Goal: Task Accomplishment & Management: Manage account settings

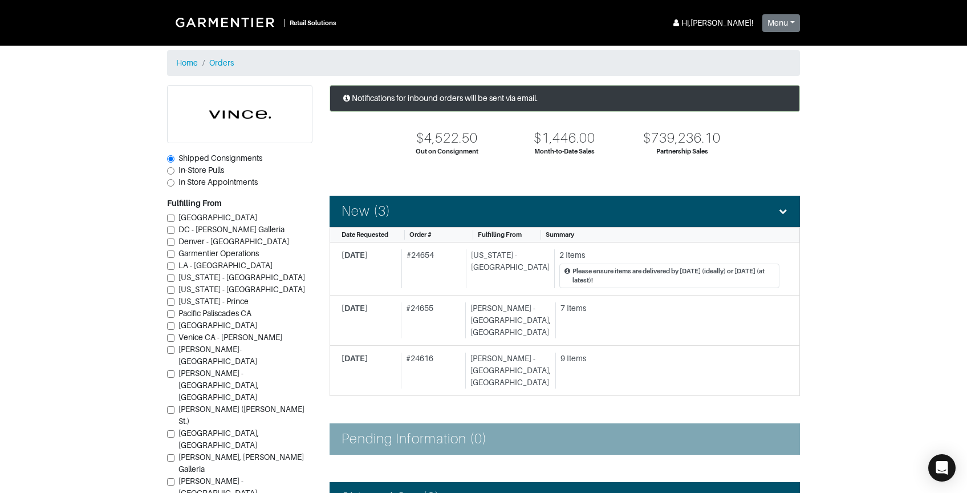
scroll to position [391, 0]
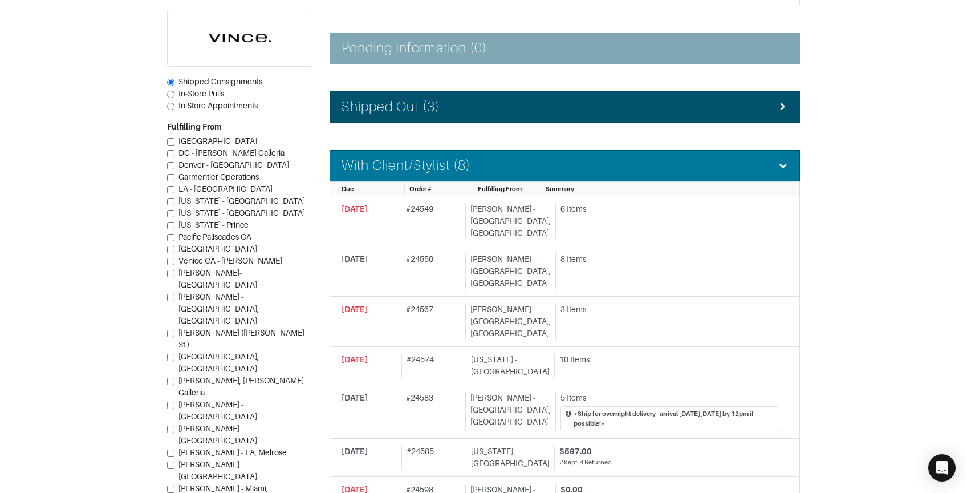
click at [465, 157] on h4 "With Client/Stylist (8)" at bounding box center [406, 165] width 129 height 17
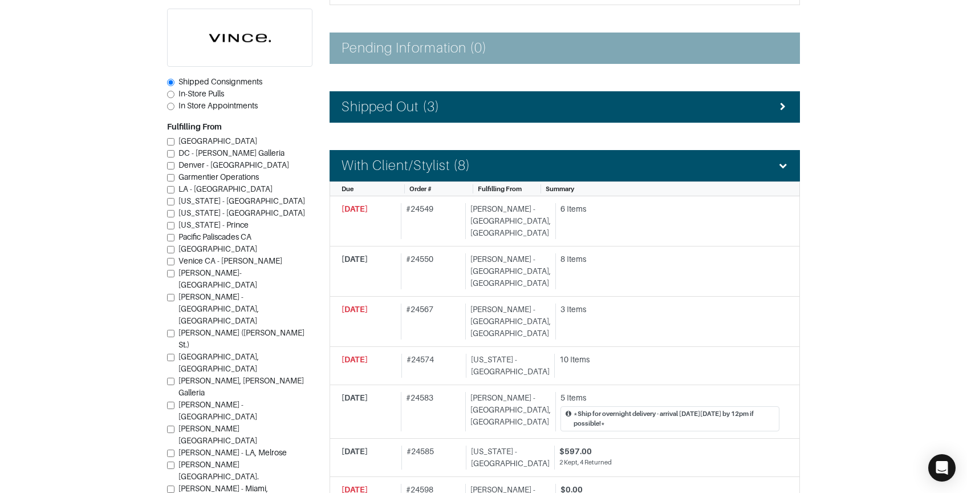
scroll to position [303, 0]
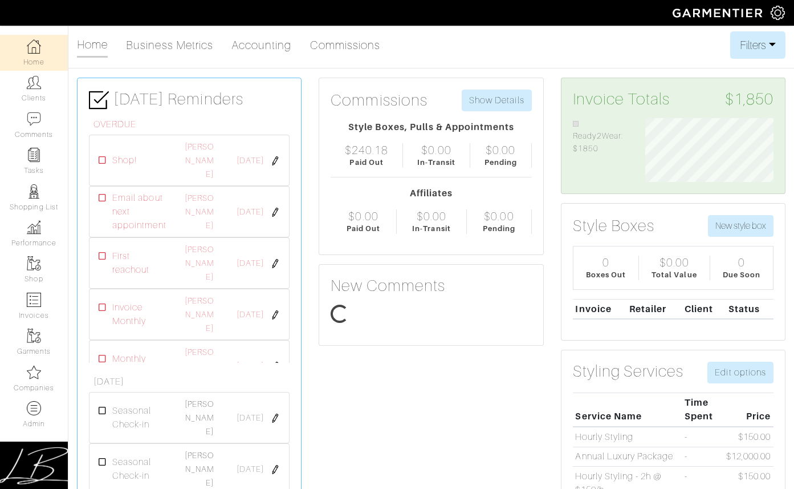
scroll to position [64, 145]
click at [34, 373] on img at bounding box center [34, 372] width 14 height 14
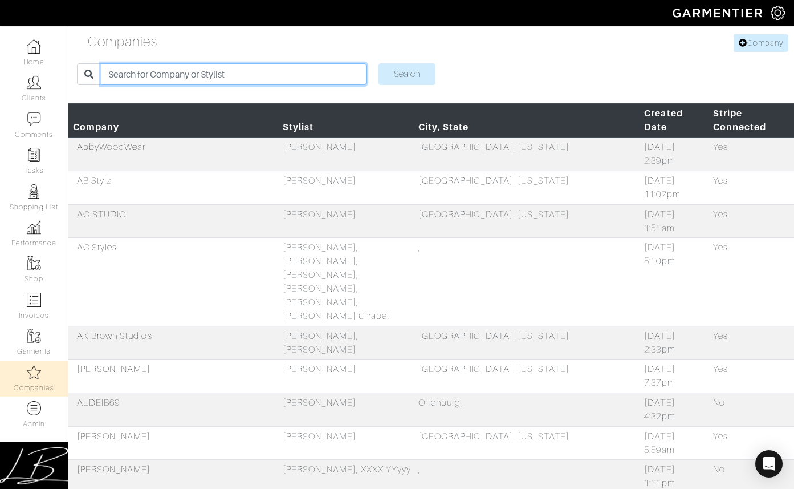
click at [234, 74] on input "search" at bounding box center [234, 74] width 266 height 22
type input "sabrina"
click at [379, 63] on input "Search" at bounding box center [407, 74] width 57 height 22
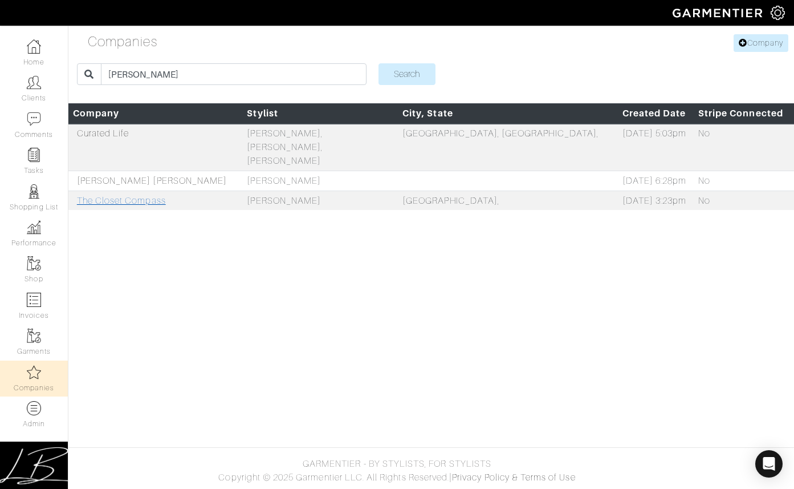
click at [113, 196] on link "The Closet Compass" at bounding box center [121, 201] width 89 height 10
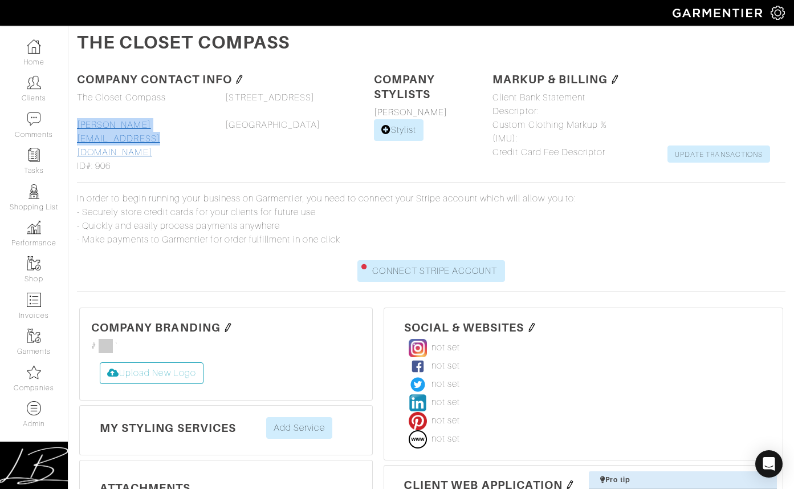
drag, startPoint x: 189, startPoint y: 125, endPoint x: 86, endPoint y: 120, distance: 102.8
click at [79, 127] on div "Company name The Closet Compass The Closet Compass Phone Email sabrina@theclose…" at bounding box center [142, 132] width 148 height 82
copy link "sabrina@theclosetcompass.biz"
click at [413, 112] on link "[PERSON_NAME]" at bounding box center [411, 112] width 74 height 10
select select
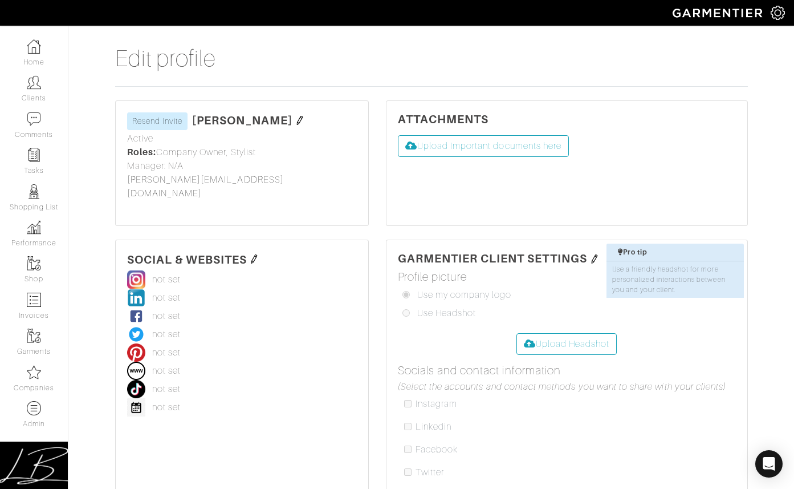
click at [298, 118] on img at bounding box center [299, 120] width 9 height 9
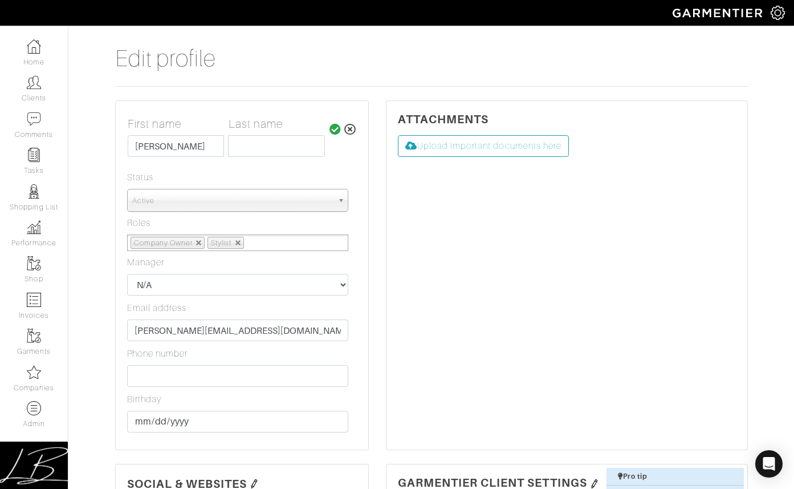
click at [298, 237] on ul "Company Owner Stylist" at bounding box center [237, 242] width 221 height 17
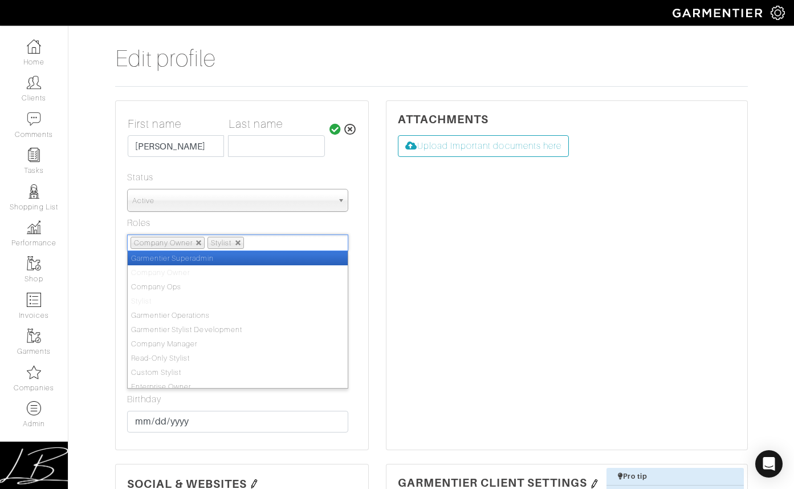
drag, startPoint x: 427, startPoint y: 232, endPoint x: 420, endPoint y: 226, distance: 8.5
click at [427, 232] on div "Attachments Upload Important documents here" at bounding box center [567, 275] width 361 height 348
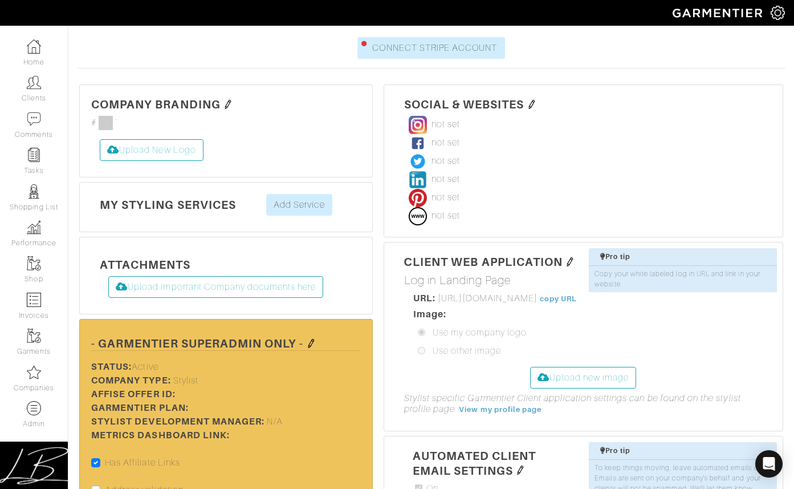
scroll to position [328, 0]
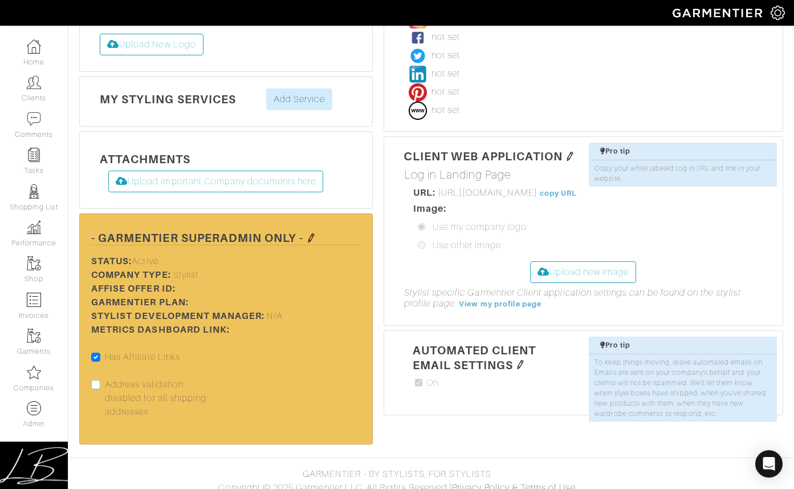
click at [310, 233] on img at bounding box center [311, 237] width 9 height 9
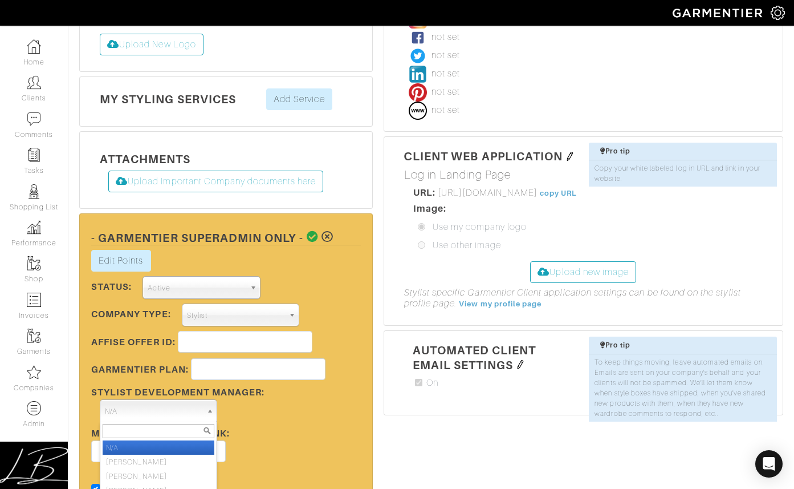
click at [167, 401] on span "N/A" at bounding box center [153, 411] width 97 height 23
type input "[PERSON_NAME]"
select select "2"
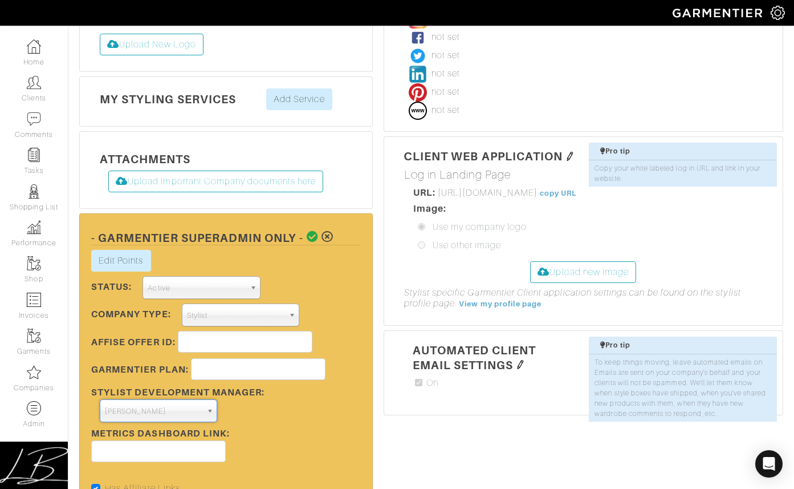
click at [307, 231] on icon at bounding box center [313, 236] width 12 height 11
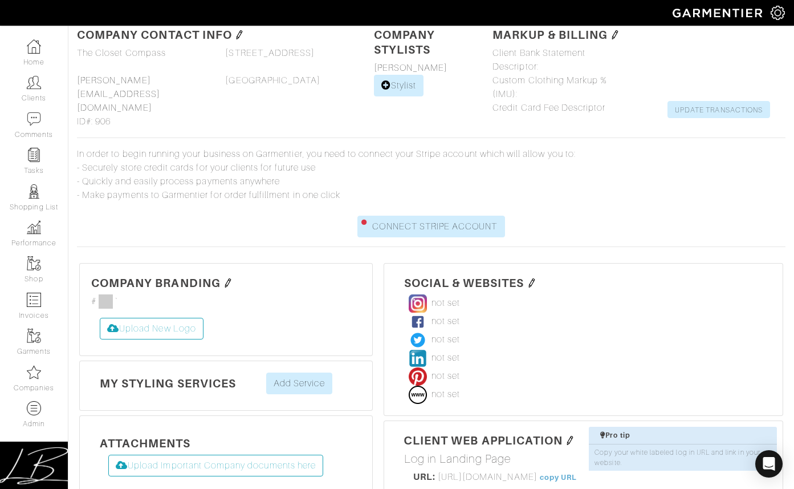
scroll to position [0, 0]
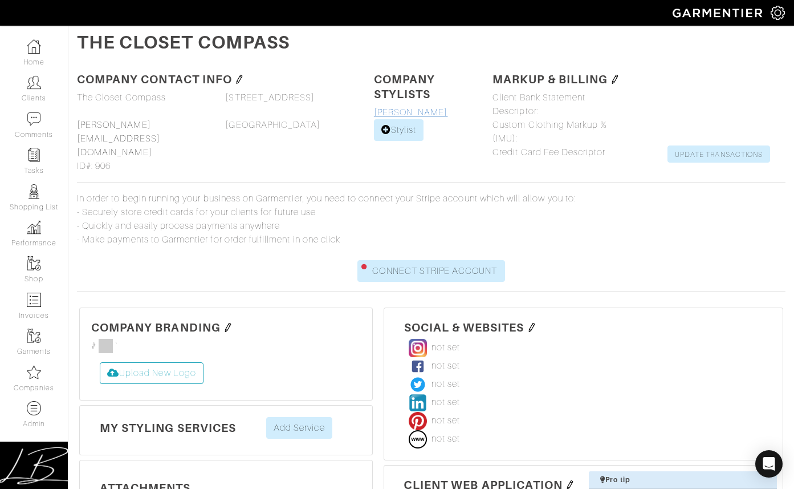
click at [384, 112] on link "[PERSON_NAME]" at bounding box center [411, 112] width 74 height 10
select select
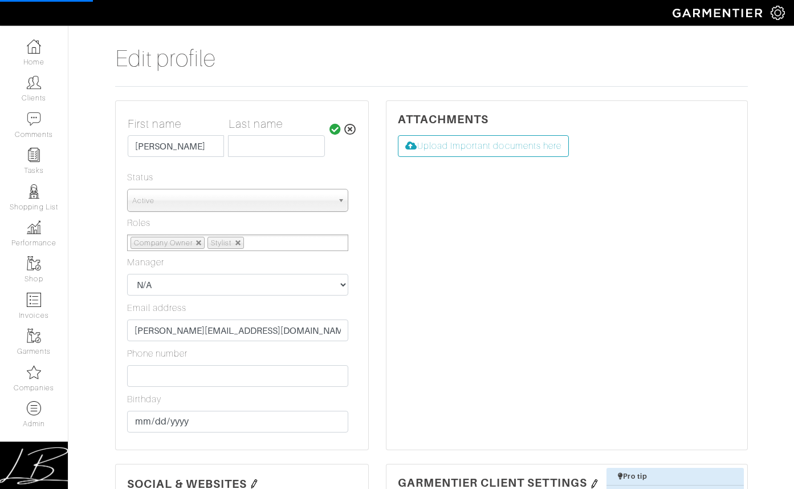
select select
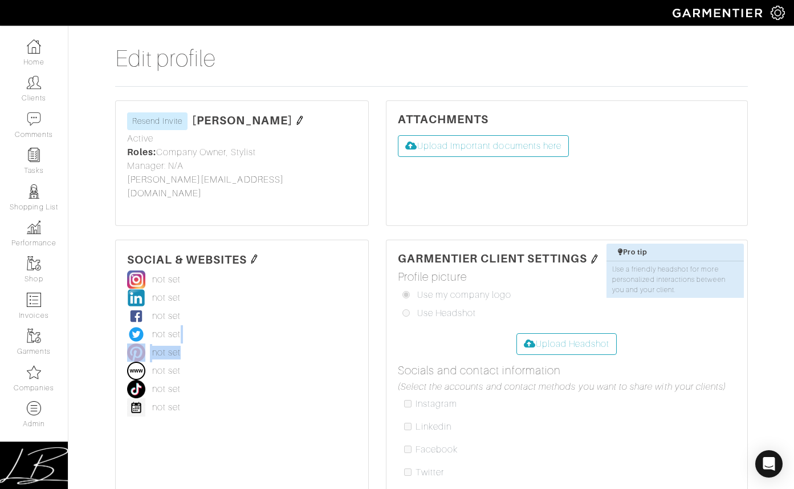
click at [293, 321] on div "not set https://www.instagram.com/ not set https://www.linkedin.com/ not set ht…" at bounding box center [242, 343] width 230 height 146
click at [298, 190] on div "First name Last name Sabrina Morin Status Active Active Inactive Active Roles: …" at bounding box center [242, 173] width 230 height 82
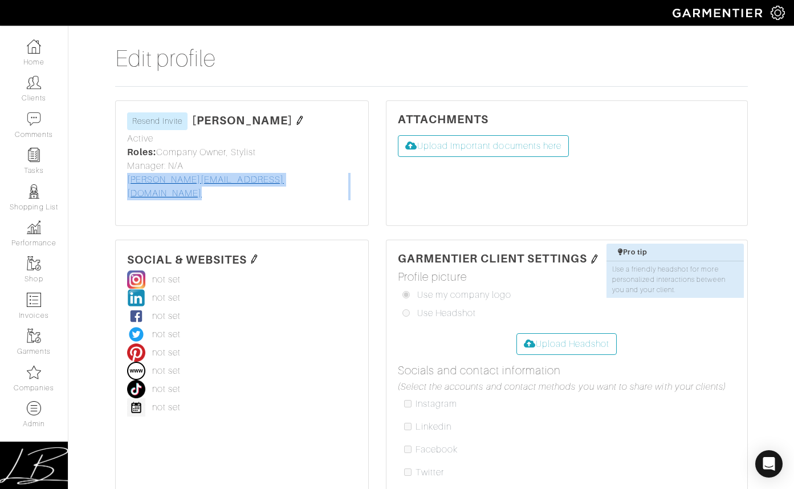
drag, startPoint x: 297, startPoint y: 186, endPoint x: 127, endPoint y: 184, distance: 170.5
click at [127, 184] on div "First name Last name Sabrina Morin Status Active Active Inactive Active Roles: …" at bounding box center [242, 173] width 230 height 82
copy div "sabrina@theclosetcompass.biz"
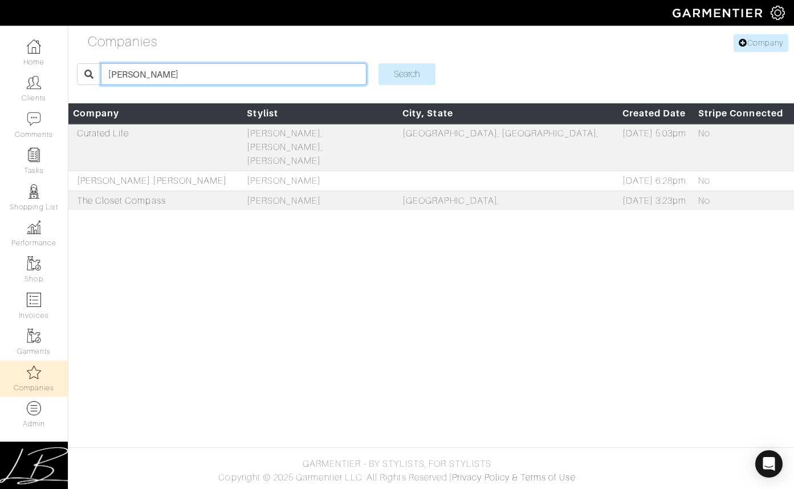
drag, startPoint x: 184, startPoint y: 80, endPoint x: 184, endPoint y: 63, distance: 17.7
click at [183, 62] on form "sabrina Search" at bounding box center [431, 74] width 709 height 31
type input "linda"
click at [379, 63] on input "Search" at bounding box center [407, 74] width 57 height 22
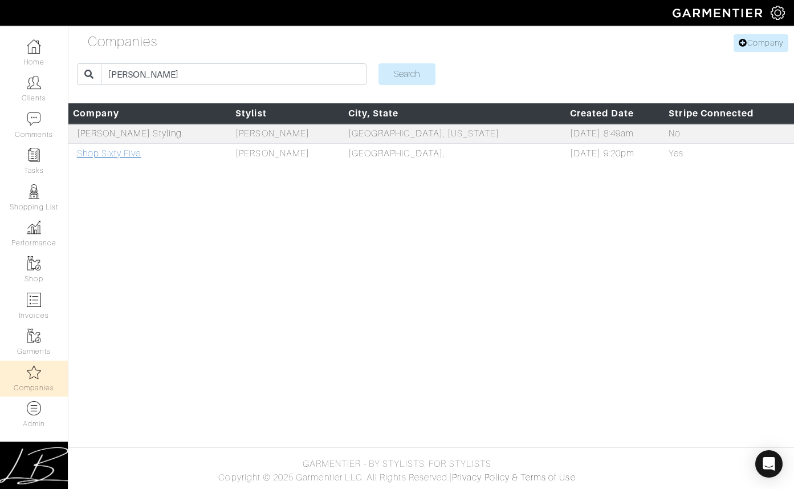
click at [118, 152] on link "Shop Sixty Five" at bounding box center [109, 153] width 64 height 10
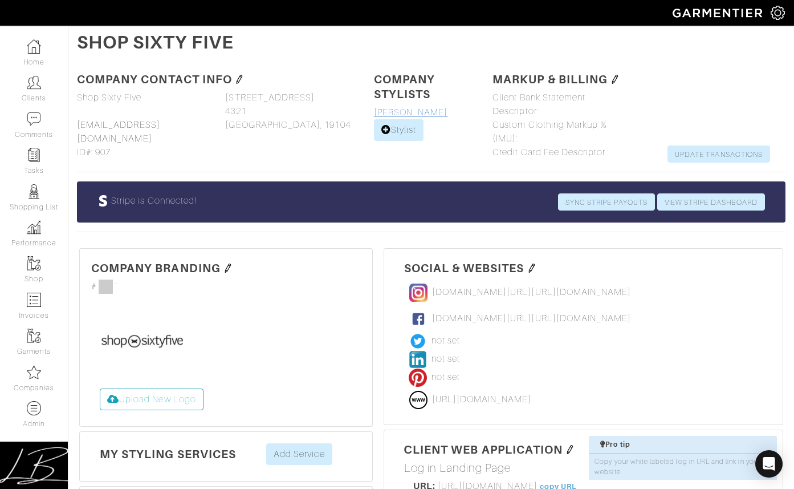
click at [413, 113] on link "[PERSON_NAME]" at bounding box center [411, 112] width 74 height 10
select select
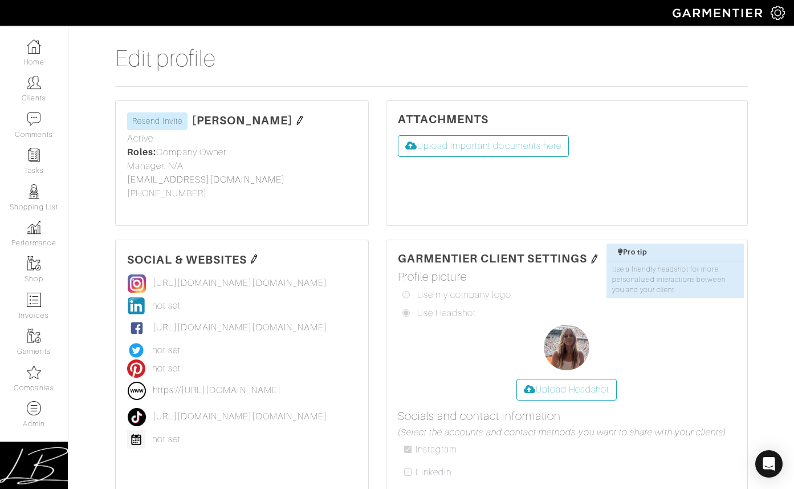
click at [295, 119] on img at bounding box center [299, 120] width 9 height 9
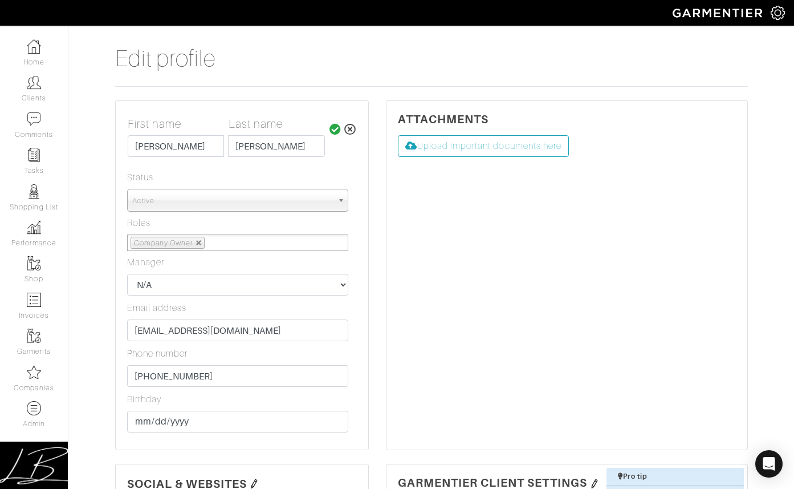
click at [277, 239] on ul "Company Owner" at bounding box center [237, 242] width 221 height 17
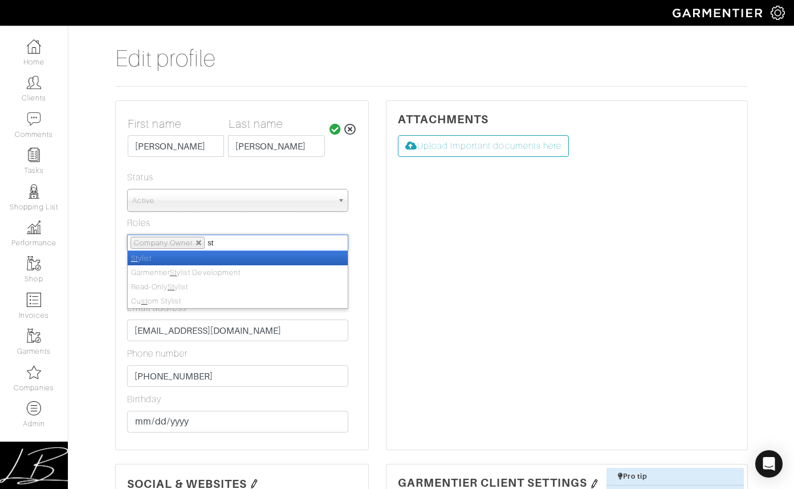
type input "st"
drag, startPoint x: 267, startPoint y: 254, endPoint x: 271, endPoint y: 250, distance: 6.1
click at [267, 254] on li "St ylist" at bounding box center [238, 258] width 220 height 14
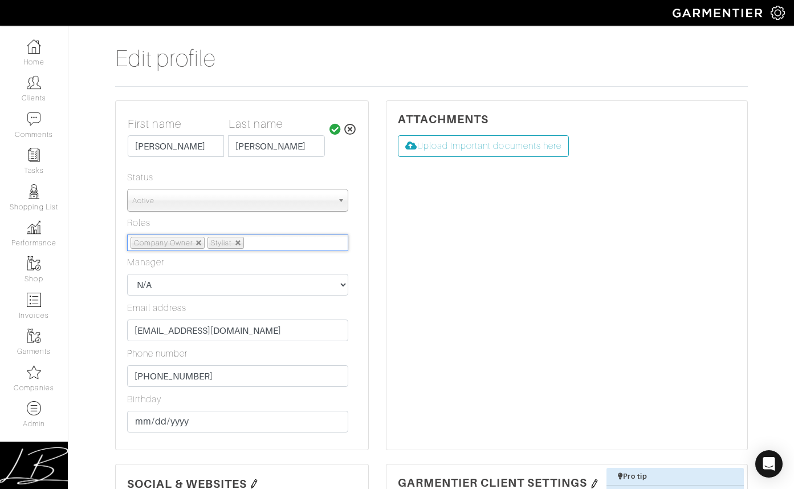
click at [338, 127] on icon at bounding box center [336, 129] width 12 height 11
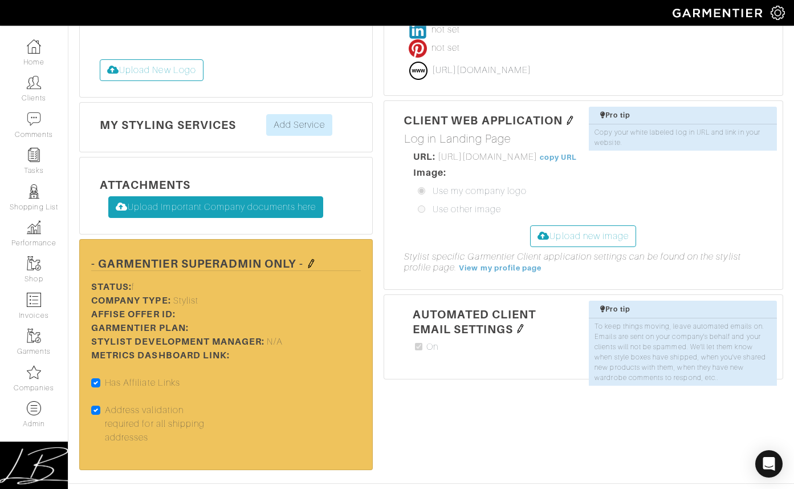
scroll to position [330, 0]
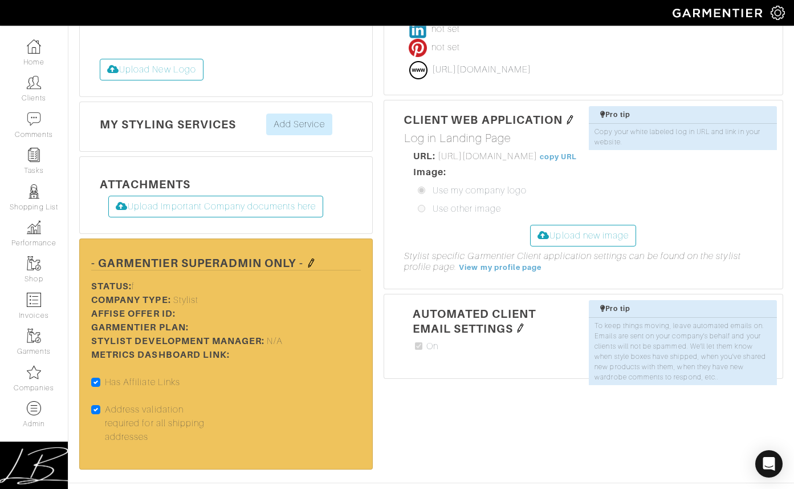
click at [105, 408] on label "Address validation required for all shipping addresses" at bounding box center [161, 423] width 112 height 41
click at [96, 408] on input "Address validation required for all shipping addresses" at bounding box center [95, 408] width 9 height 11
checkbox input "false"
click at [310, 263] on img at bounding box center [311, 262] width 9 height 9
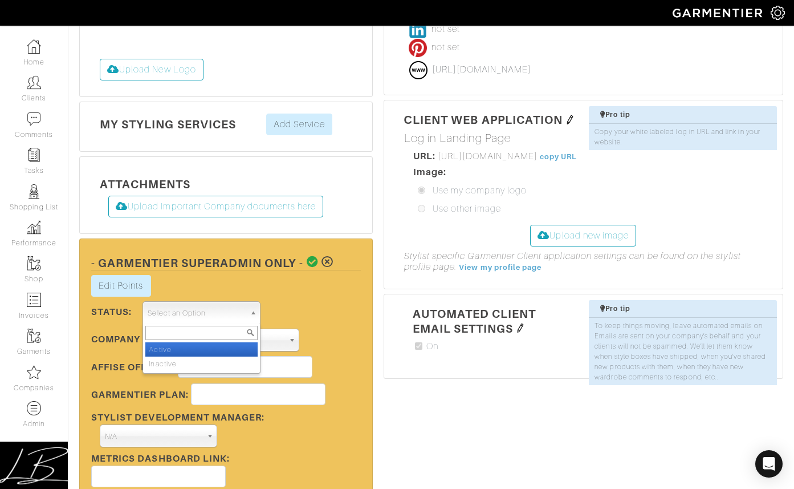
click at [181, 309] on span "Select an Option" at bounding box center [196, 313] width 97 height 23
click at [184, 349] on li "Active" at bounding box center [201, 349] width 112 height 14
select select "Active"
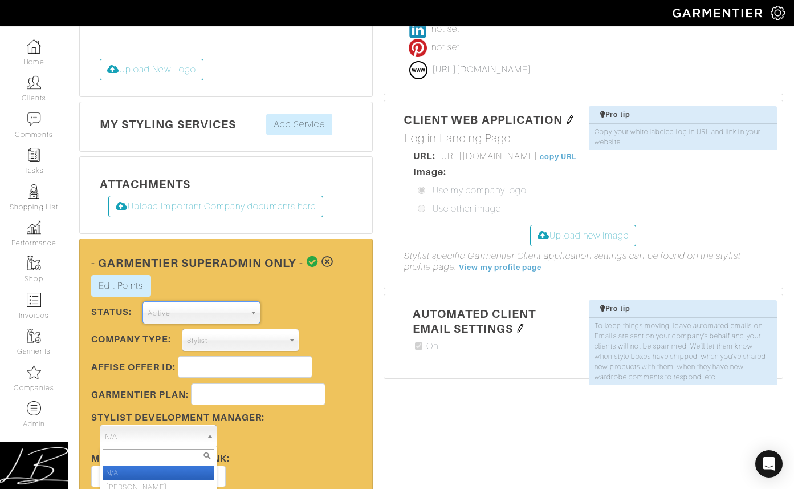
click at [189, 433] on span "N/A" at bounding box center [153, 436] width 97 height 23
type input "[PERSON_NAME]"
select select "2"
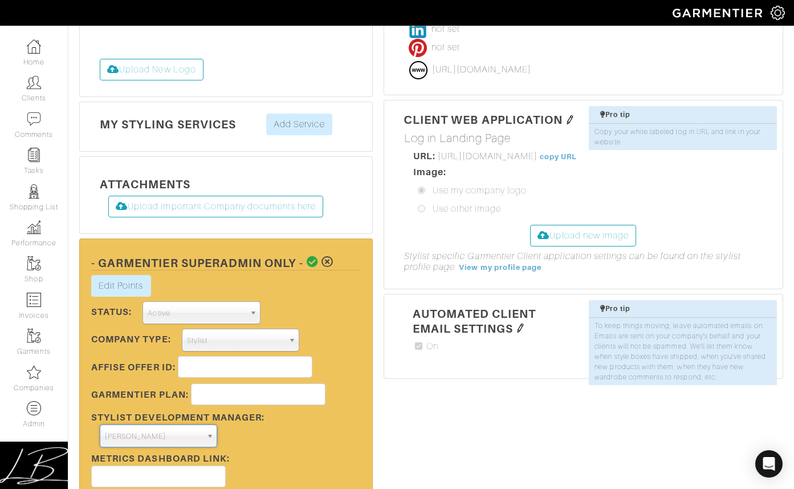
click at [341, 342] on div "Edit Points Stylist Rewards × Close Totals Stylist Points Add New Transaction S…" at bounding box center [226, 391] width 287 height 232
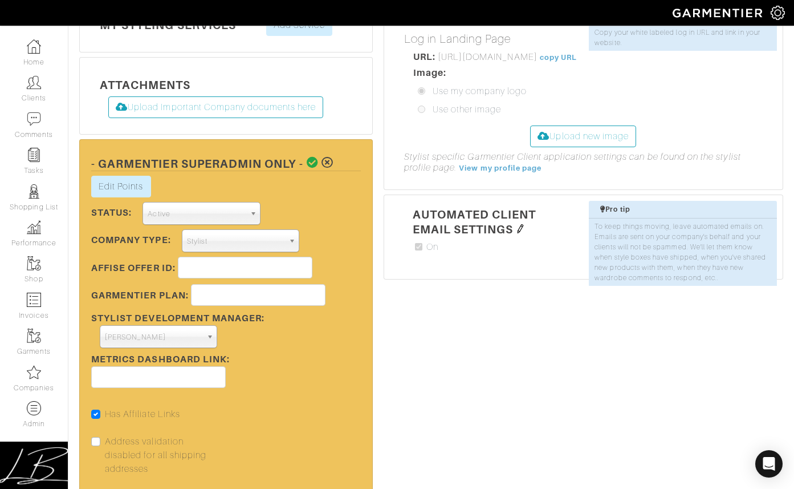
scroll to position [489, 0]
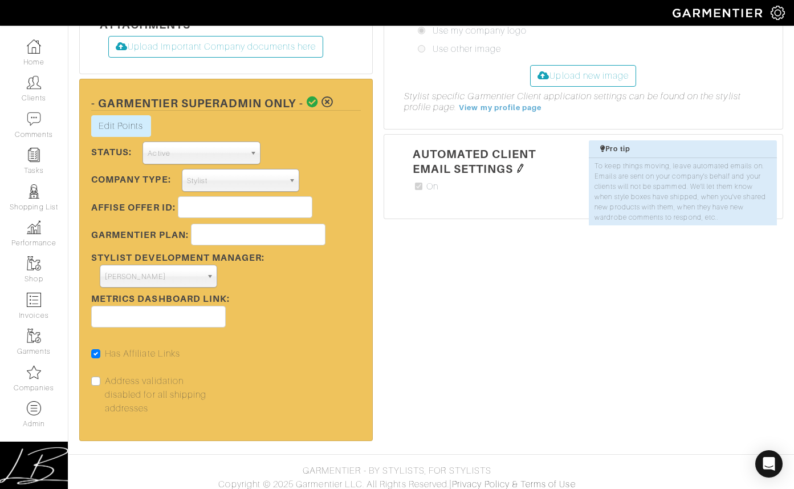
click at [312, 103] on icon at bounding box center [313, 101] width 12 height 11
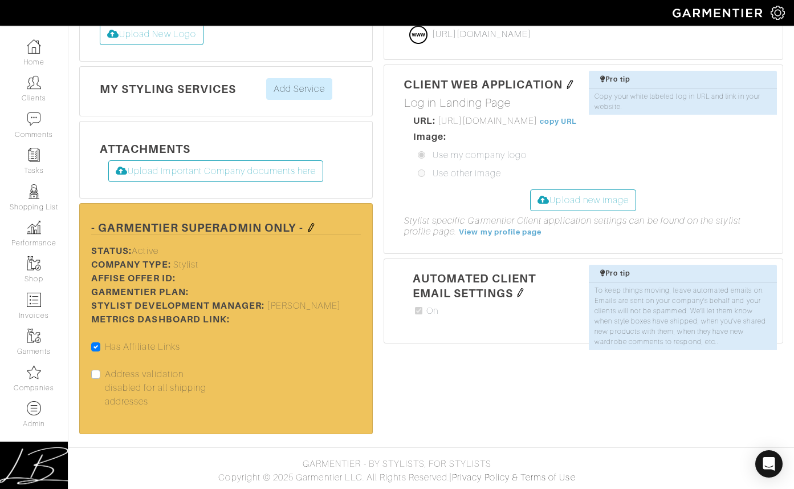
scroll to position [0, 0]
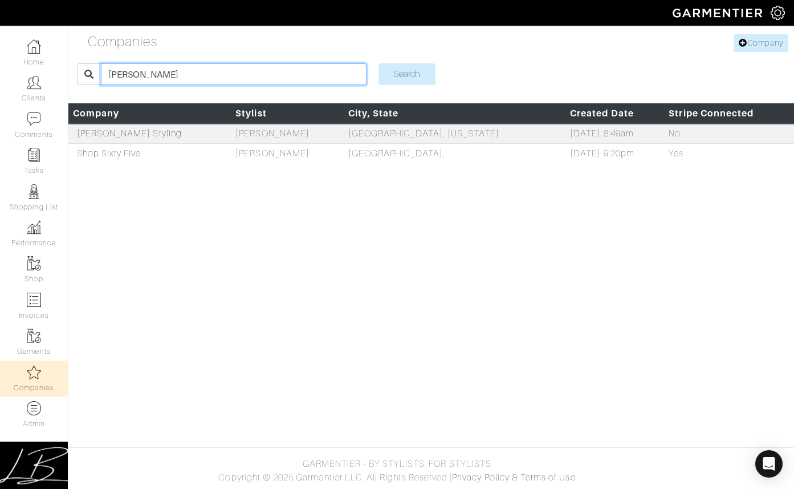
drag, startPoint x: 171, startPoint y: 74, endPoint x: 175, endPoint y: 63, distance: 11.5
click at [171, 63] on input "linda" at bounding box center [234, 74] width 266 height 22
type input "[PERSON_NAME]"
click at [379, 63] on input "Search" at bounding box center [407, 74] width 57 height 22
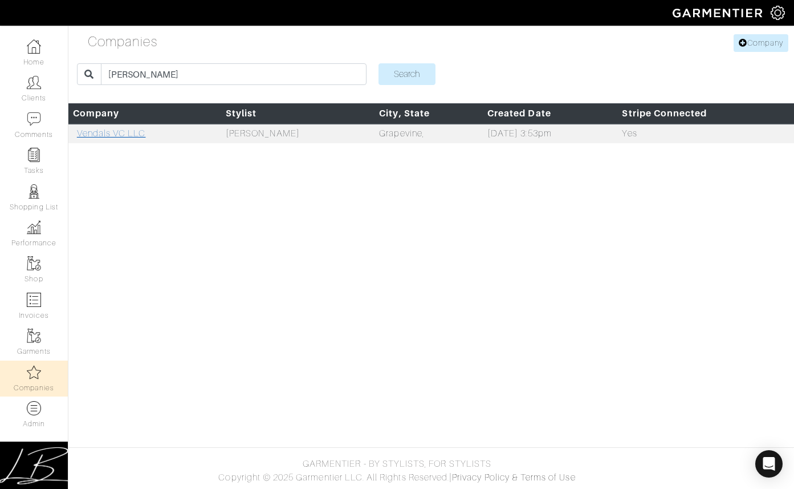
click at [129, 133] on link "Vendals VC LLC" at bounding box center [111, 133] width 69 height 10
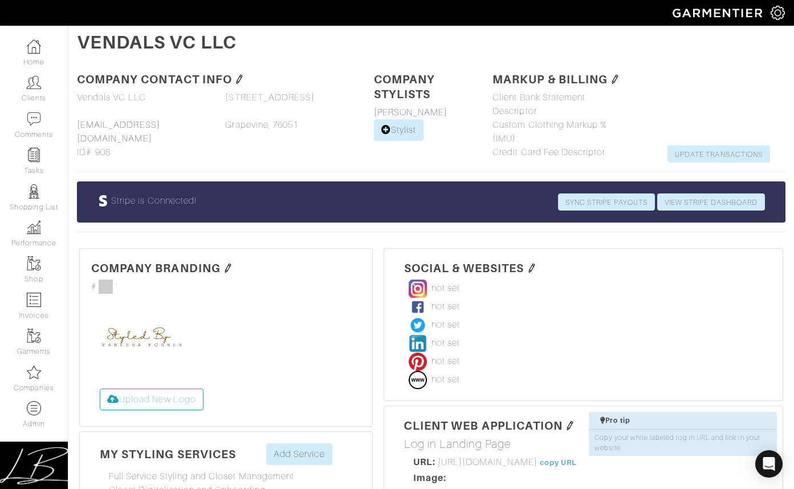
click at [313, 148] on div "Company Contact Info Company name Vendals VC LLC Vendals VC LLC Phone Email [EM…" at bounding box center [216, 116] width 297 height 91
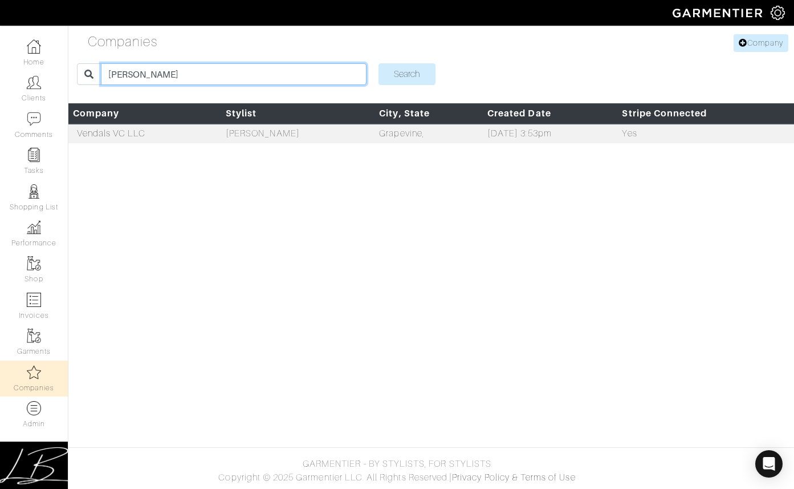
drag, startPoint x: 170, startPoint y: 68, endPoint x: 178, endPoint y: 62, distance: 10.6
click at [171, 63] on input "[PERSON_NAME]" at bounding box center [234, 74] width 266 height 22
type input "[PERSON_NAME]"
click at [379, 63] on input "Search" at bounding box center [407, 74] width 57 height 22
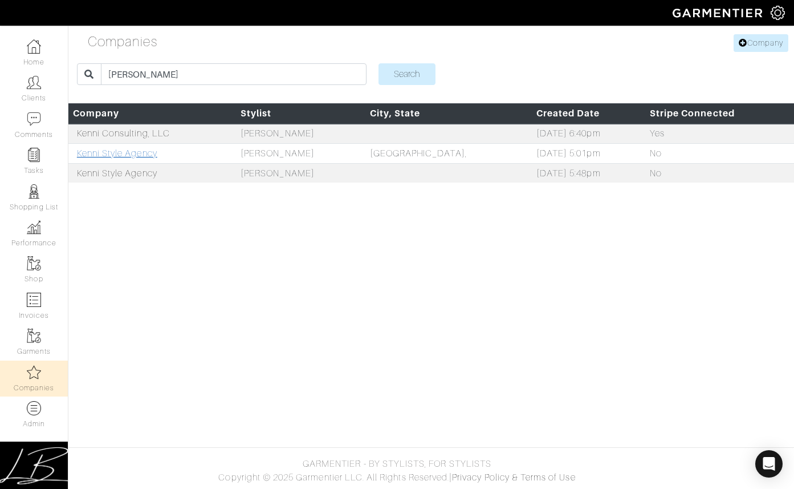
click at [120, 154] on link "Kenni Style Agency" at bounding box center [117, 153] width 80 height 10
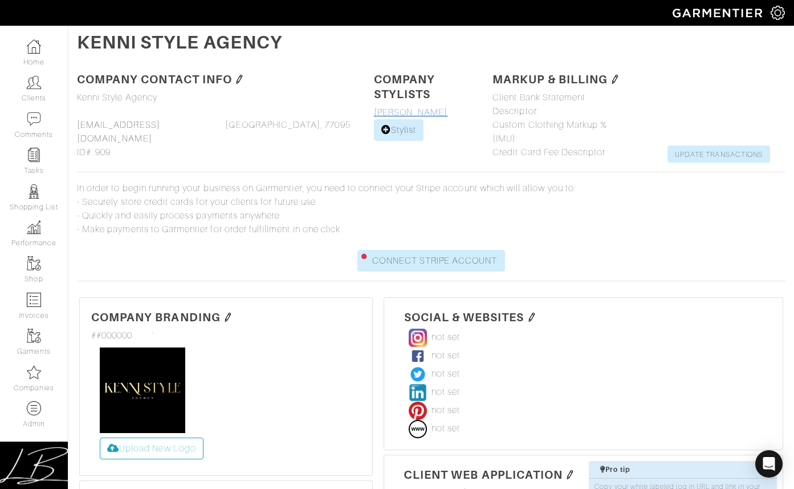
click at [404, 107] on link "[PERSON_NAME]" at bounding box center [411, 112] width 74 height 10
select select
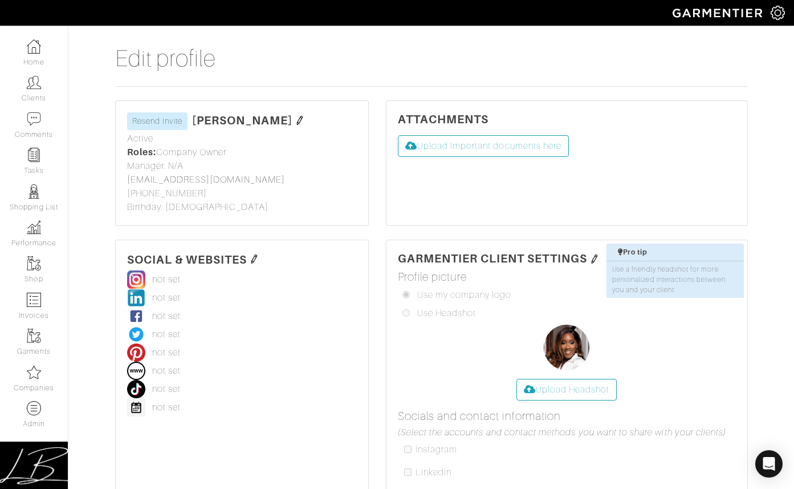
click at [297, 118] on img at bounding box center [299, 120] width 9 height 9
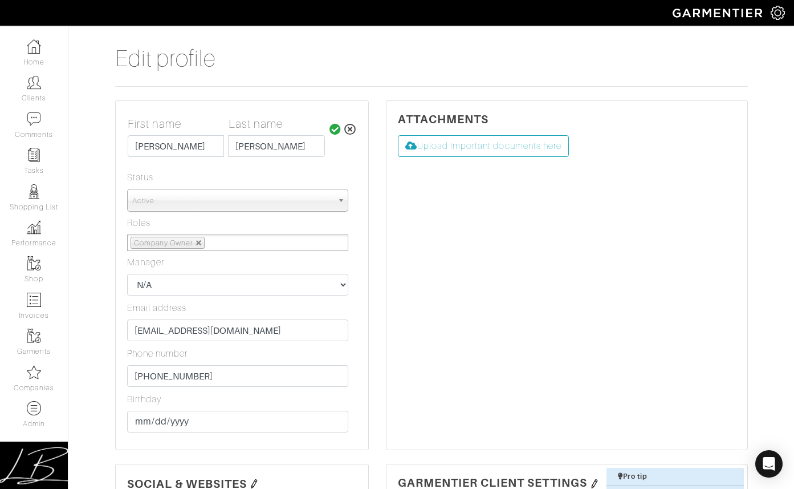
click at [282, 240] on ul "Company Owner" at bounding box center [237, 242] width 221 height 17
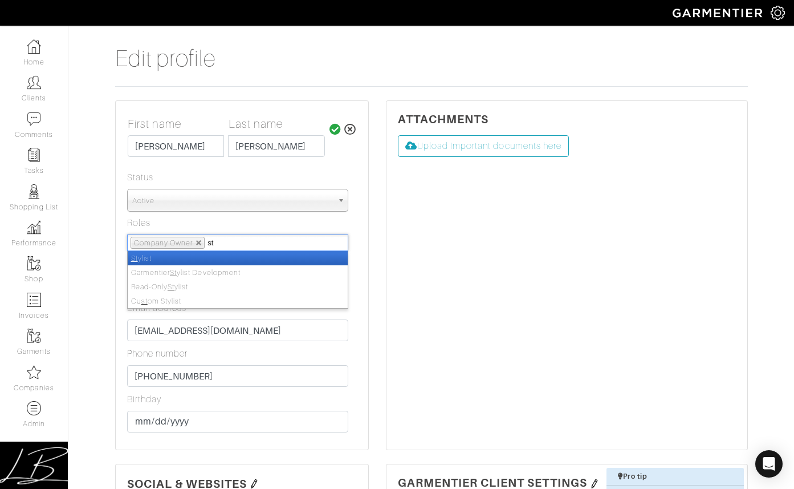
type input "st"
click at [278, 258] on li "St ylist" at bounding box center [238, 258] width 220 height 14
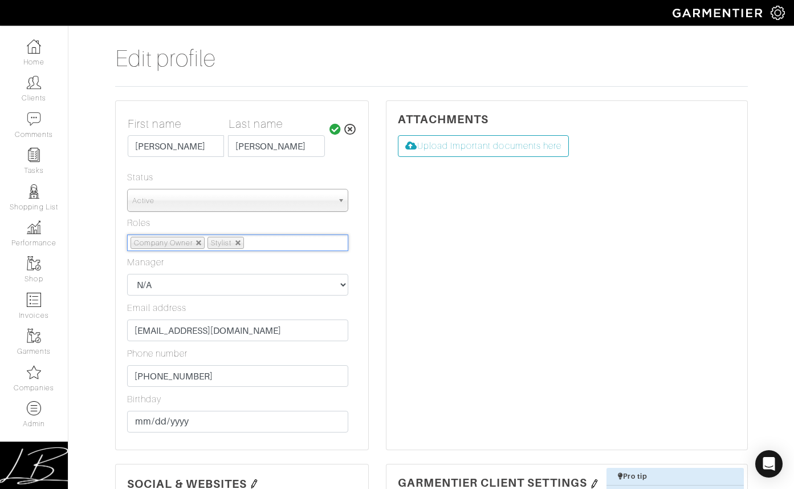
click at [335, 131] on icon at bounding box center [336, 129] width 12 height 11
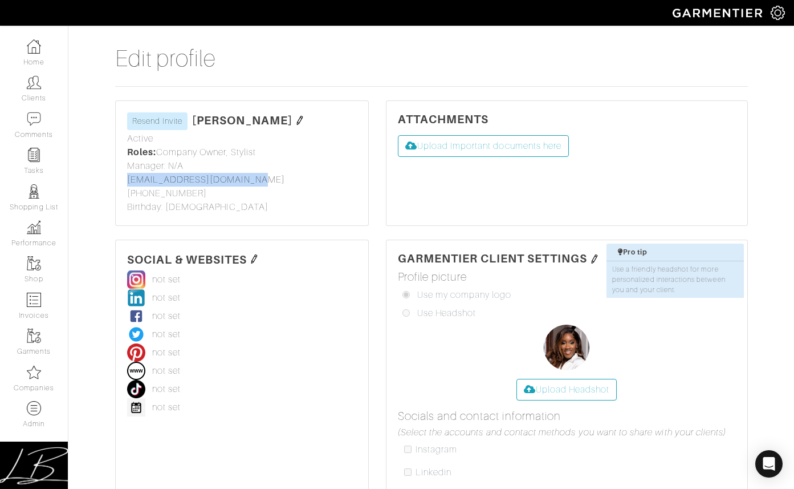
drag, startPoint x: 275, startPoint y: 177, endPoint x: 119, endPoint y: 176, distance: 156.3
click at [119, 176] on div "Kenisha Smith Resend Invite First name Last name Kenisha Smith Status Active Ac…" at bounding box center [242, 163] width 253 height 124
copy link "info@kennistyleagency.com"
click at [291, 152] on div "First name Last name Kenisha Smith Status Active Active Inactive Active Roles: …" at bounding box center [242, 173] width 230 height 82
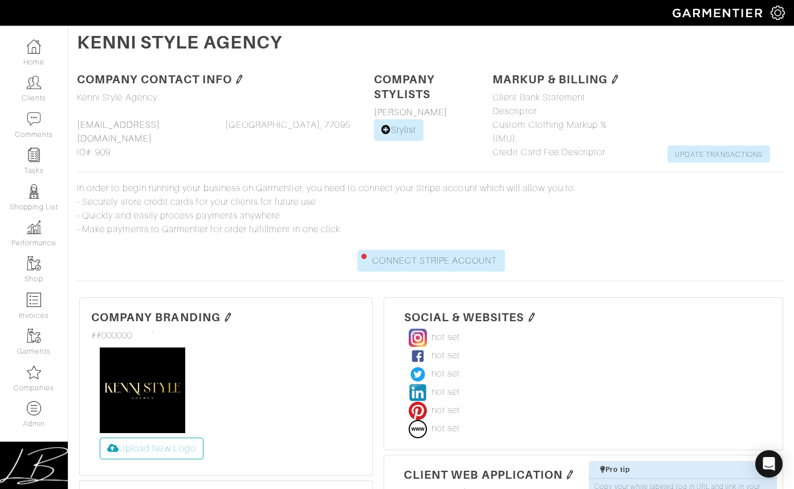
scroll to position [414, 0]
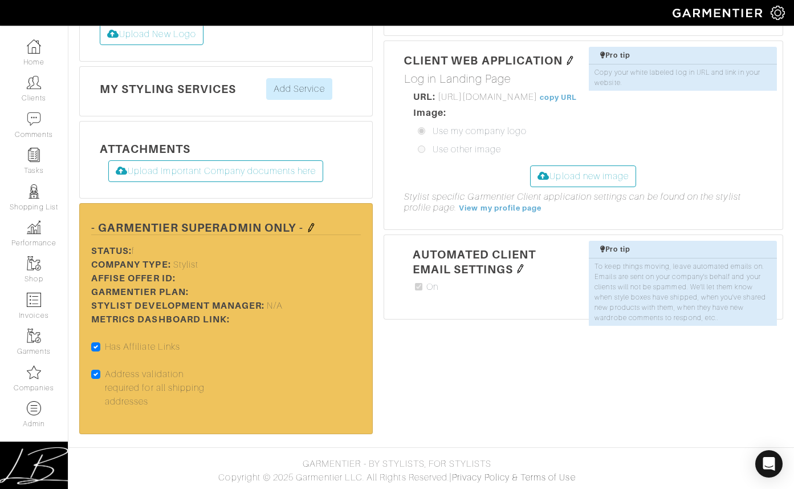
click at [105, 374] on label "Address validation required for all shipping addresses" at bounding box center [161, 387] width 112 height 41
click at [96, 374] on input "Address validation required for all shipping addresses" at bounding box center [95, 372] width 9 height 11
checkbox input "false"
click at [310, 226] on img at bounding box center [311, 227] width 9 height 9
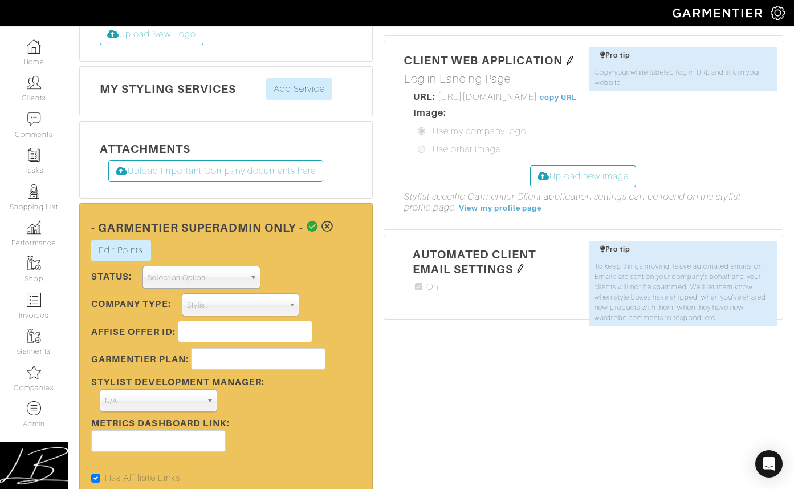
click at [190, 278] on span "Select an Option" at bounding box center [196, 277] width 97 height 23
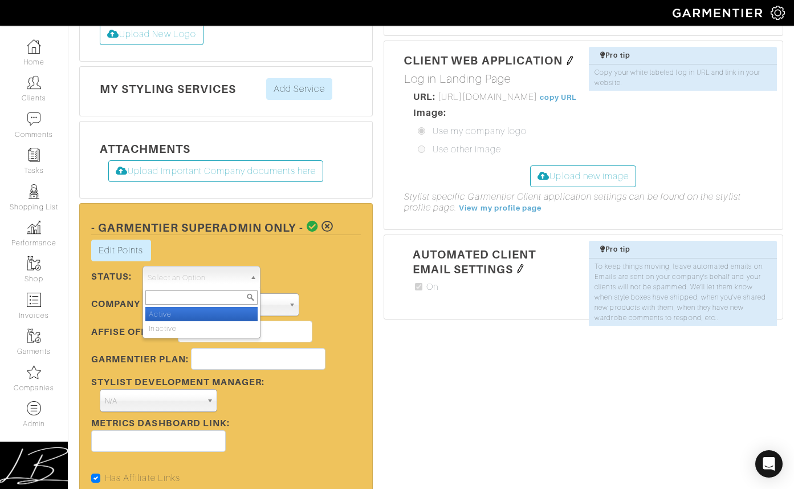
drag, startPoint x: 193, startPoint y: 312, endPoint x: 238, endPoint y: 299, distance: 46.4
click at [193, 312] on li "Active" at bounding box center [201, 314] width 112 height 14
select select "Active"
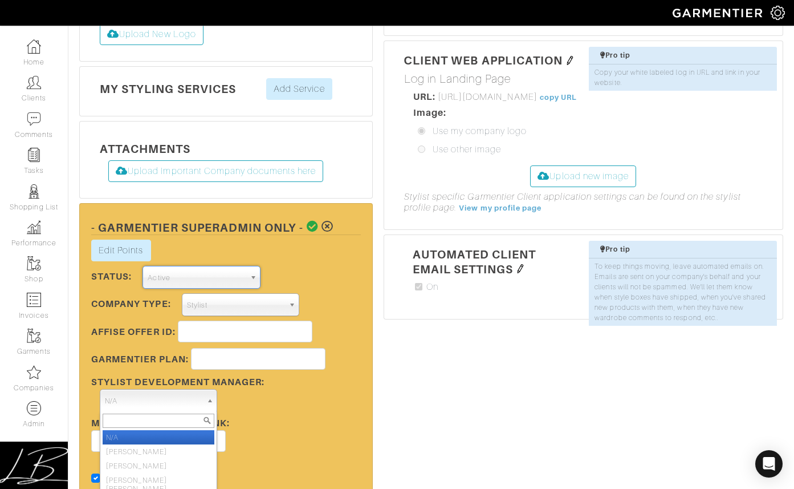
click at [188, 401] on span "N/A" at bounding box center [153, 400] width 97 height 23
type input "lisa b"
select select "2"
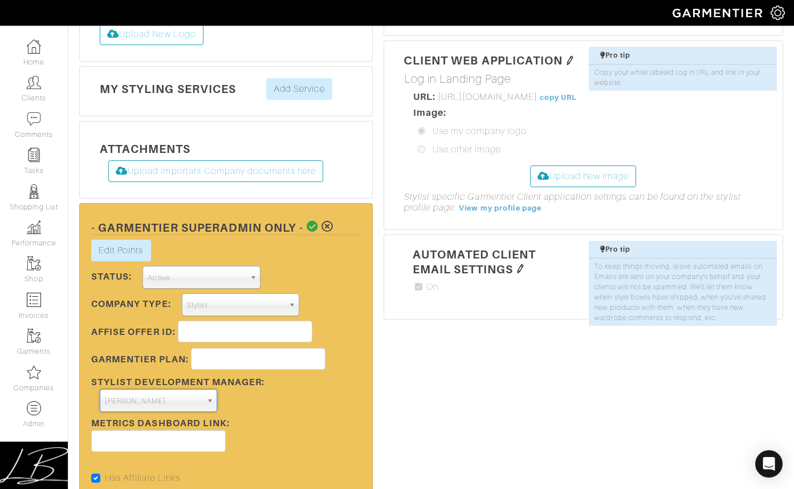
click at [311, 415] on div "Edit Points Stylist Rewards × Close Totals Stylist Points Add New Transaction S…" at bounding box center [226, 356] width 287 height 232
click at [311, 226] on icon at bounding box center [313, 226] width 12 height 11
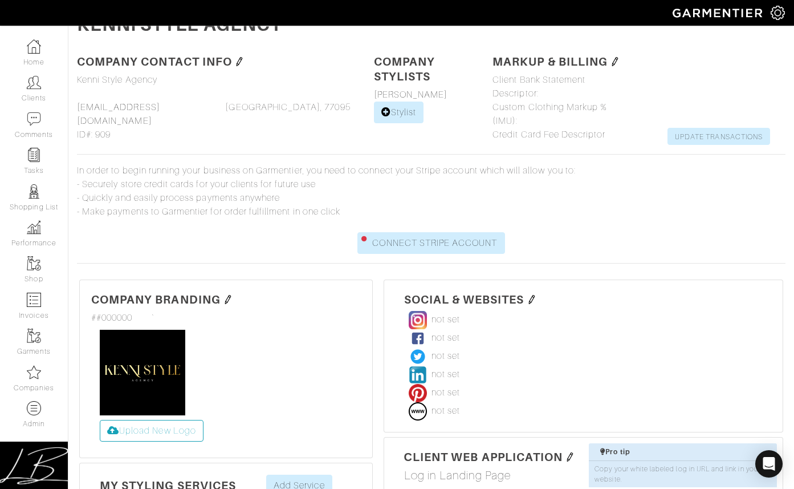
scroll to position [0, 0]
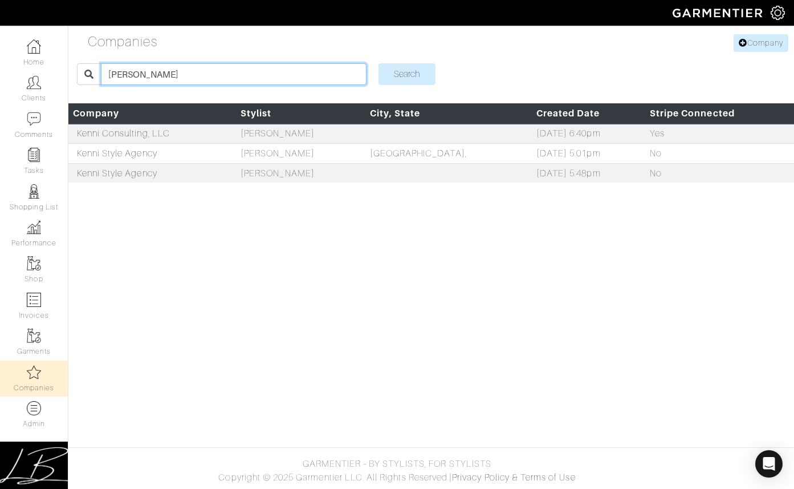
drag, startPoint x: 169, startPoint y: 67, endPoint x: 189, endPoint y: 79, distance: 23.5
click at [181, 78] on input "[PERSON_NAME]" at bounding box center [234, 74] width 266 height 22
type input "[PERSON_NAME]"
click at [379, 63] on input "Search" at bounding box center [407, 74] width 57 height 22
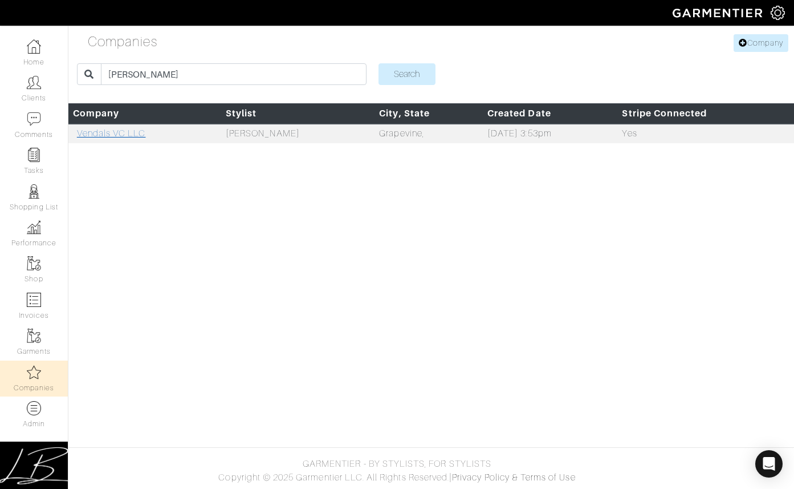
click at [131, 136] on link "Vendals VC LLC" at bounding box center [111, 133] width 69 height 10
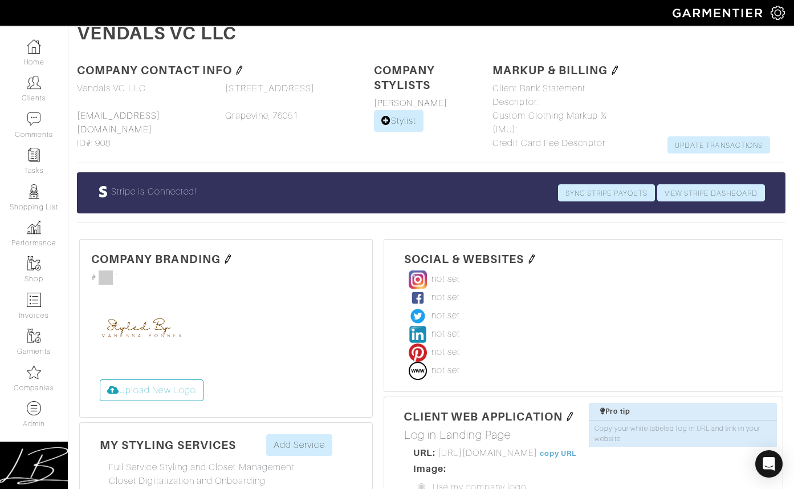
scroll to position [392, 0]
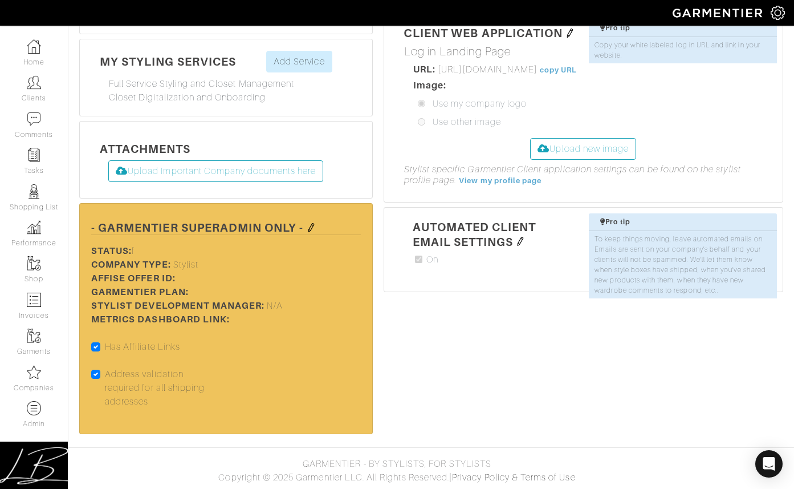
click at [105, 372] on label "Address validation required for all shipping addresses" at bounding box center [161, 387] width 112 height 41
click at [95, 372] on input "Address validation required for all shipping addresses" at bounding box center [95, 372] width 9 height 11
checkbox input "false"
click at [313, 225] on img at bounding box center [311, 227] width 9 height 9
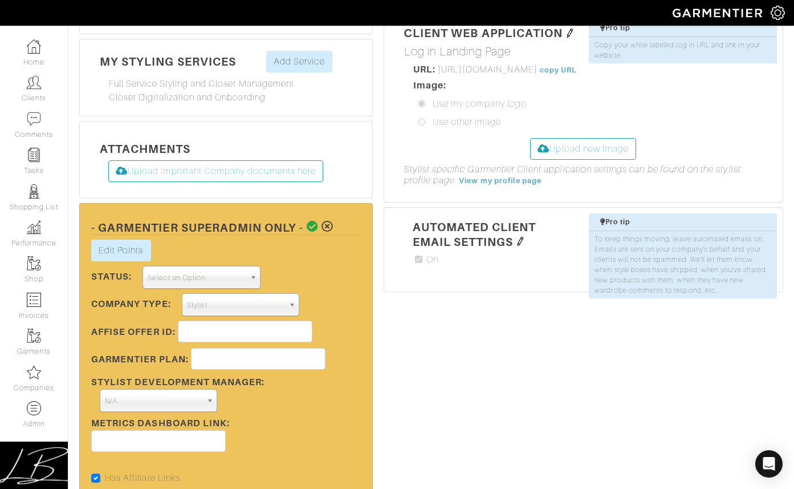
click at [190, 278] on span "Select an Option" at bounding box center [196, 277] width 97 height 23
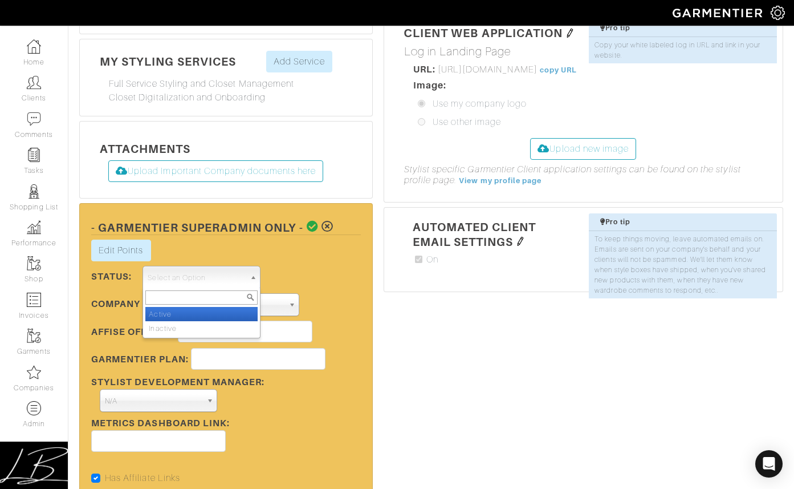
click at [187, 310] on li "Active" at bounding box center [201, 314] width 112 height 14
select select "Active"
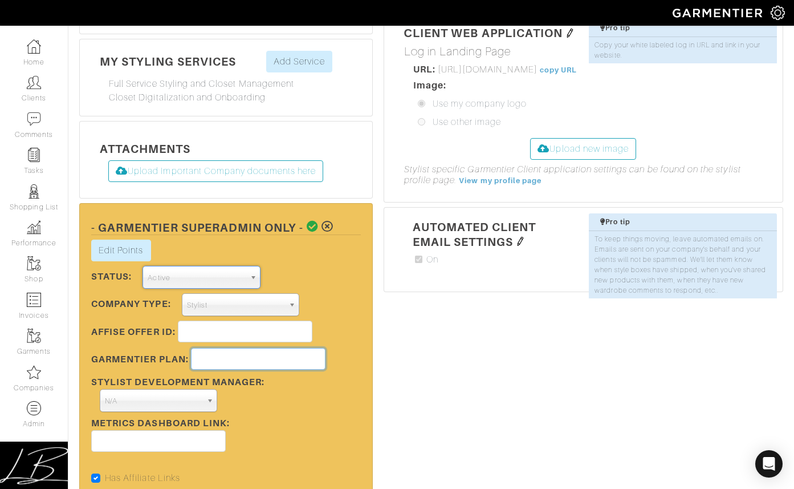
click at [207, 359] on input "text" at bounding box center [258, 359] width 135 height 22
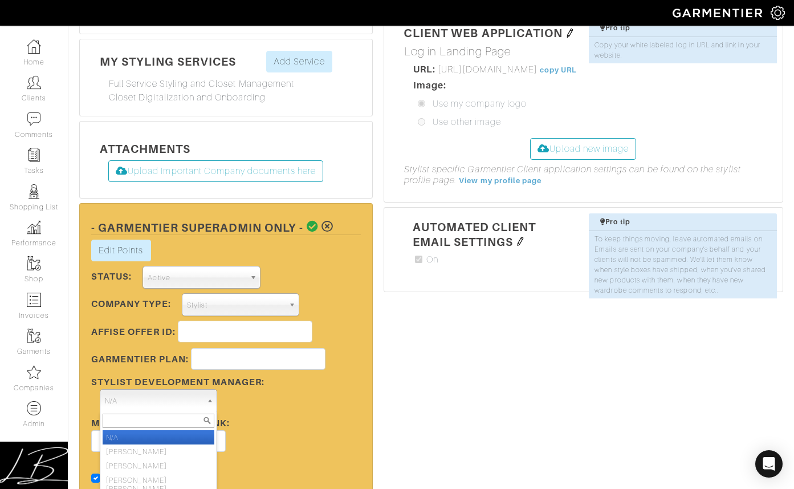
click at [171, 396] on span "N/A" at bounding box center [153, 400] width 97 height 23
type input "lisa b"
select select "2"
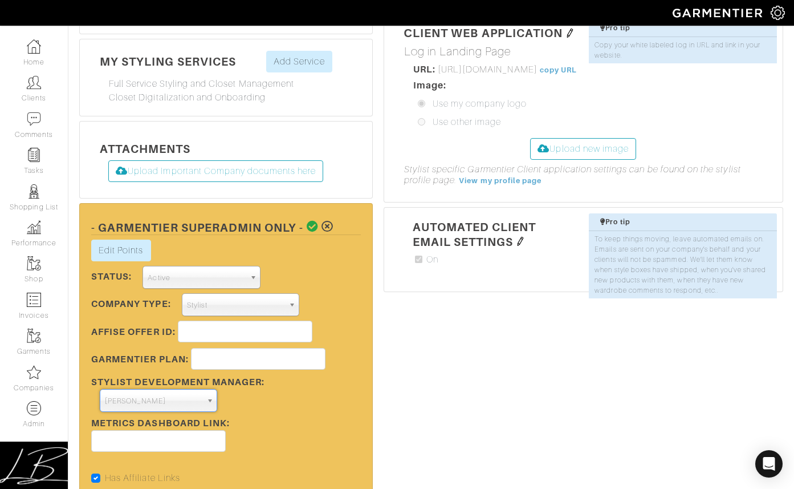
click at [313, 225] on icon at bounding box center [313, 226] width 12 height 11
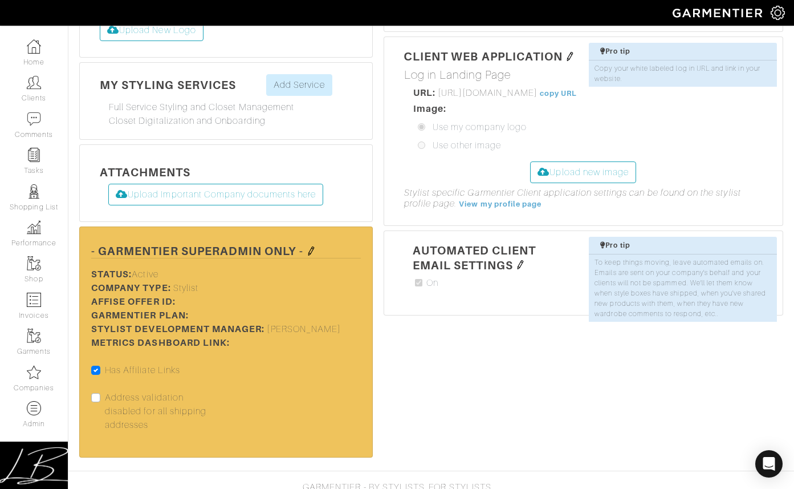
scroll to position [0, 0]
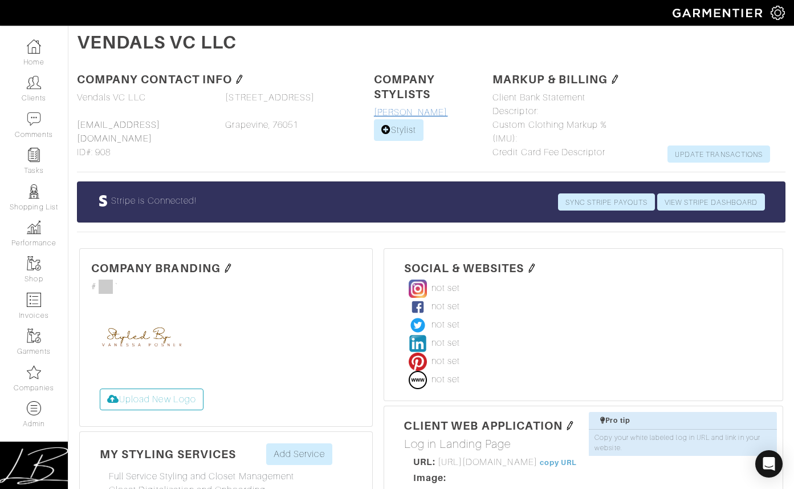
click at [397, 107] on link "[PERSON_NAME]" at bounding box center [411, 112] width 74 height 10
select select
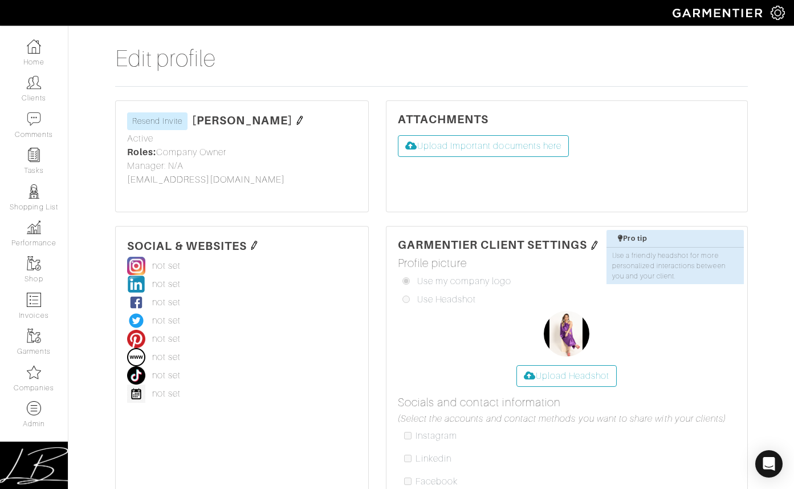
click at [305, 117] on img at bounding box center [299, 120] width 9 height 9
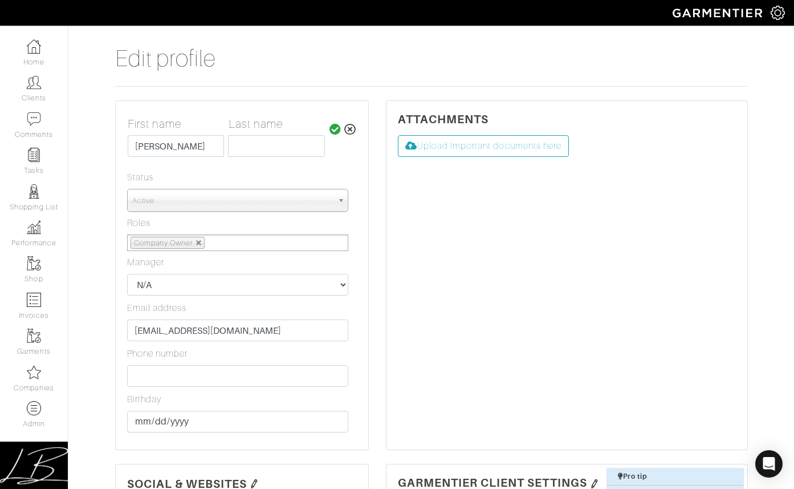
click at [277, 246] on ul "Company Owner" at bounding box center [237, 242] width 221 height 17
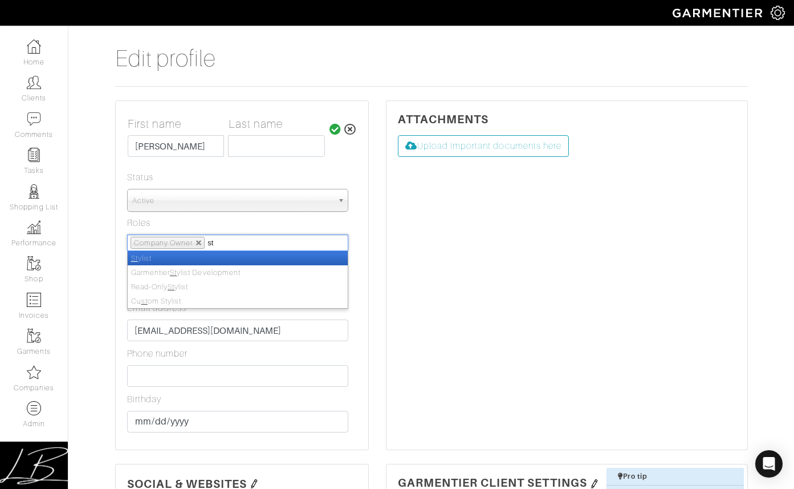
type input "st"
click at [230, 255] on li "St ylist" at bounding box center [238, 258] width 220 height 14
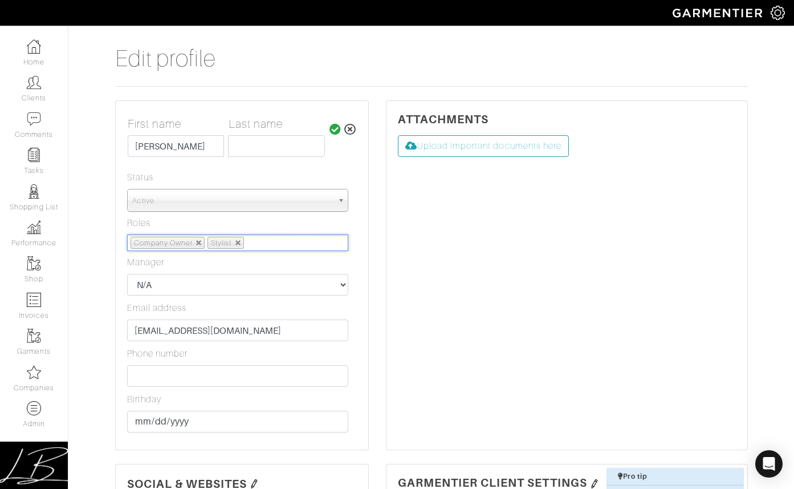
click at [337, 121] on h5 "First name Last name Vanessa Posner Salomon" at bounding box center [238, 141] width 220 height 49
click at [336, 129] on icon at bounding box center [336, 129] width 12 height 11
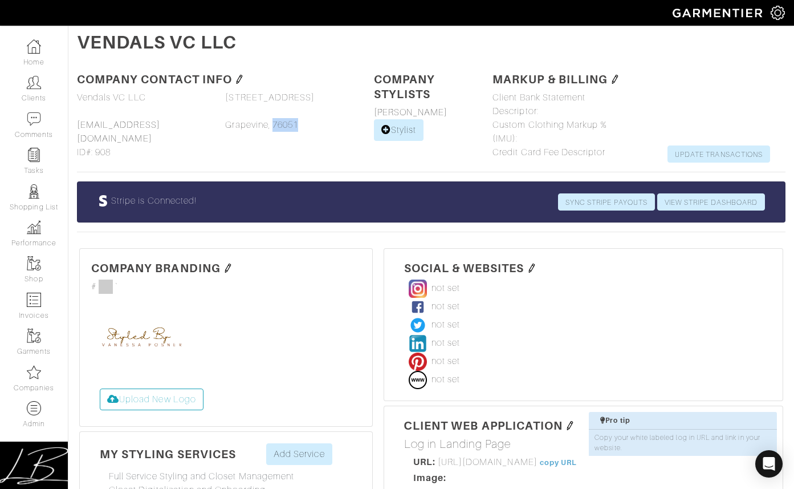
drag, startPoint x: 274, startPoint y: 123, endPoint x: 316, endPoint y: 121, distance: 41.6
click at [310, 123] on div "Address 1 4110 Woodland Court 4110 Woodland Court Address 2 City Grapevine, 760…" at bounding box center [291, 125] width 148 height 68
copy span "76051"
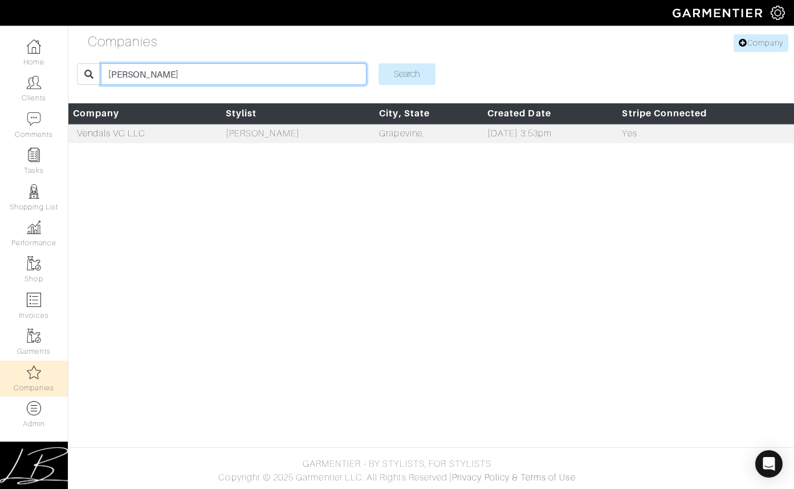
drag, startPoint x: 181, startPoint y: 70, endPoint x: 188, endPoint y: 57, distance: 14.6
click at [184, 59] on form "vanessa Search" at bounding box center [431, 74] width 709 height 31
type input "kenisha"
click at [379, 63] on input "Search" at bounding box center [407, 74] width 57 height 22
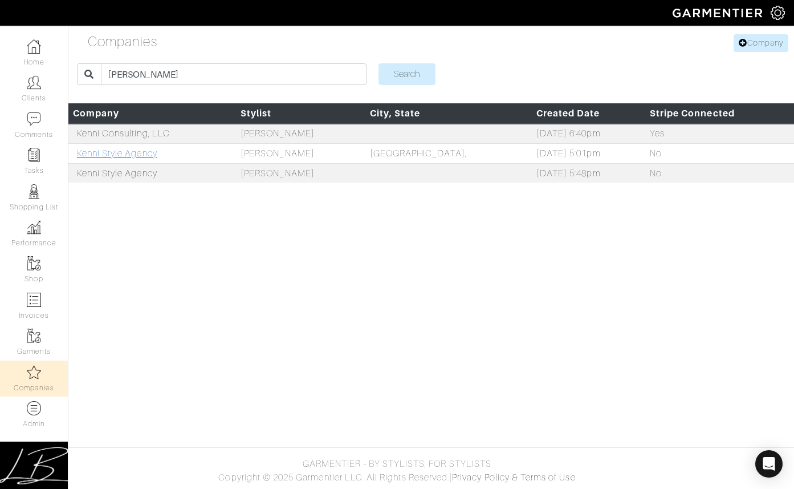
click at [129, 150] on link "Kenni Style Agency" at bounding box center [117, 153] width 80 height 10
drag, startPoint x: 171, startPoint y: 74, endPoint x: 173, endPoint y: 60, distance: 13.4
click at [172, 60] on form "[PERSON_NAME] Search" at bounding box center [431, 74] width 709 height 31
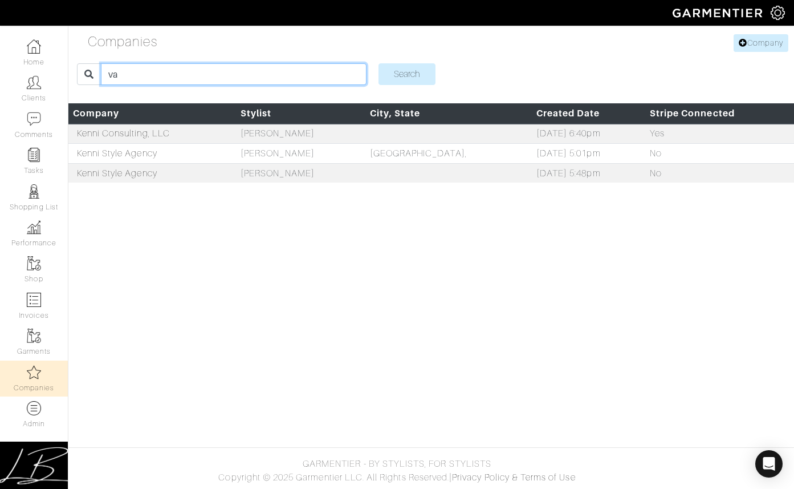
type input "v"
type input "[PERSON_NAME]"
click at [379, 63] on input "Search" at bounding box center [407, 74] width 57 height 22
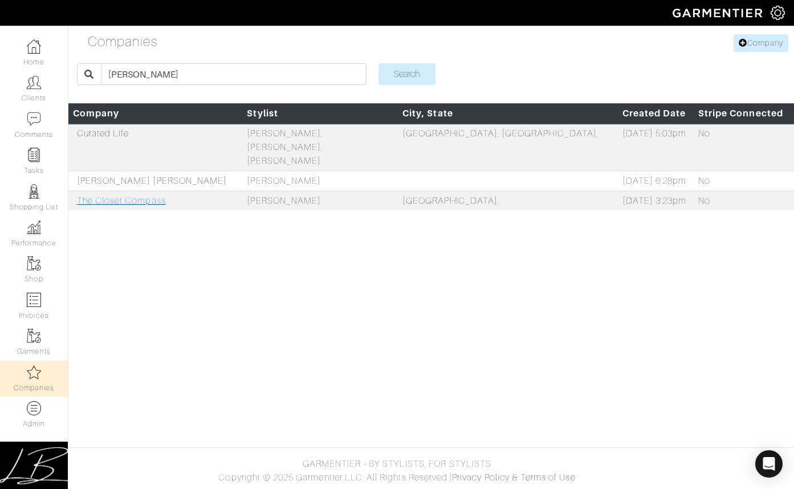
click at [119, 196] on link "The Closet Compass" at bounding box center [121, 201] width 89 height 10
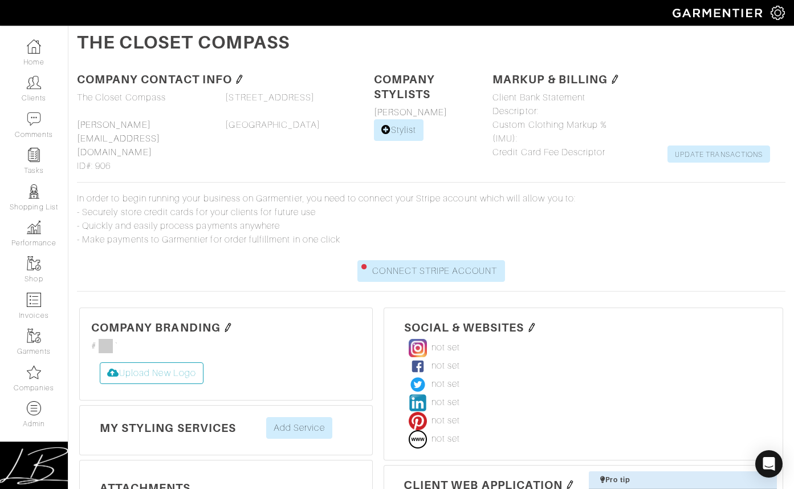
drag, startPoint x: 225, startPoint y: 129, endPoint x: 316, endPoint y: 133, distance: 90.8
click at [314, 127] on div "Address 1 6755 Parkinsonia Drive 6755 Parkinsonia Drive Address 2 City Miami La…" at bounding box center [291, 132] width 148 height 82
copy span "Miami Lakes, 33014"
click at [240, 78] on img at bounding box center [239, 79] width 9 height 9
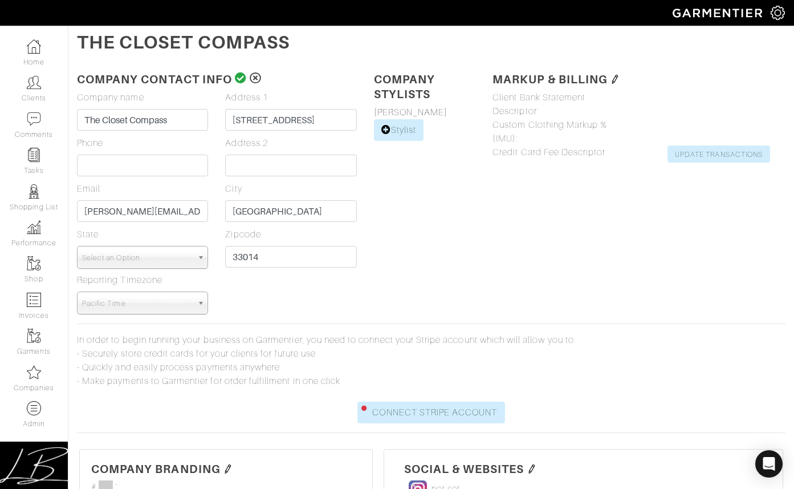
click at [161, 258] on span "Select an Option" at bounding box center [137, 257] width 111 height 23
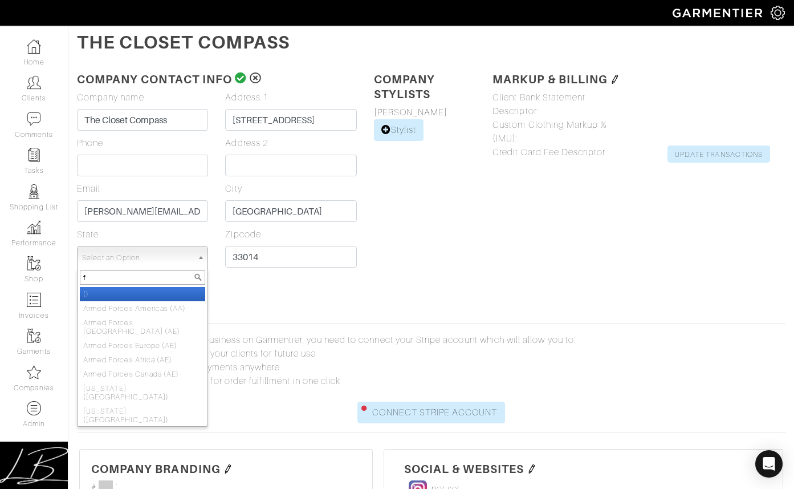
type input "fl"
select select "15"
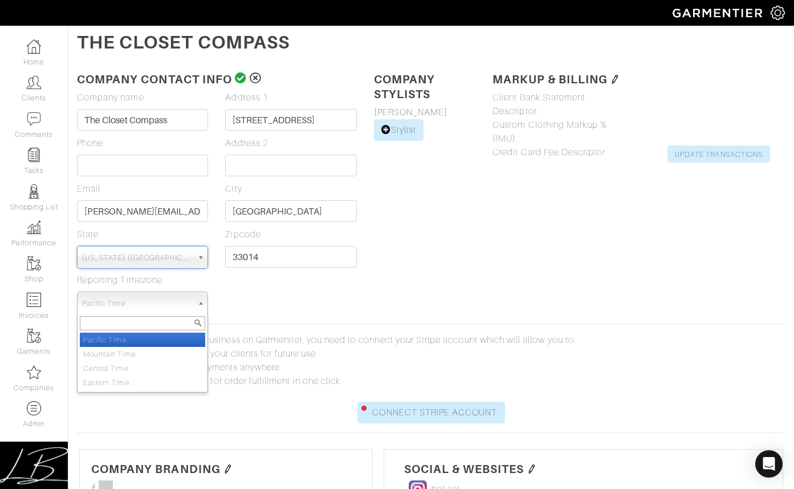
click at [161, 302] on span "Pacific Time" at bounding box center [137, 303] width 111 height 23
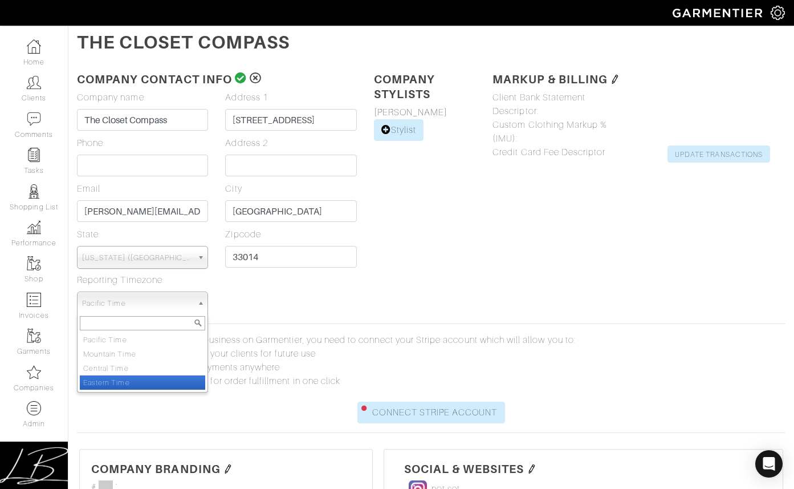
click at [142, 380] on li "Eastern Time" at bounding box center [142, 382] width 125 height 14
select select "America/New_York"
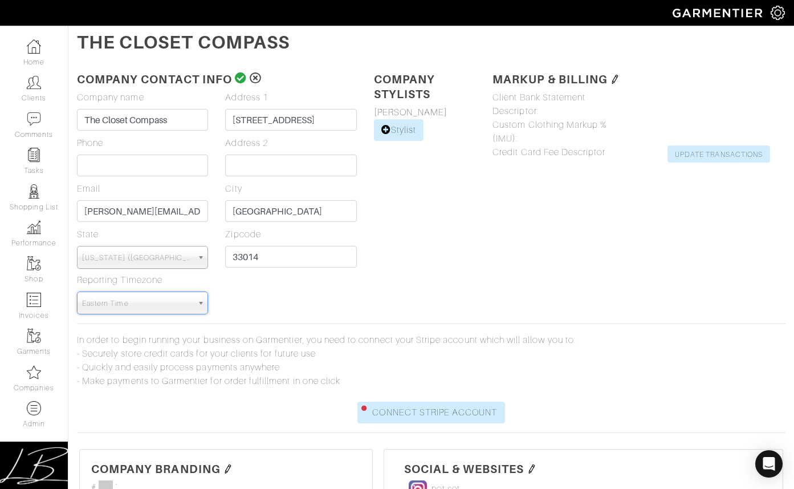
click at [241, 82] on icon at bounding box center [241, 77] width 12 height 11
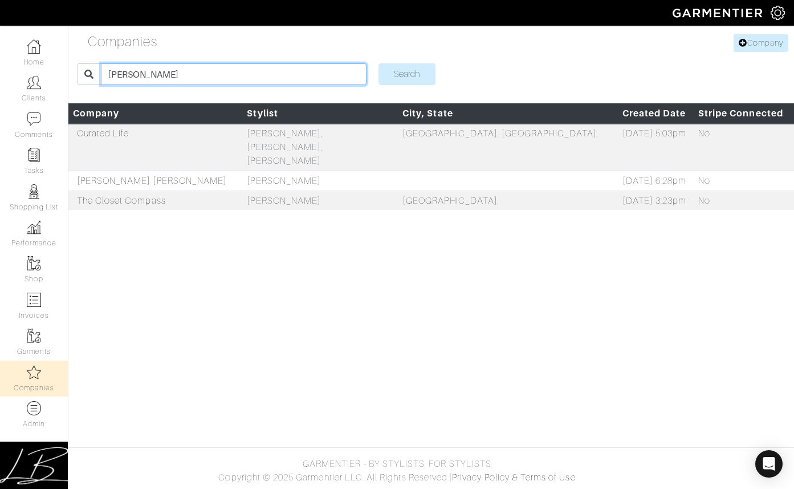
drag, startPoint x: 190, startPoint y: 67, endPoint x: 191, endPoint y: 59, distance: 8.0
click at [191, 59] on form "sabrina Search" at bounding box center [431, 74] width 709 height 31
type input "[PERSON_NAME]"
click at [379, 63] on input "Search" at bounding box center [407, 74] width 57 height 22
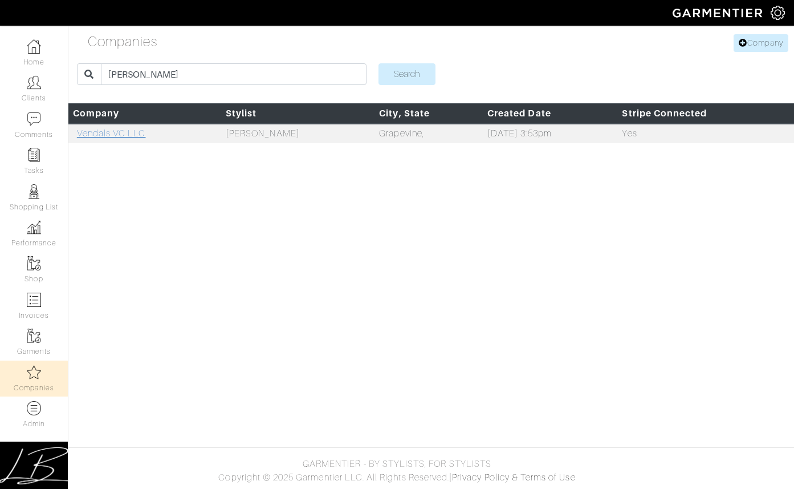
click at [118, 131] on link "Vendals VC LLC" at bounding box center [111, 133] width 69 height 10
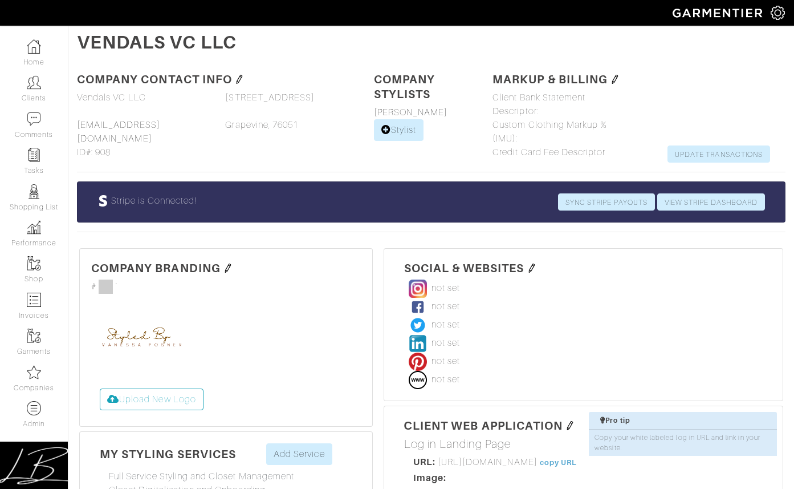
click at [238, 79] on img at bounding box center [239, 79] width 9 height 9
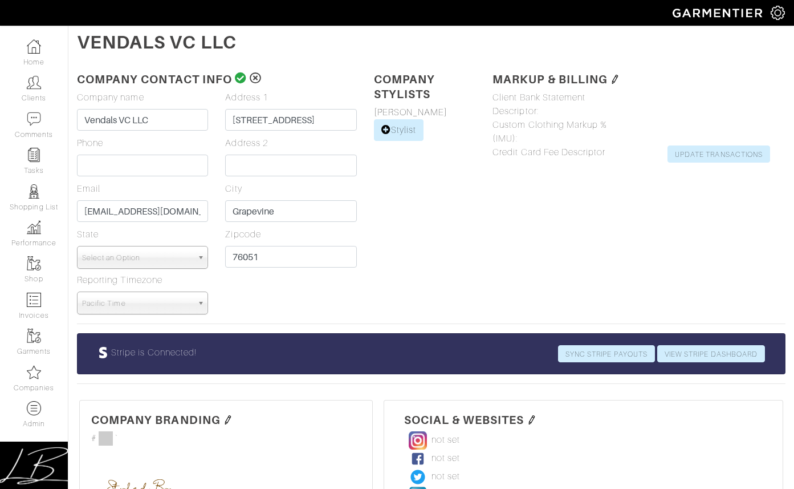
click at [163, 262] on span "Select an Option" at bounding box center [137, 257] width 111 height 23
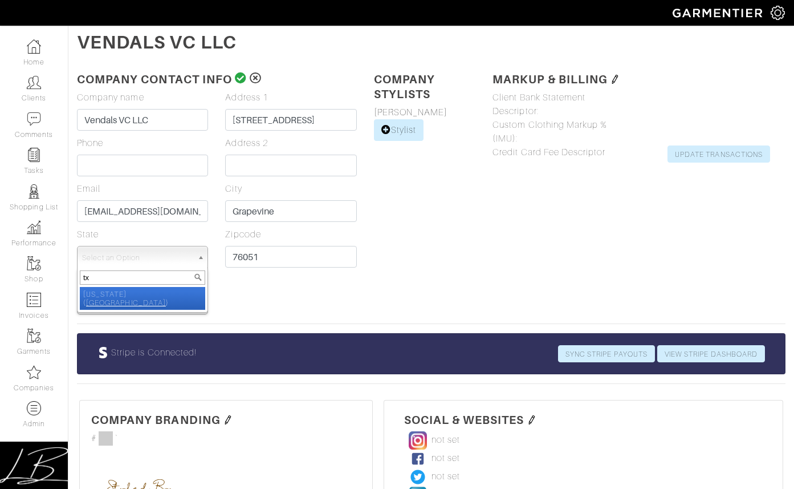
type input "tx"
click at [152, 294] on li "[US_STATE] ( [GEOGRAPHIC_DATA] )" at bounding box center [142, 298] width 125 height 23
select select "44"
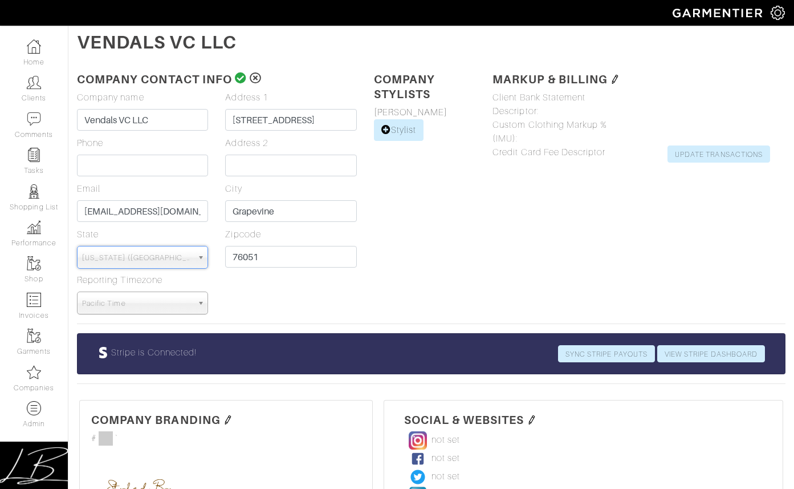
click at [238, 79] on icon at bounding box center [241, 77] width 12 height 11
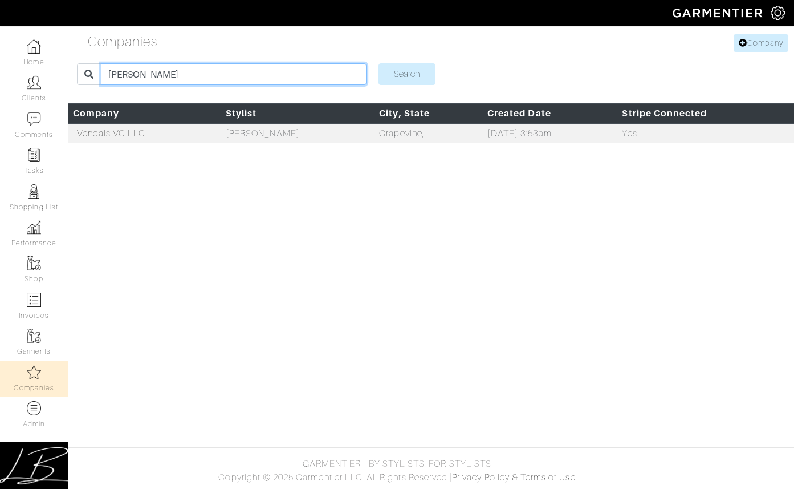
click at [169, 64] on input "[PERSON_NAME]" at bounding box center [234, 74] width 266 height 22
type input "[PERSON_NAME]"
click at [379, 63] on input "Search" at bounding box center [407, 74] width 57 height 22
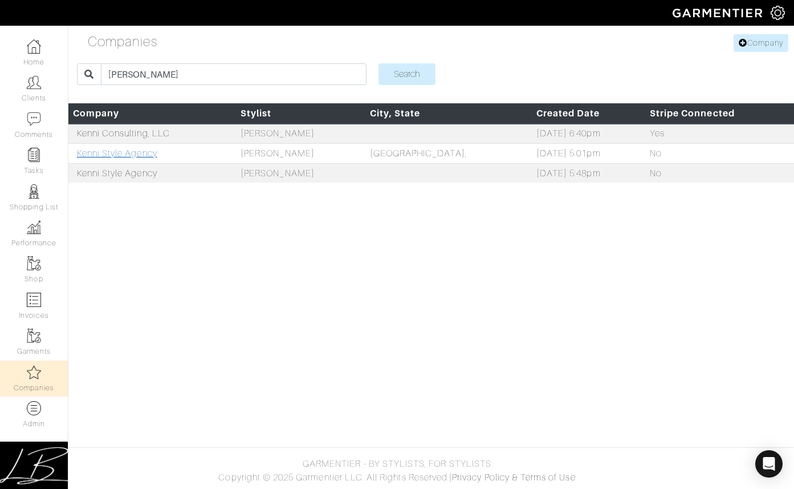
click at [121, 155] on link "Kenni Style Agency" at bounding box center [117, 153] width 80 height 10
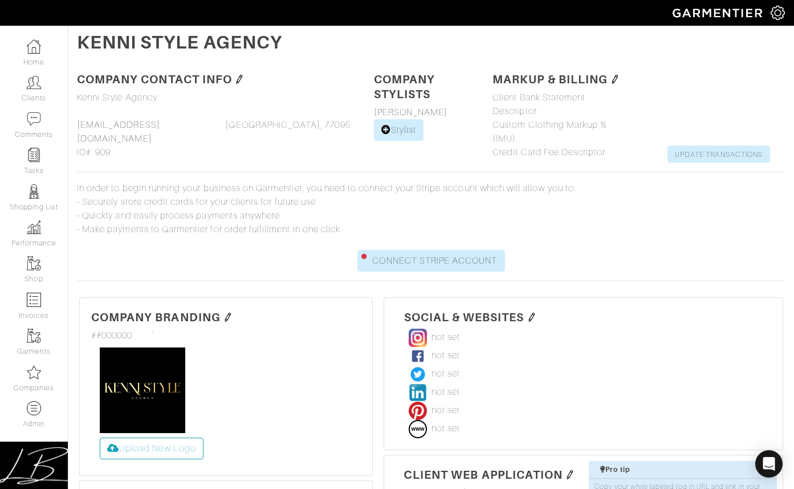
click at [237, 80] on img at bounding box center [239, 79] width 9 height 9
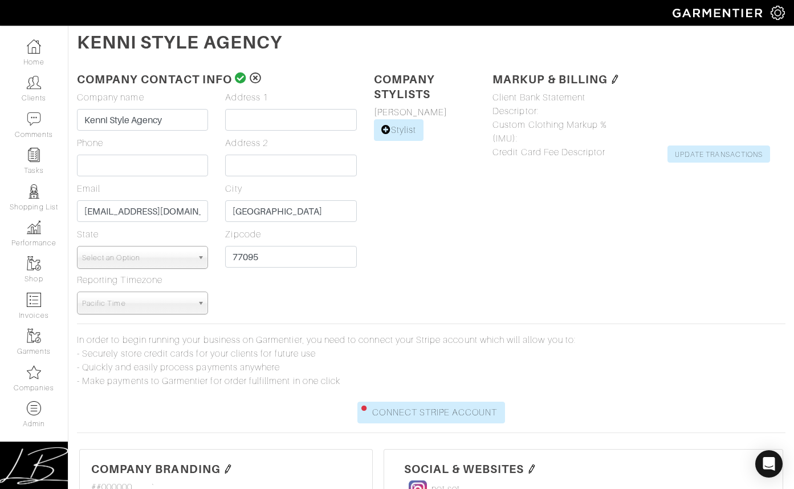
click at [164, 264] on span "Select an Option" at bounding box center [137, 257] width 111 height 23
type input "tex"
click at [149, 295] on li "Tex as (TX)" at bounding box center [142, 294] width 125 height 14
select select "44"
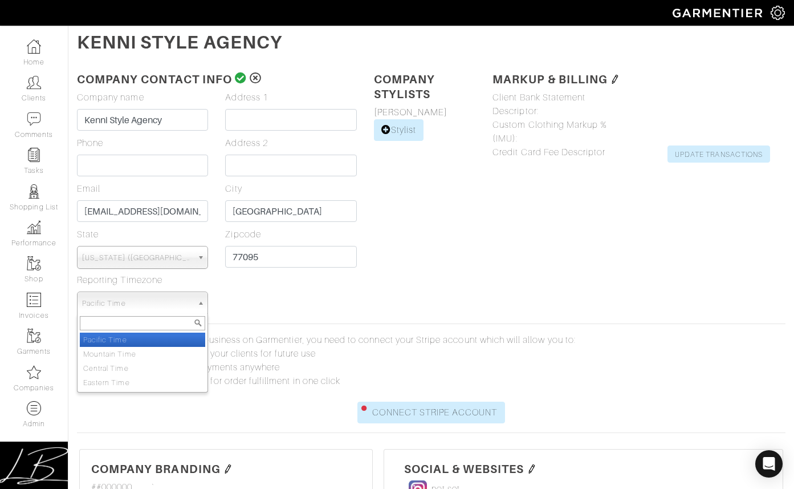
click at [148, 297] on span "Pacific Time" at bounding box center [137, 303] width 111 height 23
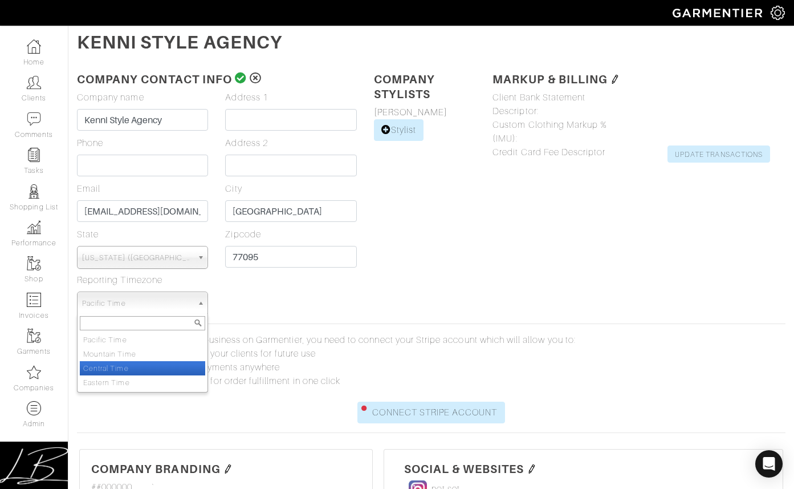
click at [149, 362] on li "Central Time" at bounding box center [142, 368] width 125 height 14
select select "America/Chicago"
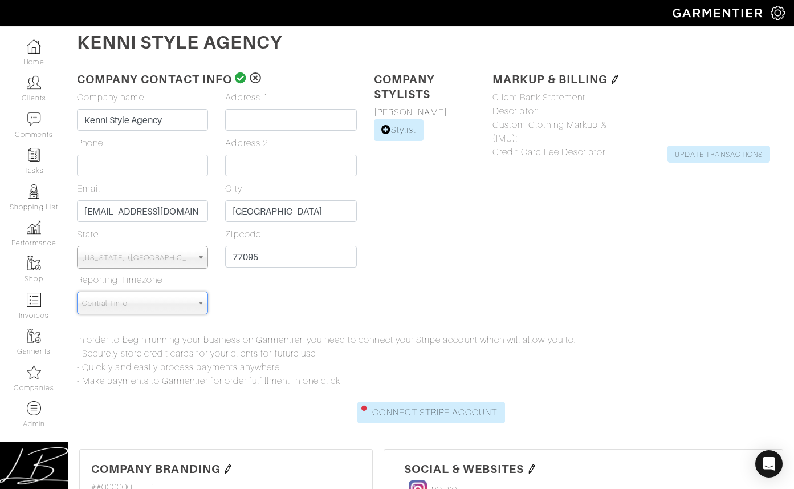
click at [238, 76] on icon at bounding box center [241, 77] width 12 height 11
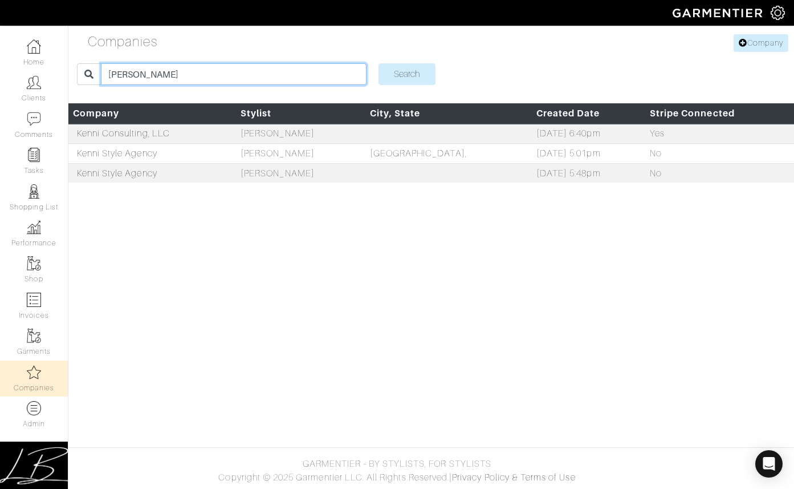
drag, startPoint x: 174, startPoint y: 74, endPoint x: 174, endPoint y: 67, distance: 6.8
click at [174, 67] on input "kenisha" at bounding box center [234, 74] width 266 height 22
type input "linda"
click at [379, 63] on input "Search" at bounding box center [407, 74] width 57 height 22
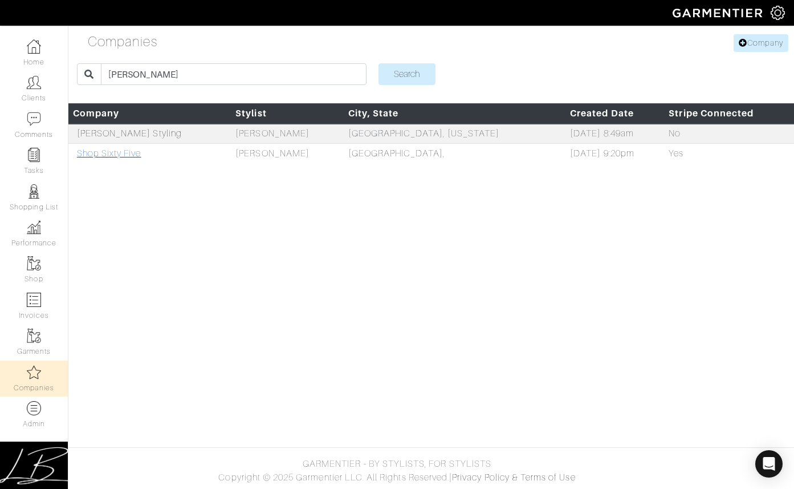
click at [133, 153] on link "Shop Sixty Five" at bounding box center [109, 153] width 64 height 10
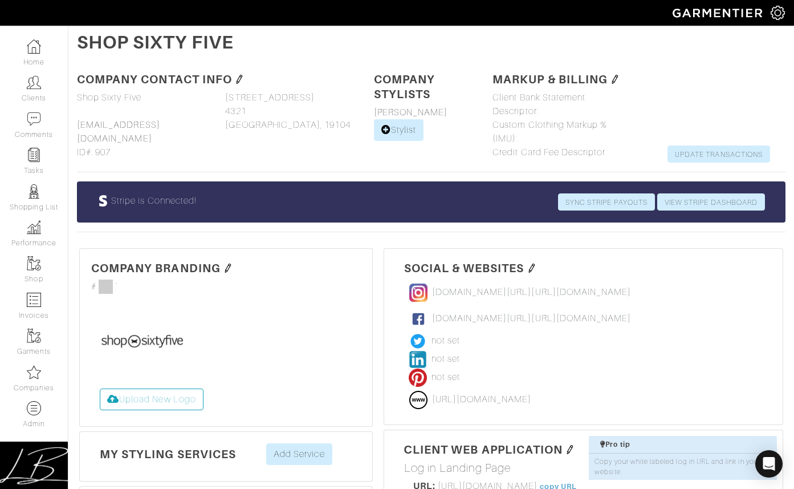
click at [240, 75] on img at bounding box center [239, 79] width 9 height 9
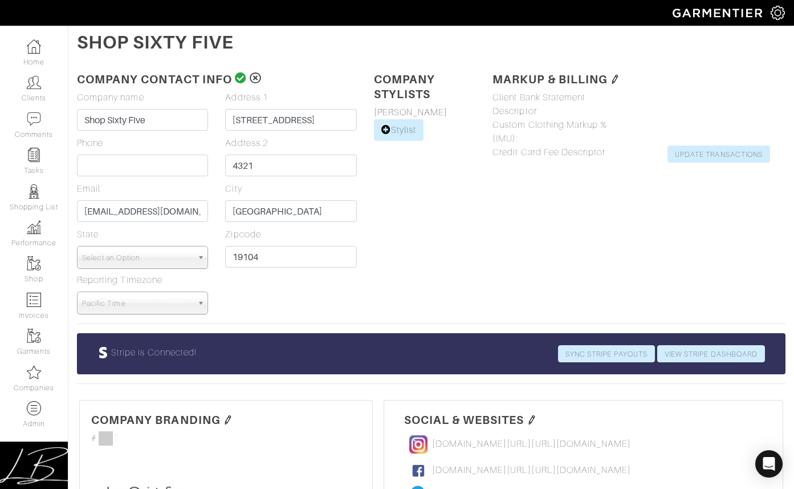
click at [162, 259] on span "Select an Option" at bounding box center [137, 257] width 111 height 23
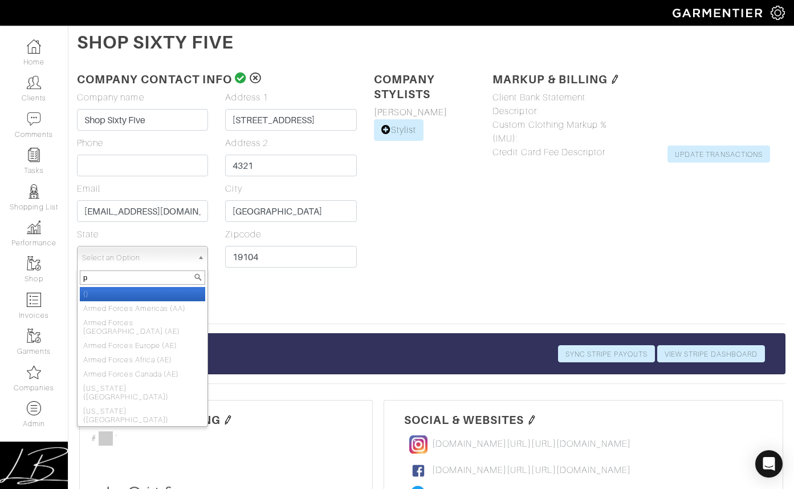
type input "pa"
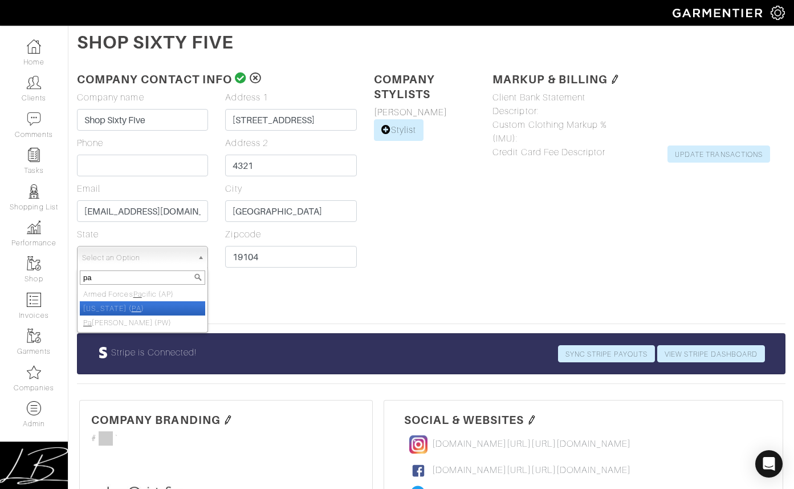
select select "39"
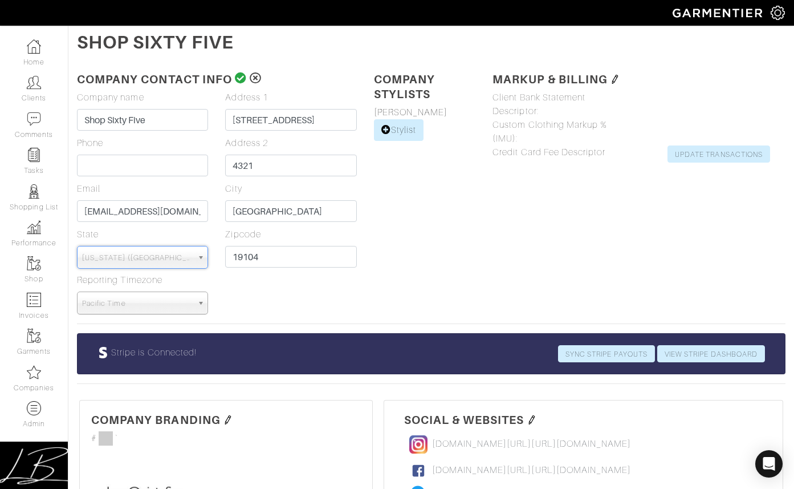
click at [121, 298] on span "Pacific Time" at bounding box center [137, 303] width 111 height 23
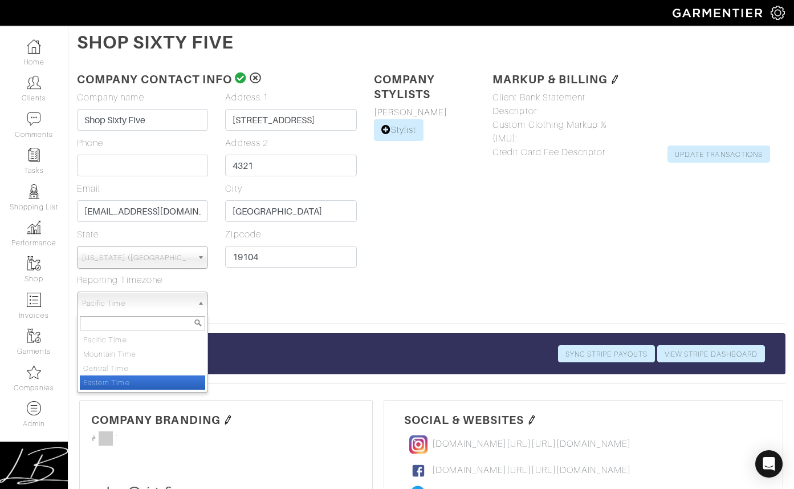
drag, startPoint x: 130, startPoint y: 382, endPoint x: 132, endPoint y: 376, distance: 6.0
click at [129, 382] on li "Eastern Time" at bounding box center [142, 382] width 125 height 14
select select "America/New_York"
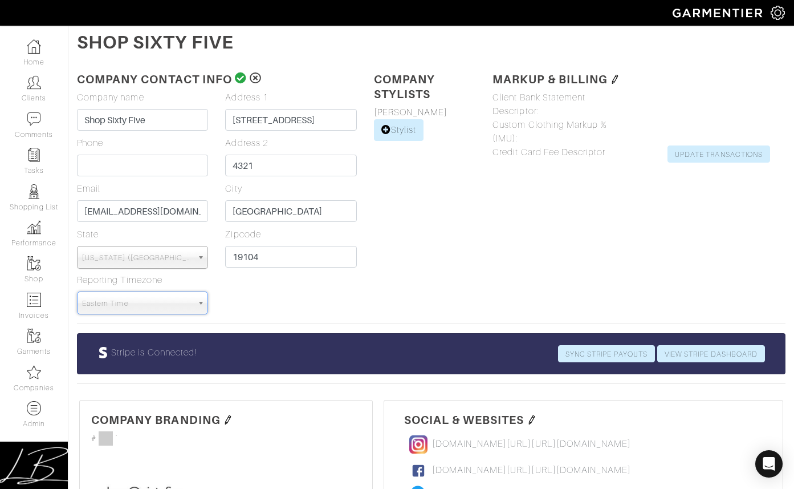
click at [238, 81] on icon at bounding box center [241, 77] width 12 height 11
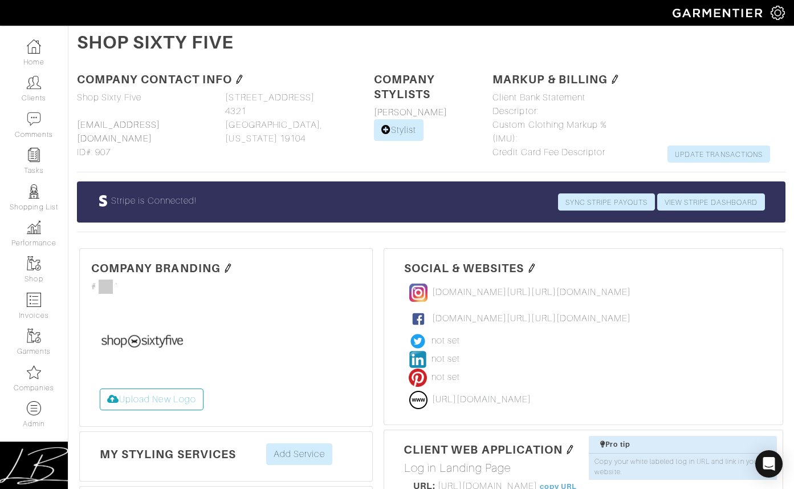
click at [777, 11] on img at bounding box center [778, 13] width 14 height 14
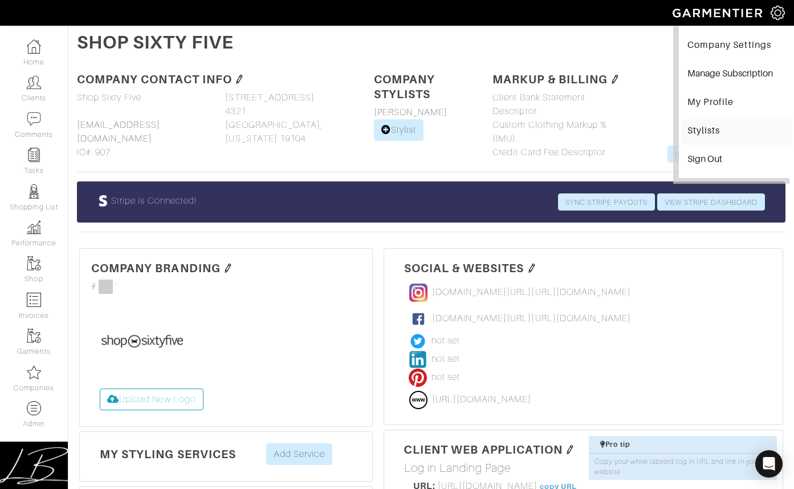
click at [701, 127] on link "Stylists" at bounding box center [737, 132] width 111 height 26
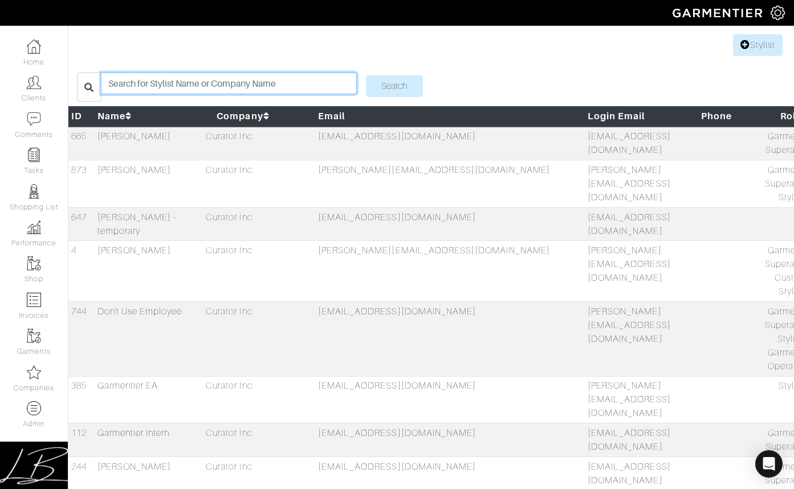
click at [287, 79] on input "search" at bounding box center [228, 83] width 255 height 22
type input "linda"
click at [366, 75] on input "Search" at bounding box center [394, 86] width 57 height 22
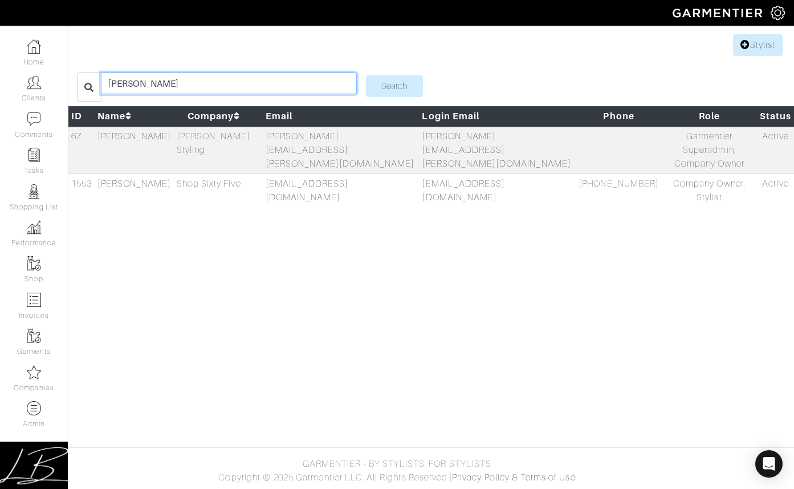
drag, startPoint x: 188, startPoint y: 84, endPoint x: 206, endPoint y: 66, distance: 25.4
click at [191, 70] on div "Stylist [PERSON_NAME] Search ID Name Company Email Login Email Phone Role Statu…" at bounding box center [397, 123] width 794 height 185
type input "[PERSON_NAME]"
click at [366, 75] on input "Search" at bounding box center [394, 86] width 57 height 22
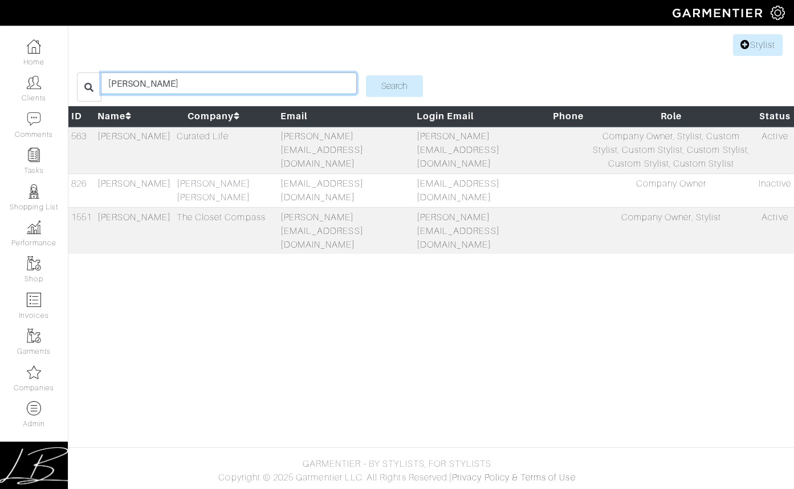
drag, startPoint x: 246, startPoint y: 89, endPoint x: 248, endPoint y: 63, distance: 26.3
click at [246, 64] on div "Stylist sabrina Search ID Name Company Email Login Email Phone Role Status 563 …" at bounding box center [397, 147] width 794 height 232
type input "[PERSON_NAME]"
click at [366, 75] on input "Search" at bounding box center [394, 86] width 57 height 22
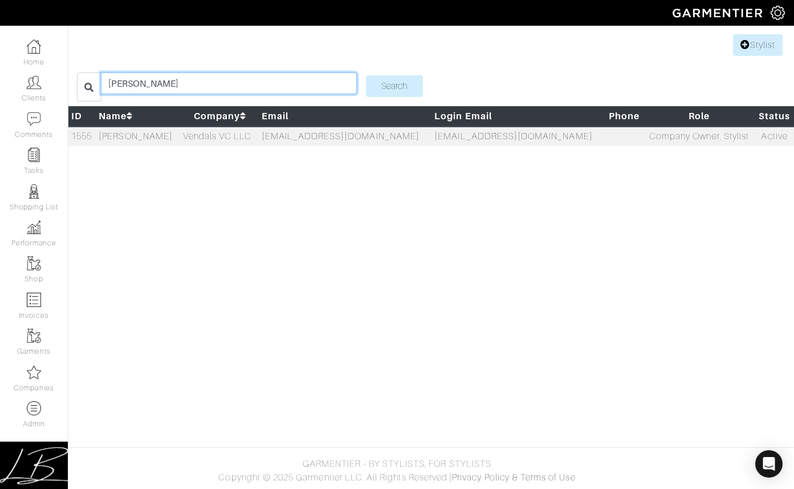
drag, startPoint x: 178, startPoint y: 84, endPoint x: 177, endPoint y: 71, distance: 12.7
click at [177, 71] on div "Stylist [PERSON_NAME] Search ID Name Company Email Login Email Phone Role Statu…" at bounding box center [397, 93] width 794 height 124
type input "[PERSON_NAME]"
click at [366, 75] on input "Search" at bounding box center [394, 86] width 57 height 22
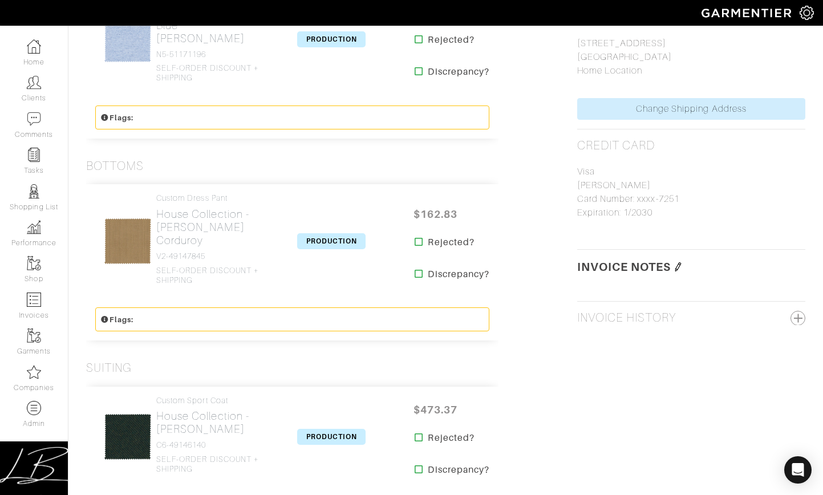
scroll to position [622, 0]
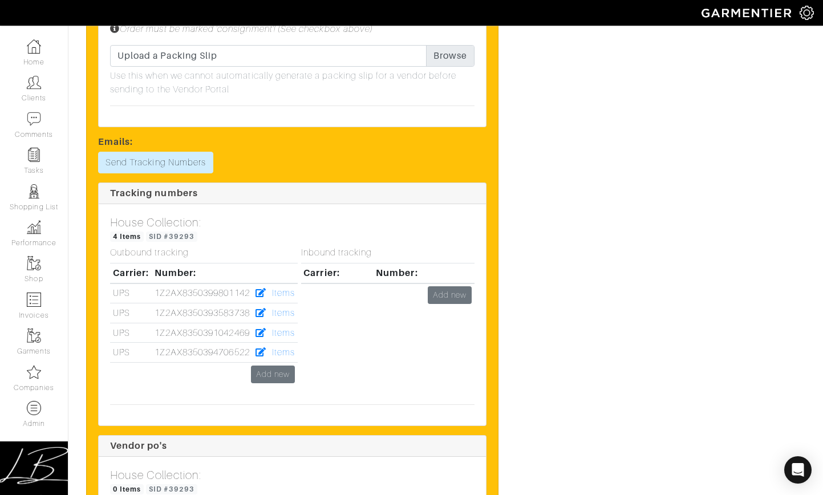
scroll to position [3658, 0]
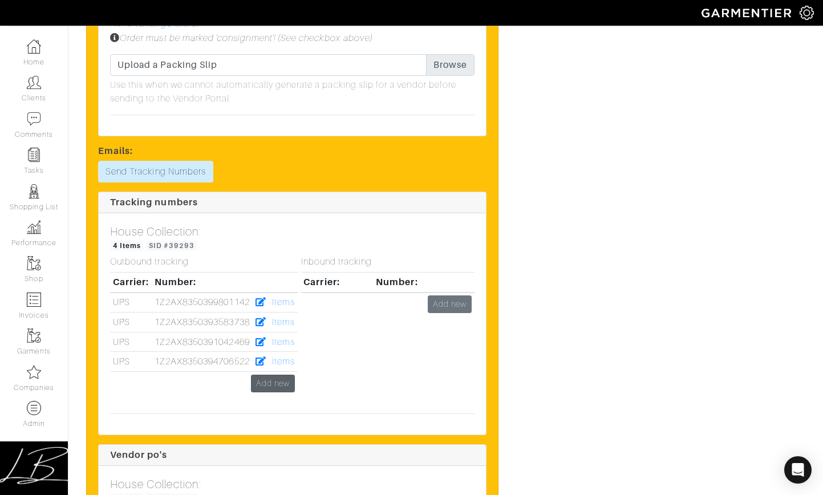
drag, startPoint x: 294, startPoint y: 351, endPoint x: 288, endPoint y: 356, distance: 7.7
click at [294, 351] on div "Inbound tracking Carrier: Number: Add new" at bounding box center [388, 331] width 191 height 148
click at [286, 375] on link "Add new" at bounding box center [273, 384] width 44 height 18
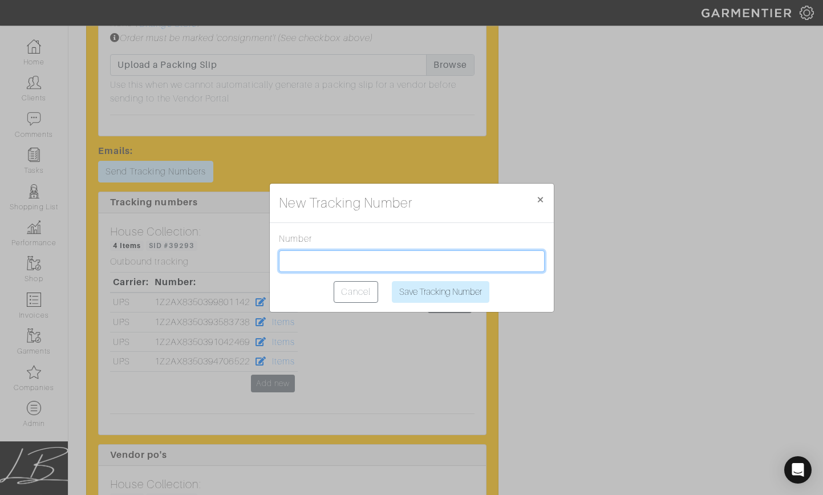
click at [344, 258] on input "text" at bounding box center [412, 261] width 266 height 22
paste input "1Z2AX8350398991083"
type input "1Z2AX8350398991083"
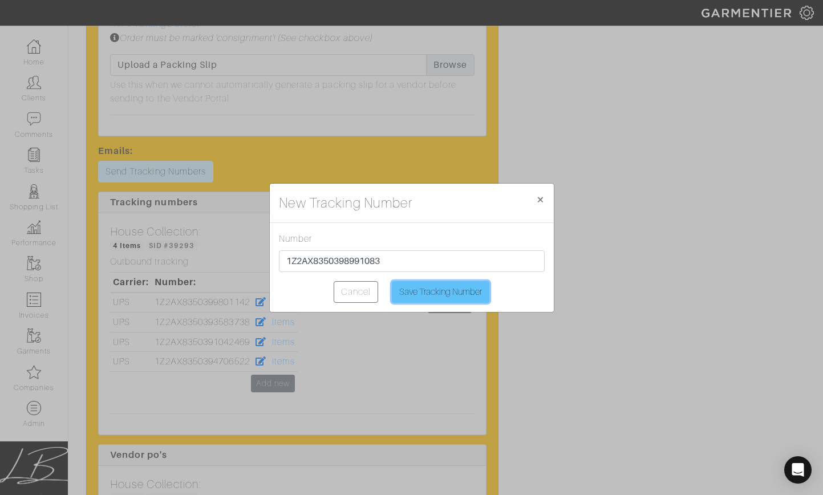
click at [440, 292] on input "Save Tracking Number" at bounding box center [441, 292] width 98 height 22
type input "Saving..."
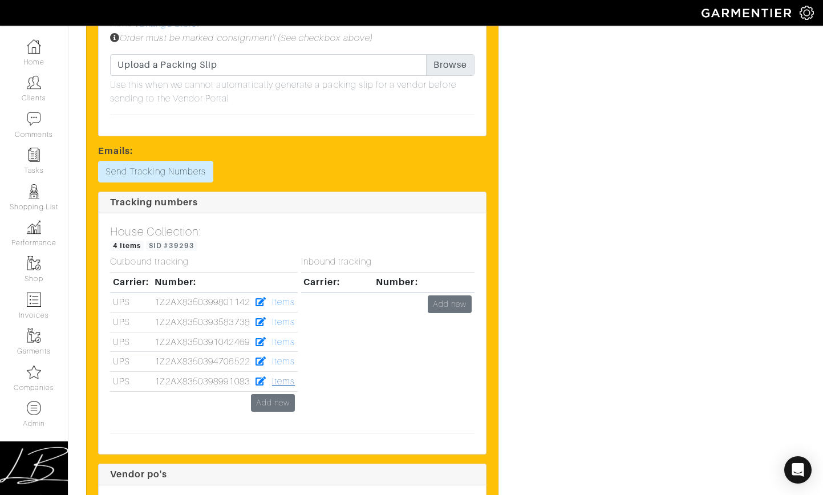
click at [288, 376] on link "Items" at bounding box center [283, 381] width 23 height 10
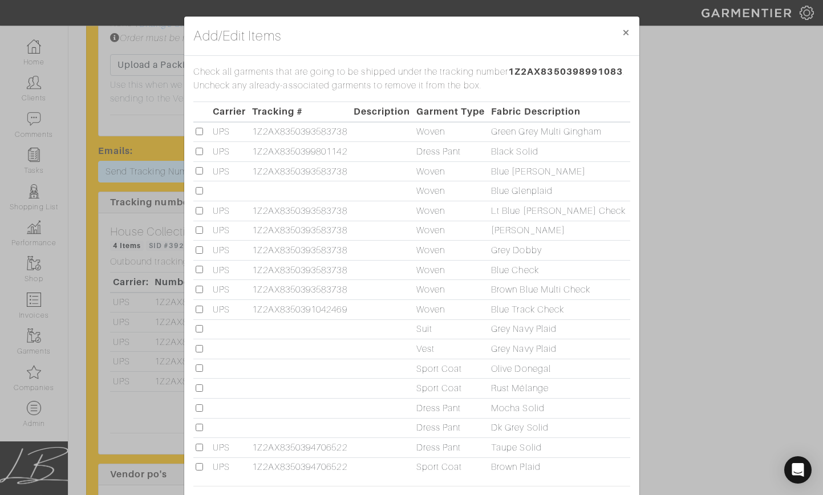
drag, startPoint x: 201, startPoint y: 190, endPoint x: 245, endPoint y: 209, distance: 47.8
click at [201, 190] on input "checkbox" at bounding box center [199, 190] width 7 height 7
checkbox input "true"
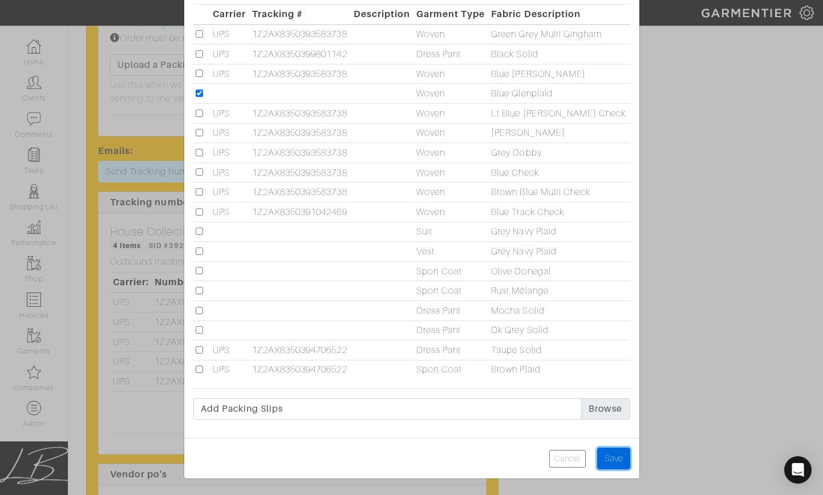
drag, startPoint x: 614, startPoint y: 457, endPoint x: 604, endPoint y: 412, distance: 45.4
click at [614, 456] on input "Save" at bounding box center [613, 459] width 33 height 22
type input "Save"
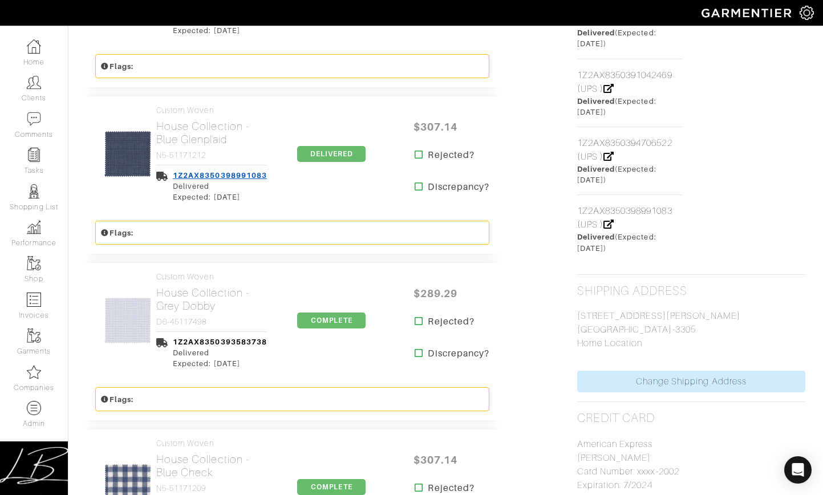
scroll to position [741, 0]
click at [324, 145] on span "DELIVERED" at bounding box center [331, 153] width 68 height 16
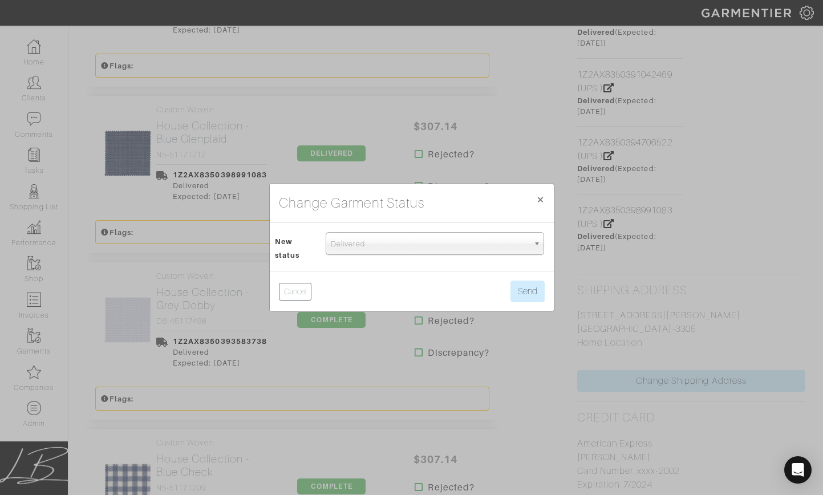
click at [370, 238] on span "Delivered" at bounding box center [430, 244] width 198 height 23
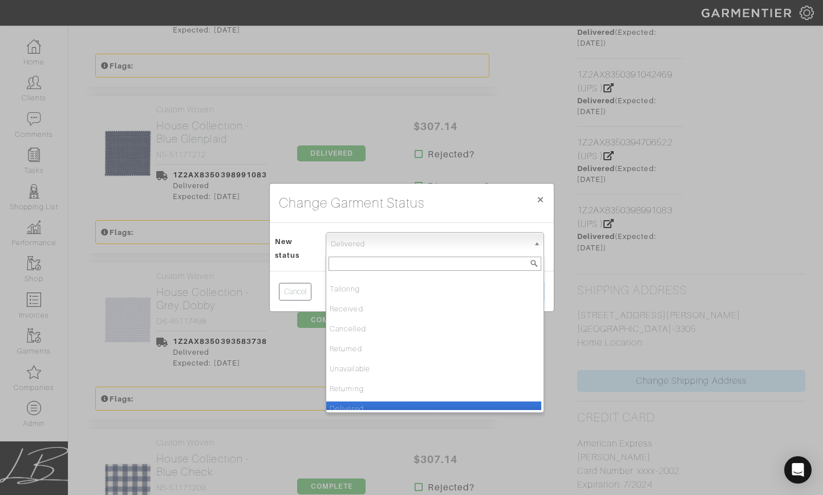
scroll to position [120, 0]
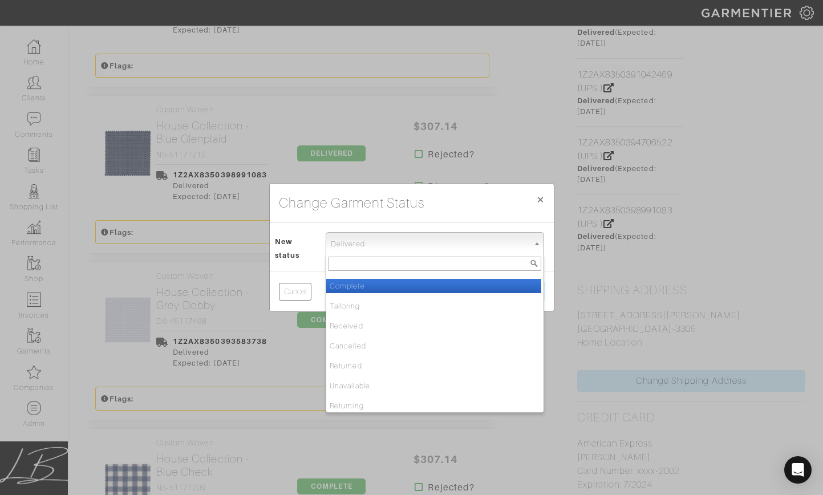
click at [363, 290] on li "Complete" at bounding box center [433, 286] width 215 height 14
select select "Complete"
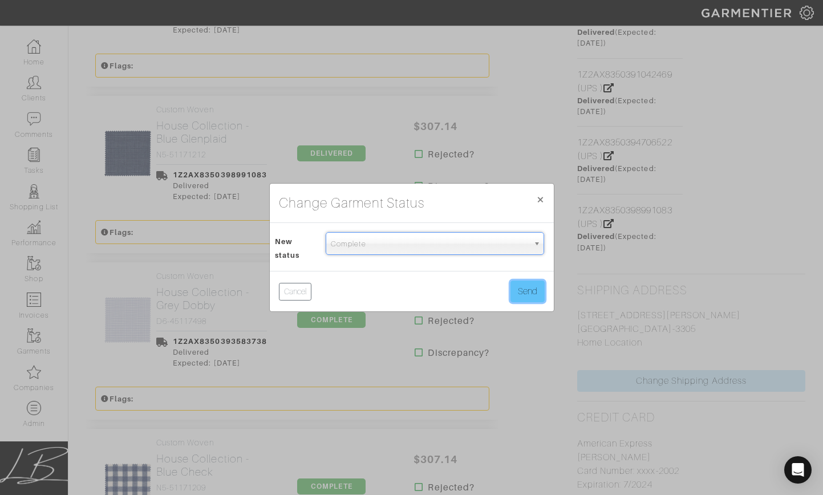
click at [518, 291] on button "Send" at bounding box center [527, 292] width 34 height 22
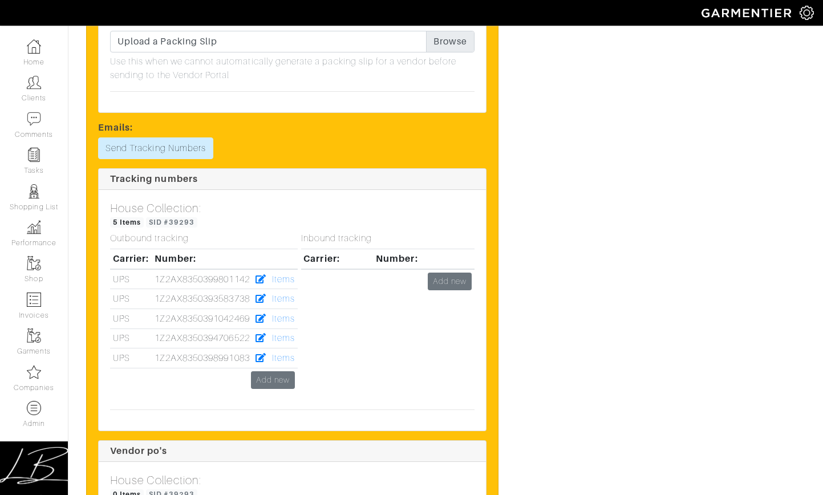
scroll to position [3703, 0]
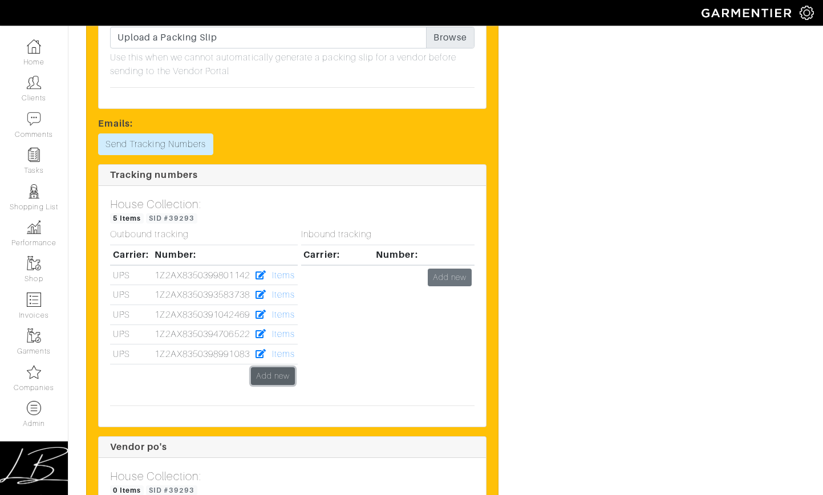
click at [285, 367] on link "Add new" at bounding box center [273, 376] width 44 height 18
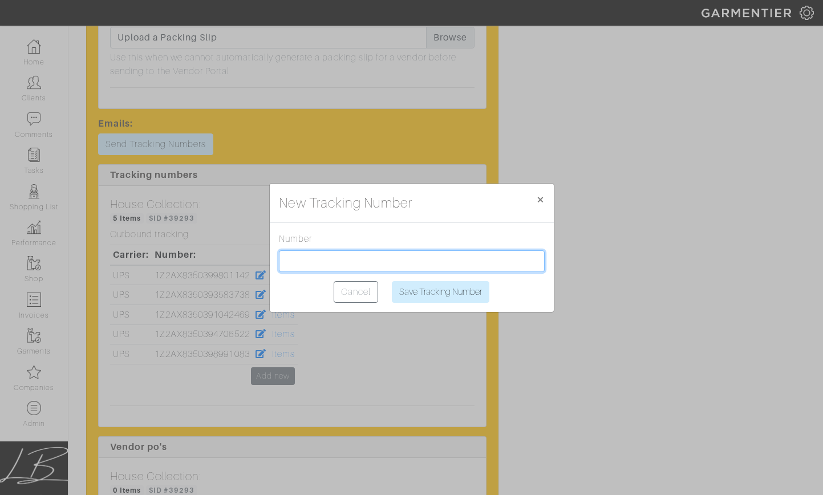
click at [319, 255] on input "text" at bounding box center [412, 261] width 266 height 22
paste input "1Z2AX8350397203408"
type input "1Z2AX8350397203408"
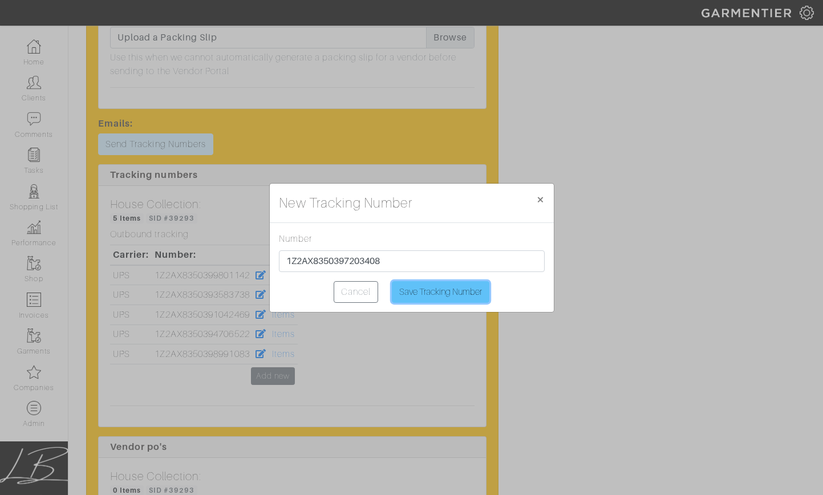
click at [449, 295] on input "Save Tracking Number" at bounding box center [441, 292] width 98 height 22
type input "Saving..."
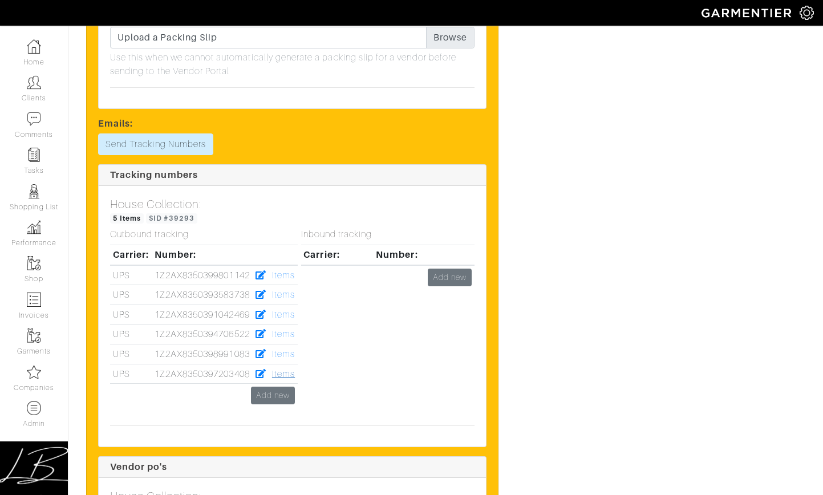
click at [286, 369] on link "Items" at bounding box center [283, 374] width 23 height 10
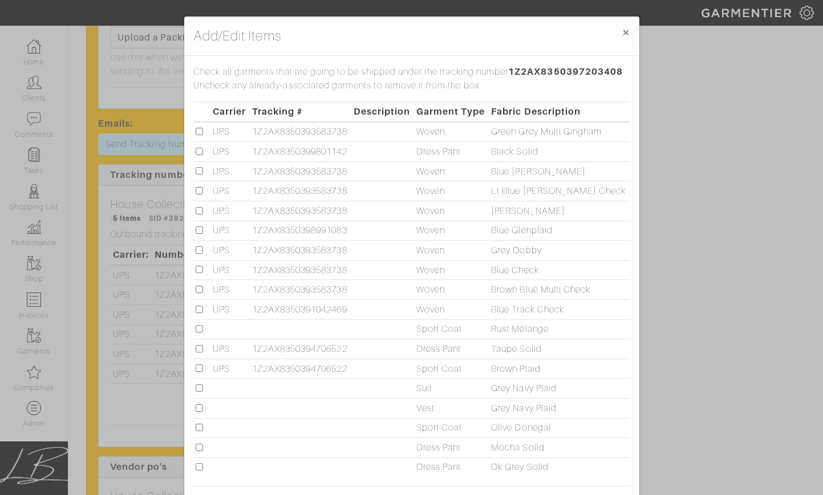
scroll to position [98, 0]
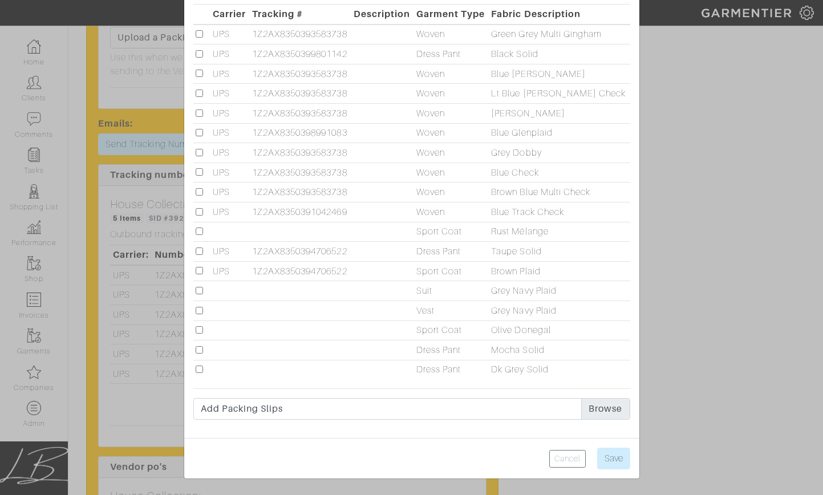
click at [201, 371] on input "checkbox" at bounding box center [199, 369] width 7 height 7
checkbox input "true"
click at [198, 294] on td at bounding box center [201, 291] width 17 height 20
click at [202, 292] on input "checkbox" at bounding box center [199, 290] width 7 height 7
checkbox input "true"
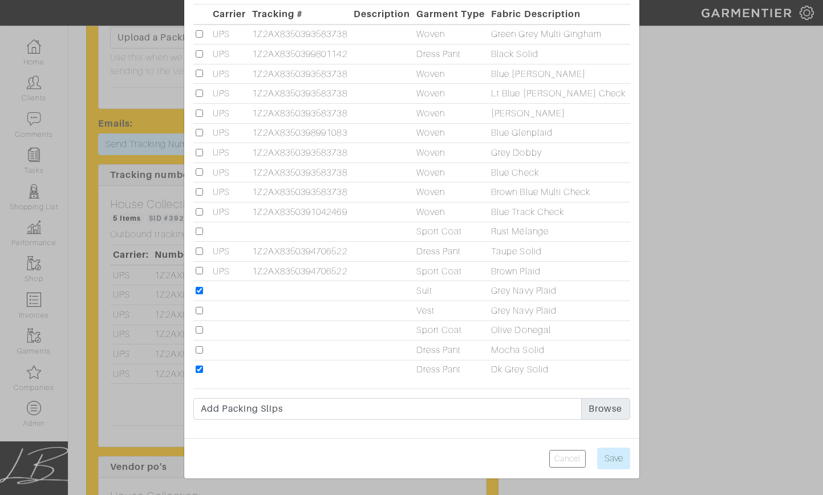
click at [201, 308] on input "checkbox" at bounding box center [199, 310] width 7 height 7
checkbox input "true"
click at [611, 454] on input "Save" at bounding box center [613, 459] width 33 height 22
type input "Save"
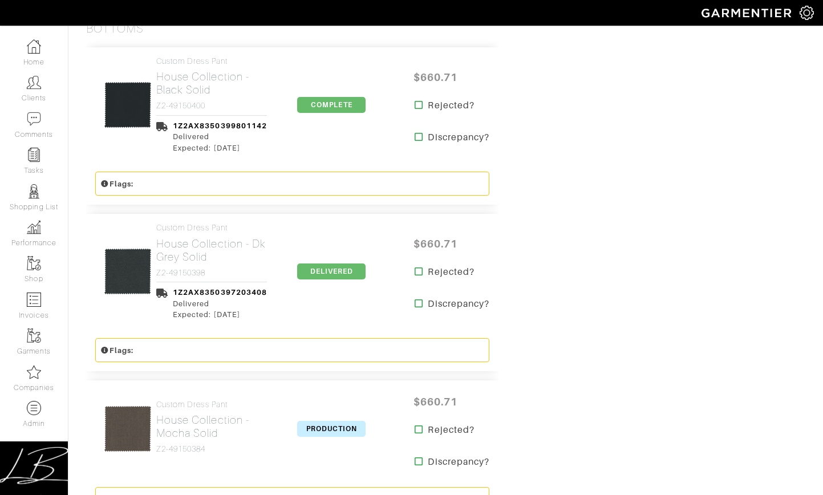
scroll to position [1847, 0]
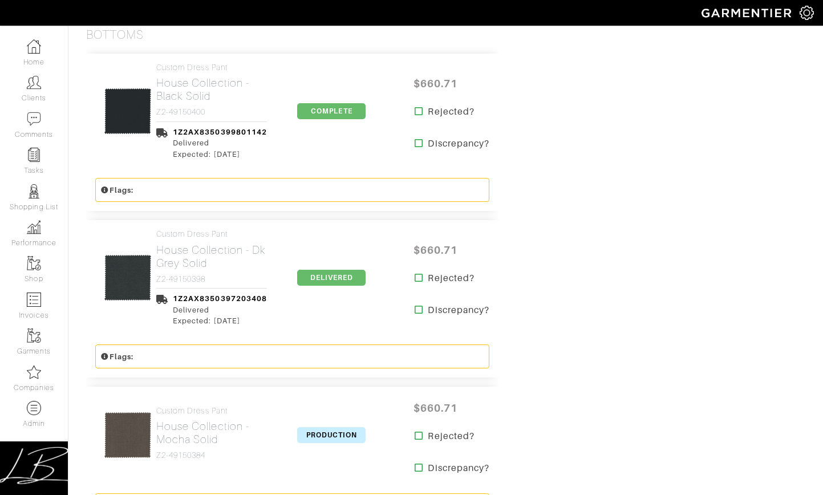
click at [334, 270] on span "DELIVERED" at bounding box center [331, 278] width 68 height 16
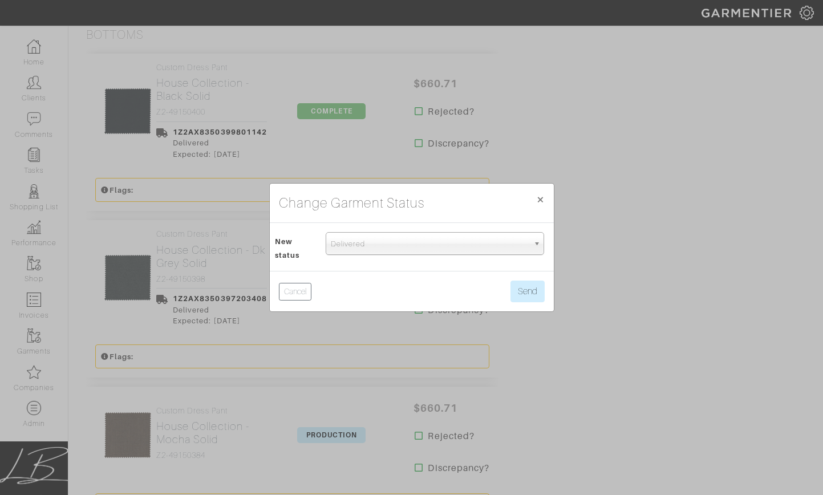
click at [375, 246] on span "Delivered" at bounding box center [430, 244] width 198 height 23
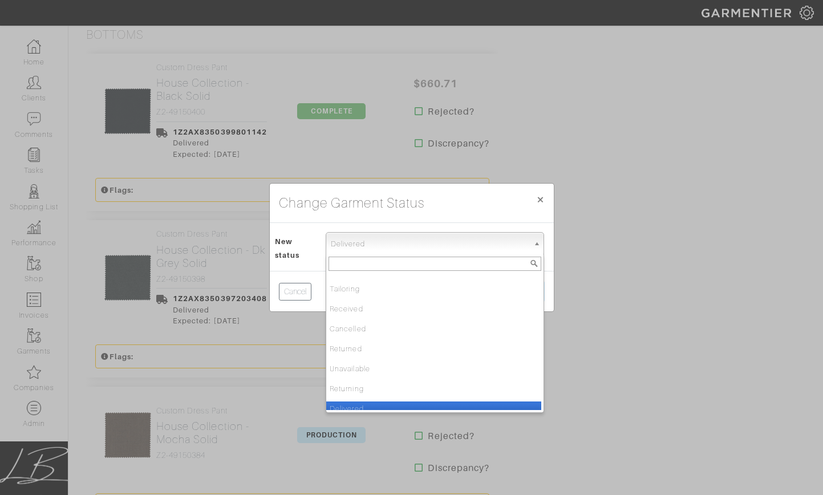
scroll to position [120, 0]
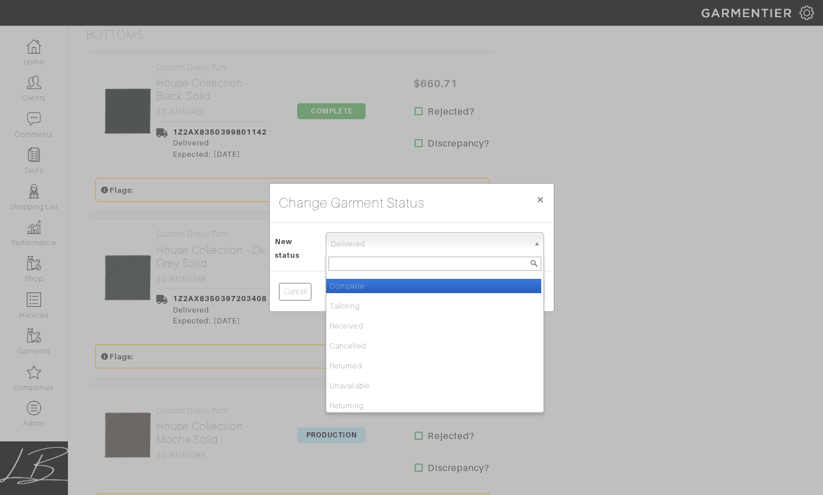
click at [399, 286] on li "Complete" at bounding box center [433, 286] width 215 height 14
select select "Complete"
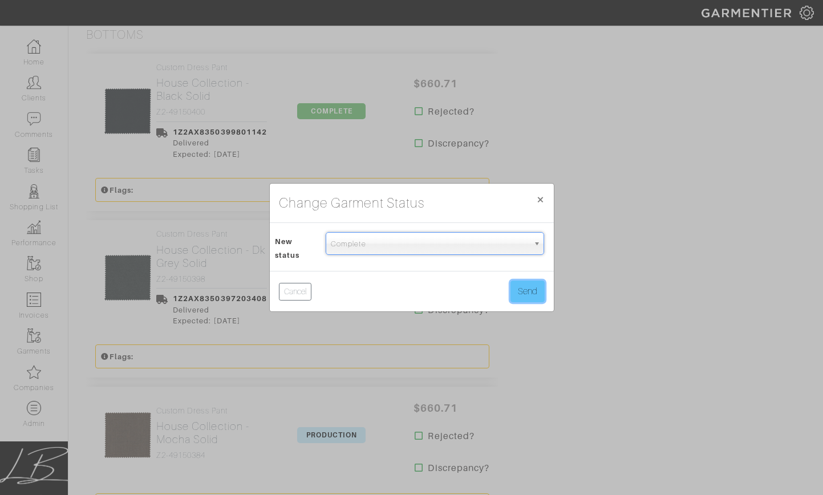
click at [525, 281] on button "Send" at bounding box center [527, 292] width 34 height 22
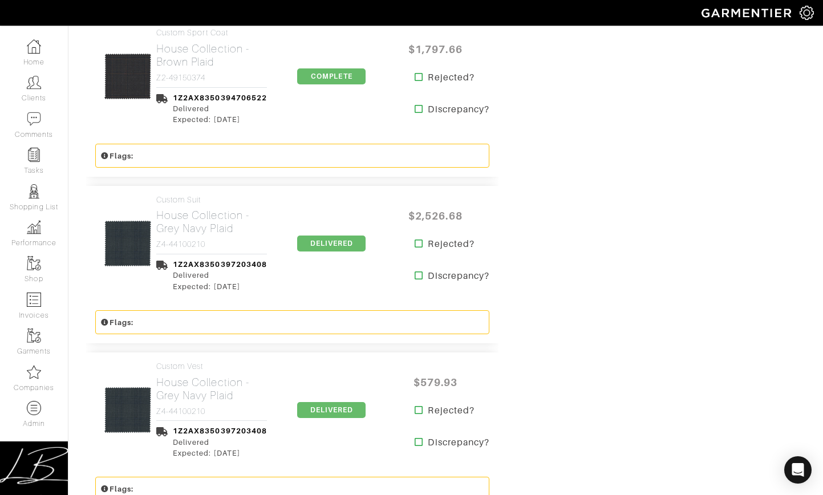
scroll to position [2568, 0]
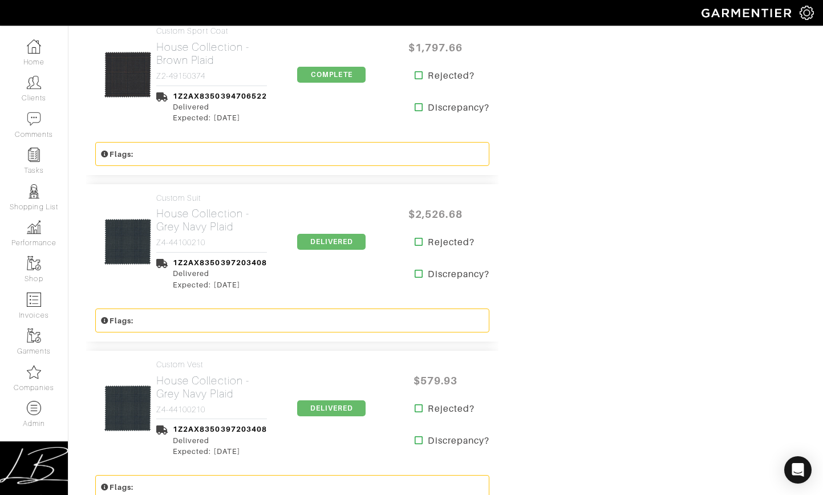
click at [331, 234] on span "DELIVERED" at bounding box center [331, 242] width 68 height 16
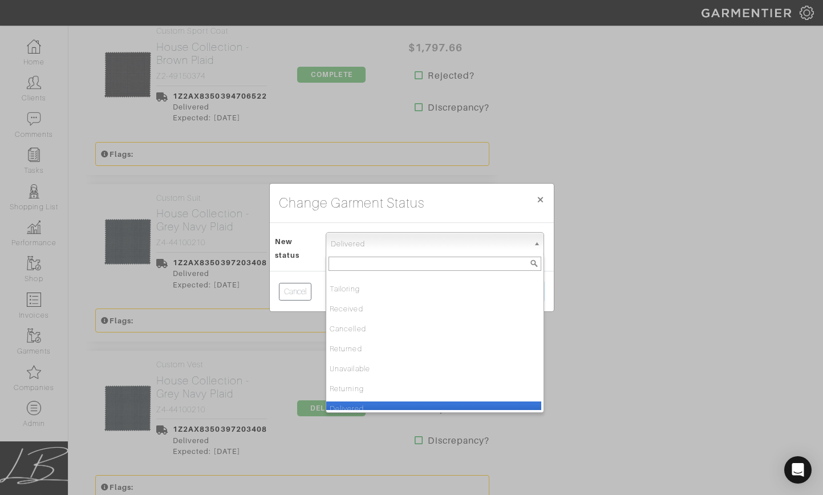
drag, startPoint x: 364, startPoint y: 248, endPoint x: 367, endPoint y: 275, distance: 27.0
click at [364, 249] on span "Delivered" at bounding box center [430, 244] width 198 height 23
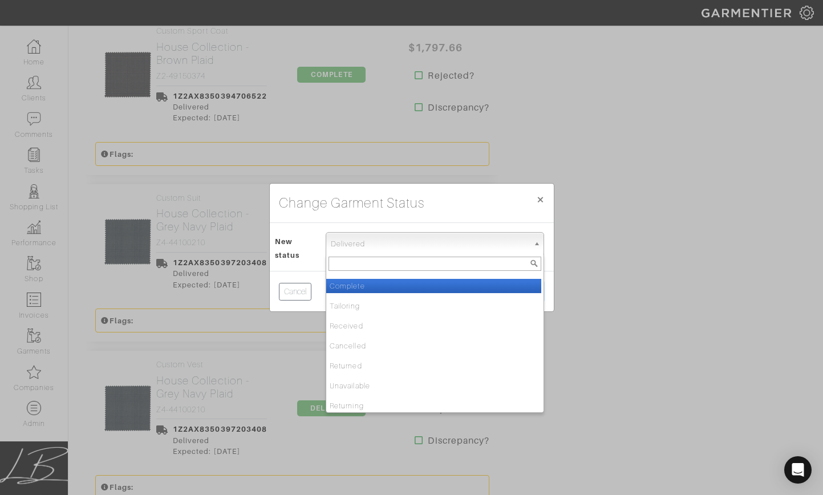
click at [401, 286] on li "Complete" at bounding box center [433, 286] width 215 height 14
select select "Complete"
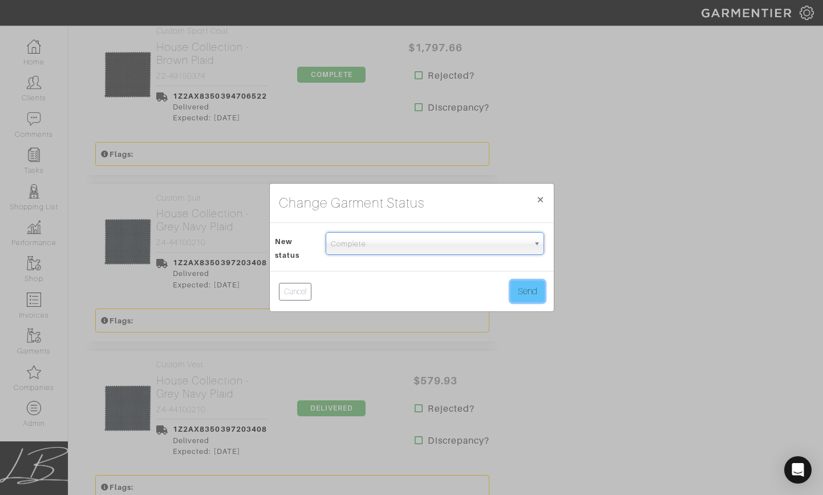
click at [538, 286] on button "Send" at bounding box center [527, 292] width 34 height 22
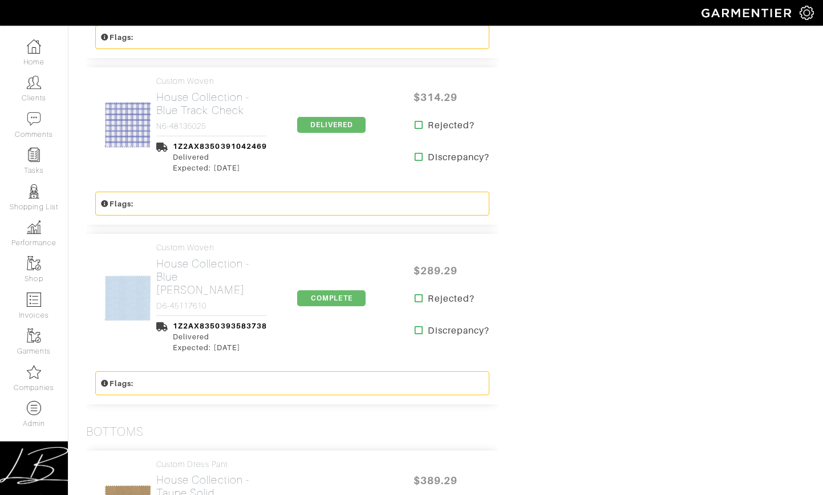
scroll to position [1448, 0]
click at [321, 118] on span "DELIVERED" at bounding box center [331, 126] width 68 height 16
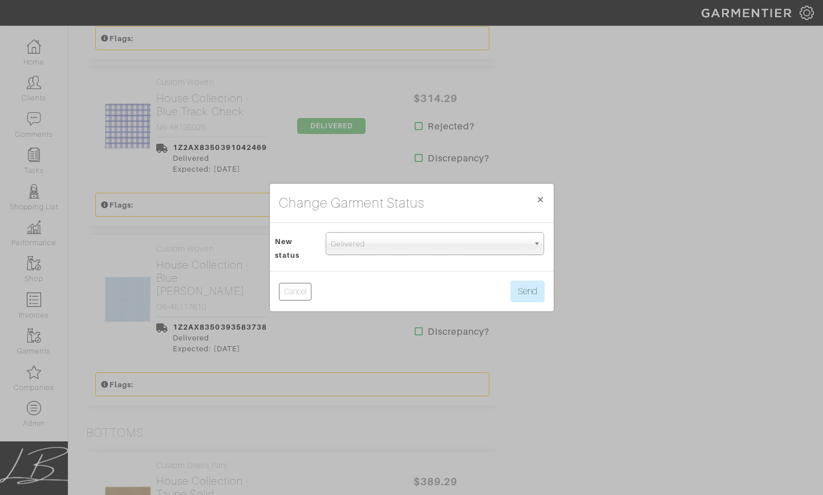
click at [382, 242] on span "Delivered" at bounding box center [430, 244] width 198 height 23
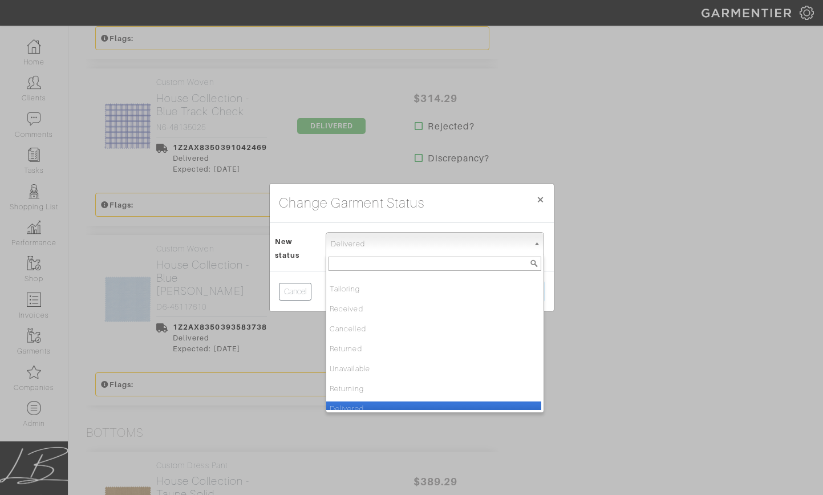
scroll to position [120, 0]
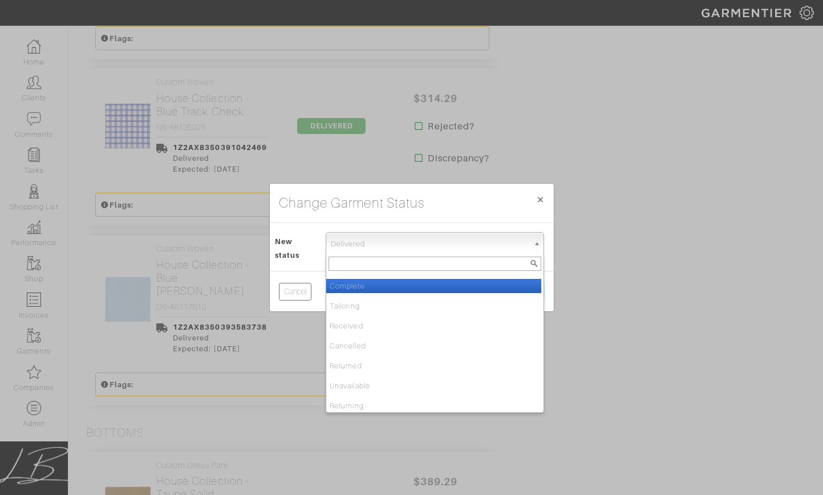
click at [380, 285] on li "Complete" at bounding box center [433, 286] width 215 height 14
select select "Complete"
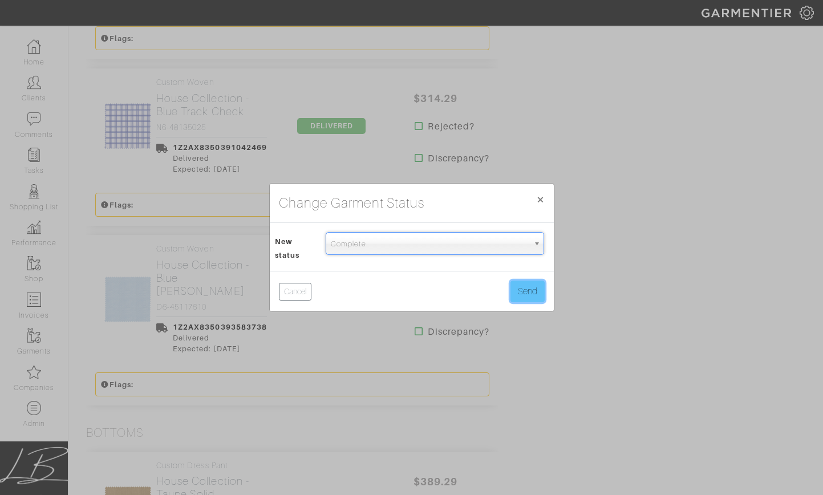
click at [525, 286] on button "Send" at bounding box center [527, 292] width 34 height 22
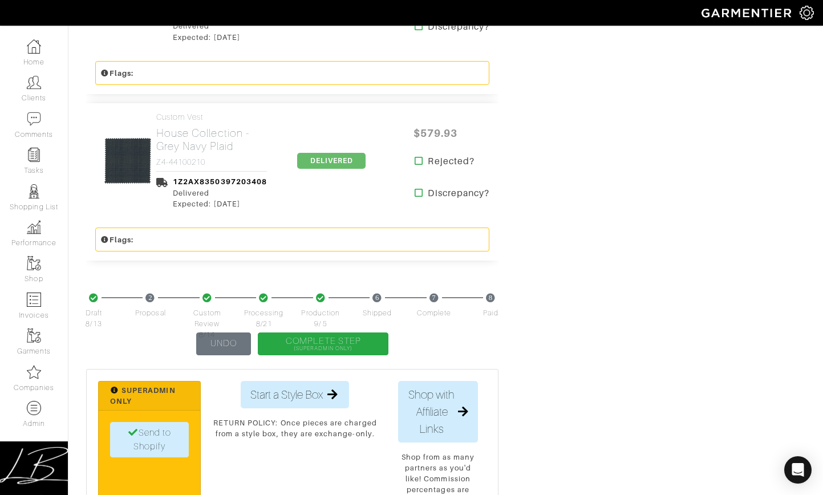
scroll to position [2823, 0]
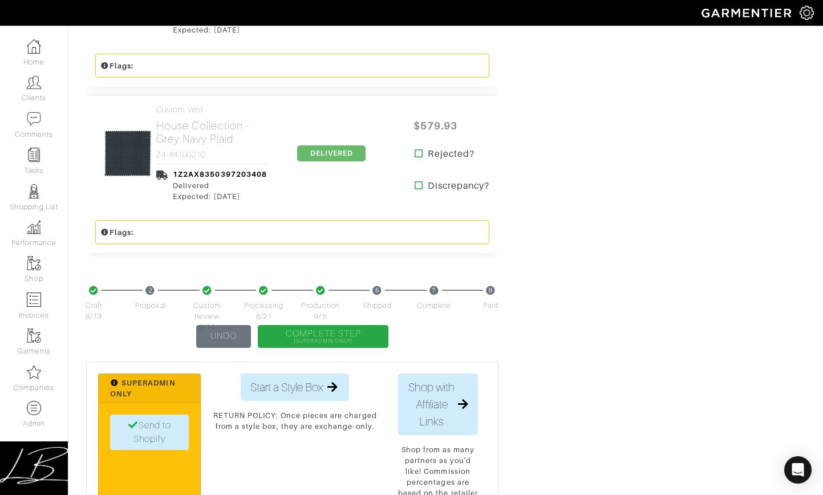
click at [346, 145] on span "DELIVERED" at bounding box center [331, 153] width 68 height 16
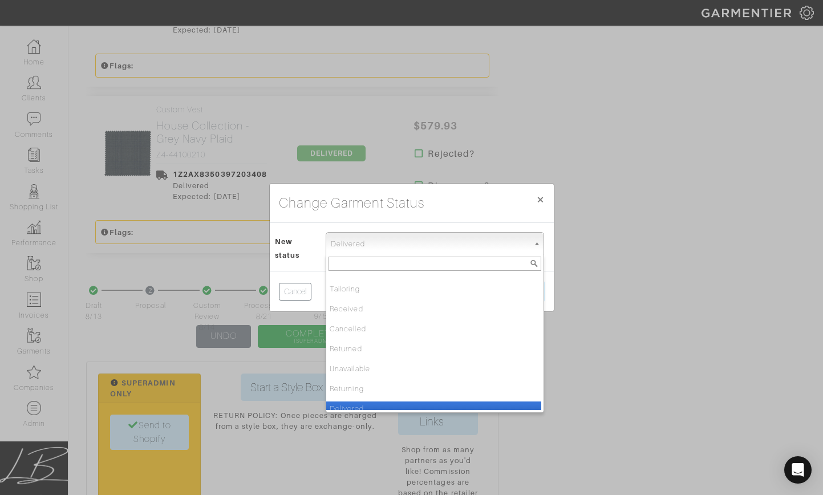
drag, startPoint x: 426, startPoint y: 243, endPoint x: 430, endPoint y: 275, distance: 32.2
click at [426, 244] on span "Delivered" at bounding box center [430, 244] width 198 height 23
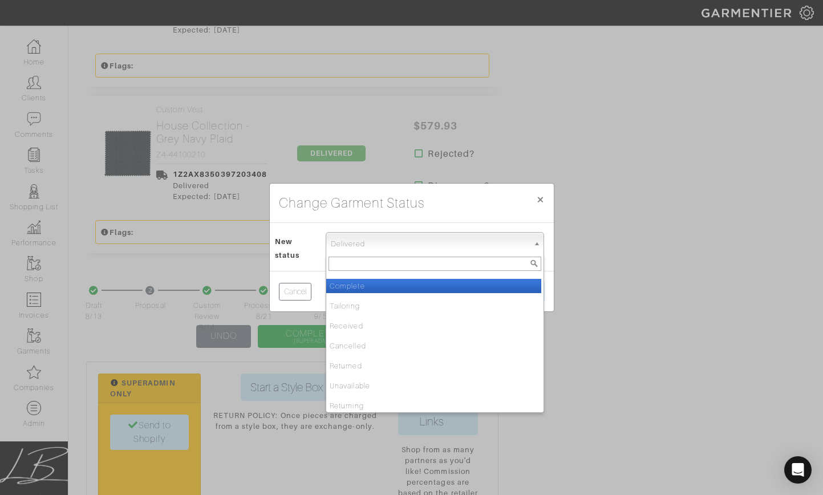
click at [419, 286] on li "Complete" at bounding box center [433, 286] width 215 height 14
select select "Complete"
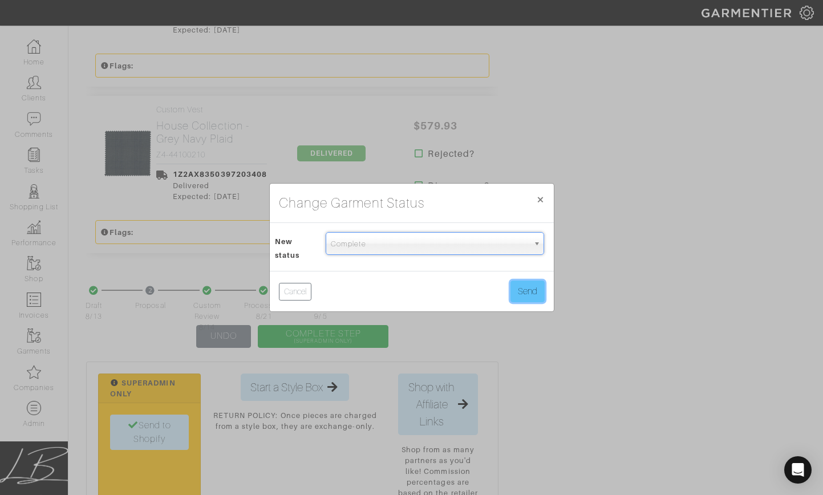
click at [522, 288] on button "Send" at bounding box center [527, 292] width 34 height 22
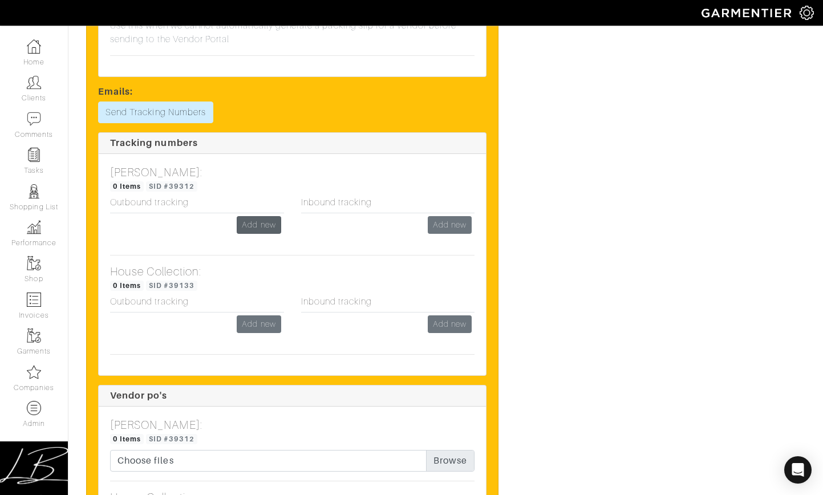
scroll to position [2624, 0]
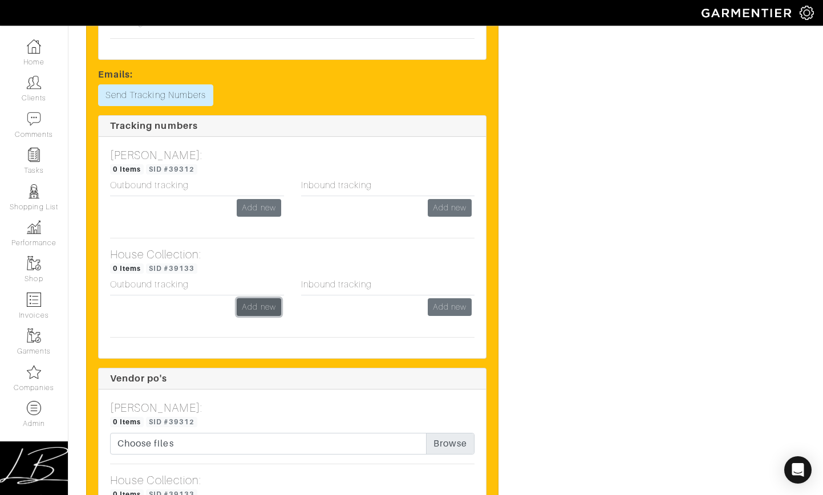
click at [258, 298] on link "Add new" at bounding box center [259, 307] width 44 height 18
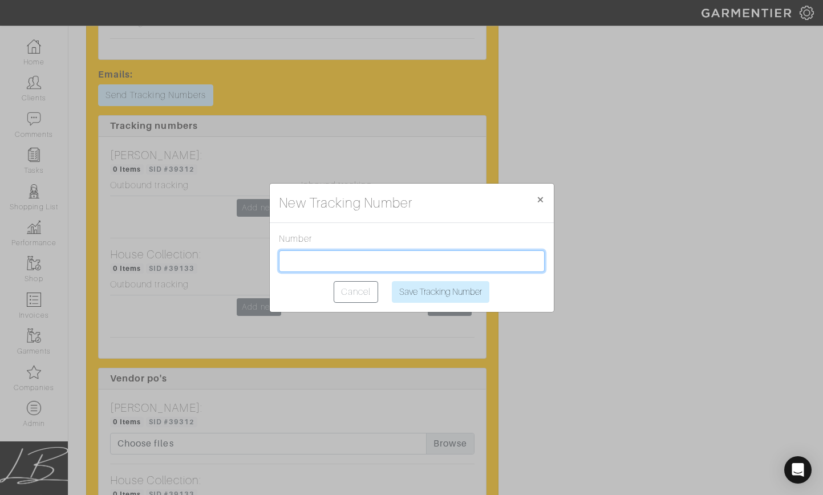
click at [311, 258] on input "text" at bounding box center [412, 261] width 266 height 22
paste input "1Z2AX8350399538697"
type input "1Z2AX8350399538697"
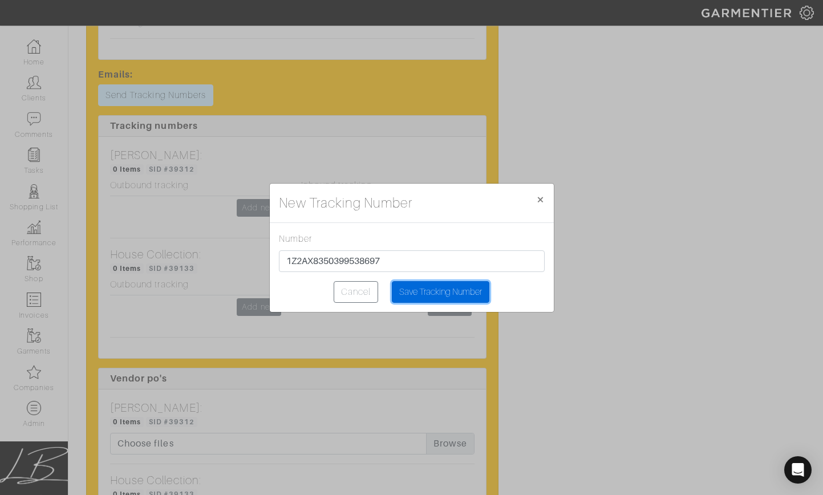
click at [411, 295] on input "Save Tracking Number" at bounding box center [441, 292] width 98 height 22
type input "Saving..."
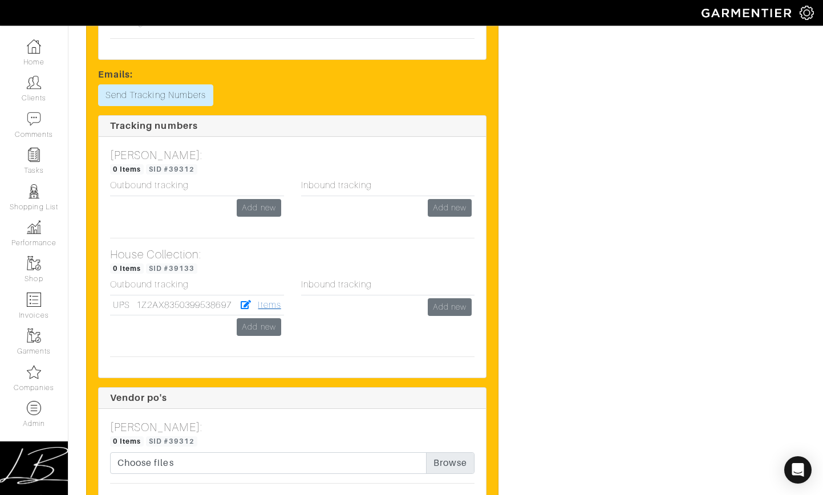
click at [269, 300] on link "Items" at bounding box center [269, 305] width 23 height 10
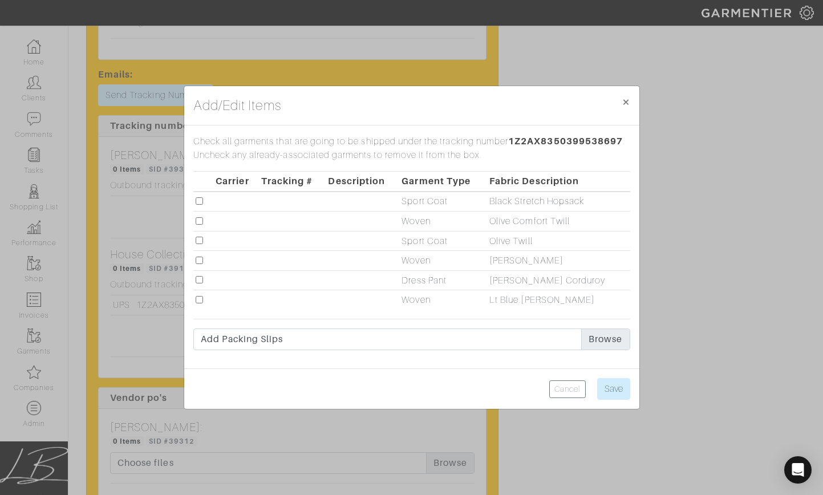
click at [199, 301] on input "checkbox" at bounding box center [199, 299] width 7 height 7
checkbox input "true"
click at [615, 385] on input "Save" at bounding box center [613, 389] width 33 height 22
type input "Save"
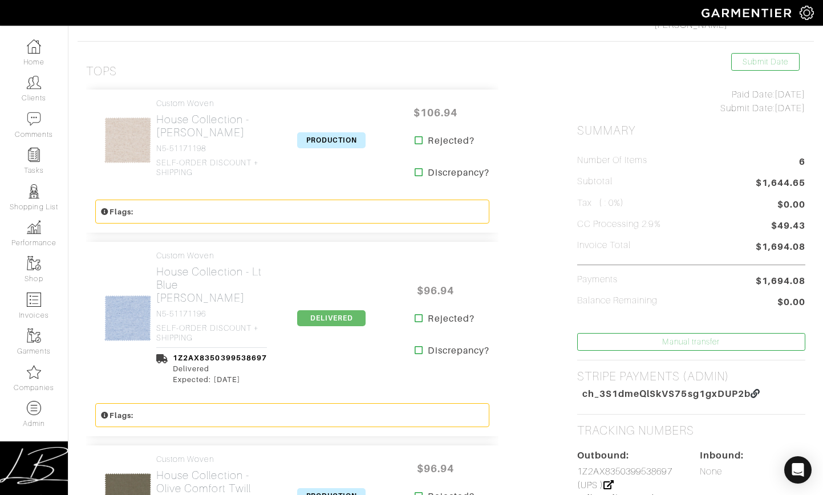
scroll to position [299, 0]
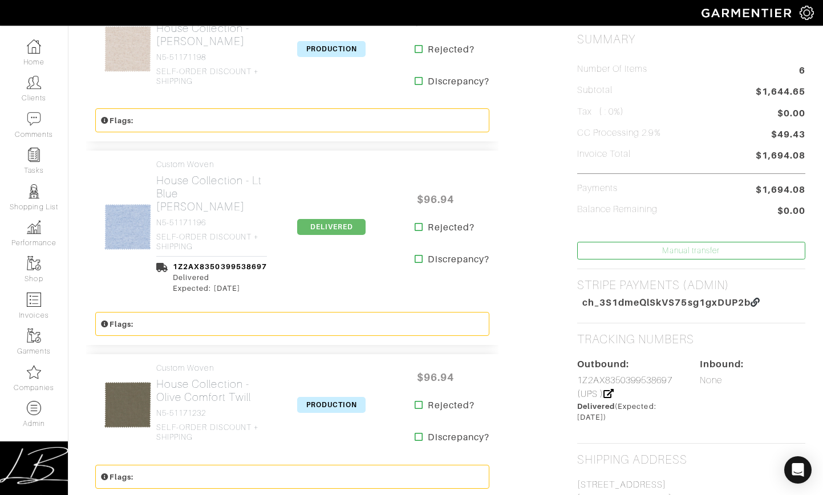
click at [329, 222] on span "DELIVERED" at bounding box center [331, 227] width 68 height 16
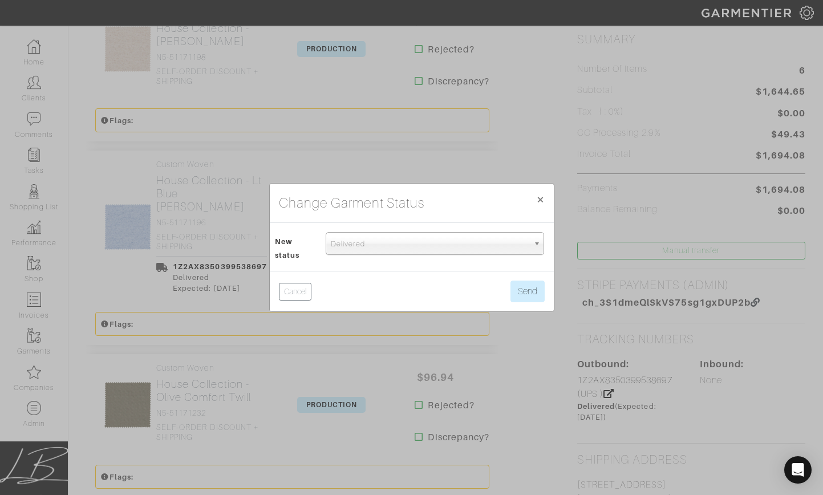
click at [360, 245] on span "Delivered" at bounding box center [430, 244] width 198 height 23
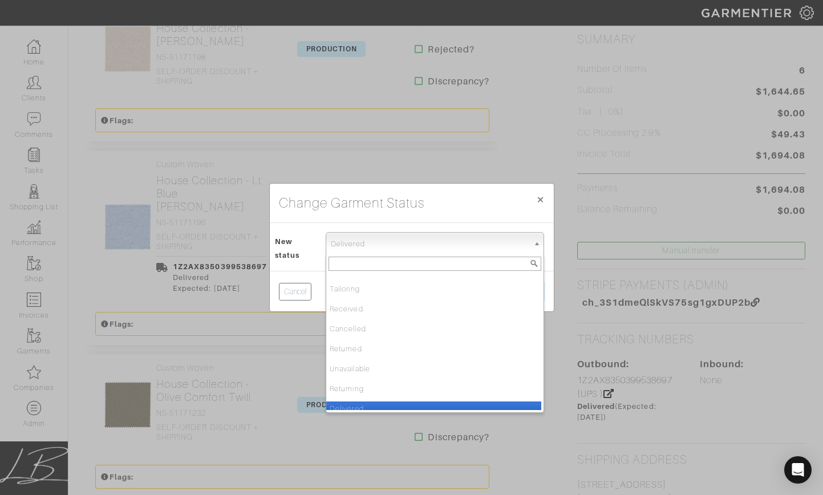
scroll to position [120, 0]
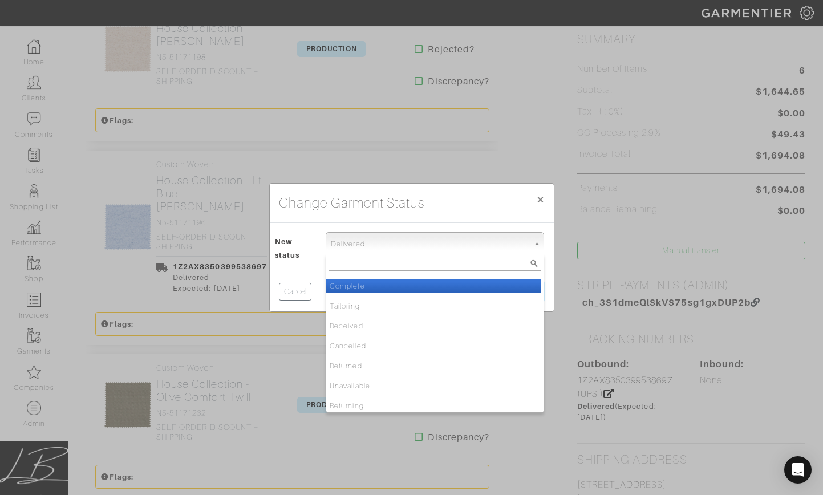
click at [360, 283] on li "Complete" at bounding box center [433, 286] width 215 height 14
select select "Complete"
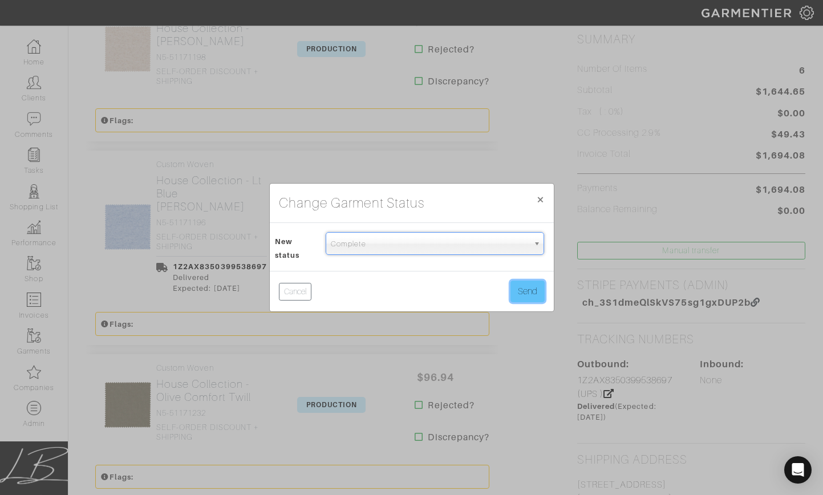
click at [521, 292] on button "Send" at bounding box center [527, 292] width 34 height 22
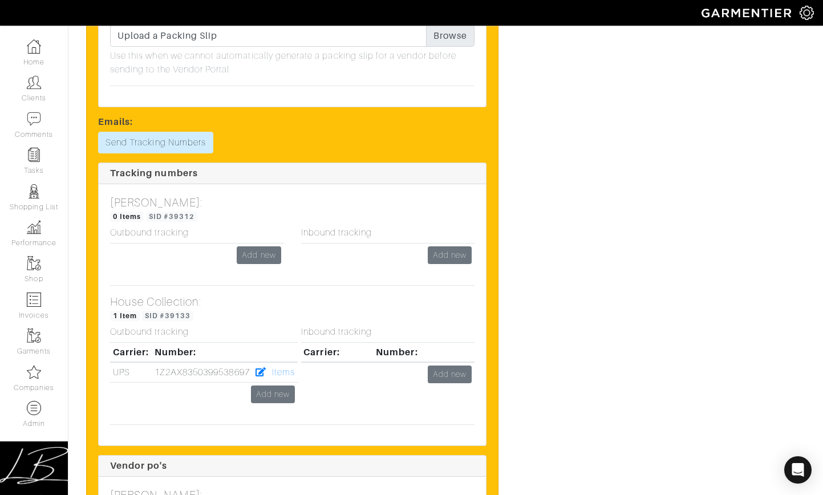
scroll to position [2618, 0]
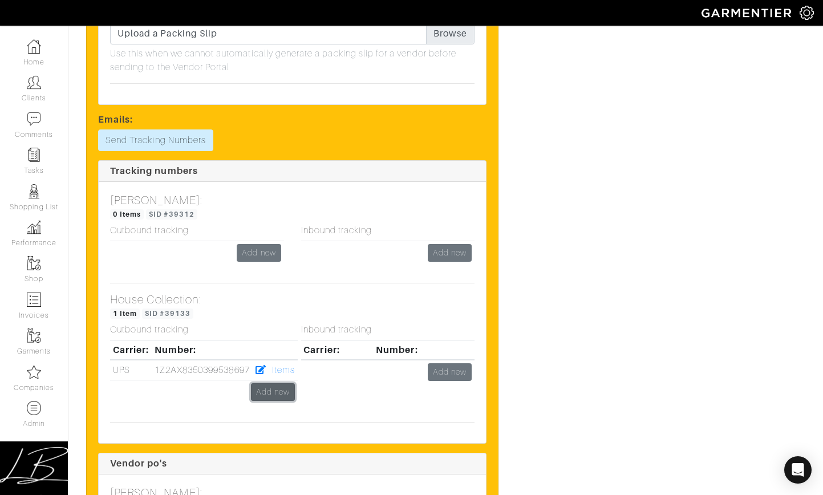
click at [288, 383] on link "Add new" at bounding box center [273, 392] width 44 height 18
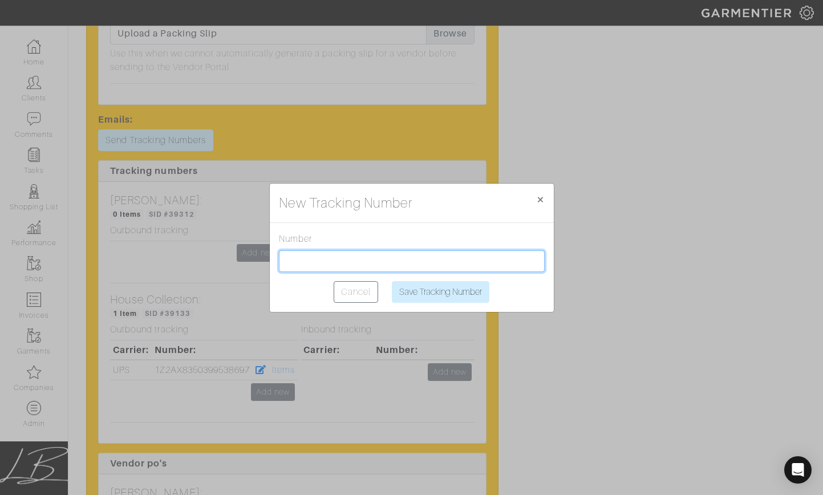
click at [309, 258] on input "text" at bounding box center [412, 261] width 266 height 22
paste input "1Z2AX8350393099164"
type input "1Z2AX8350393099164"
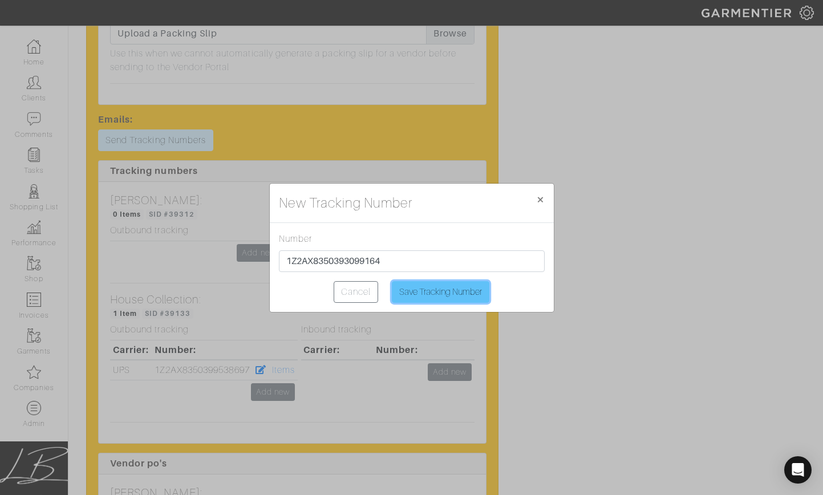
click at [433, 283] on input "Save Tracking Number" at bounding box center [441, 292] width 98 height 22
type input "Saving..."
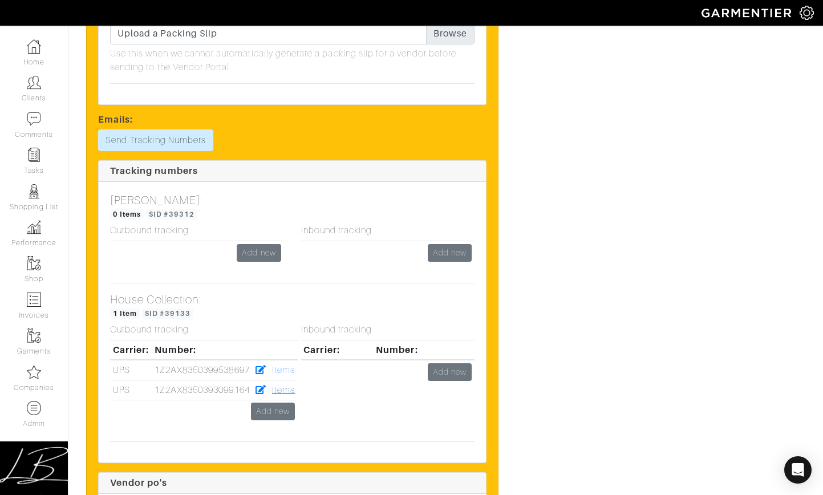
drag, startPoint x: 288, startPoint y: 367, endPoint x: 279, endPoint y: 367, distance: 9.1
click at [288, 385] on link "Items" at bounding box center [283, 390] width 23 height 10
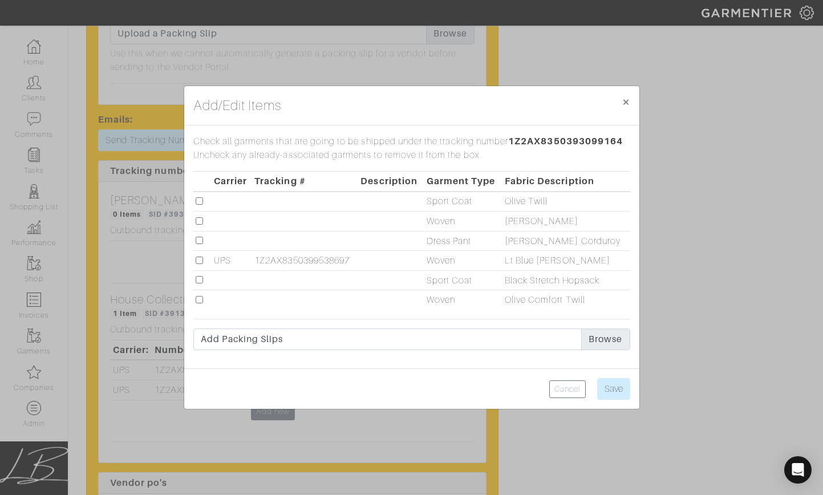
click at [201, 238] on input "checkbox" at bounding box center [199, 240] width 7 height 7
checkbox input "true"
click at [616, 387] on input "Save" at bounding box center [613, 389] width 33 height 22
type input "Save"
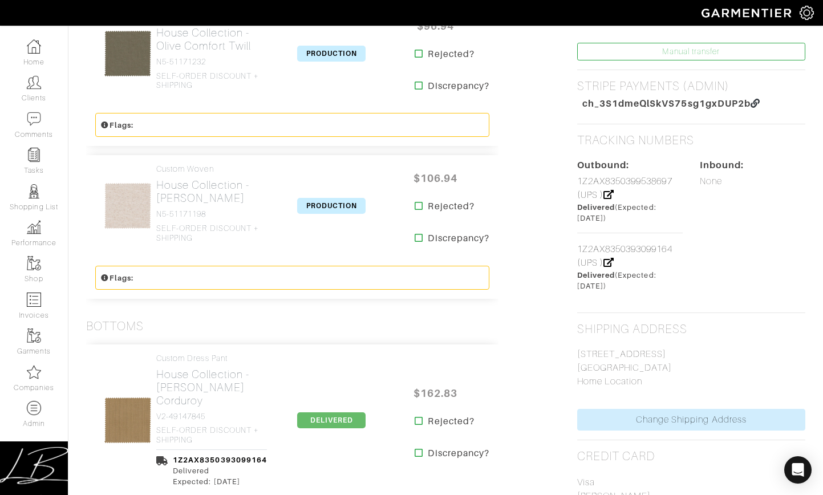
scroll to position [595, 0]
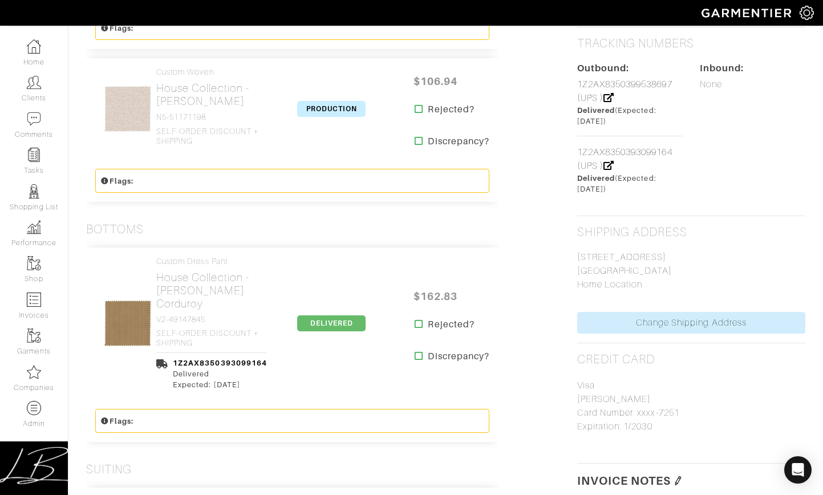
click at [334, 315] on span "DELIVERED" at bounding box center [331, 323] width 68 height 16
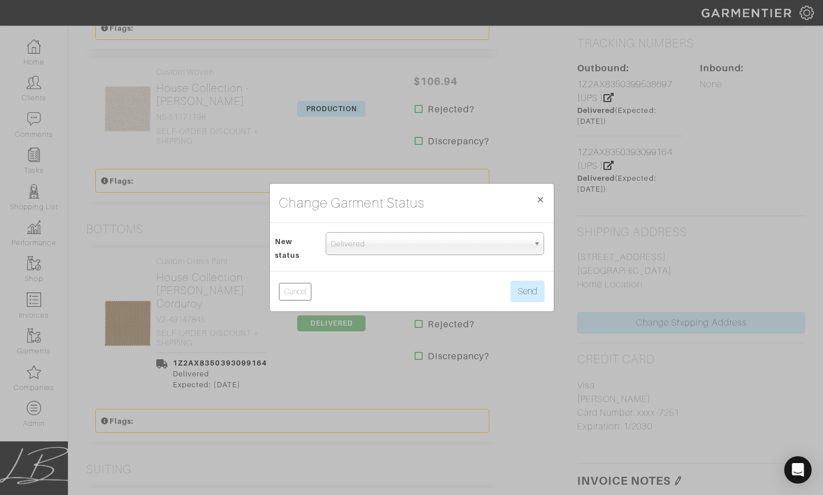
click at [334, 253] on span "Delivered" at bounding box center [430, 244] width 198 height 23
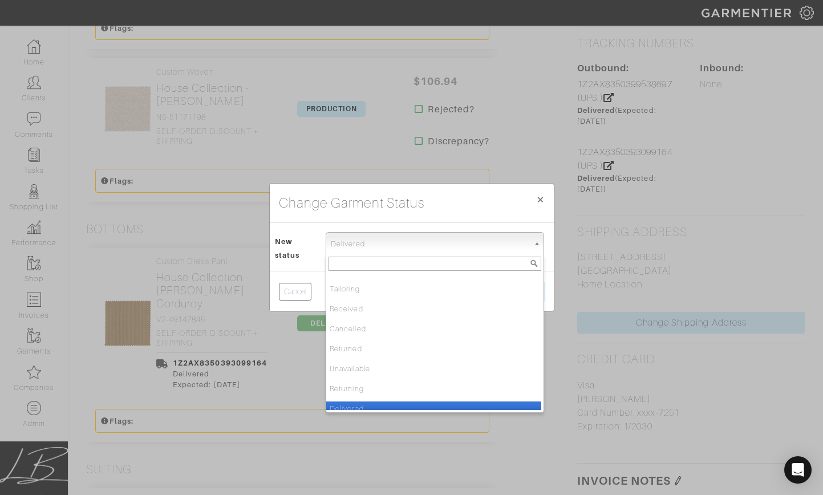
scroll to position [120, 0]
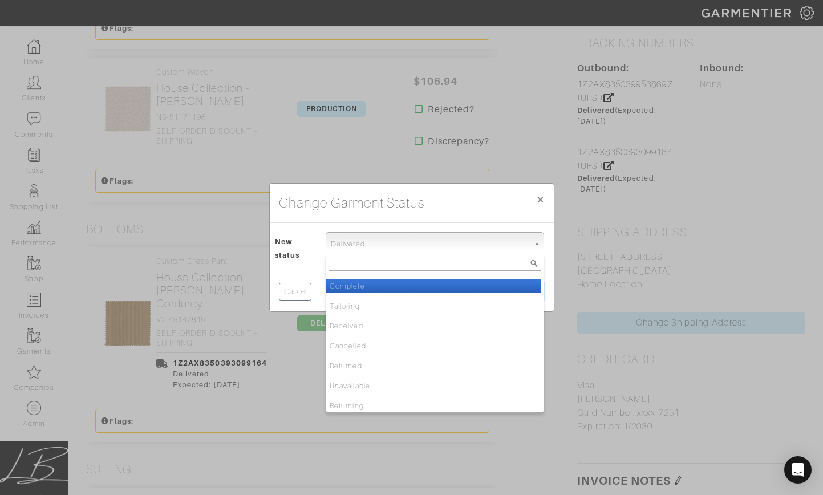
click at [364, 279] on li "Complete" at bounding box center [433, 286] width 215 height 14
select select "Complete"
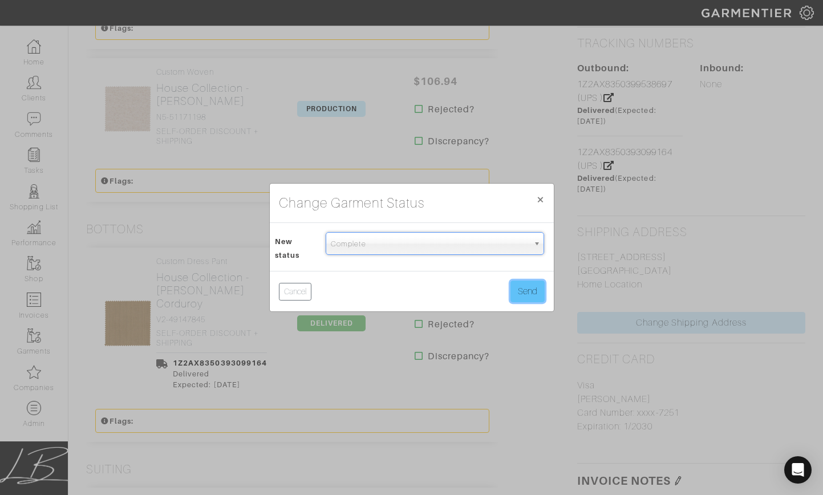
click at [522, 285] on button "Send" at bounding box center [527, 292] width 34 height 22
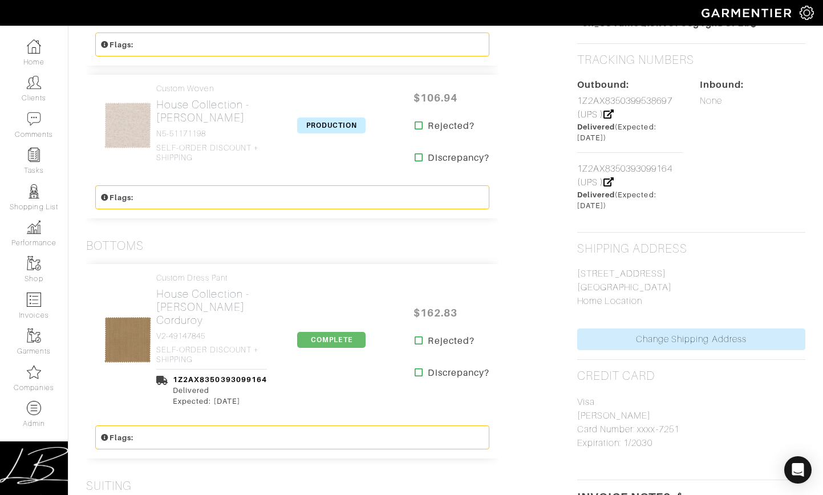
scroll to position [591, 0]
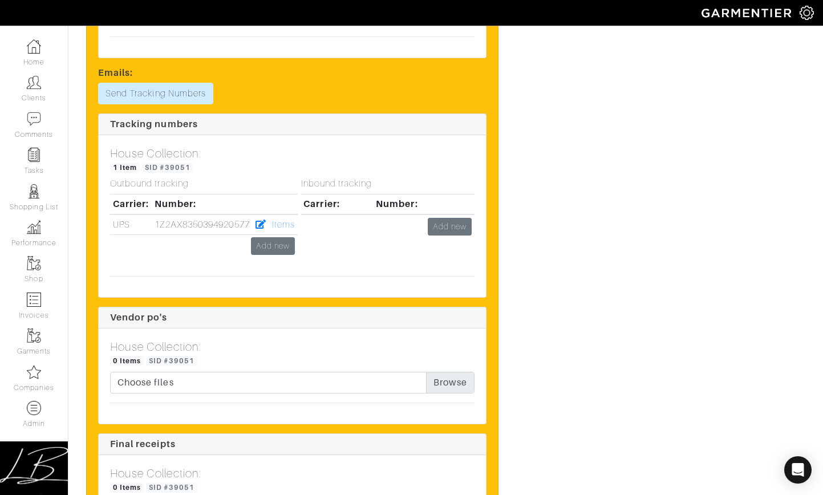
scroll to position [1337, 0]
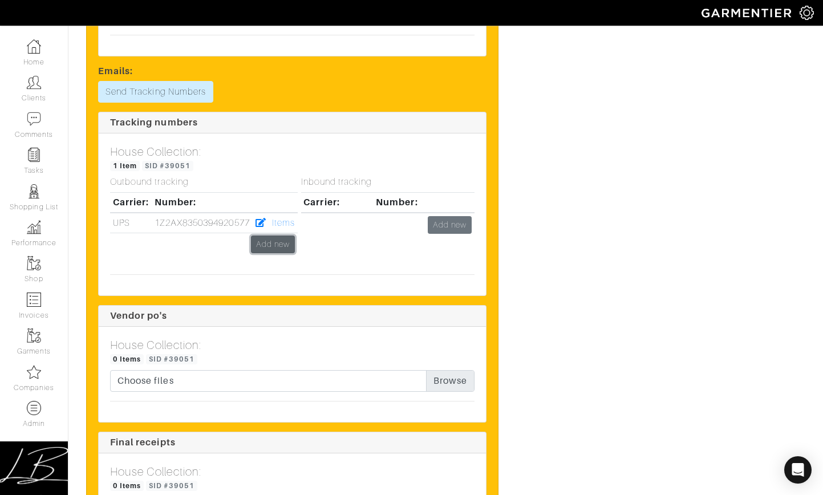
click at [284, 244] on link "Add new" at bounding box center [273, 245] width 44 height 18
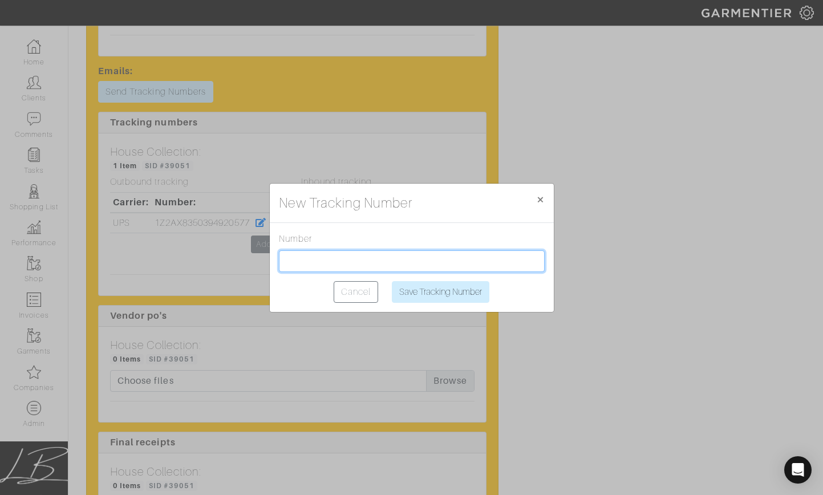
click at [304, 265] on input "text" at bounding box center [412, 261] width 266 height 22
paste input "1Z2AX8350399423622"
type input "1Z2AX8350399423622"
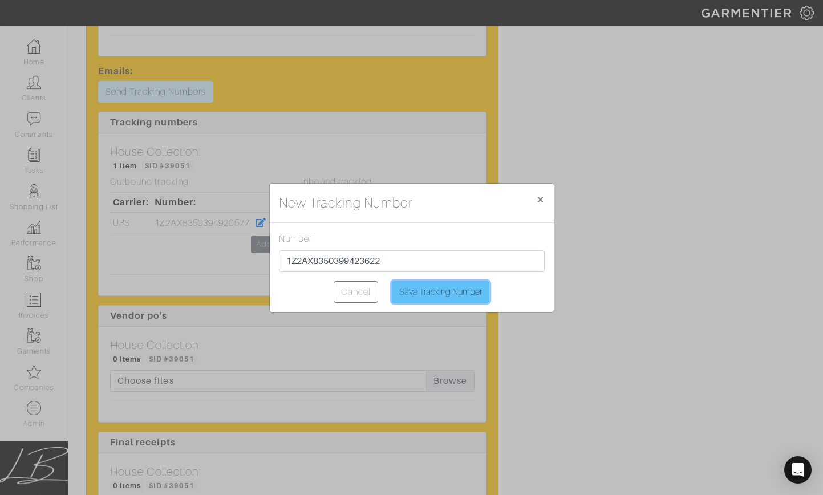
click at [451, 285] on input "Save Tracking Number" at bounding box center [441, 292] width 98 height 22
type input "Saving..."
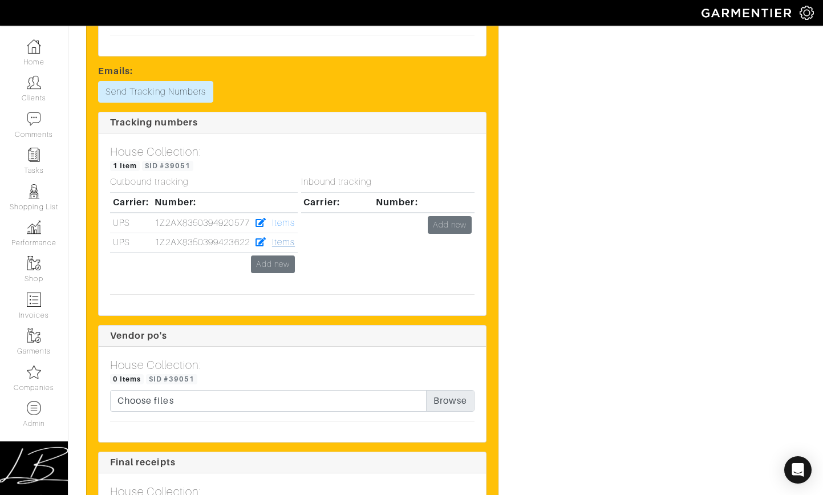
click at [286, 236] on td "Items" at bounding box center [283, 243] width 29 height 20
click at [287, 240] on link "Items" at bounding box center [283, 242] width 23 height 10
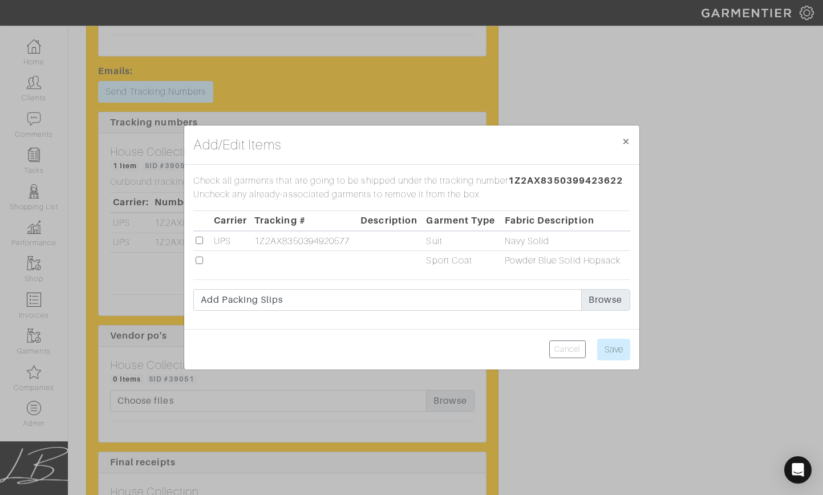
click at [198, 260] on input "checkbox" at bounding box center [199, 260] width 7 height 7
checkbox input "true"
click at [619, 342] on input "Save" at bounding box center [613, 350] width 33 height 22
type input "Save"
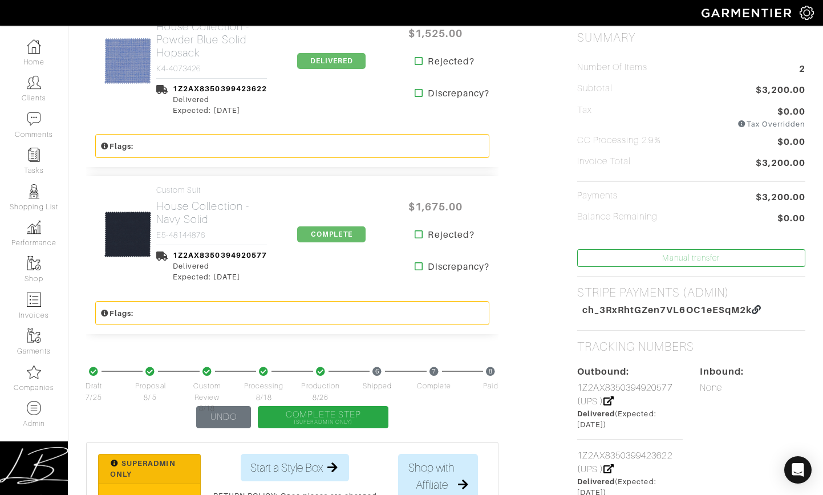
scroll to position [302, 0]
click at [330, 61] on span "DELIVERED" at bounding box center [331, 60] width 68 height 16
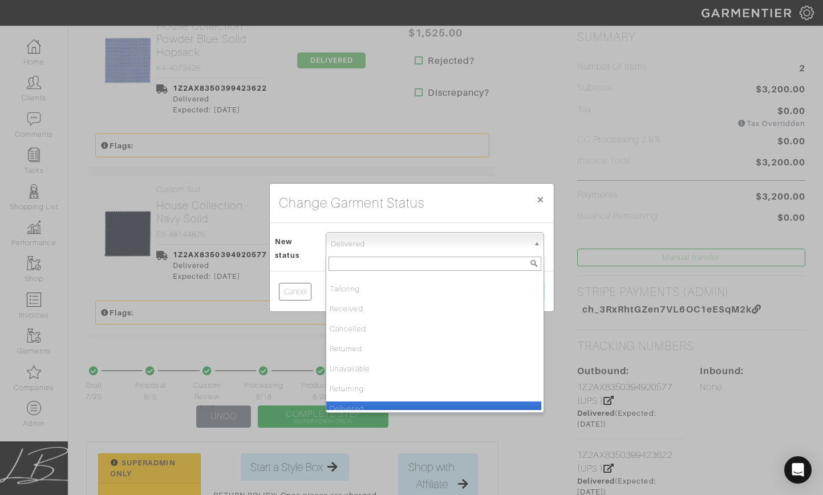
click at [371, 247] on span "Delivered" at bounding box center [430, 244] width 198 height 23
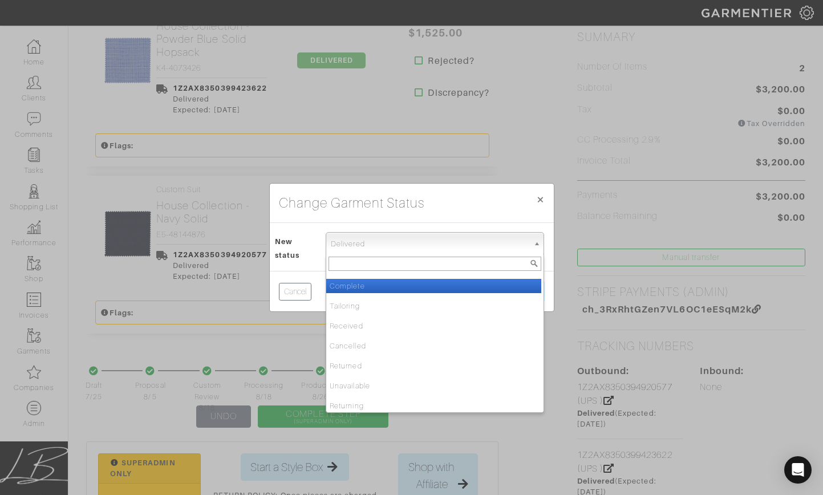
drag, startPoint x: 374, startPoint y: 289, endPoint x: 484, endPoint y: 285, distance: 110.1
click at [374, 289] on li "Complete" at bounding box center [433, 286] width 215 height 14
select select "Complete"
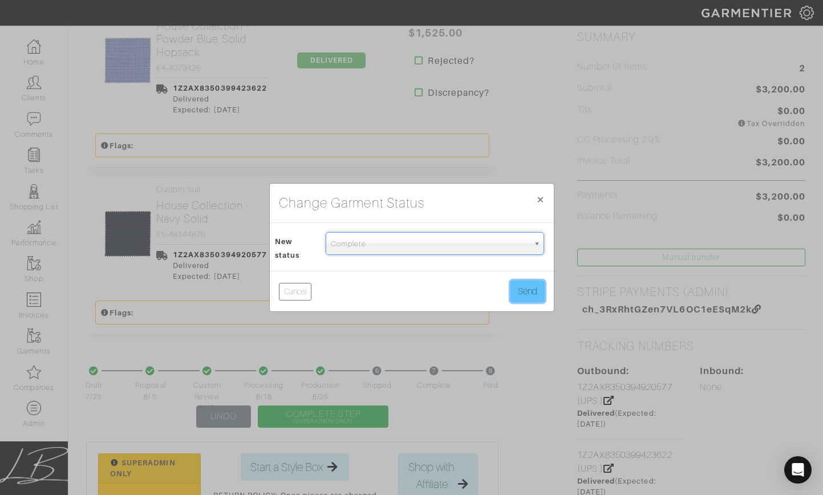
click at [531, 287] on button "Send" at bounding box center [527, 292] width 34 height 22
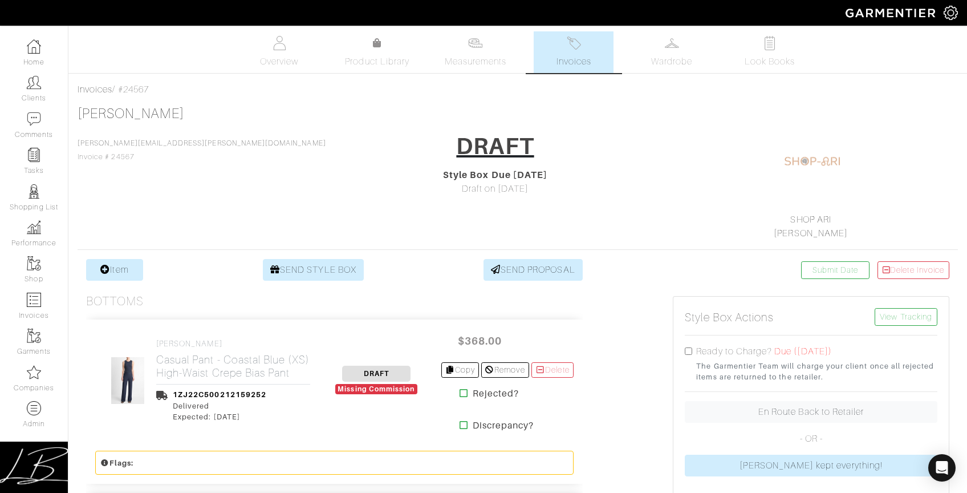
drag, startPoint x: 233, startPoint y: 100, endPoint x: 245, endPoint y: 77, distance: 26.5
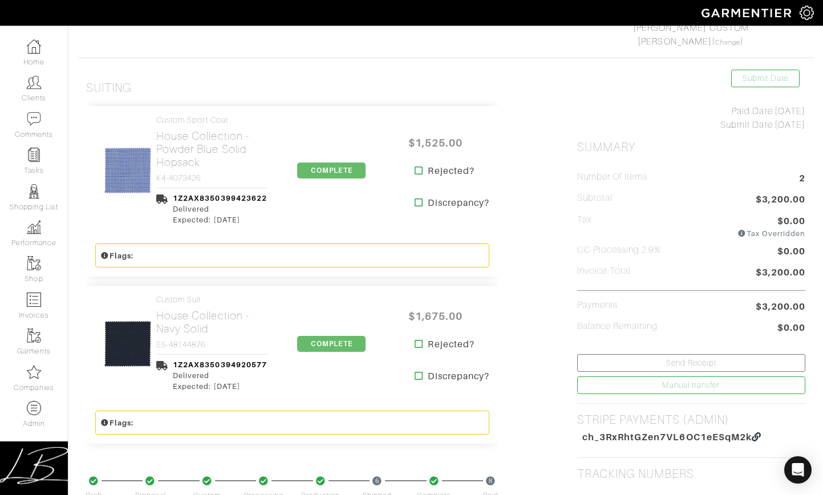
scroll to position [192, 0]
click at [193, 156] on h2 "House Collection - Powder Blue Solid Hopsack" at bounding box center [211, 148] width 111 height 39
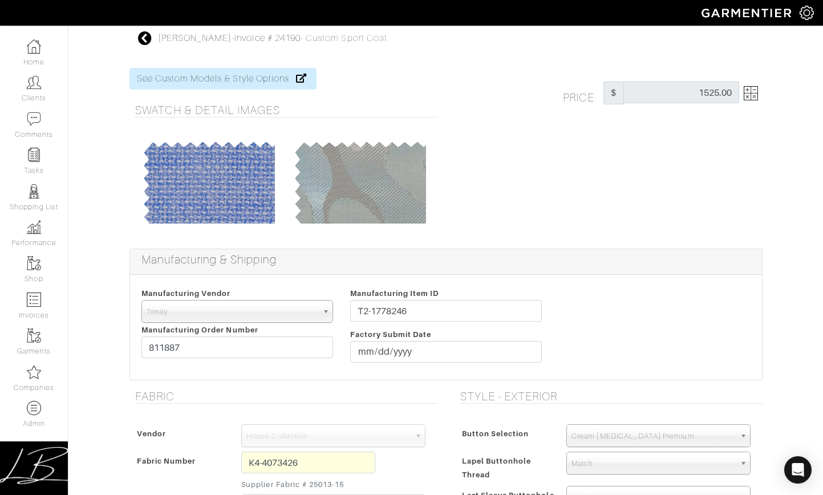
click at [745, 98] on img at bounding box center [751, 93] width 14 height 14
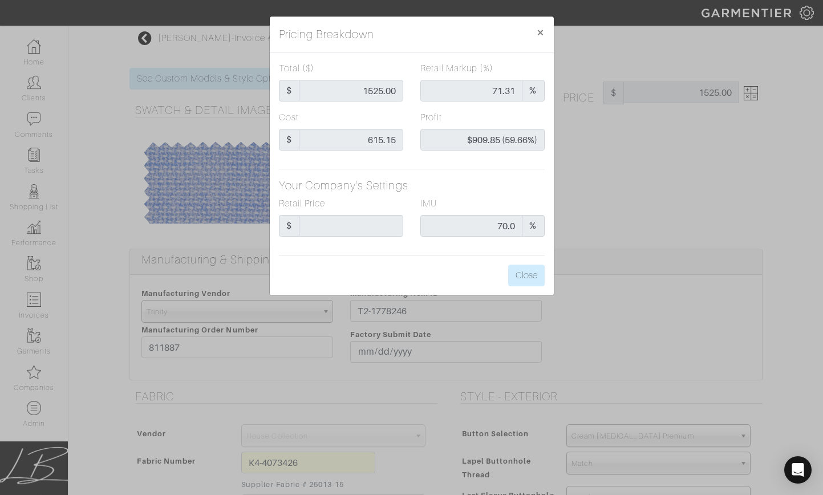
click at [684, 149] on div "Pricing Breakdown × Total ($) $ 1525.00 Retail Markup (%) 71.31 % Cost $ 615.15…" at bounding box center [411, 247] width 823 height 495
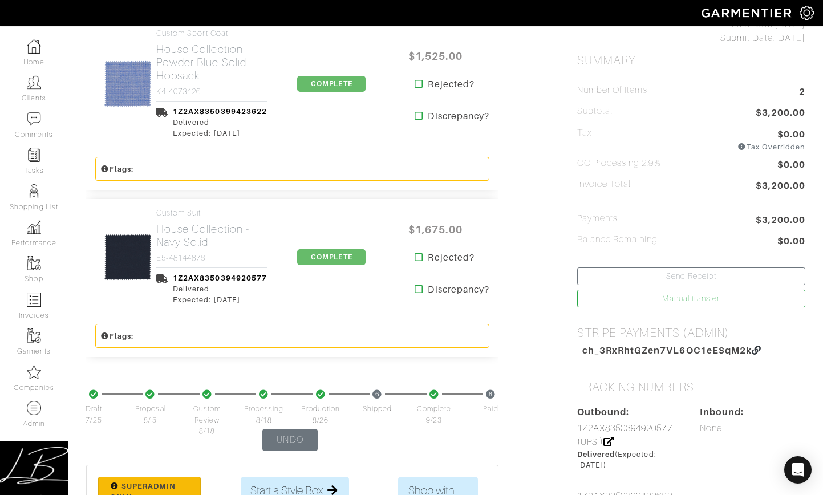
scroll to position [281, 0]
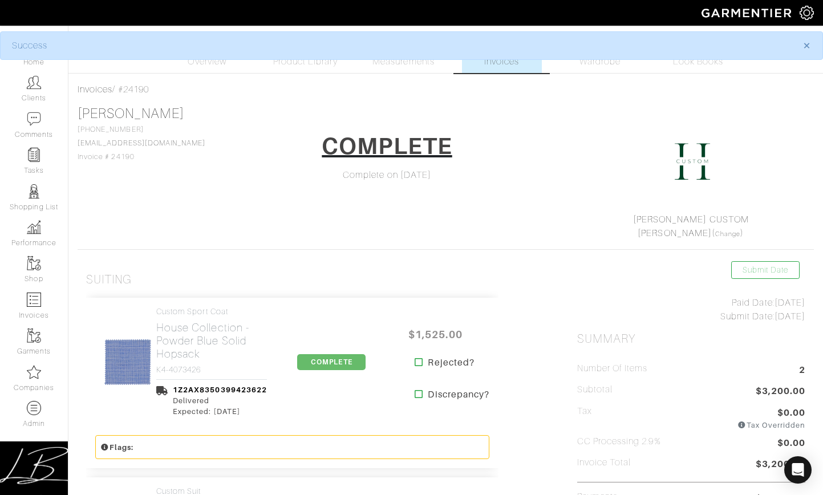
scroll to position [281, 0]
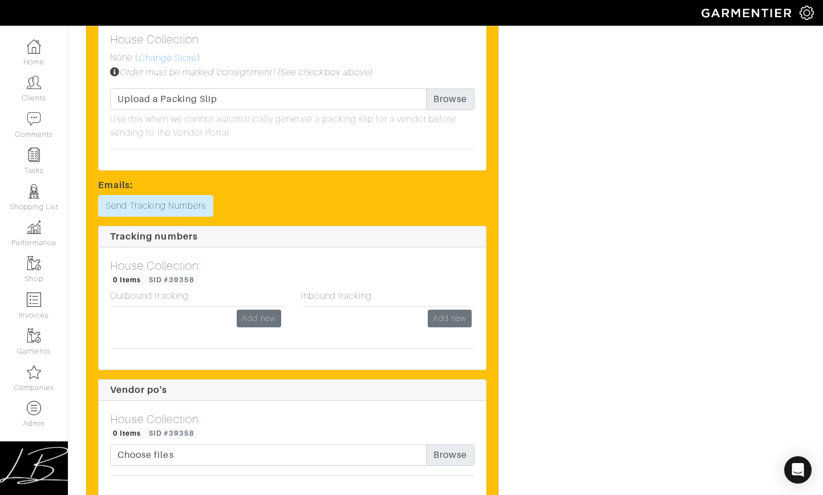
scroll to position [1256, 0]
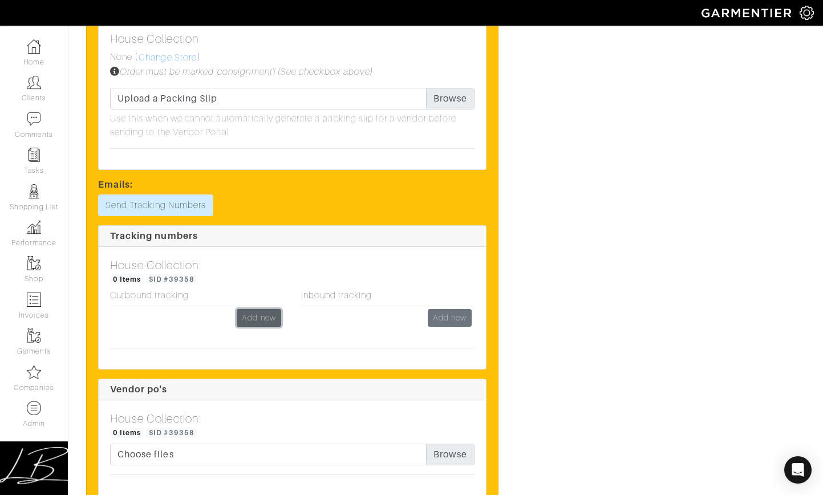
click at [260, 323] on link "Add new" at bounding box center [259, 318] width 44 height 18
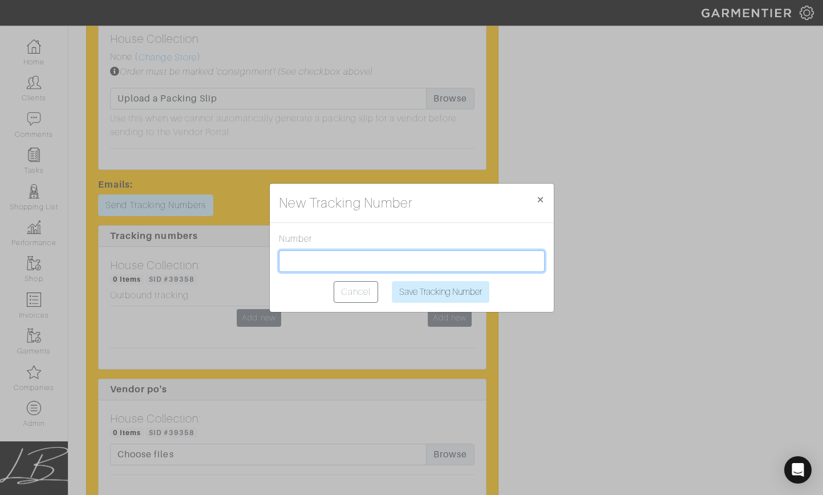
click at [321, 260] on input "text" at bounding box center [412, 261] width 266 height 22
paste input "1Z2AX8350399423622"
type input "1Z2AX8350399423622"
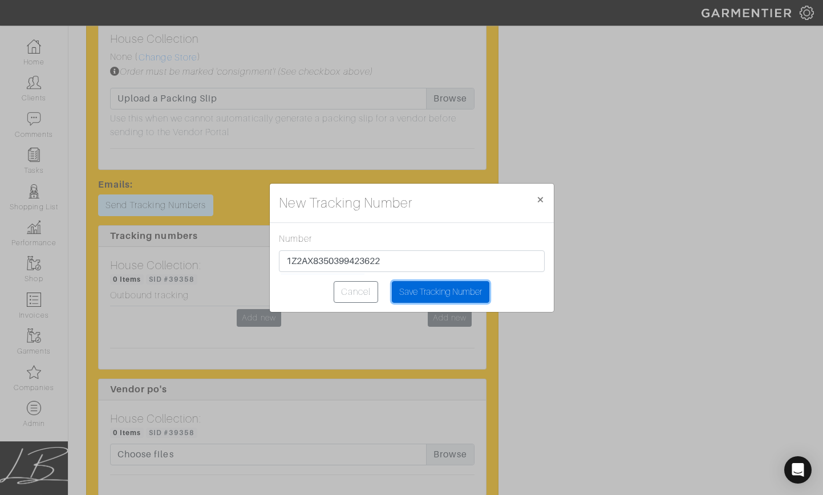
drag, startPoint x: 456, startPoint y: 298, endPoint x: 442, endPoint y: 280, distance: 22.8
click at [456, 298] on input "Save Tracking Number" at bounding box center [441, 292] width 98 height 22
type input "Saving..."
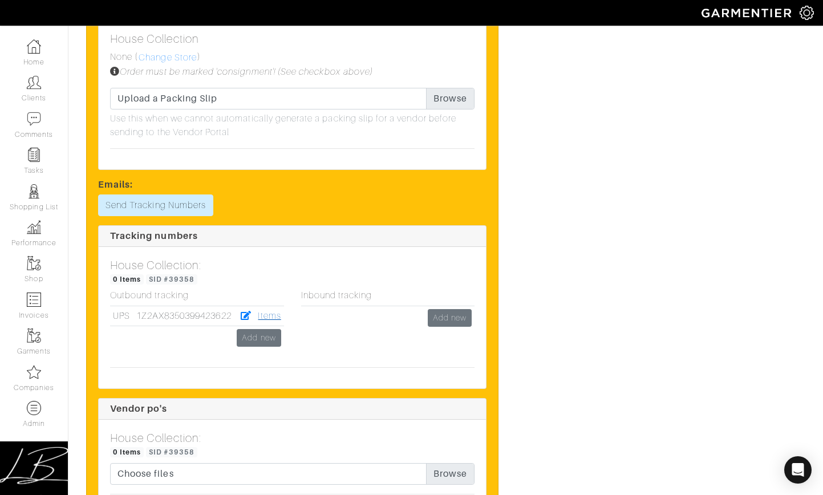
click at [263, 319] on link "Items" at bounding box center [269, 316] width 23 height 10
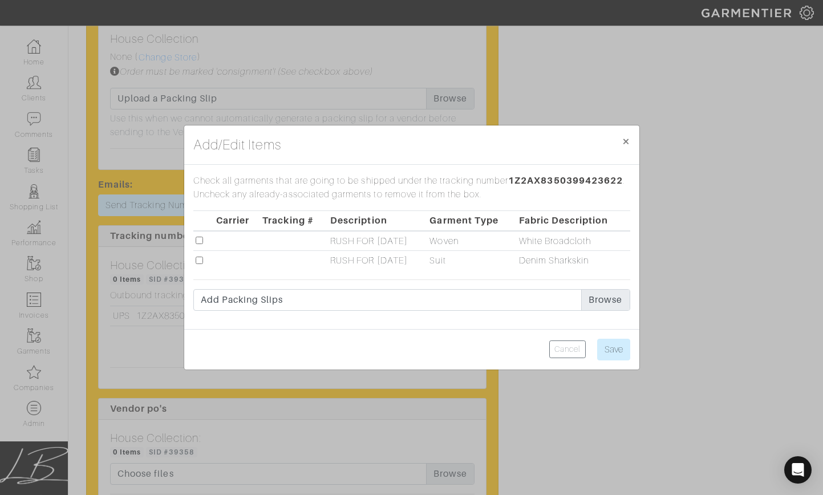
click at [198, 261] on input "checkbox" at bounding box center [199, 260] width 7 height 7
checkbox input "true"
click at [607, 351] on input "Save" at bounding box center [613, 350] width 33 height 22
type input "Saving..."
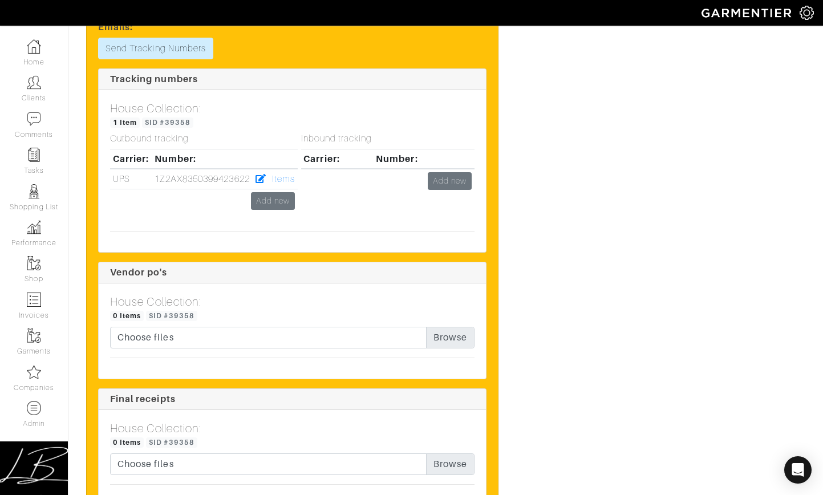
scroll to position [1452, 0]
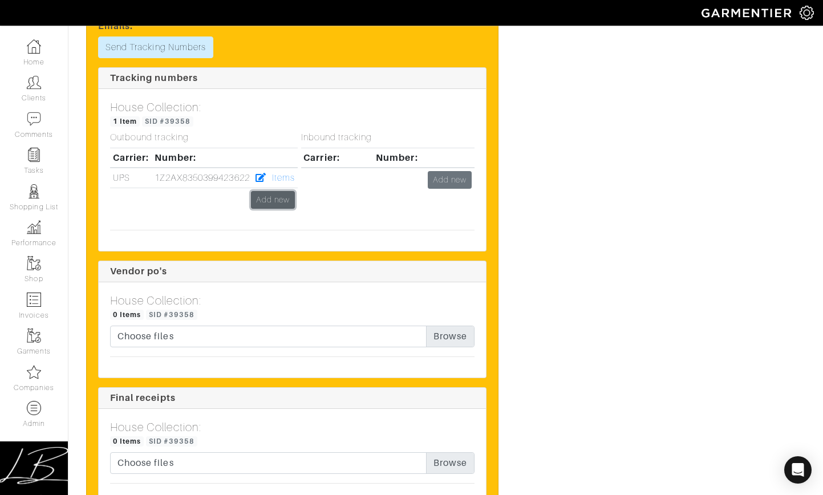
click at [279, 197] on link "Add new" at bounding box center [273, 200] width 44 height 18
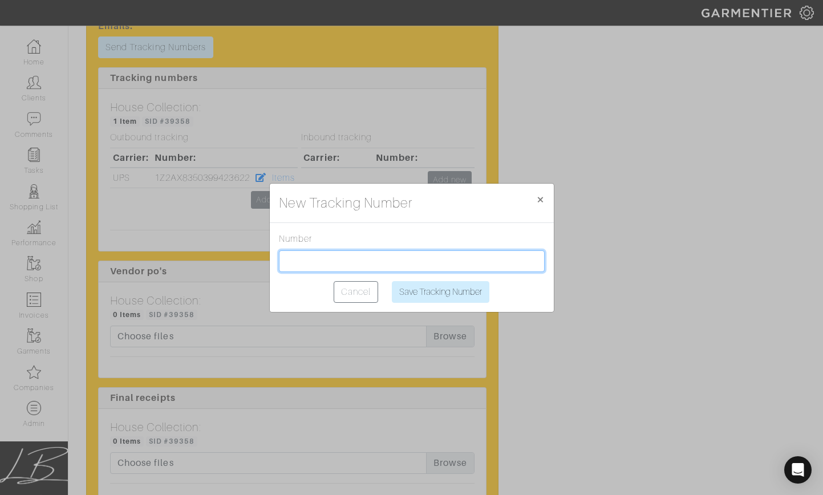
click at [356, 258] on input "text" at bounding box center [412, 261] width 266 height 22
paste input "1Z2AX8350399373749"
type input "1Z2AX8350399373749"
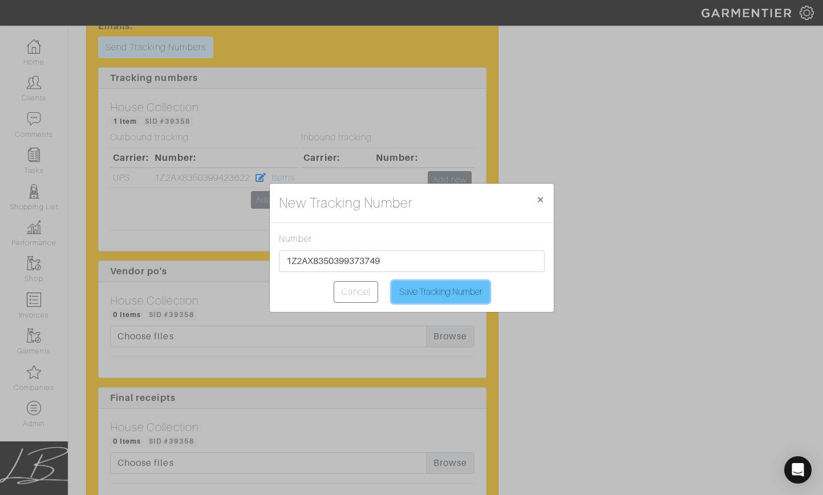
click at [426, 286] on input "Save Tracking Number" at bounding box center [441, 292] width 98 height 22
type input "Saving..."
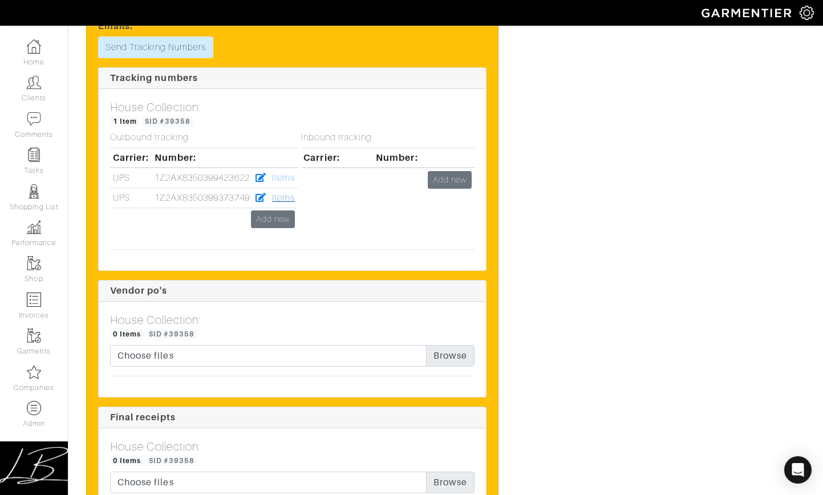
click at [287, 197] on link "Items" at bounding box center [283, 198] width 23 height 10
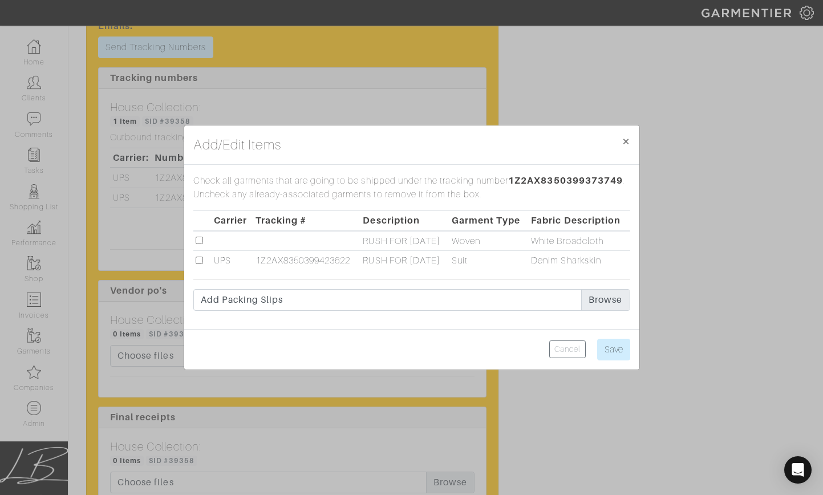
drag, startPoint x: 200, startPoint y: 243, endPoint x: 212, endPoint y: 245, distance: 12.1
click at [200, 243] on input "checkbox" at bounding box center [199, 240] width 7 height 7
checkbox input "true"
click at [618, 351] on input "Save" at bounding box center [613, 350] width 33 height 22
type input "Save"
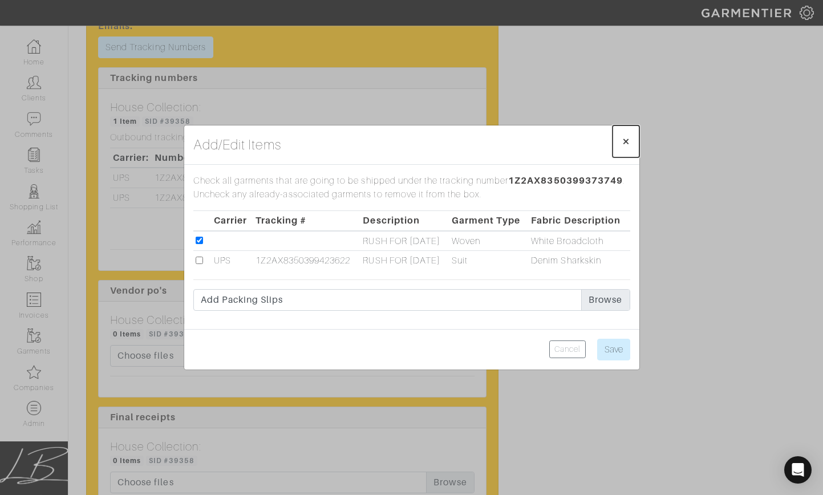
click at [629, 143] on span "×" at bounding box center [626, 140] width 9 height 15
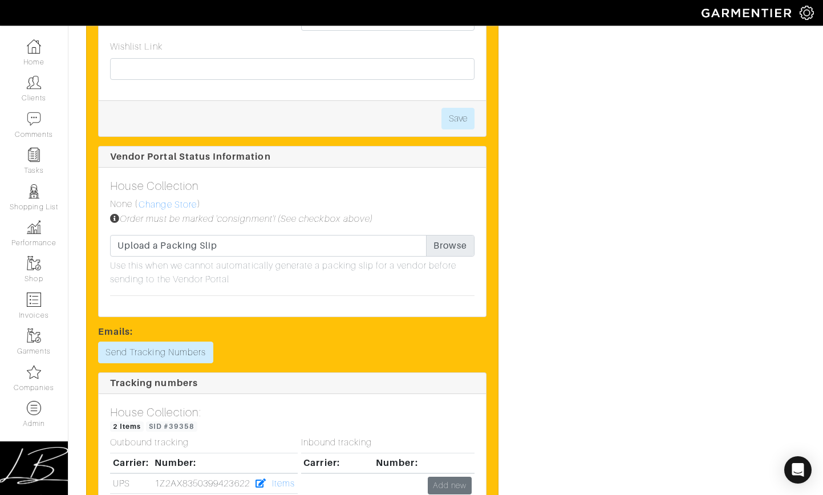
scroll to position [1316, 0]
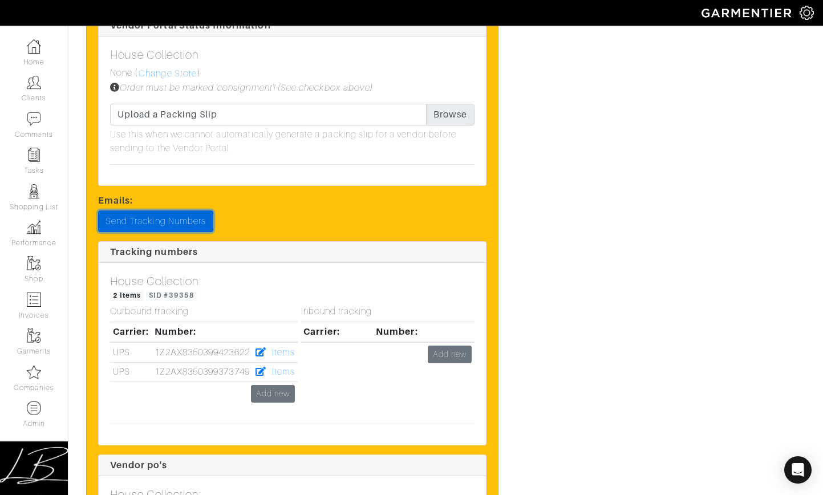
click at [172, 224] on link "Send Tracking Numbers" at bounding box center [155, 221] width 115 height 22
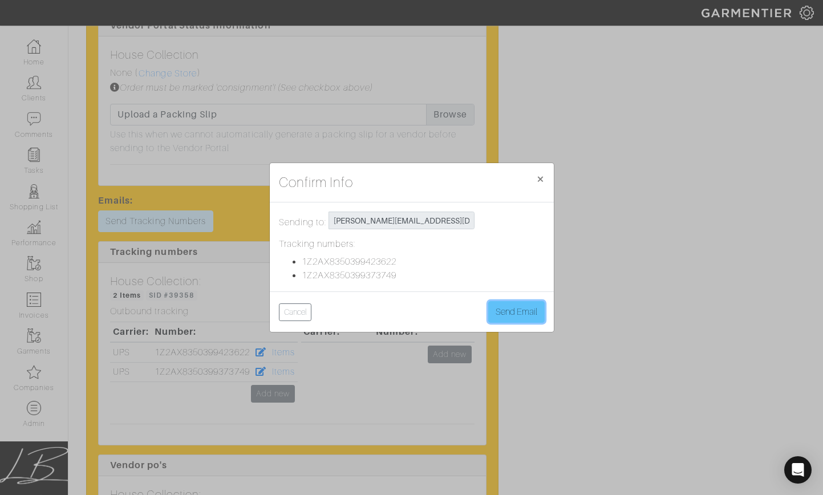
click at [511, 313] on button "Send Email" at bounding box center [516, 312] width 56 height 22
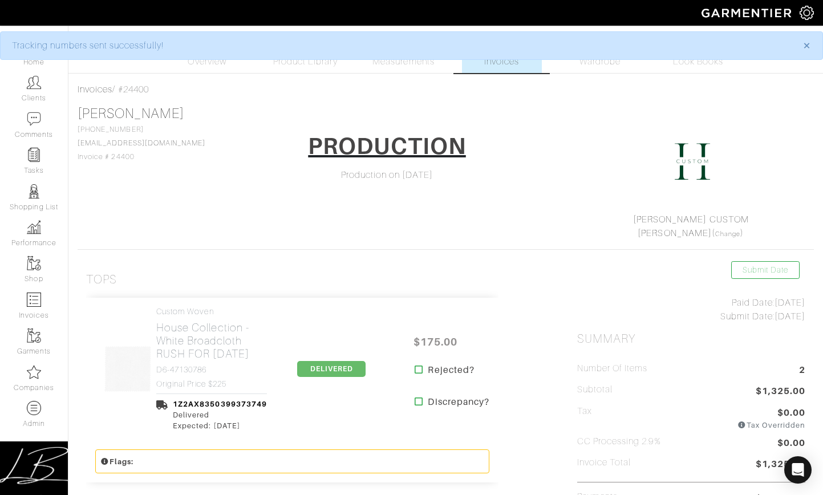
click at [340, 371] on span "DELIVERED" at bounding box center [331, 369] width 68 height 16
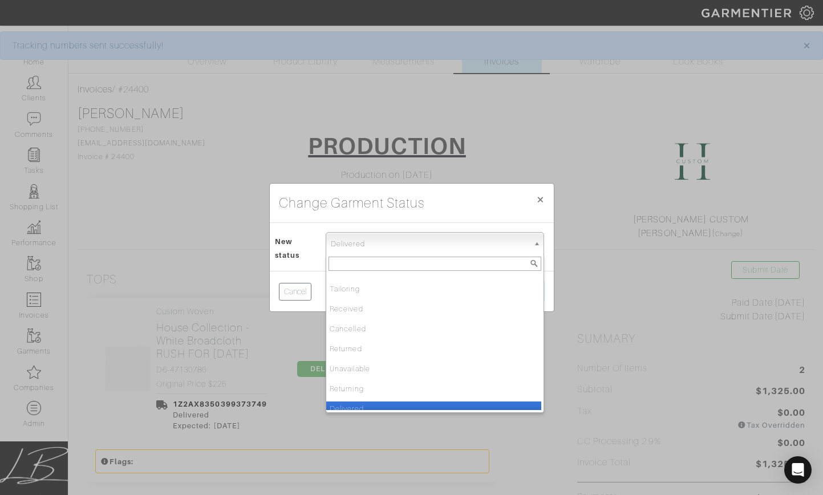
click at [373, 246] on span "Delivered" at bounding box center [430, 244] width 198 height 23
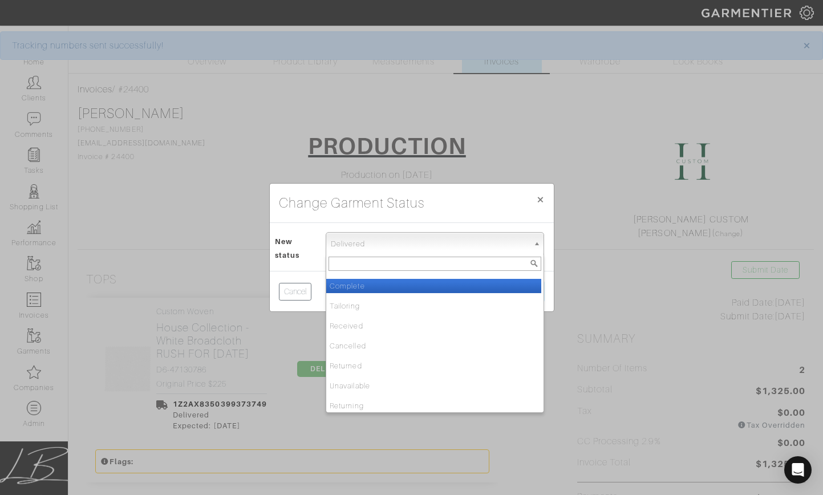
click at [362, 284] on li "Complete" at bounding box center [433, 286] width 215 height 14
select select "Complete"
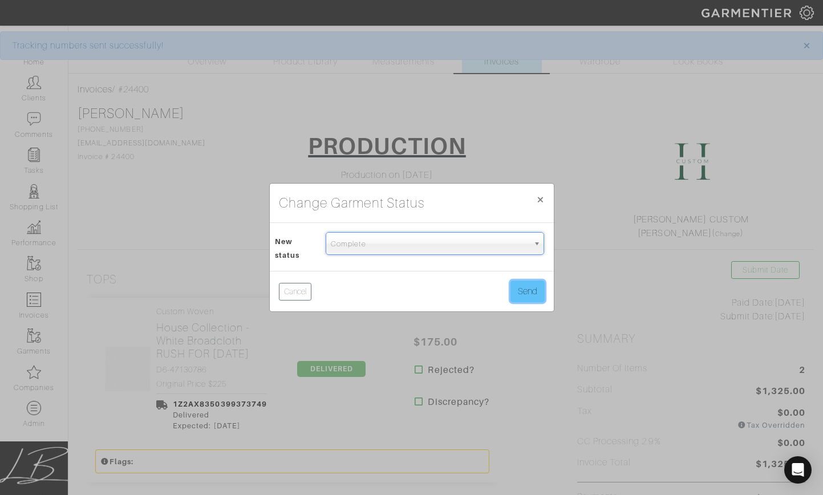
click at [528, 283] on button "Send" at bounding box center [527, 292] width 34 height 22
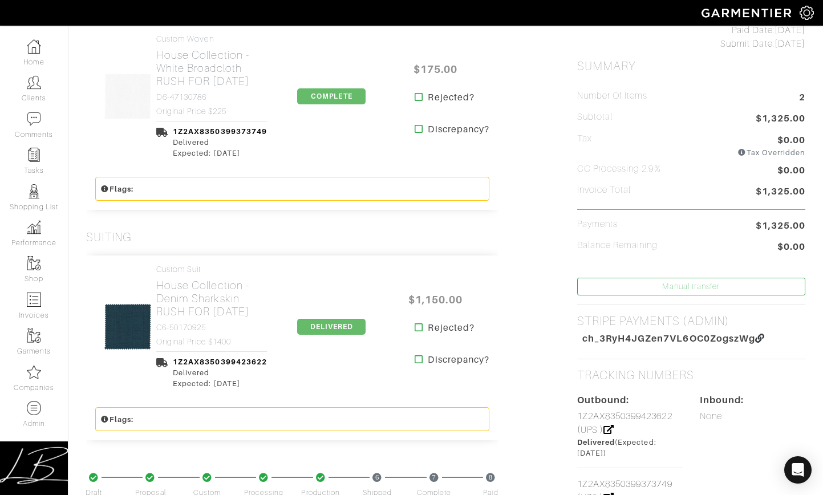
scroll to position [273, 0]
click at [317, 318] on span "DELIVERED" at bounding box center [331, 326] width 68 height 16
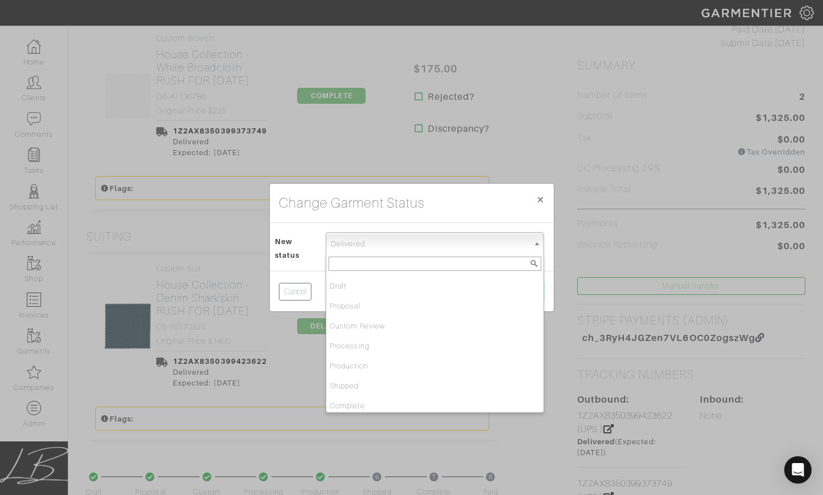
scroll to position [137, 0]
click at [350, 246] on span "Delivered" at bounding box center [430, 244] width 198 height 23
click at [355, 285] on li "Complete" at bounding box center [433, 286] width 215 height 14
select select "Complete"
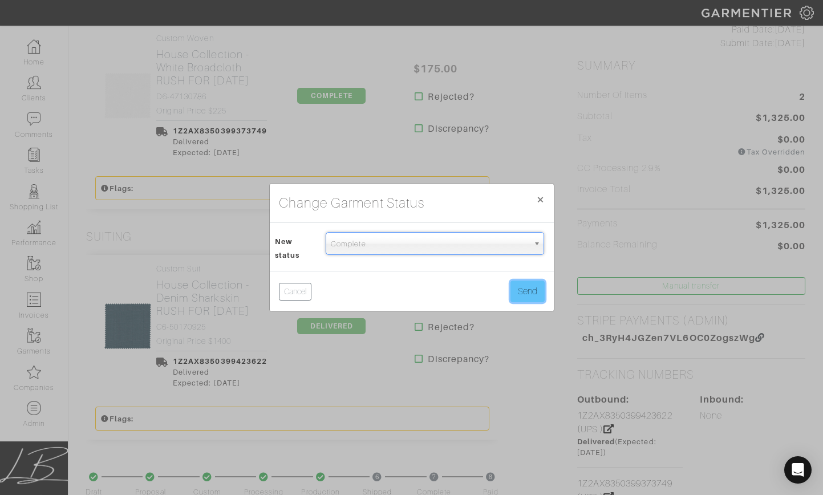
click at [537, 293] on button "Send" at bounding box center [527, 292] width 34 height 22
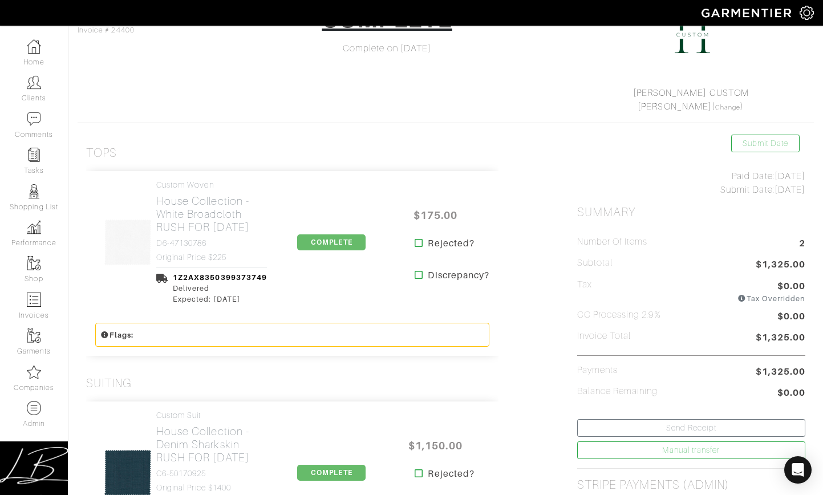
scroll to position [190, 0]
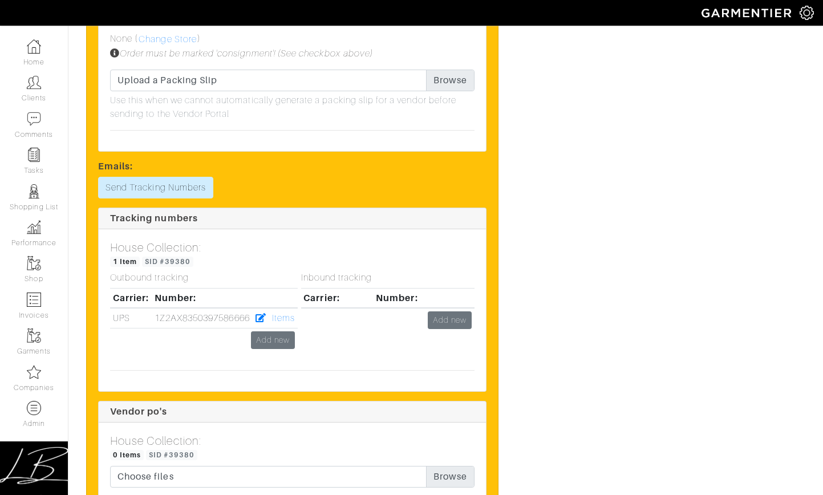
scroll to position [1461, 0]
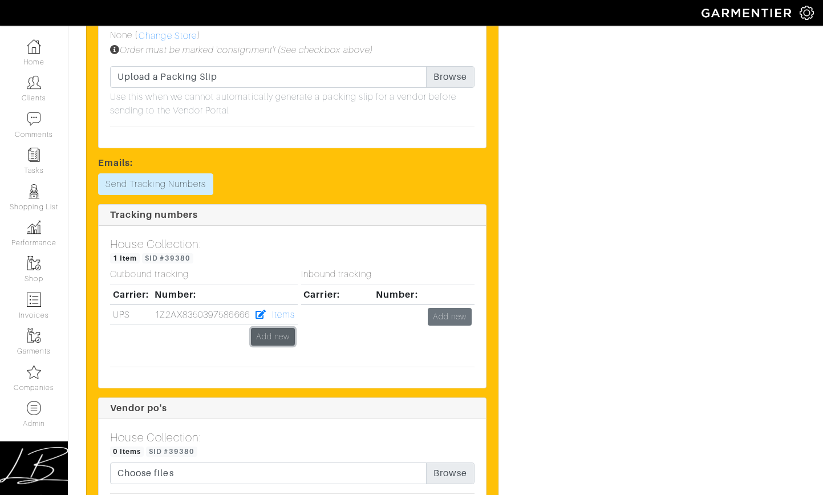
click at [289, 338] on link "Add new" at bounding box center [273, 337] width 44 height 18
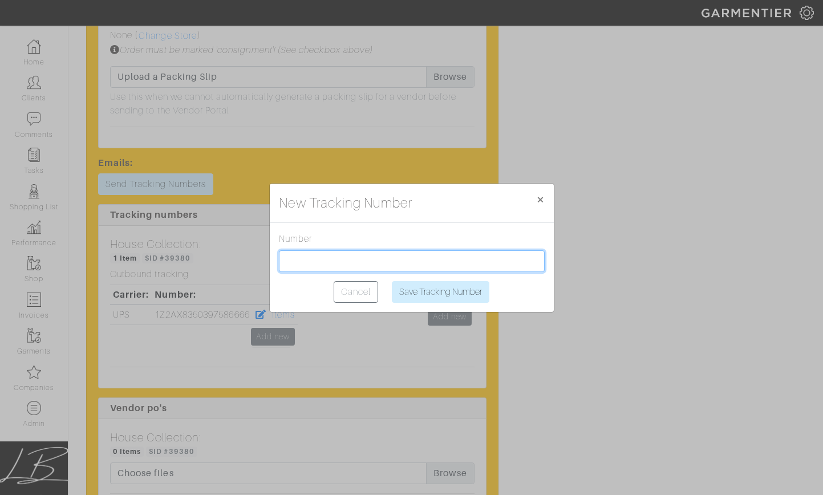
click at [362, 261] on input "text" at bounding box center [412, 261] width 266 height 22
paste input "1Z2AX8350393189781"
type input "1Z2AX8350393189781"
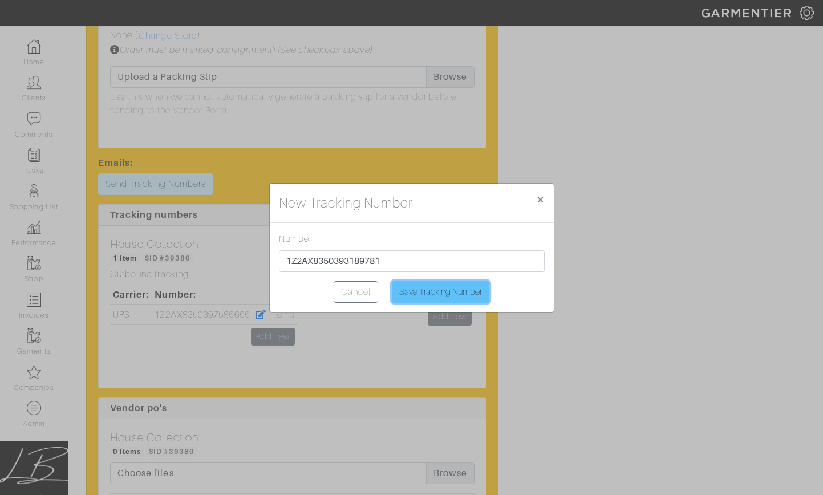
click at [427, 287] on input "Save Tracking Number" at bounding box center [441, 292] width 98 height 22
type input "Saving..."
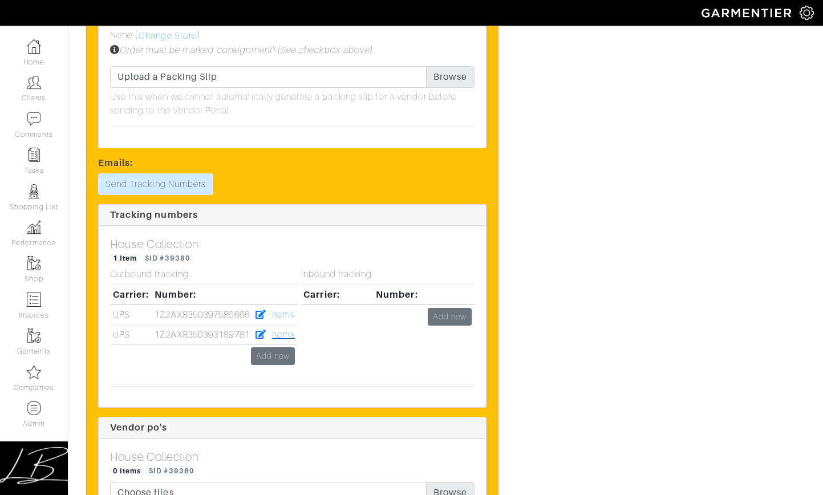
click at [286, 336] on link "Items" at bounding box center [283, 335] width 23 height 10
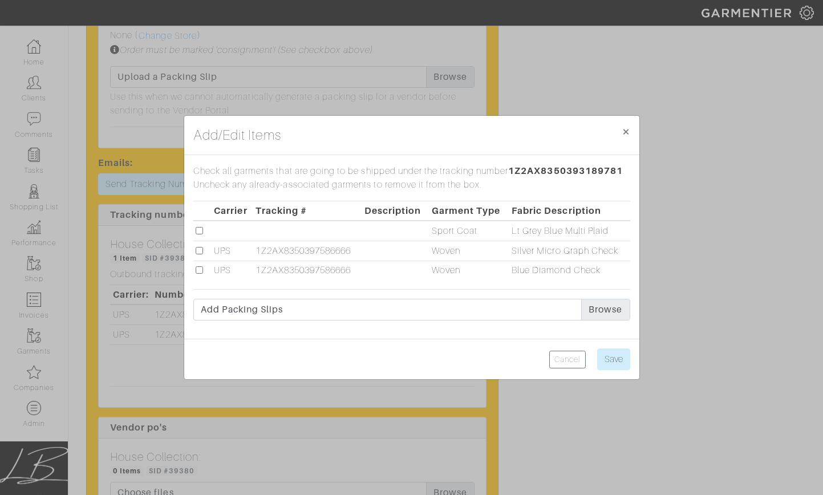
drag, startPoint x: 196, startPoint y: 230, endPoint x: 205, endPoint y: 234, distance: 10.0
click at [196, 231] on input "checkbox" at bounding box center [199, 230] width 7 height 7
checkbox input "true"
click at [618, 354] on input "Save" at bounding box center [613, 359] width 33 height 22
type input "Save"
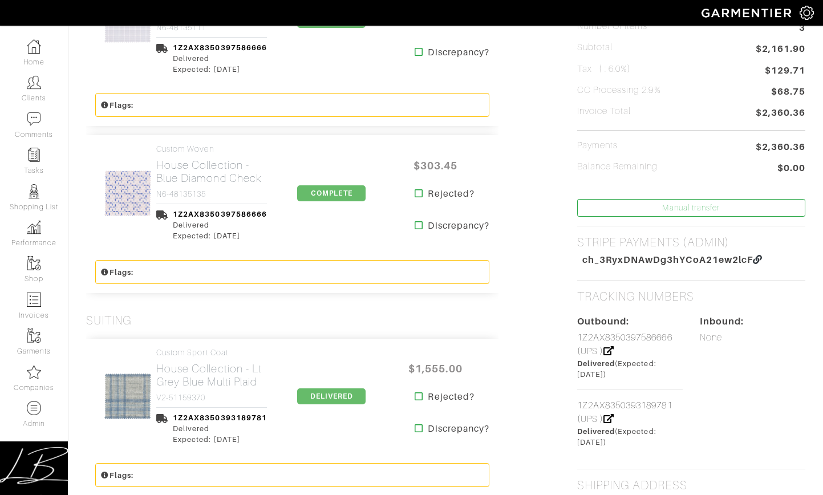
scroll to position [354, 0]
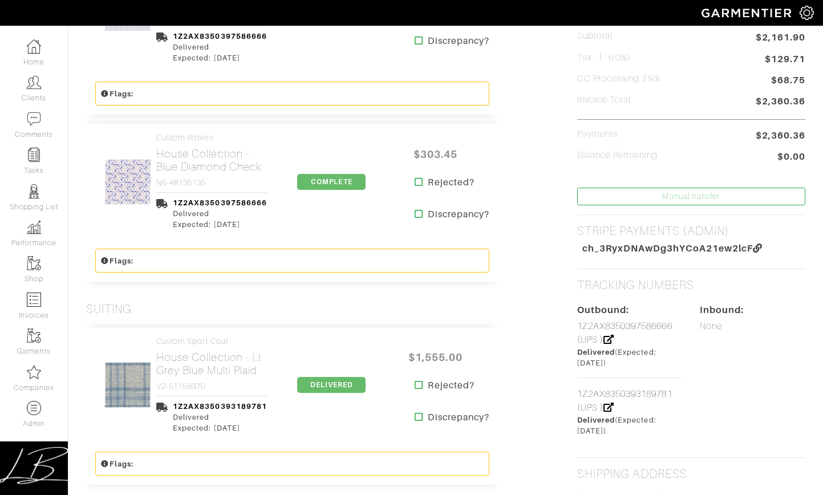
click at [336, 384] on span "DELIVERED" at bounding box center [331, 385] width 68 height 16
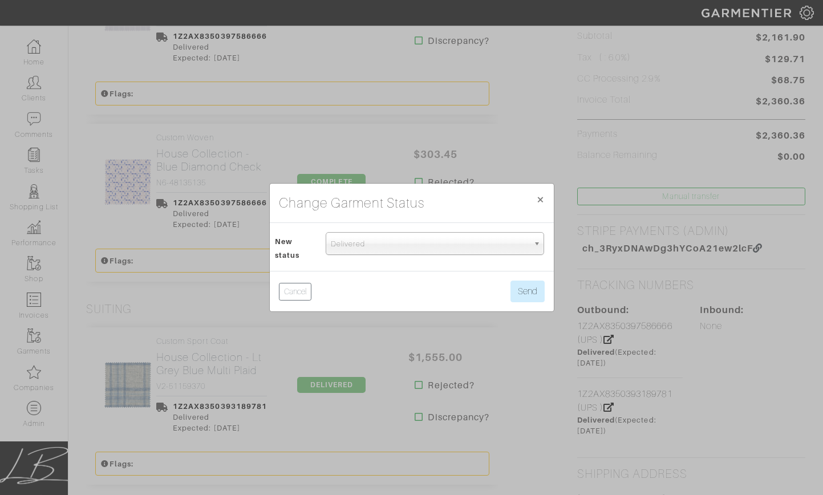
click at [356, 247] on span "Delivered" at bounding box center [430, 244] width 198 height 23
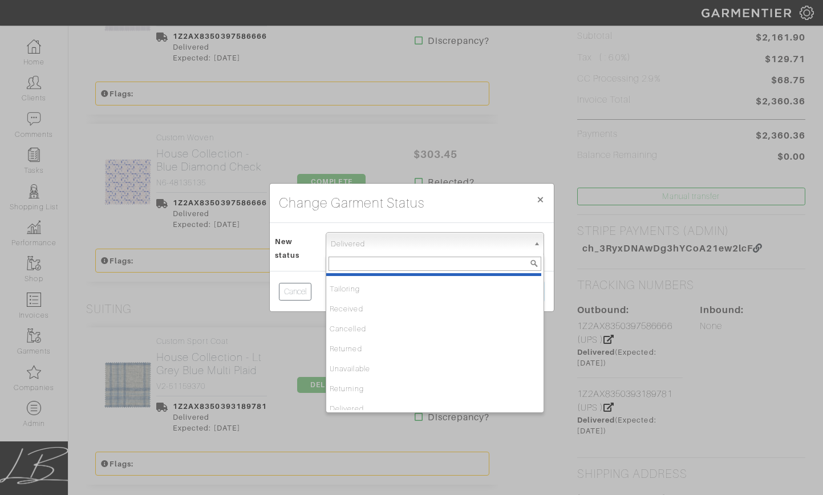
scroll to position [120, 0]
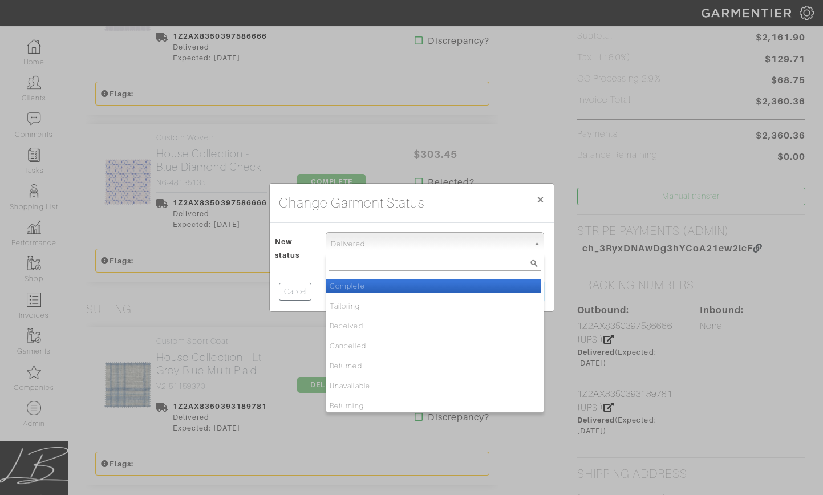
click at [360, 286] on li "Complete" at bounding box center [433, 286] width 215 height 14
select select "Complete"
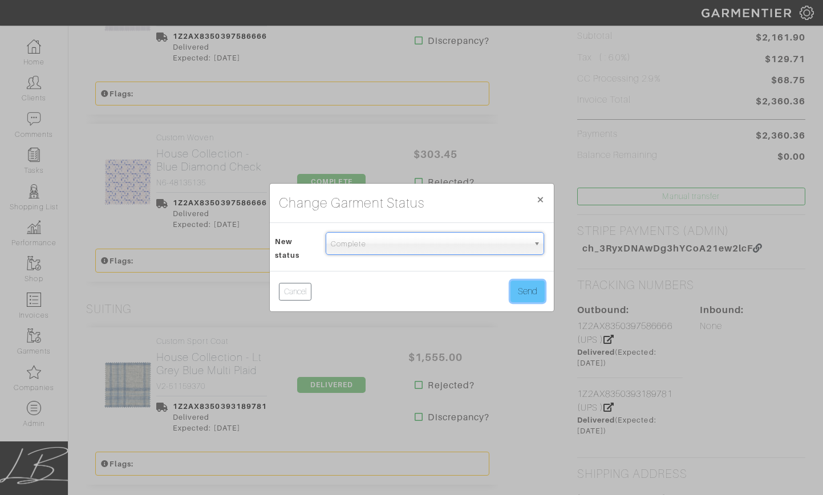
click at [543, 286] on button "Send" at bounding box center [527, 292] width 34 height 22
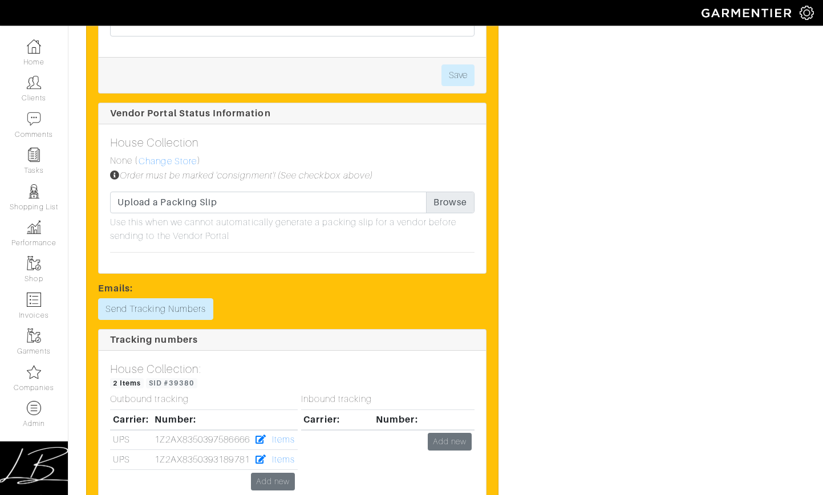
scroll to position [1399, 0]
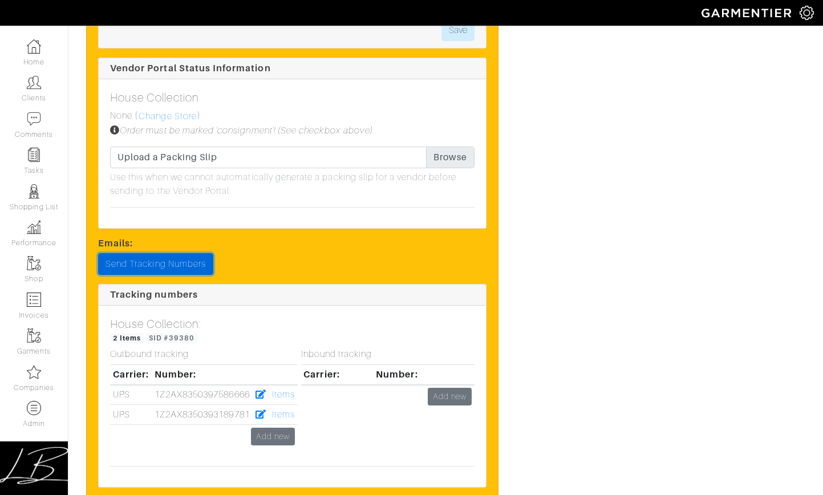
click at [184, 270] on link "Send Tracking Numbers" at bounding box center [155, 264] width 115 height 22
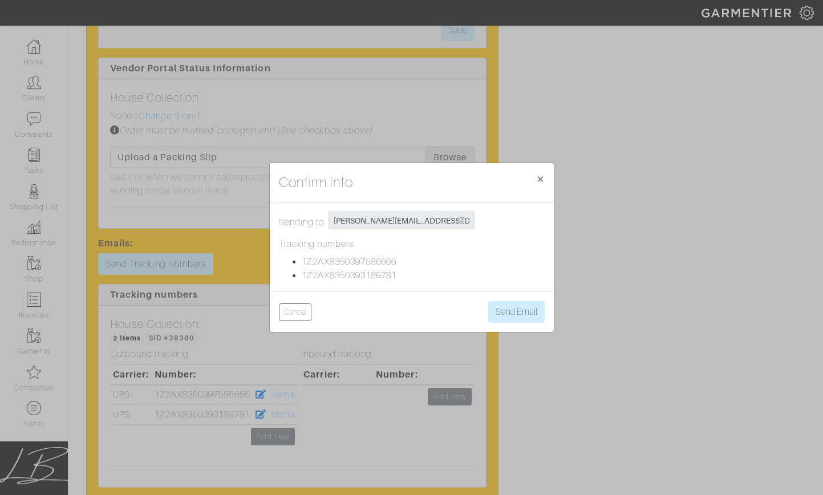
click at [509, 298] on div "Cancel Send Email" at bounding box center [412, 311] width 284 height 40
click at [542, 176] on span "×" at bounding box center [540, 178] width 9 height 15
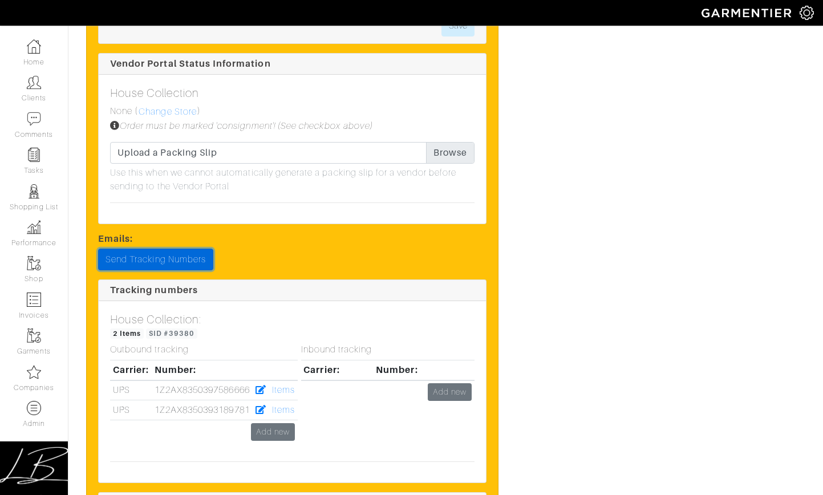
scroll to position [1403, 0]
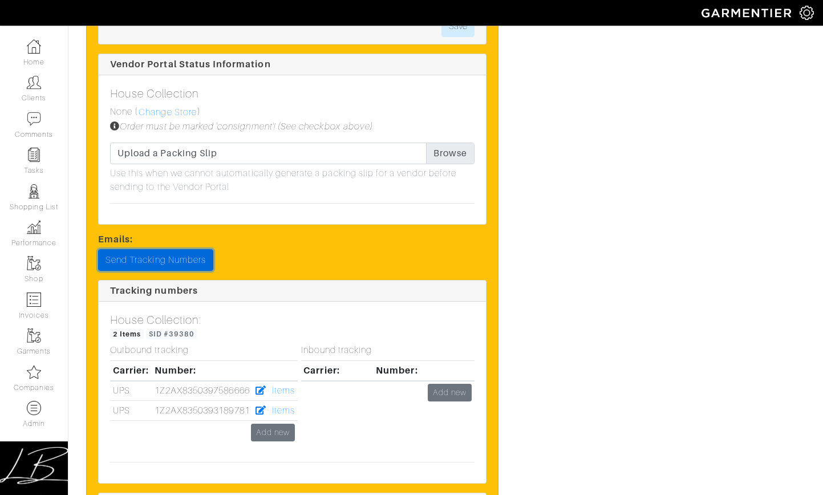
click at [190, 262] on link "Send Tracking Numbers" at bounding box center [155, 260] width 115 height 22
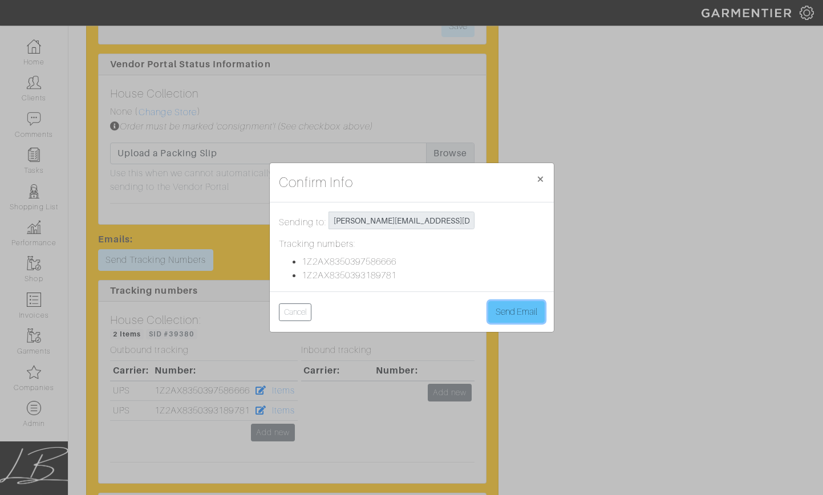
click at [512, 316] on button "Send Email" at bounding box center [516, 312] width 56 height 22
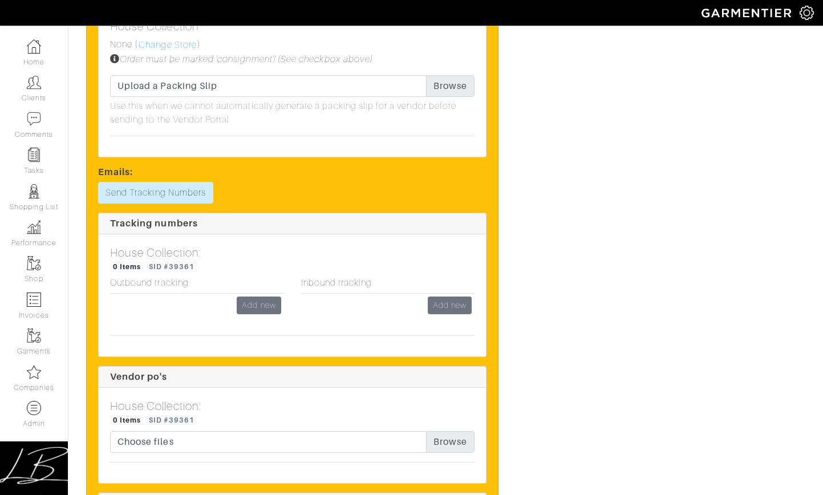
scroll to position [1073, 0]
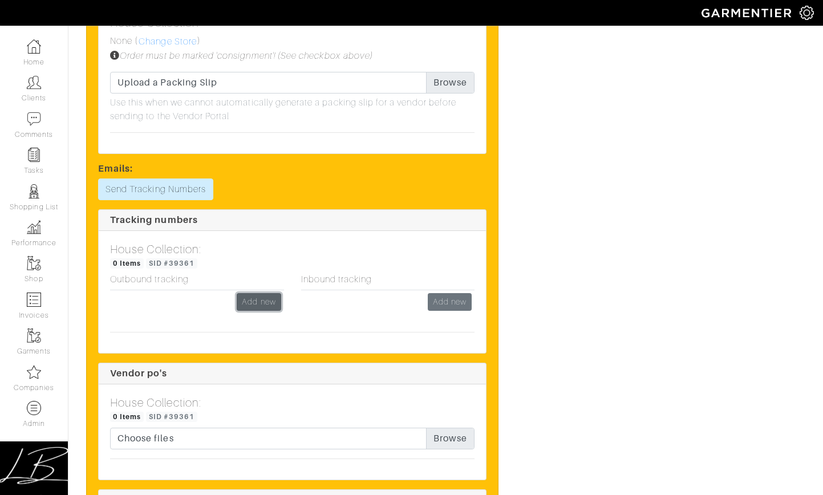
click at [254, 302] on link "Add new" at bounding box center [259, 302] width 44 height 18
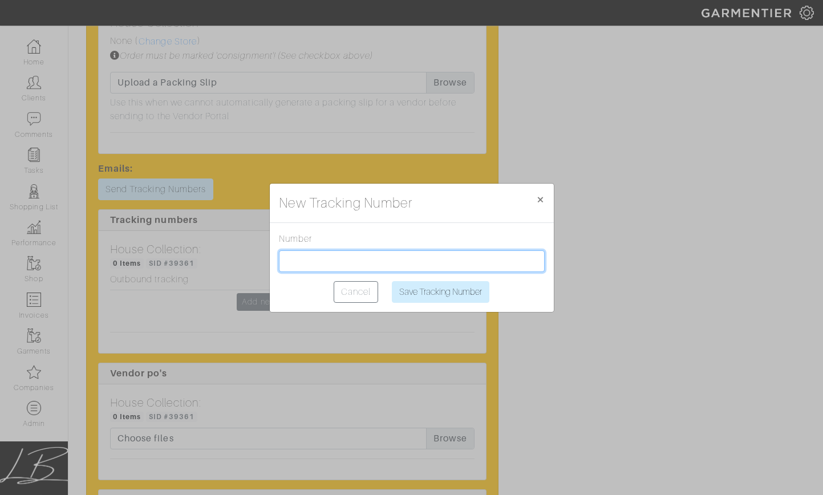
click at [298, 266] on input "text" at bounding box center [412, 261] width 266 height 22
paste input "1Z2AX8350393638198"
type input "1Z2AX8350393638198"
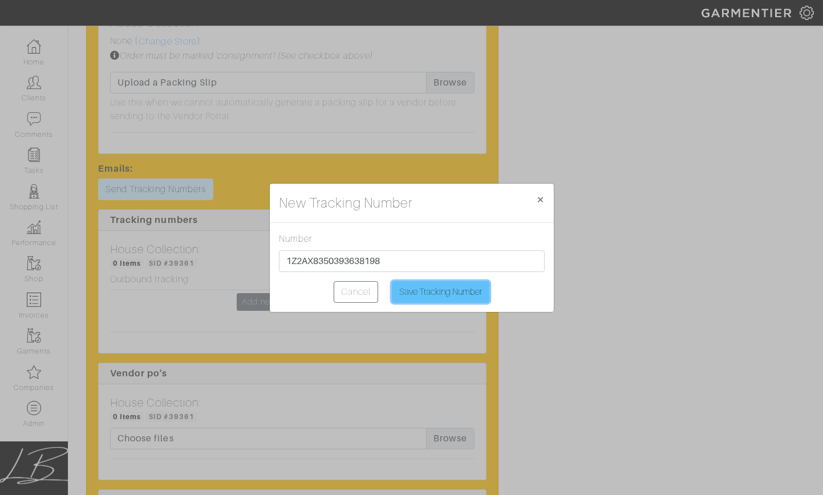
click at [466, 289] on input "Save Tracking Number" at bounding box center [441, 292] width 98 height 22
type input "Saving..."
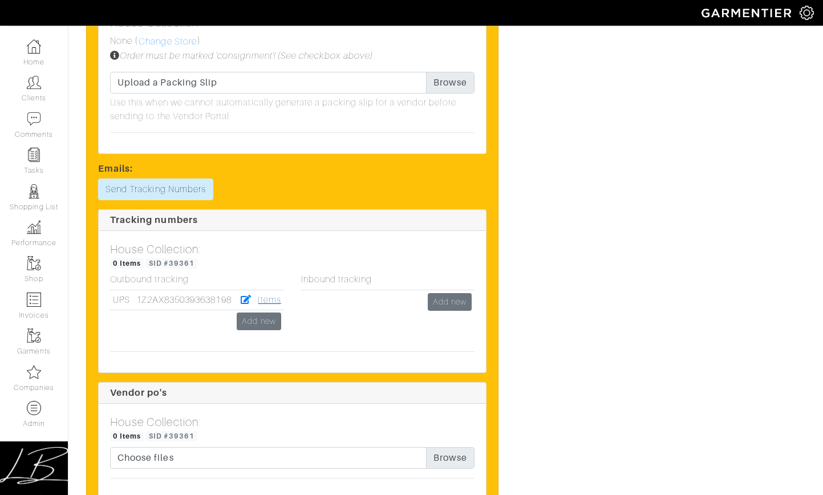
click at [270, 298] on link "Items" at bounding box center [269, 300] width 23 height 10
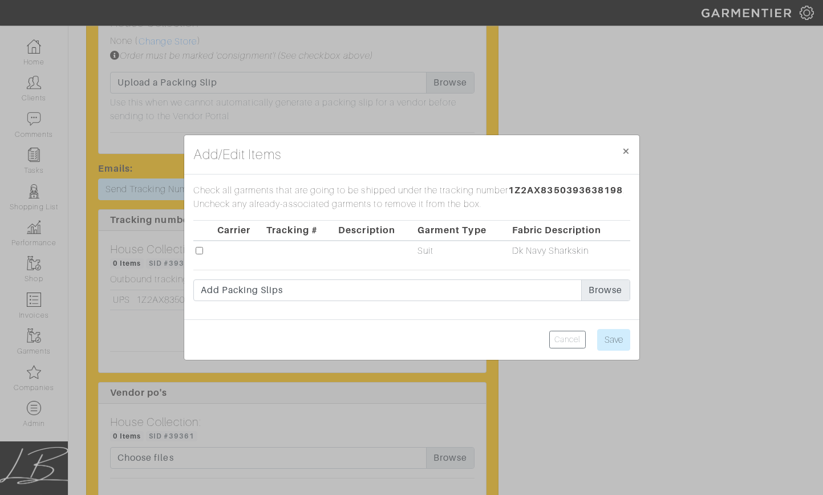
click at [201, 249] on input "checkbox" at bounding box center [199, 250] width 7 height 7
checkbox input "true"
click at [598, 338] on input "Save" at bounding box center [613, 340] width 33 height 22
type input "Save"
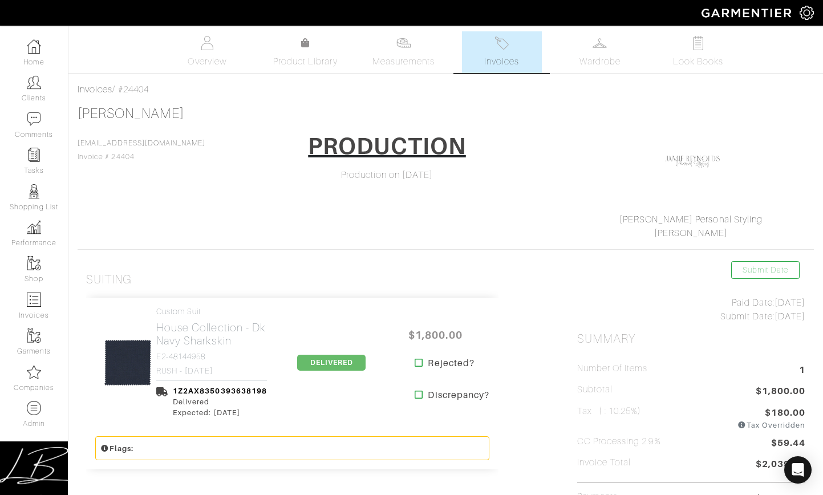
scroll to position [1, 0]
click at [347, 363] on span "DELIVERED" at bounding box center [331, 362] width 68 height 16
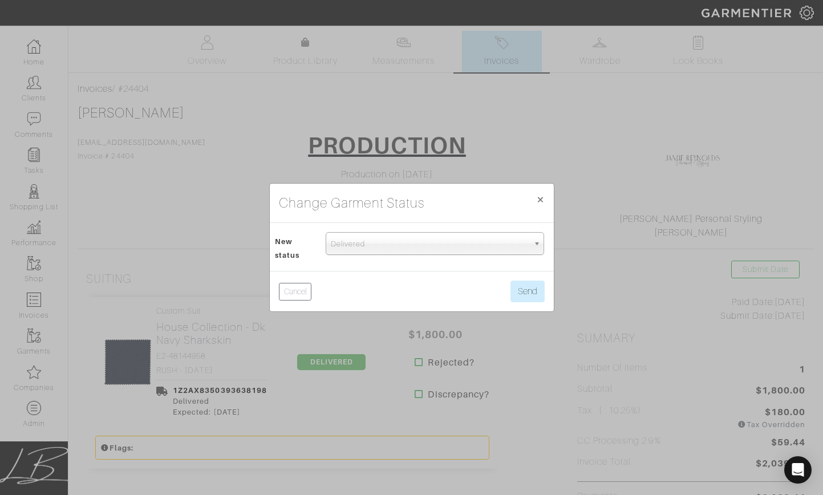
click at [366, 246] on span "Delivered" at bounding box center [430, 244] width 198 height 23
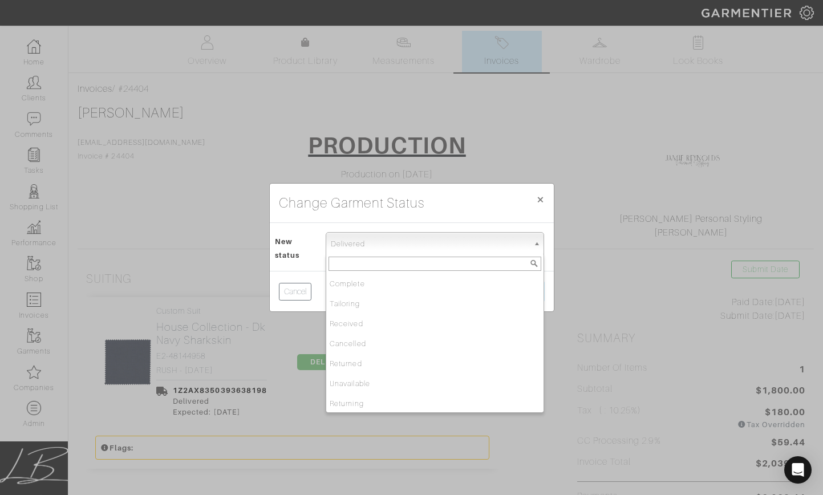
scroll to position [120, 0]
click at [372, 286] on li "Complete" at bounding box center [433, 286] width 215 height 14
select select "Complete"
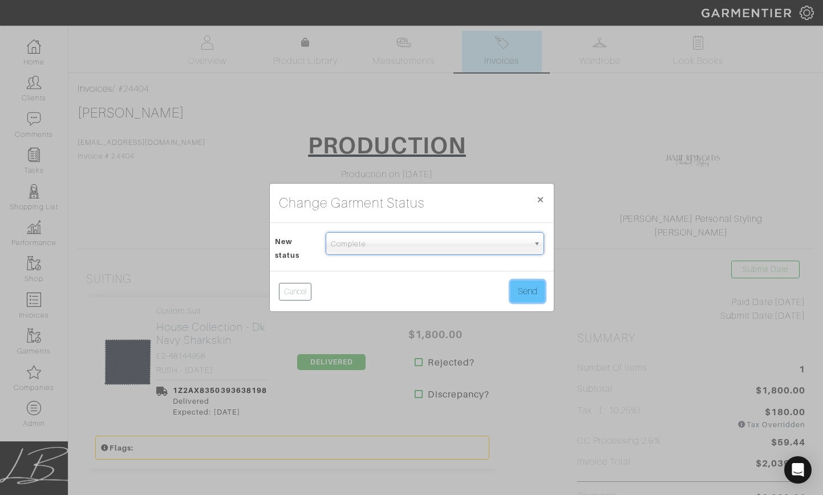
click at [514, 289] on button "Send" at bounding box center [527, 292] width 34 height 22
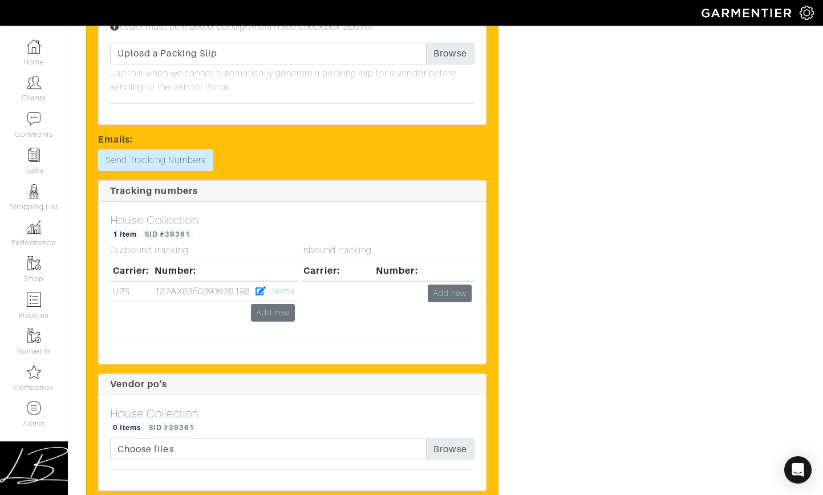
scroll to position [1129, 0]
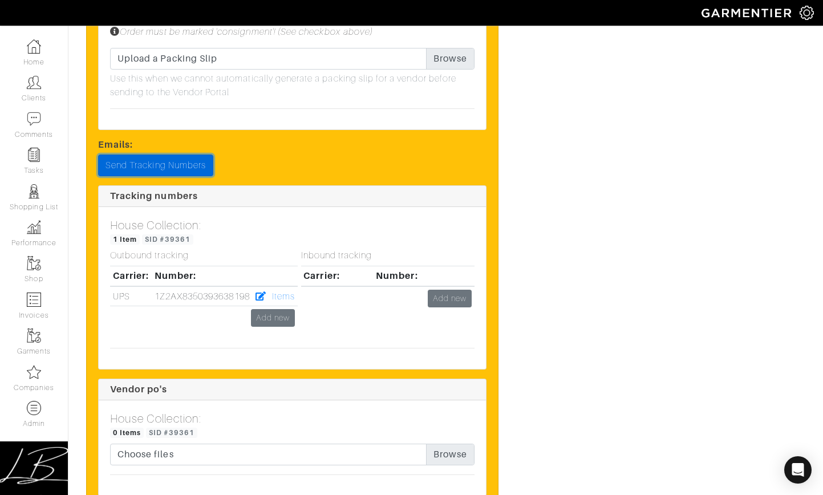
click at [160, 156] on link "Send Tracking Numbers" at bounding box center [155, 166] width 115 height 22
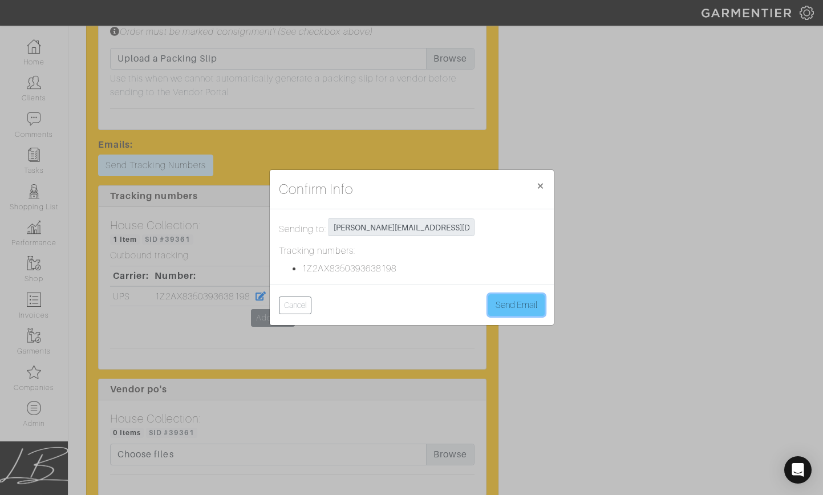
click at [512, 298] on button "Send Email" at bounding box center [516, 305] width 56 height 22
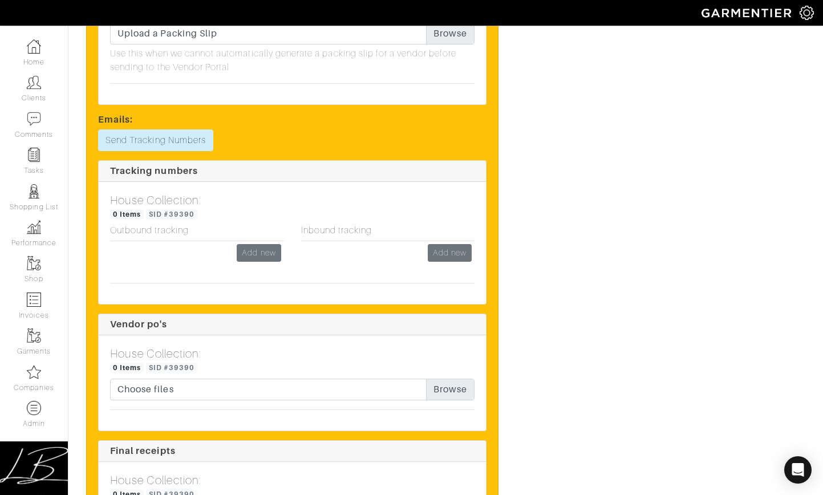
scroll to position [1360, 0]
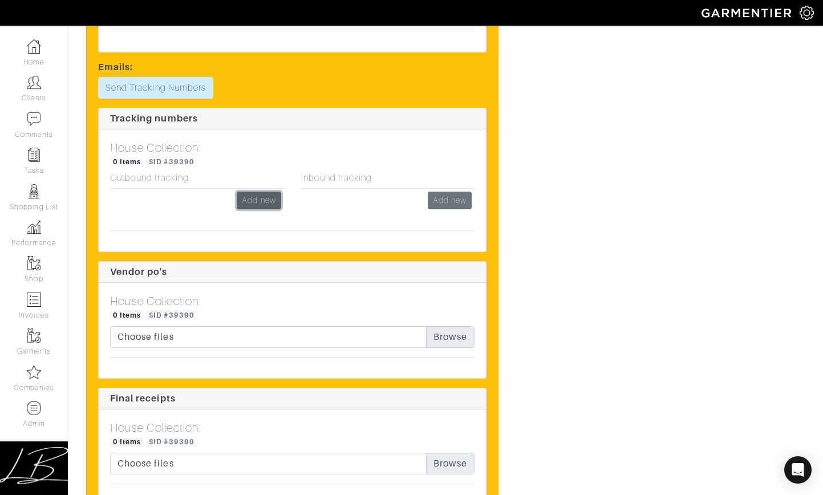
click at [262, 196] on link "Add new" at bounding box center [259, 201] width 44 height 18
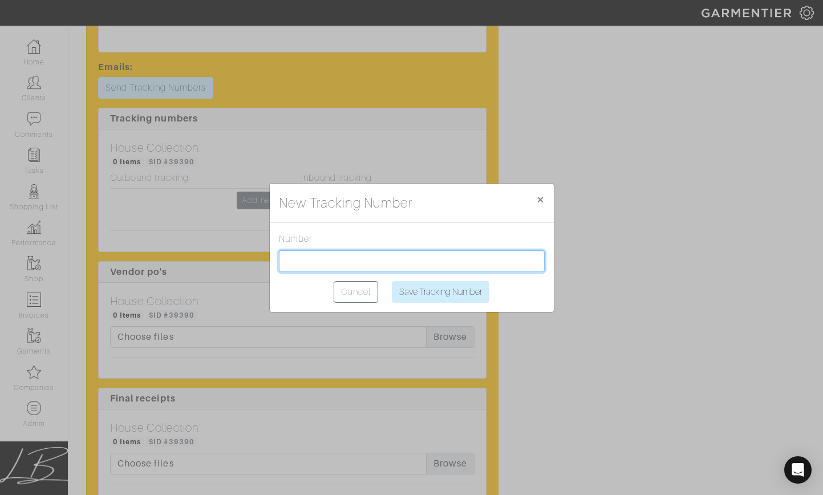
click at [318, 258] on input "text" at bounding box center [412, 261] width 266 height 22
paste input "1Z2AX8350399510000"
type input "1Z2AX8350399510000"
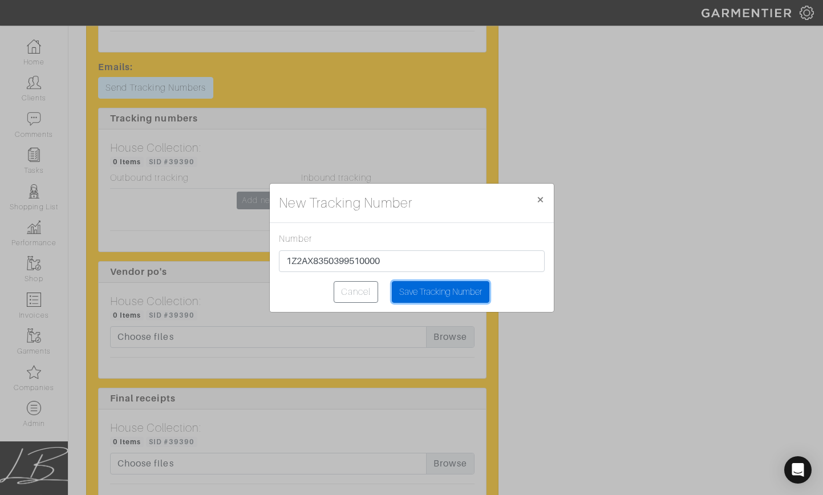
drag, startPoint x: 447, startPoint y: 292, endPoint x: 437, endPoint y: 237, distance: 56.2
click at [447, 292] on input "Save Tracking Number" at bounding box center [441, 292] width 98 height 22
type input "Saving..."
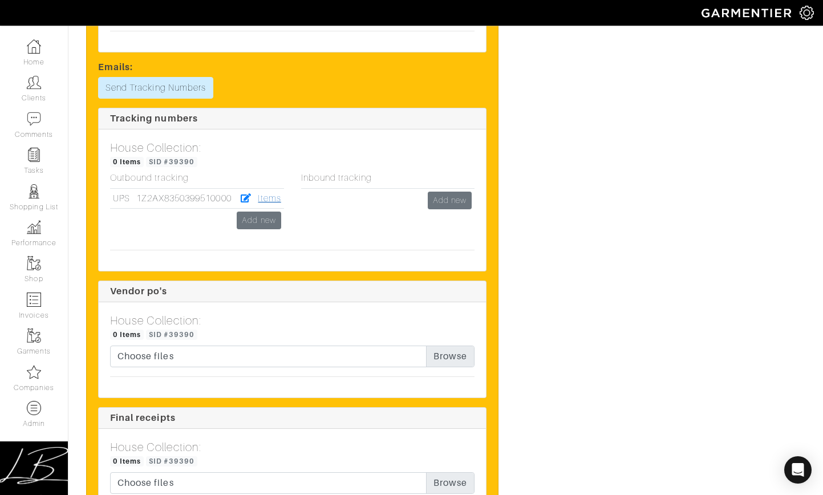
click at [270, 196] on link "Items" at bounding box center [269, 198] width 23 height 10
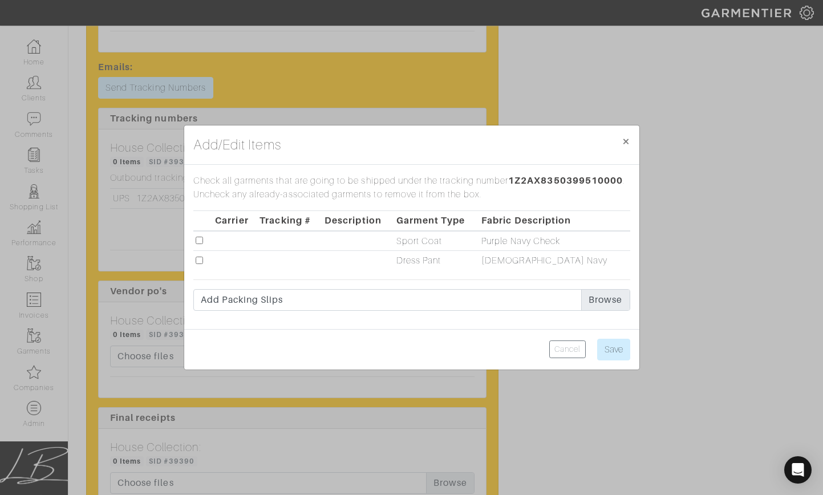
click at [197, 238] on input "checkbox" at bounding box center [199, 240] width 7 height 7
checkbox input "true"
click at [610, 342] on input "Save" at bounding box center [613, 350] width 33 height 22
type input "Save"
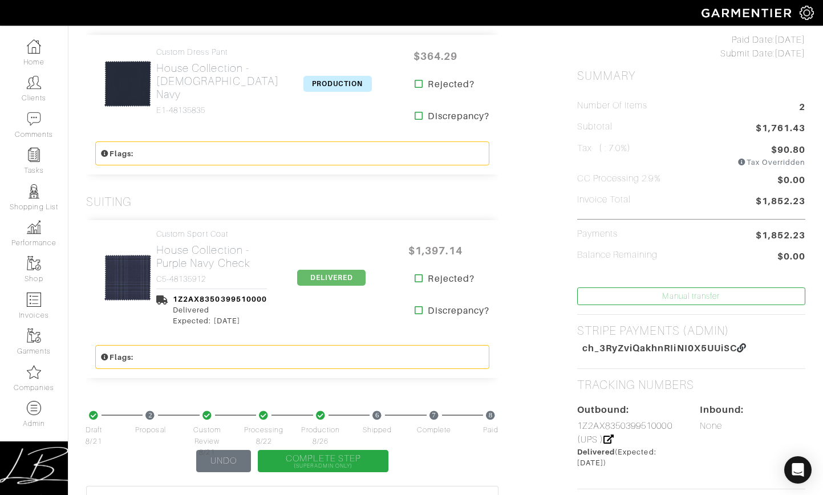
scroll to position [267, 0]
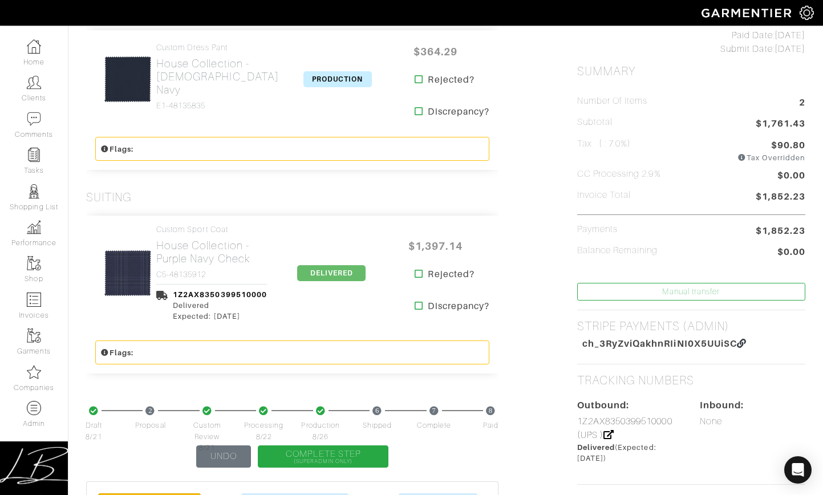
click at [347, 276] on span "DELIVERED" at bounding box center [331, 273] width 68 height 16
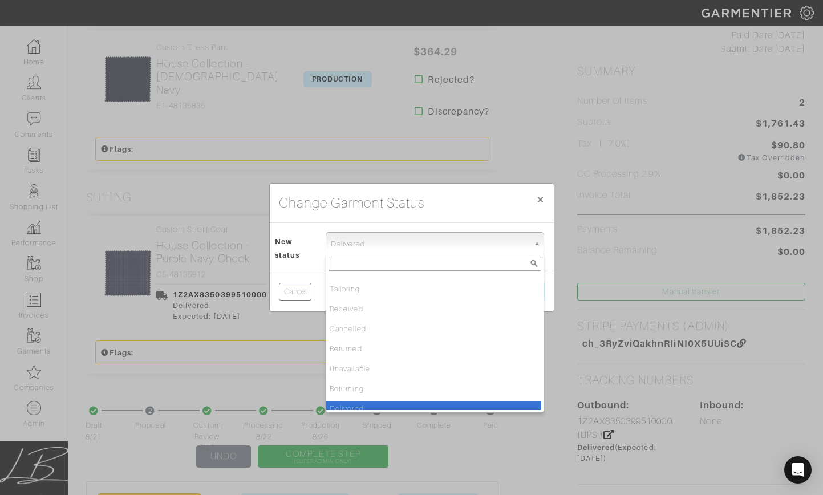
click at [352, 244] on span "Delivered" at bounding box center [430, 244] width 198 height 23
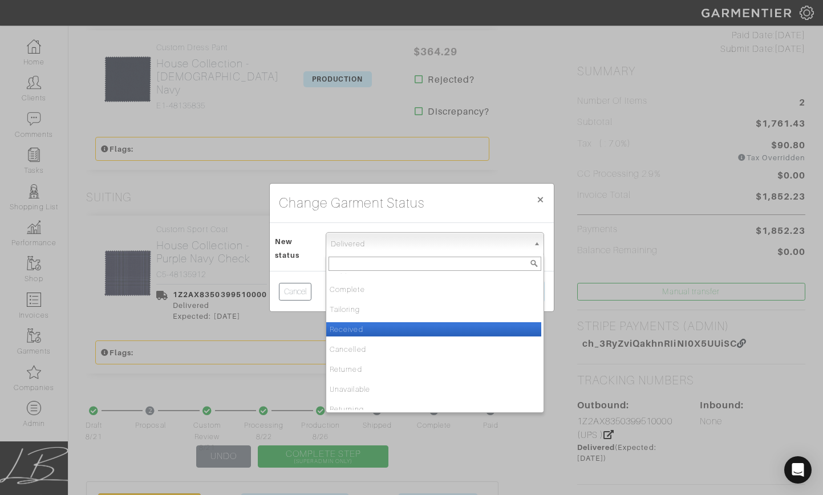
scroll to position [118, 0]
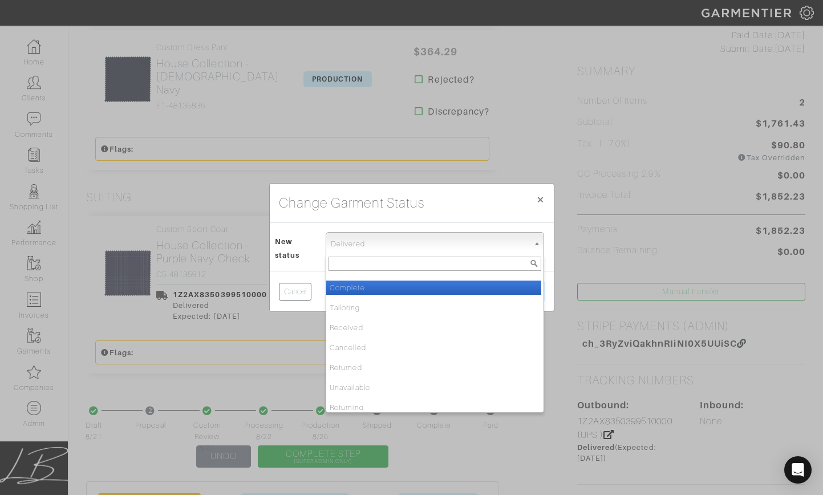
click at [367, 291] on li "Complete" at bounding box center [433, 288] width 215 height 14
select select "Complete"
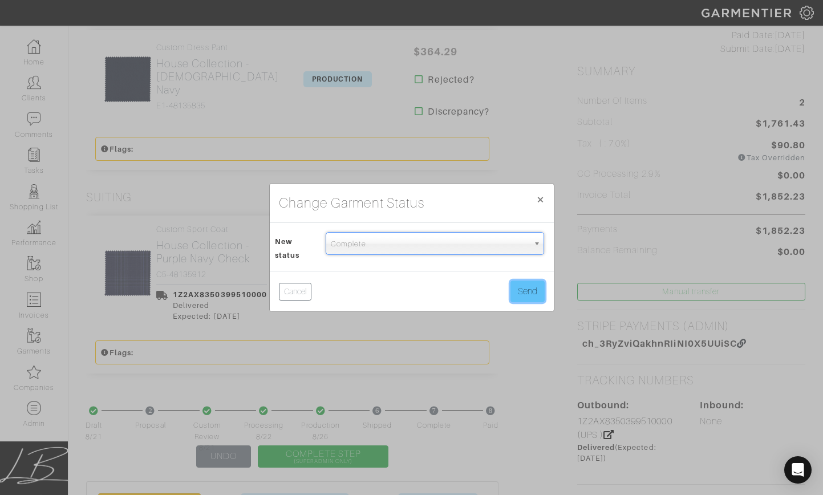
click at [531, 286] on button "Send" at bounding box center [527, 292] width 34 height 22
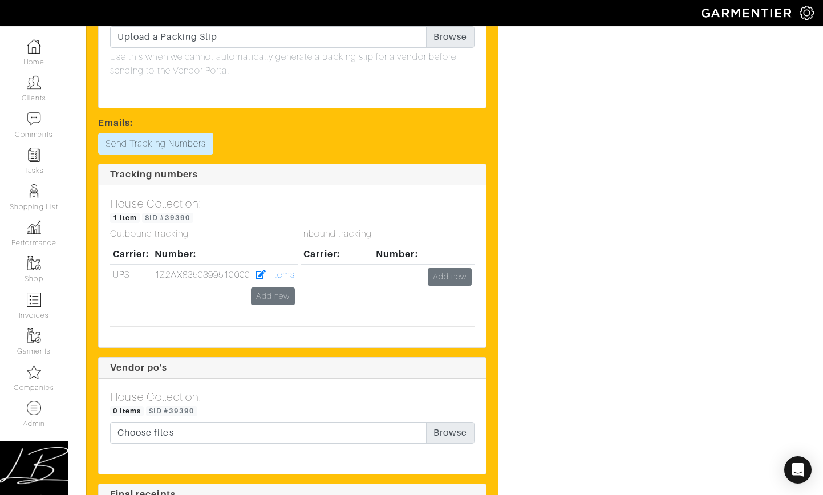
scroll to position [1253, 0]
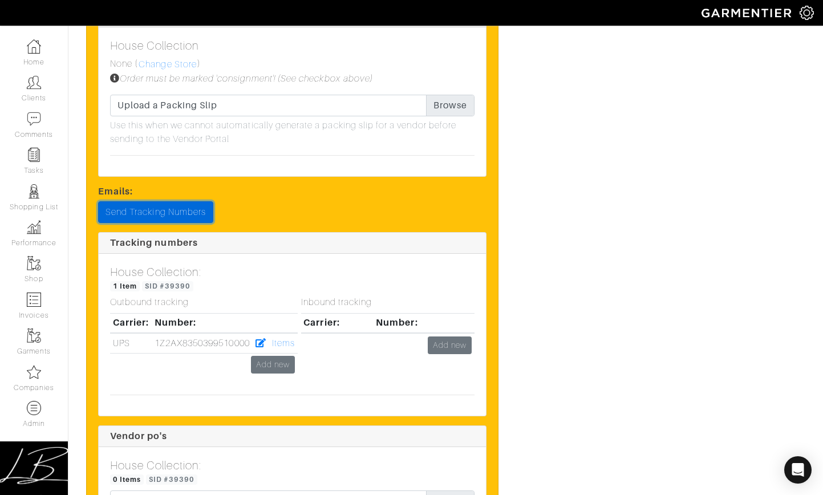
drag, startPoint x: 173, startPoint y: 205, endPoint x: 189, endPoint y: 216, distance: 19.6
click at [173, 205] on link "Send Tracking Numbers" at bounding box center [155, 212] width 115 height 22
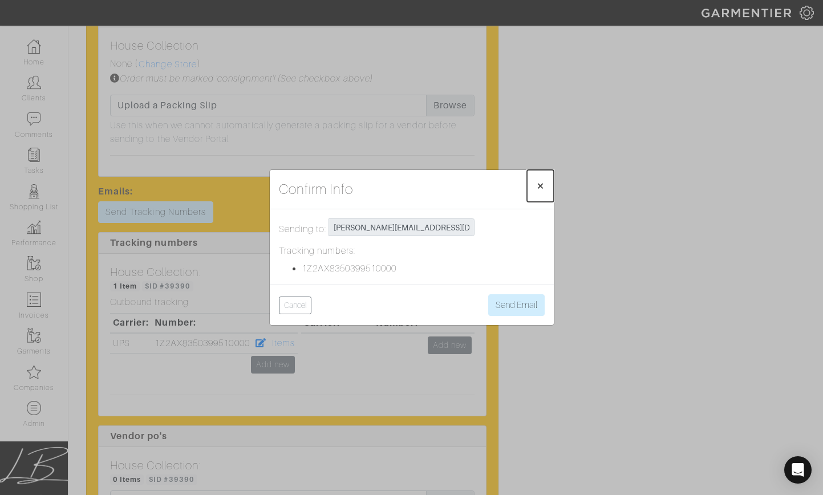
click at [542, 186] on span "×" at bounding box center [540, 185] width 9 height 15
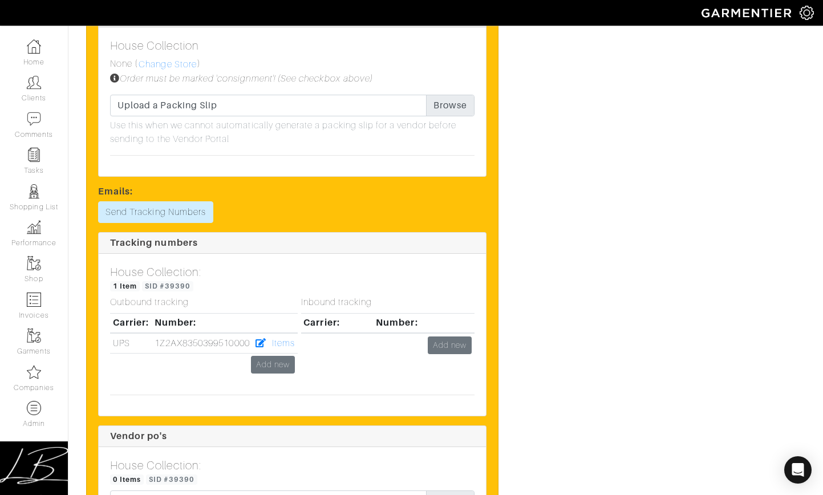
click at [191, 218] on link "Send Tracking Numbers" at bounding box center [155, 212] width 115 height 22
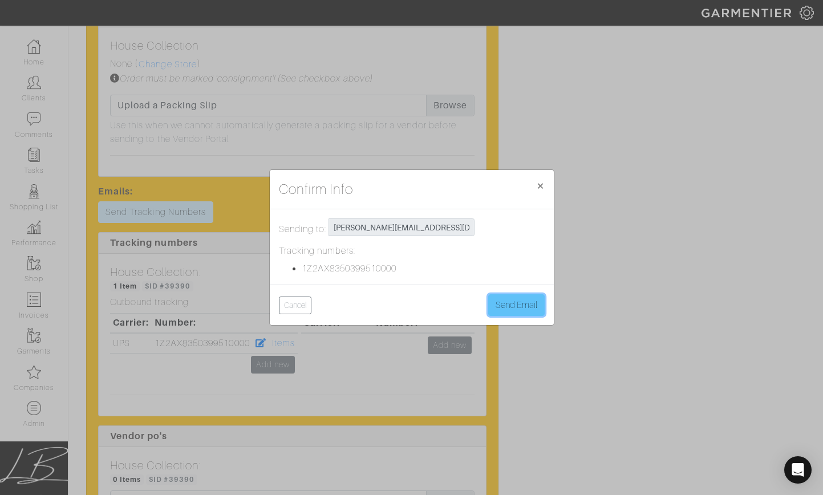
click at [514, 300] on button "Send Email" at bounding box center [516, 305] width 56 height 22
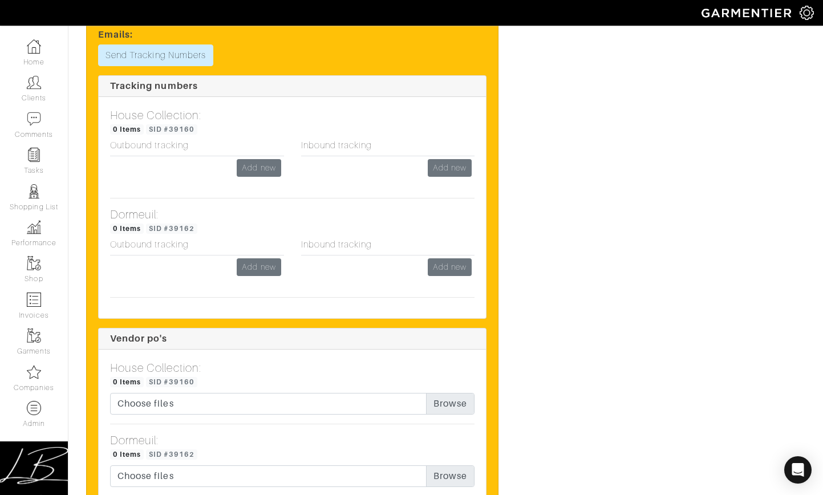
scroll to position [2222, 0]
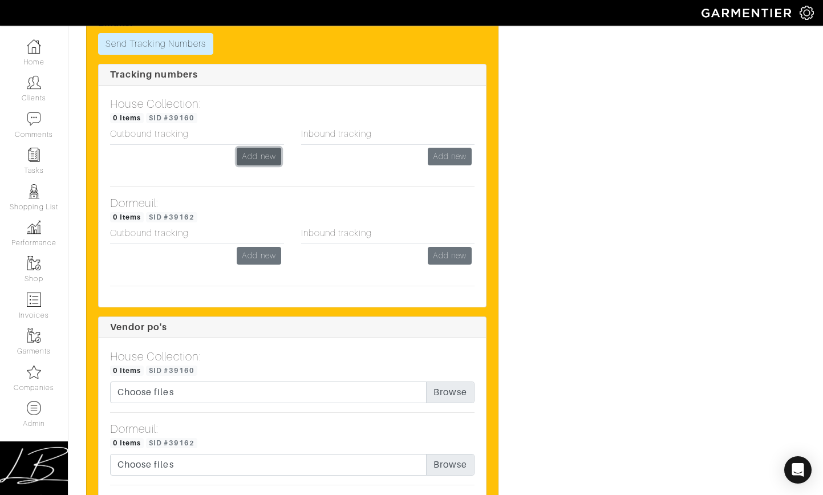
click at [249, 157] on link "Add new" at bounding box center [259, 157] width 44 height 18
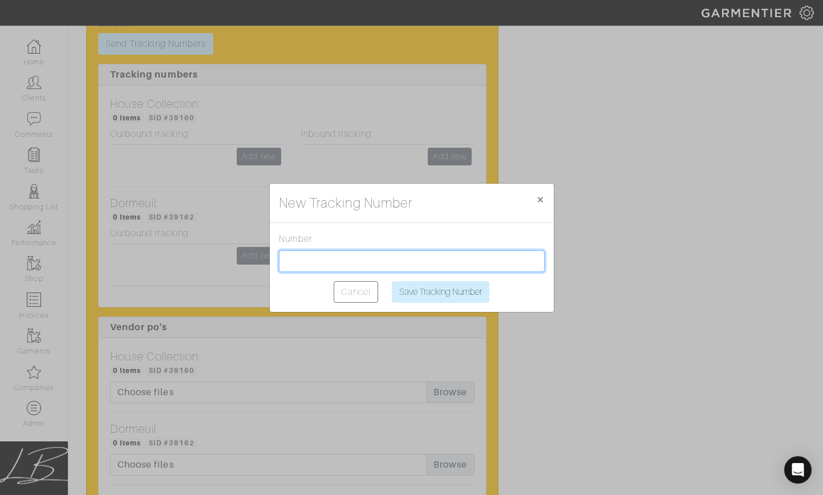
click at [343, 257] on input "text" at bounding box center [412, 261] width 266 height 22
paste input "1Z2AX8350399517610"
type input "1Z2AX8350399517610"
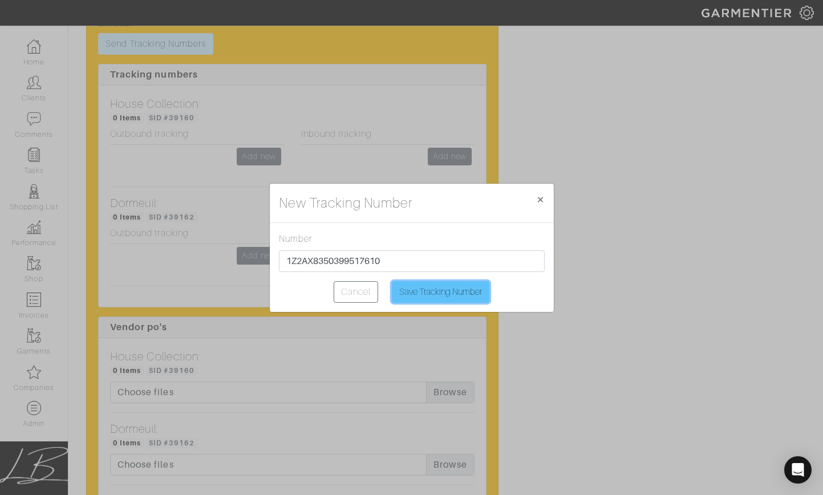
click at [437, 294] on input "Save Tracking Number" at bounding box center [441, 292] width 98 height 22
type input "Saving..."
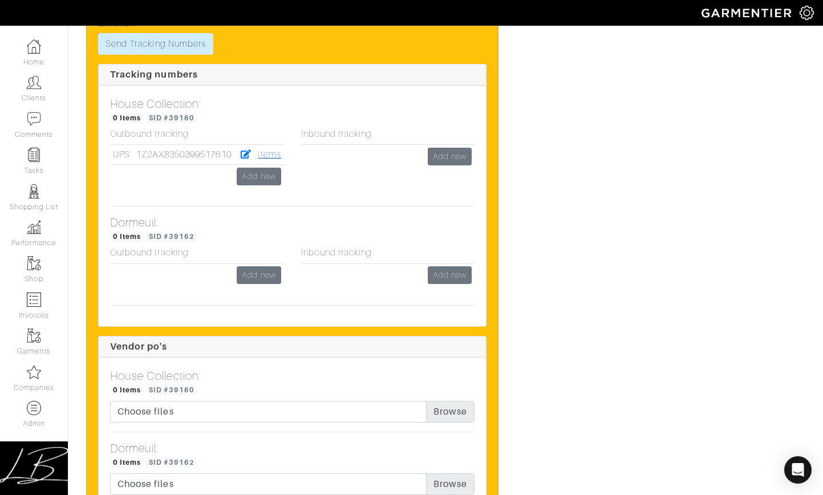
click at [265, 156] on link "Items" at bounding box center [269, 154] width 23 height 10
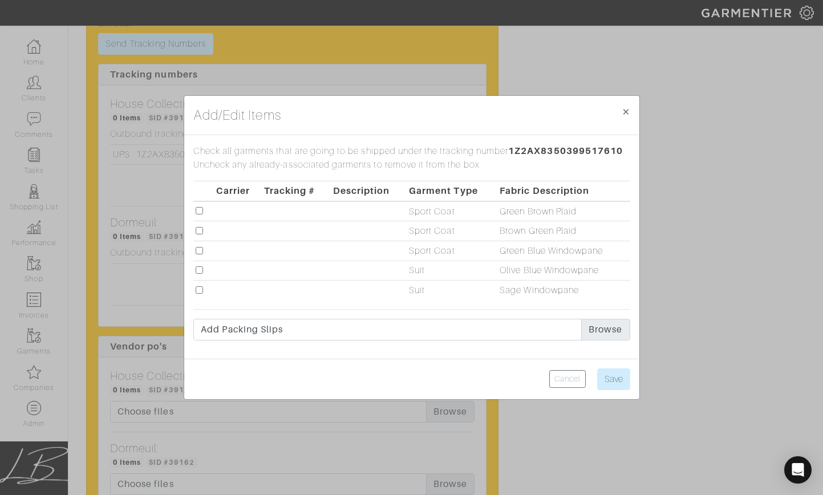
click at [198, 289] on input "checkbox" at bounding box center [199, 289] width 7 height 7
checkbox input "true"
click at [607, 374] on input "Save" at bounding box center [613, 379] width 33 height 22
type input "Save"
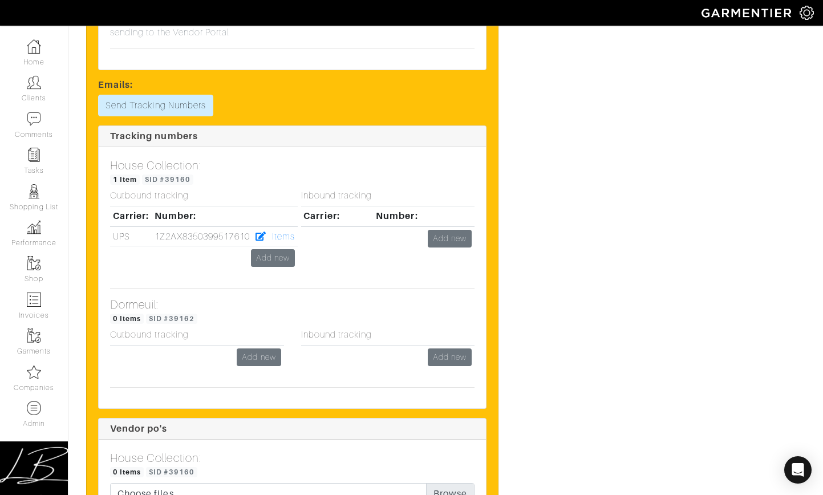
scroll to position [2193, 0]
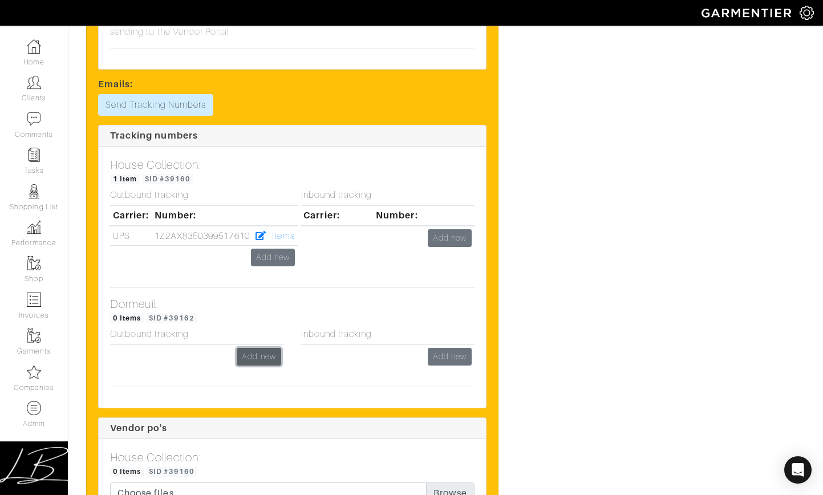
click at [259, 360] on link "Add new" at bounding box center [259, 357] width 44 height 18
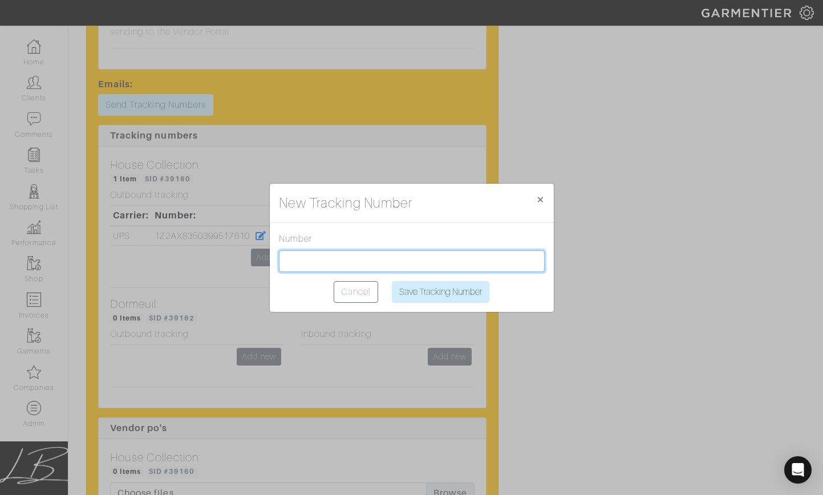
click at [322, 261] on input "text" at bounding box center [412, 261] width 266 height 22
paste input "1Z2AX8350399571696"
type input "1Z2AX8350399571696"
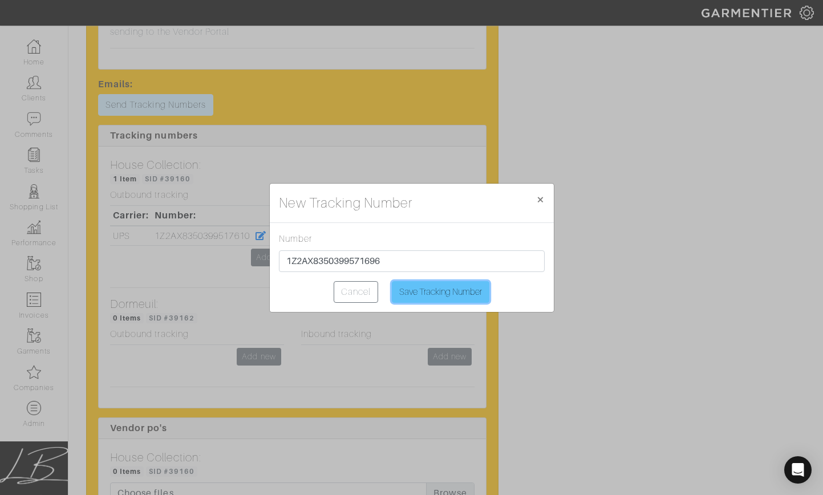
click at [425, 285] on input "Save Tracking Number" at bounding box center [441, 292] width 98 height 22
type input "Saving..."
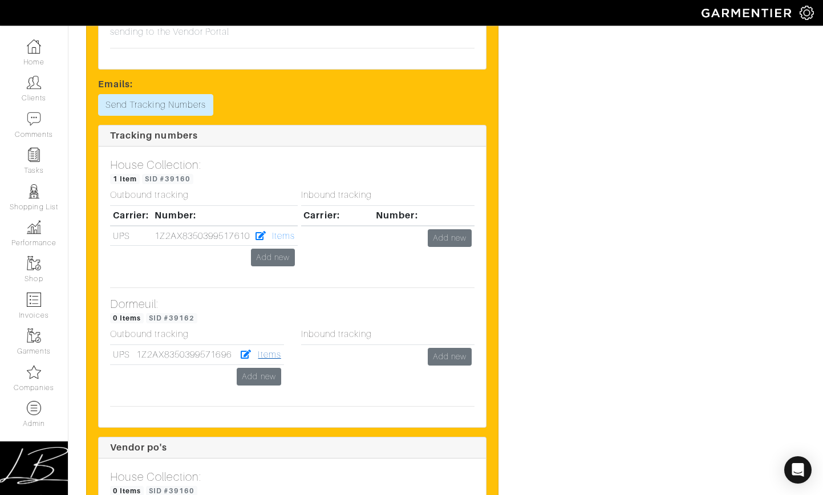
click at [268, 356] on link "Items" at bounding box center [269, 355] width 23 height 10
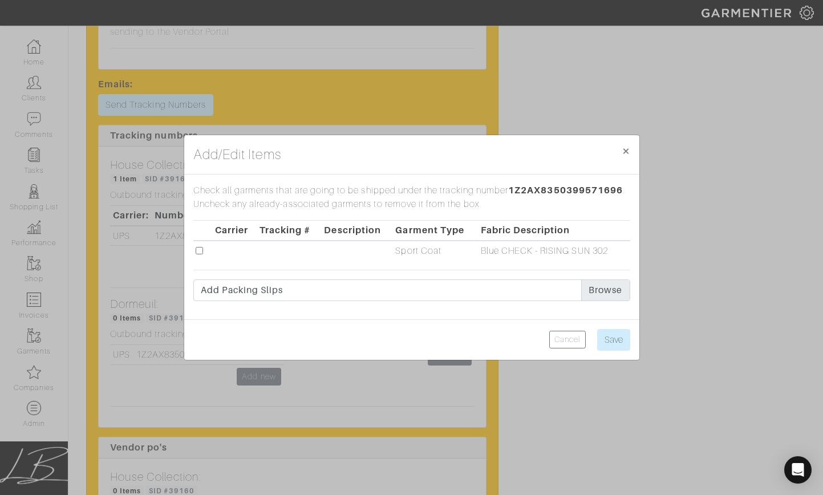
click at [198, 247] on input "checkbox" at bounding box center [199, 250] width 7 height 7
checkbox input "true"
click at [612, 336] on input "Save" at bounding box center [613, 340] width 33 height 22
type input "Save"
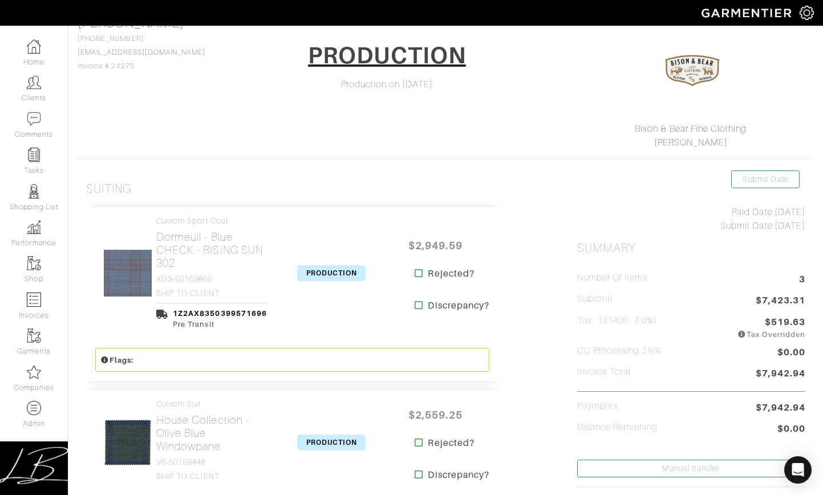
scroll to position [93, 0]
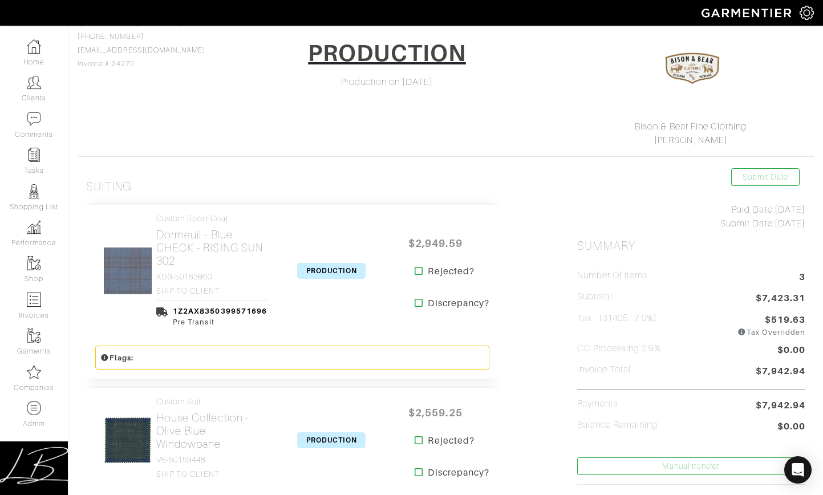
click at [341, 271] on span "PRODUCTION" at bounding box center [331, 271] width 68 height 16
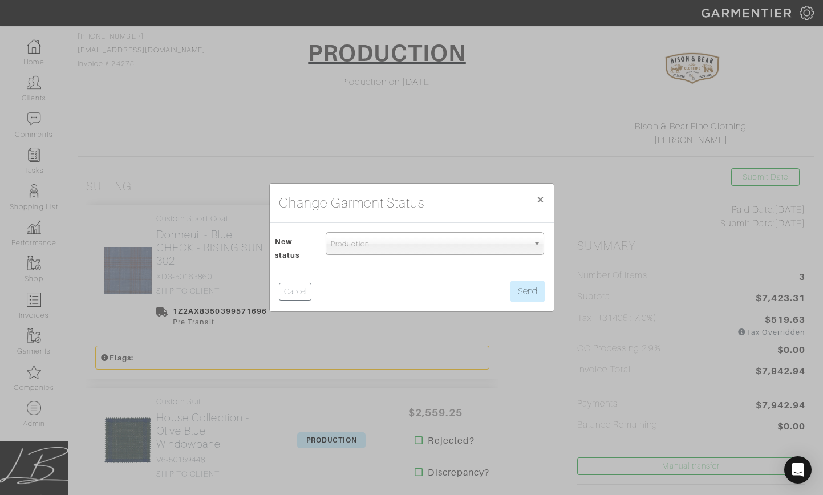
click at [351, 247] on span "Production" at bounding box center [430, 244] width 198 height 23
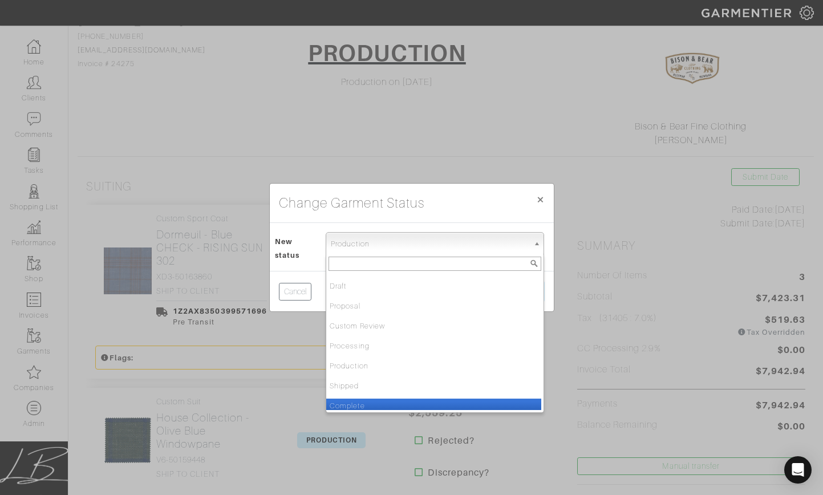
click at [363, 401] on li "Complete" at bounding box center [433, 406] width 215 height 14
select select "Complete"
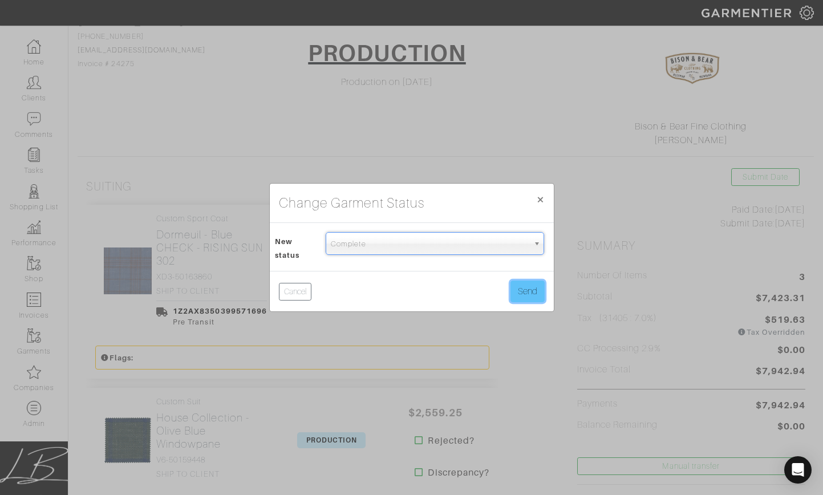
click at [524, 295] on button "Send" at bounding box center [527, 292] width 34 height 22
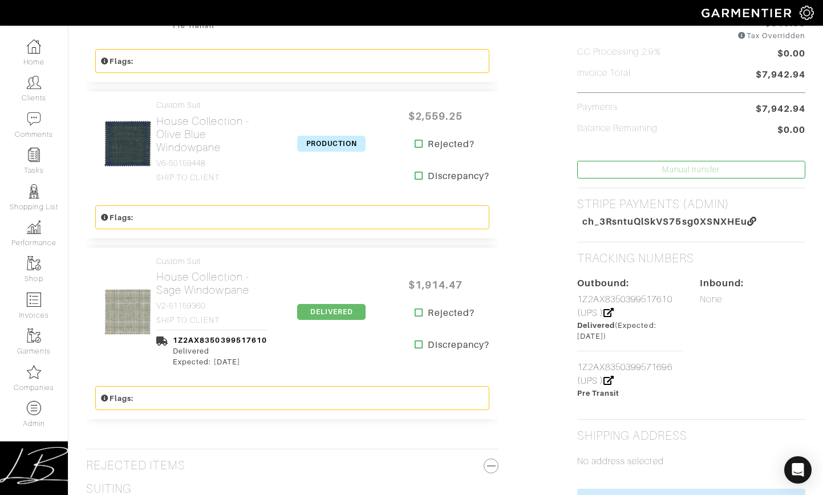
scroll to position [462, 0]
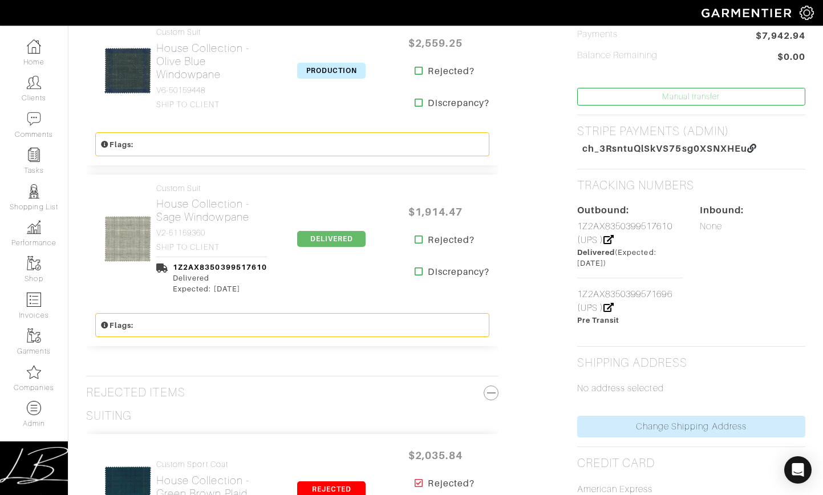
click at [301, 240] on span "DELIVERED" at bounding box center [331, 239] width 68 height 16
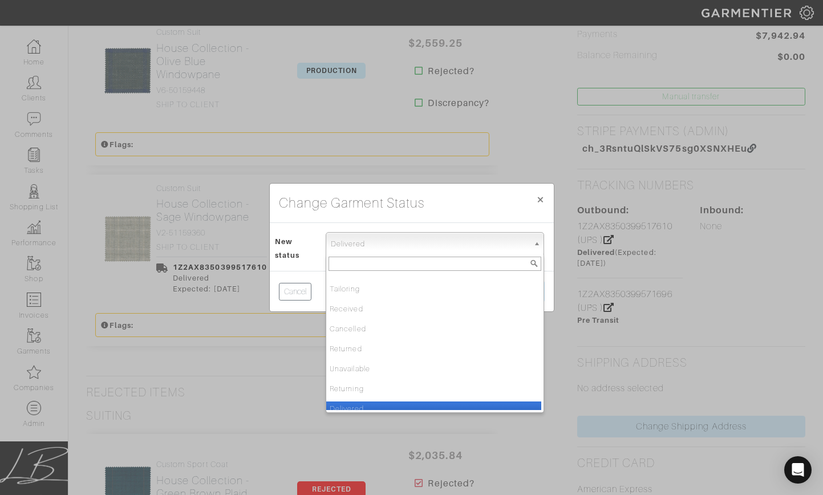
click at [363, 242] on span "Delivered" at bounding box center [430, 244] width 198 height 23
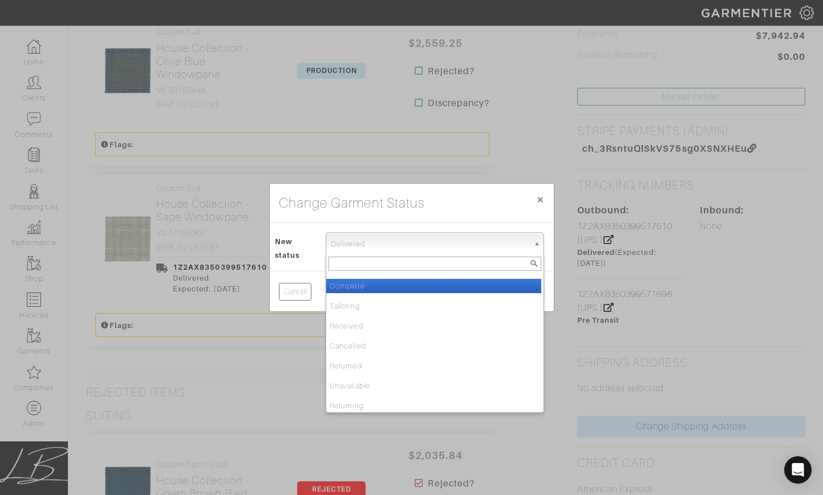
click at [369, 283] on li "Complete" at bounding box center [433, 286] width 215 height 14
select select "Complete"
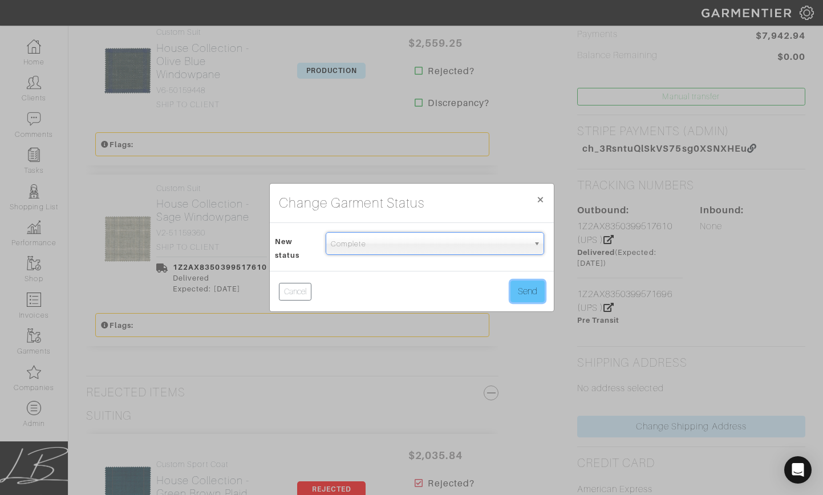
click at [518, 286] on button "Send" at bounding box center [527, 292] width 34 height 22
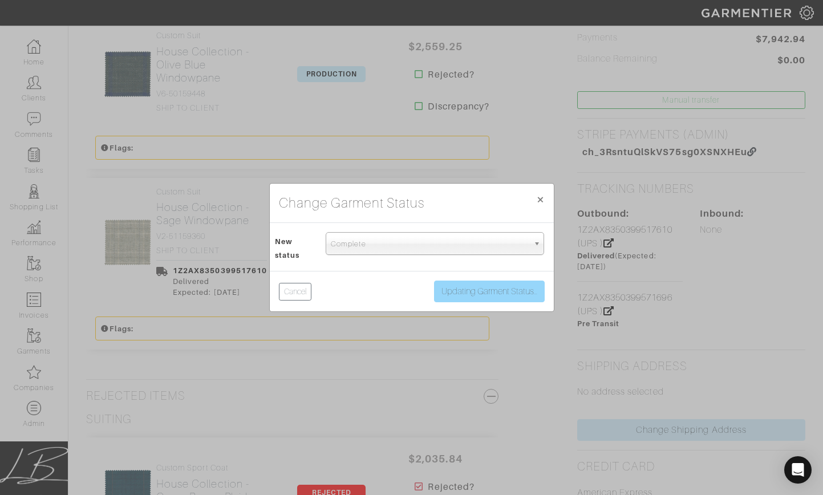
scroll to position [458, 0]
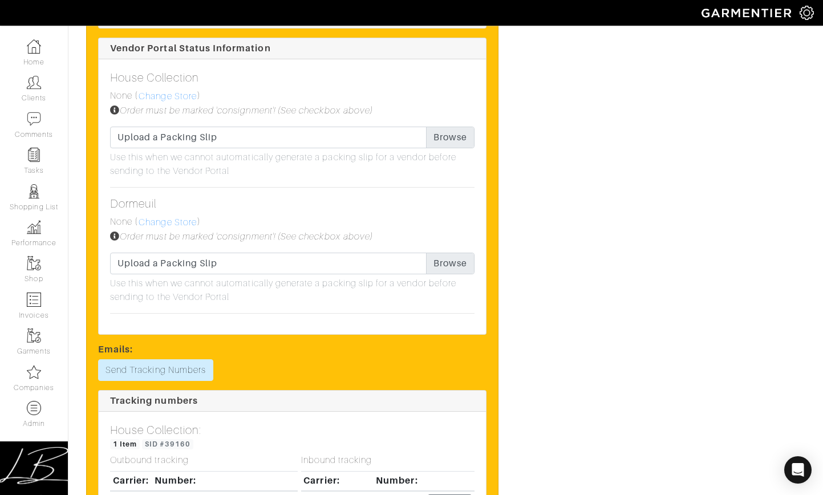
scroll to position [1954, 0]
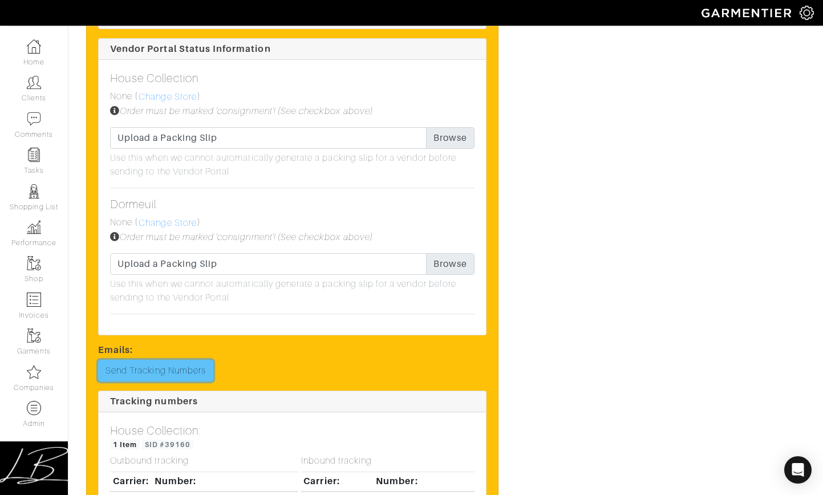
click at [201, 364] on link "Send Tracking Numbers" at bounding box center [155, 371] width 115 height 22
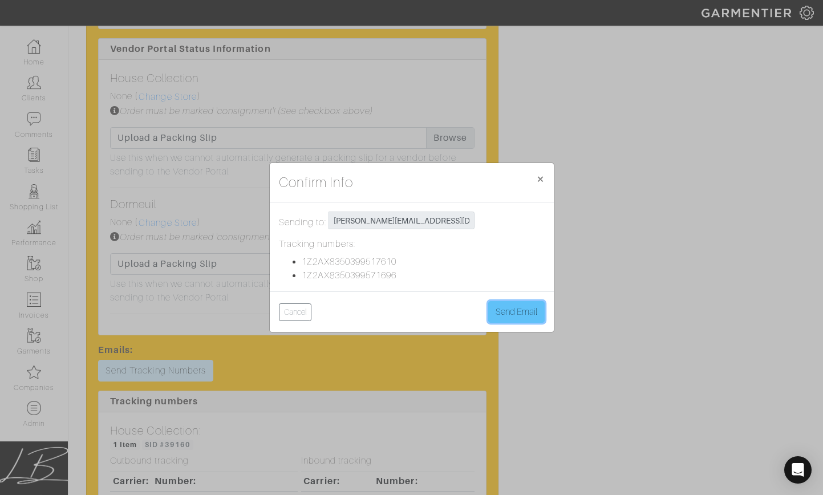
click at [502, 307] on button "Send Email" at bounding box center [516, 312] width 56 height 22
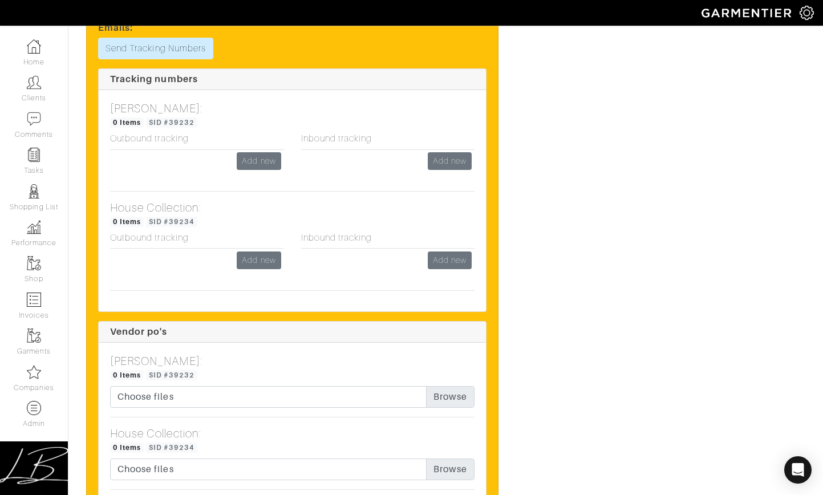
scroll to position [1880, 0]
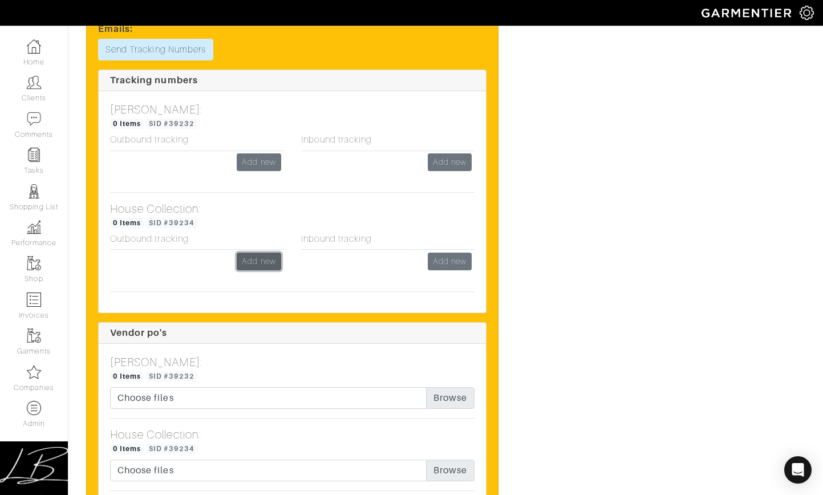
click at [254, 263] on link "Add new" at bounding box center [259, 262] width 44 height 18
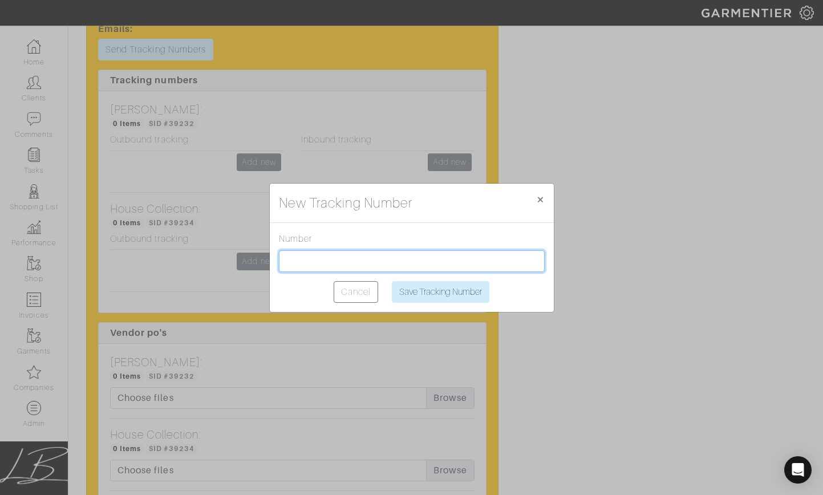
click at [316, 253] on input "text" at bounding box center [412, 261] width 266 height 22
paste input "1Z2AX8350398447831"
type input "1Z2AX8350398447831"
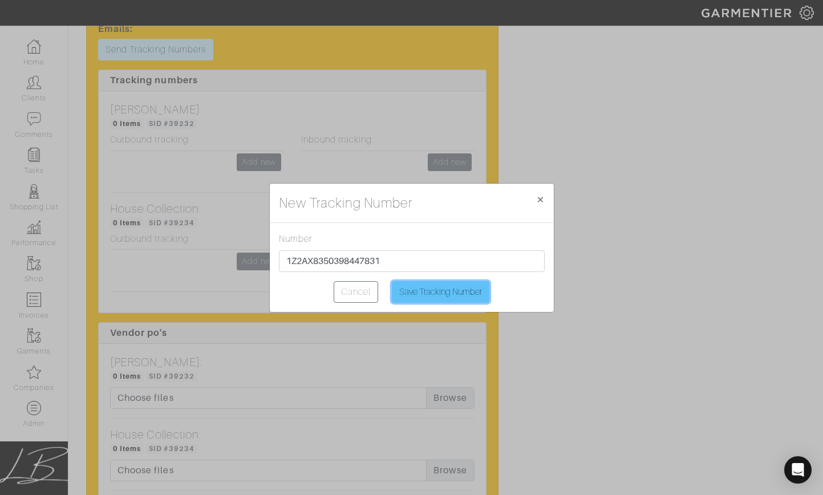
click at [420, 281] on input "Save Tracking Number" at bounding box center [441, 292] width 98 height 22
type input "Saving..."
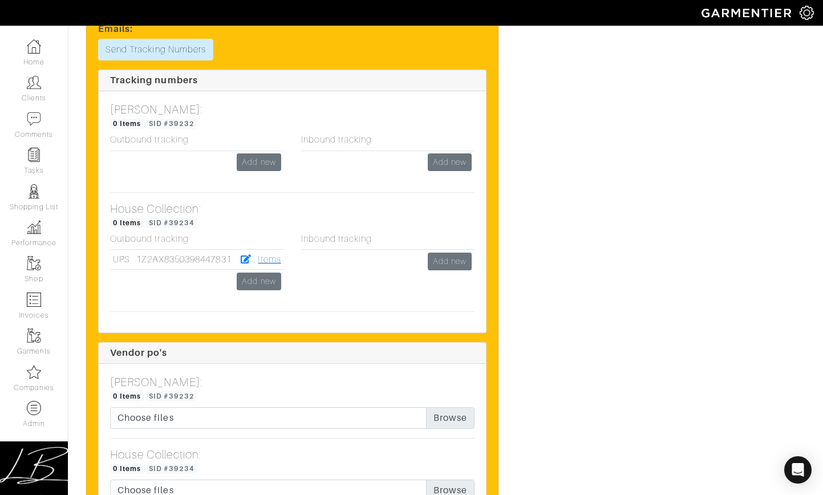
click at [271, 259] on link "Items" at bounding box center [269, 259] width 23 height 10
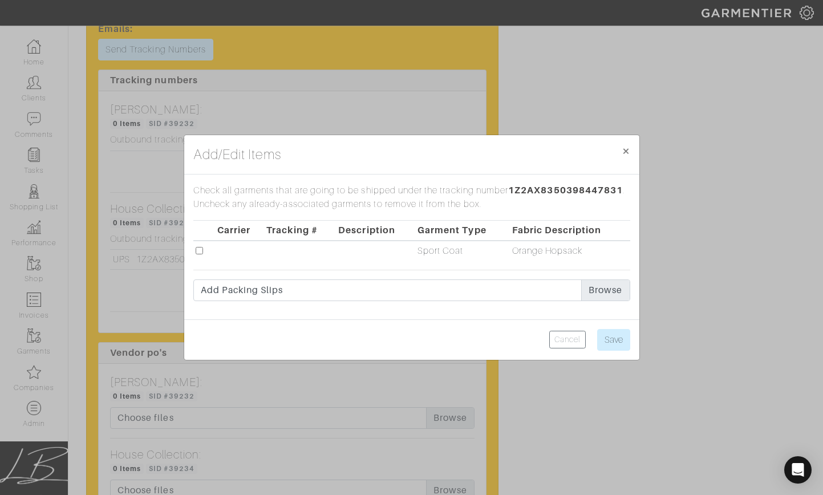
click at [201, 253] on input "checkbox" at bounding box center [199, 250] width 7 height 7
checkbox input "true"
click at [626, 333] on input "Save" at bounding box center [613, 340] width 33 height 22
click at [600, 335] on input "Save" at bounding box center [613, 340] width 33 height 22
type input "Save"
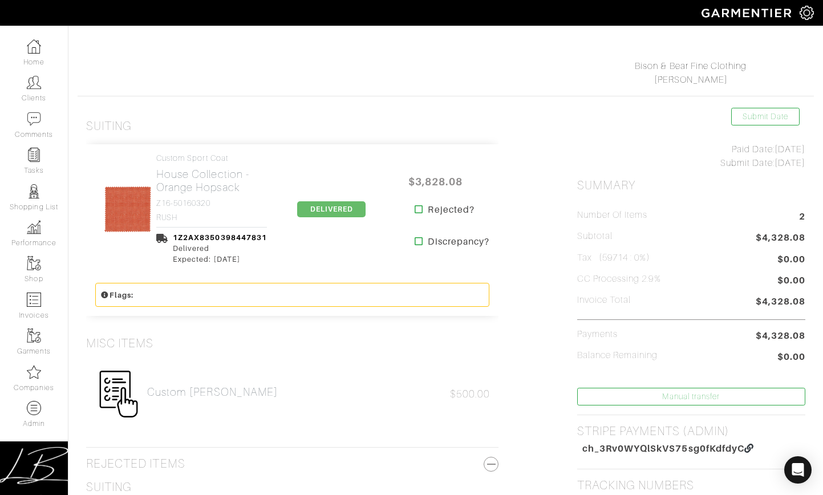
scroll to position [149, 0]
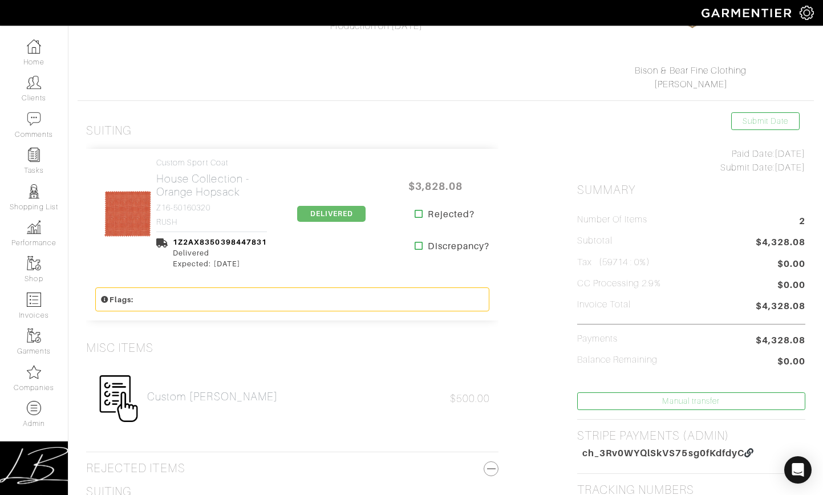
click at [326, 217] on span "DELIVERED" at bounding box center [331, 214] width 68 height 16
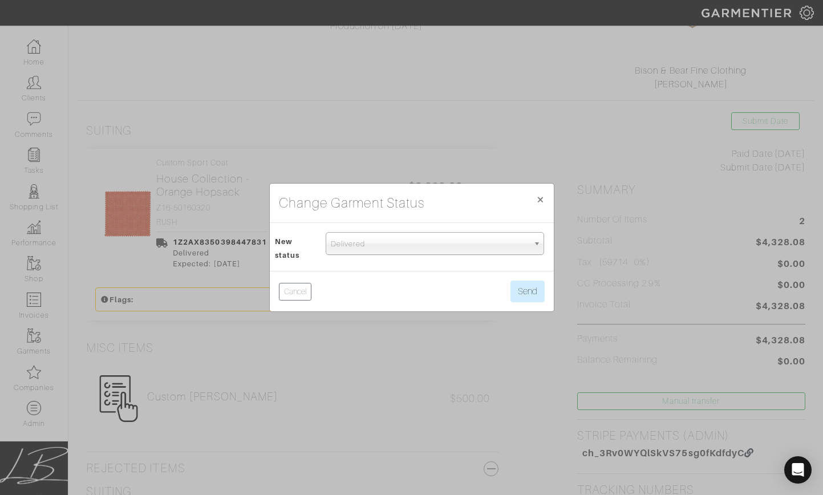
click at [343, 236] on span "Delivered" at bounding box center [430, 244] width 198 height 23
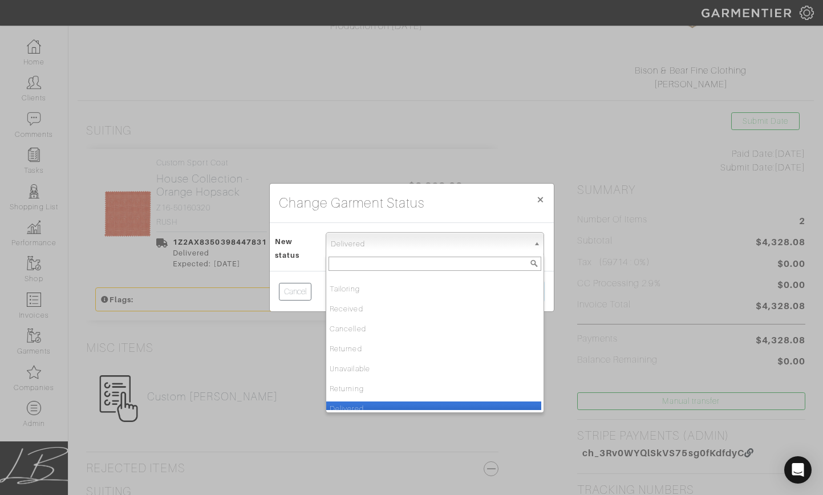
scroll to position [120, 0]
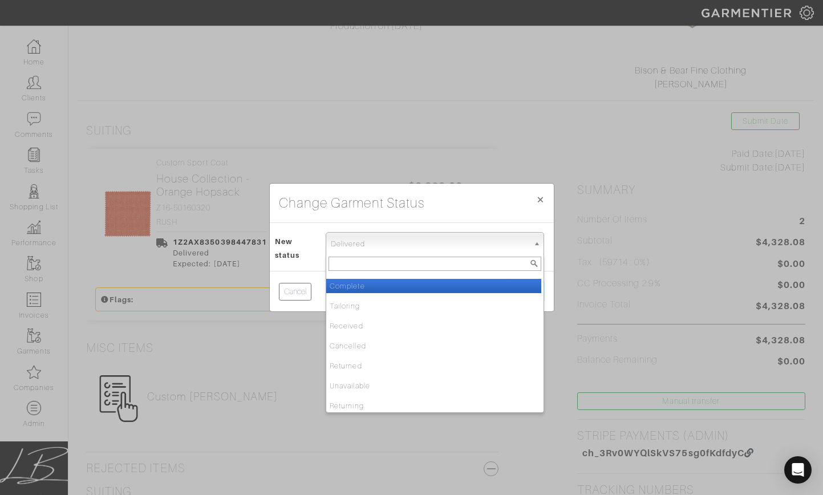
click at [371, 285] on li "Complete" at bounding box center [433, 286] width 215 height 14
select select "Complete"
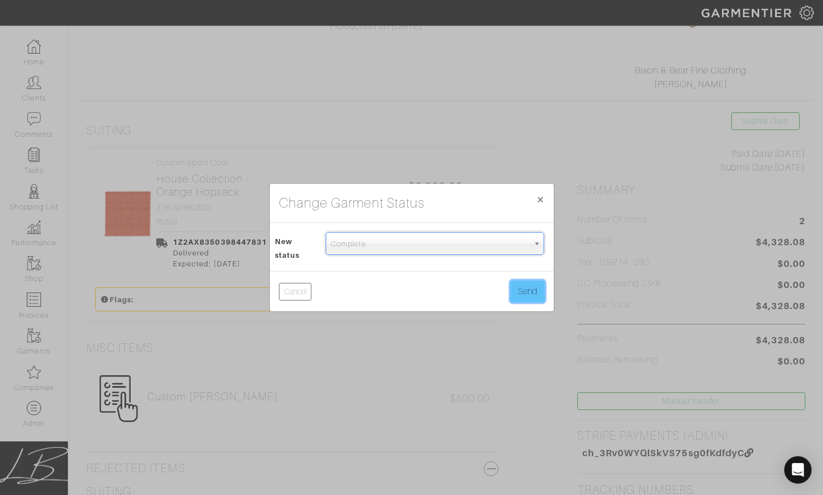
click at [527, 283] on button "Send" at bounding box center [527, 292] width 34 height 22
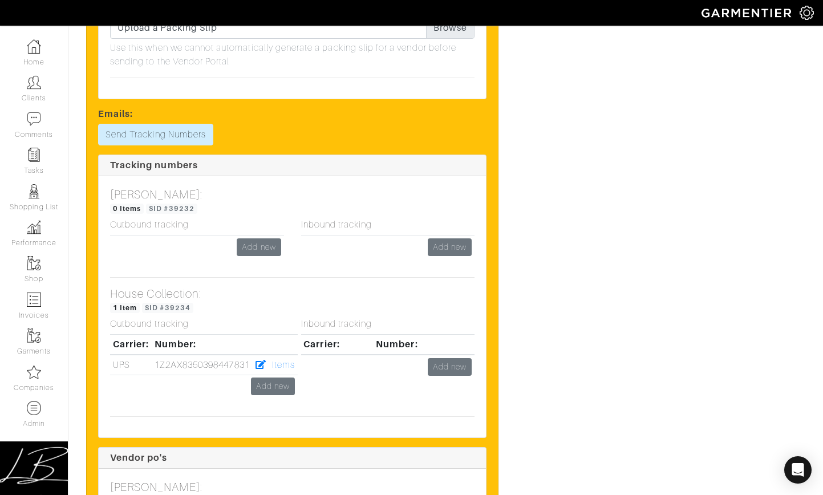
scroll to position [1786, 0]
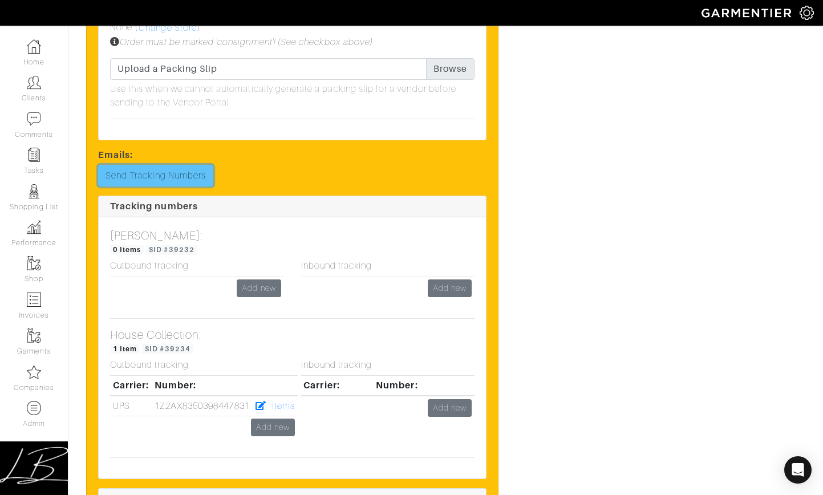
click at [207, 175] on link "Send Tracking Numbers" at bounding box center [155, 176] width 115 height 22
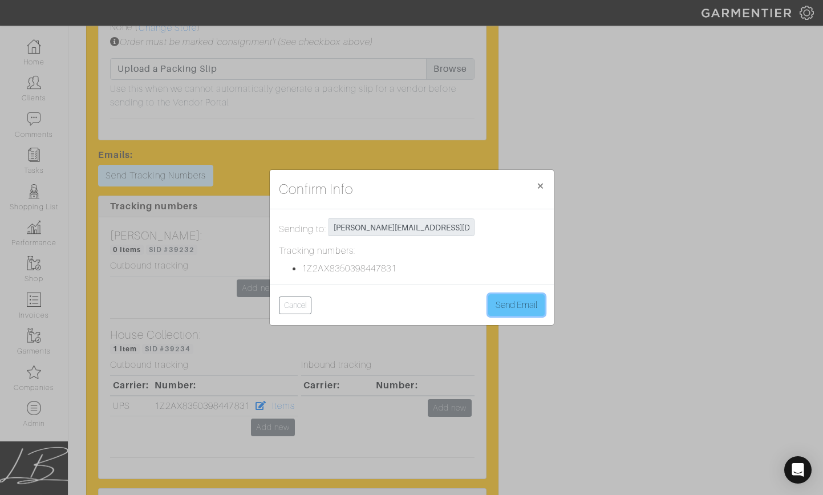
click at [527, 299] on button "Send Email" at bounding box center [516, 305] width 56 height 22
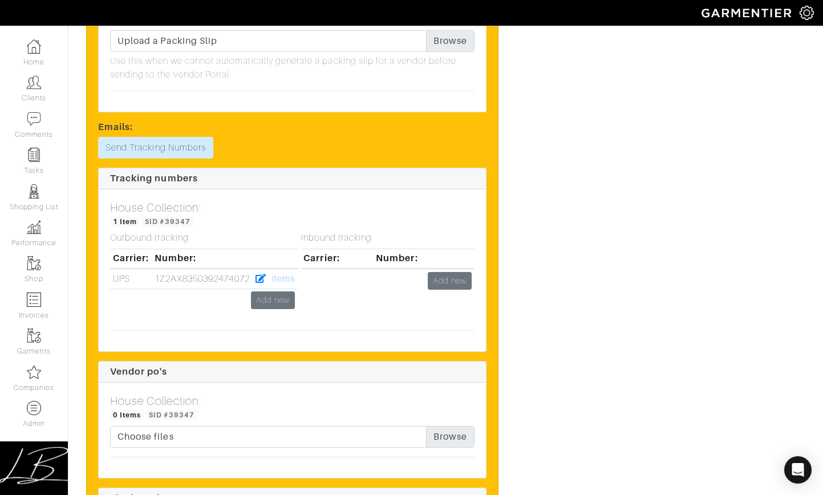
scroll to position [1467, 0]
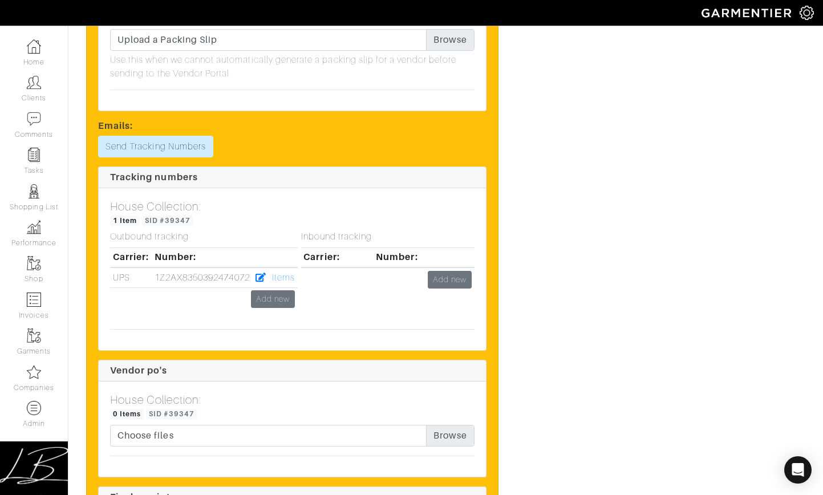
click at [293, 300] on div "Inbound tracking Carrier: Number: Add new" at bounding box center [388, 276] width 191 height 88
click at [281, 301] on link "Add new" at bounding box center [273, 299] width 44 height 18
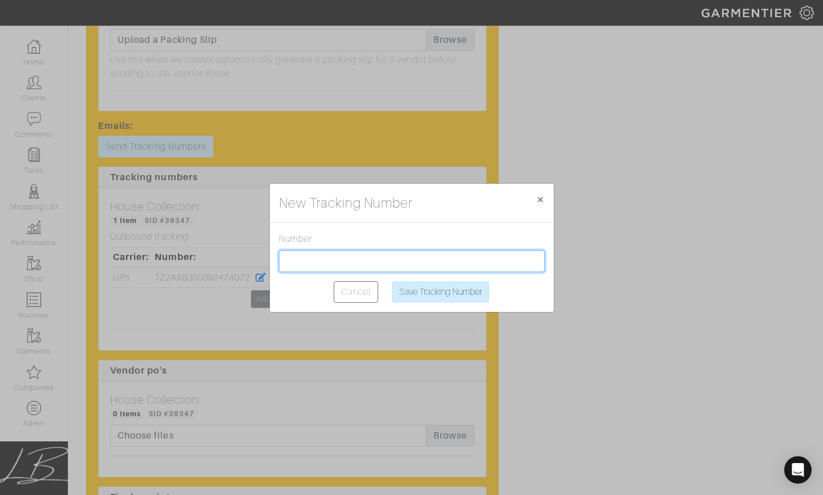
click at [321, 259] on input "text" at bounding box center [412, 261] width 266 height 22
paste input "1Z2AX8350397598055"
type input "1Z2AX8350397598055"
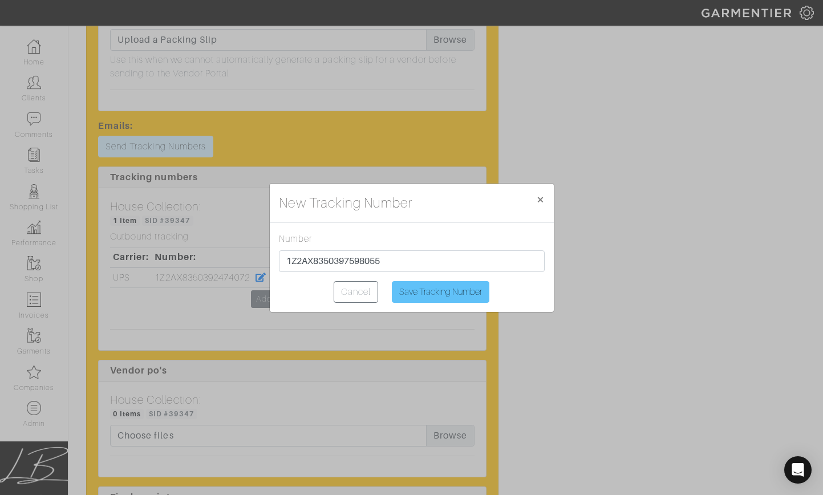
drag, startPoint x: 383, startPoint y: 286, endPoint x: 391, endPoint y: 285, distance: 8.1
click at [384, 286] on div "Cancel Save Tracking Number" at bounding box center [412, 292] width 266 height 22
click at [392, 285] on input "Save Tracking Number" at bounding box center [441, 292] width 98 height 22
type input "Saving..."
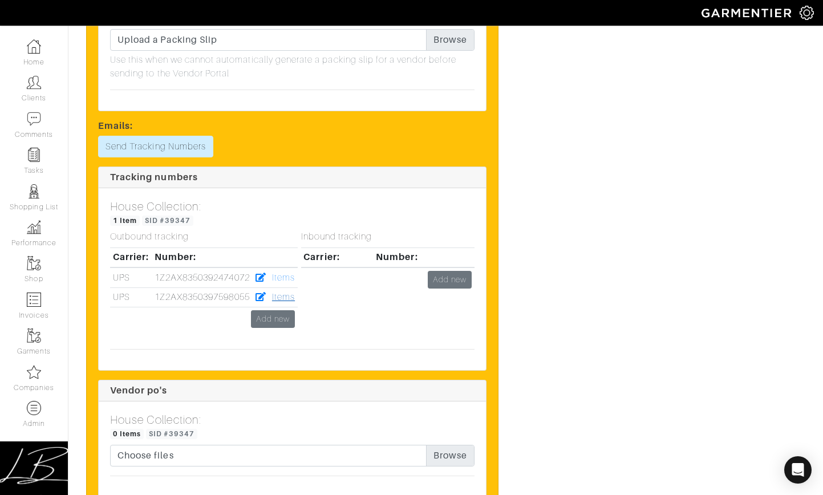
click at [284, 299] on link "Items" at bounding box center [283, 297] width 23 height 10
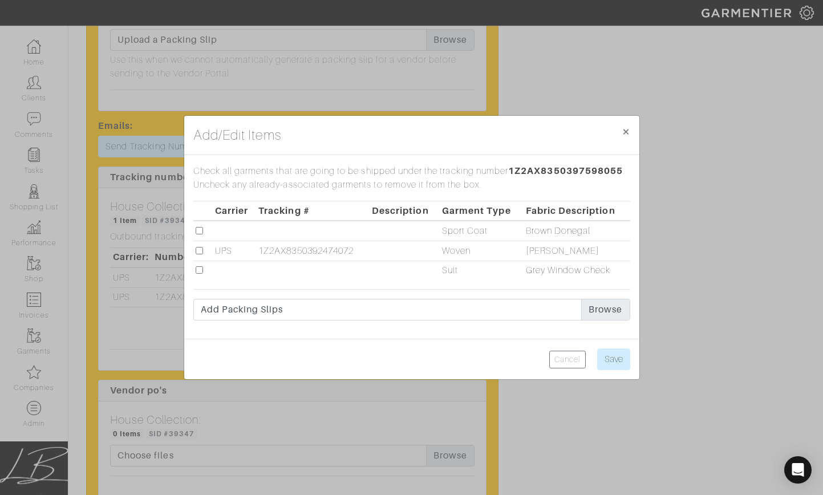
click at [196, 229] on input "checkbox" at bounding box center [199, 230] width 7 height 7
checkbox input "true"
click at [614, 362] on input "Save" at bounding box center [613, 359] width 33 height 22
type input "Save"
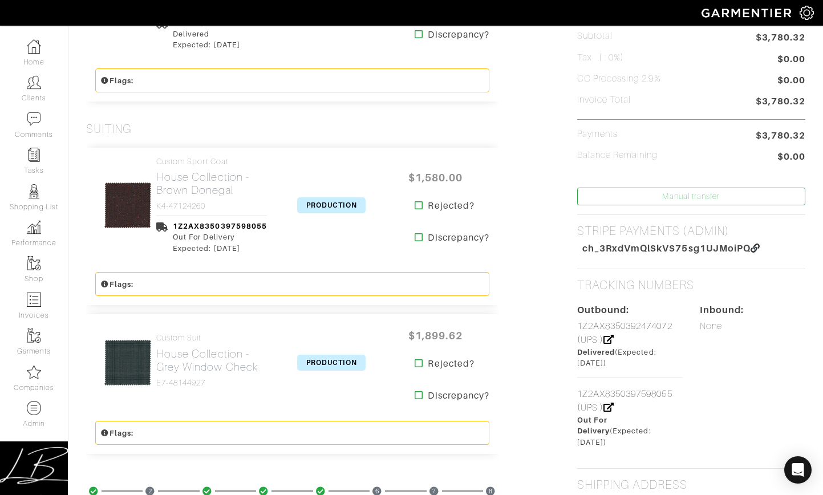
scroll to position [361, 0]
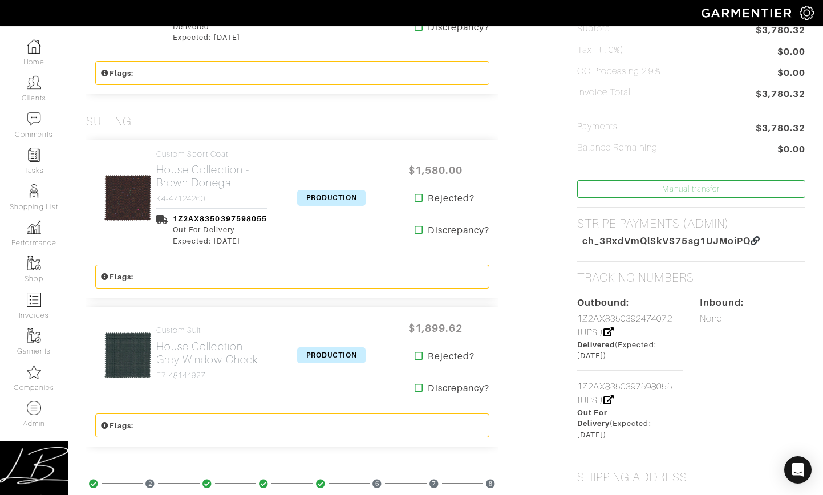
click at [336, 194] on span "PRODUCTION" at bounding box center [331, 198] width 68 height 16
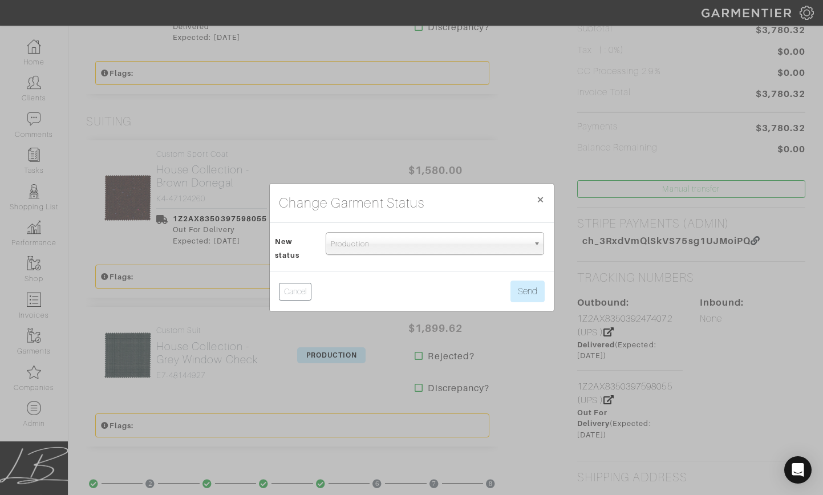
click at [350, 240] on span "Production" at bounding box center [430, 244] width 198 height 23
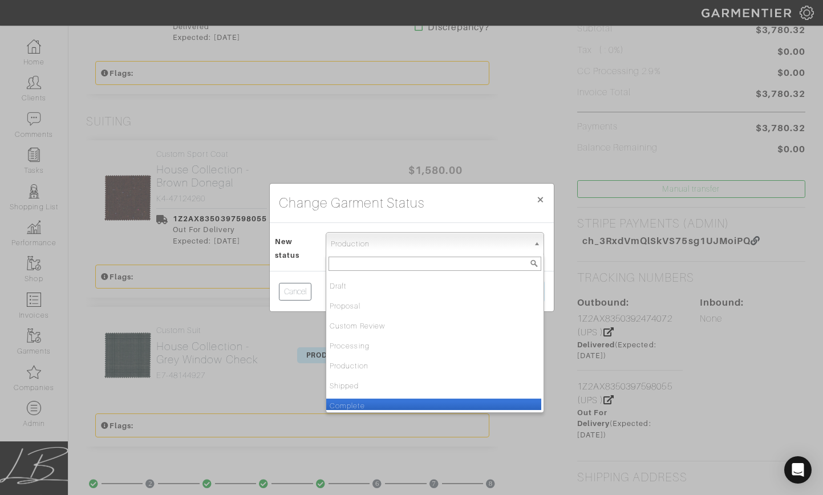
click at [373, 401] on li "Complete" at bounding box center [433, 406] width 215 height 14
select select "Complete"
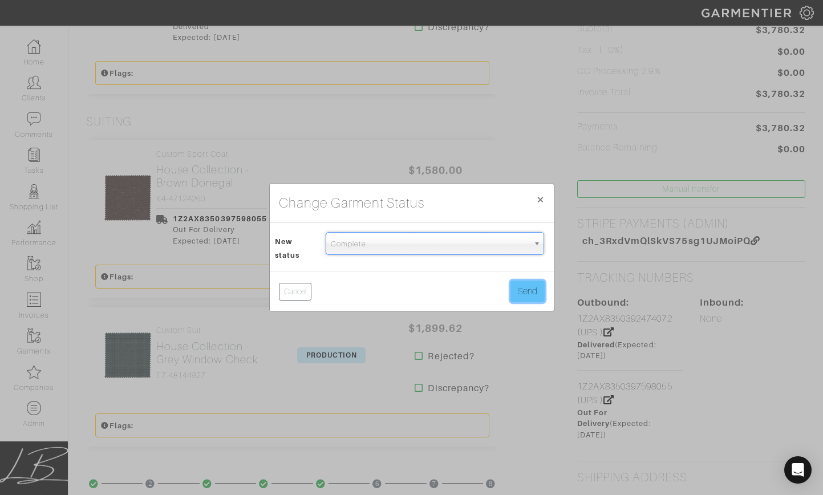
click at [514, 293] on button "Send" at bounding box center [527, 292] width 34 height 22
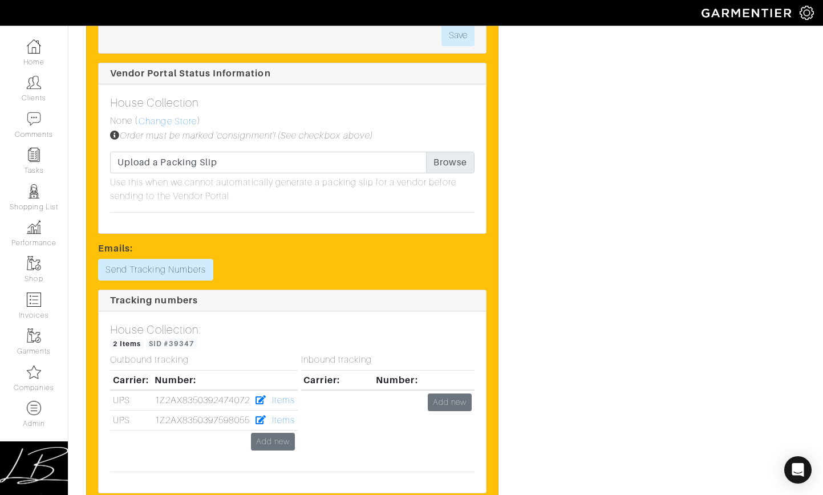
scroll to position [1385, 0]
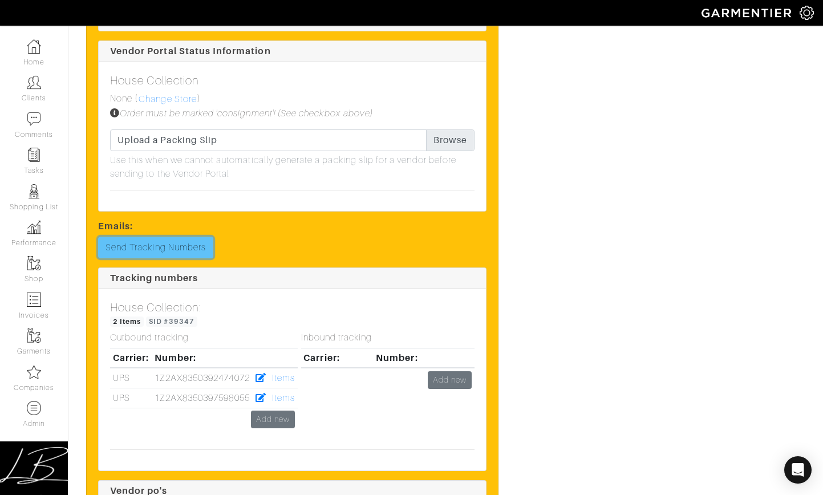
click at [161, 253] on link "Send Tracking Numbers" at bounding box center [155, 248] width 115 height 22
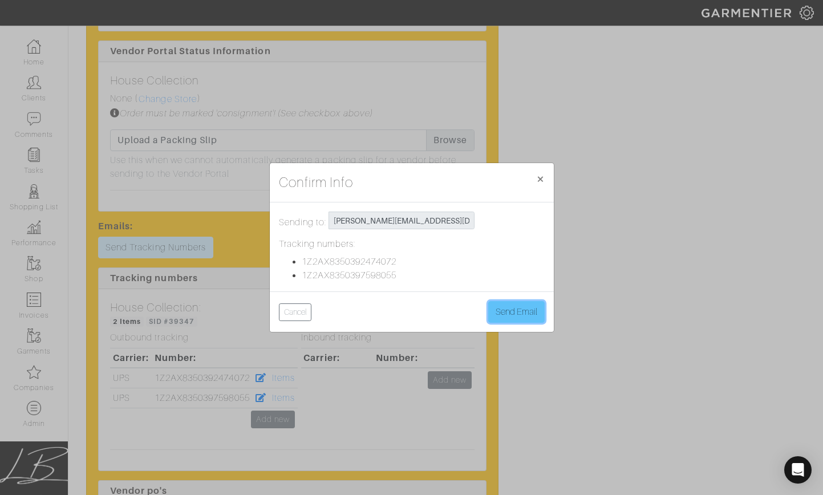
click at [505, 310] on button "Send Email" at bounding box center [516, 312] width 56 height 22
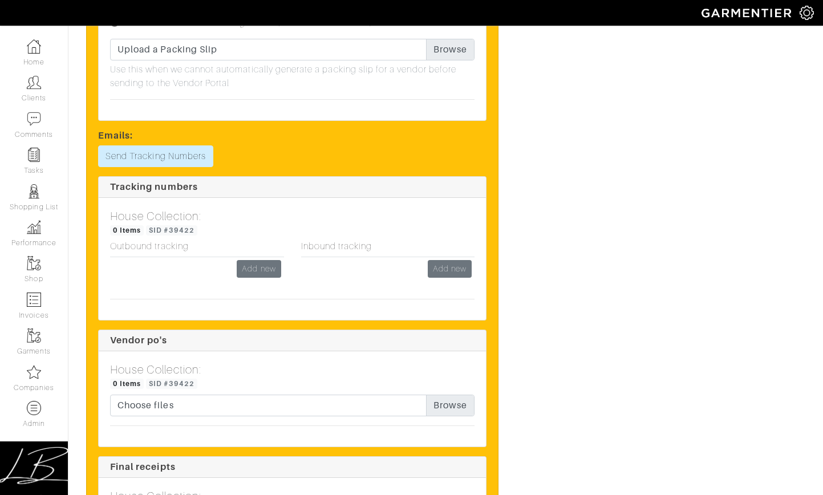
scroll to position [1109, 0]
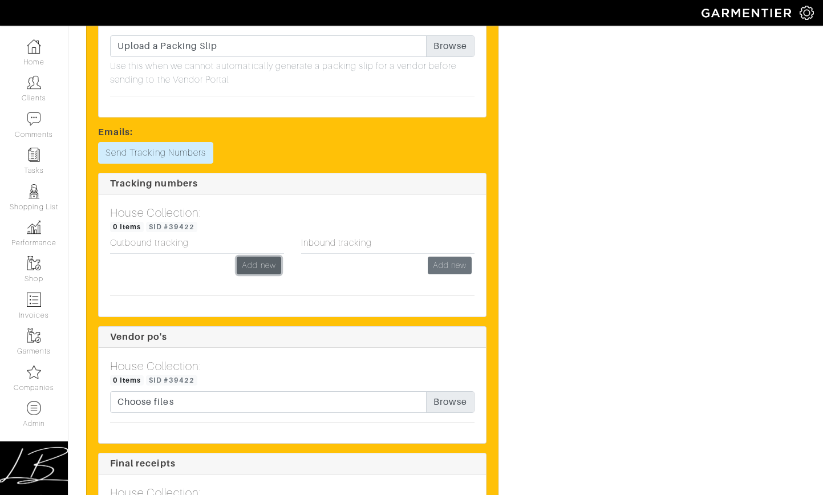
click at [264, 266] on link "Add new" at bounding box center [259, 266] width 44 height 18
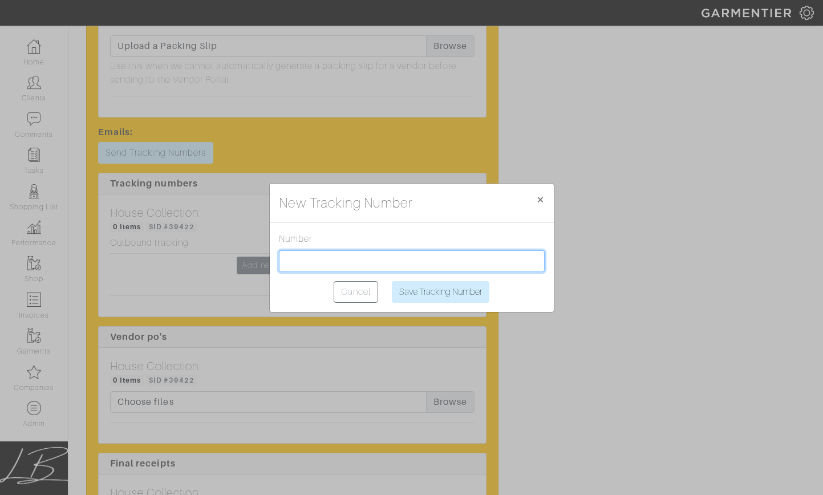
click at [339, 257] on input "text" at bounding box center [412, 261] width 266 height 22
paste input "1Z2AX8350393182877"
type input "1Z2AX8350393182877"
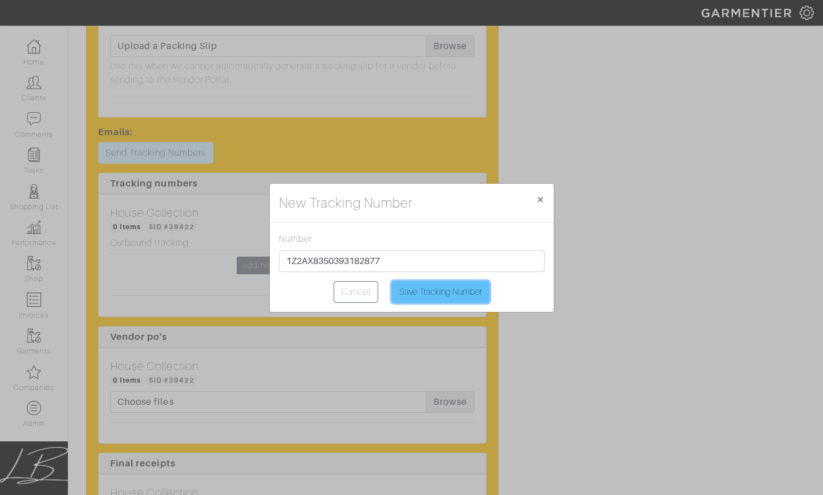
click at [452, 287] on input "Save Tracking Number" at bounding box center [441, 292] width 98 height 22
type input "Saving..."
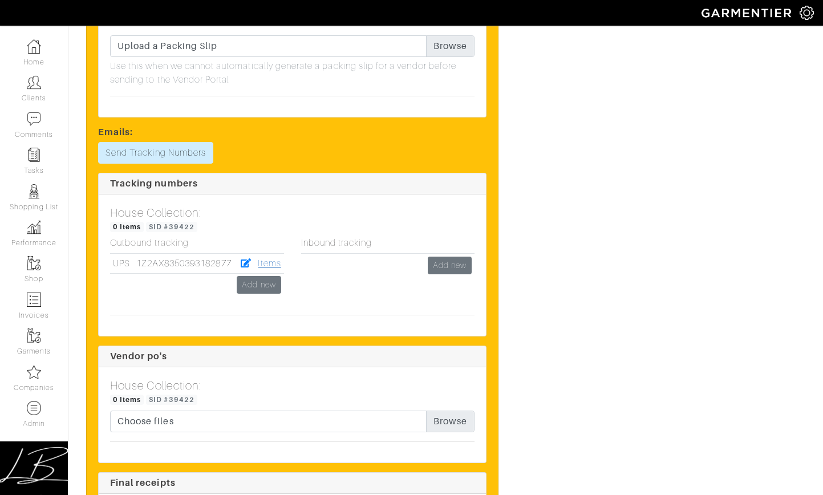
click at [266, 265] on link "Items" at bounding box center [269, 263] width 23 height 10
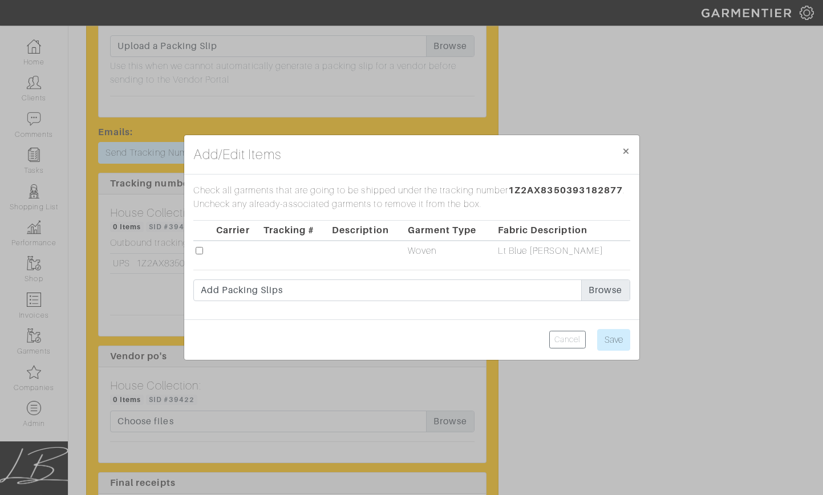
click at [198, 250] on input "checkbox" at bounding box center [199, 250] width 7 height 7
checkbox input "true"
click at [607, 333] on input "Save" at bounding box center [613, 340] width 33 height 22
type input "Save"
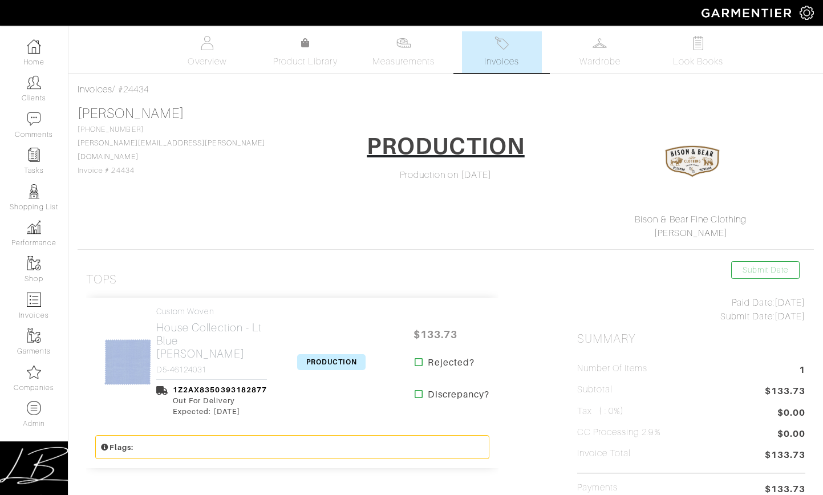
click at [326, 357] on span "PRODUCTION" at bounding box center [331, 362] width 68 height 16
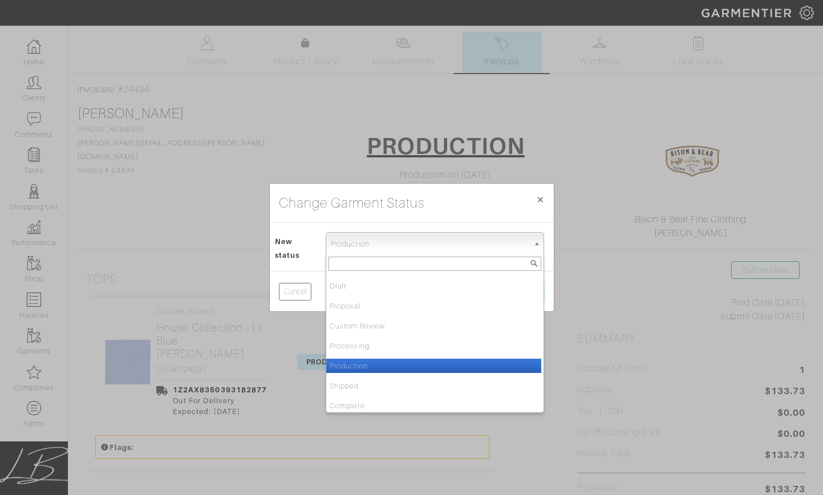
click at [352, 250] on span "Production" at bounding box center [430, 244] width 198 height 23
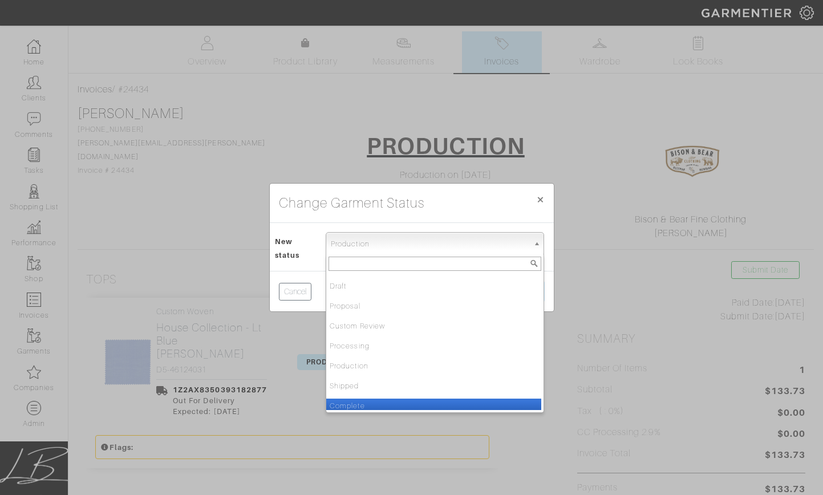
drag, startPoint x: 364, startPoint y: 401, endPoint x: 392, endPoint y: 385, distance: 32.5
click at [364, 401] on li "Complete" at bounding box center [433, 406] width 215 height 14
select select "Complete"
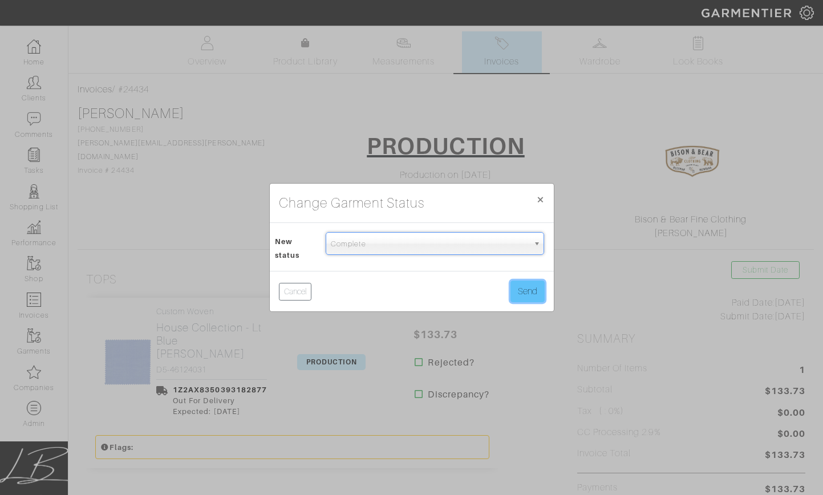
click at [522, 292] on button "Send" at bounding box center [527, 292] width 34 height 22
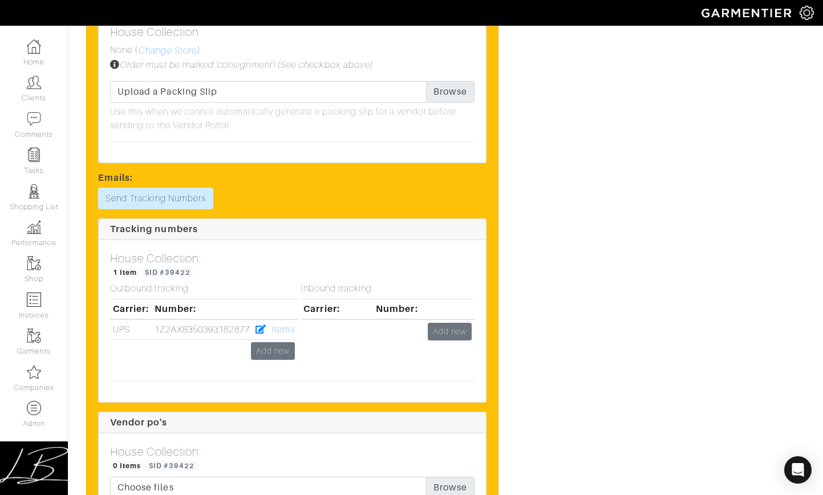
scroll to position [1094, 0]
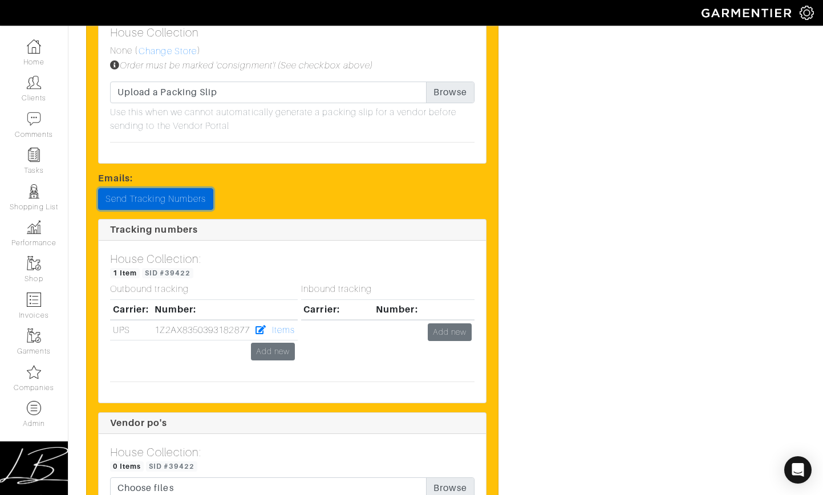
click at [160, 200] on link "Send Tracking Numbers" at bounding box center [155, 199] width 115 height 22
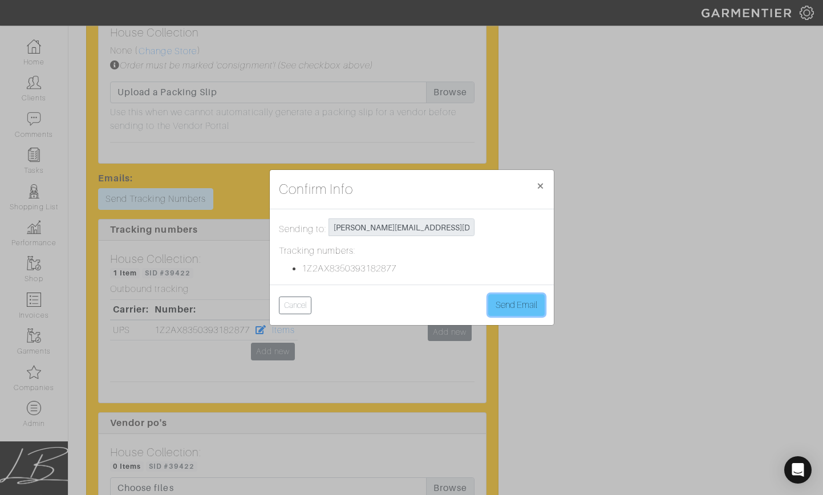
click at [518, 310] on button "Send Email" at bounding box center [516, 305] width 56 height 22
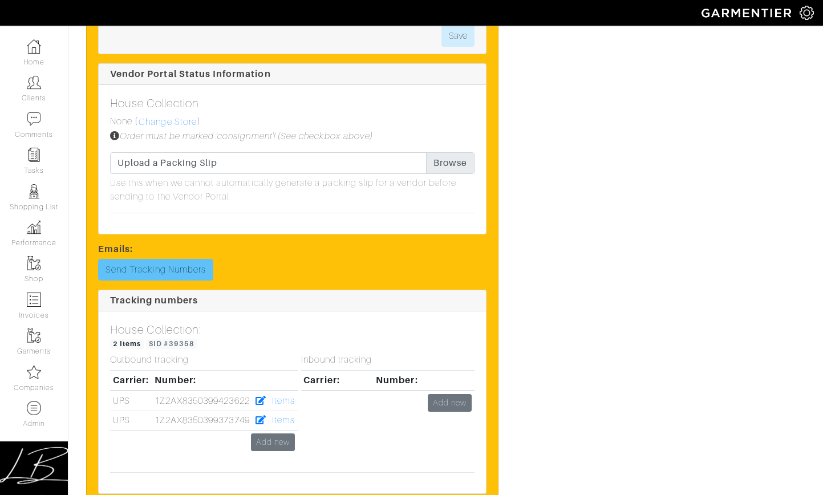
scroll to position [1268, 0]
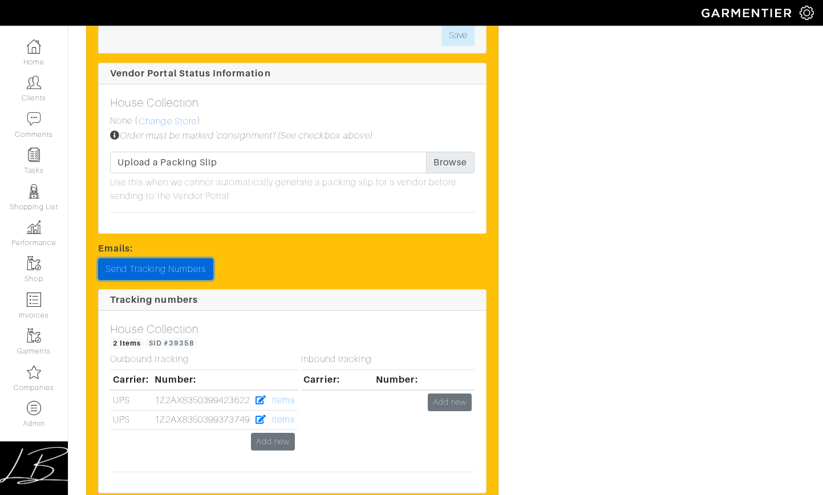
click at [180, 268] on link "Send Tracking Numbers" at bounding box center [155, 269] width 115 height 22
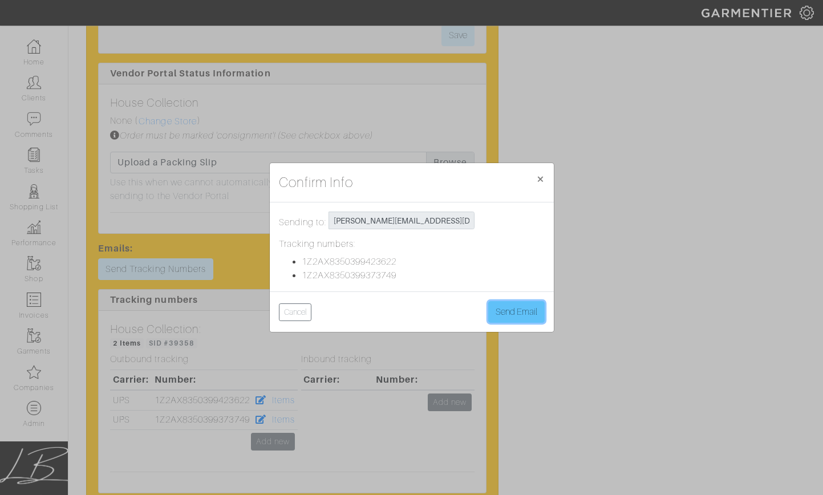
click at [540, 313] on button "Send Email" at bounding box center [516, 312] width 56 height 22
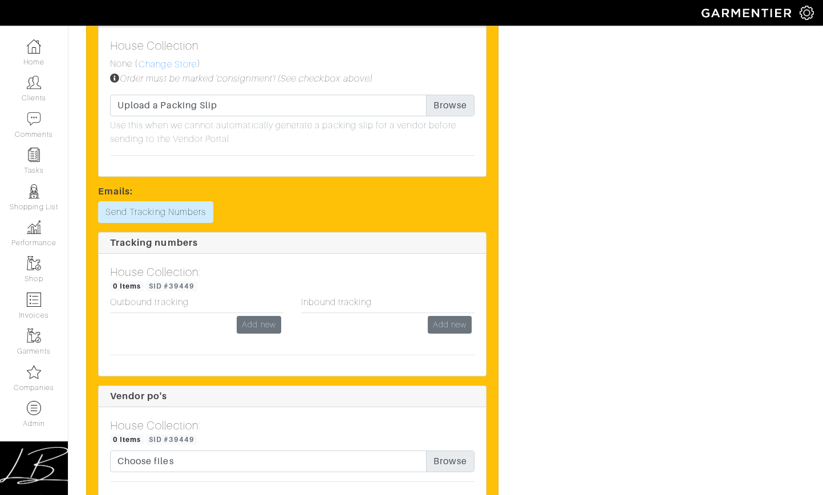
scroll to position [1206, 0]
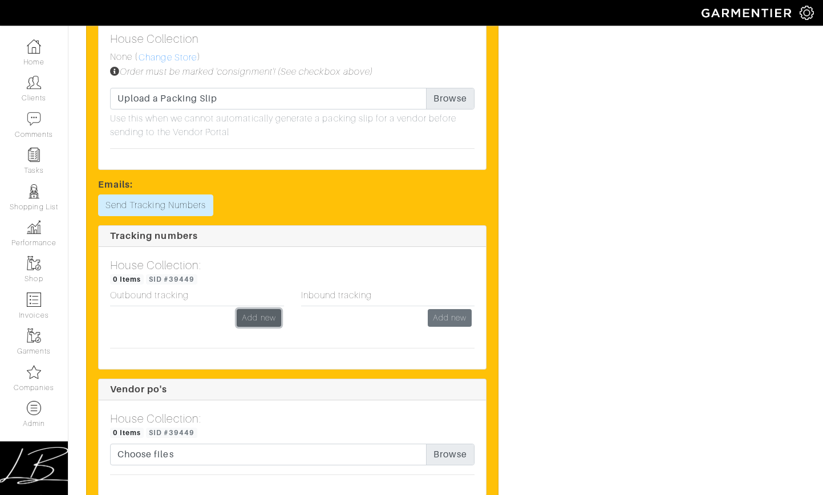
click at [272, 319] on link "Add new" at bounding box center [259, 318] width 44 height 18
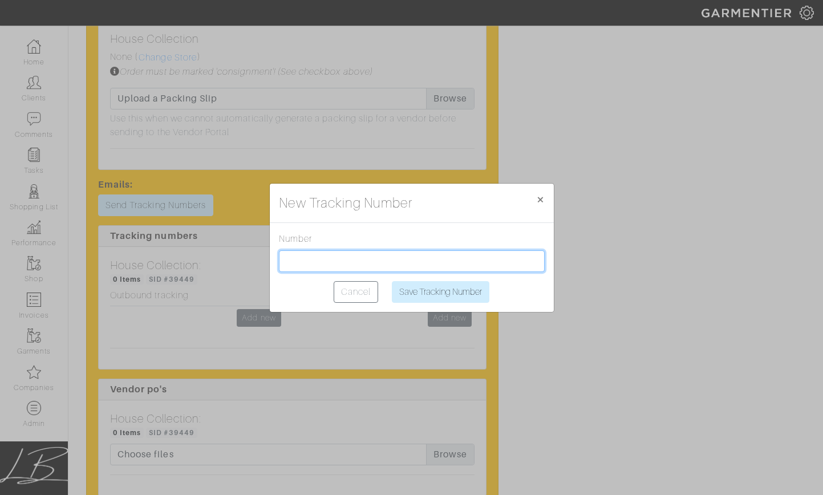
click at [335, 258] on input "text" at bounding box center [412, 261] width 266 height 22
paste input "1Z2AX8350399562893"
type input "1Z2AX8350399562893"
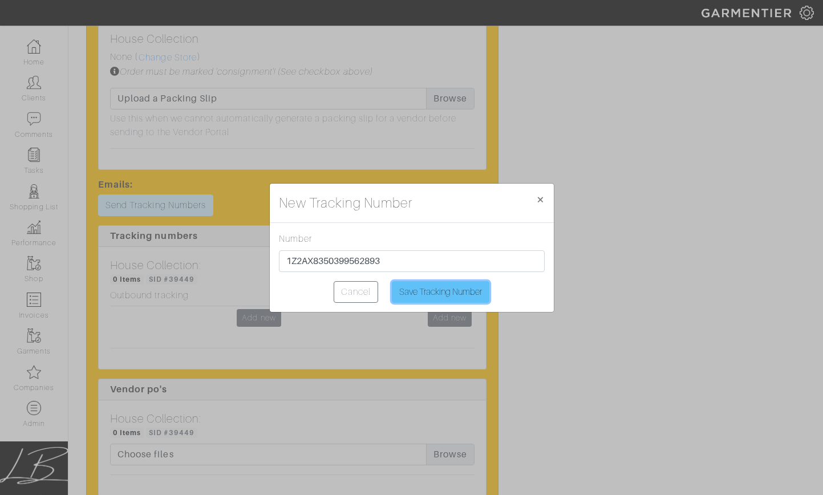
click at [428, 286] on input "Save Tracking Number" at bounding box center [441, 292] width 98 height 22
type input "Saving..."
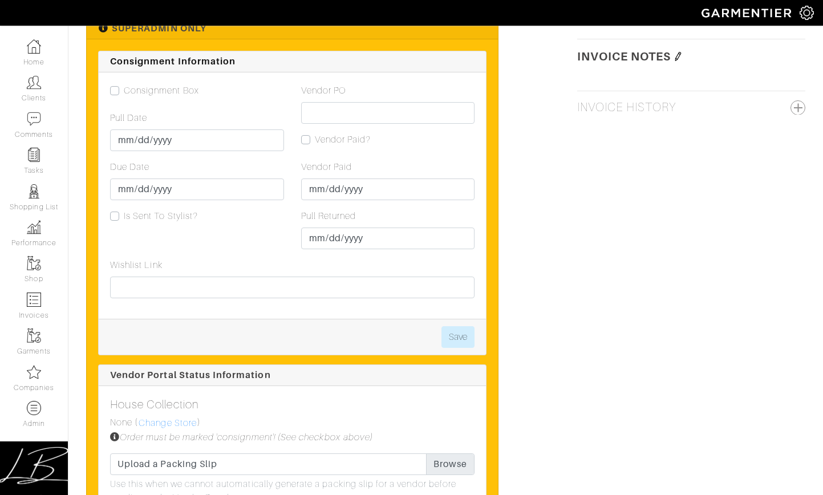
scroll to position [1253, 0]
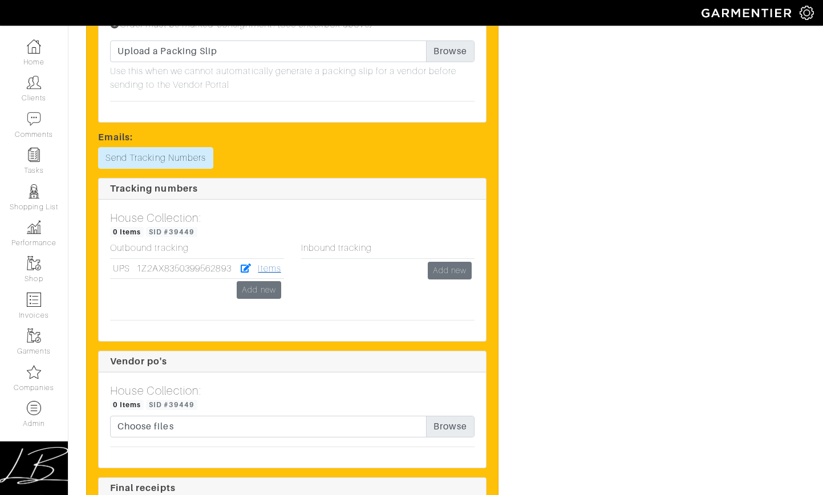
click at [279, 267] on link "Items" at bounding box center [269, 268] width 23 height 10
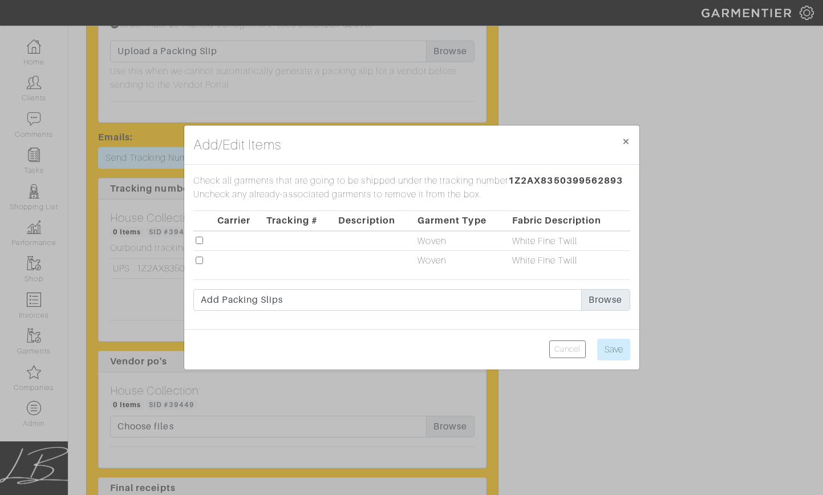
drag, startPoint x: 199, startPoint y: 239, endPoint x: 199, endPoint y: 253, distance: 13.7
click at [199, 239] on input "checkbox" at bounding box center [199, 240] width 7 height 7
checkbox input "true"
click at [199, 261] on input "checkbox" at bounding box center [199, 260] width 7 height 7
checkbox input "true"
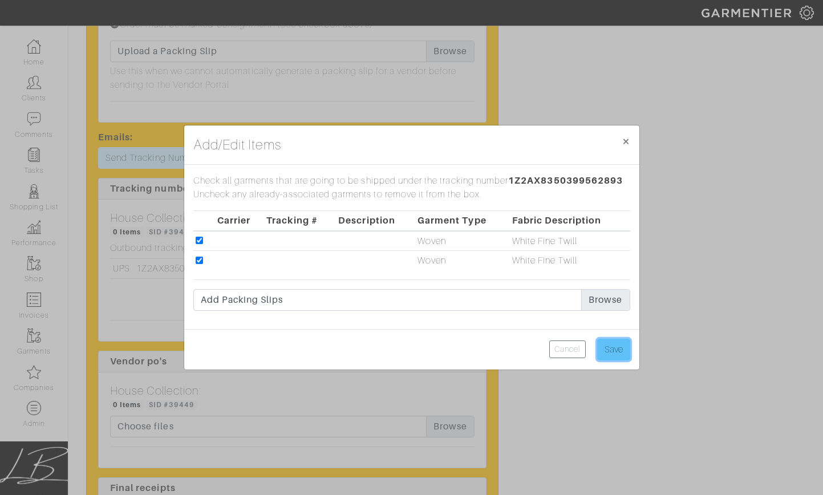
click at [612, 344] on input "Save" at bounding box center [613, 350] width 33 height 22
type input "Save"
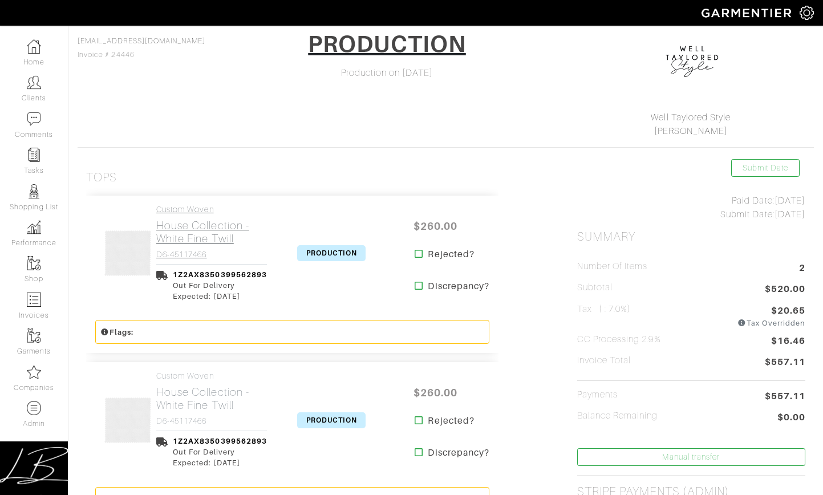
scroll to position [113, 0]
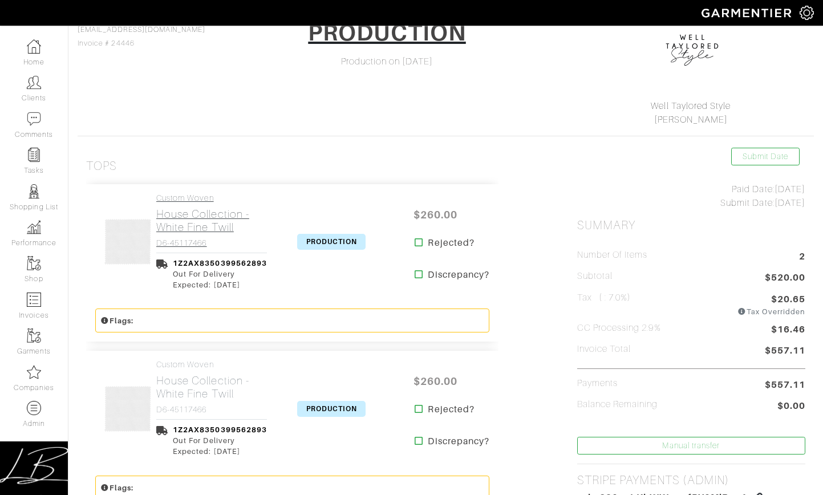
click at [167, 220] on h2 "House Collection - White Fine Twill" at bounding box center [211, 221] width 111 height 26
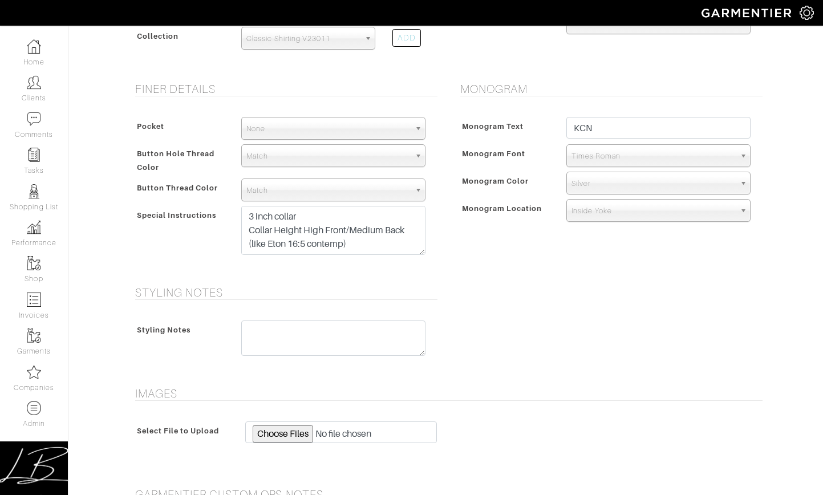
scroll to position [523, 0]
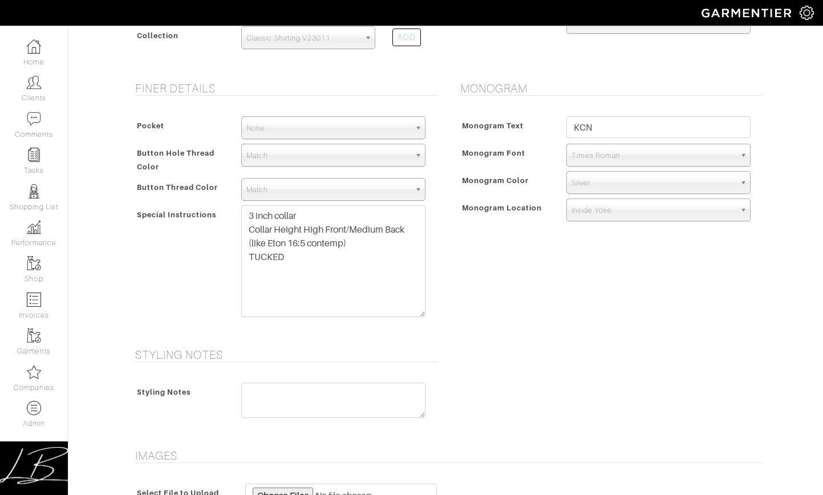
drag, startPoint x: 420, startPoint y: 250, endPoint x: 421, endPoint y: 310, distance: 59.3
click at [422, 313] on textarea "3 inch collar Collar Height High Front/Medium Back (like Eton 16:5 contemp) TUC…" at bounding box center [333, 261] width 184 height 112
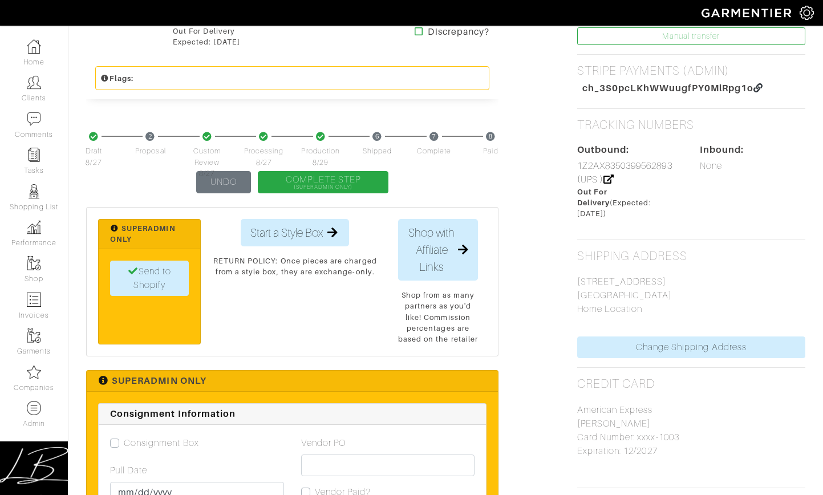
scroll to position [113, 0]
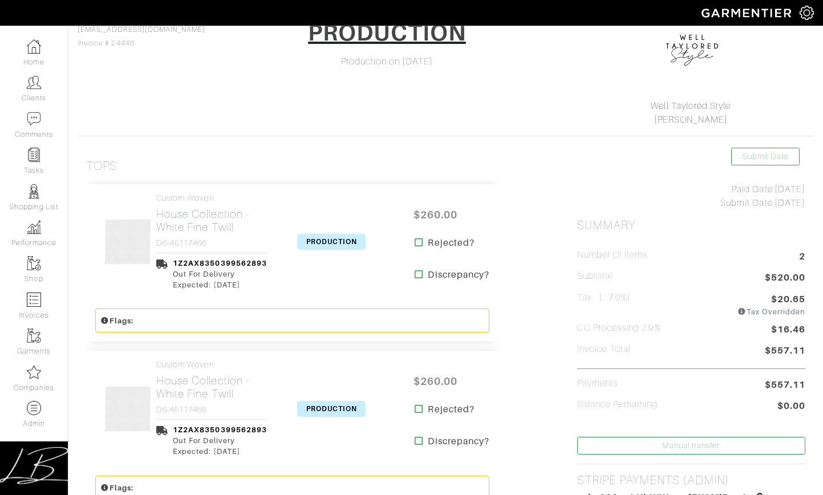
click at [328, 244] on span "PRODUCTION" at bounding box center [331, 242] width 68 height 16
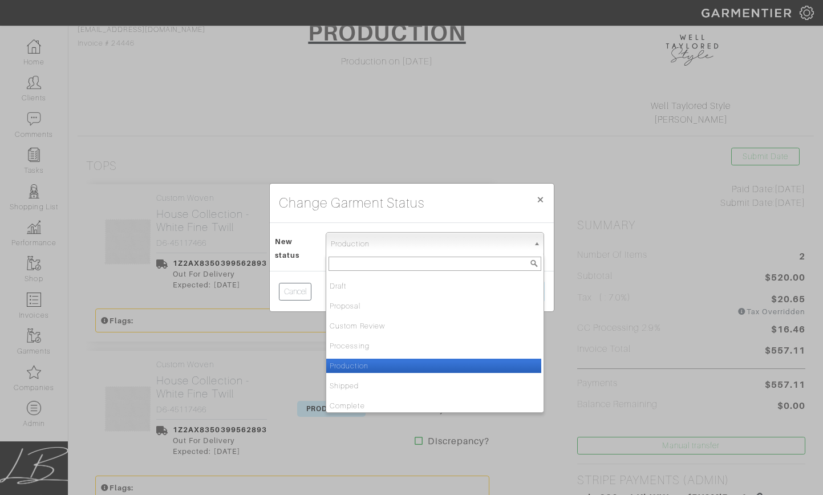
drag, startPoint x: 371, startPoint y: 244, endPoint x: 371, endPoint y: 249, distance: 5.7
click at [371, 244] on span "Production" at bounding box center [430, 244] width 198 height 23
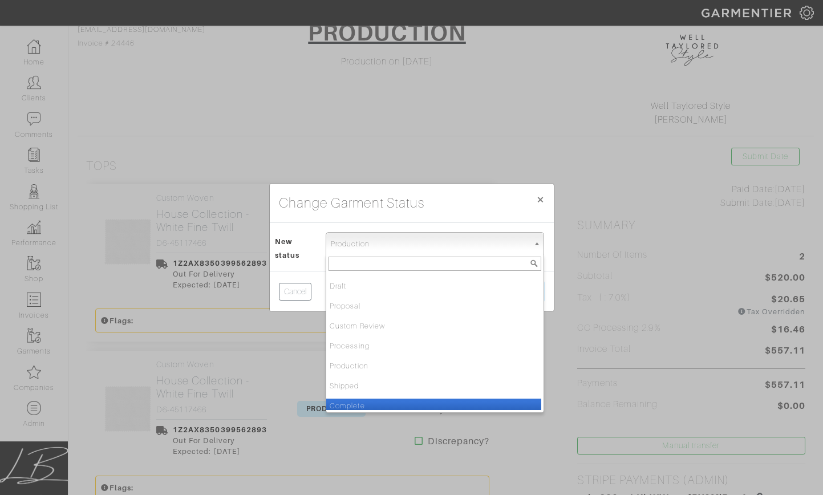
drag, startPoint x: 376, startPoint y: 401, endPoint x: 385, endPoint y: 397, distance: 10.0
click at [376, 401] on li "Complete" at bounding box center [433, 406] width 215 height 14
select select "Complete"
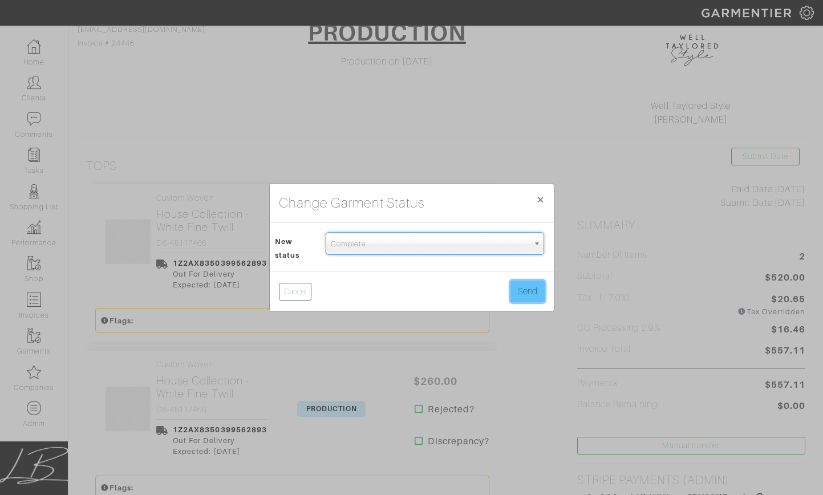
click at [520, 294] on button "Send" at bounding box center [527, 292] width 34 height 22
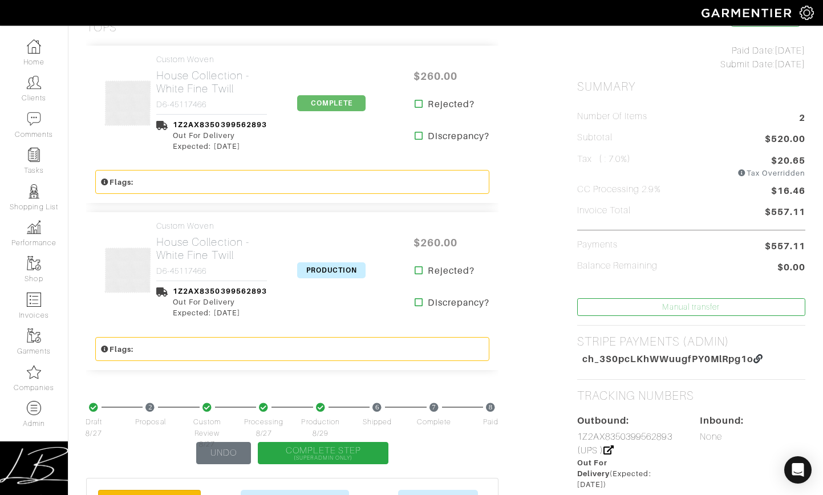
scroll to position [259, 0]
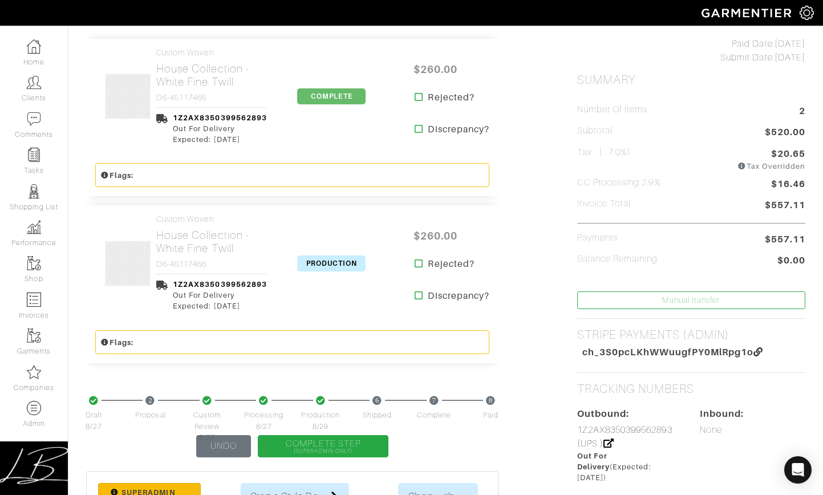
click at [326, 265] on span "PRODUCTION" at bounding box center [331, 263] width 68 height 16
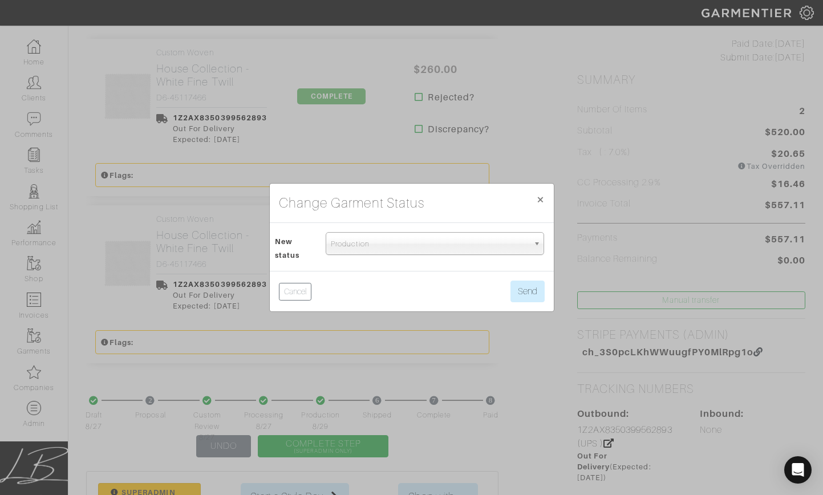
click at [353, 248] on span "Production" at bounding box center [430, 244] width 198 height 23
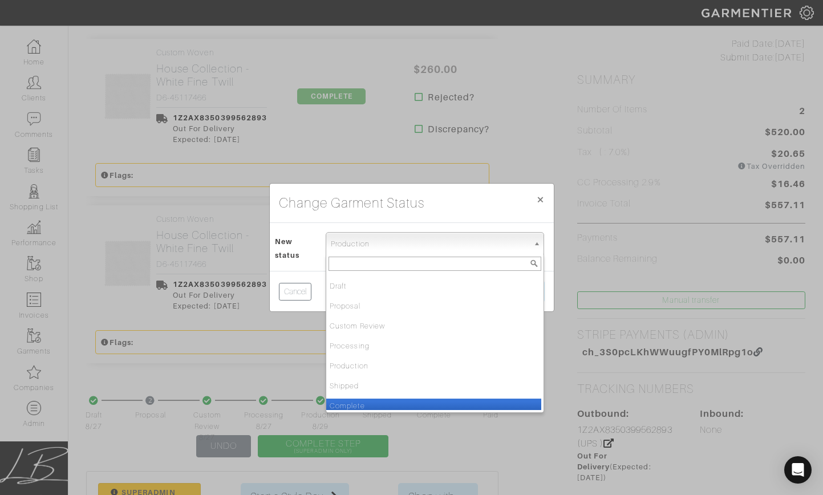
drag, startPoint x: 360, startPoint y: 403, endPoint x: 384, endPoint y: 389, distance: 27.6
click at [360, 402] on li "Complete" at bounding box center [433, 406] width 215 height 14
select select "Complete"
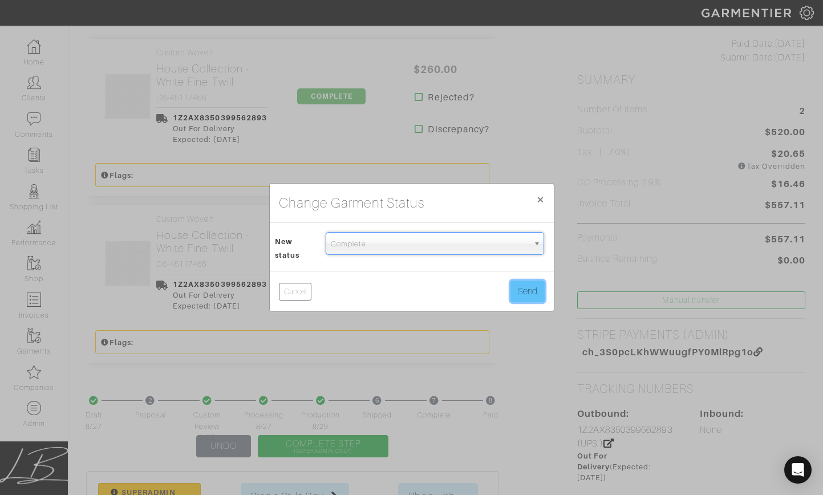
click at [520, 286] on button "Send" at bounding box center [527, 292] width 34 height 22
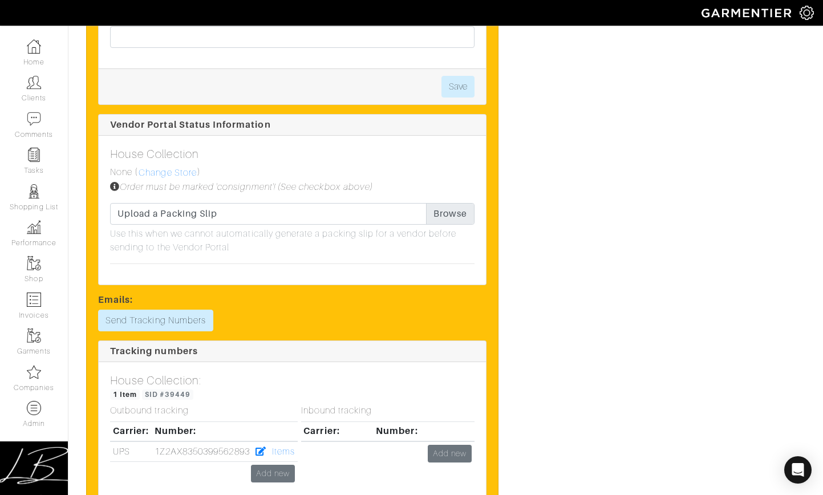
scroll to position [1171, 0]
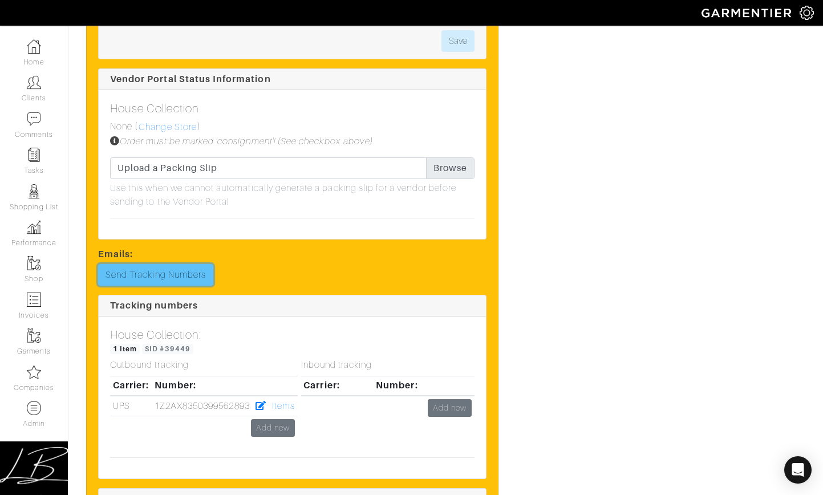
click at [184, 280] on link "Send Tracking Numbers" at bounding box center [155, 275] width 115 height 22
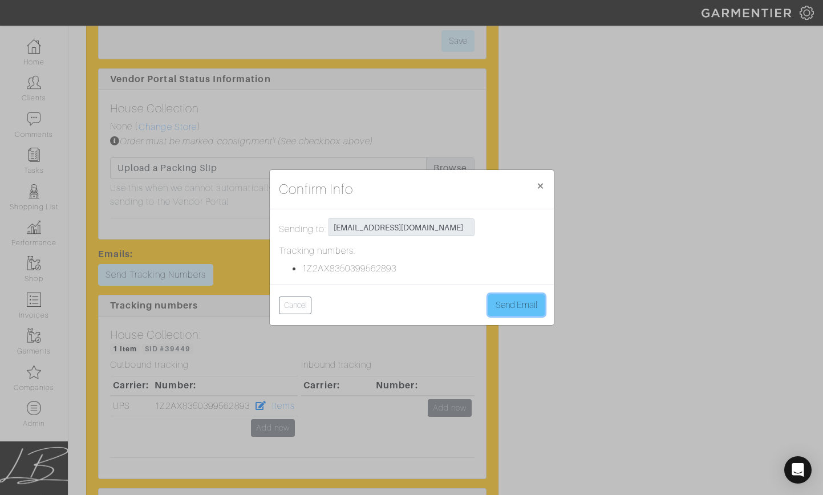
click at [522, 306] on button "Send Email" at bounding box center [516, 305] width 56 height 22
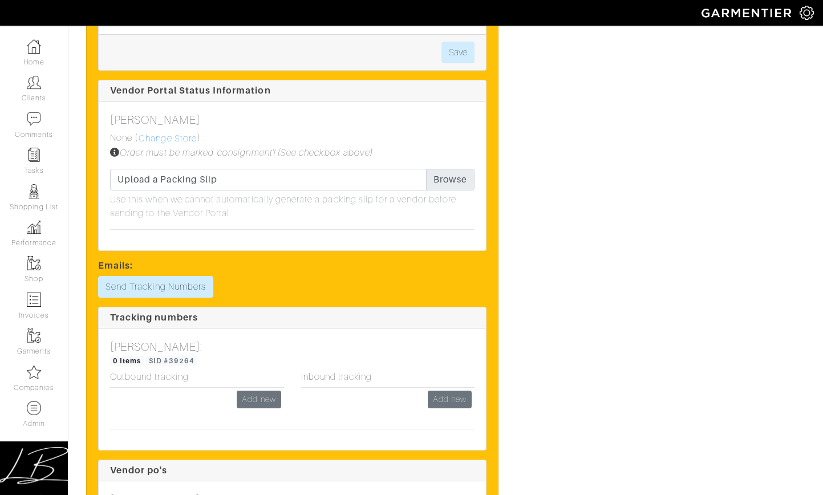
scroll to position [1183, 0]
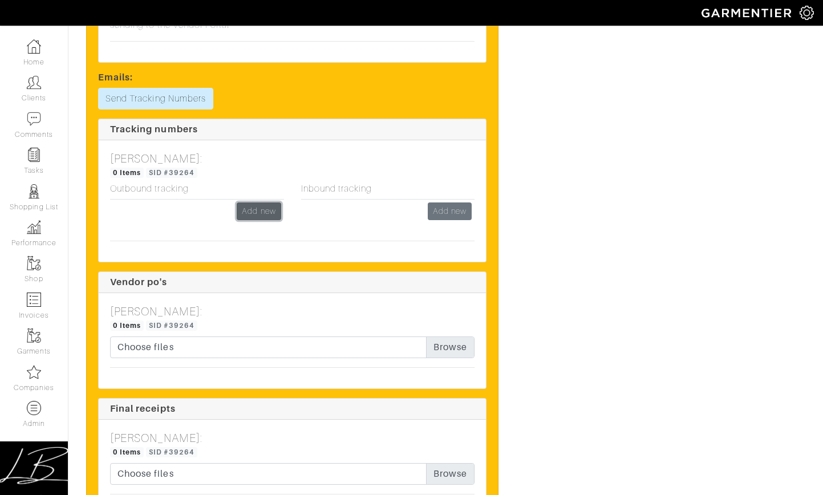
click at [269, 202] on link "Add new" at bounding box center [259, 211] width 44 height 18
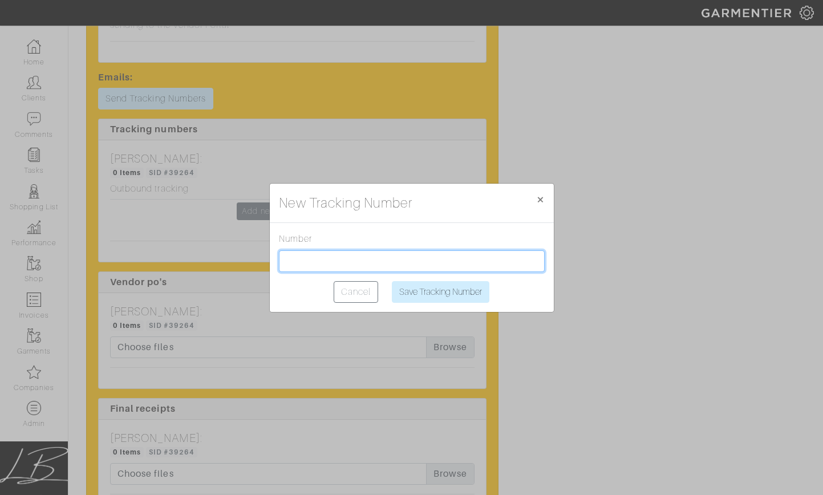
click at [313, 262] on input "text" at bounding box center [412, 261] width 266 height 22
paste input "1Z2AX8350395424307"
type input "1Z2AX8350395424307"
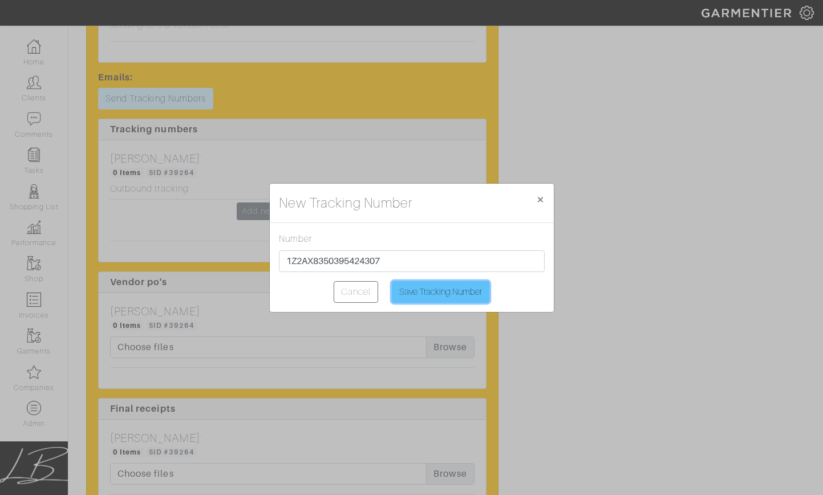
click at [426, 287] on input "Save Tracking Number" at bounding box center [441, 292] width 98 height 22
type input "Saving..."
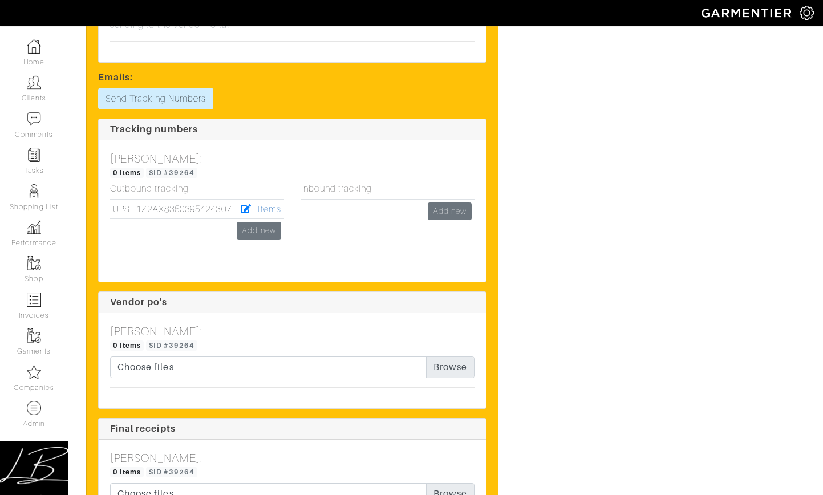
click at [262, 204] on link "Items" at bounding box center [269, 209] width 23 height 10
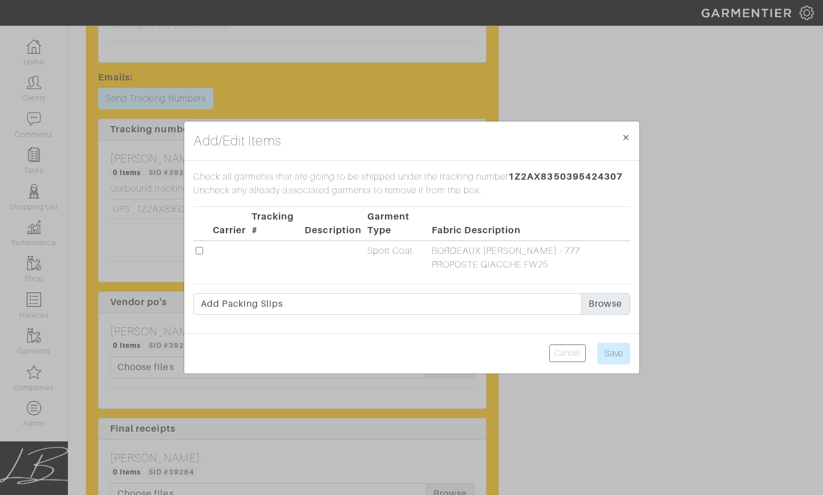
click at [199, 251] on input "checkbox" at bounding box center [199, 250] width 7 height 7
checkbox input "true"
click at [618, 352] on input "Save" at bounding box center [613, 354] width 33 height 22
type input "Save"
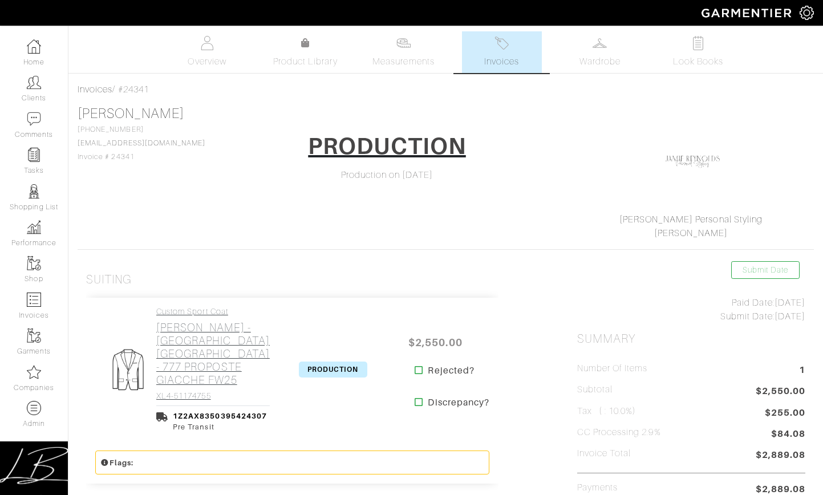
click at [190, 315] on h4 "Custom Sport Coat" at bounding box center [212, 312] width 113 height 10
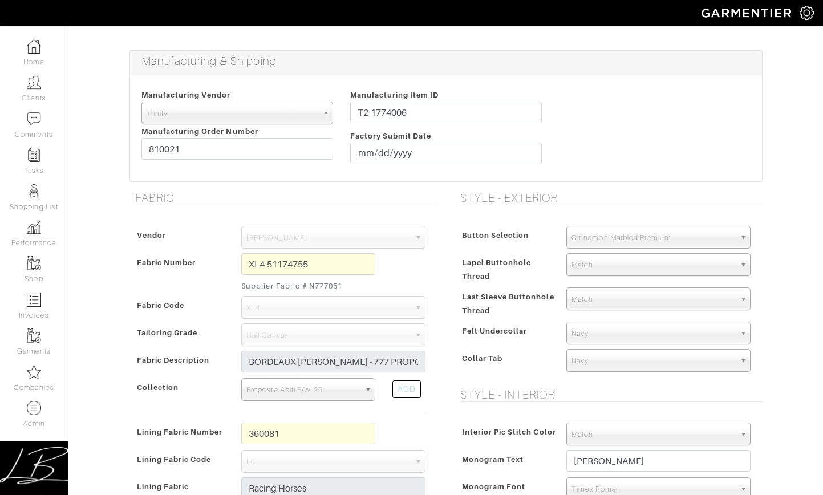
scroll to position [206, 0]
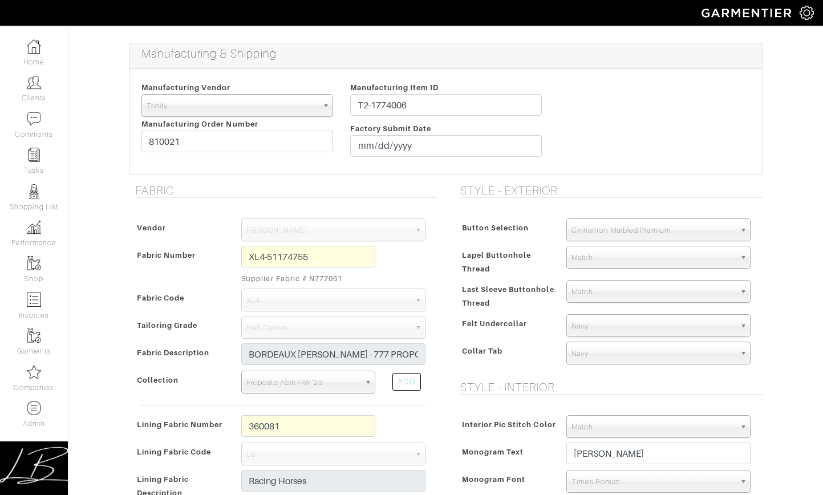
drag, startPoint x: 323, startPoint y: 275, endPoint x: 382, endPoint y: 253, distance: 62.8
click at [380, 276] on div "XL4-51174755 Supplier Fabric # N777051" at bounding box center [308, 267] width 151 height 43
copy small "N777051"
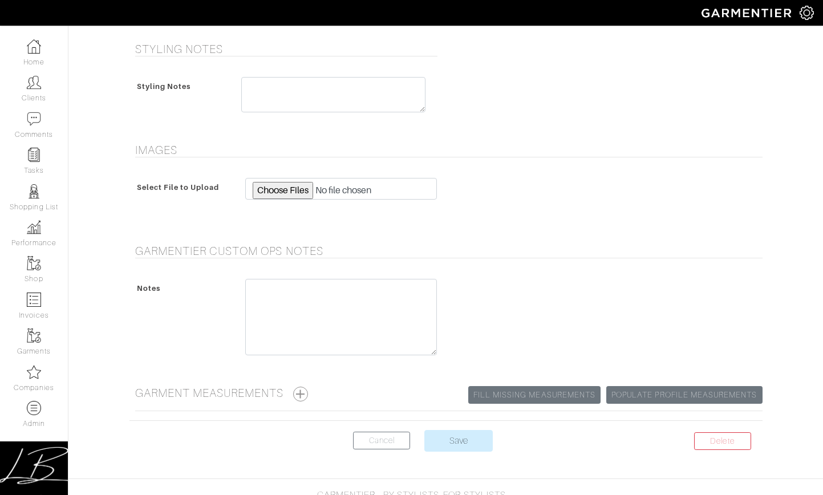
scroll to position [1058, 0]
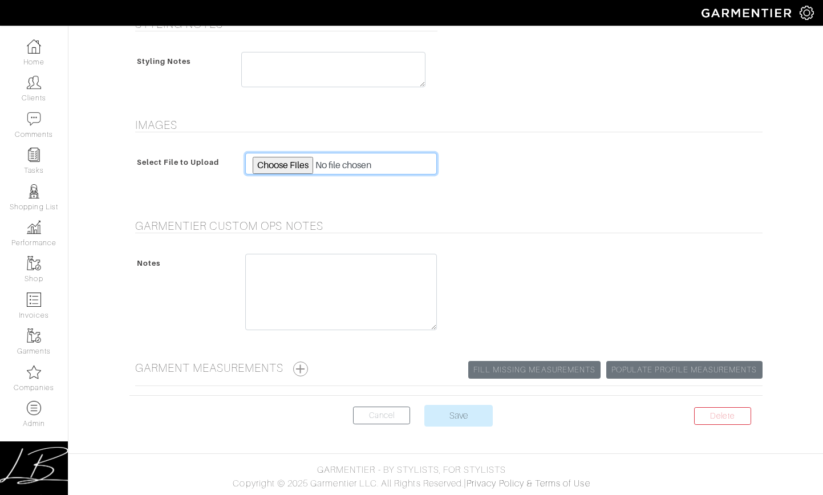
click at [285, 167] on input "file" at bounding box center [341, 164] width 192 height 22
type input "C:\fakepath\301042-128777-00003.jpeg"
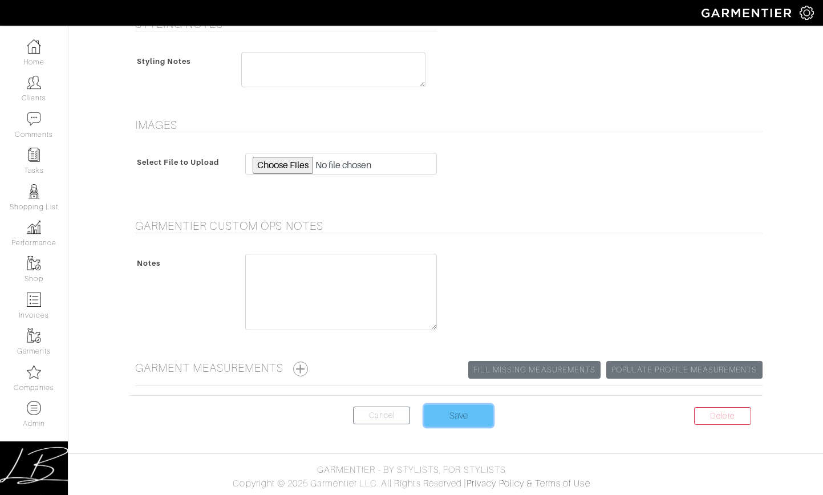
click at [475, 420] on input "Save" at bounding box center [458, 416] width 68 height 22
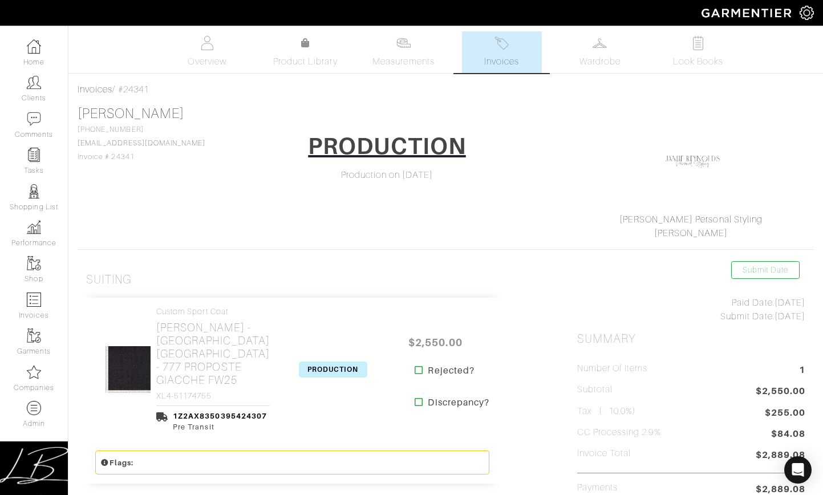
click at [339, 363] on span "PRODUCTION" at bounding box center [333, 370] width 68 height 16
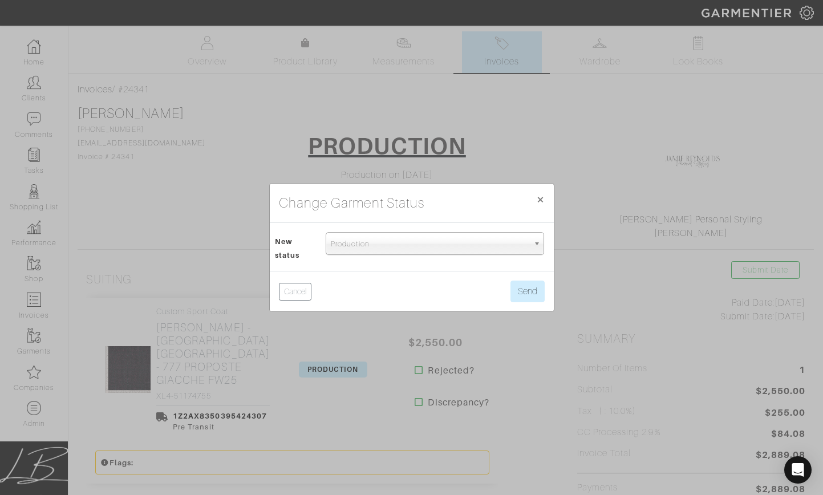
click at [351, 255] on div "Draft Proposal Custom Review Processing Production Shipped Complete Tailoring R…" at bounding box center [435, 247] width 236 height 30
click at [351, 249] on span "Production" at bounding box center [430, 244] width 198 height 23
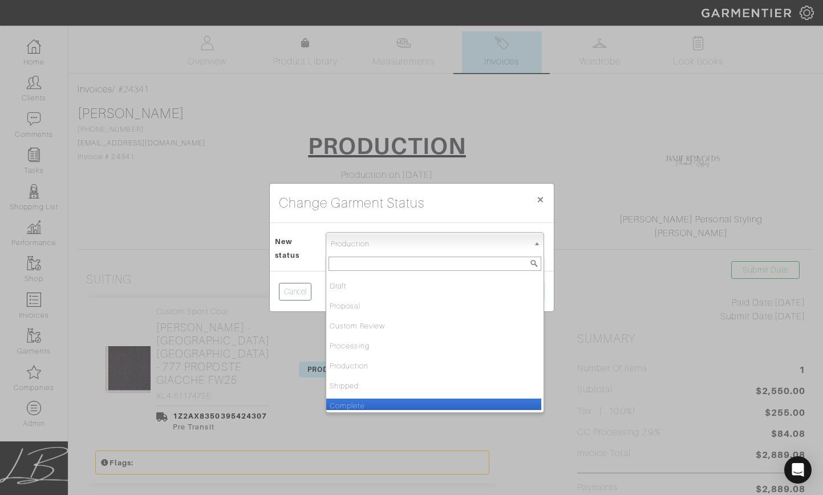
click at [358, 401] on li "Complete" at bounding box center [433, 406] width 215 height 14
select select "Complete"
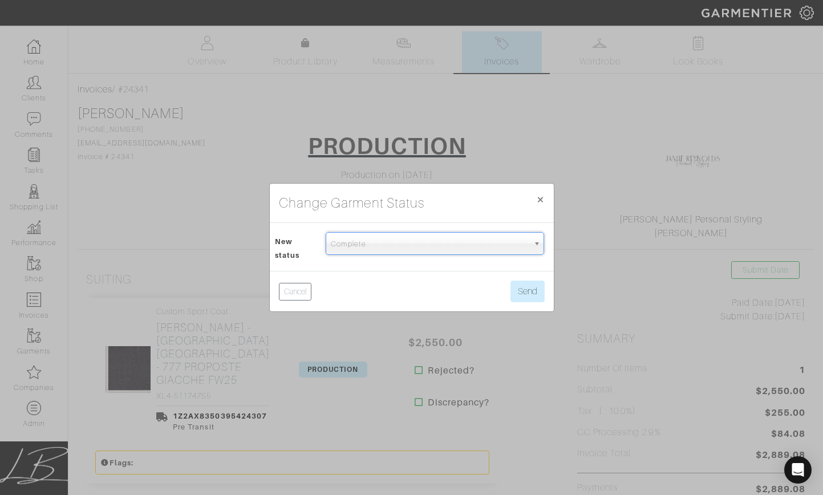
click at [545, 280] on div "Cancel Send" at bounding box center [412, 291] width 284 height 40
click at [518, 289] on button "Send" at bounding box center [527, 292] width 34 height 22
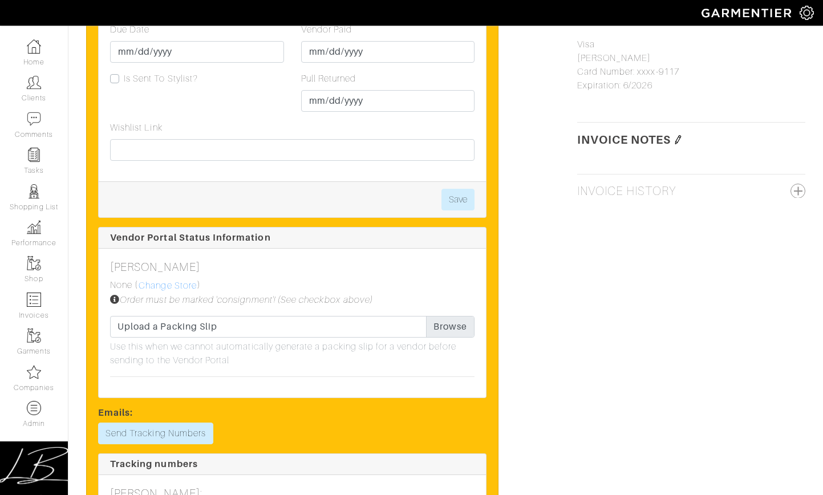
scroll to position [876, 0]
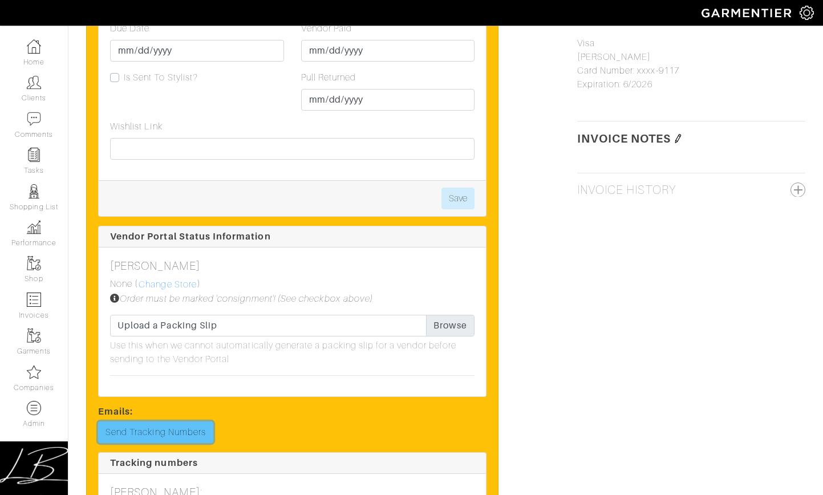
click at [164, 421] on link "Send Tracking Numbers" at bounding box center [155, 432] width 115 height 22
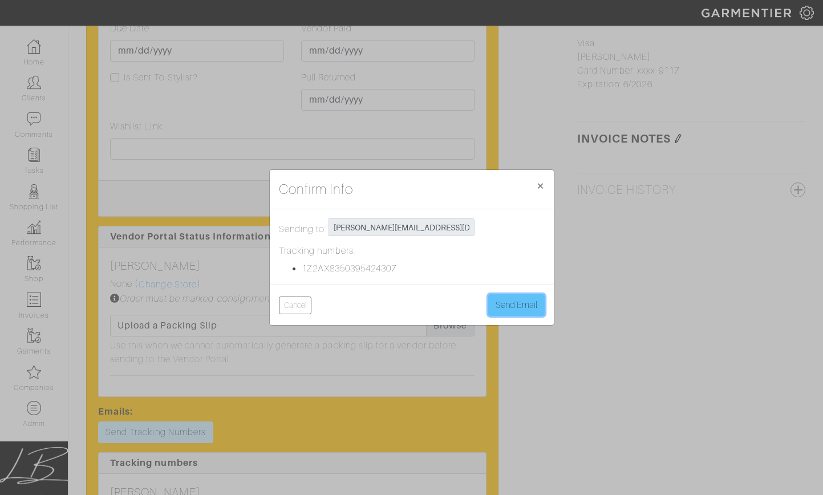
click at [502, 301] on button "Send Email" at bounding box center [516, 305] width 56 height 22
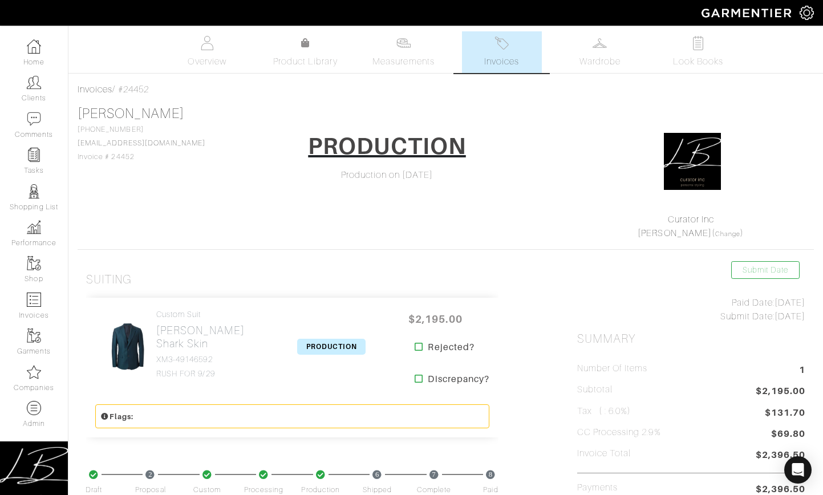
click at [512, 47] on link "Invoices" at bounding box center [502, 52] width 80 height 42
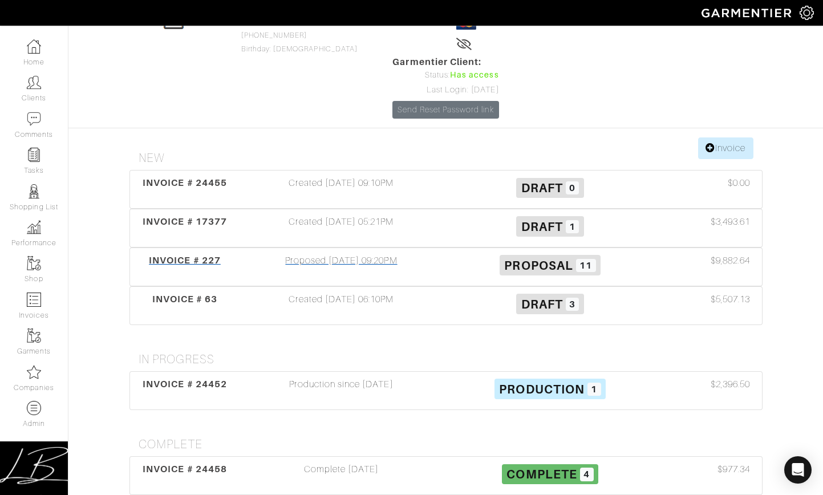
scroll to position [92, 0]
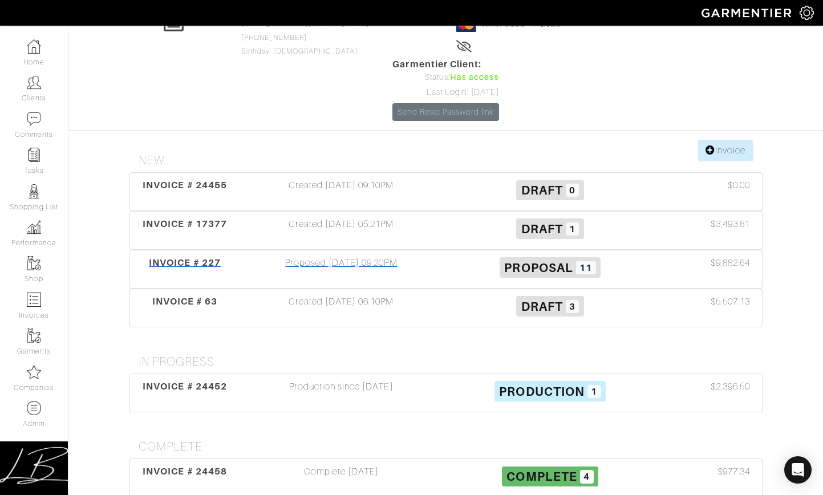
click at [406, 256] on div "Proposed 10/24/19 09:20PM" at bounding box center [341, 269] width 209 height 26
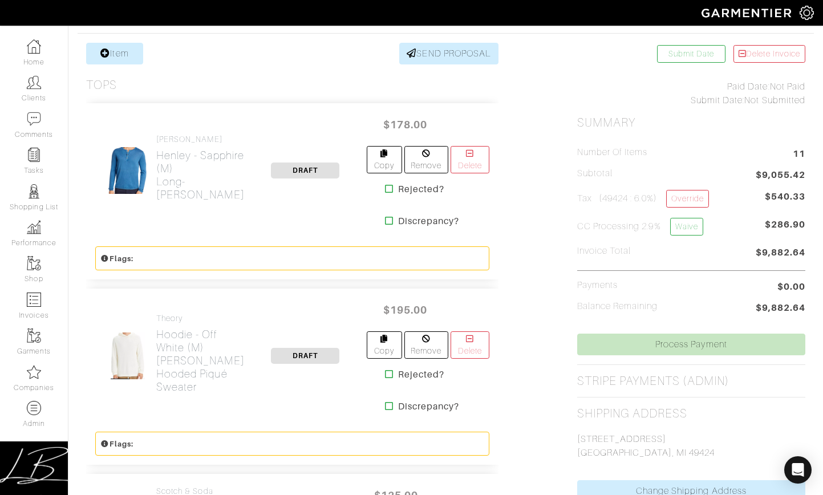
scroll to position [218, 0]
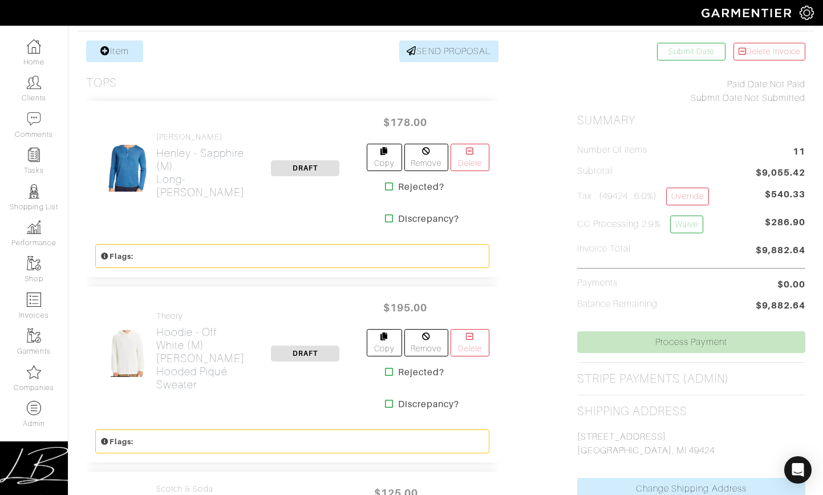
click at [385, 182] on icon at bounding box center [389, 186] width 9 height 9
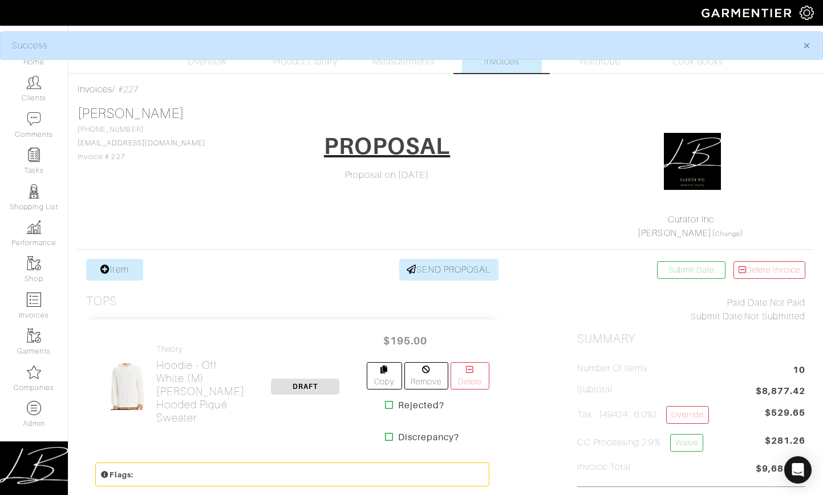
click at [385, 400] on icon at bounding box center [389, 404] width 9 height 9
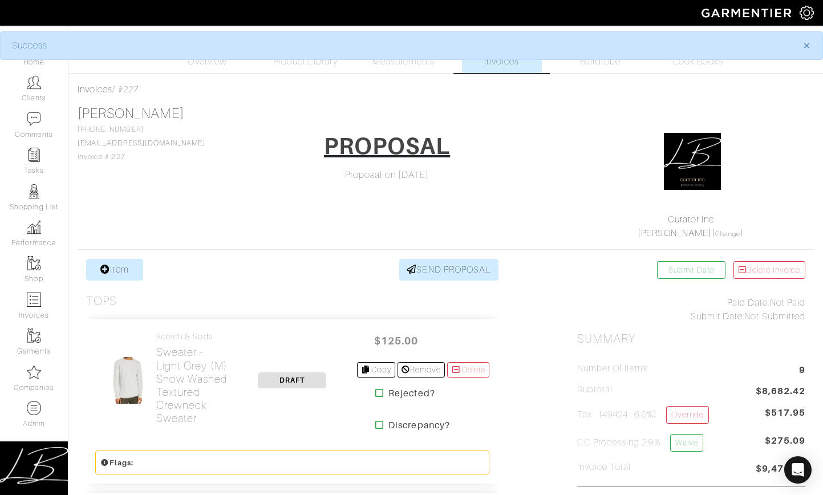
click at [375, 397] on icon at bounding box center [379, 392] width 9 height 9
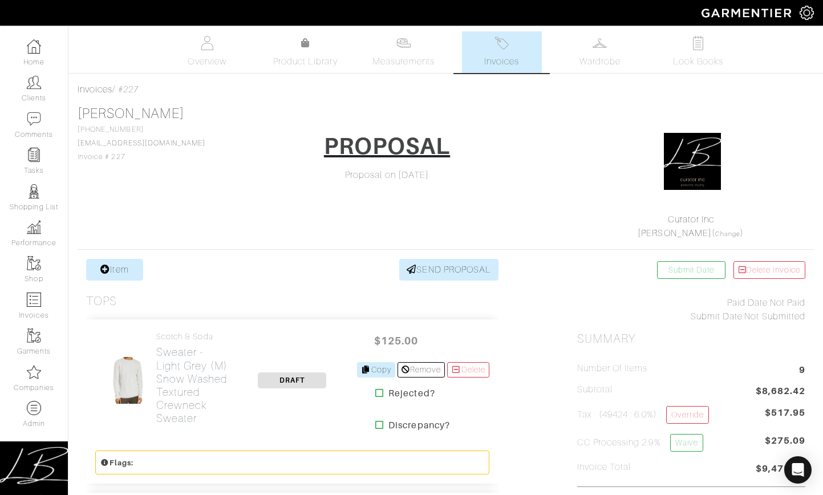
scroll to position [208, 0]
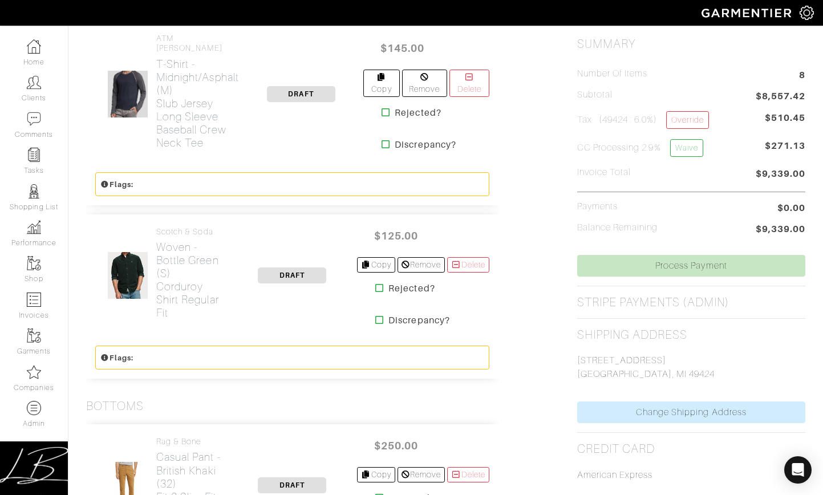
scroll to position [151, 0]
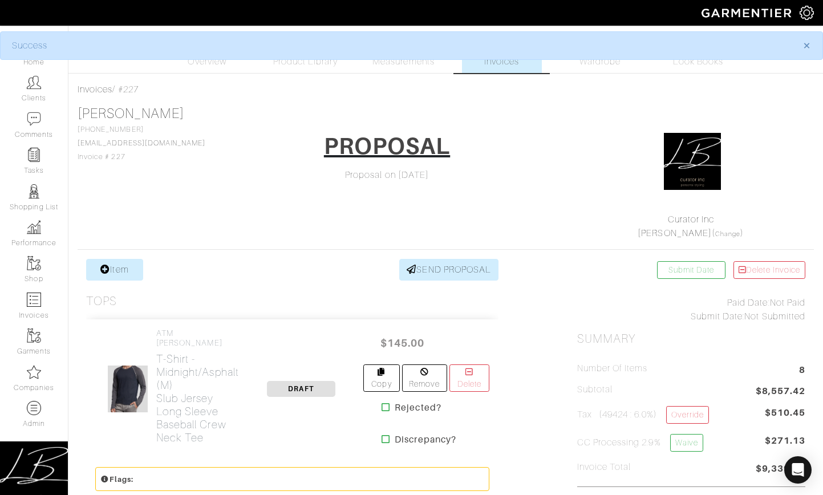
scroll to position [360, 0]
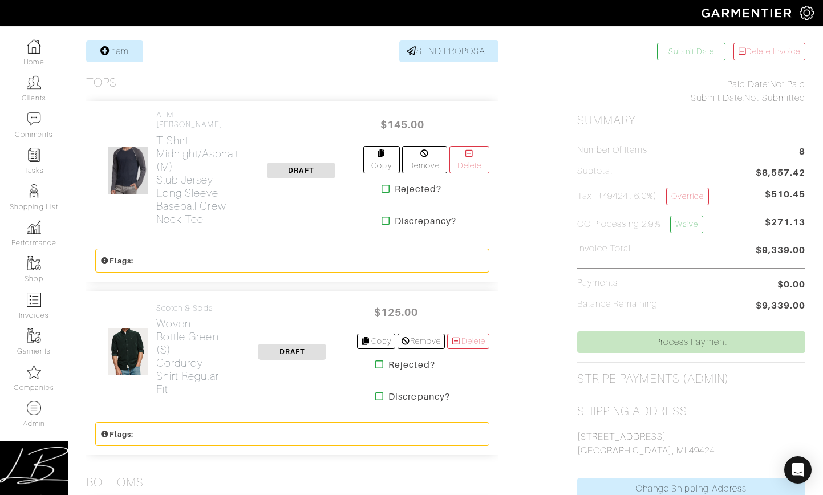
scroll to position [92, 0]
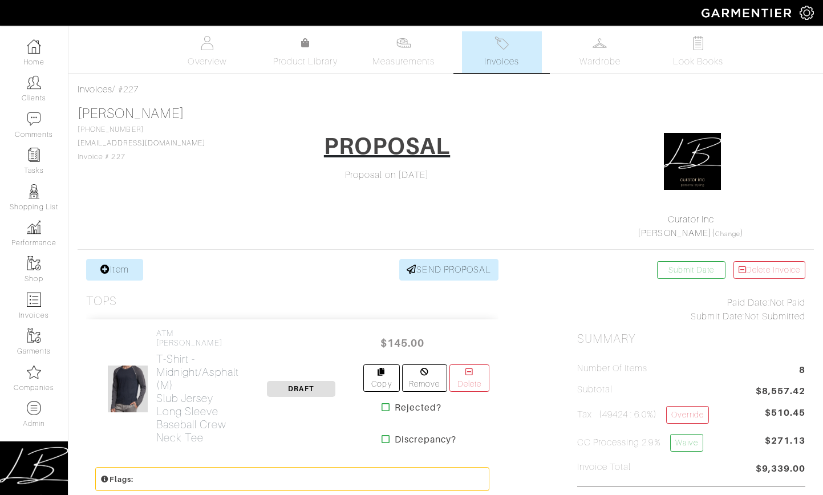
click at [497, 64] on span "Invoices" at bounding box center [501, 62] width 35 height 14
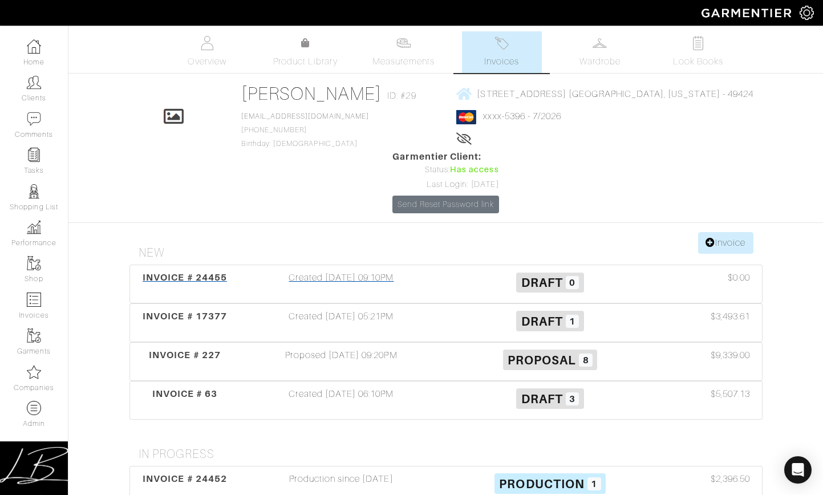
click at [451, 271] on div "Draft 0" at bounding box center [550, 284] width 209 height 26
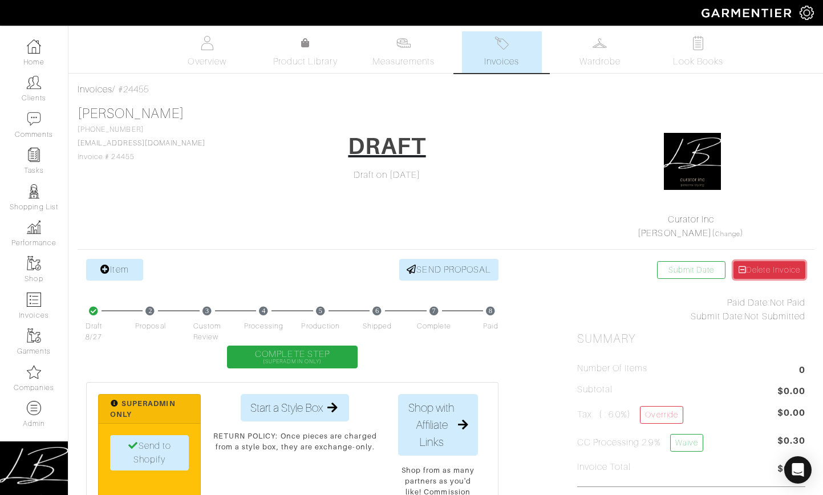
click at [773, 267] on link "Delete Invoice" at bounding box center [769, 270] width 72 height 18
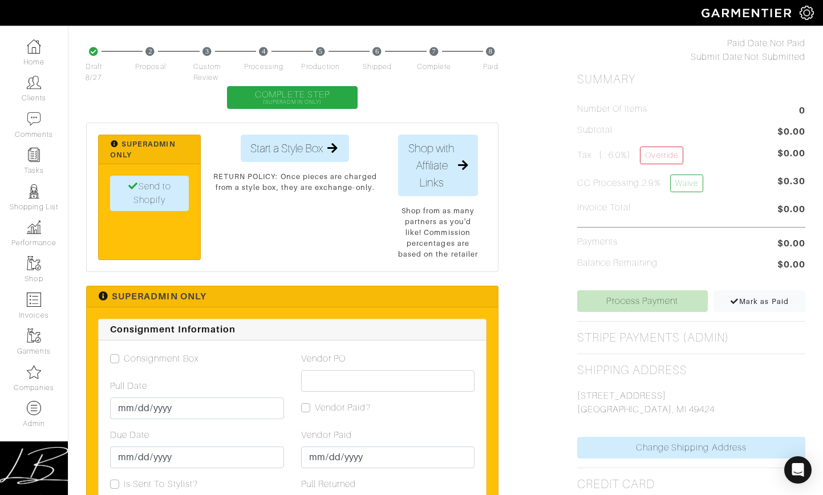
scroll to position [266, 0]
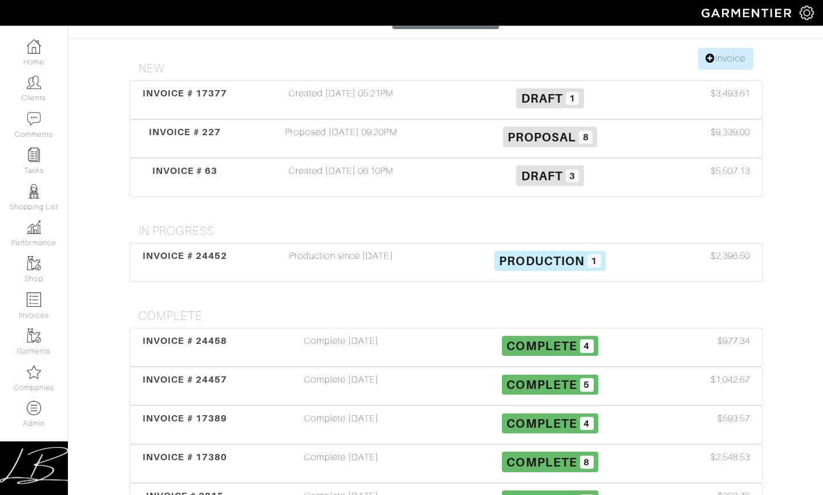
scroll to position [187, 0]
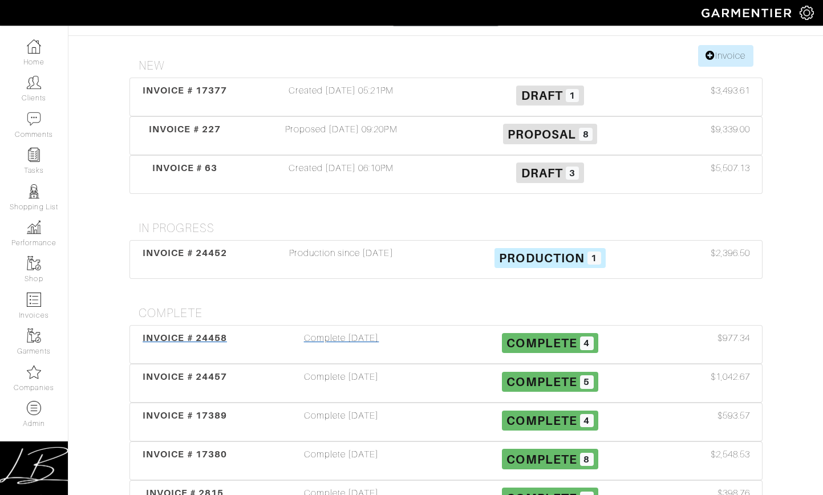
click at [422, 331] on div "Complete [DATE]" at bounding box center [341, 344] width 209 height 26
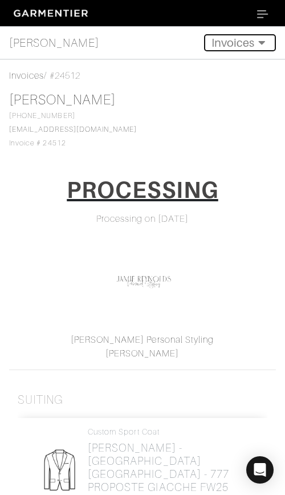
click at [235, 42] on button "Invoices" at bounding box center [240, 42] width 72 height 17
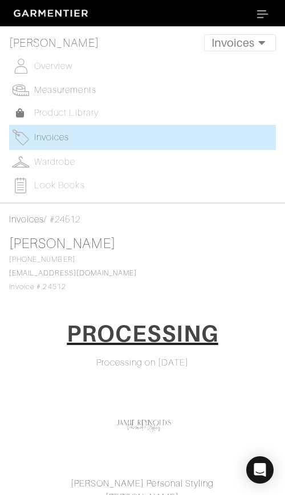
click at [75, 91] on span "Measurements" at bounding box center [65, 90] width 62 height 10
click at [249, 48] on button "Invoices" at bounding box center [240, 42] width 72 height 17
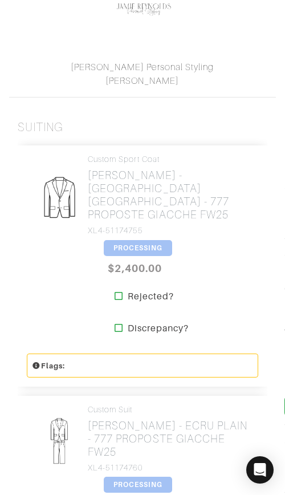
scroll to position [275, 0]
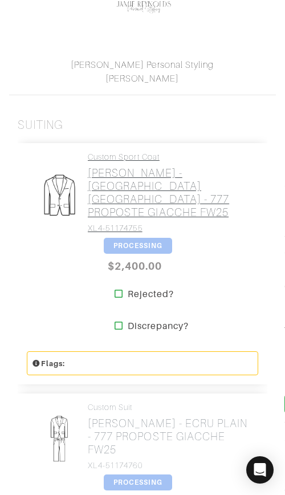
click at [132, 175] on h2 "Loro Piana - BORDEAUX GALLES - 777 PROPOSTE GIACCHE FW25" at bounding box center [169, 193] width 162 height 52
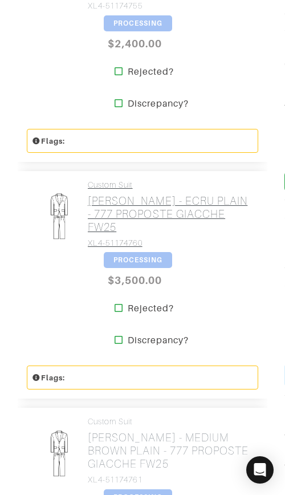
click at [135, 180] on link "Custom Suit Loro Piana - ECRU PLAIN - 777 PROPOSTE GIACCHE FW25 XL4-51174760" at bounding box center [169, 214] width 162 height 68
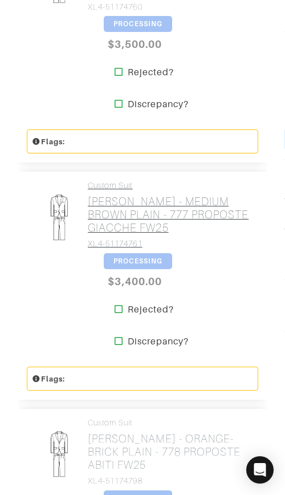
click at [136, 195] on h2 "Loro Piana - MEDIUM BROWN PLAIN - 777 PROPOSTE GIACCHE FW25" at bounding box center [169, 214] width 162 height 39
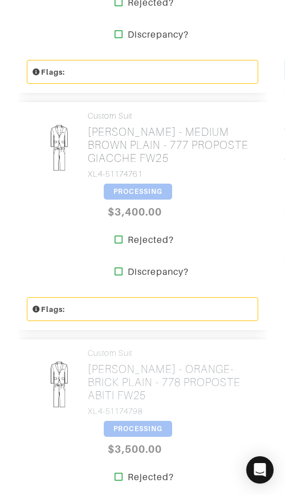
scroll to position [988, 0]
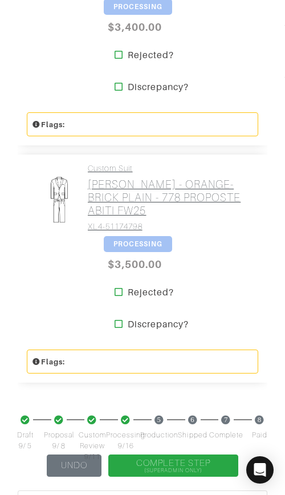
click at [137, 178] on h2 "Loro Piana - ORANGE-BRICK PLAIN - 778 PROPOSTE ABITI FW25" at bounding box center [169, 197] width 162 height 39
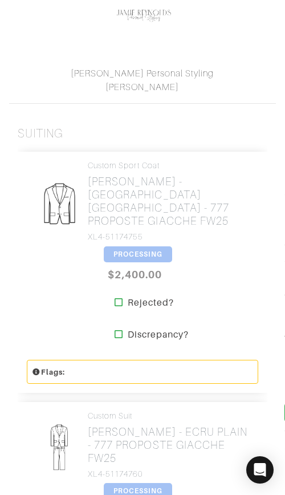
scroll to position [0, 0]
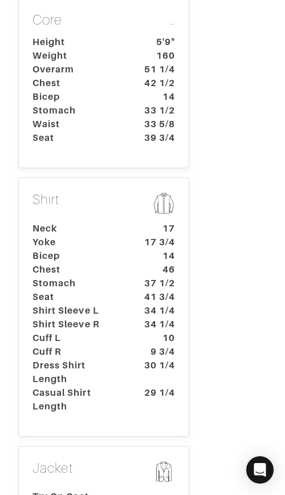
scroll to position [287, 0]
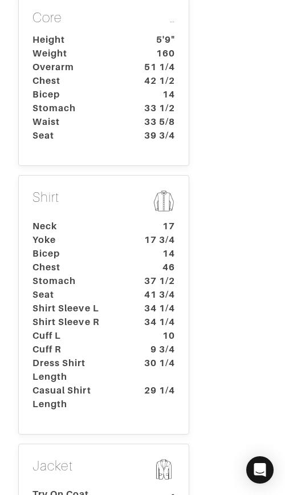
click at [136, 261] on dt "46" at bounding box center [157, 268] width 53 height 14
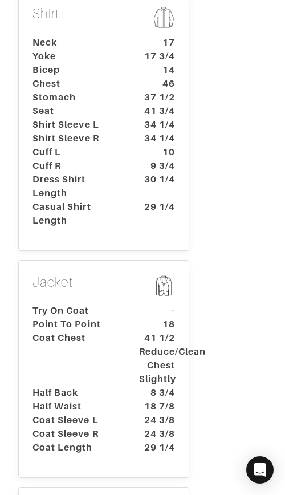
scroll to position [482, 0]
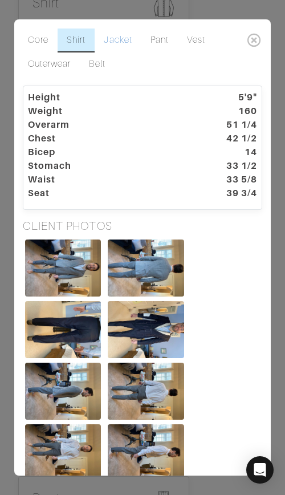
click at [108, 40] on link "Jacket" at bounding box center [118, 41] width 46 height 24
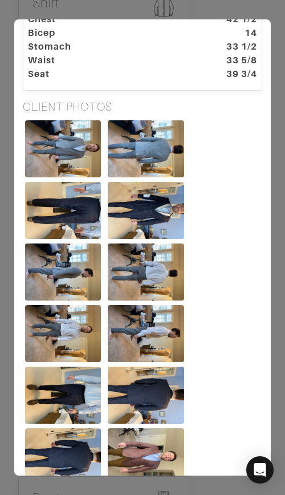
scroll to position [0, 0]
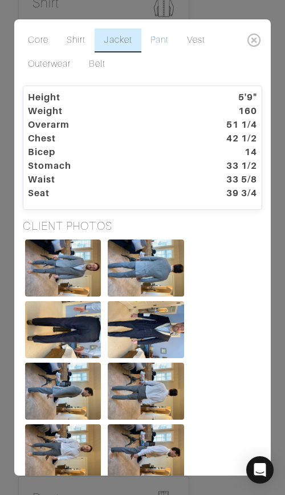
click at [159, 42] on link "Pant" at bounding box center [159, 41] width 36 height 24
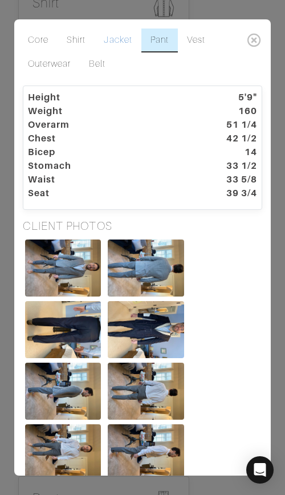
click at [126, 37] on link "Jacket" at bounding box center [118, 41] width 46 height 24
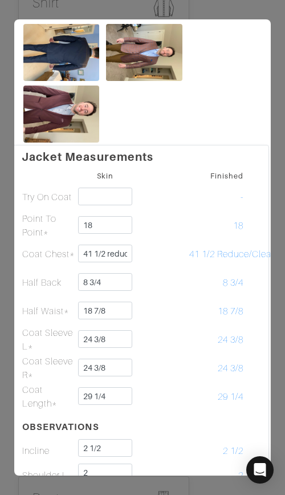
scroll to position [0, 2]
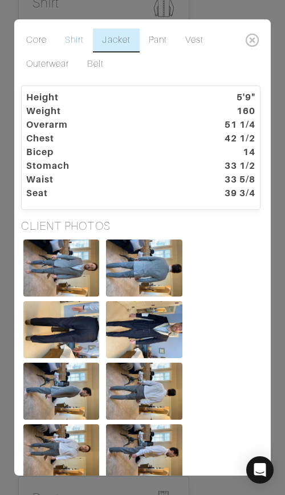
click at [84, 37] on link "Shirt" at bounding box center [74, 41] width 37 height 24
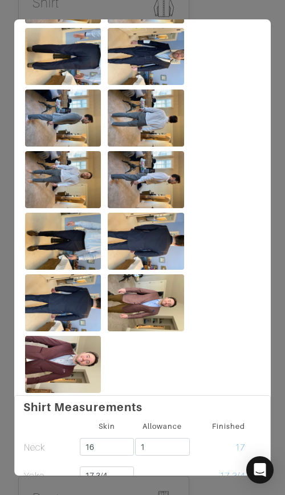
scroll to position [0, 0]
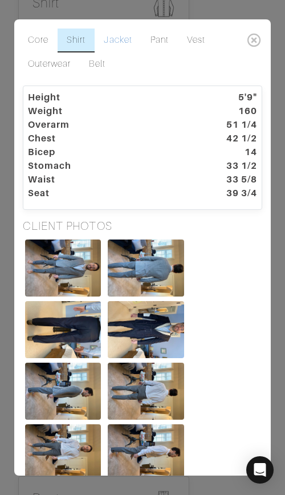
click at [107, 40] on link "Jacket" at bounding box center [118, 41] width 46 height 24
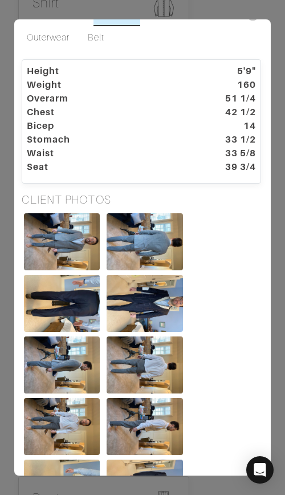
scroll to position [0, 1]
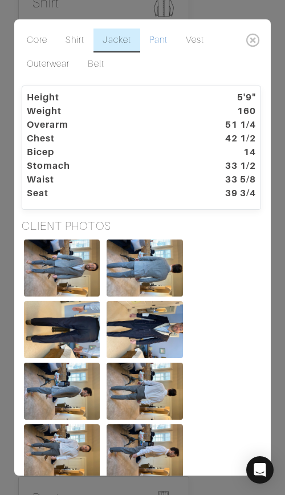
click at [157, 37] on link "Pant" at bounding box center [158, 41] width 36 height 24
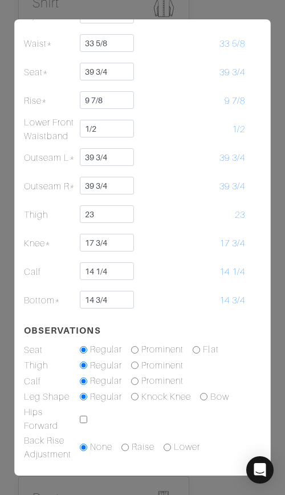
scroll to position [695, 0]
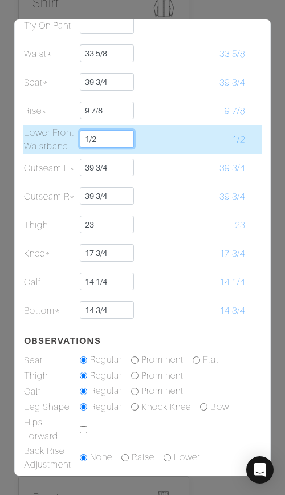
click at [117, 132] on input "1/2" at bounding box center [107, 139] width 55 height 18
type input "3/8"
click at [159, 137] on td at bounding box center [163, 139] width 56 height 29
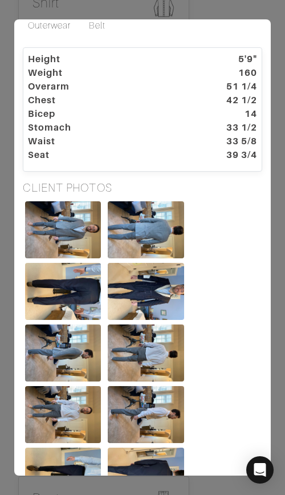
scroll to position [31, 0]
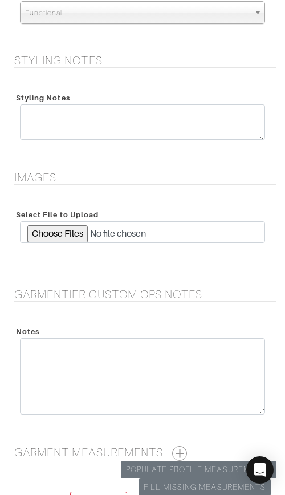
scroll to position [2102, 0]
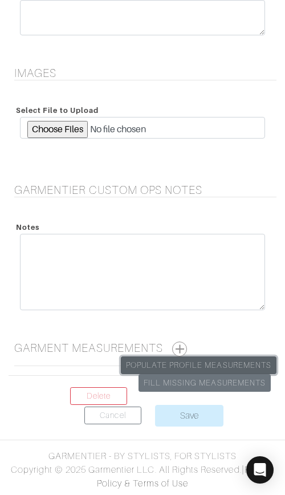
click at [193, 359] on link "Populate Profile Measurements" at bounding box center [199, 365] width 156 height 18
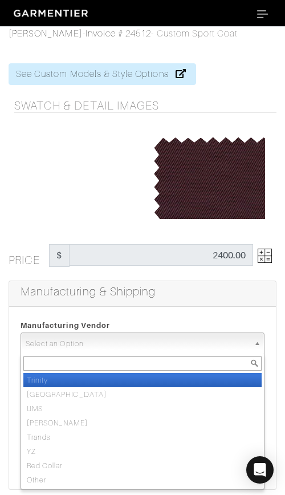
drag, startPoint x: 160, startPoint y: 350, endPoint x: 161, endPoint y: 362, distance: 12.6
click at [160, 350] on span "Select an Option" at bounding box center [138, 343] width 224 height 23
click at [164, 383] on li "Trinity" at bounding box center [142, 380] width 238 height 14
select select "1"
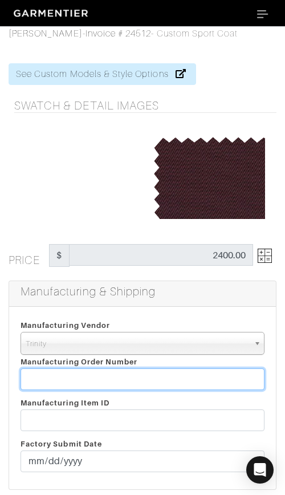
click at [164, 382] on input "text" at bounding box center [143, 379] width 244 height 22
paste input "816114"
type input "816114"
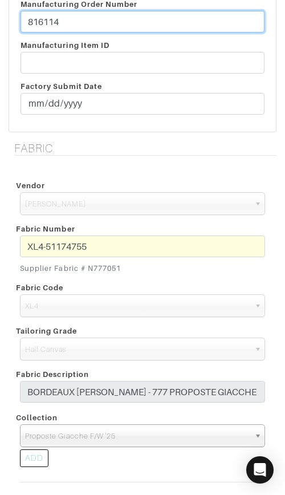
scroll to position [360, 0]
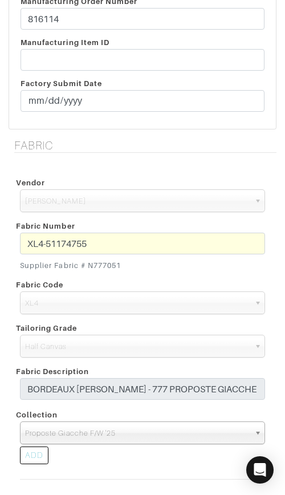
click at [119, 265] on small "Supplier Fabric # N777051" at bounding box center [142, 265] width 245 height 11
drag, startPoint x: 124, startPoint y: 265, endPoint x: 89, endPoint y: 263, distance: 34.8
click at [88, 263] on small "Supplier Fabric # N777051" at bounding box center [142, 265] width 245 height 11
copy small "N777051"
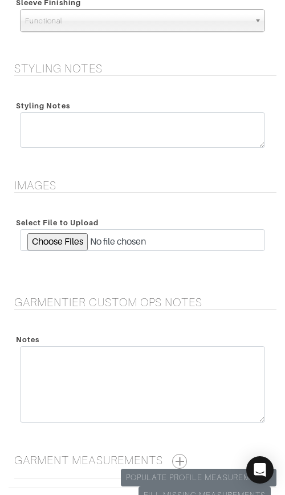
scroll to position [2059, 0]
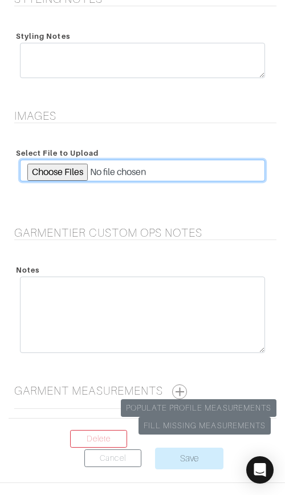
click at [51, 172] on input "file" at bounding box center [142, 171] width 245 height 22
type input "C:\fakepath\301042-128777-00003.jpeg"
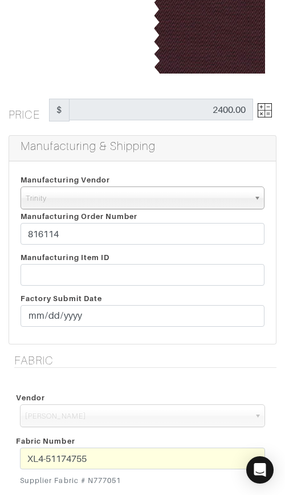
scroll to position [147, 0]
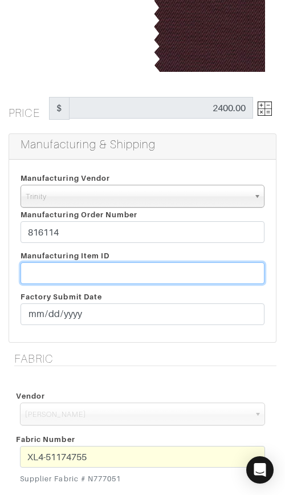
click at [187, 269] on input "text" at bounding box center [143, 273] width 244 height 22
paste input "T2-1787846."
type input "T2-1787846"
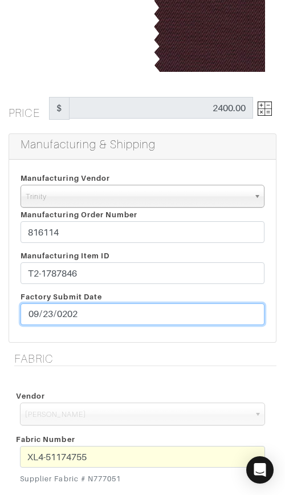
type input "2025-09-23"
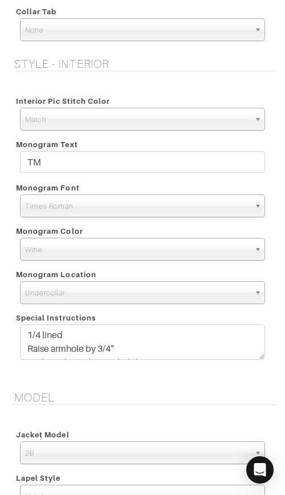
scroll to position [1285, 0]
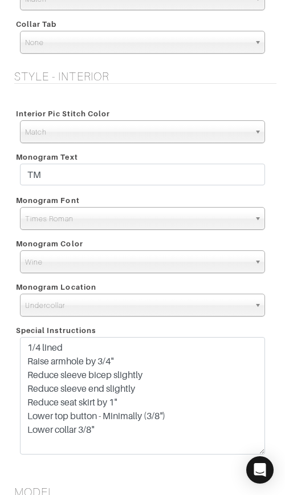
drag, startPoint x: 258, startPoint y: 369, endPoint x: 260, endPoint y: 452, distance: 83.3
click at [260, 452] on textarea "1/4 lined Raise armhole by 3/4" Reduce sleeve bicep slightly Reduce sleeve end …" at bounding box center [142, 395] width 245 height 117
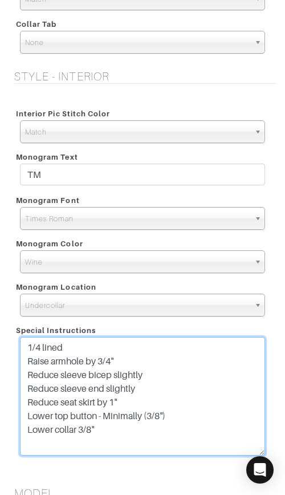
drag, startPoint x: 159, startPoint y: 387, endPoint x: 24, endPoint y: 388, distance: 135.2
click at [23, 388] on textarea "1/4 lined Raise armhole by 3/4" Reduce sleeve bicep slightly Reduce sleeve end …" at bounding box center [142, 396] width 245 height 119
click at [161, 383] on textarea "1/4 lined Raise armhole by 3/4" Reduce sleeve bicep slightly Reduce sleeve end …" at bounding box center [142, 396] width 245 height 119
click at [116, 399] on textarea "1/4 lined Raise armhole by 3/4" Reduce sleeve bicep slightly Reduce sleeve end …" at bounding box center [142, 396] width 245 height 119
drag, startPoint x: 131, startPoint y: 389, endPoint x: 24, endPoint y: 389, distance: 107.2
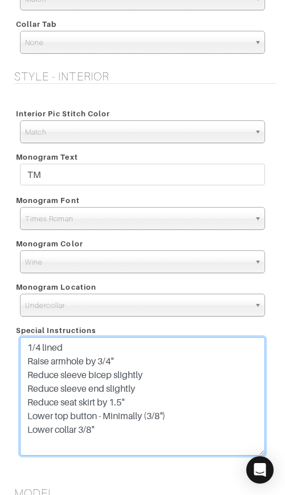
click at [23, 389] on textarea "1/4 lined Raise armhole by 3/4" Reduce sleeve bicep slightly Reduce sleeve end …" at bounding box center [142, 396] width 245 height 119
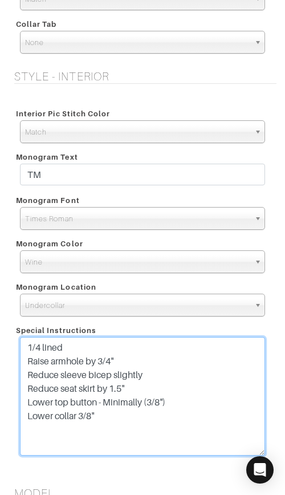
click at [154, 386] on textarea "1/4 lined Raise armhole by 3/4" Reduce sleeve bicep slightly Reduce sleeve end …" at bounding box center [142, 396] width 245 height 119
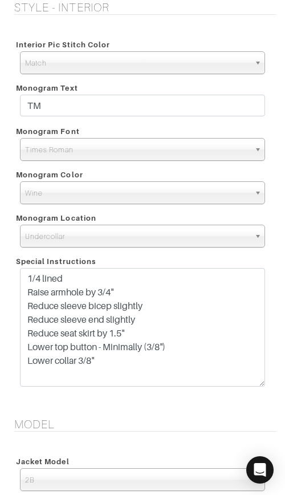
scroll to position [1364, 0]
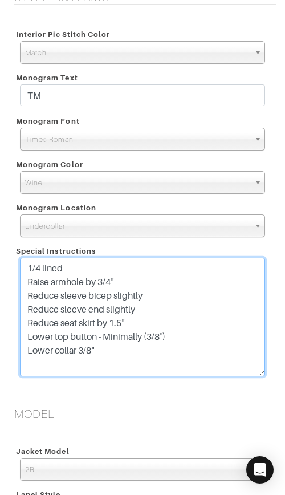
click at [123, 323] on textarea "1/4 lined Raise armhole by 3/4" Reduce sleeve bicep slightly Reduce sleeve end …" at bounding box center [142, 317] width 245 height 119
click at [205, 306] on textarea "1/4 lined Raise armhole by 3/4" Reduce sleeve bicep slightly Reduce sleeve end …" at bounding box center [142, 317] width 245 height 119
type textarea "1/4 lined Raise armhole by 3/4" Reduce sleeve bicep slightly Reduce sleeve end …"
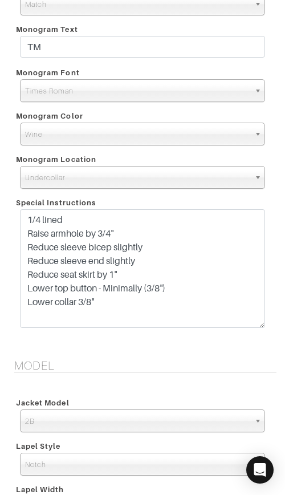
scroll to position [2185, 0]
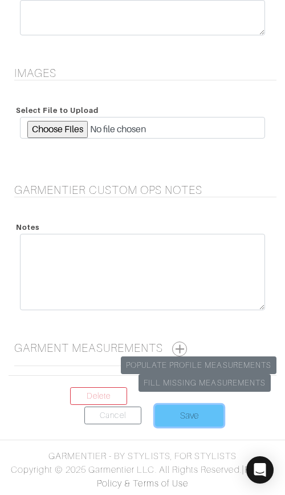
click at [179, 413] on input "Save" at bounding box center [189, 416] width 68 height 22
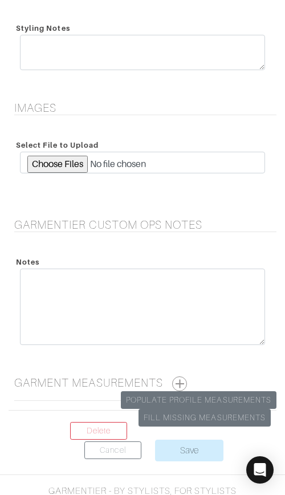
scroll to position [2470, 0]
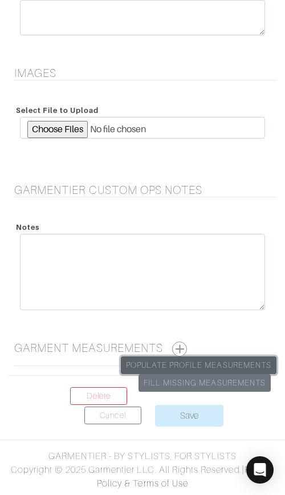
click at [185, 361] on link "Populate Profile Measurements" at bounding box center [199, 365] width 156 height 18
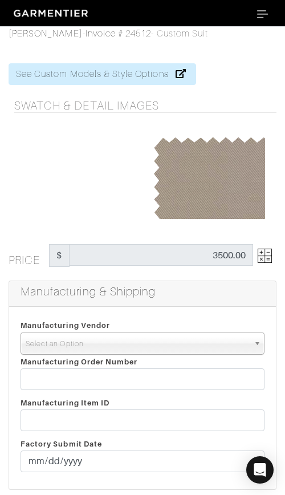
click at [170, 340] on span "Select an Option" at bounding box center [138, 343] width 224 height 23
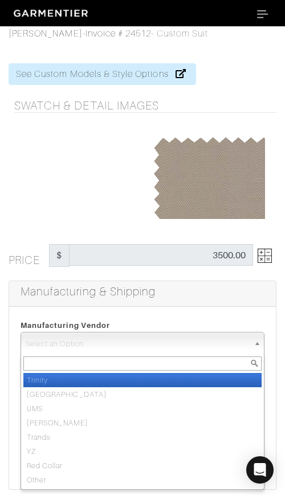
click at [182, 379] on li "Trinity" at bounding box center [142, 380] width 238 height 14
select select "1"
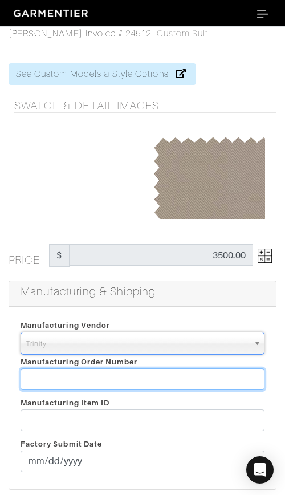
click at [182, 379] on input "text" at bounding box center [143, 379] width 244 height 22
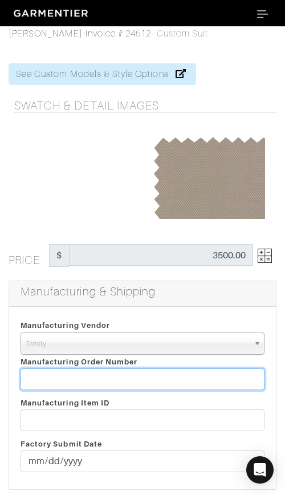
paste input "816114"
type input "816114"
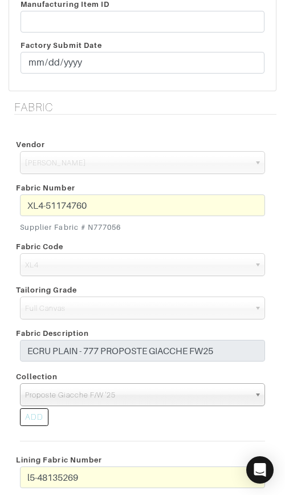
scroll to position [399, 0]
drag, startPoint x: 87, startPoint y: 226, endPoint x: 129, endPoint y: 228, distance: 42.8
click at [129, 228] on small "Supplier Fabric # N777056" at bounding box center [142, 226] width 245 height 11
copy small "N777056"
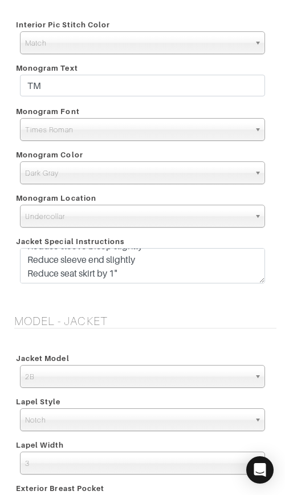
scroll to position [0, 0]
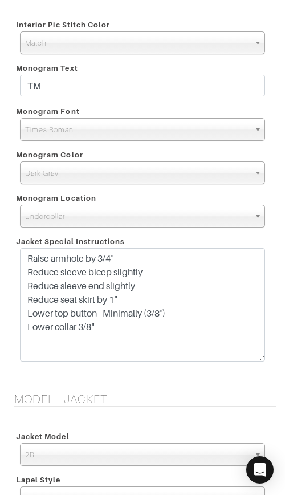
drag, startPoint x: 258, startPoint y: 282, endPoint x: 263, endPoint y: 358, distance: 76.0
click at [263, 359] on textarea "Raise armhole by 3/4" Reduce sleeve bicep slightly Reduce sleeve end slightly R…" at bounding box center [142, 304] width 245 height 113
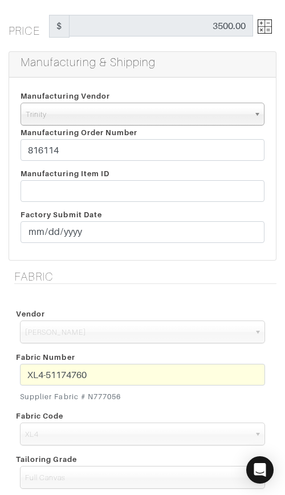
scroll to position [230, 0]
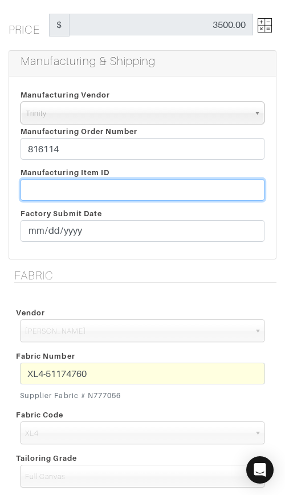
click at [105, 184] on input "text" at bounding box center [143, 190] width 244 height 22
paste input "N777056"
type input "N777056"
paste input "T2-1787854"
type input "T2-1787854"
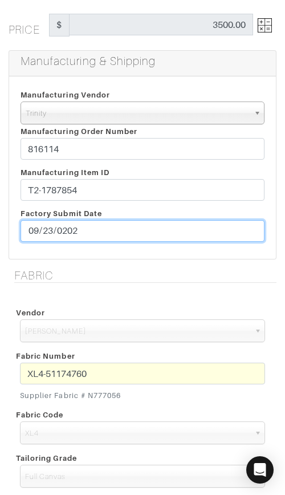
type input "2025-09-23"
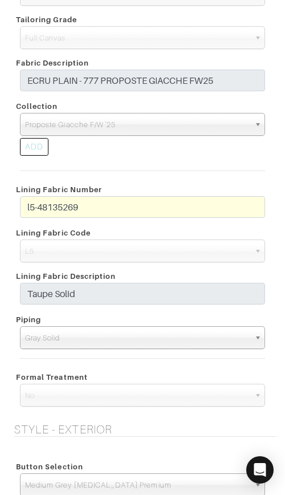
scroll to position [672, 0]
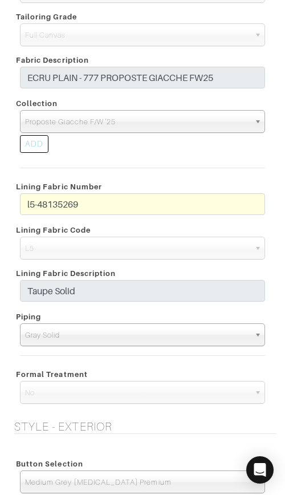
click at [7, 200] on div "Fabric Vendor Zegna Scabal Loro Piana Gladson Dormeuil House Collection London …" at bounding box center [142, 123] width 285 height 593
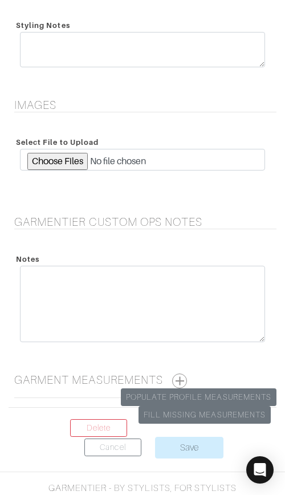
scroll to position [2537, 0]
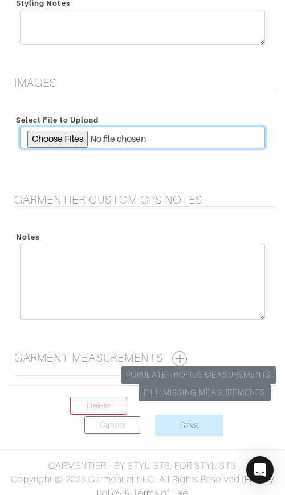
click at [75, 133] on input "file" at bounding box center [142, 138] width 245 height 22
type input "C:\fakepath\302556-001777-00007-1285 (1).jpeg"
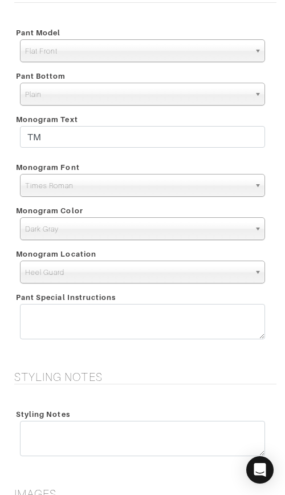
scroll to position [2547, 0]
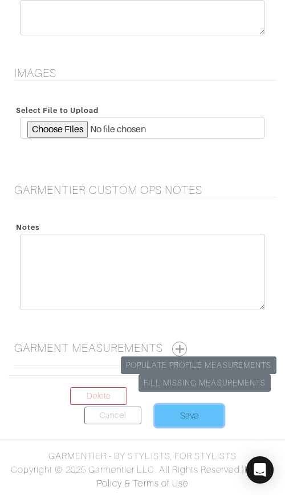
click at [182, 412] on input "Save" at bounding box center [189, 416] width 68 height 22
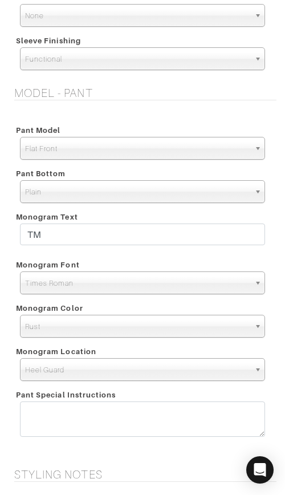
scroll to position [2470, 0]
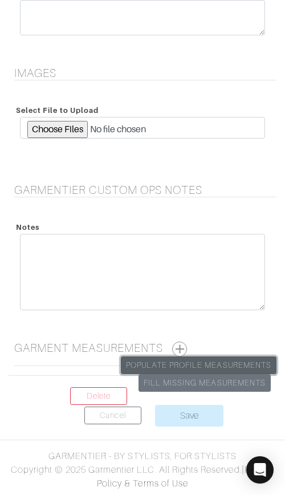
drag, startPoint x: 213, startPoint y: 365, endPoint x: 209, endPoint y: 354, distance: 12.1
click at [213, 365] on link "Populate Profile Measurements" at bounding box center [199, 365] width 156 height 18
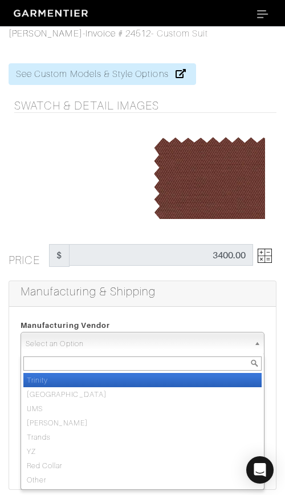
click at [118, 335] on span "Select an Option" at bounding box center [138, 343] width 224 height 23
click at [136, 379] on li "Trinity" at bounding box center [142, 380] width 238 height 14
select select "1"
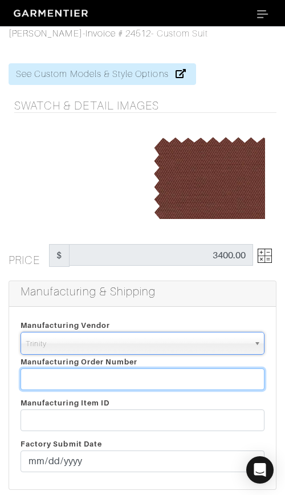
click at [136, 379] on input "text" at bounding box center [143, 379] width 244 height 22
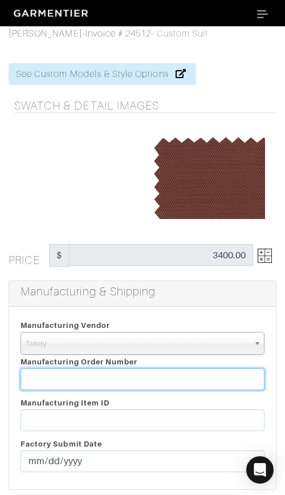
paste input "816114"
type input "816114"
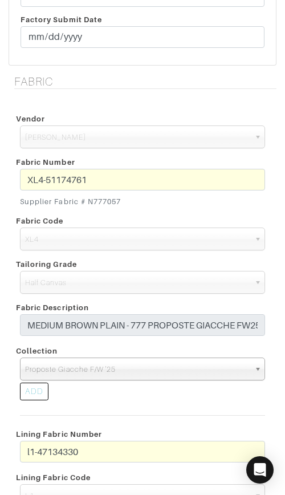
scroll to position [427, 0]
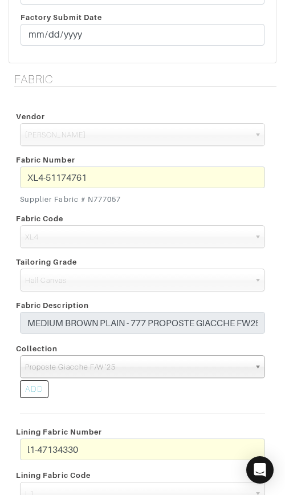
click at [88, 198] on small "Supplier Fabric # N777057" at bounding box center [142, 199] width 245 height 11
drag, startPoint x: 88, startPoint y: 198, endPoint x: 129, endPoint y: 201, distance: 41.2
click at [125, 197] on small "Supplier Fabric # N777057" at bounding box center [142, 199] width 245 height 11
copy div "N777057"
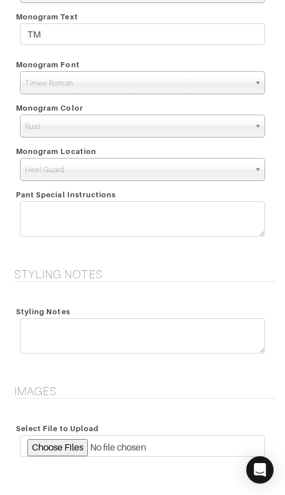
scroll to position [2156, 0]
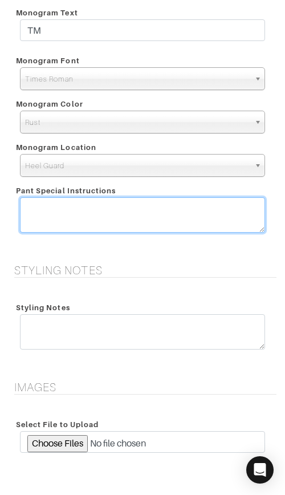
click at [149, 212] on textarea at bounding box center [142, 214] width 245 height 35
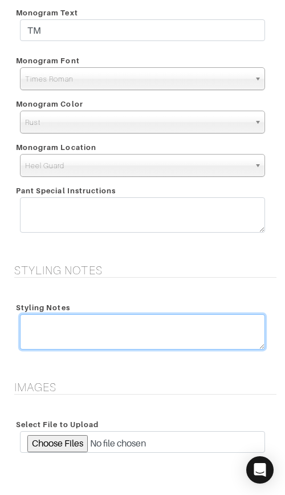
click at [143, 343] on textarea at bounding box center [142, 331] width 245 height 35
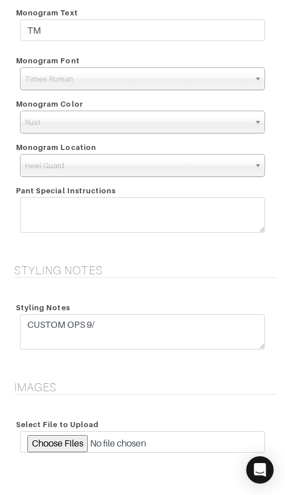
scroll to position [2225, 0]
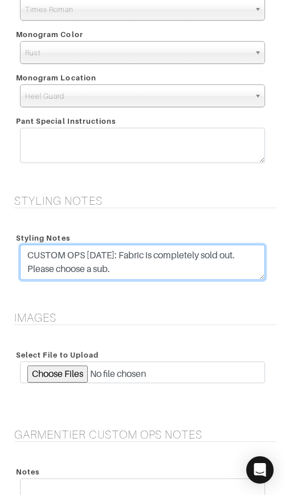
type textarea "CUSTOM OPS 9/15/25: Fabric is completely sold out. Please choose a sub."
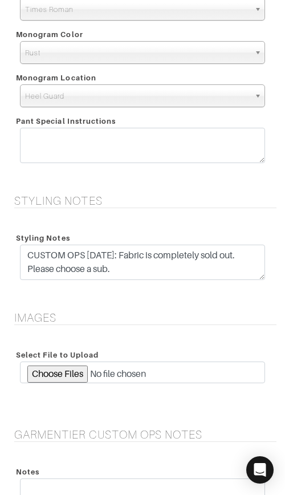
drag, startPoint x: 227, startPoint y: 298, endPoint x: 219, endPoint y: 296, distance: 8.2
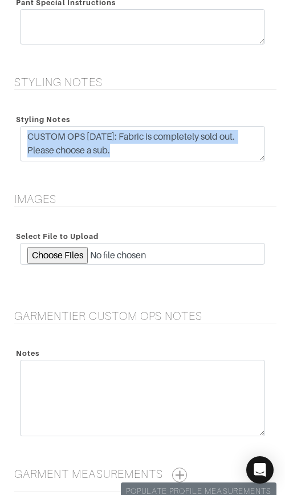
scroll to position [2345, 0]
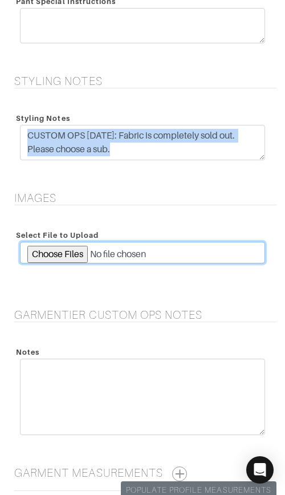
click at [76, 252] on input "file" at bounding box center [142, 253] width 245 height 22
type input "C:\fakepath\302556-001777-00011-1285.jpeg"
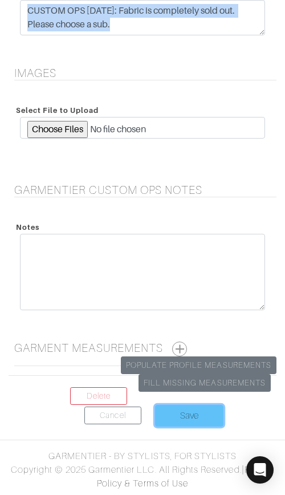
click at [197, 417] on input "Save" at bounding box center [189, 416] width 68 height 22
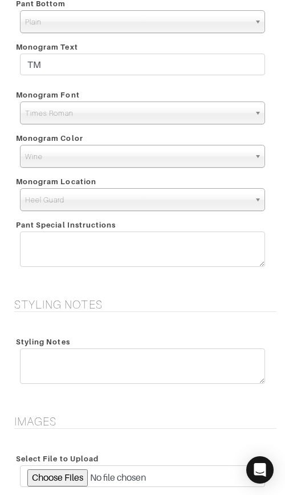
scroll to position [2470, 0]
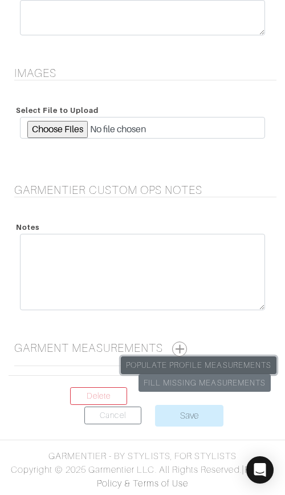
click at [236, 361] on link "Populate Profile Measurements" at bounding box center [199, 365] width 156 height 18
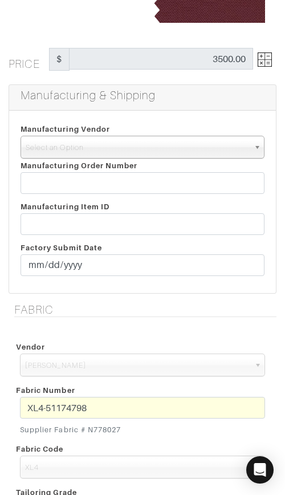
scroll to position [208, 0]
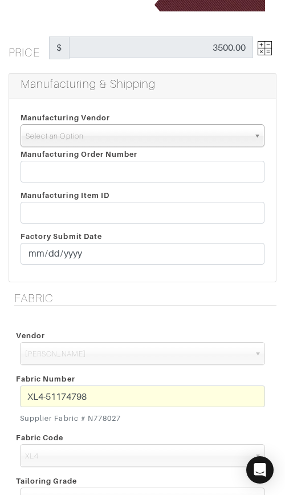
drag, startPoint x: 98, startPoint y: 132, endPoint x: 98, endPoint y: 148, distance: 16.5
click at [98, 132] on span "Select an Option" at bounding box center [138, 136] width 224 height 23
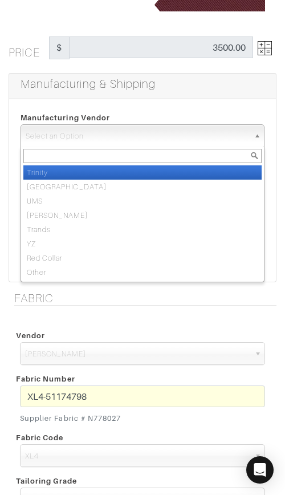
click at [98, 175] on li "Trinity" at bounding box center [142, 172] width 238 height 14
select select "1"
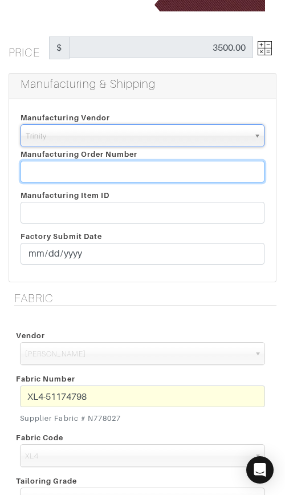
click at [98, 176] on input "text" at bounding box center [143, 172] width 244 height 22
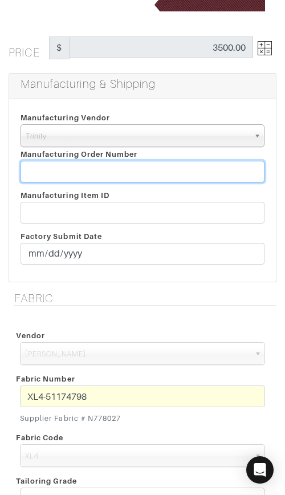
paste input "816114"
type input "816114"
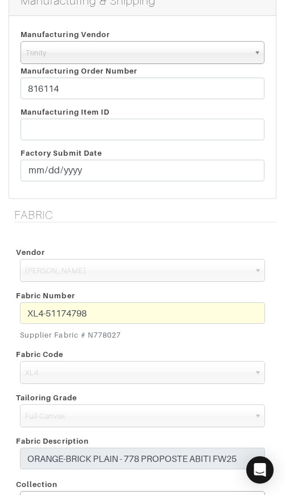
scroll to position [291, 0]
click at [88, 333] on small "Supplier Fabric # N778027" at bounding box center [142, 334] width 245 height 11
drag, startPoint x: 94, startPoint y: 334, endPoint x: 122, endPoint y: 336, distance: 28.6
click at [121, 336] on small "Supplier Fabric # N778027" at bounding box center [142, 334] width 245 height 11
copy div "N778027"
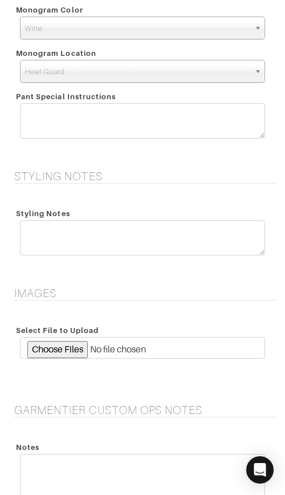
scroll to position [2262, 0]
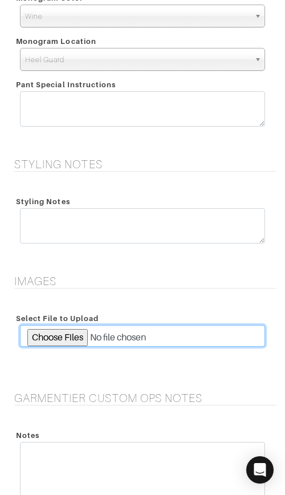
click at [72, 339] on input "file" at bounding box center [142, 336] width 245 height 22
type input "C:\fakepath\302517-001778-00017-1286.jpeg"
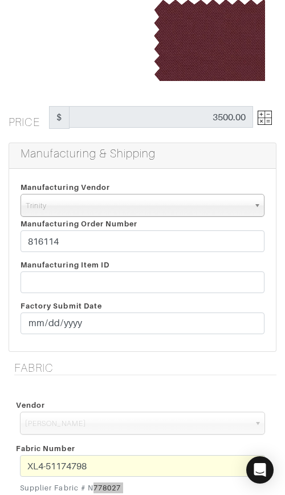
scroll to position [150, 0]
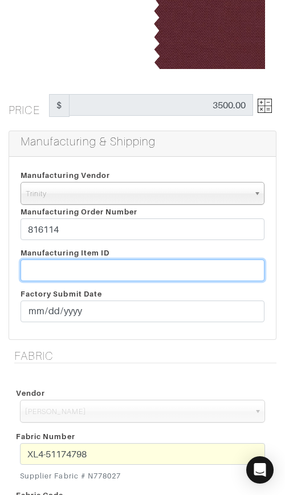
click at [107, 266] on input "text" at bounding box center [143, 270] width 244 height 22
paste input "T2-1787866"
type input "T2-1787866"
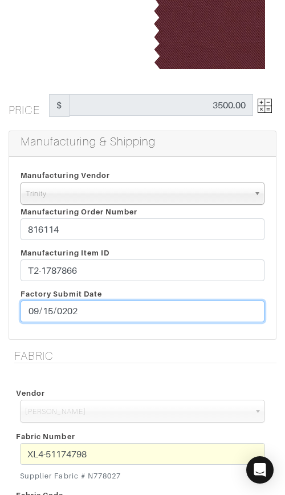
type input "2025-09-15"
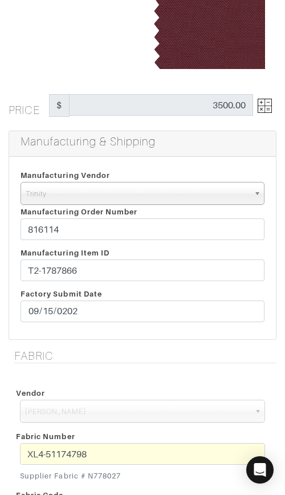
click at [154, 355] on h5 "Fabric" at bounding box center [145, 356] width 262 height 14
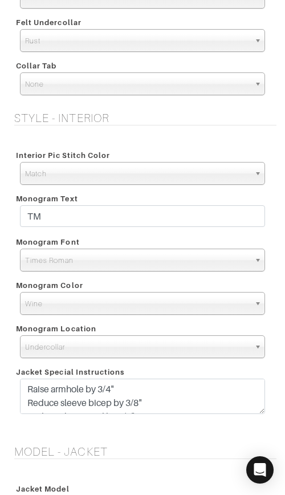
scroll to position [1252, 0]
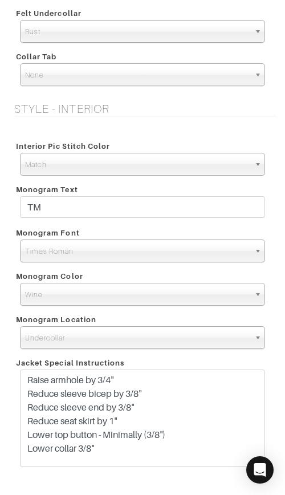
drag, startPoint x: 258, startPoint y: 401, endPoint x: 242, endPoint y: 462, distance: 63.2
click at [242, 463] on textarea "Raise armhole by 3/4" Reduce sleeve bicep by 3/8" Reduce sleeve end by 3/8" Red…" at bounding box center [142, 419] width 245 height 98
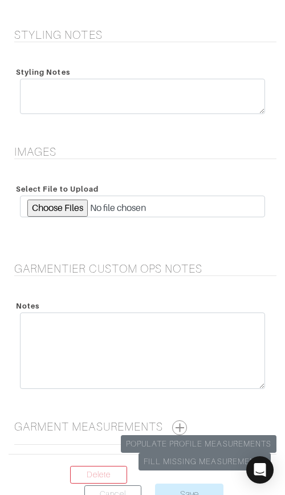
scroll to position [2531, 0]
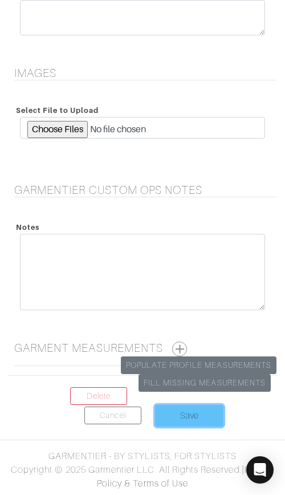
click at [175, 413] on input "Save" at bounding box center [189, 416] width 68 height 22
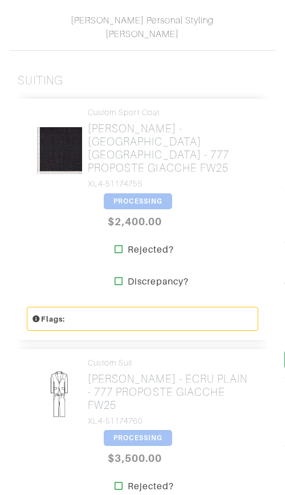
scroll to position [321, 0]
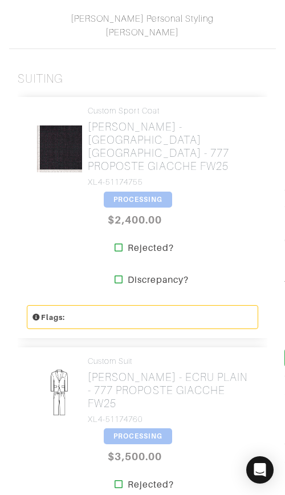
click at [137, 192] on span "PROCESSING" at bounding box center [138, 200] width 68 height 16
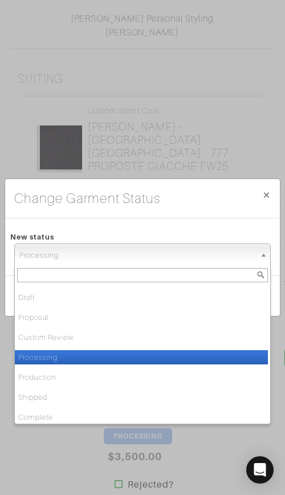
drag, startPoint x: 173, startPoint y: 251, endPoint x: 171, endPoint y: 289, distance: 38.3
click at [173, 251] on span "Processing" at bounding box center [137, 255] width 236 height 23
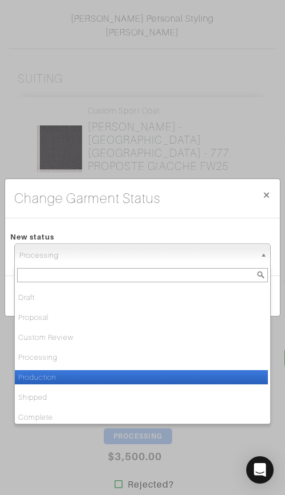
click at [178, 378] on li "Production" at bounding box center [141, 377] width 253 height 14
select select "Production"
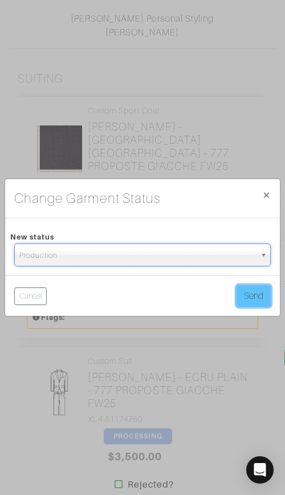
click at [266, 294] on button "Send" at bounding box center [254, 296] width 34 height 22
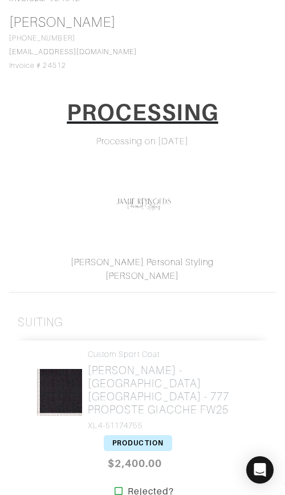
scroll to position [202, 0]
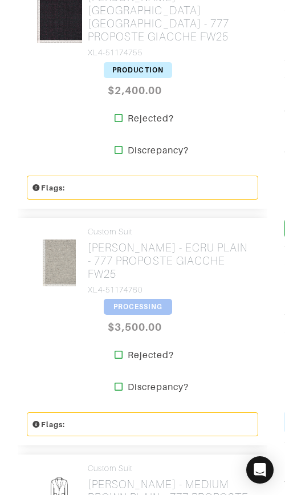
scroll to position [451, 0]
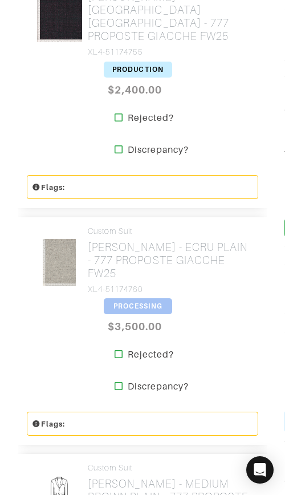
click at [113, 298] on span "PROCESSING" at bounding box center [138, 306] width 68 height 16
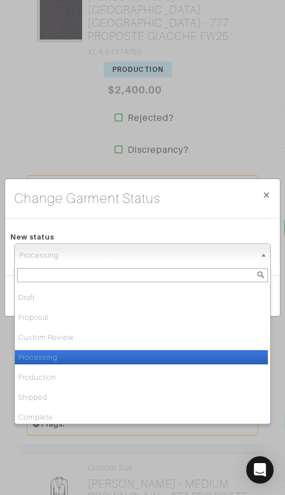
click at [143, 253] on span "Processing" at bounding box center [137, 255] width 236 height 23
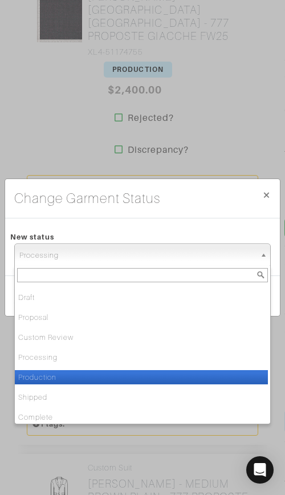
drag, startPoint x: 119, startPoint y: 372, endPoint x: 143, endPoint y: 360, distance: 26.5
click at [120, 372] on li "Production" at bounding box center [141, 377] width 253 height 14
select select "Production"
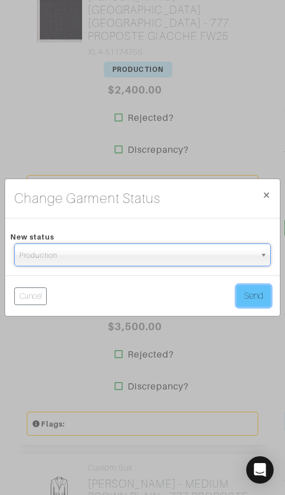
click at [242, 290] on button "Send" at bounding box center [254, 296] width 34 height 22
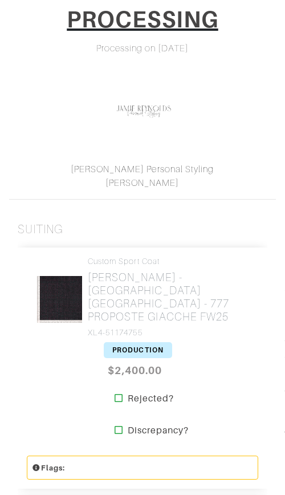
scroll to position [176, 0]
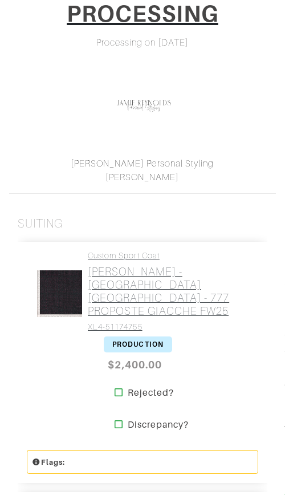
click at [119, 279] on h2 "[PERSON_NAME] - [GEOGRAPHIC_DATA] [GEOGRAPHIC_DATA] - 777 PROPOSTE GIACCHE FW25" at bounding box center [169, 291] width 162 height 52
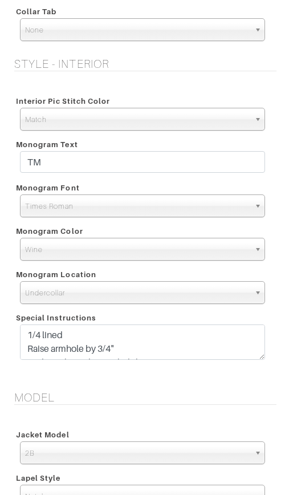
scroll to position [1297, 0]
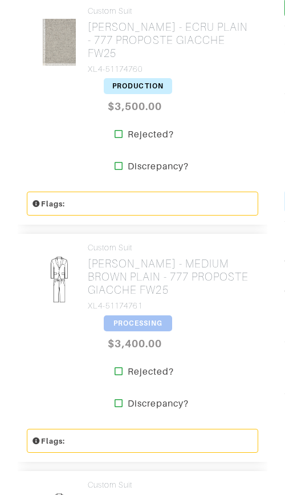
scroll to position [675, 0]
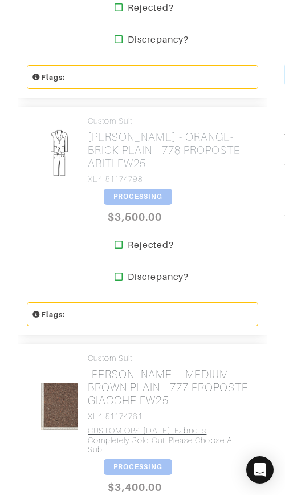
scroll to position [800, 0]
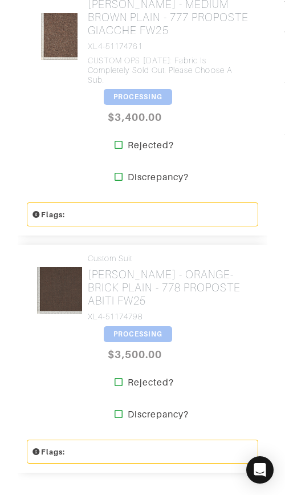
scroll to position [926, 0]
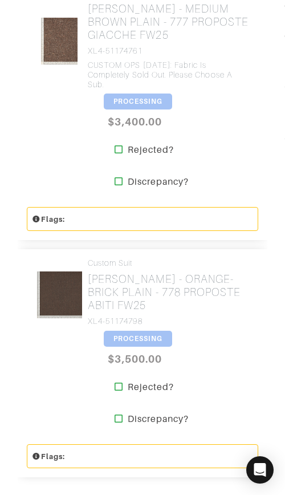
click at [131, 331] on span "PROCESSING" at bounding box center [138, 339] width 68 height 16
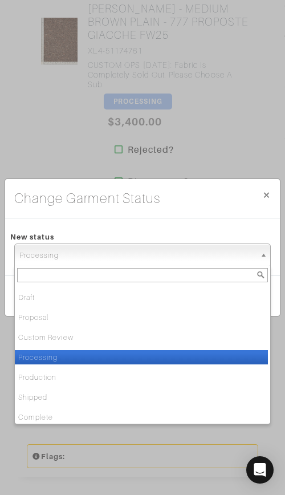
drag, startPoint x: 165, startPoint y: 259, endPoint x: 161, endPoint y: 280, distance: 21.4
click at [165, 259] on span "Processing" at bounding box center [137, 255] width 236 height 23
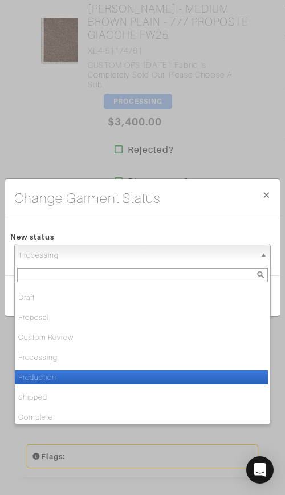
click at [137, 377] on li "Production" at bounding box center [141, 377] width 253 height 14
select select "Production"
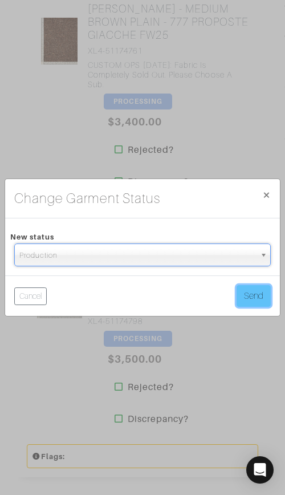
click at [263, 290] on button "Send" at bounding box center [254, 296] width 34 height 22
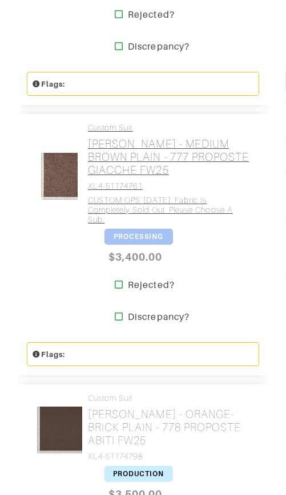
scroll to position [797, 0]
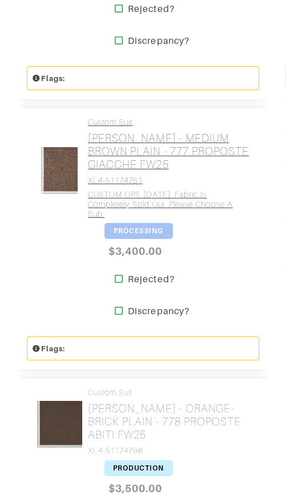
click at [153, 143] on h2 "[PERSON_NAME] - MEDIUM BROWN PLAIN - 777 PROPOSTE GIACCHE FW25" at bounding box center [169, 151] width 163 height 39
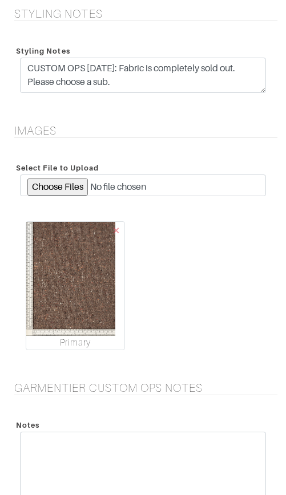
scroll to position [2377, 0]
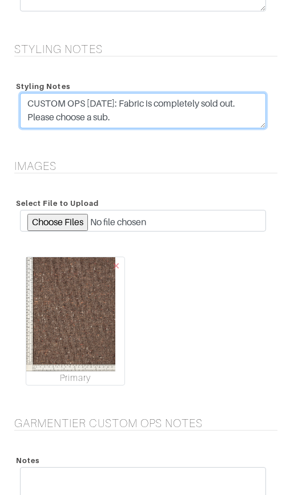
click at [105, 100] on textarea "CUSTOM OPS 9/15/25: Fabric is completely sold out. Please choose a sub." at bounding box center [143, 110] width 246 height 35
type textarea "CUSTOM OPS [DATE]: Fabric is completely sold out. Please choose a sub."
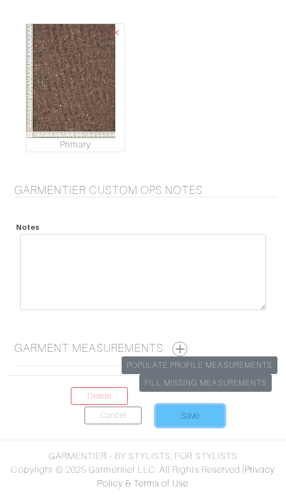
click at [180, 412] on input "Save" at bounding box center [190, 416] width 68 height 22
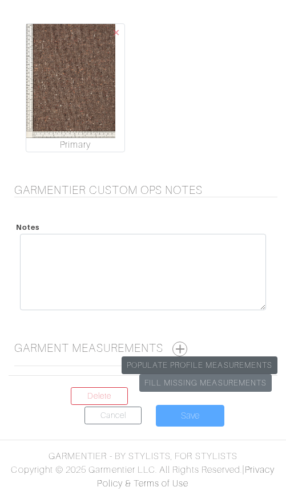
scroll to position [2608, 0]
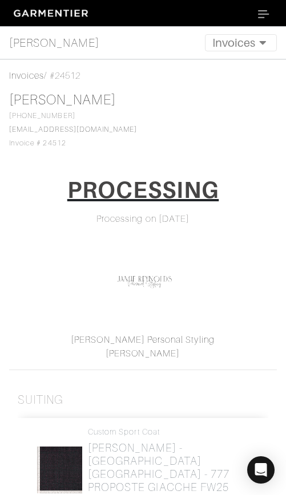
click at [135, 74] on div "Invoices / #24512" at bounding box center [142, 76] width 267 height 14
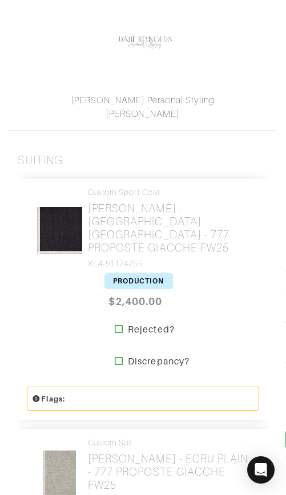
scroll to position [241, 0]
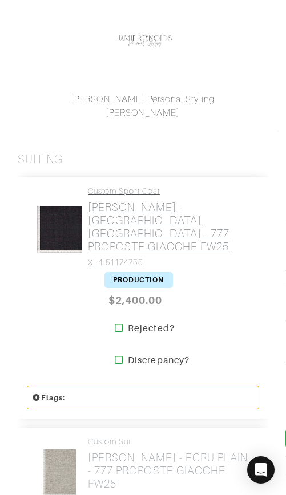
click at [133, 214] on h2 "[PERSON_NAME] - [GEOGRAPHIC_DATA] [GEOGRAPHIC_DATA] - 777 PROPOSTE GIACCHE FW25" at bounding box center [169, 227] width 163 height 52
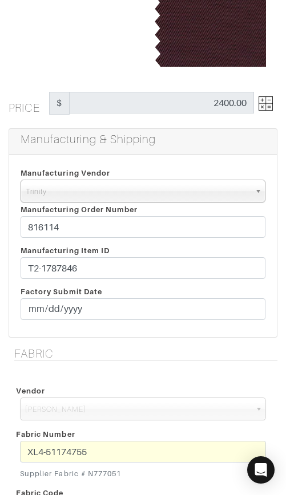
scroll to position [157, 0]
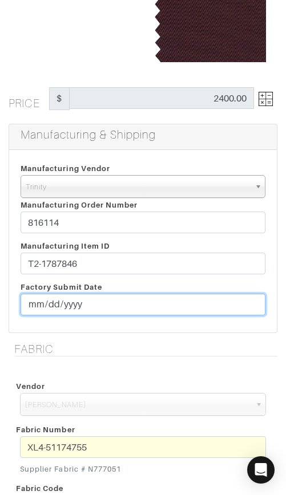
click at [46, 301] on input "[DATE]" at bounding box center [143, 305] width 245 height 22
type input "[DATE]"
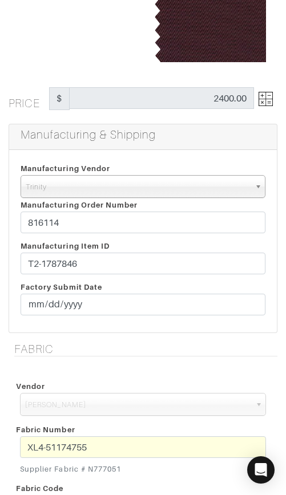
click at [226, 246] on div "Manufacturing Item ID T2-1787846 Factory Submit Date [DATE]" at bounding box center [143, 280] width 262 height 82
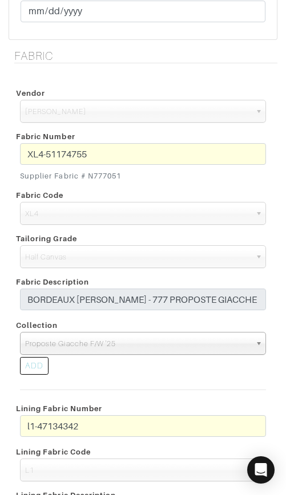
scroll to position [2242, 0]
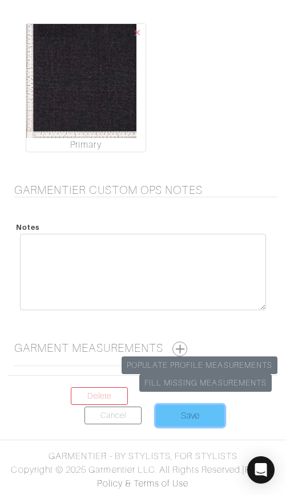
click at [191, 419] on input "Save" at bounding box center [190, 416] width 68 height 22
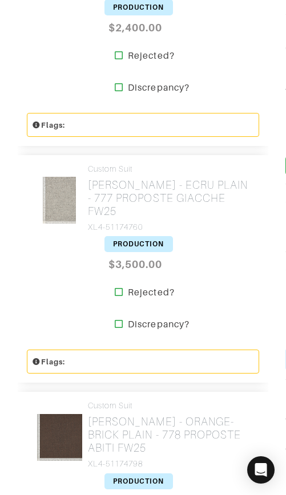
scroll to position [520, 0]
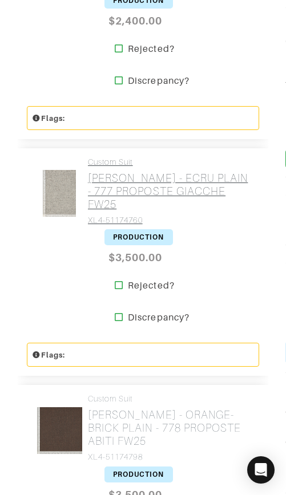
click at [120, 173] on h2 "[PERSON_NAME] - ECRU PLAIN - 777 PROPOSTE GIACCHE FW25" at bounding box center [169, 191] width 163 height 39
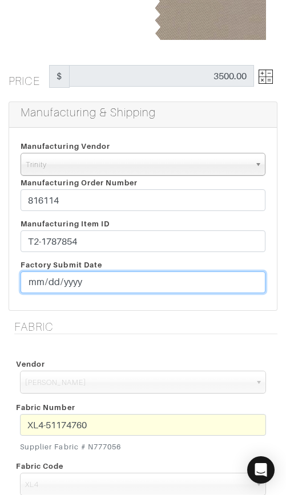
click at [51, 280] on input "[DATE]" at bounding box center [143, 282] width 245 height 22
type input "[DATE]"
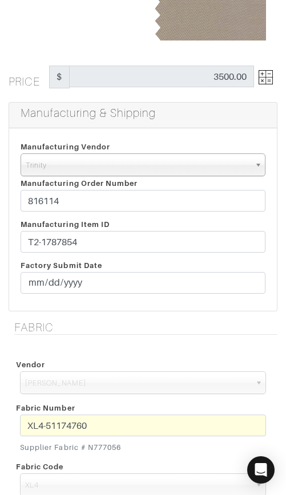
click at [129, 216] on div "Manufacturing Vendor [GEOGRAPHIC_DATA] UMS [PERSON_NAME] Trands YZ Red Collar O…" at bounding box center [143, 179] width 262 height 78
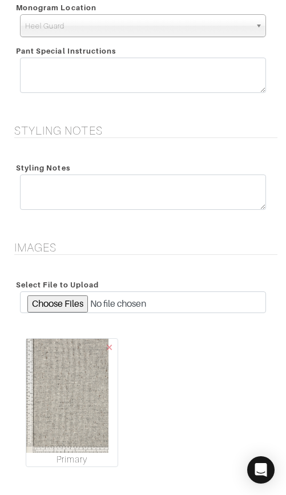
scroll to position [2610, 0]
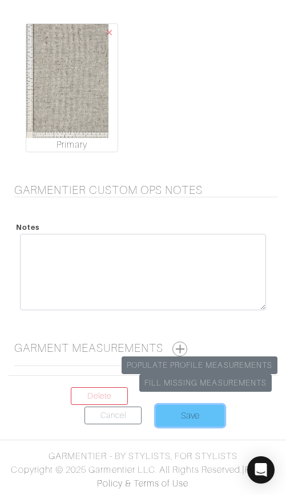
click at [161, 408] on input "Save" at bounding box center [190, 416] width 68 height 22
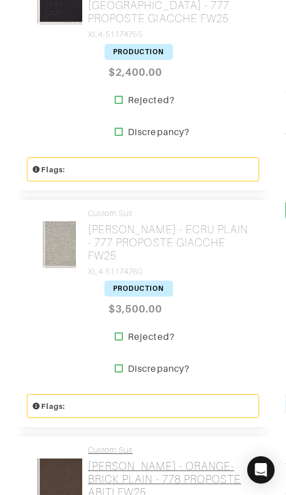
scroll to position [528, 0]
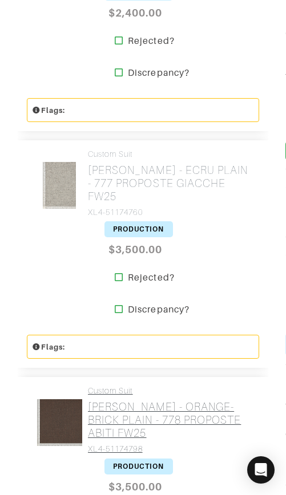
click at [143, 400] on h2 "[PERSON_NAME] - ORANGE-BRICK PLAIN - 778 PROPOSTE ABITI FW25" at bounding box center [169, 419] width 163 height 39
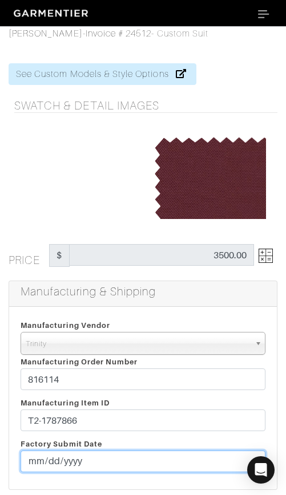
click at [55, 460] on input "[DATE]" at bounding box center [143, 462] width 245 height 22
click at [51, 458] on input "[DATE]" at bounding box center [143, 462] width 245 height 22
type input "[DATE]"
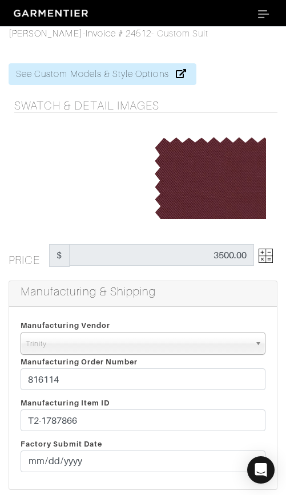
click at [190, 395] on div "Manufacturing Vendor [GEOGRAPHIC_DATA] UMS [PERSON_NAME] Trands YZ Red Collar O…" at bounding box center [143, 357] width 262 height 78
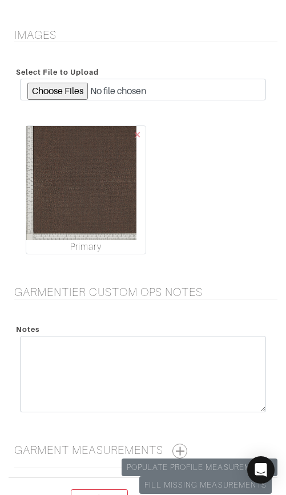
scroll to position [2610, 0]
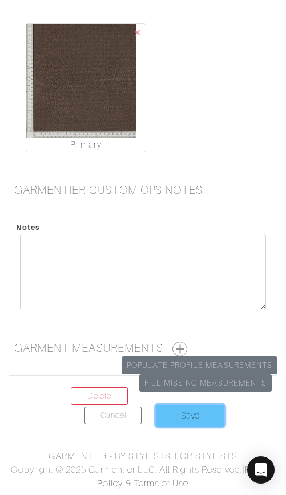
click at [180, 411] on input "Save" at bounding box center [190, 416] width 68 height 22
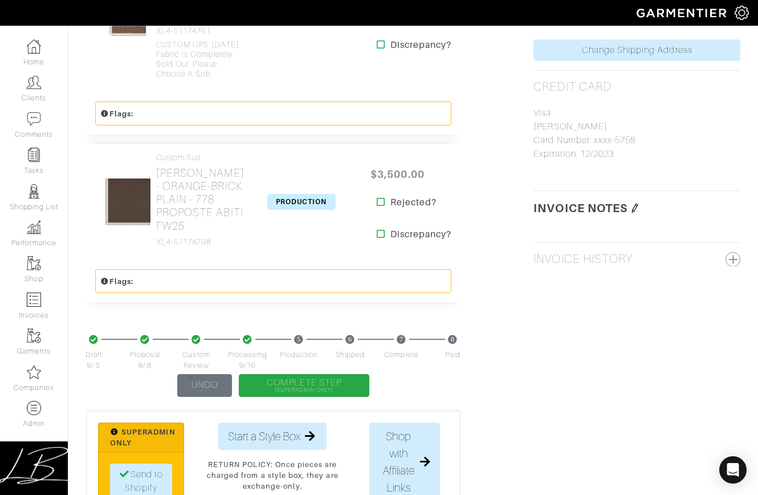
scroll to position [691, 0]
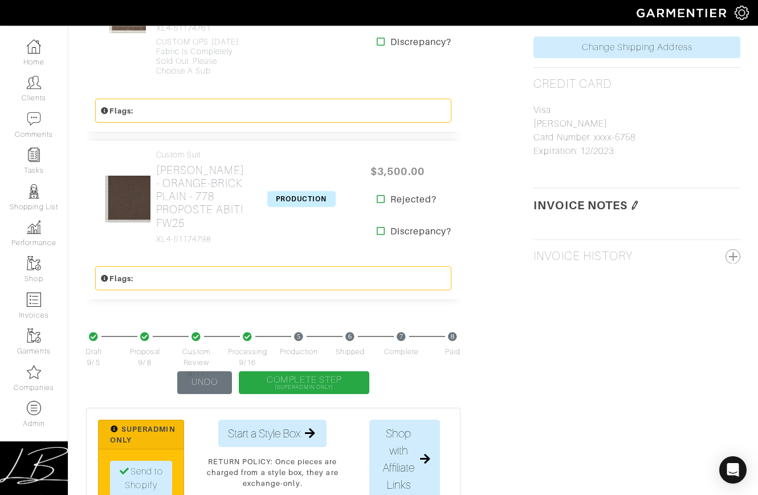
drag, startPoint x: 635, startPoint y: 205, endPoint x: 635, endPoint y: 212, distance: 6.3
click at [285, 205] on img at bounding box center [635, 205] width 9 height 9
click at [285, 229] on textarea at bounding box center [637, 248] width 207 height 63
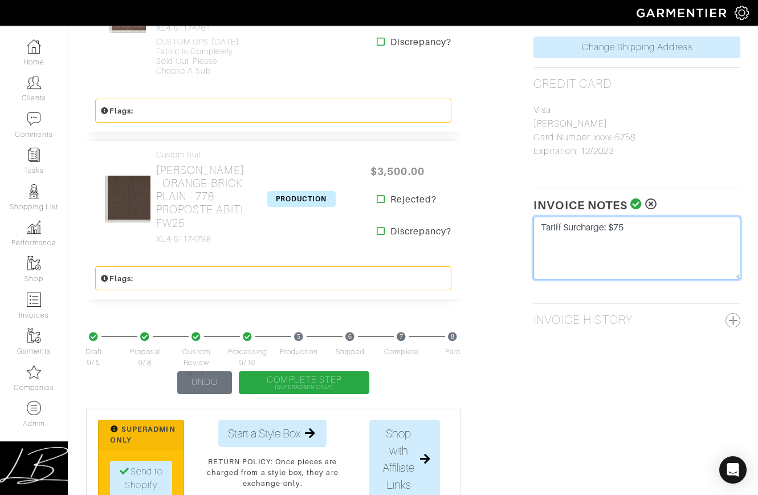
type textarea "Tariff Surcharge: $75"
click at [285, 202] on icon at bounding box center [637, 203] width 12 height 11
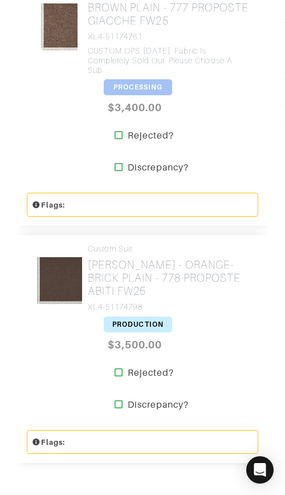
scroll to position [942, 0]
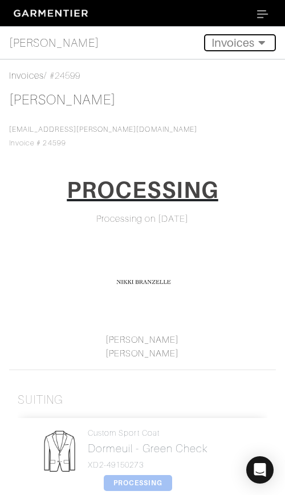
click at [232, 46] on button "Invoices" at bounding box center [240, 42] width 72 height 17
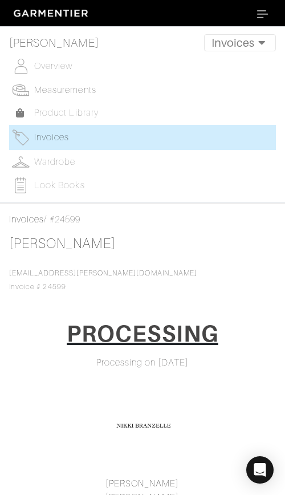
click at [71, 91] on span "Measurements" at bounding box center [65, 90] width 62 height 10
click at [236, 42] on button "Invoices" at bounding box center [240, 42] width 72 height 17
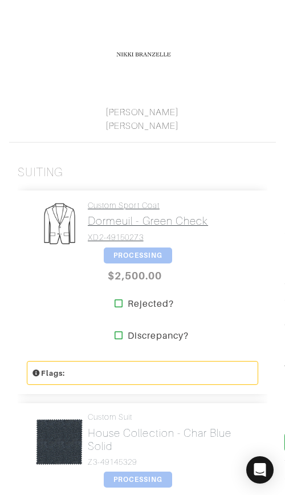
click at [104, 211] on link "Custom Sport Coat Dormeuil - Green Check XD2-49150273" at bounding box center [148, 222] width 120 height 42
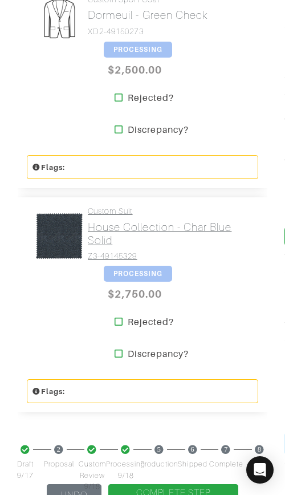
scroll to position [437, 0]
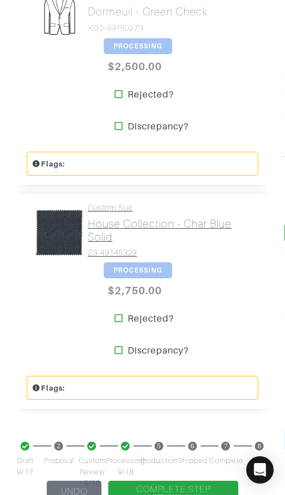
click at [116, 233] on h2 "House Collection - Char Blue Solid" at bounding box center [169, 230] width 162 height 26
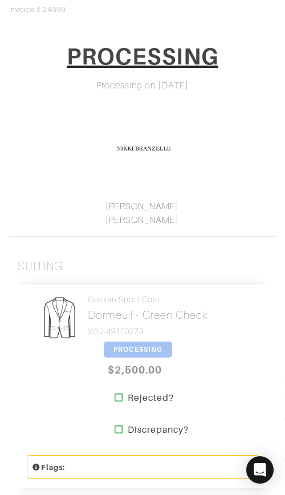
scroll to position [0, 0]
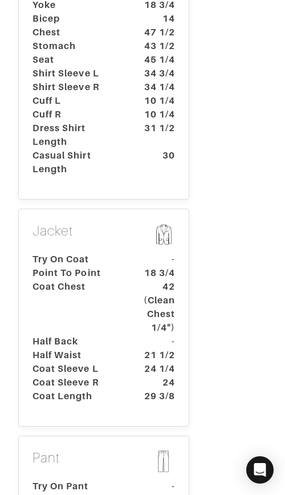
scroll to position [513, 0]
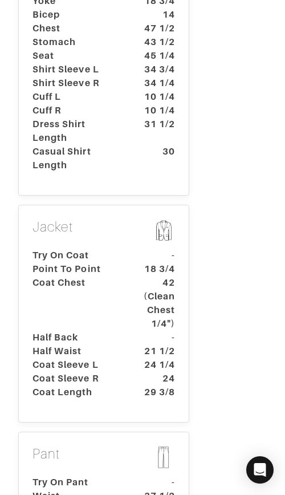
click at [114, 262] on dt "Point To Point" at bounding box center [77, 269] width 107 height 14
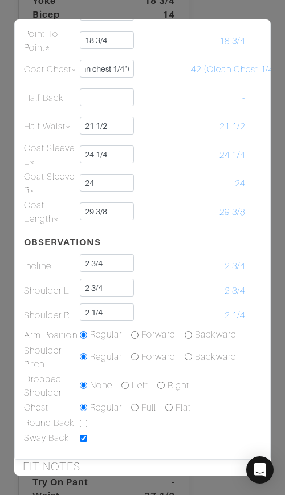
scroll to position [0, 0]
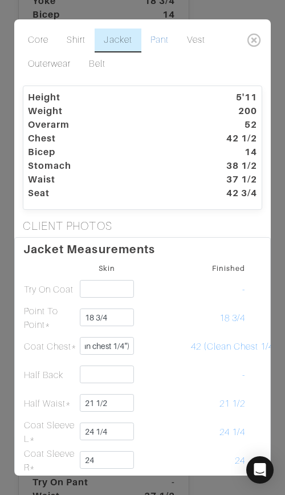
click at [157, 38] on link "Pant" at bounding box center [159, 41] width 36 height 24
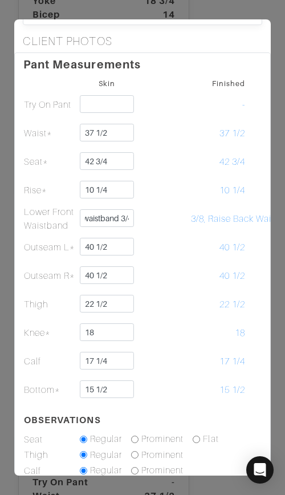
scroll to position [0, 62]
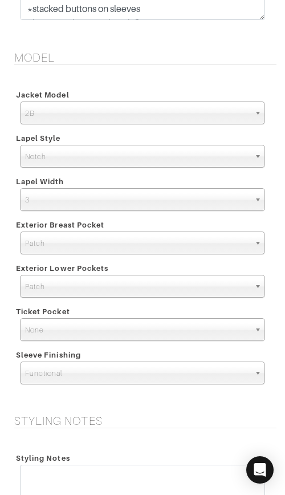
scroll to position [2102, 0]
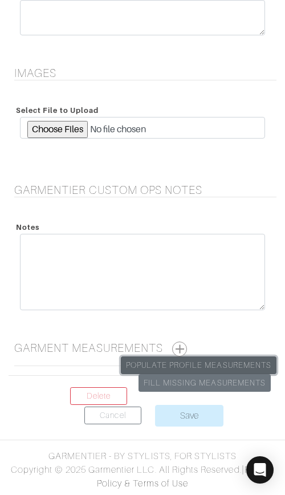
click at [216, 366] on link "Populate Profile Measurements" at bounding box center [199, 365] width 156 height 18
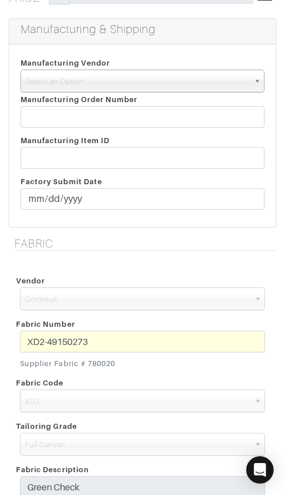
scroll to position [274, 0]
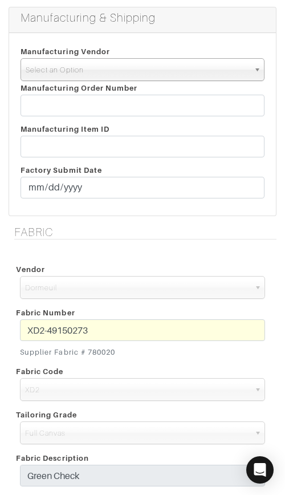
click at [115, 69] on span "Select an Option" at bounding box center [138, 70] width 224 height 23
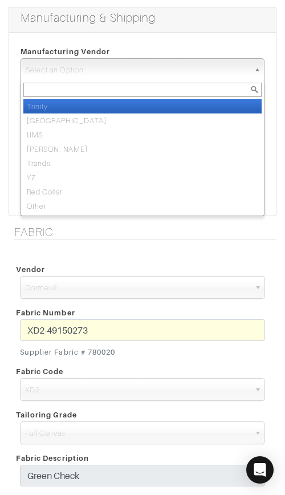
drag, startPoint x: 123, startPoint y: 72, endPoint x: 125, endPoint y: 93, distance: 21.2
click at [123, 72] on span "Select an Option" at bounding box center [138, 70] width 224 height 23
click at [125, 103] on li "Trinity" at bounding box center [142, 106] width 238 height 14
select select "1"
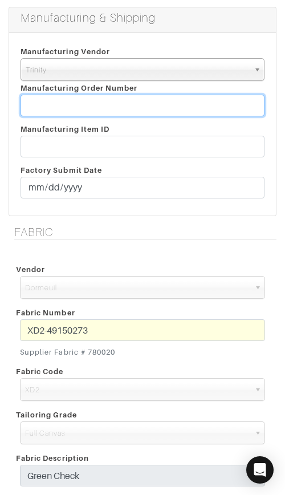
click at [119, 101] on input "text" at bounding box center [143, 106] width 244 height 22
paste input "816132"
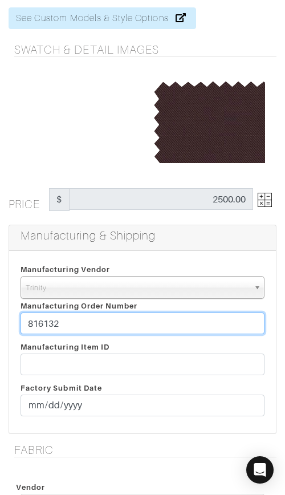
scroll to position [0, 0]
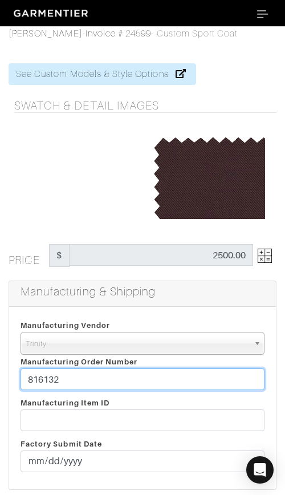
type input "816132"
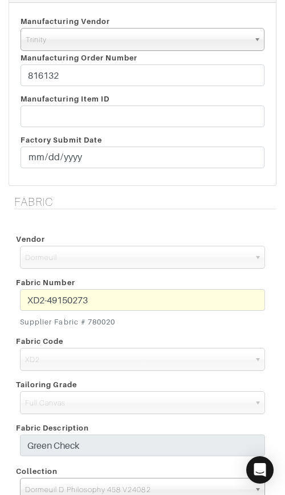
scroll to position [316, 0]
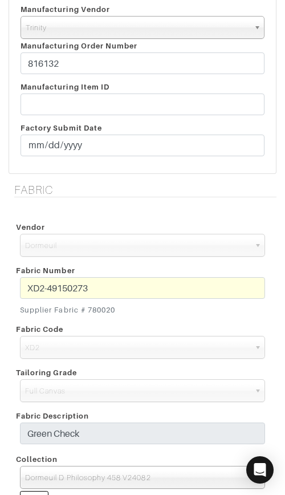
drag, startPoint x: 88, startPoint y: 310, endPoint x: 131, endPoint y: 309, distance: 43.3
click at [129, 310] on small "Supplier Fabric # 780020" at bounding box center [142, 310] width 245 height 11
copy small "780020"
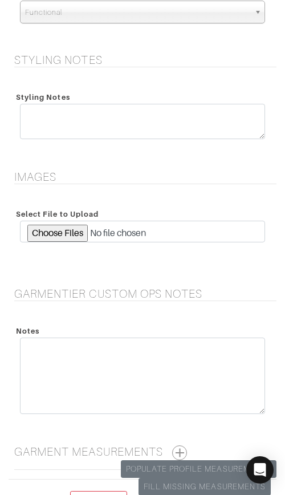
scroll to position [2010, 0]
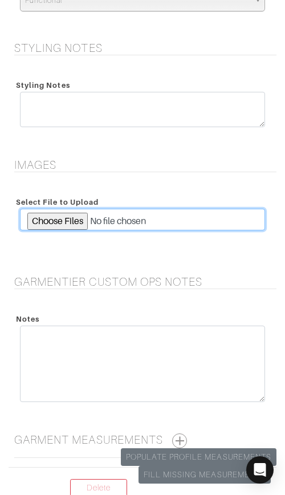
click at [58, 225] on input "file" at bounding box center [142, 220] width 245 height 22
type input "C:\fakepath\780020 (1).jpg"
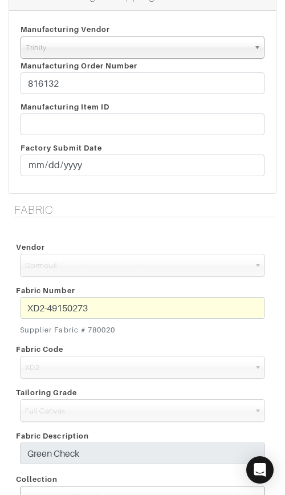
scroll to position [267, 0]
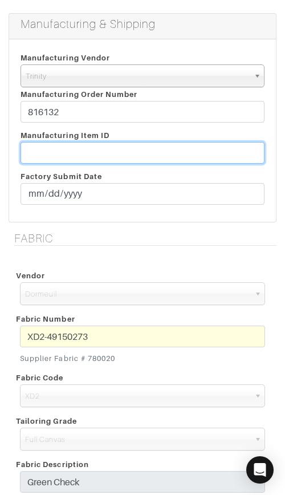
click at [118, 157] on input "text" at bounding box center [143, 153] width 244 height 22
paste input "T2-1787888."
type input "T2-1787888"
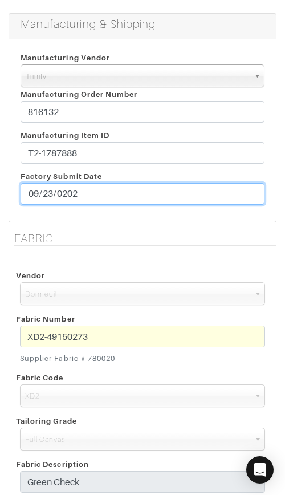
type input "2025-09-23"
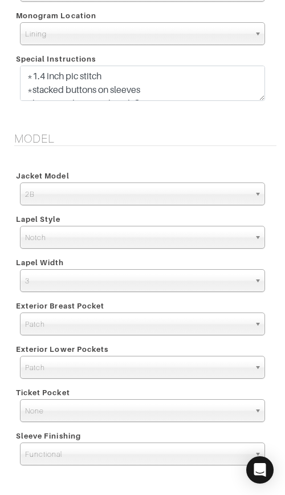
scroll to position [1552, 0]
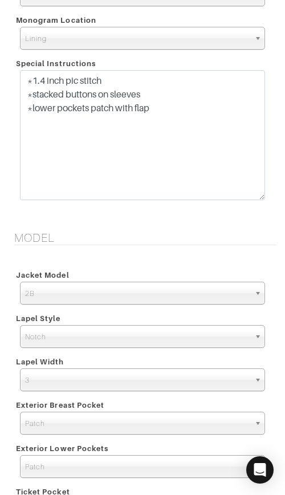
drag, startPoint x: 258, startPoint y: 104, endPoint x: 262, endPoint y: 199, distance: 94.7
click at [262, 199] on textarea "*1.4 inch pic stitch *stacked buttons on sleeves *lower pockets patch with flap" at bounding box center [142, 135] width 245 height 130
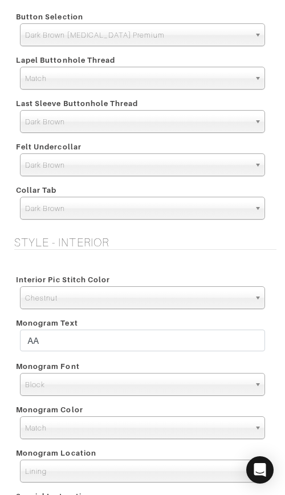
scroll to position [1120, 0]
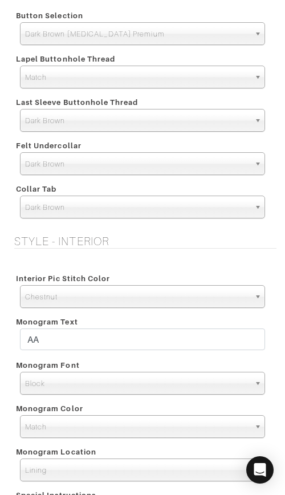
click at [159, 420] on span "Match" at bounding box center [137, 427] width 225 height 23
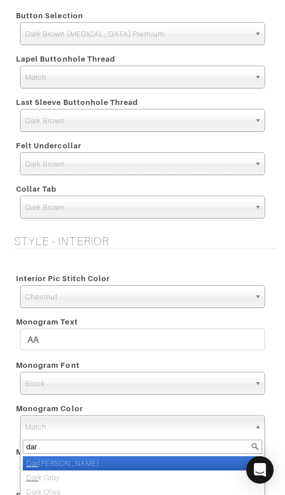
type input "dark"
select select "48"
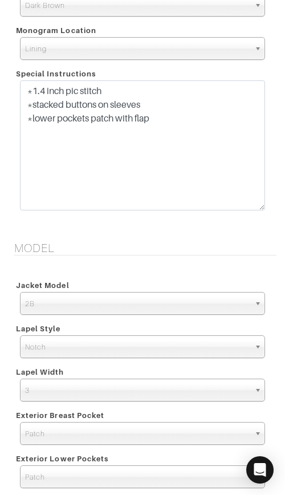
scroll to position [2197, 0]
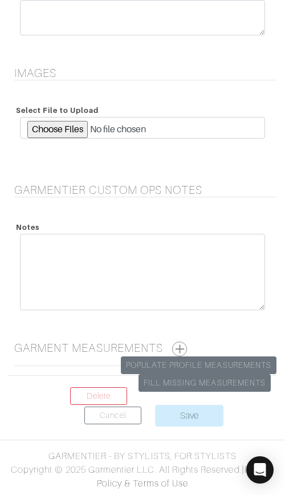
click at [187, 347] on button "button" at bounding box center [179, 349] width 15 height 15
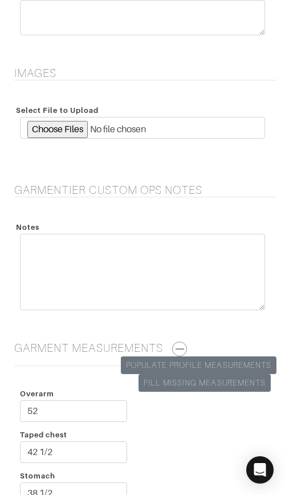
scroll to position [2701, 0]
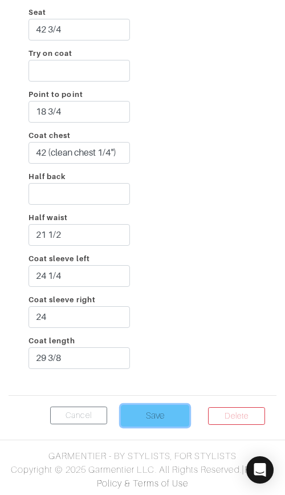
click at [160, 415] on input "Save" at bounding box center [155, 416] width 68 height 22
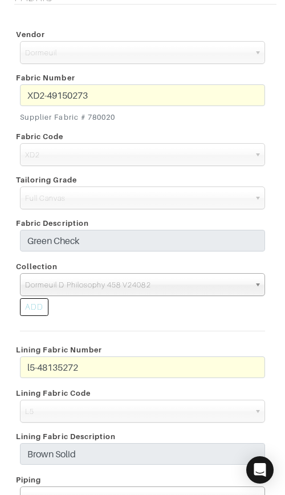
scroll to position [0, 0]
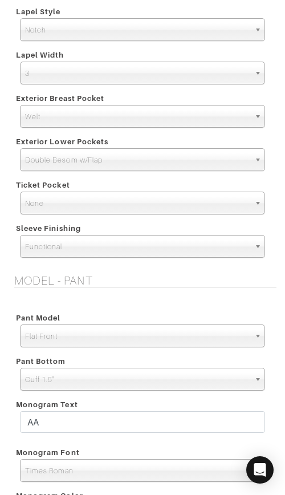
scroll to position [2470, 0]
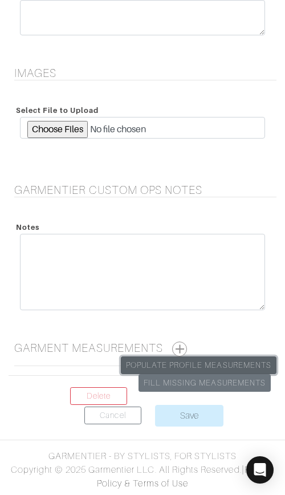
drag, startPoint x: 226, startPoint y: 365, endPoint x: 196, endPoint y: 252, distance: 117.0
click at [226, 365] on link "Populate Profile Measurements" at bounding box center [199, 365] width 156 height 18
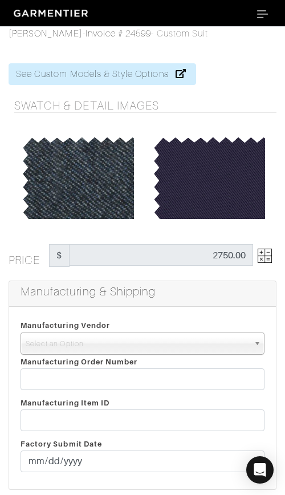
drag, startPoint x: 104, startPoint y: 342, endPoint x: 118, endPoint y: 355, distance: 19.0
click at [104, 343] on span "Select an Option" at bounding box center [138, 343] width 224 height 23
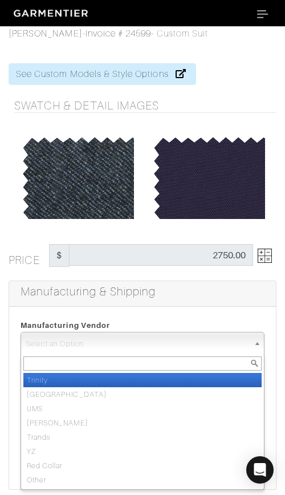
click at [151, 375] on li "Trinity" at bounding box center [142, 380] width 238 height 14
select select "1"
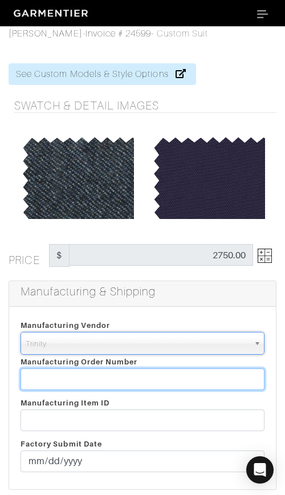
click at [151, 375] on input "text" at bounding box center [143, 379] width 244 height 22
paste input "816132"
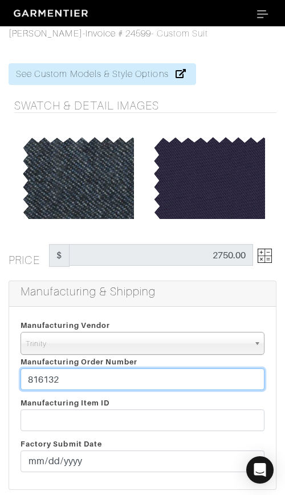
type input "816132"
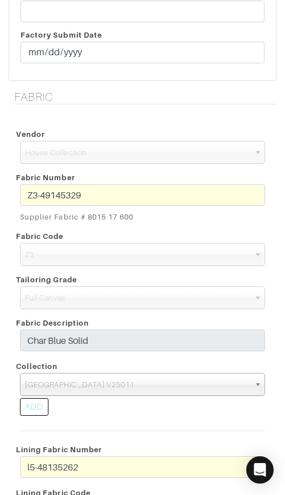
scroll to position [1032, 0]
click at [155, 381] on span "Lanificio di Lusso Alto V25011" at bounding box center [137, 385] width 225 height 23
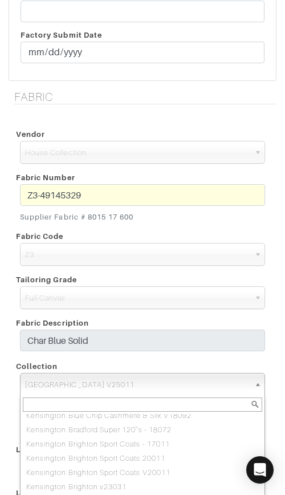
paste input "Lanificio di Lusso Seasonal Classics V24082"
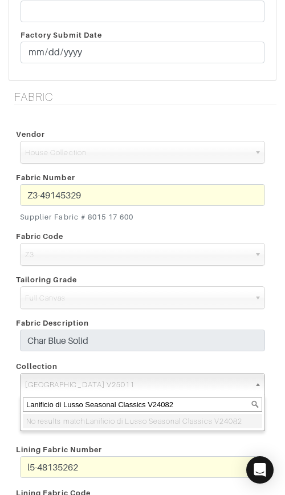
type input "Lanificio di Lusso Seasonal Classics V24082"
click at [203, 361] on div "Collection" at bounding box center [142, 366] width 262 height 14
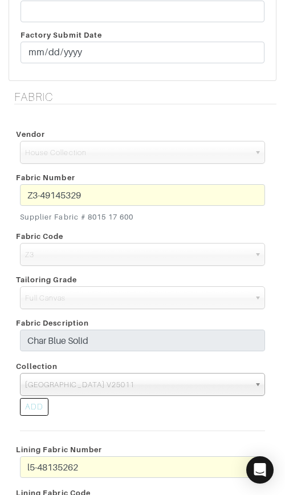
click at [39, 408] on div "ADD" at bounding box center [34, 407] width 29 height 18
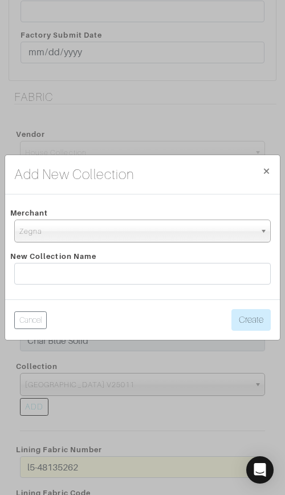
click at [146, 221] on span "Zegna" at bounding box center [137, 231] width 236 height 23
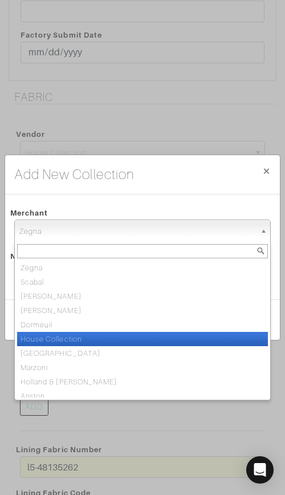
click at [129, 334] on li "House Collection" at bounding box center [142, 339] width 251 height 14
select select "75"
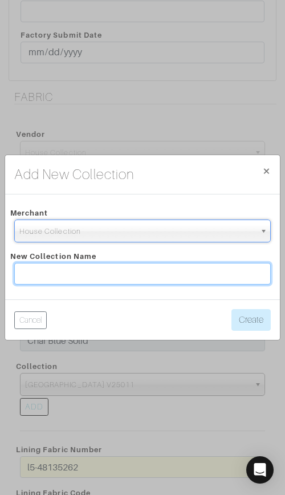
click at [159, 277] on input "text" at bounding box center [142, 274] width 257 height 22
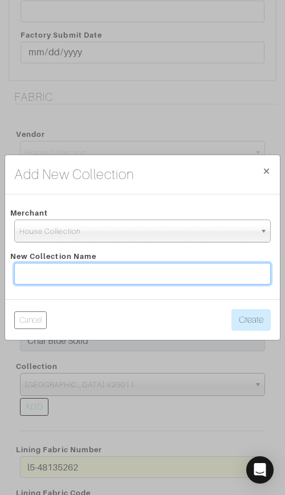
paste input "Lanificio di Lusso Seasonal Classics V24082"
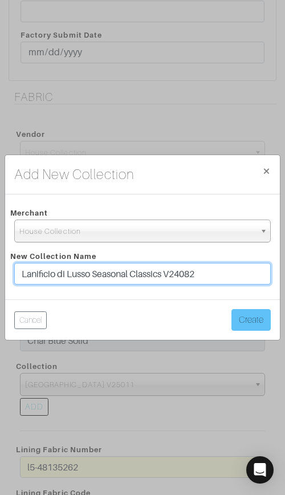
type input "Lanificio di Lusso Seasonal Classics V24082"
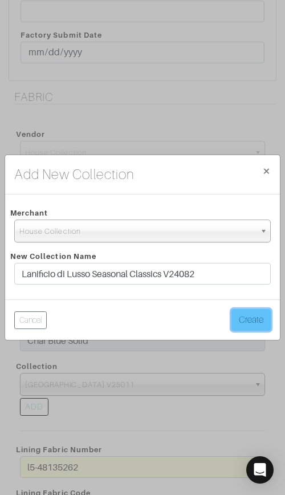
click at [250, 319] on button "Create" at bounding box center [251, 320] width 39 height 22
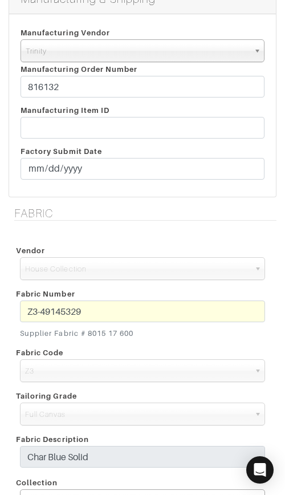
scroll to position [286, 0]
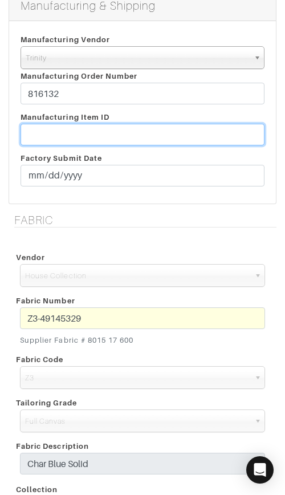
click at [148, 134] on input "text" at bounding box center [143, 135] width 244 height 22
paste input "T2-1787905."
type input "T2-1787905"
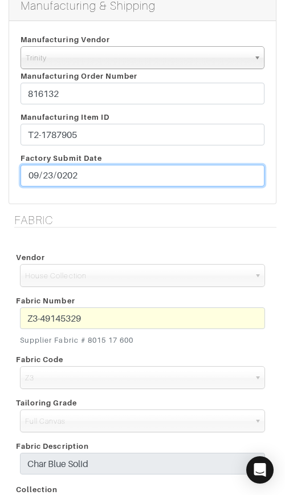
type input "[DATE]"
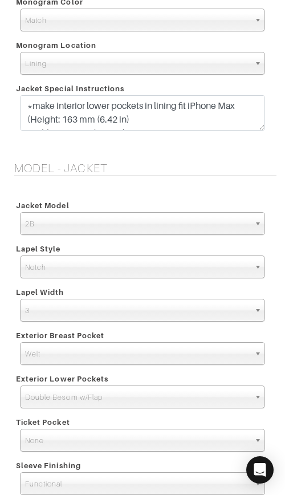
scroll to position [1528, 0]
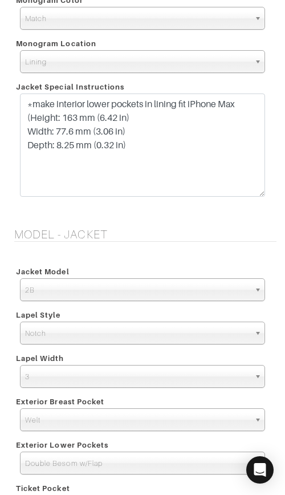
drag, startPoint x: 259, startPoint y: 125, endPoint x: 251, endPoint y: 193, distance: 67.8
click at [251, 193] on textarea "*make interior lower pockets in lining fit iPhone Max (Height: 163 mm (6.42 in)…" at bounding box center [142, 145] width 245 height 103
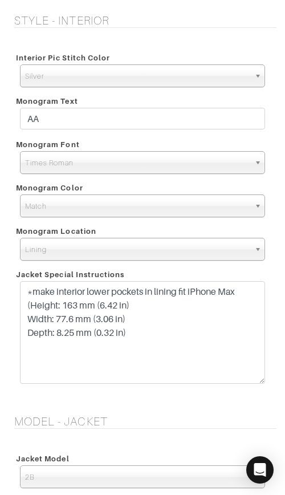
scroll to position [1342, 0]
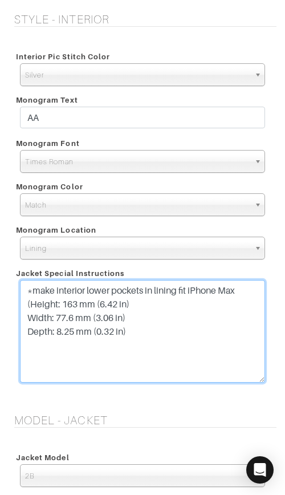
drag, startPoint x: 188, startPoint y: 331, endPoint x: 60, endPoint y: 282, distance: 137.2
click at [58, 283] on textarea "*make interior lower pockets in lining fit iPhone Max (Height: 163 mm (6.42 in)…" at bounding box center [142, 331] width 245 height 103
click at [63, 282] on textarea "*make interior lower pockets in lining fit iPhone Max (Height: 163 mm (6.42 in)…" at bounding box center [142, 331] width 245 height 103
drag, startPoint x: 257, startPoint y: 284, endPoint x: 244, endPoint y: 288, distance: 14.3
click at [244, 288] on textarea "*make interior lower pockets in lining fit iPhone Max (Height: 163 mm (6.42 in)…" at bounding box center [142, 331] width 245 height 103
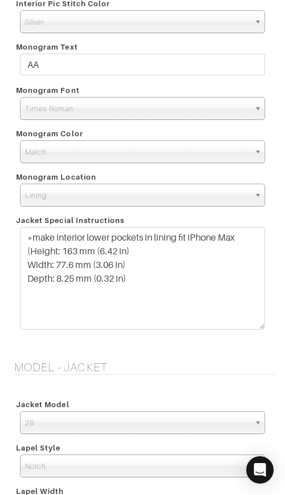
scroll to position [1387, 0]
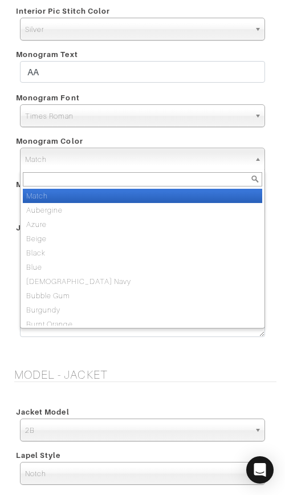
click at [129, 161] on span "Match" at bounding box center [137, 159] width 225 height 23
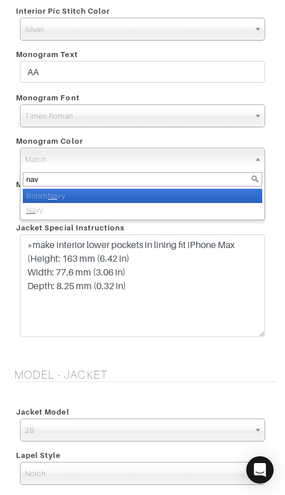
type input "navy"
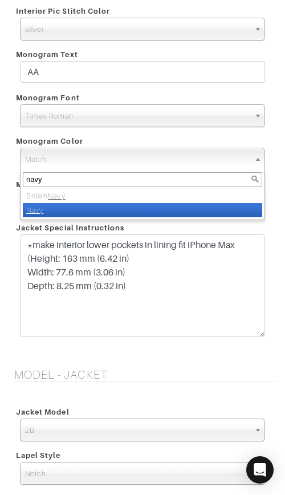
select select "8"
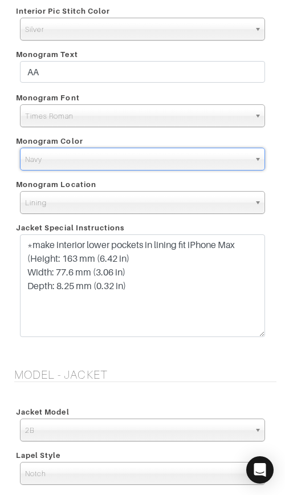
click at [140, 358] on form "See Custom Models & Style Options Swatch & Detail Images Price $ 2750.00 Manufa…" at bounding box center [143, 126] width 268 height 2928
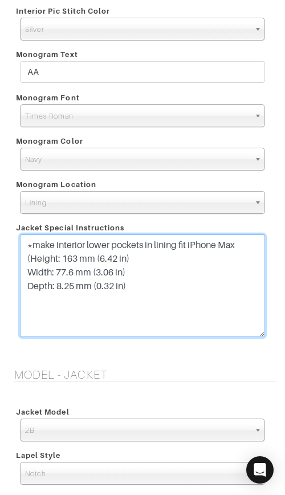
click at [152, 295] on textarea "*make interior lower pockets in lining fit iPhone Max (Height: 163 mm (6.42 in)…" at bounding box center [142, 285] width 245 height 103
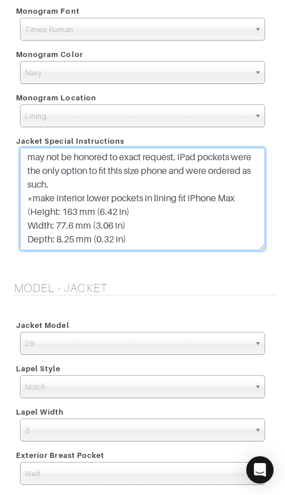
scroll to position [0, 0]
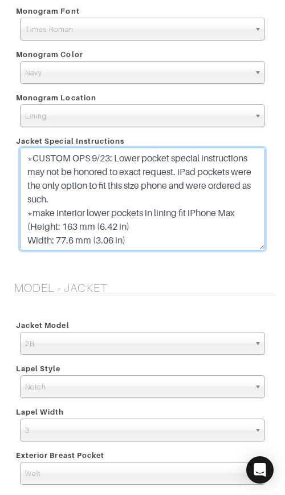
click at [110, 160] on textarea "*make interior lower pockets in lining fit iPhone Max (Height: 163 mm (6.42 in)…" at bounding box center [142, 199] width 245 height 103
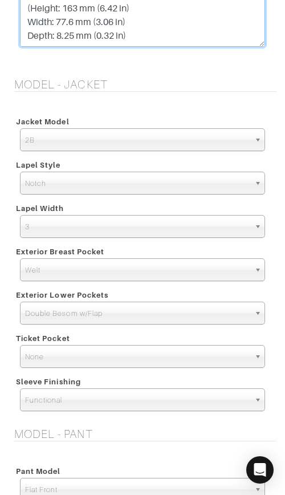
scroll to position [1691, 0]
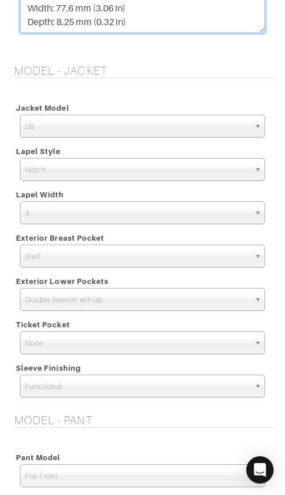
type textarea "*CUSTOM OPS 9/23/25: Lower pocket special instructions may not be honored to ex…"
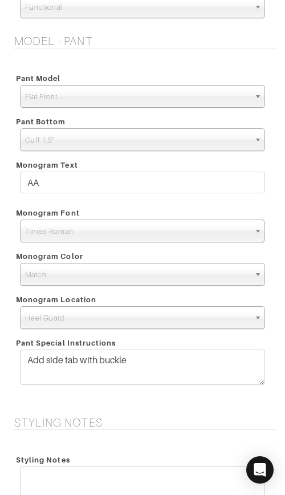
scroll to position [2072, 0]
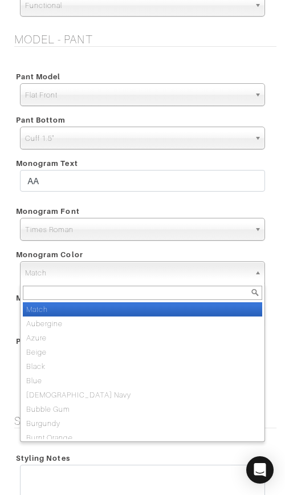
click at [160, 271] on span "Match" at bounding box center [137, 273] width 225 height 23
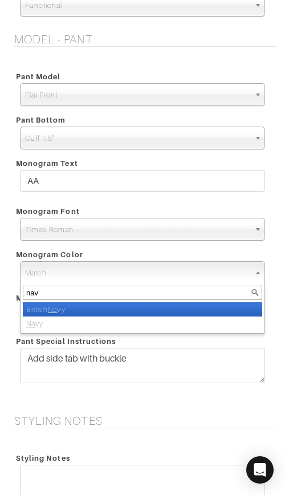
type input "navy"
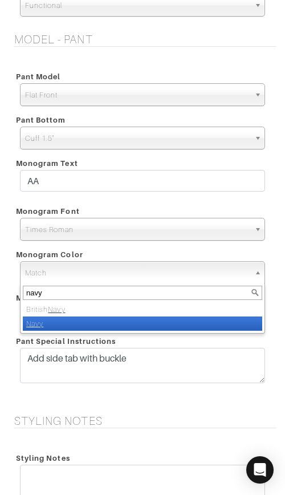
select select "8"
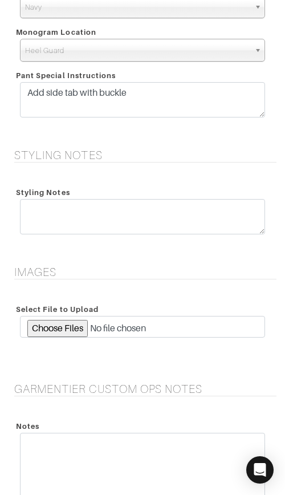
scroll to position [2537, 0]
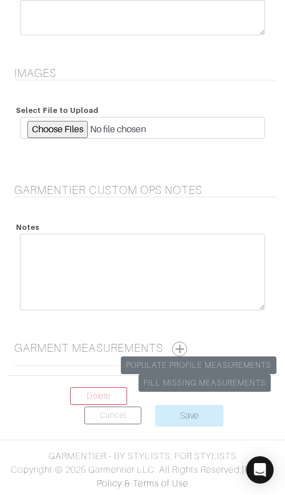
click at [182, 351] on button "button" at bounding box center [179, 349] width 15 height 15
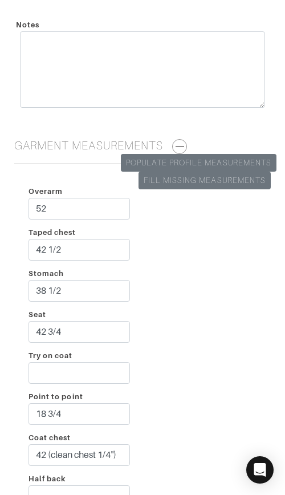
scroll to position [3042, 0]
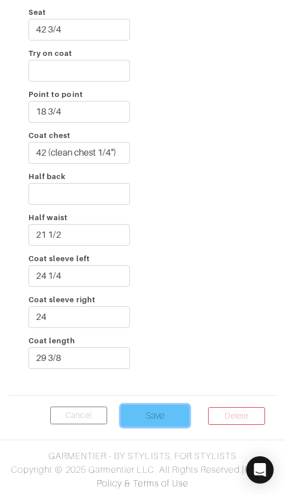
click at [143, 411] on input "Save" at bounding box center [155, 416] width 68 height 22
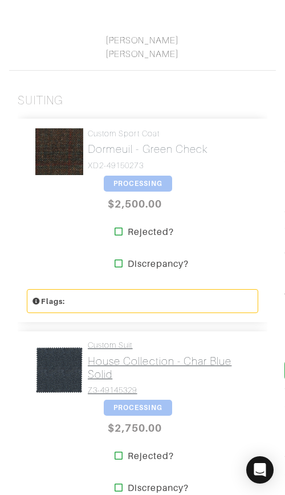
scroll to position [302, 0]
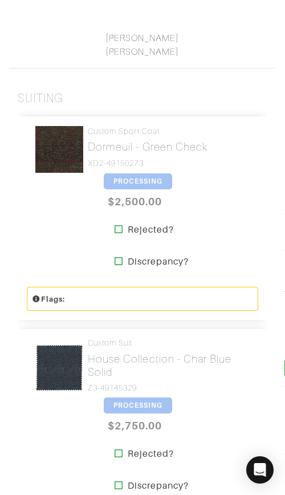
click at [138, 180] on span "PROCESSING" at bounding box center [138, 181] width 68 height 16
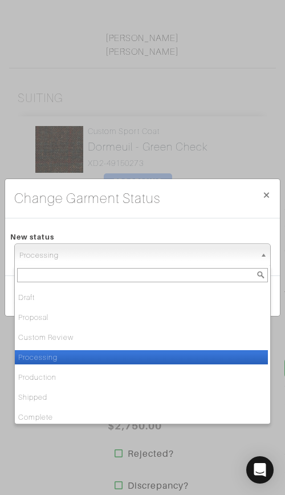
click at [149, 253] on span "Processing" at bounding box center [137, 255] width 236 height 23
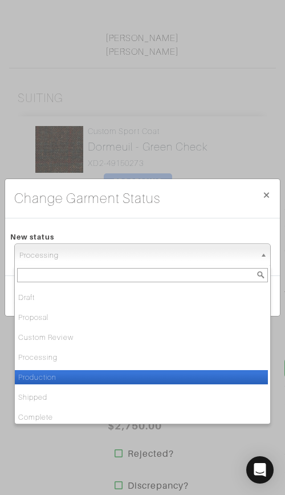
click at [150, 375] on li "Production" at bounding box center [141, 377] width 253 height 14
select select "Production"
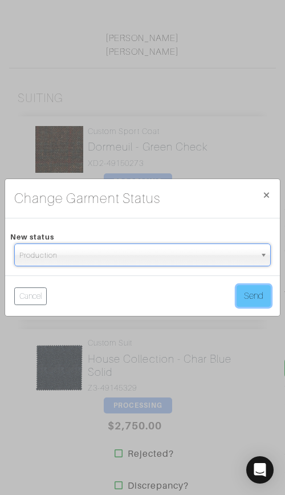
click at [250, 295] on button "Send" at bounding box center [254, 296] width 34 height 22
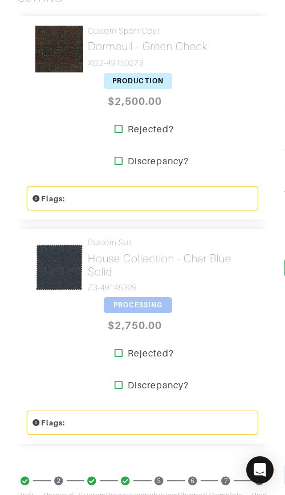
scroll to position [401, 0]
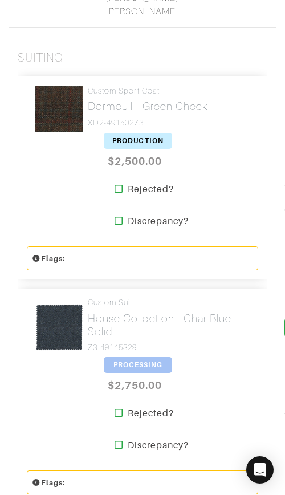
scroll to position [345, 0]
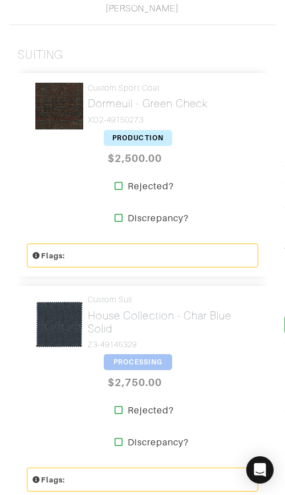
click at [148, 364] on span "PROCESSING" at bounding box center [138, 362] width 68 height 16
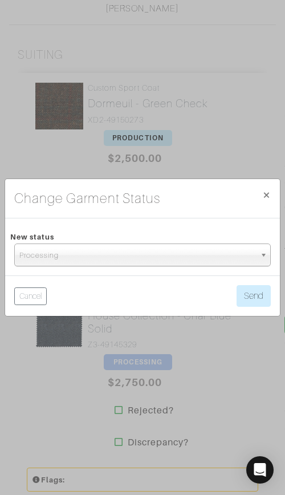
click at [148, 262] on span "Processing" at bounding box center [137, 255] width 236 height 23
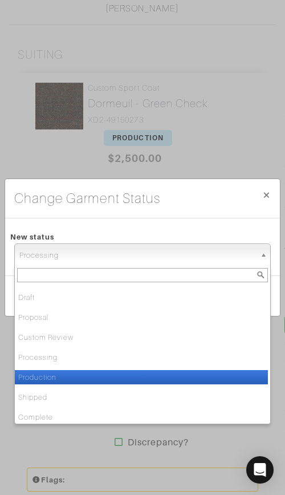
click at [143, 372] on li "Production" at bounding box center [141, 377] width 253 height 14
select select "Production"
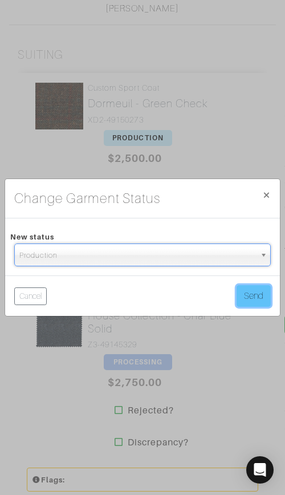
click at [239, 287] on button "Send" at bounding box center [254, 296] width 34 height 22
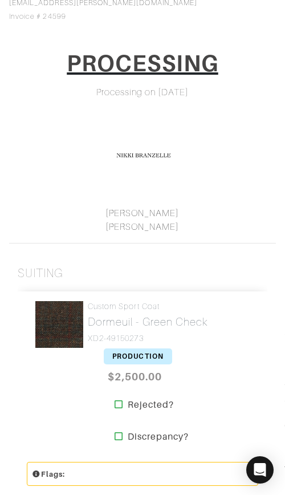
scroll to position [112, 0]
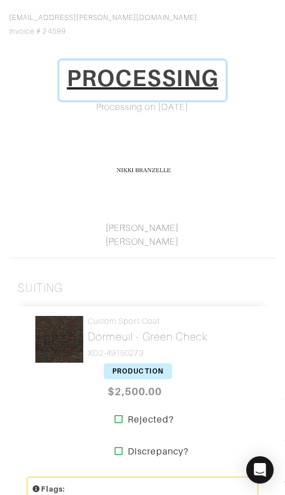
click at [166, 83] on h1 "PROCESSING" at bounding box center [143, 77] width 152 height 27
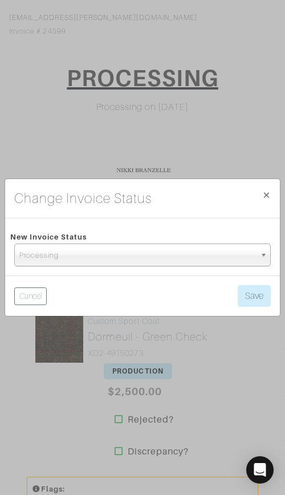
click at [182, 253] on span "Processing" at bounding box center [137, 255] width 236 height 23
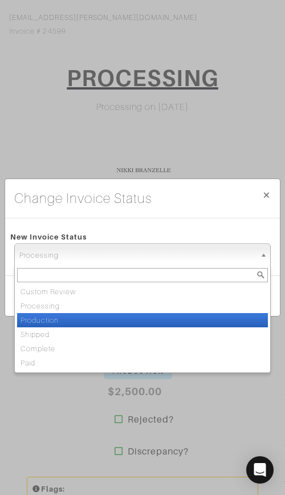
click at [176, 317] on li "Production" at bounding box center [142, 320] width 251 height 14
select select "Production"
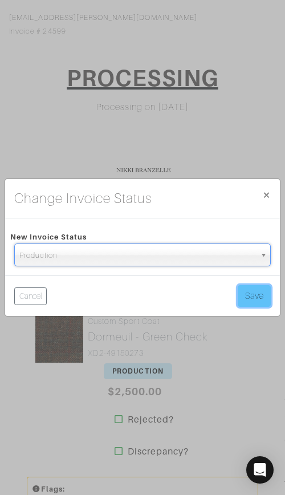
click at [262, 293] on button "Save" at bounding box center [254, 296] width 33 height 22
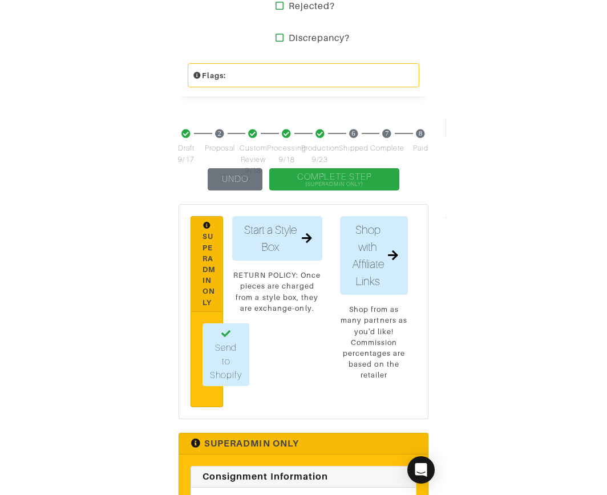
scroll to position [630, 0]
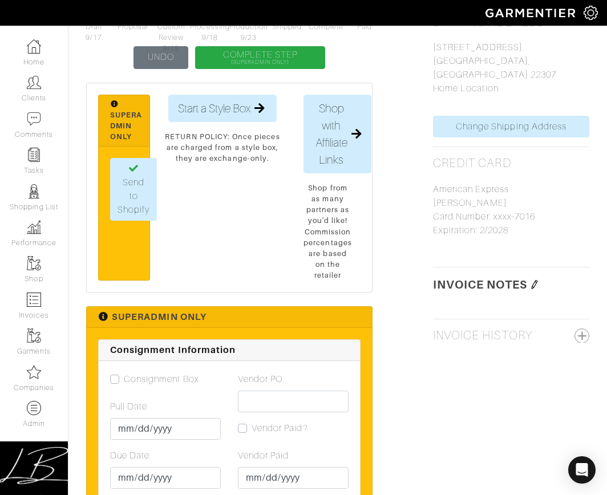
click at [285, 280] on img at bounding box center [534, 284] width 9 height 9
click at [285, 296] on textarea at bounding box center [511, 327] width 156 height 63
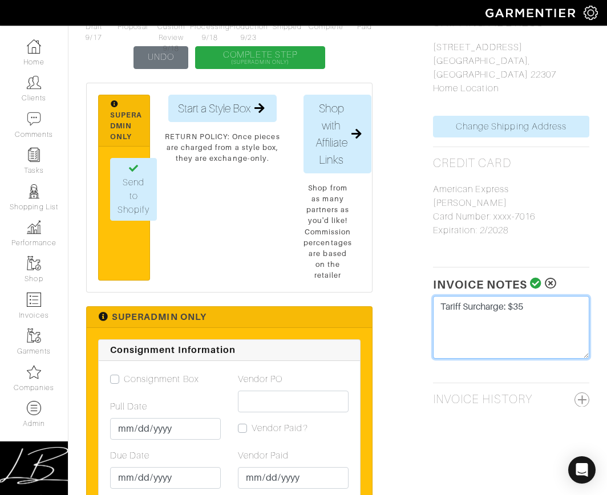
type textarea "Tariff Surcharge: $35"
click at [285, 278] on icon at bounding box center [536, 283] width 12 height 11
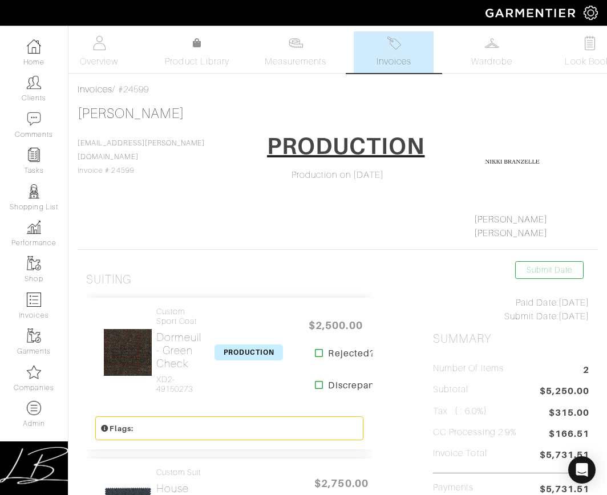
scroll to position [630, 0]
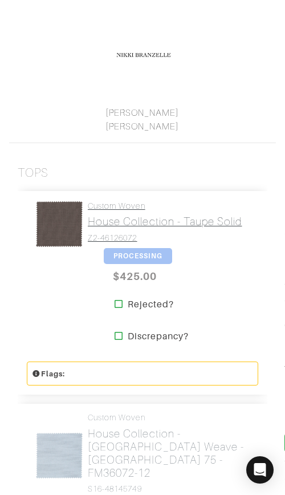
scroll to position [228, 0]
click at [150, 217] on h2 "House Collection - Taupe Solid" at bounding box center [165, 220] width 155 height 13
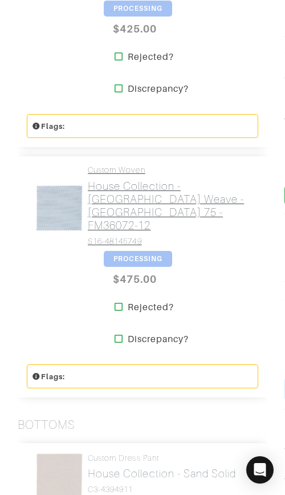
click at [149, 217] on h2 "House Collection - Blue Plain weave - Oxford 75 - FM36072-12" at bounding box center [169, 206] width 162 height 52
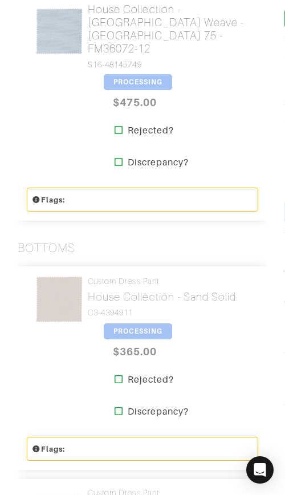
scroll to position [669, 0]
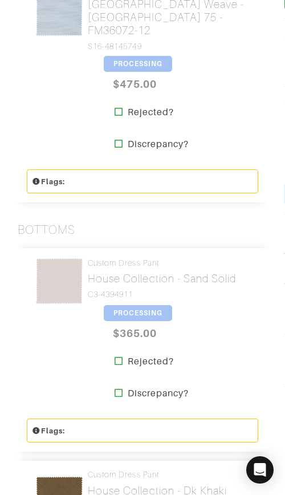
click at [148, 248] on div "Custom Dress Pant House Collection - Sand Solid C3-4394911 PROCESSING $365.00 R…" at bounding box center [143, 328] width 250 height 161
click at [145, 258] on h4 "Custom Dress Pant" at bounding box center [162, 263] width 148 height 10
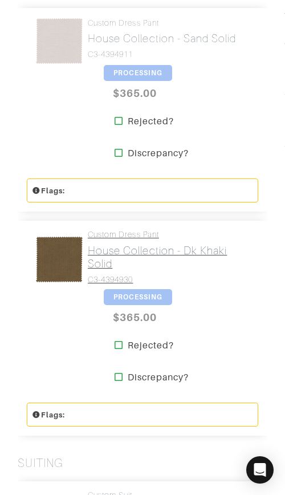
click at [146, 253] on h2 "House Collection - Dk Khaki Solid" at bounding box center [169, 257] width 162 height 26
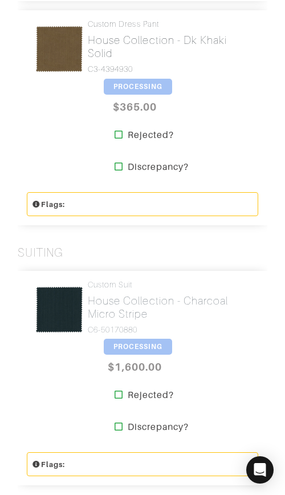
scroll to position [1123, 0]
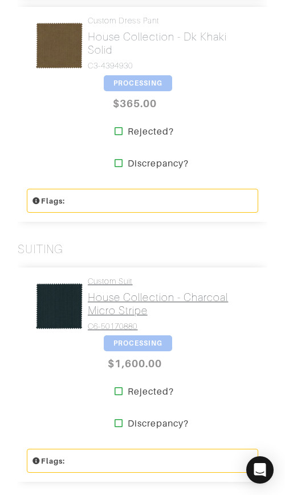
click at [148, 291] on h2 "House Collection - Charcoal Micro Stripe" at bounding box center [169, 304] width 162 height 26
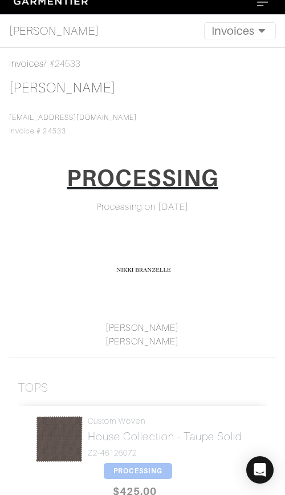
scroll to position [0, 0]
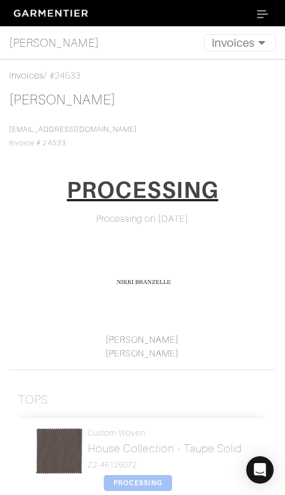
click at [226, 32] on nav "Rich Dyer Invoices Overview Measurements Product Library Invoices Wardrobe Look…" at bounding box center [142, 43] width 285 height 33
click at [229, 41] on button "Invoices" at bounding box center [240, 42] width 72 height 17
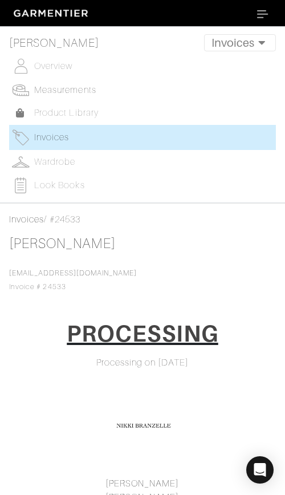
click at [84, 91] on span "Measurements" at bounding box center [65, 90] width 62 height 10
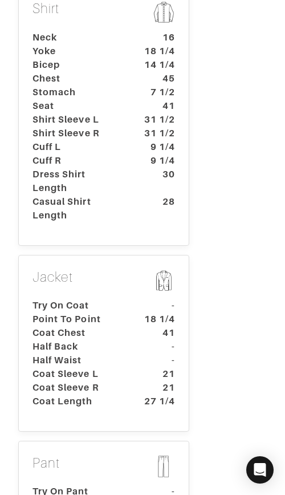
scroll to position [470, 0]
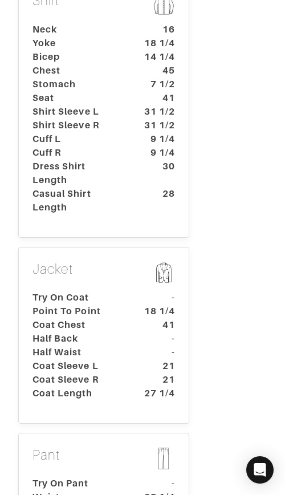
click at [91, 291] on dt "Try On Coat" at bounding box center [77, 298] width 107 height 14
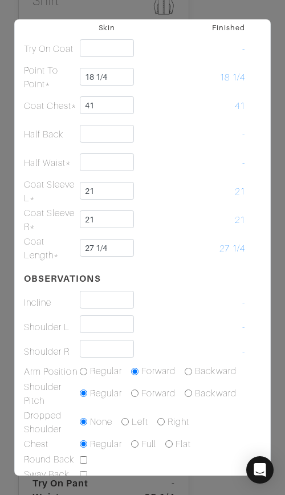
scroll to position [0, 0]
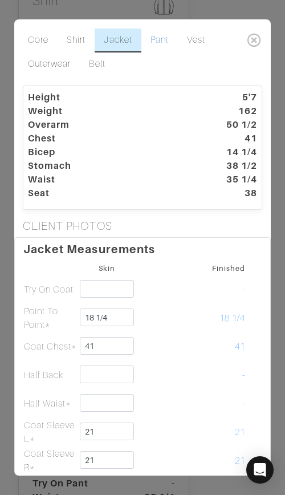
click at [164, 40] on link "Pant" at bounding box center [159, 41] width 36 height 24
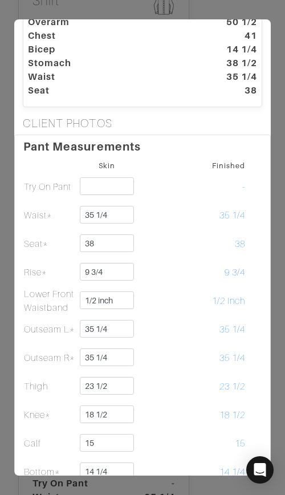
scroll to position [104, 0]
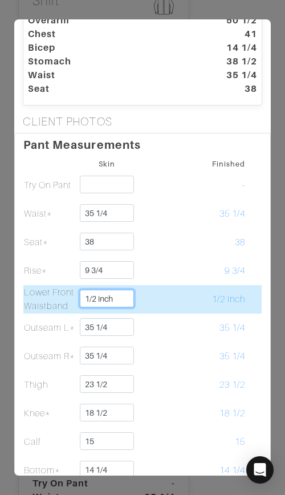
click at [129, 299] on input "1/2 inch" at bounding box center [107, 299] width 55 height 18
type input "1/2"
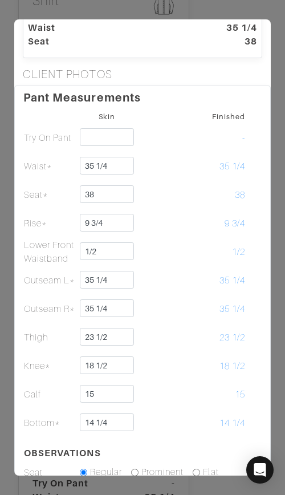
scroll to position [0, 0]
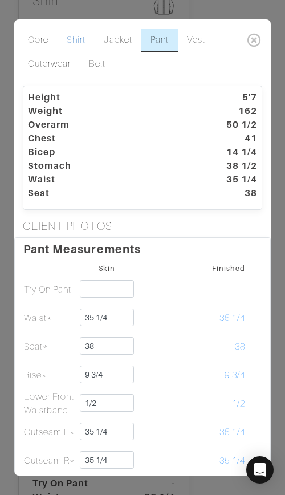
click at [78, 39] on link "Shirt" at bounding box center [76, 41] width 37 height 24
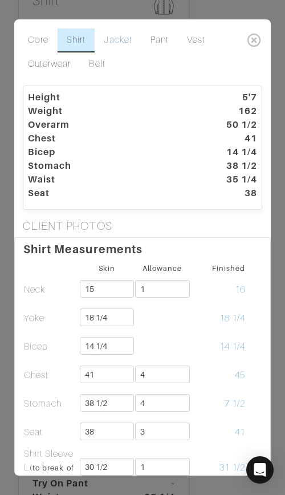
click at [124, 43] on link "Jacket" at bounding box center [118, 41] width 46 height 24
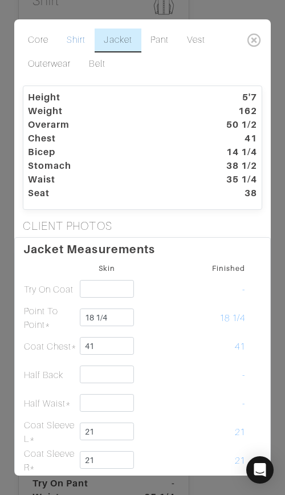
click at [73, 41] on link "Shirt" at bounding box center [76, 41] width 37 height 24
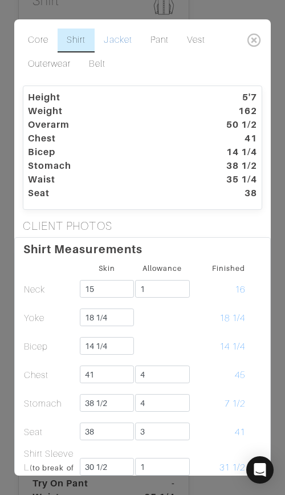
click at [119, 41] on link "Jacket" at bounding box center [118, 41] width 46 height 24
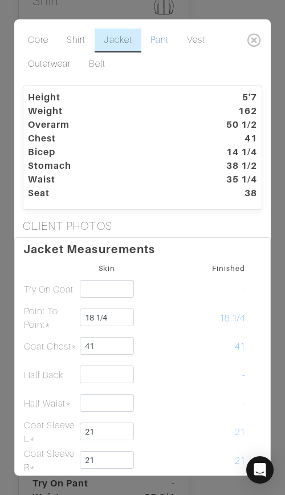
click at [158, 40] on link "Pant" at bounding box center [159, 41] width 36 height 24
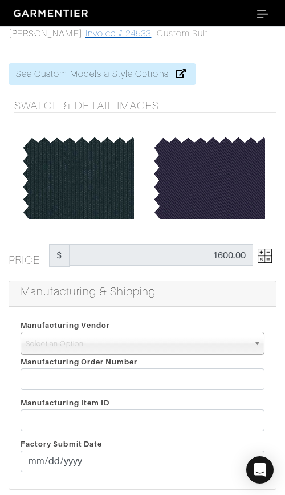
click at [100, 31] on link "Invoice # 24533" at bounding box center [119, 34] width 66 height 10
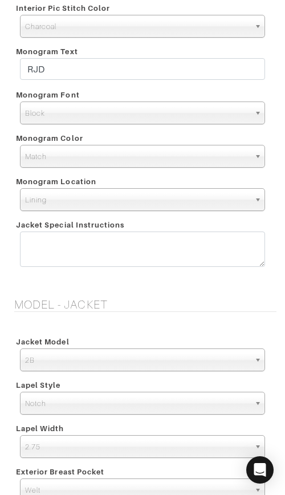
scroll to position [1391, 0]
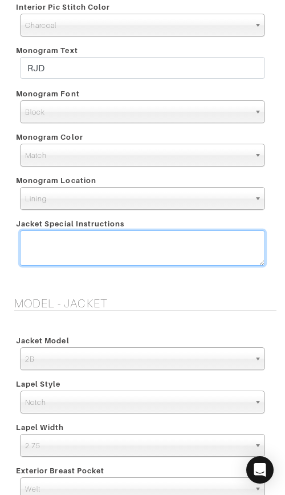
click at [196, 253] on textarea at bounding box center [142, 247] width 245 height 35
paste textarea "Rich Dyer 5406 Albemarle St Bethesda, Maryland - 20816"
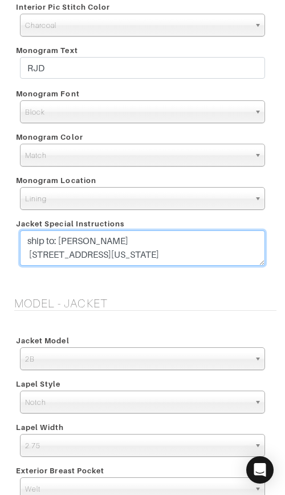
type textarea "ship to: Rich Dyer 5406 Albemarle St Bethesda, Maryland - 20816"
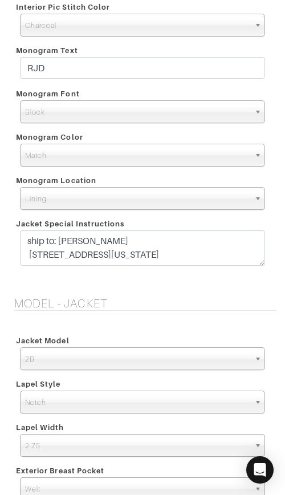
click at [201, 298] on h5 "Model - Jacket" at bounding box center [145, 304] width 262 height 14
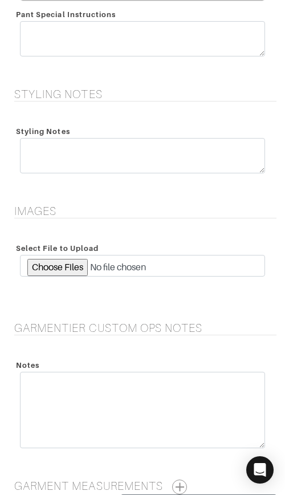
scroll to position [2315, 0]
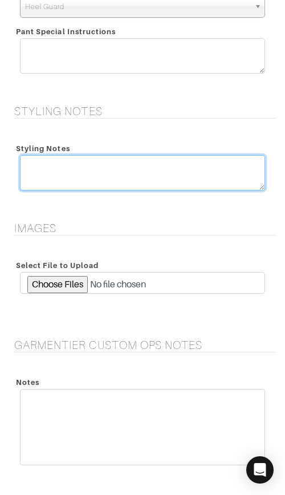
click at [128, 173] on textarea at bounding box center [142, 172] width 245 height 35
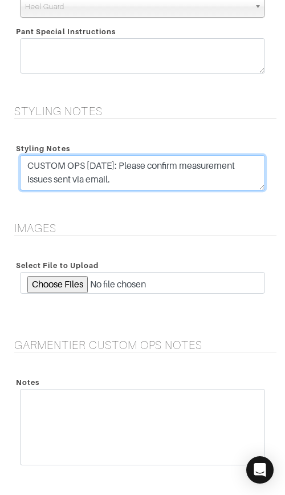
type textarea "CUSTOM OPS 9/23/25: Please confirm measurement issues sent via email."
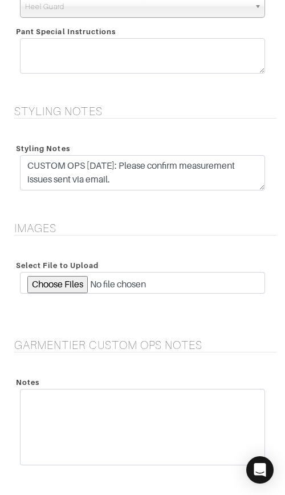
click at [154, 232] on h5 "Images" at bounding box center [145, 228] width 262 height 14
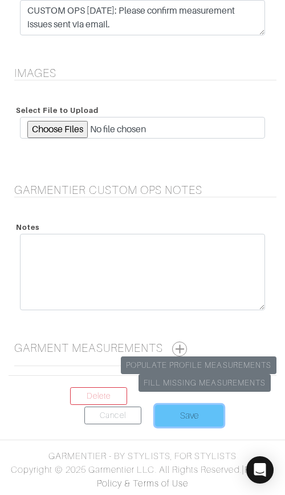
click at [165, 409] on input "Save" at bounding box center [189, 416] width 68 height 22
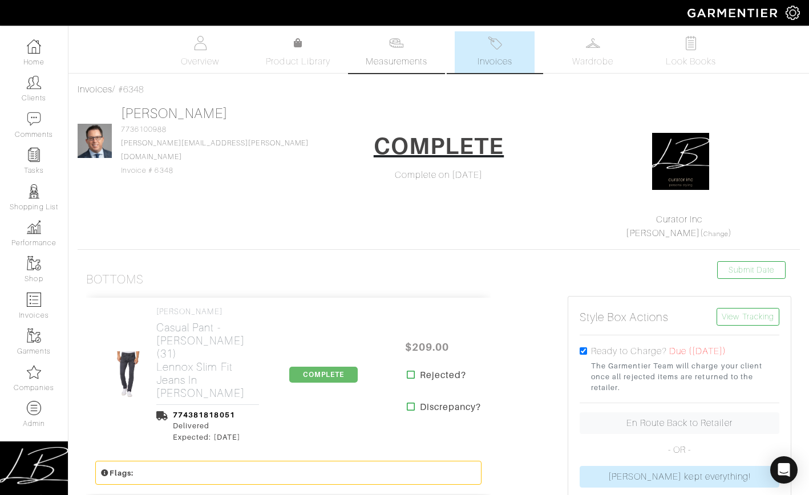
click at [402, 36] on img at bounding box center [396, 43] width 14 height 14
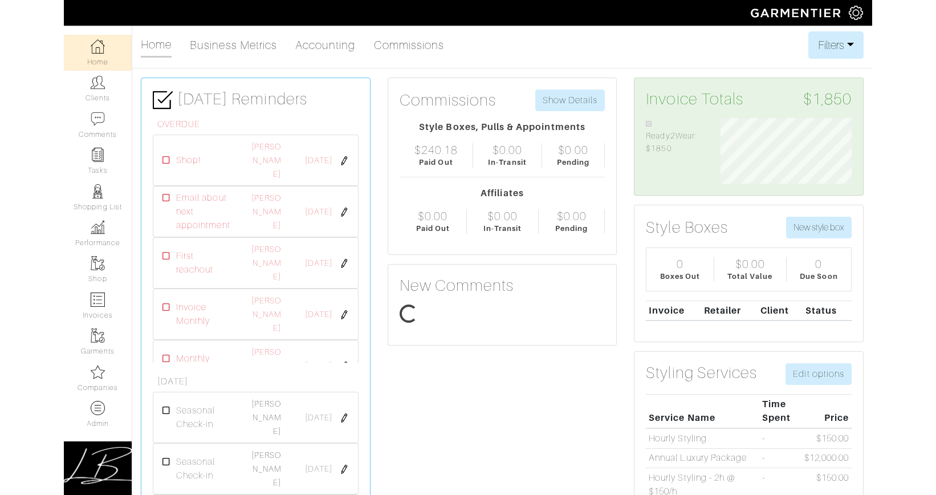
scroll to position [66, 149]
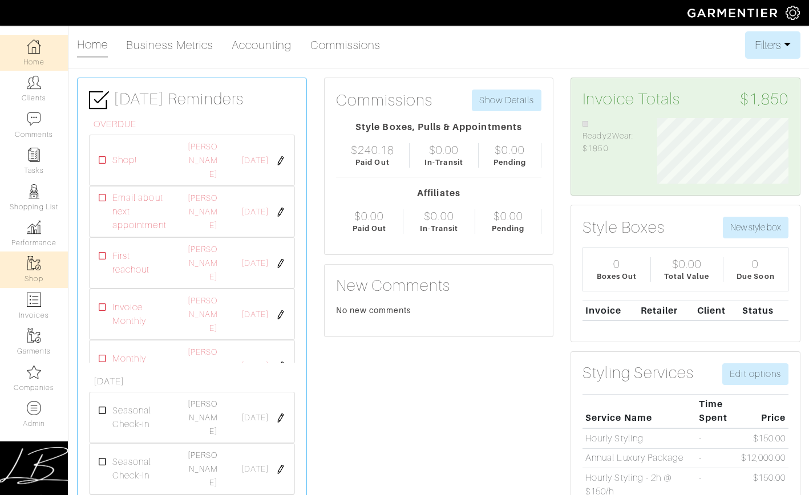
click at [34, 264] on img at bounding box center [34, 263] width 14 height 14
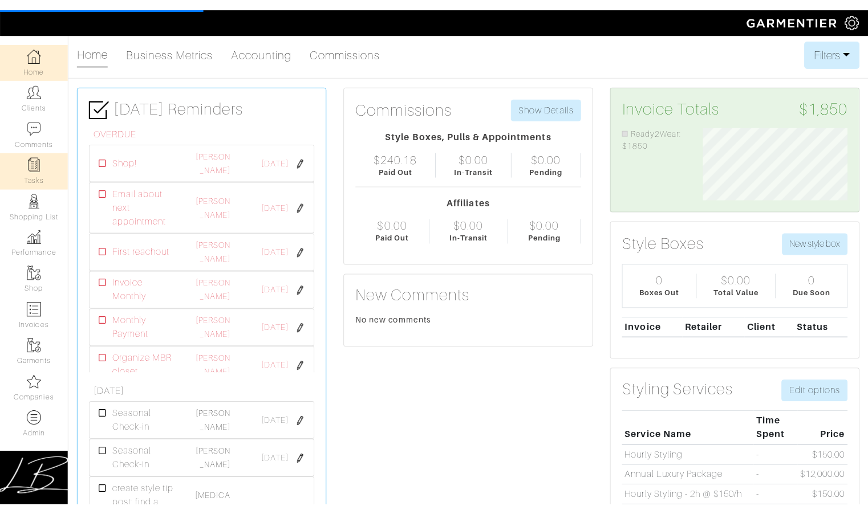
scroll to position [72, 161]
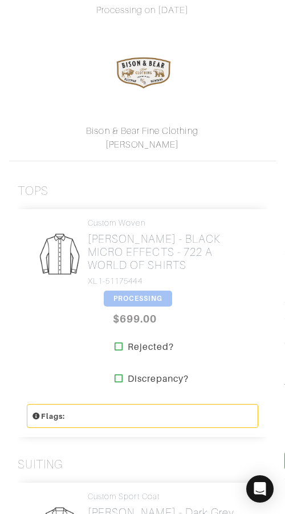
scroll to position [208, 0]
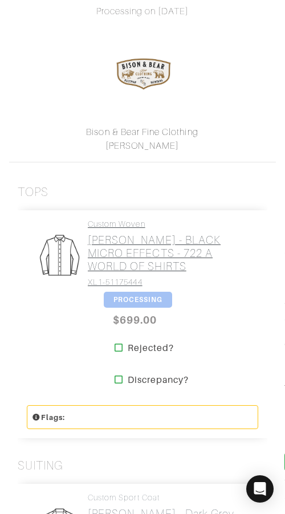
click at [113, 256] on h2 "[PERSON_NAME] - BLACK MICRO EFFECTS - 722 A WORLD OF SHIRTS" at bounding box center [169, 253] width 162 height 39
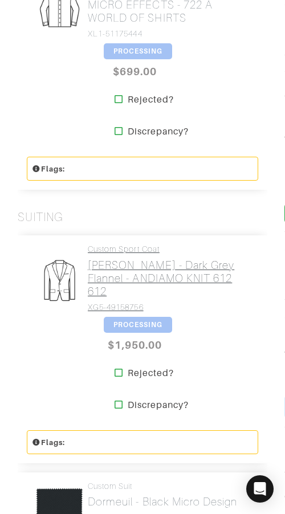
click at [112, 270] on h2 "[PERSON_NAME] - Dark Grey Flannel - ANDIAMO KNIT 612 612" at bounding box center [169, 278] width 162 height 39
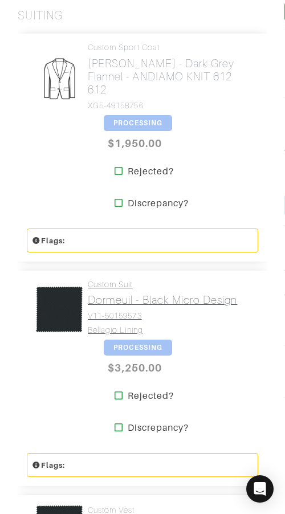
click at [115, 280] on h4 "Custom Suit" at bounding box center [162, 285] width 149 height 10
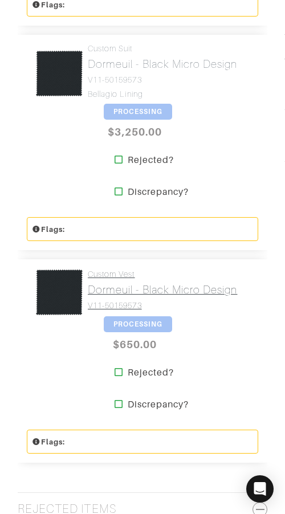
click at [116, 283] on h2 "Dormeuil - Black Micro Design" at bounding box center [162, 289] width 149 height 13
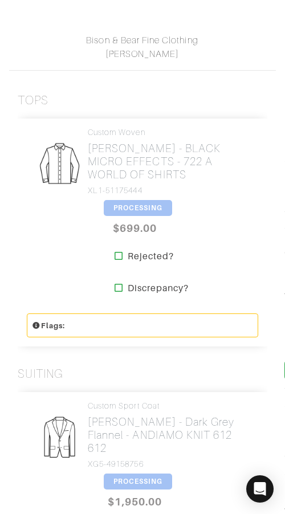
scroll to position [0, 0]
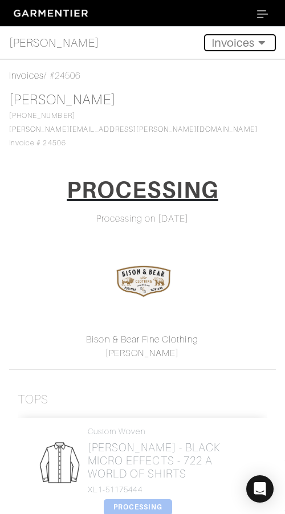
click at [220, 42] on button "Invoices" at bounding box center [240, 42] width 72 height 17
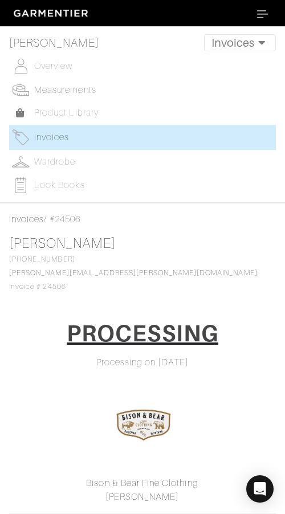
drag, startPoint x: 67, startPoint y: 88, endPoint x: 72, endPoint y: 53, distance: 35.2
click at [67, 87] on span "Measurements" at bounding box center [65, 90] width 62 height 10
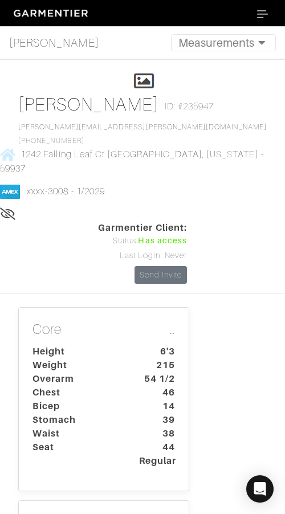
click at [80, 322] on p "Core …" at bounding box center [104, 331] width 143 height 19
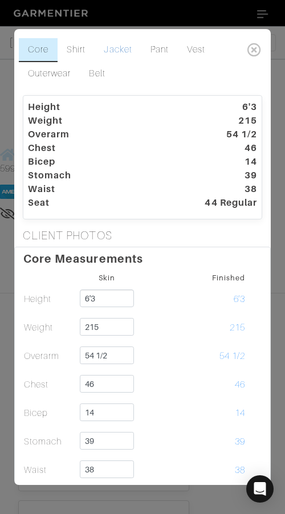
click at [115, 49] on link "Jacket" at bounding box center [118, 50] width 46 height 24
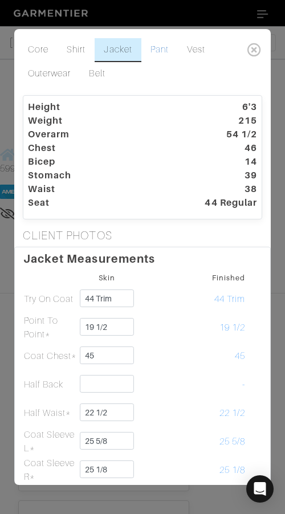
click at [158, 49] on link "Pant" at bounding box center [159, 50] width 36 height 24
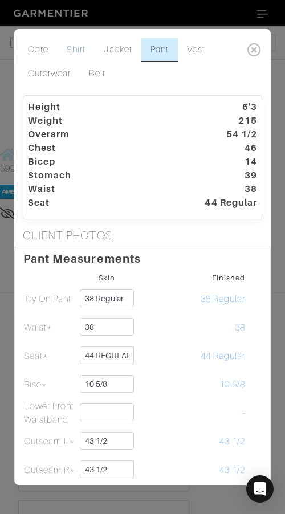
click at [78, 48] on link "Shirt" at bounding box center [76, 50] width 37 height 24
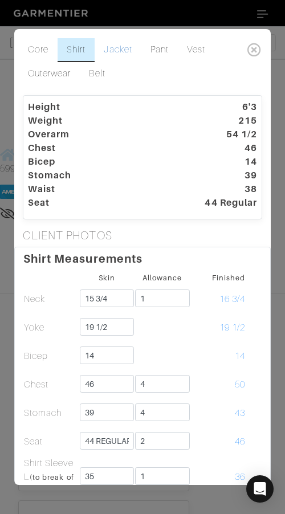
click at [107, 54] on link "Jacket" at bounding box center [118, 50] width 46 height 24
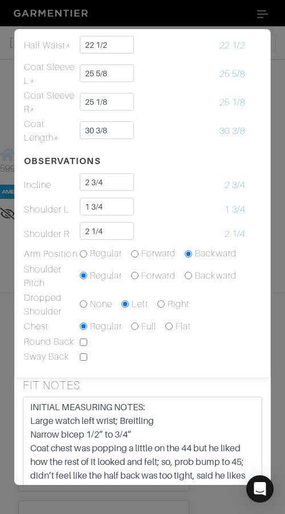
scroll to position [371, 0]
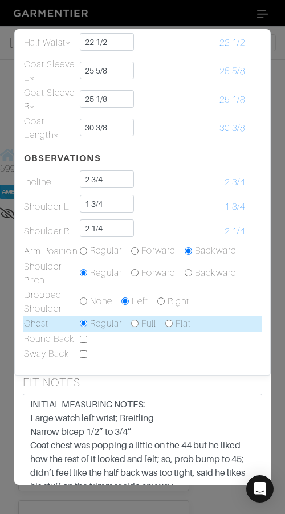
click at [133, 323] on input "radio" at bounding box center [134, 323] width 7 height 7
radio input "true"
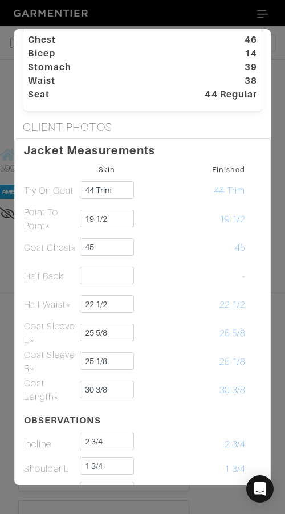
scroll to position [0, 0]
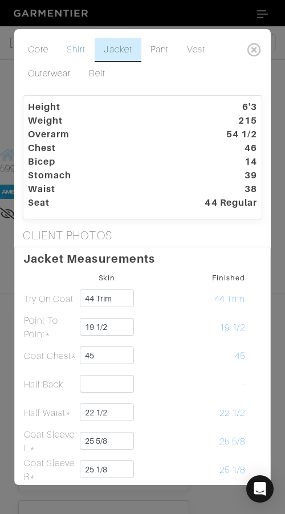
click at [74, 47] on link "Shirt" at bounding box center [76, 50] width 37 height 24
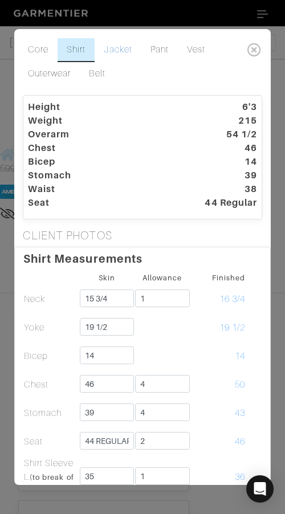
click at [116, 51] on link "Jacket" at bounding box center [118, 50] width 46 height 24
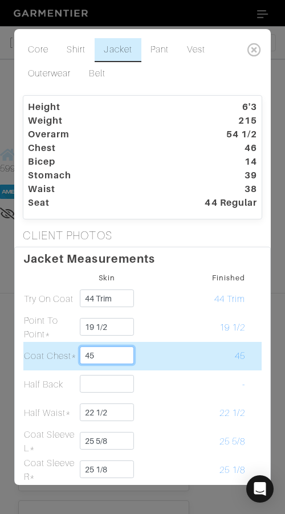
click at [109, 357] on input "45" at bounding box center [107, 356] width 55 height 18
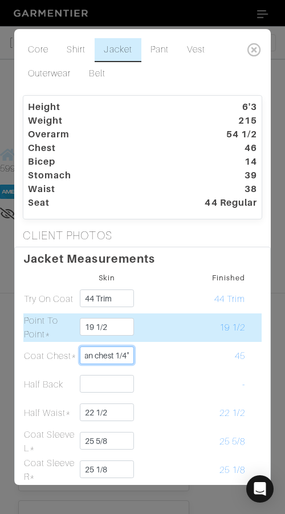
type input "45 reduce/clean chest 1/4""
click at [167, 339] on td at bounding box center [163, 328] width 56 height 29
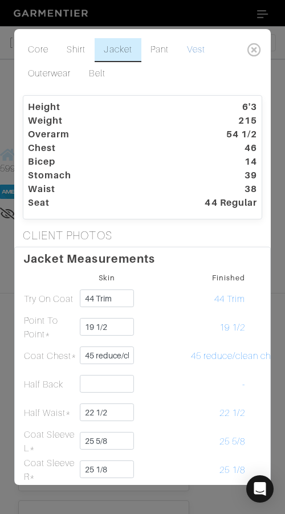
click at [201, 48] on link "Vest" at bounding box center [196, 50] width 36 height 24
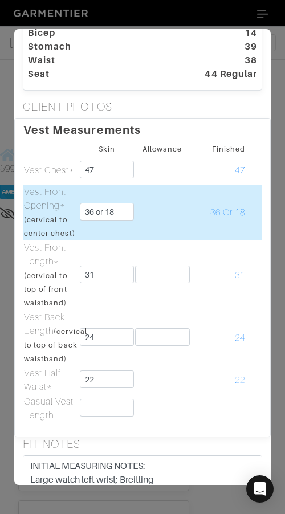
scroll to position [128, 0]
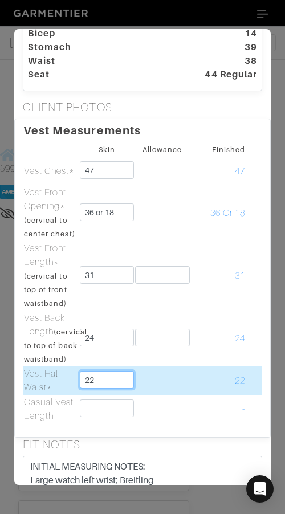
click at [125, 389] on input "22" at bounding box center [107, 380] width 55 height 18
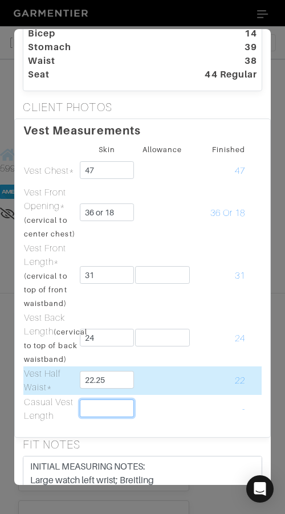
type input "22 1/4"
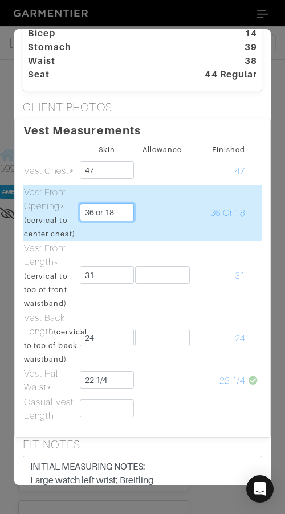
drag, startPoint x: 125, startPoint y: 212, endPoint x: 124, endPoint y: 197, distance: 15.4
click at [124, 197] on td "36 or 18" at bounding box center [107, 213] width 56 height 56
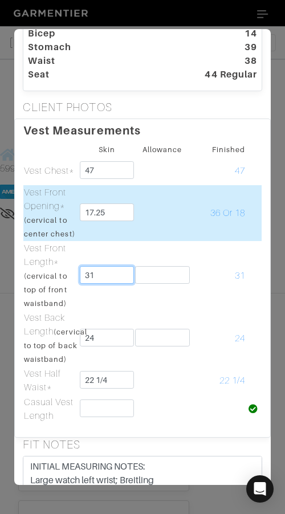
type input "17 1/4"
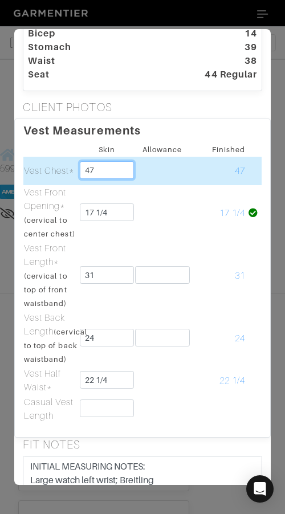
click at [120, 160] on td "47" at bounding box center [107, 171] width 56 height 29
type input "46"
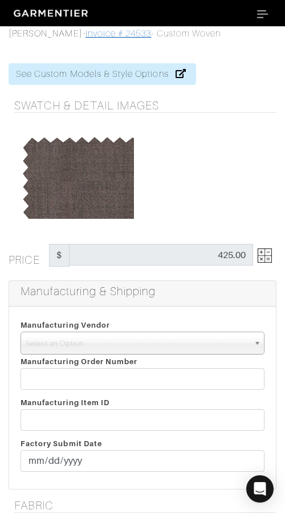
click at [108, 31] on link "Invoice # 24533" at bounding box center [119, 34] width 66 height 10
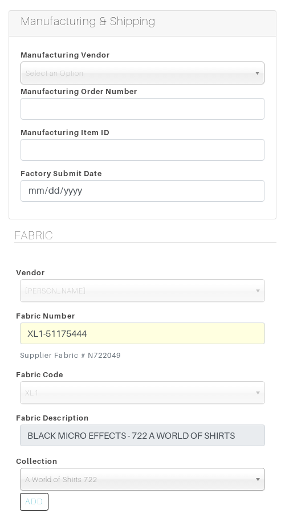
scroll to position [273, 0]
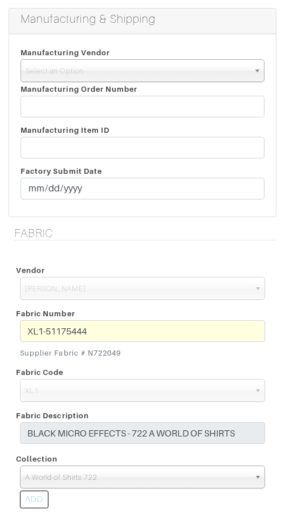
drag, startPoint x: 88, startPoint y: 352, endPoint x: 131, endPoint y: 350, distance: 42.2
click at [129, 352] on small "Supplier Fabric # N722049" at bounding box center [142, 353] width 245 height 11
copy small "N722049"
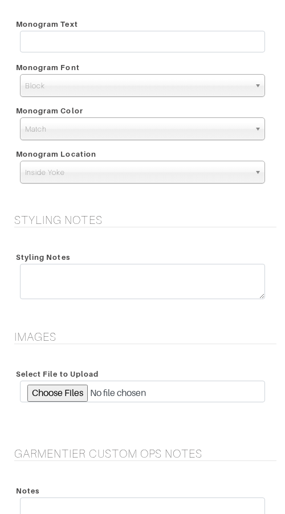
scroll to position [1349, 0]
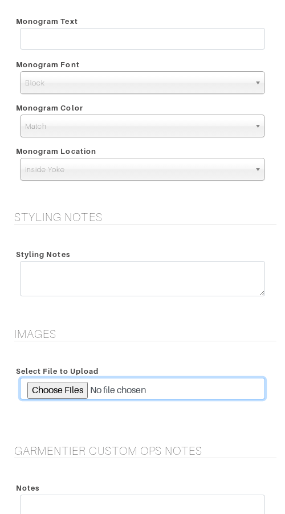
click at [72, 392] on input "file" at bounding box center [142, 389] width 245 height 22
type input "C:\fakepath\CV000865-003722-00007.jpeg"
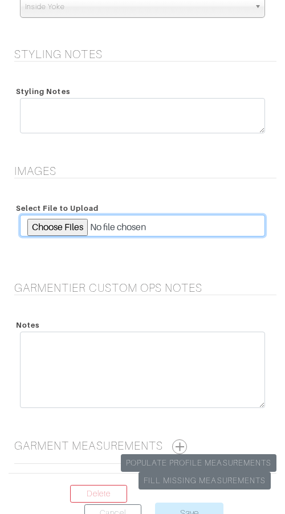
scroll to position [1591, 0]
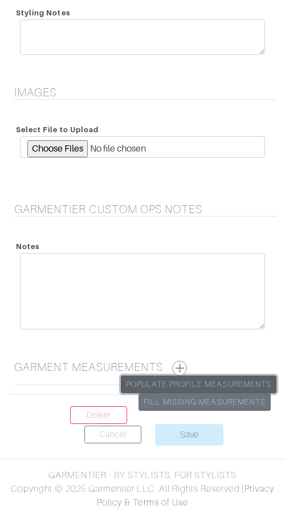
click at [214, 384] on link "Populate Profile Measurements" at bounding box center [199, 385] width 156 height 18
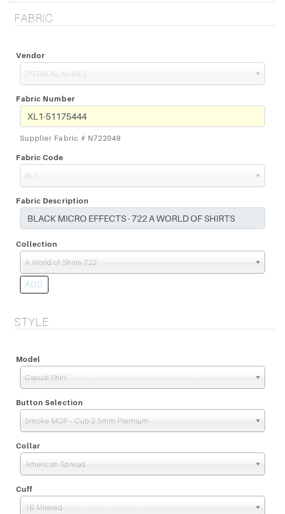
scroll to position [488, 0]
drag, startPoint x: 93, startPoint y: 137, endPoint x: 170, endPoint y: 140, distance: 77.0
click at [167, 140] on small "Supplier Fabric # N722049" at bounding box center [142, 137] width 245 height 11
copy small "N722049"
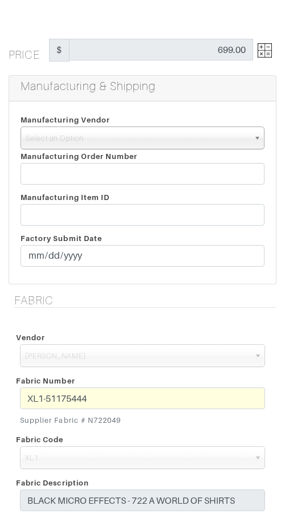
scroll to position [188, 0]
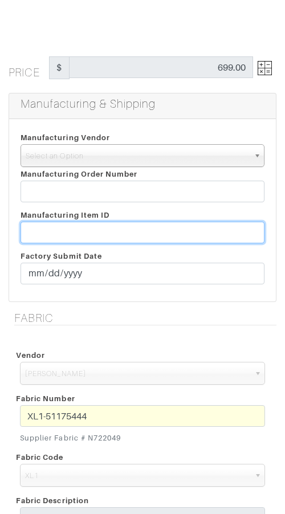
click at [185, 230] on input "text" at bounding box center [143, 233] width 244 height 22
paste input "T2-1787966."
type input "T2-1787966"
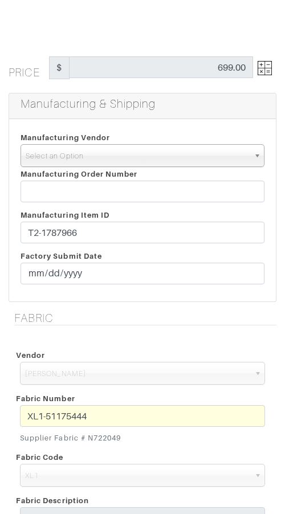
click at [156, 156] on span "Select an Option" at bounding box center [138, 156] width 224 height 23
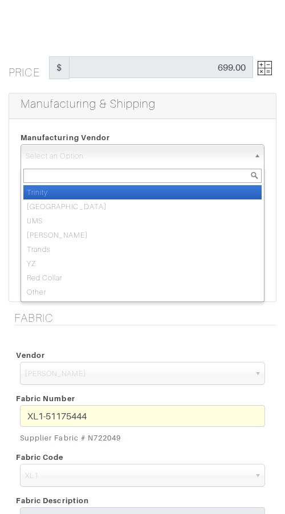
click at [160, 186] on li "Trinity" at bounding box center [142, 192] width 238 height 14
select select "1"
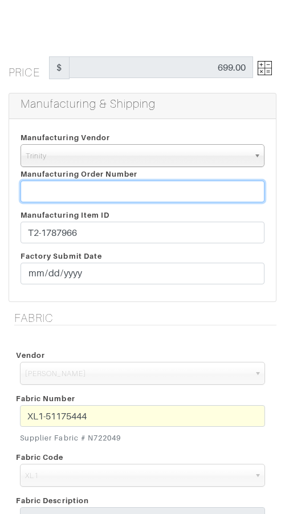
click at [154, 186] on input "text" at bounding box center [143, 192] width 244 height 22
paste input "816161"
type input "816161"
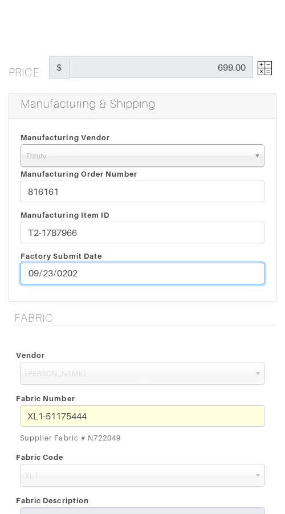
type input "[DATE]"
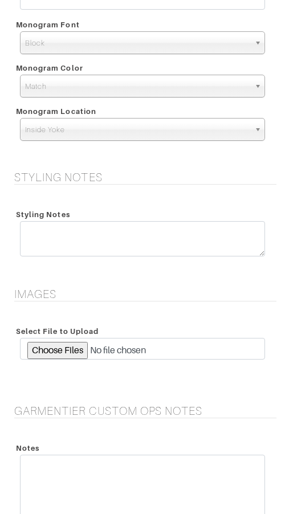
scroll to position [1591, 0]
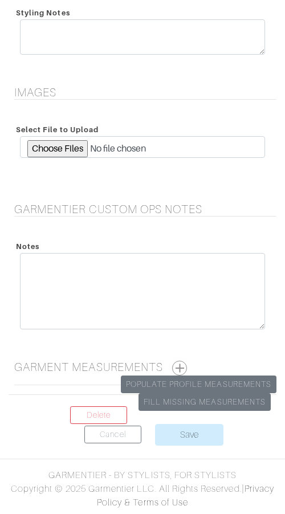
click at [183, 362] on button "button" at bounding box center [179, 368] width 15 height 15
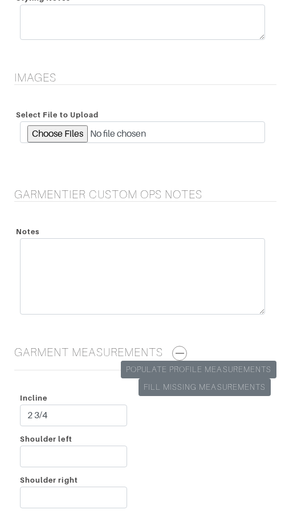
scroll to position [2424, 0]
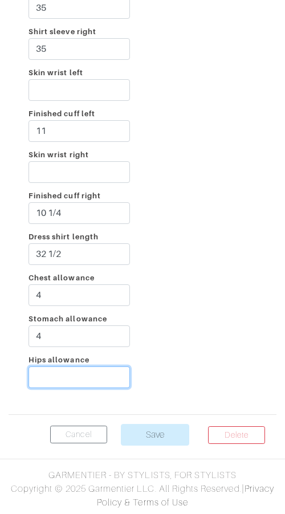
click at [41, 375] on input "Hips allowance" at bounding box center [80, 378] width 102 height 22
type input "3"
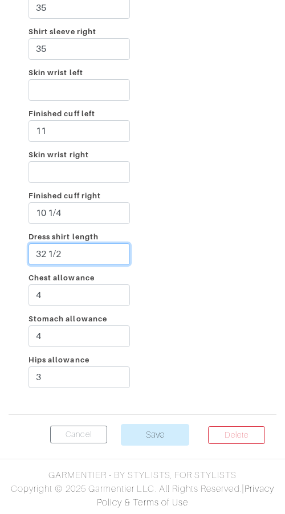
drag, startPoint x: 84, startPoint y: 254, endPoint x: 86, endPoint y: 240, distance: 14.3
click at [85, 240] on div "Dress shirt length 32 1/2" at bounding box center [79, 250] width 119 height 41
type input "31 (Casual)"
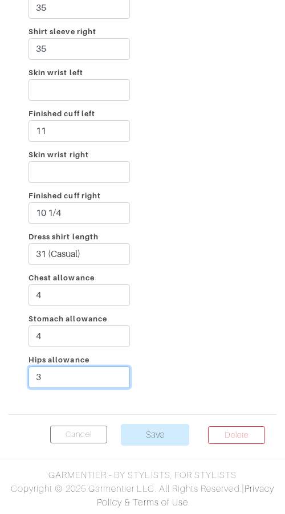
drag, startPoint x: 72, startPoint y: 383, endPoint x: 75, endPoint y: 368, distance: 14.5
click at [74, 369] on input "3" at bounding box center [80, 378] width 102 height 22
type input "2"
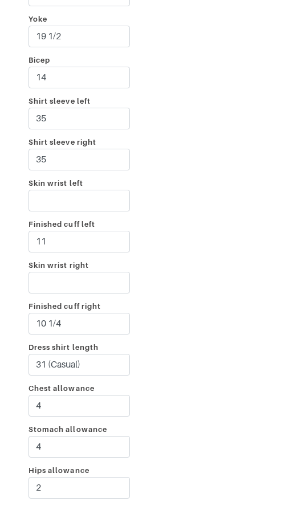
scroll to position [2312, 0]
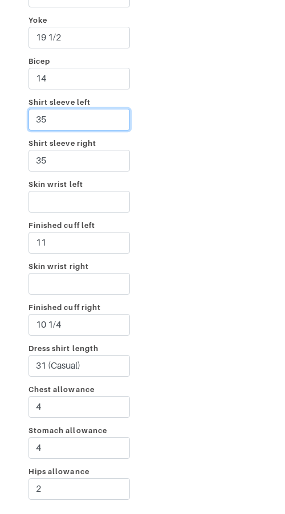
click at [82, 116] on input "35" at bounding box center [80, 120] width 102 height 22
type input "36"
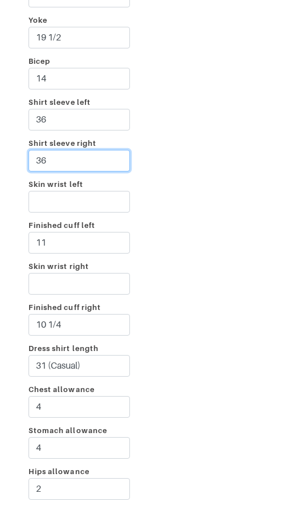
type input "36"
drag, startPoint x: 83, startPoint y: 160, endPoint x: 83, endPoint y: 152, distance: 8.0
click at [83, 152] on input "36" at bounding box center [80, 161] width 102 height 22
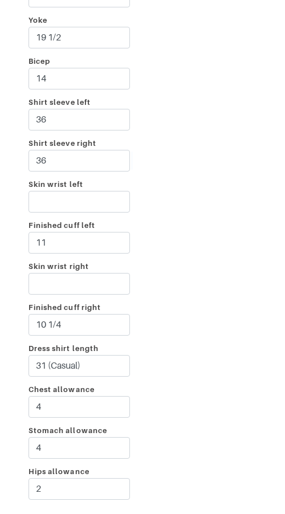
click at [176, 127] on div "Incline 2 3/4 Shoulder left Shoulder right Taped chest 46 Stomach 39 Seat 44 RE…" at bounding box center [143, 95] width 268 height 844
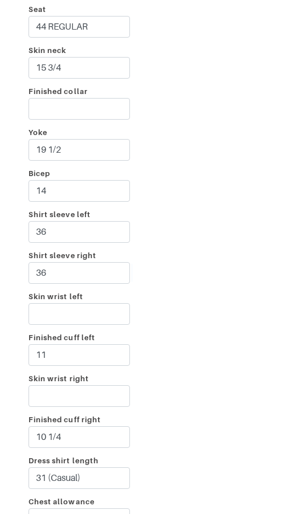
scroll to position [2190, 0]
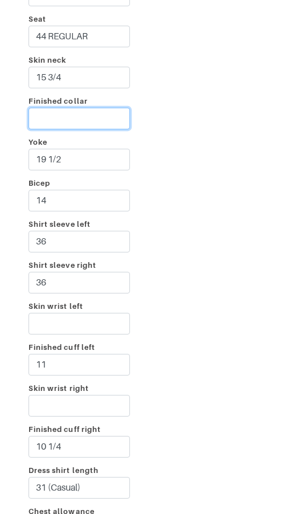
click at [59, 120] on input "Finished collar" at bounding box center [80, 119] width 102 height 22
type input "16 3/4"
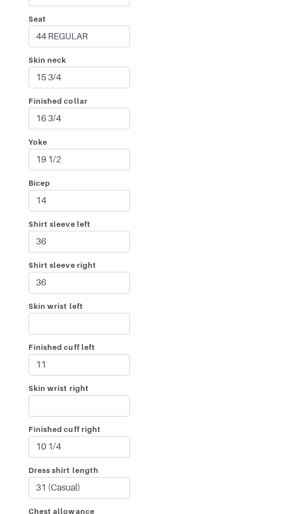
click at [205, 51] on div "Incline 2 3/4 Shoulder left Shoulder right Taped chest 46 Stomach 39 Seat 44 RE…" at bounding box center [143, 217] width 268 height 844
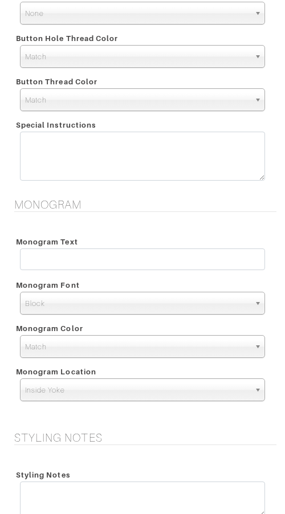
scroll to position [1127, 0]
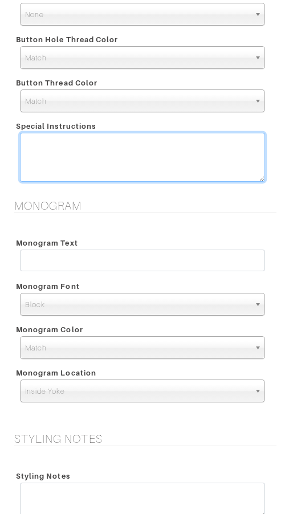
click at [152, 158] on textarea at bounding box center [142, 157] width 245 height 49
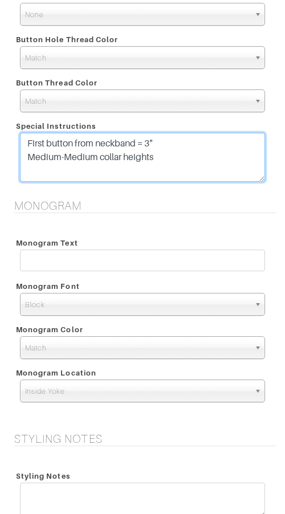
type textarea "First button from neckband = 3" Medium-Medium collar heights"
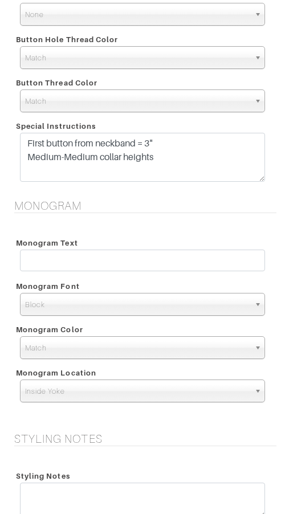
drag, startPoint x: 267, startPoint y: 193, endPoint x: 275, endPoint y: 194, distance: 7.6
click at [267, 193] on div "Pocket None V-Hem Left V-Hem Right None Button Hole Thread Color Match Aubergin…" at bounding box center [143, 87] width 268 height 224
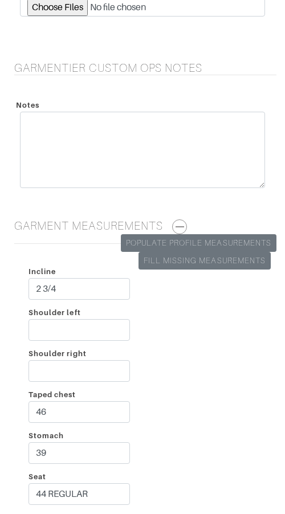
scroll to position [1736, 0]
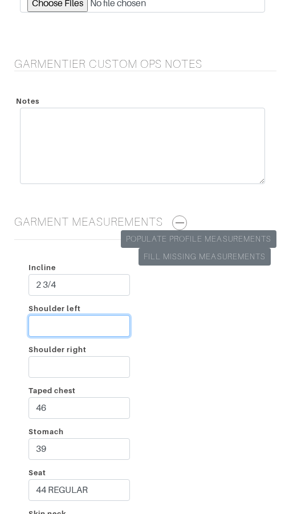
click at [87, 326] on input "Shoulder left" at bounding box center [80, 326] width 102 height 22
type input "1 3/4"
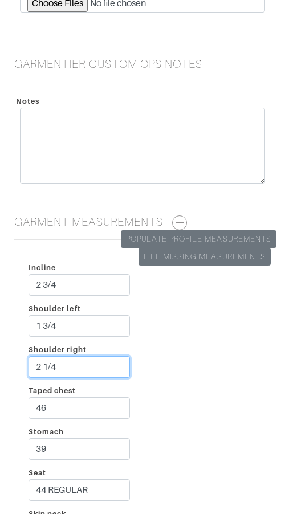
type input "2 1/4"
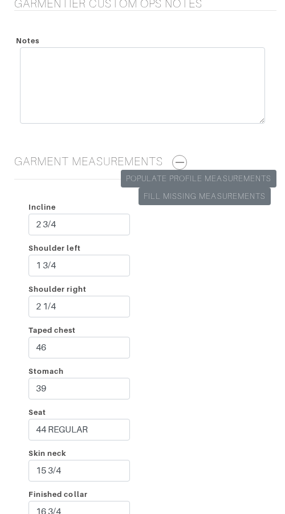
scroll to position [1967, 0]
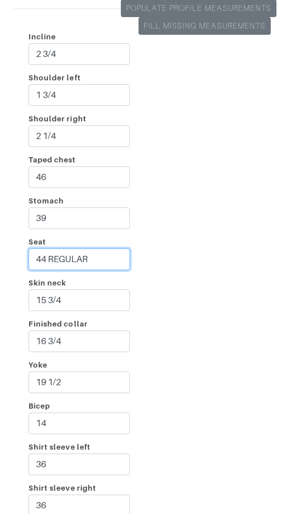
drag, startPoint x: 46, startPoint y: 260, endPoint x: 156, endPoint y: 267, distance: 110.3
click at [156, 267] on div "Incline 2 3/4 Shoulder left 1 3/4 Shoulder right 2 1/4 Taped chest 46 Stomach 3…" at bounding box center [143, 440] width 268 height 844
type input "44"
click at [249, 220] on div "Incline 2 3/4 Shoulder left 1 3/4 Shoulder right 2 1/4 Taped chest 46 Stomach 3…" at bounding box center [143, 440] width 268 height 844
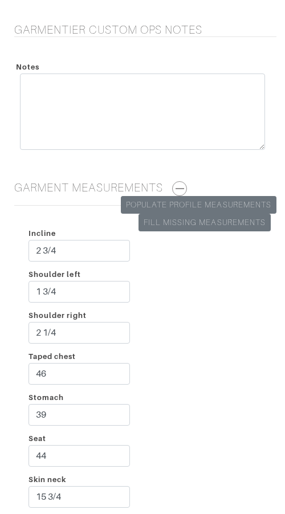
scroll to position [2424, 0]
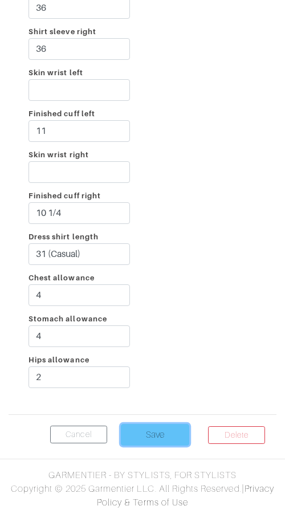
click at [164, 429] on input "Save" at bounding box center [155, 435] width 68 height 22
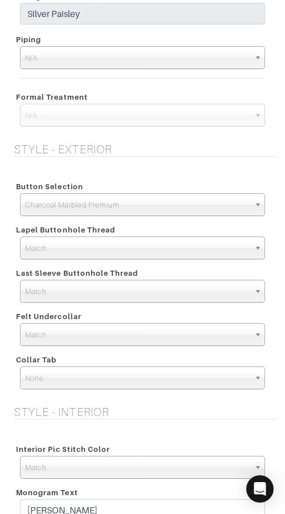
scroll to position [1361, 0]
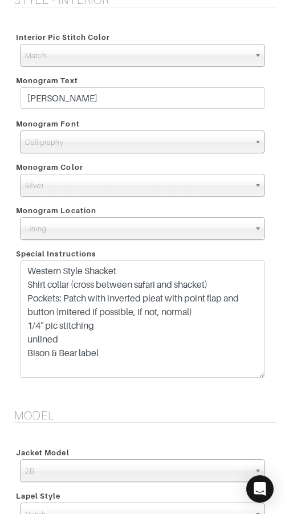
drag, startPoint x: 262, startPoint y: 294, endPoint x: 251, endPoint y: 376, distance: 82.9
click at [251, 376] on textarea "Western Style Shacket Shirt collar (cross between safari and shacket) Pockets: …" at bounding box center [142, 319] width 245 height 117
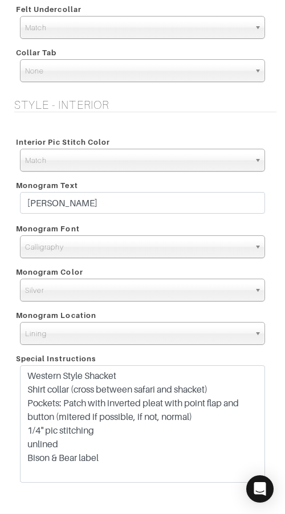
scroll to position [1257, 0]
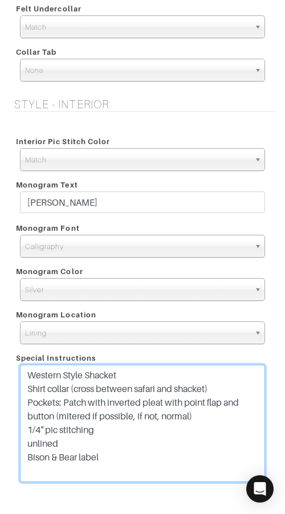
click at [141, 437] on textarea "Western Style Shacket Shirt collar (cross between safari and shacket) Pockets: …" at bounding box center [142, 423] width 245 height 117
paste textarea "reduce chest 1/2 inch"
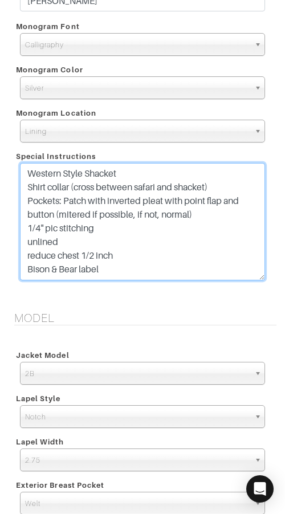
scroll to position [1476, 0]
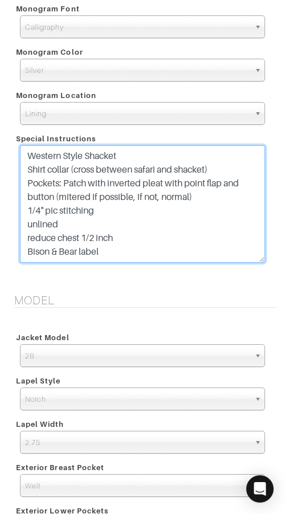
drag, startPoint x: 128, startPoint y: 236, endPoint x: 8, endPoint y: 233, distance: 119.8
click at [9, 234] on div "Interior Pic Stitch Color Match Aubergine Azure Beige Black Blue British Navy B…" at bounding box center [143, 90] width 268 height 379
type textarea "Western Style Shacket Shirt collar (cross between safari and shacket) Pockets: …"
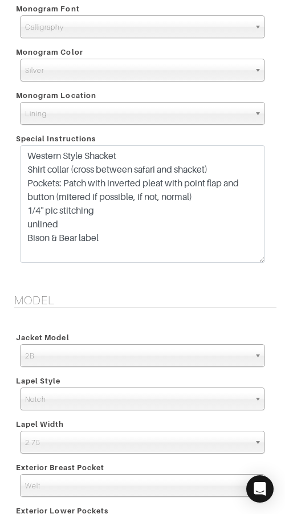
click at [156, 296] on h5 "Model" at bounding box center [145, 301] width 262 height 14
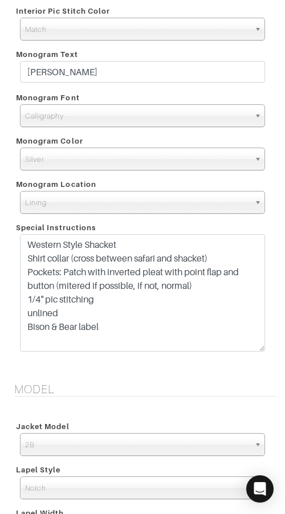
scroll to position [2165, 0]
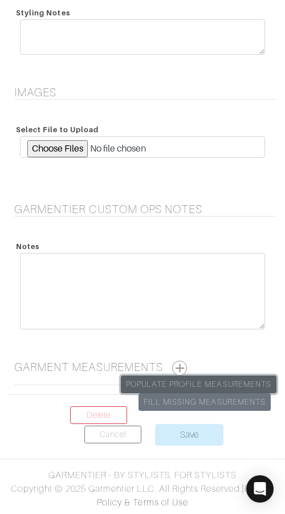
click at [190, 377] on link "Populate Profile Measurements" at bounding box center [199, 385] width 156 height 18
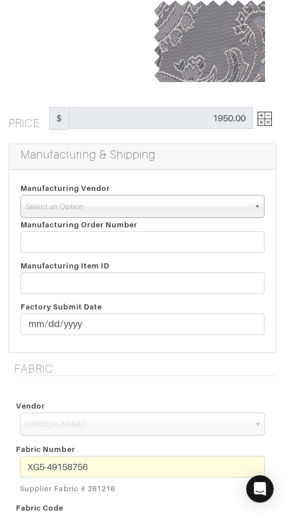
scroll to position [137, 0]
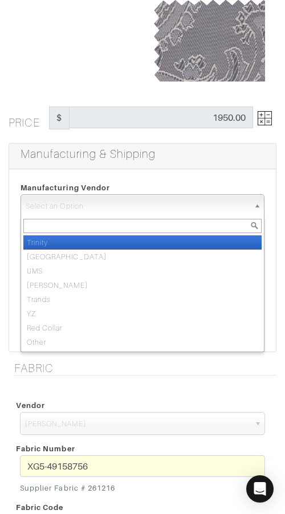
drag, startPoint x: 169, startPoint y: 208, endPoint x: 172, endPoint y: 224, distance: 15.7
click at [169, 208] on span "Select an Option" at bounding box center [138, 206] width 224 height 23
drag, startPoint x: 175, startPoint y: 238, endPoint x: 264, endPoint y: 182, distance: 105.2
click at [176, 237] on li "Trinity" at bounding box center [142, 243] width 238 height 14
select select "1"
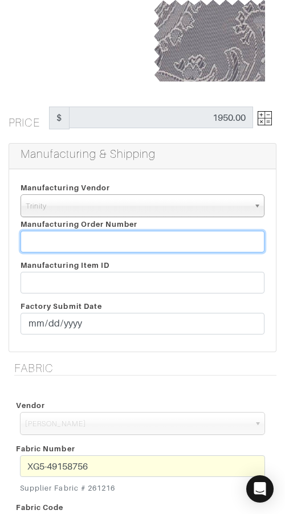
click at [172, 237] on input "text" at bounding box center [143, 242] width 244 height 22
click at [173, 236] on input "text" at bounding box center [143, 242] width 244 height 22
paste input "816161"
type input "816161"
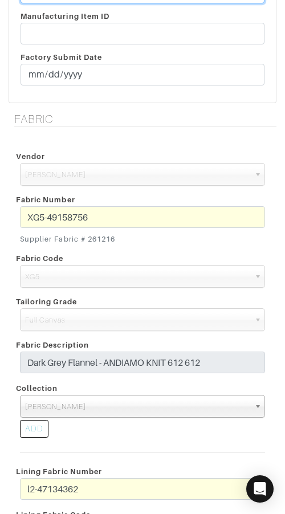
scroll to position [388, 0]
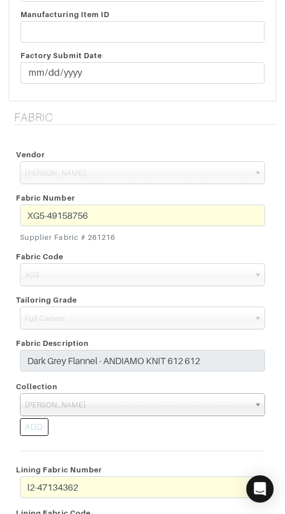
drag, startPoint x: 88, startPoint y: 238, endPoint x: 120, endPoint y: 237, distance: 31.9
click at [120, 237] on small "Supplier Fabric # 261216" at bounding box center [142, 237] width 245 height 11
copy small "261216"
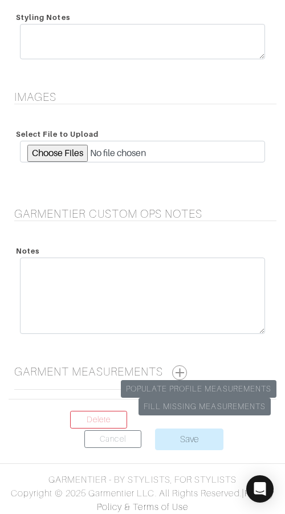
scroll to position [2077, 0]
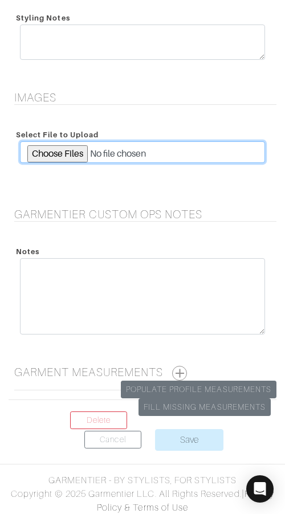
click at [67, 153] on input "file" at bounding box center [142, 152] width 245 height 22
type input "C:\fakepath\261216.jpg"
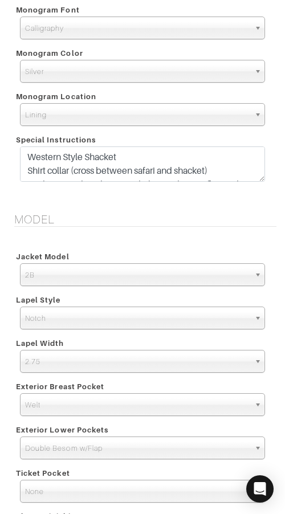
scroll to position [1513, 0]
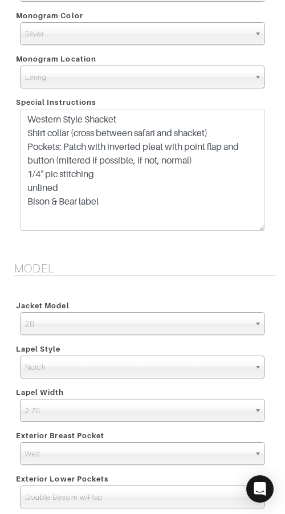
drag, startPoint x: 261, startPoint y: 143, endPoint x: 261, endPoint y: 229, distance: 86.1
click at [261, 229] on textarea "Western Style Shacket Shirt collar (cross between safari and shacket) Pockets: …" at bounding box center [142, 170] width 245 height 122
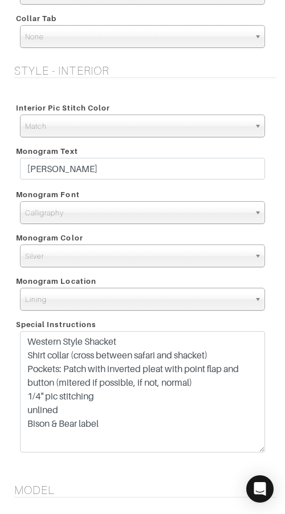
scroll to position [2169, 0]
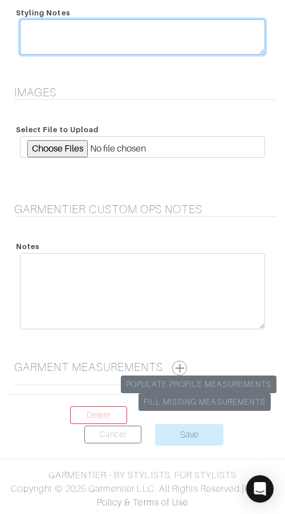
click at [63, 47] on textarea at bounding box center [142, 36] width 245 height 35
type textarea "C"
type textarea "Shacket"
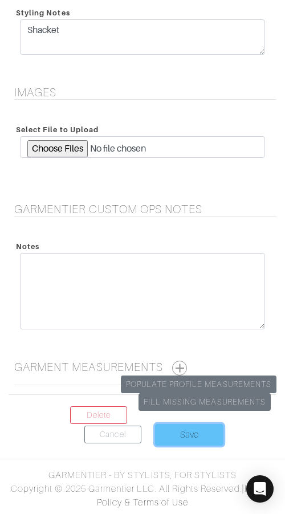
click at [185, 434] on input "Save" at bounding box center [189, 435] width 68 height 22
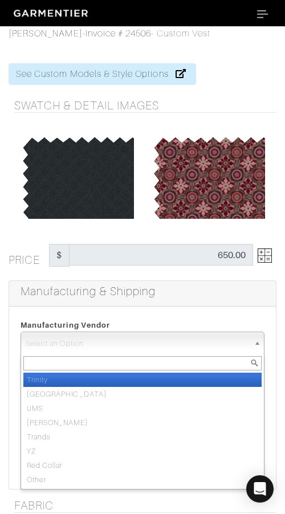
drag, startPoint x: 128, startPoint y: 344, endPoint x: 131, endPoint y: 355, distance: 11.8
click at [128, 344] on span "Select an Option" at bounding box center [138, 343] width 224 height 23
click at [141, 375] on li "Trinity" at bounding box center [142, 380] width 238 height 14
select select "1"
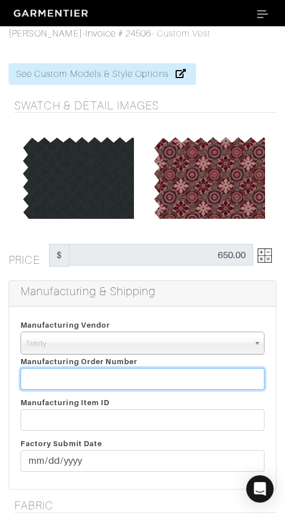
click at [142, 375] on input "text" at bounding box center [143, 379] width 244 height 22
click at [180, 373] on input "text" at bounding box center [143, 379] width 244 height 22
paste input "816161"
type input "816161"
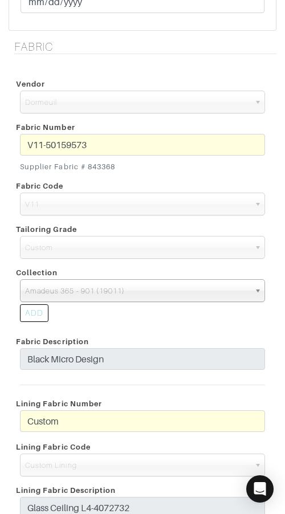
scroll to position [448, 0]
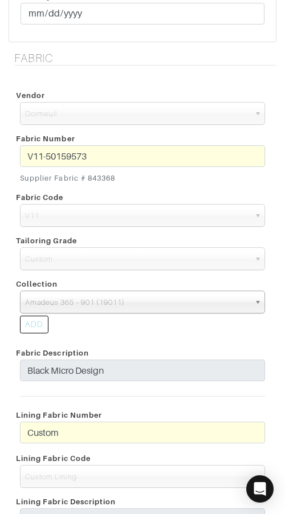
click at [17, 159] on div "V11-50159573 Supplier Fabric # 843368" at bounding box center [142, 166] width 262 height 43
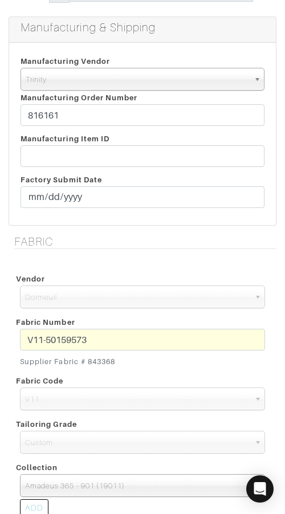
scroll to position [276, 0]
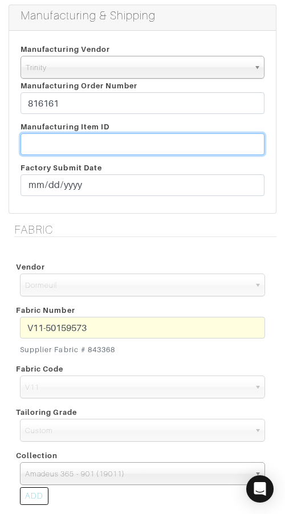
click at [167, 142] on input "text" at bounding box center [143, 144] width 244 height 22
paste input "T2-1787974."
type input "T2-1787974"
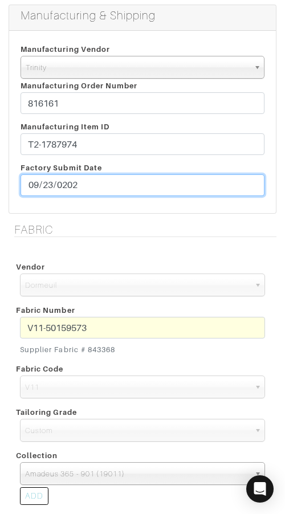
type input "[DATE]"
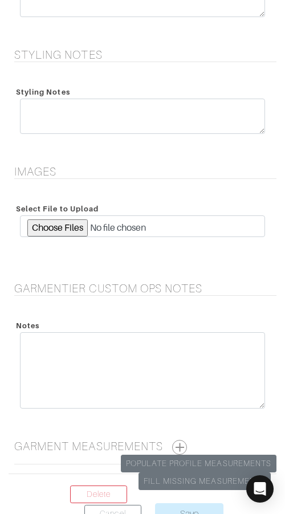
scroll to position [1431, 0]
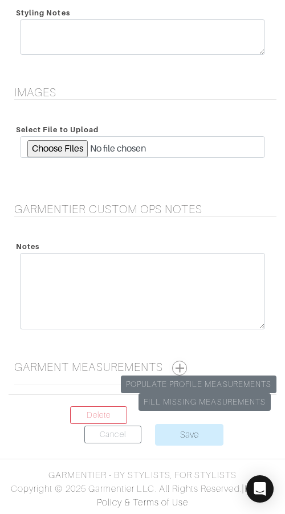
click at [184, 362] on button "button" at bounding box center [179, 368] width 15 height 15
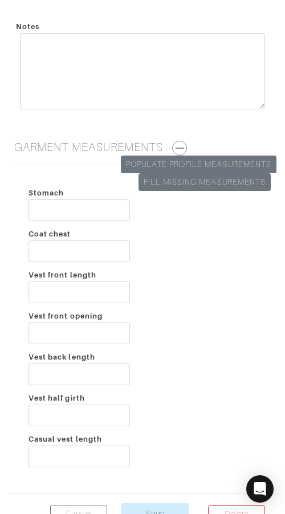
scroll to position [1664, 0]
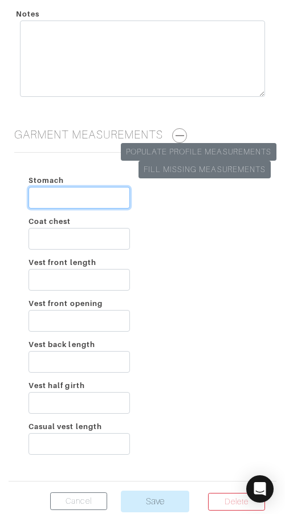
click at [101, 203] on input "Stomach" at bounding box center [80, 198] width 102 height 22
type input "39"
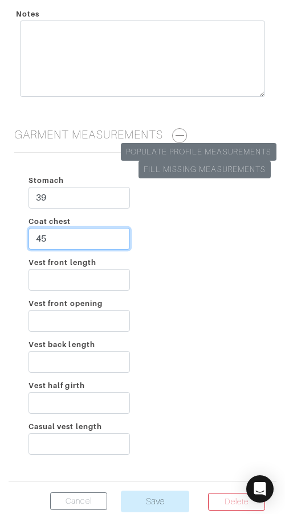
type input "45"
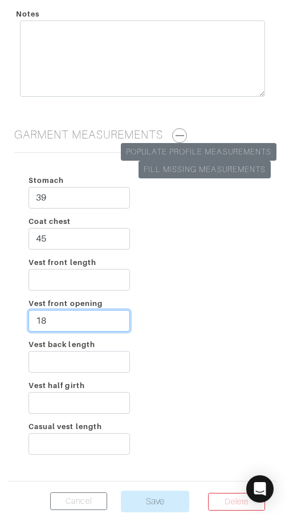
type input "18"
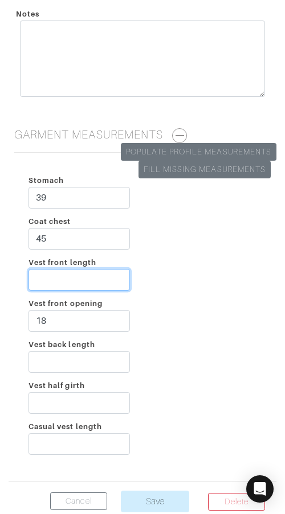
click at [68, 277] on input "Vest front length" at bounding box center [80, 280] width 102 height 22
type input "31"
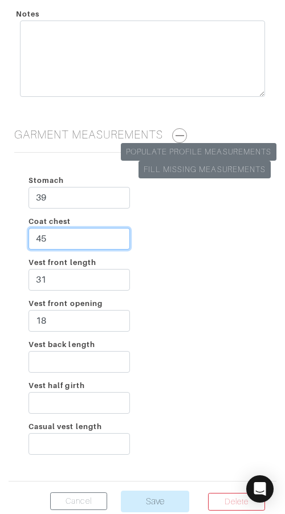
click at [92, 233] on input "45" at bounding box center [80, 239] width 102 height 22
type input "46"
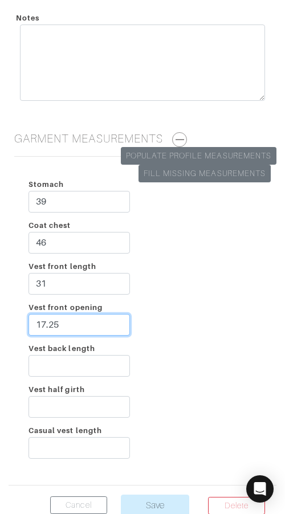
click at [92, 322] on input "17.25" at bounding box center [80, 325] width 102 height 22
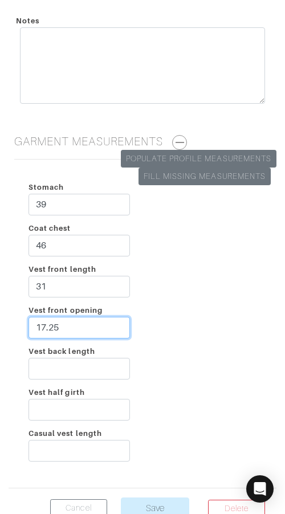
scroll to position [1655, 0]
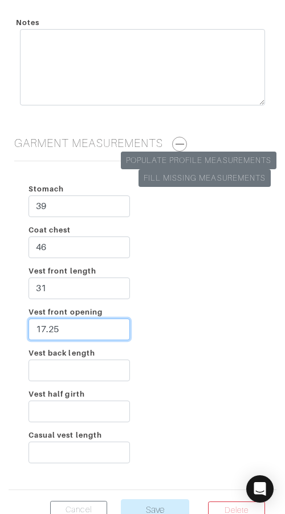
drag, startPoint x: 92, startPoint y: 322, endPoint x: 93, endPoint y: 315, distance: 6.9
click at [92, 314] on div "Vest front opening 17.25" at bounding box center [79, 325] width 119 height 41
type input "17 1/4"
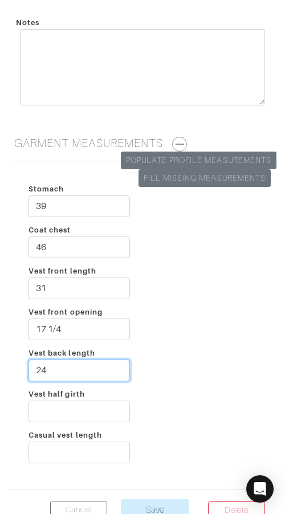
type input "24"
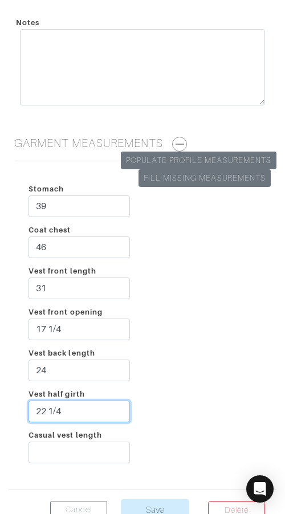
type input "22 1/4"
click at [253, 346] on div "Stomach 39 Coat chest 46 Vest front length 31 Vest front opening 17 1/4 Vest ba…" at bounding box center [143, 326] width 268 height 310
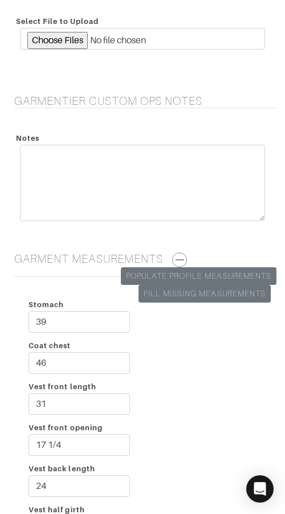
scroll to position [1731, 0]
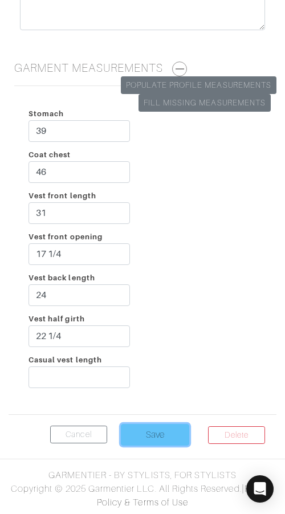
click at [153, 435] on input "Save" at bounding box center [155, 435] width 68 height 22
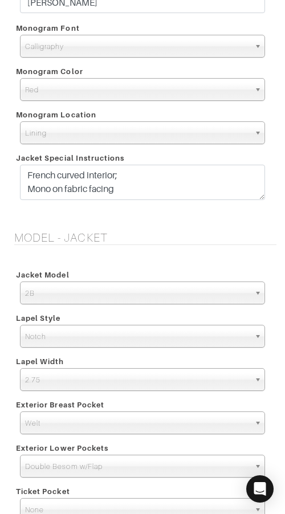
scroll to position [1459, 0]
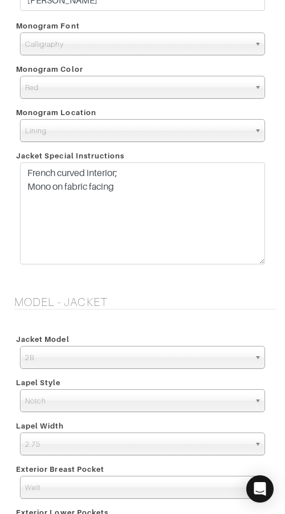
drag, startPoint x: 256, startPoint y: 196, endPoint x: 255, endPoint y: 257, distance: 60.5
click at [256, 261] on textarea "French curved interior; Mono on fabric facing" at bounding box center [142, 214] width 245 height 102
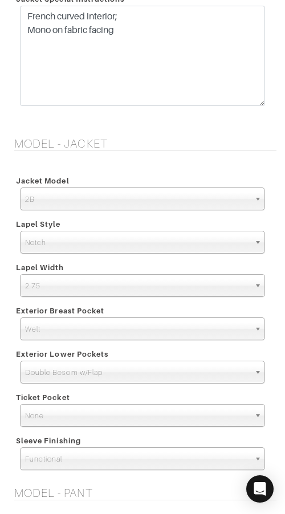
scroll to position [1394, 0]
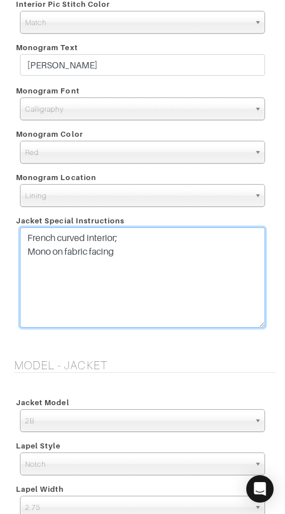
drag, startPoint x: 165, startPoint y: 246, endPoint x: 165, endPoint y: 225, distance: 20.5
click at [165, 225] on div "Jacket Special Instructions French curved interior; Mono on fabric facing" at bounding box center [142, 273] width 262 height 122
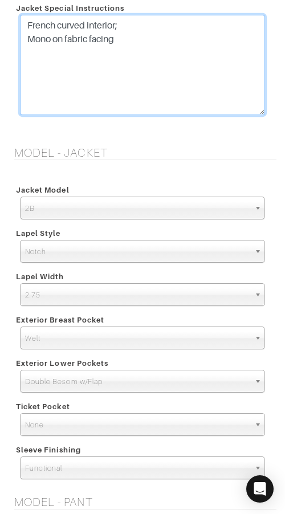
scroll to position [1544, 0]
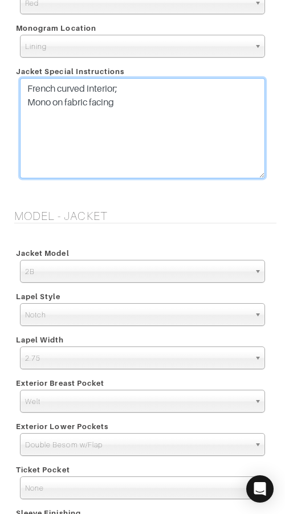
click at [167, 107] on textarea "French curved interior; Mono on fabric facing" at bounding box center [142, 128] width 245 height 100
paste textarea "reduce chest 1/2 inch"
type textarea "French curved interior; Mono on fabric facing reduce chest 1/2 inch"
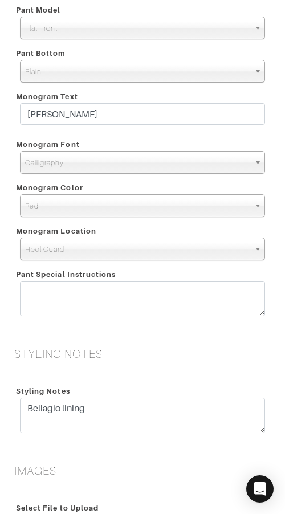
scroll to position [2515, 0]
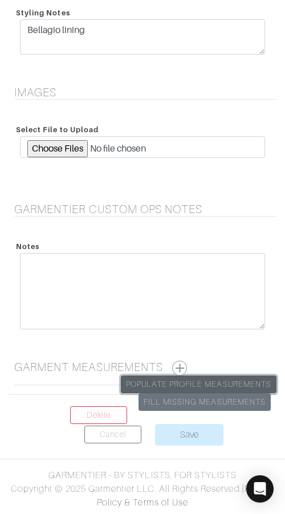
click at [216, 378] on link "Populate Profile Measurements" at bounding box center [199, 385] width 156 height 18
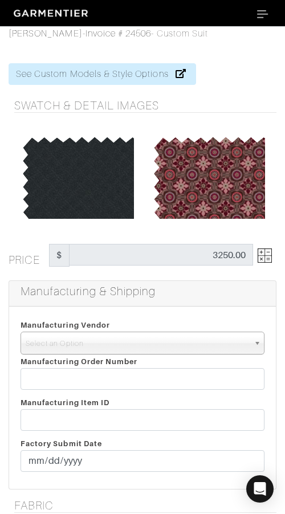
drag, startPoint x: 95, startPoint y: 344, endPoint x: 106, endPoint y: 361, distance: 20.3
click at [97, 347] on span "Select an Option" at bounding box center [138, 343] width 224 height 23
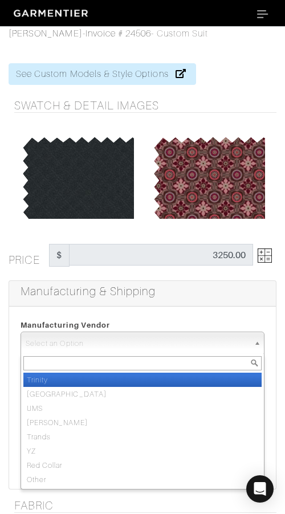
click at [116, 375] on li "Trinity" at bounding box center [142, 380] width 238 height 14
select select "1"
click at [116, 375] on input "text" at bounding box center [143, 379] width 244 height 22
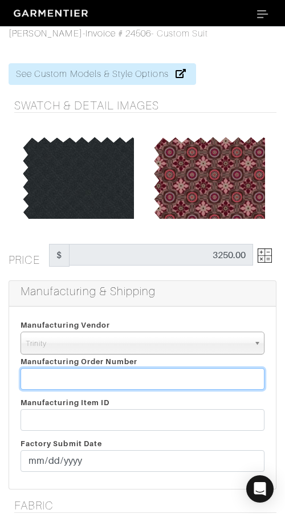
paste input "816161"
type input "816161"
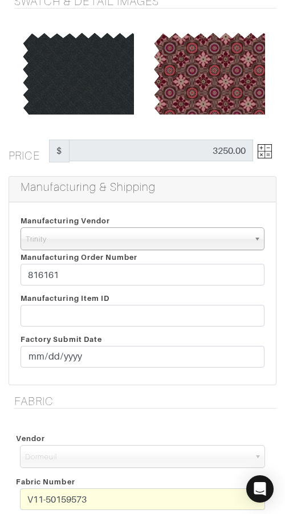
scroll to position [105, 0]
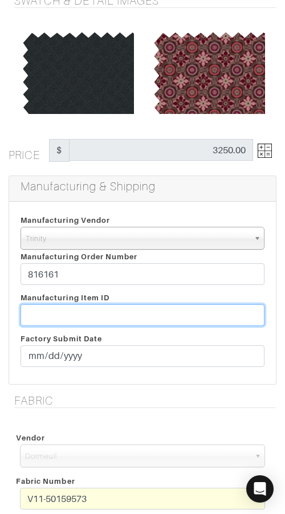
click at [183, 314] on input "text" at bounding box center [143, 316] width 244 height 22
paste input "T2-1787974."
type input "T2-1787974"
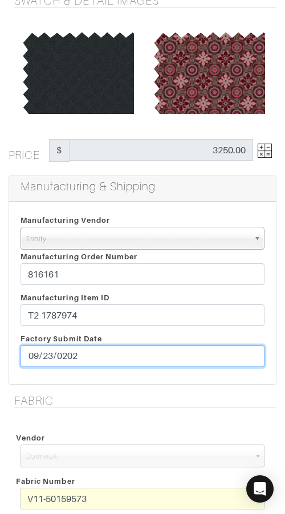
type input "2025-09-23"
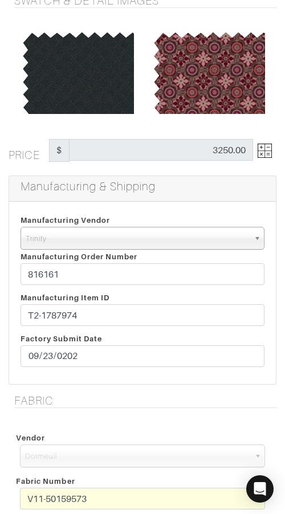
click at [195, 200] on div "Manufacturing & Shipping" at bounding box center [142, 189] width 267 height 26
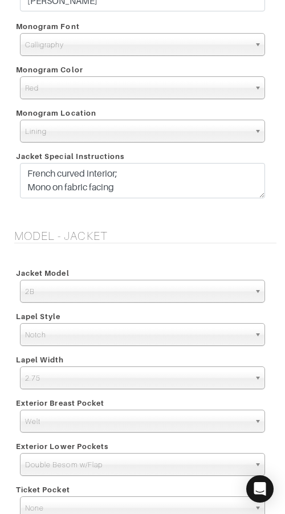
scroll to position [1460, 0]
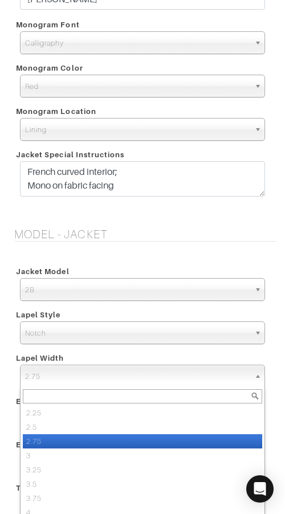
click at [64, 376] on span "2.75" at bounding box center [137, 377] width 225 height 23
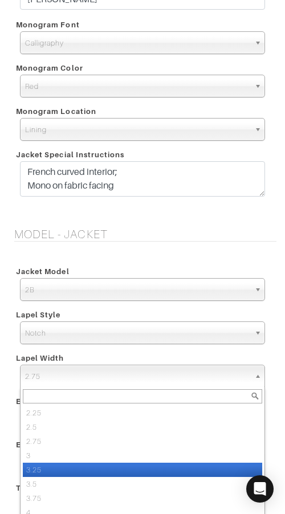
click at [70, 472] on li "3.25" at bounding box center [143, 470] width 240 height 14
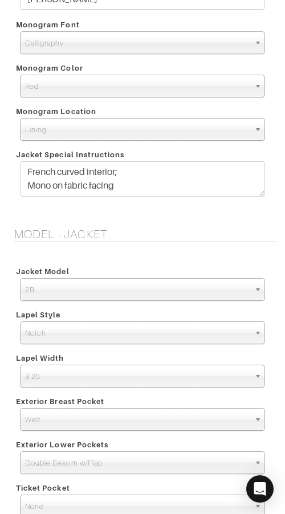
click at [81, 379] on span "3.25" at bounding box center [137, 377] width 225 height 23
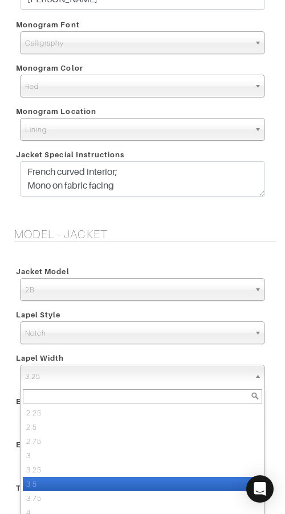
click at [55, 478] on li "3.5" at bounding box center [143, 484] width 240 height 14
select select "3.5"
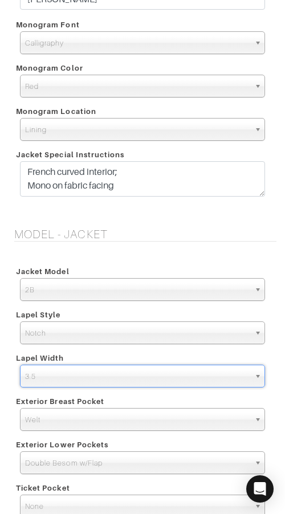
click at [132, 250] on div "Model - Jacket Jacket Model 2B 1B 3-Roll-2B DB 6x2 DB 4x2 3-Roll-2B Hunting Jac…" at bounding box center [142, 403] width 285 height 350
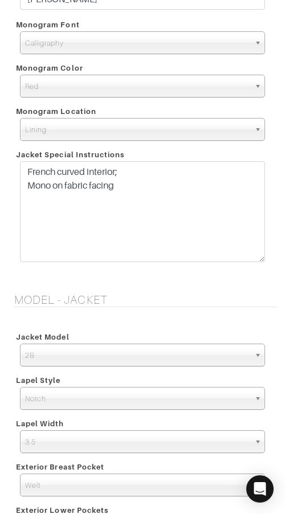
drag, startPoint x: 259, startPoint y: 196, endPoint x: 253, endPoint y: 261, distance: 65.4
click at [252, 261] on textarea "French curved interior; Mono on fabric facing" at bounding box center [142, 211] width 245 height 101
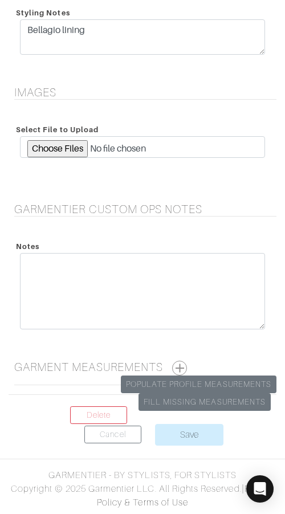
scroll to position [2514, 0]
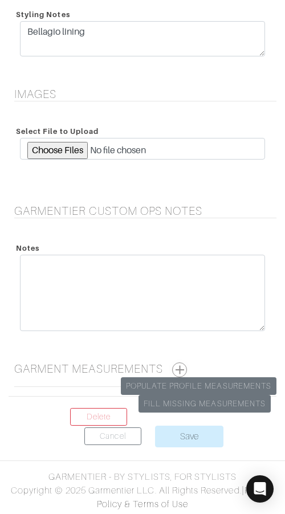
click at [180, 368] on button "button" at bounding box center [179, 370] width 15 height 15
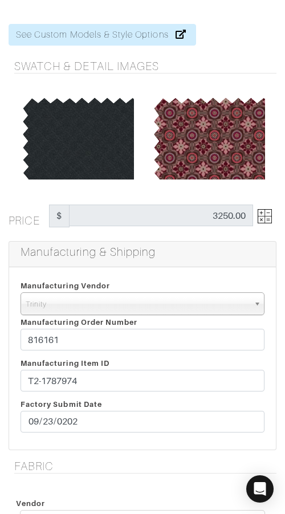
scroll to position [0, 0]
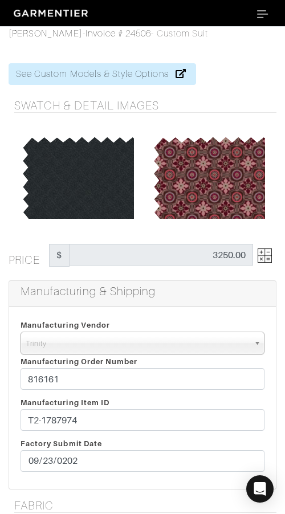
click at [264, 253] on img at bounding box center [265, 256] width 14 height 14
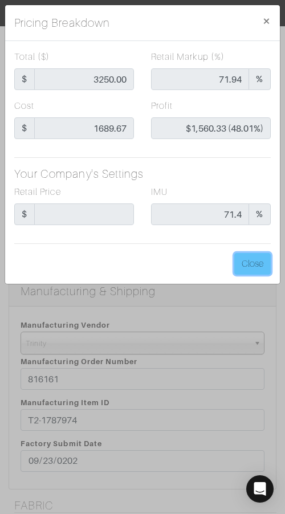
click at [264, 253] on button "Close" at bounding box center [252, 264] width 36 height 22
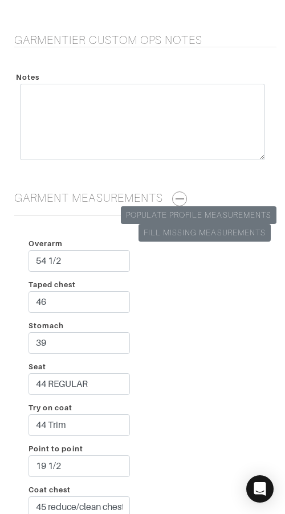
scroll to position [3021, 0]
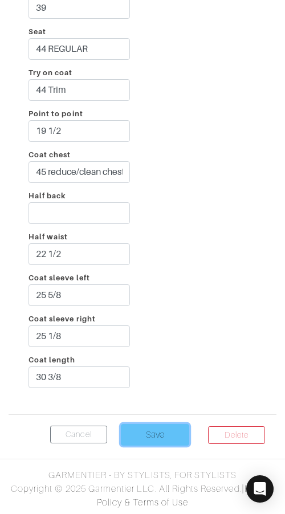
click at [172, 432] on input "Save" at bounding box center [155, 435] width 68 height 22
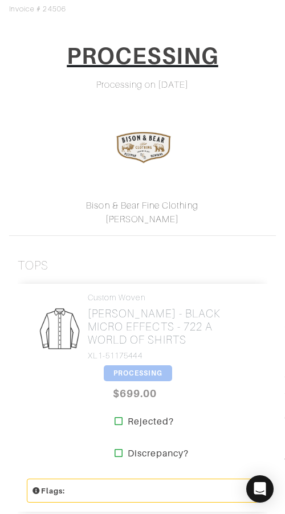
scroll to position [145, 0]
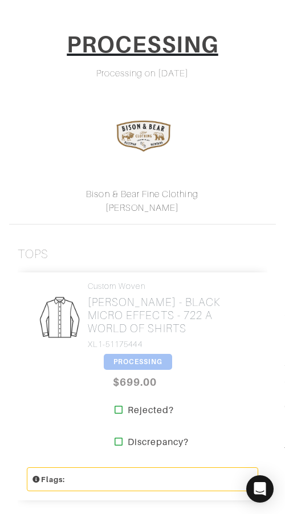
click at [124, 358] on span "PROCESSING" at bounding box center [138, 362] width 68 height 16
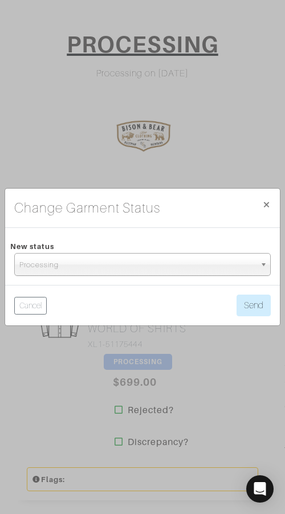
click at [102, 259] on span "Processing" at bounding box center [137, 265] width 236 height 23
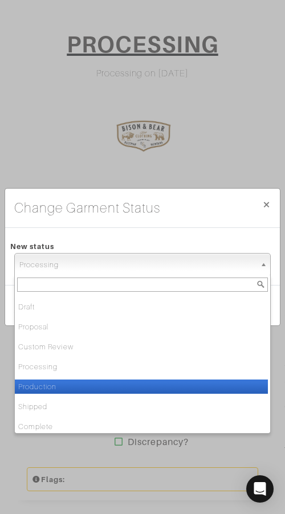
click at [111, 382] on li "Production" at bounding box center [141, 387] width 253 height 14
select select "Production"
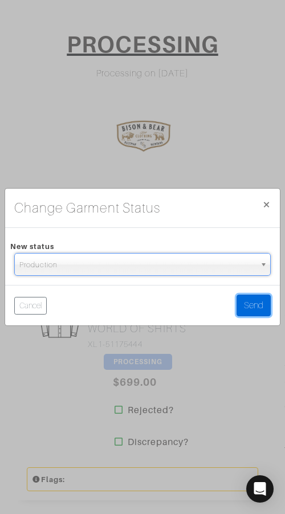
drag, startPoint x: 243, startPoint y: 300, endPoint x: 230, endPoint y: 322, distance: 25.0
click at [243, 299] on button "Send" at bounding box center [254, 306] width 34 height 22
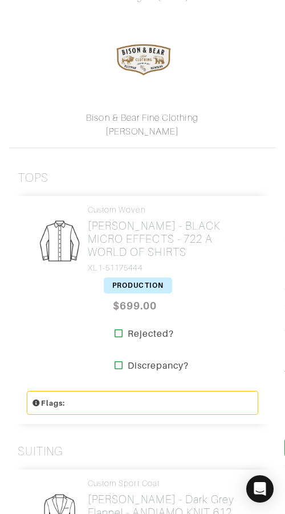
scroll to position [224, 0]
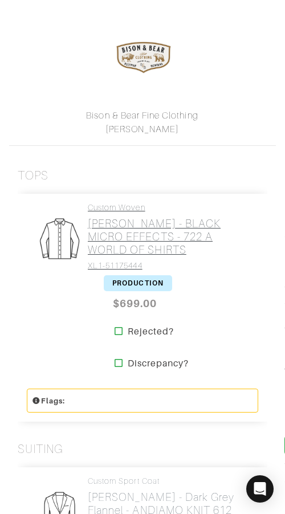
click at [112, 237] on h2 "[PERSON_NAME] - BLACK MICRO EFFECTS - 722 A WORLD OF SHIRTS" at bounding box center [169, 236] width 162 height 39
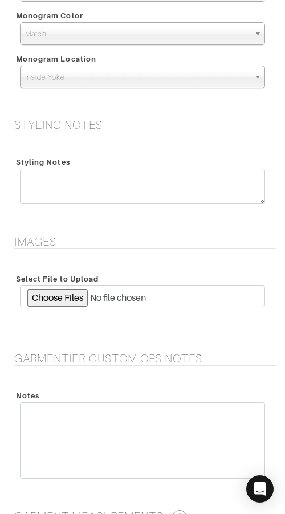
scroll to position [1591, 0]
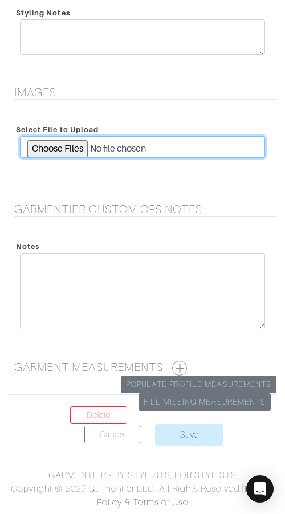
click at [60, 153] on input "file" at bounding box center [142, 147] width 245 height 22
type input "C:\fakepath\CV000865-003722-00007.jpeg"
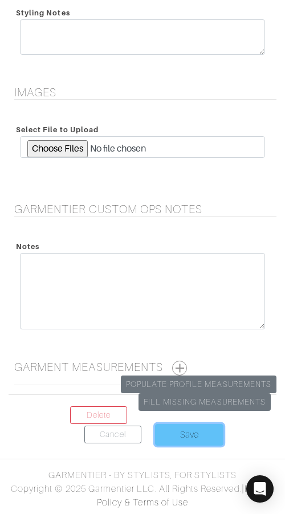
click at [194, 441] on input "Save" at bounding box center [189, 435] width 68 height 22
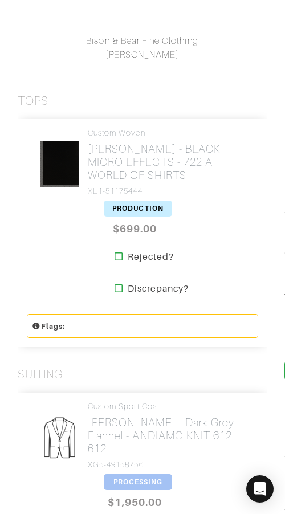
scroll to position [302, 0]
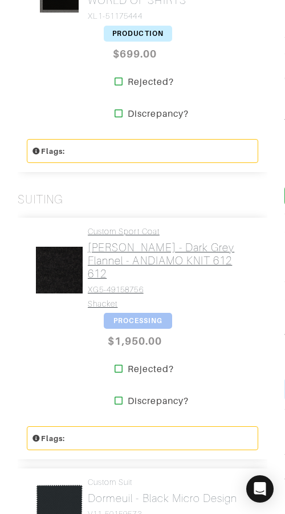
scroll to position [478, 0]
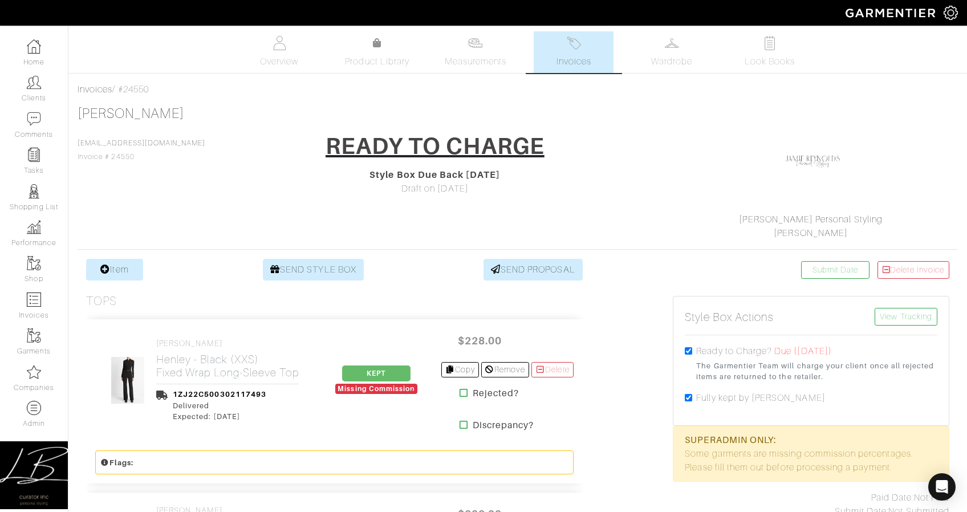
click at [689, 395] on input "checkbox" at bounding box center [688, 397] width 7 height 7
checkbox input "false"
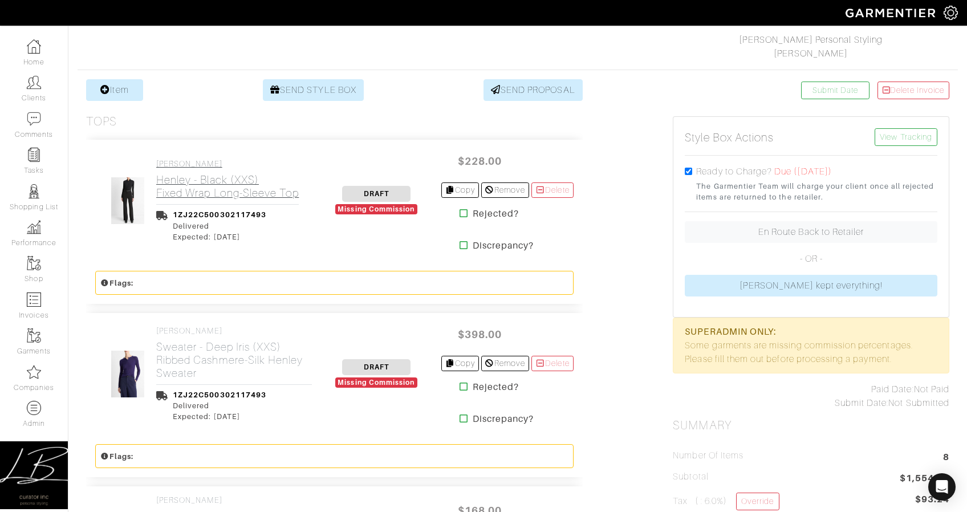
scroll to position [179, 0]
click at [216, 188] on h2 "Henley - Black (XXS) Fixed Wrap Long-Sleeve Top" at bounding box center [227, 187] width 143 height 26
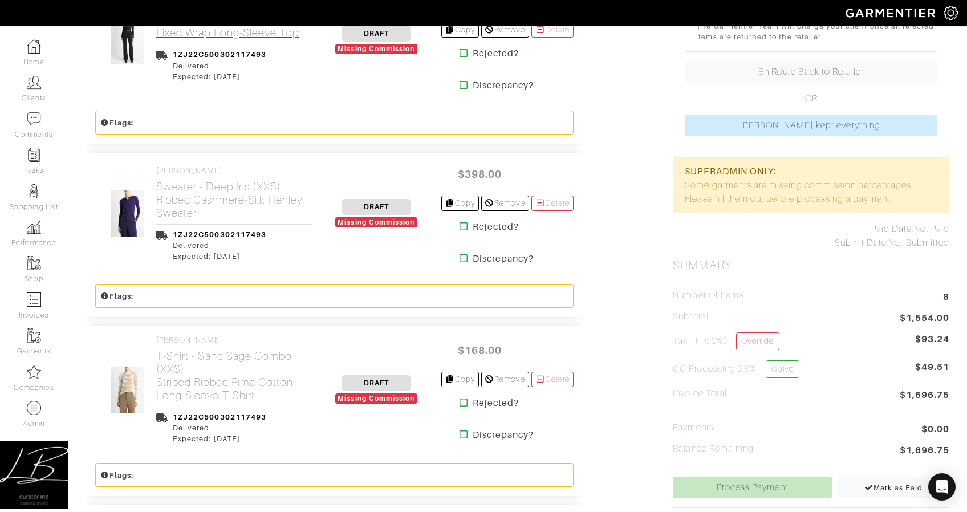
scroll to position [347, 0]
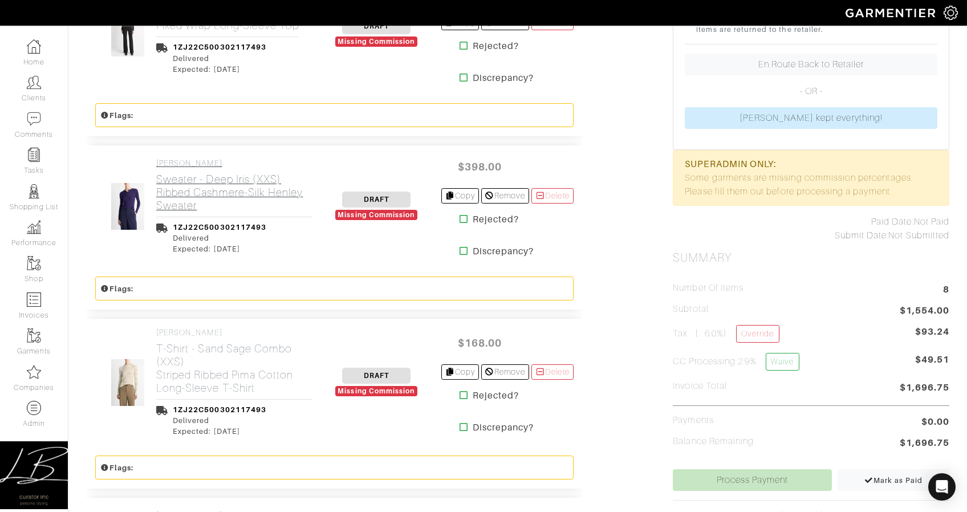
click at [221, 188] on h2 "Sweater - Deep Iris (XXS) Ribbed Cashmere-Silk Henley Sweater" at bounding box center [234, 192] width 156 height 39
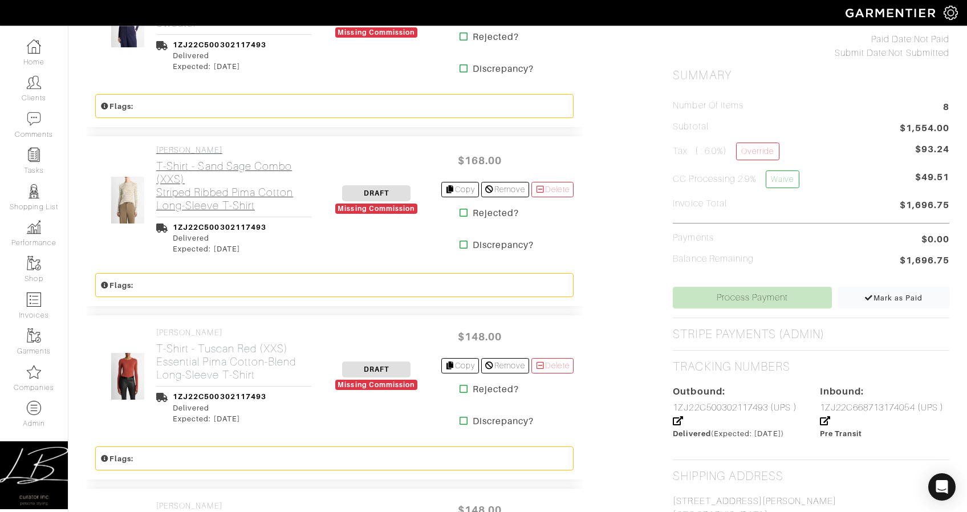
click at [222, 188] on h2 "T-Shirt - Sand Sage Combo (XXS) Striped Ribbed Pima Cotton Long-Sleeve T-Shirt" at bounding box center [234, 186] width 156 height 52
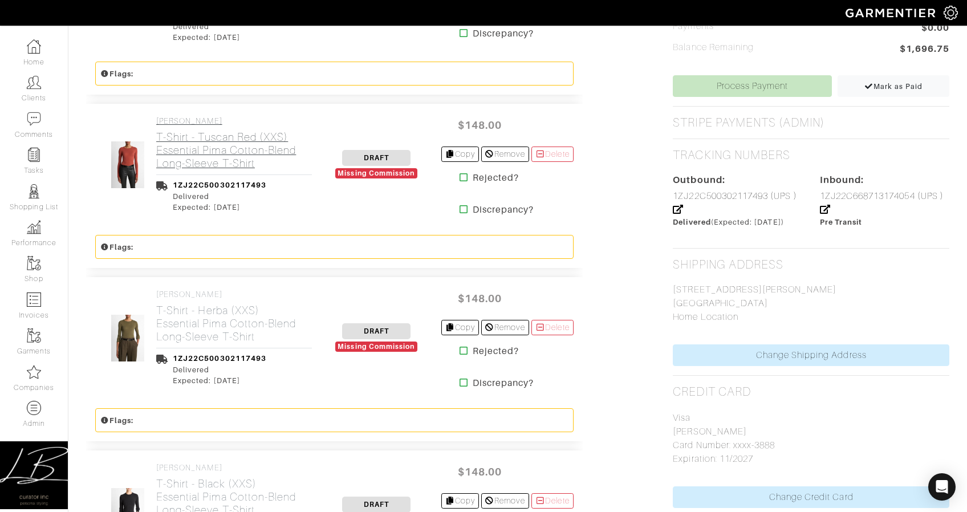
click at [220, 142] on h2 "T-Shirt - Tuscan Red (XXS) Essential Pima Cotton-Blend Long-Sleeve T-Shirt" at bounding box center [234, 150] width 156 height 39
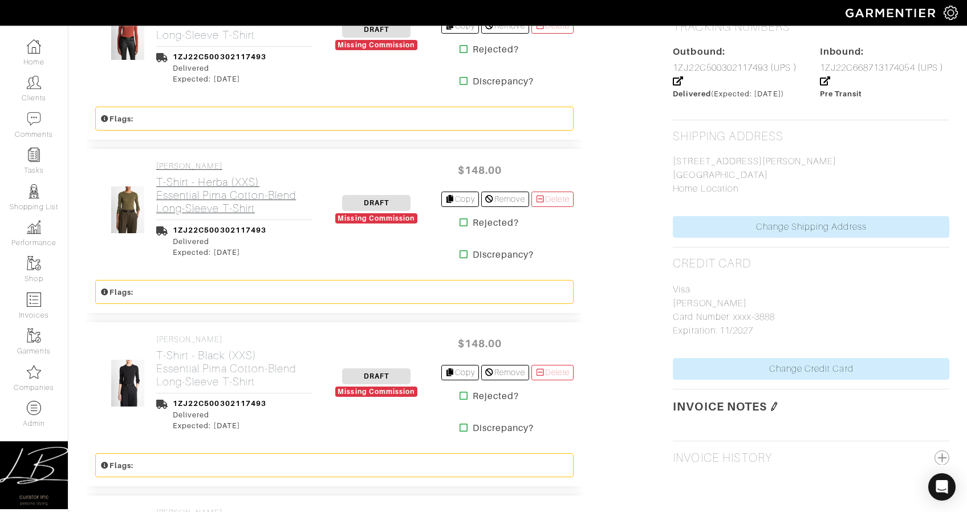
click at [223, 187] on h2 "T-Shirt - Herba (XXS) Essential Pima Cotton-Blend Long-Sleeve T-Shirt" at bounding box center [234, 195] width 156 height 39
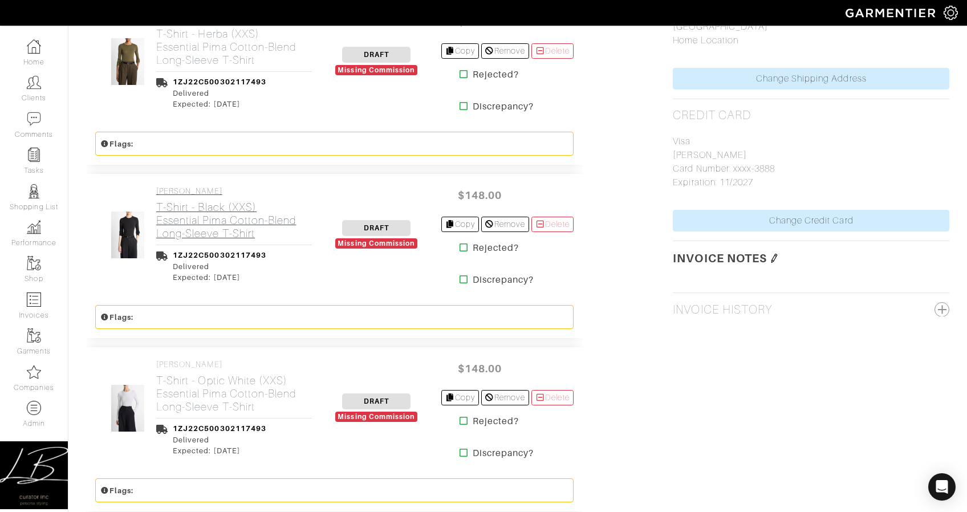
click at [224, 200] on link "VINCE T-Shirt - Black (XXS) Essential Pima Cotton-Blend Long-Sleeve T-Shirt" at bounding box center [234, 213] width 156 height 54
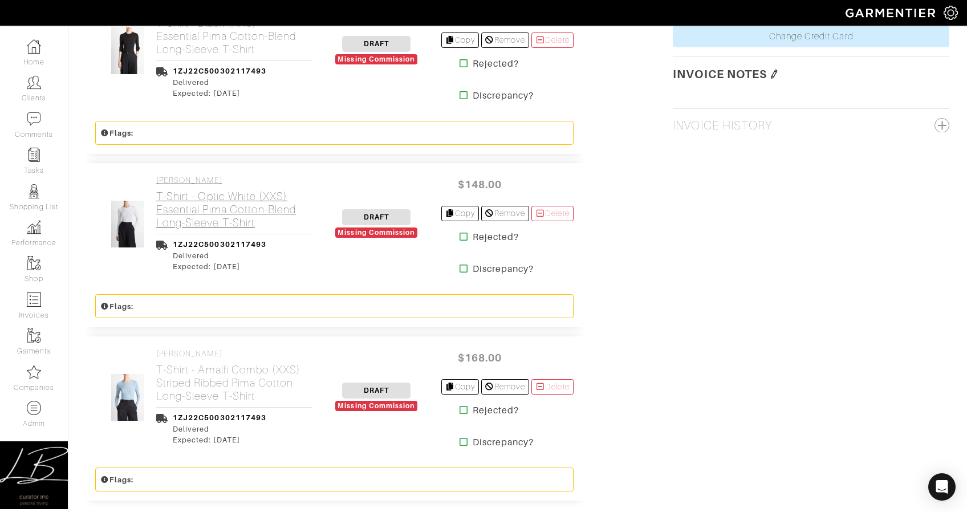
click at [227, 208] on h2 "T-Shirt - Optic White (XXS) Essential Pima Cotton-Blend Long-Sleeve T-Shirt" at bounding box center [234, 209] width 156 height 39
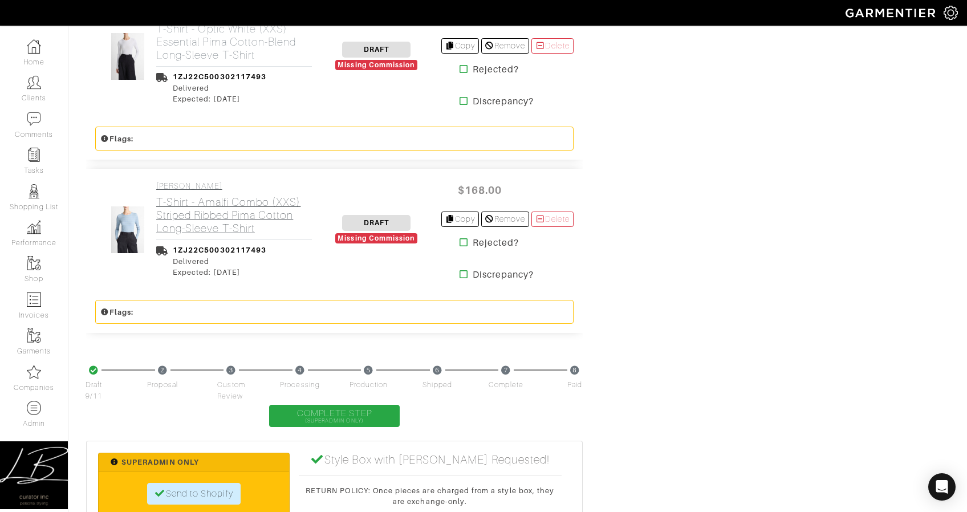
click at [228, 207] on h2 "T-Shirt - Amalfi Combo (XXS) Striped Ribbed Pima Cotton Long-Sleeve T-Shirt" at bounding box center [234, 215] width 156 height 39
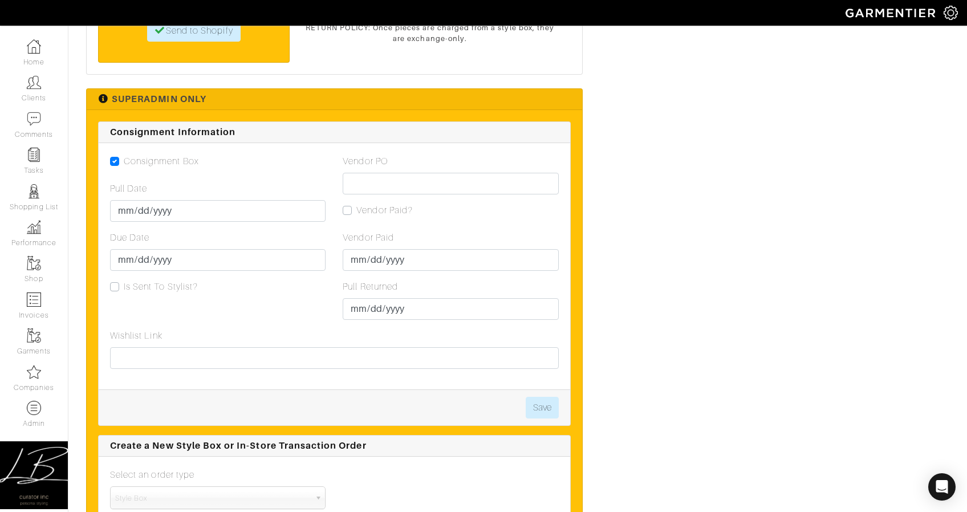
scroll to position [1834, 0]
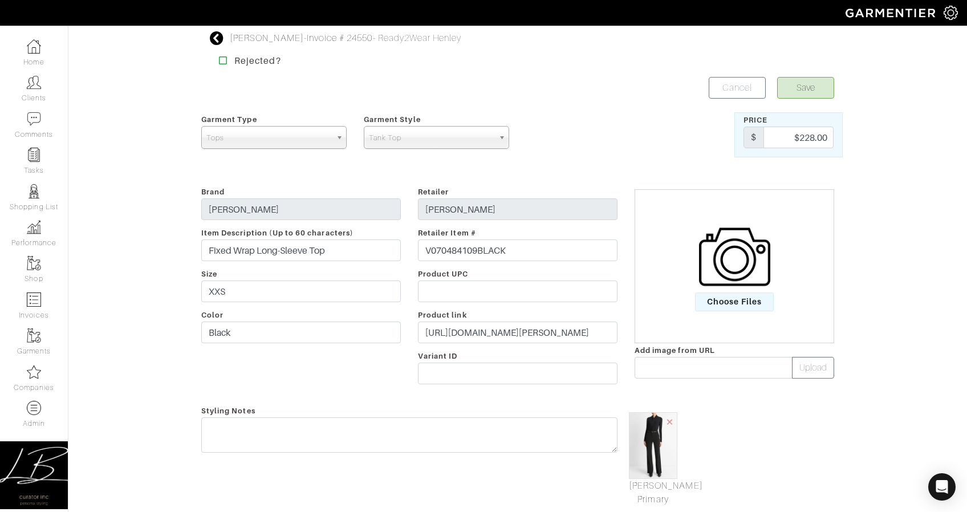
scroll to position [401, 0]
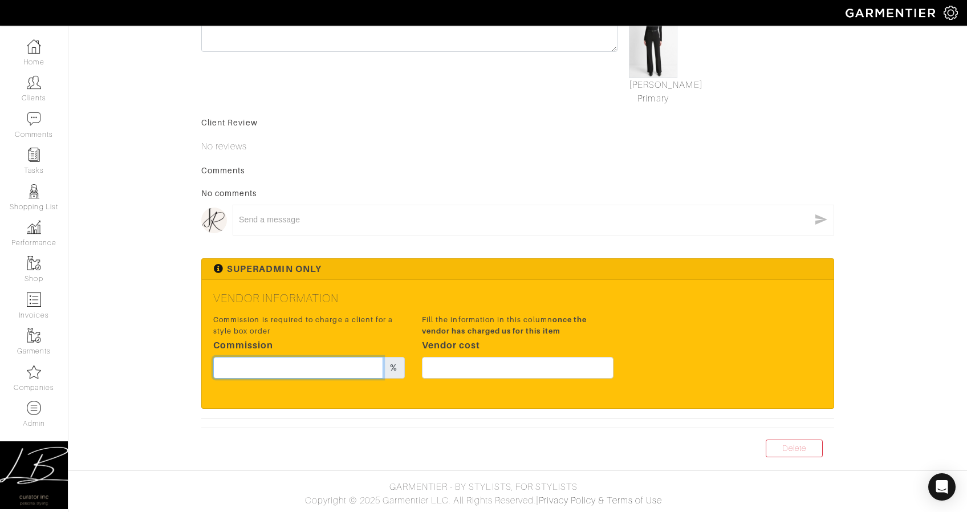
click at [330, 370] on input "text" at bounding box center [298, 368] width 170 height 22
type input "20"
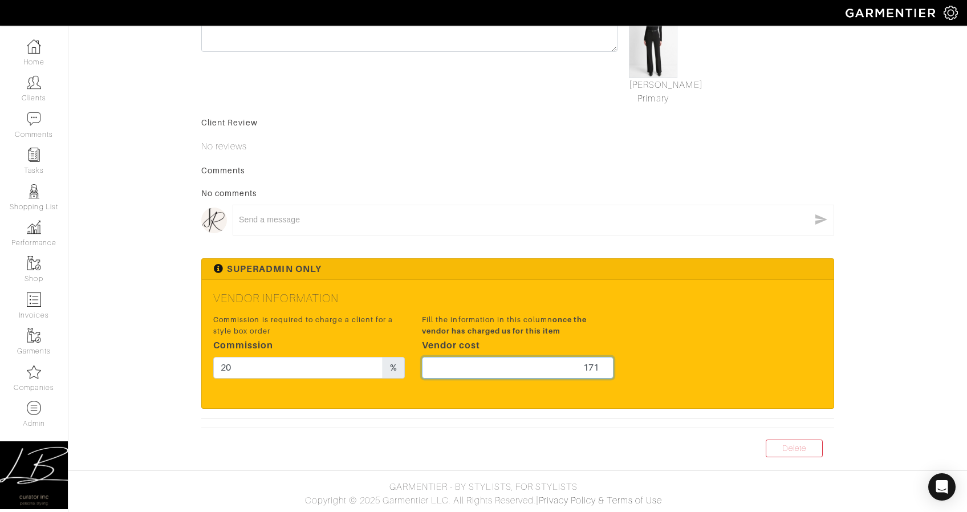
type input "171"
click at [443, 252] on form "Save Cancel Garment Type Tops Bottoms Dresses Jumpsuits Suiting Outerwear Shoes…" at bounding box center [517, 63] width 633 height 775
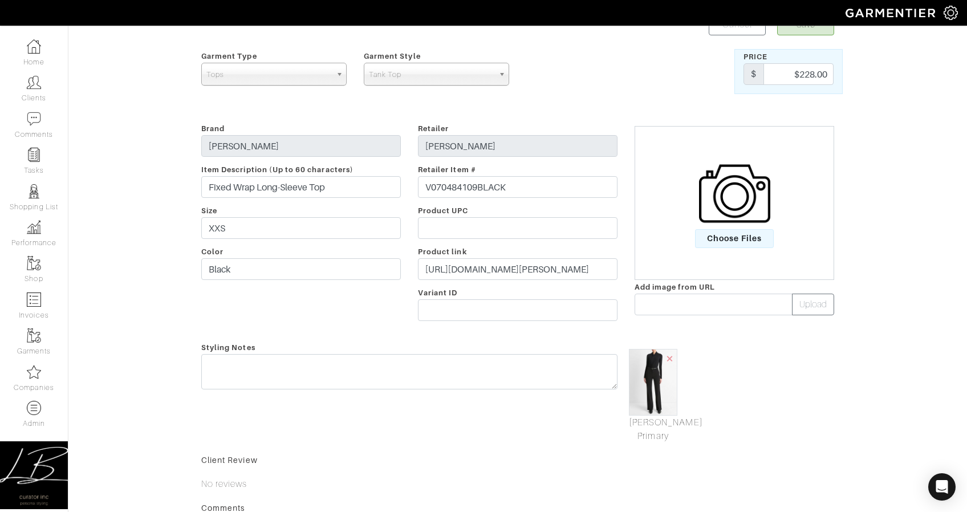
scroll to position [0, 0]
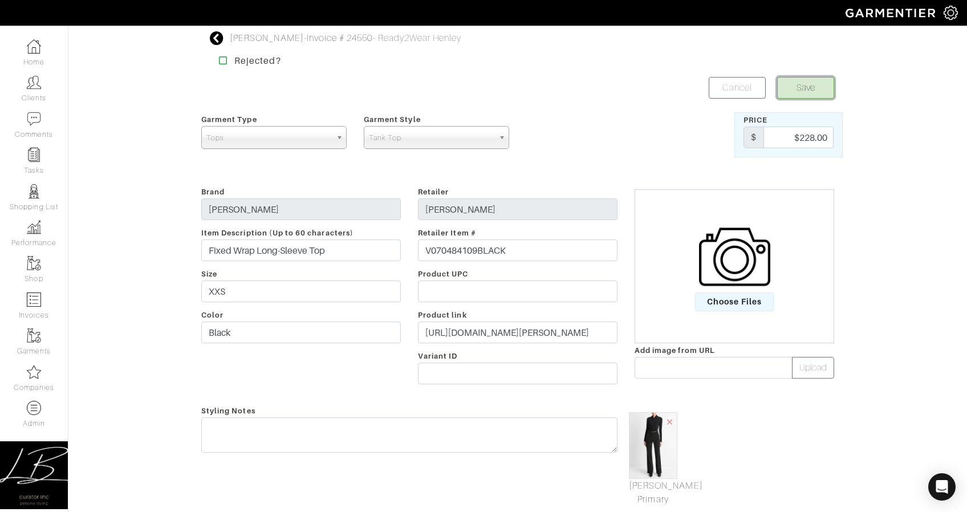
click at [819, 90] on button "Save" at bounding box center [805, 88] width 57 height 22
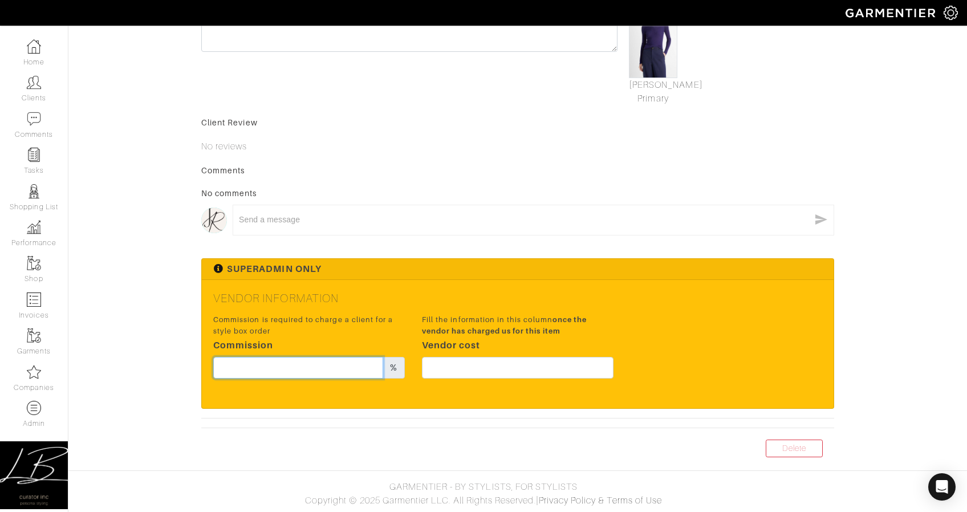
click at [330, 371] on input "text" at bounding box center [298, 368] width 170 height 22
type input "20"
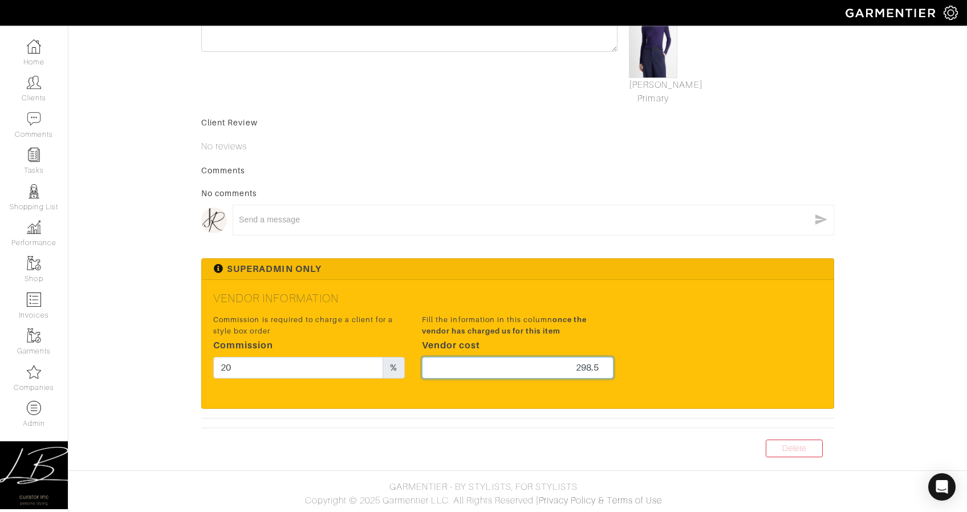
type input "298.5"
click at [541, 224] on textarea at bounding box center [524, 219] width 571 height 11
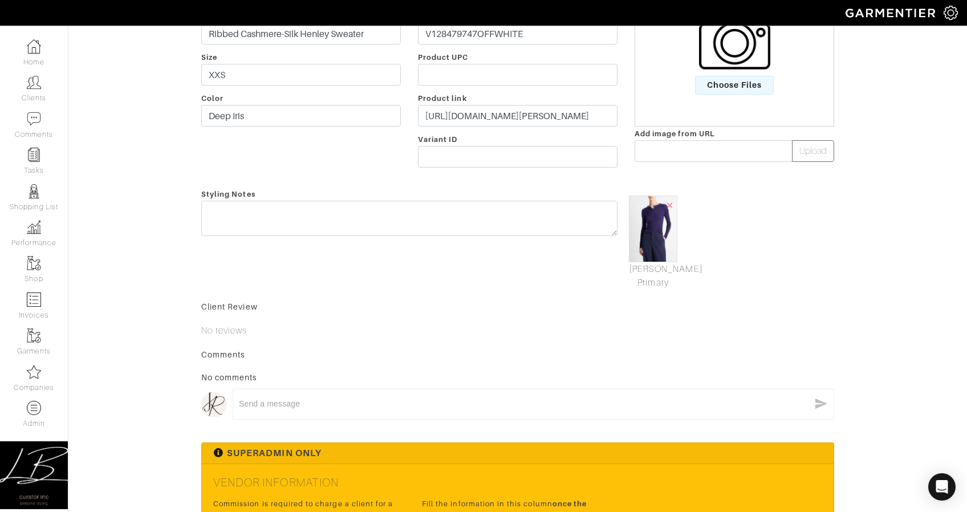
scroll to position [0, 0]
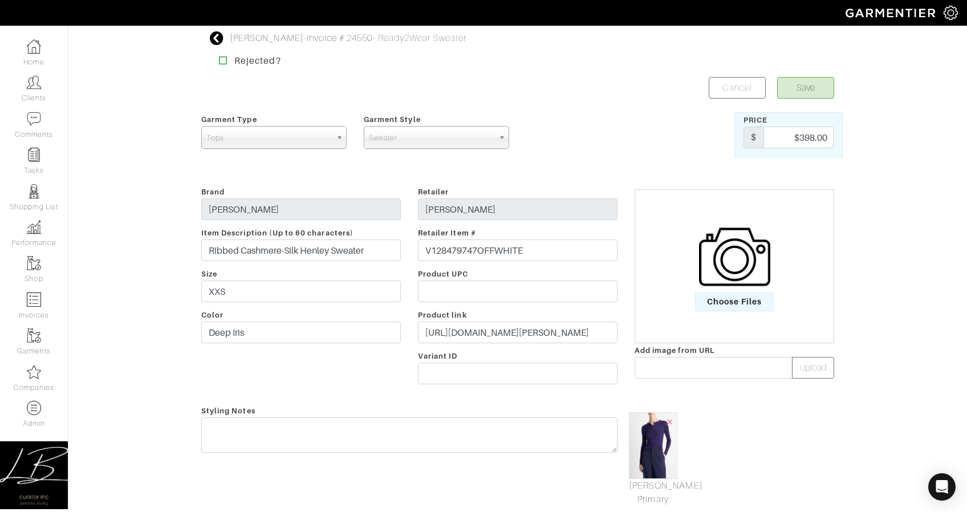
click at [810, 99] on form "Save Cancel Garment Type Tops Bottoms Dresses Jumpsuits Suiting Outerwear Shoes…" at bounding box center [517, 464] width 633 height 775
click at [794, 93] on button "Save" at bounding box center [805, 88] width 57 height 22
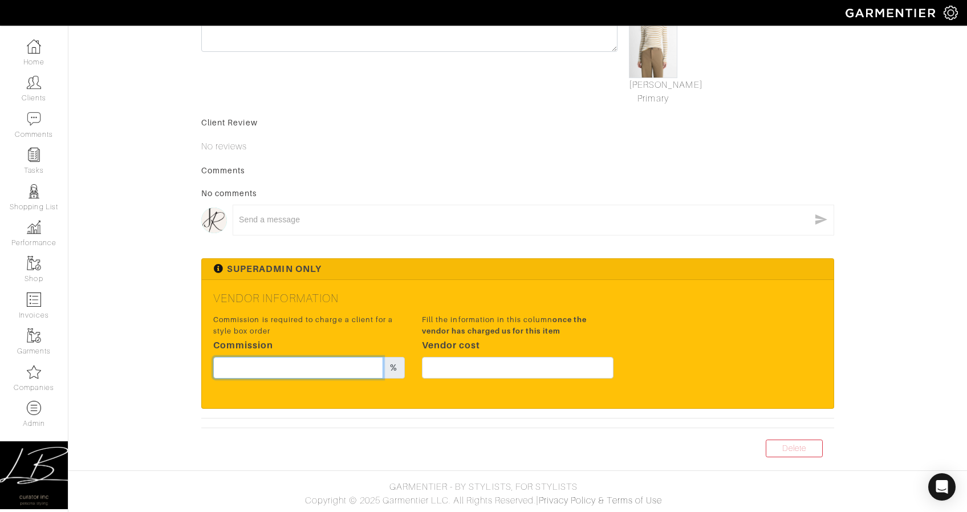
click at [278, 360] on input "text" at bounding box center [298, 368] width 170 height 22
type input "20"
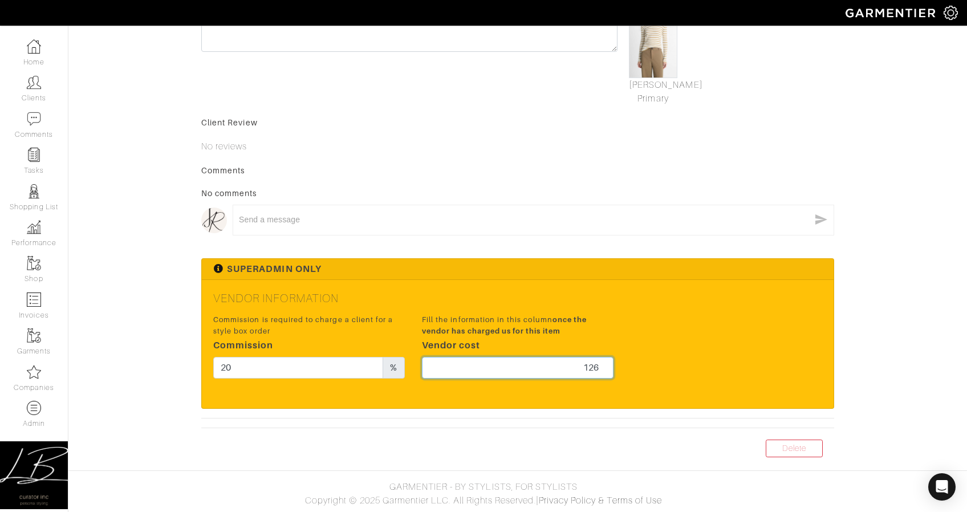
type input "126"
click at [654, 322] on div "Commission is required to charge a client for a style box order Commission 20 %…" at bounding box center [518, 349] width 626 height 75
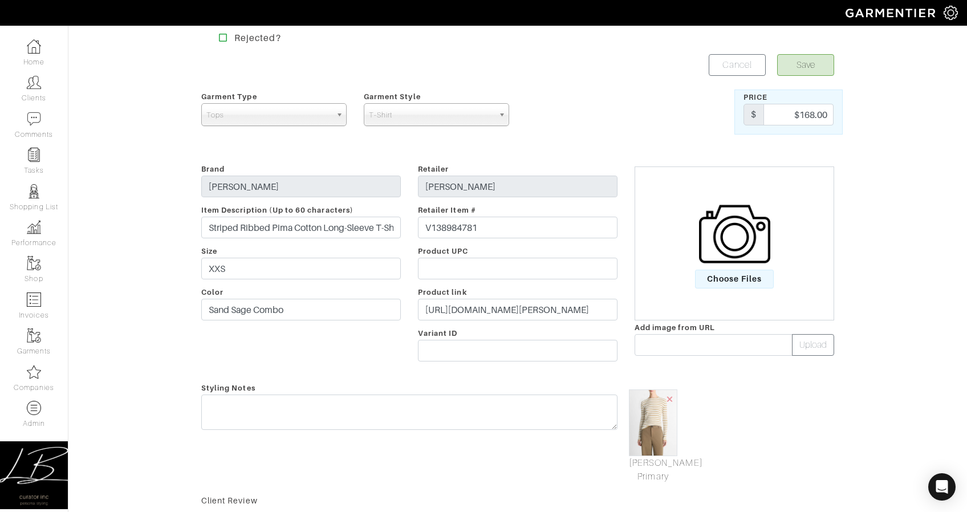
scroll to position [0, 0]
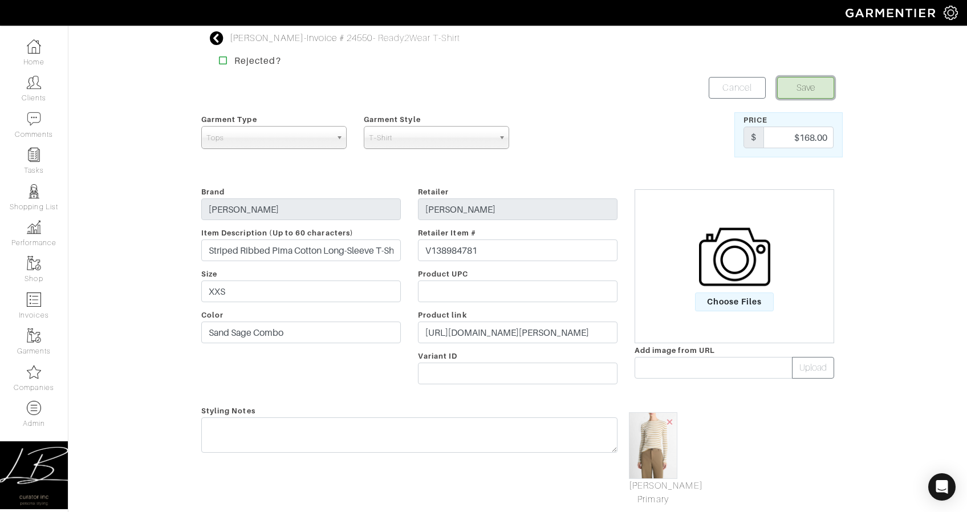
click at [806, 87] on button "Save" at bounding box center [805, 88] width 57 height 22
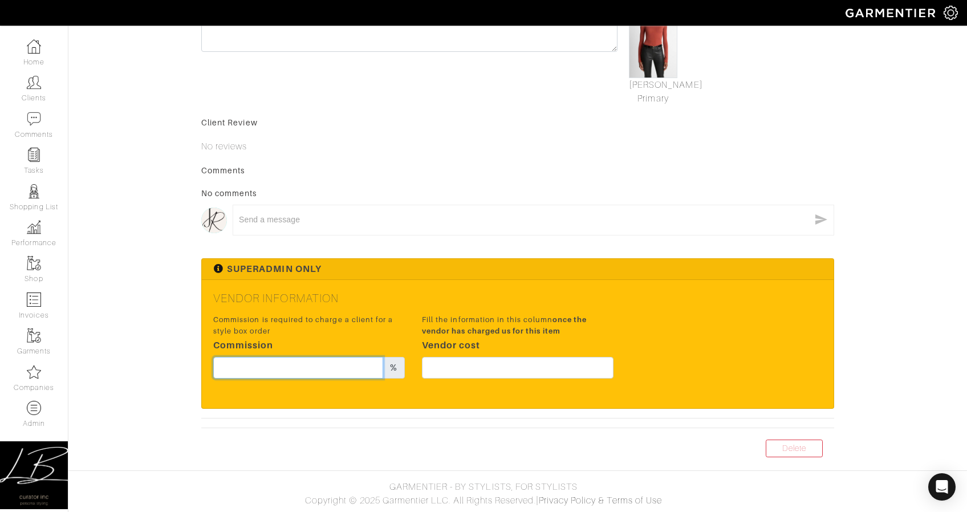
click at [294, 368] on input "text" at bounding box center [298, 368] width 170 height 22
type input "20"
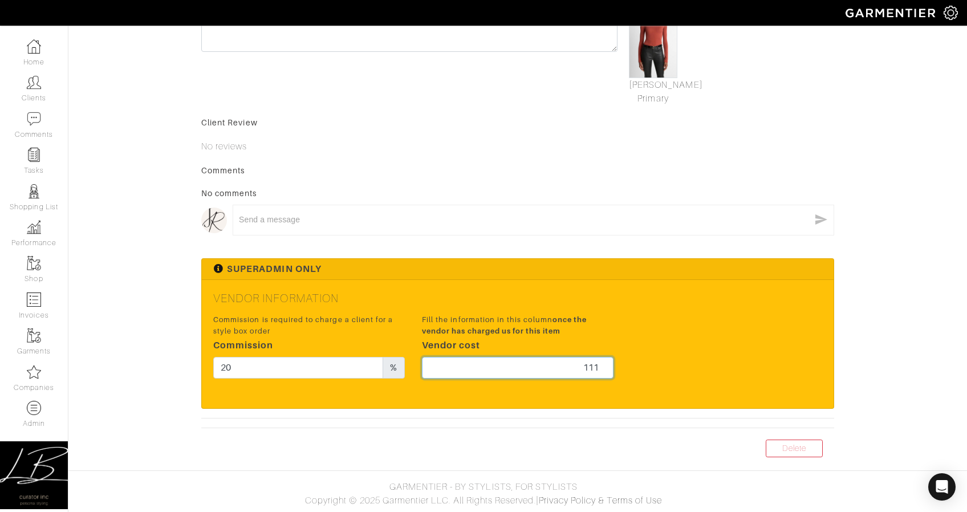
type input "111"
click at [656, 319] on div "Commission is required to charge a client for a style box order Commission 20 %…" at bounding box center [518, 349] width 626 height 75
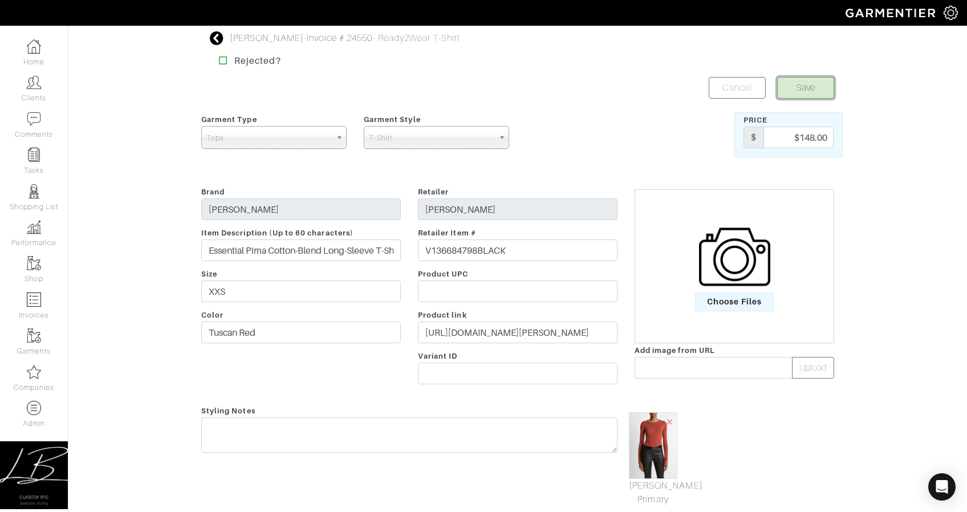
click at [796, 83] on button "Save" at bounding box center [805, 88] width 57 height 22
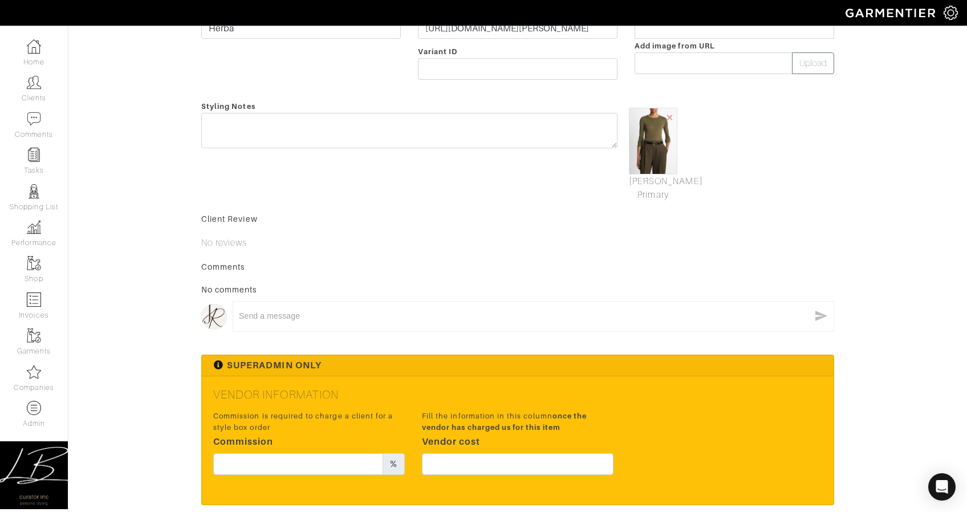
scroll to position [401, 0]
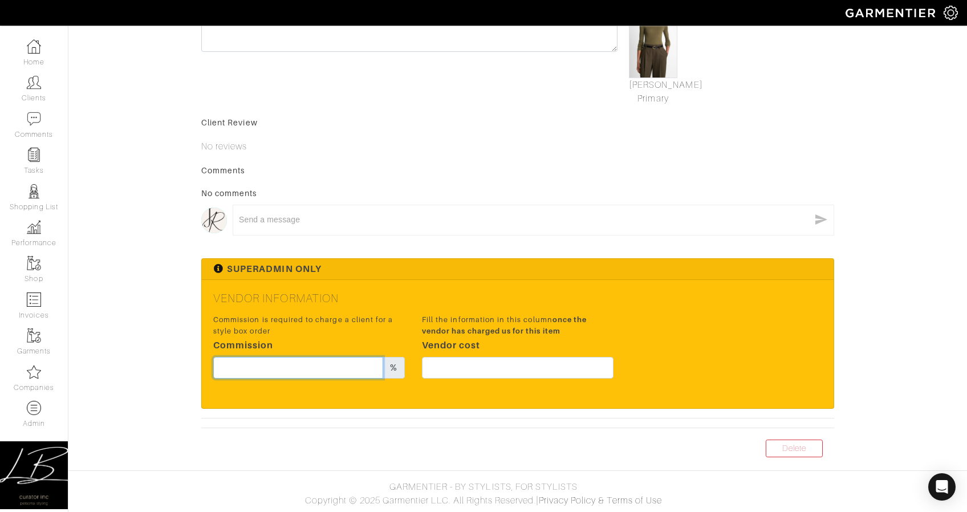
click at [330, 360] on input "text" at bounding box center [298, 368] width 170 height 22
type input "20"
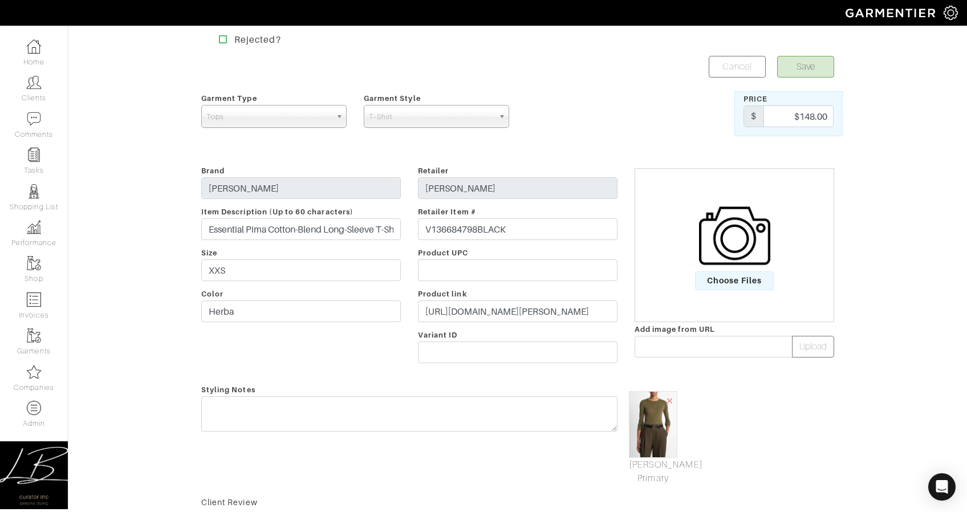
scroll to position [0, 0]
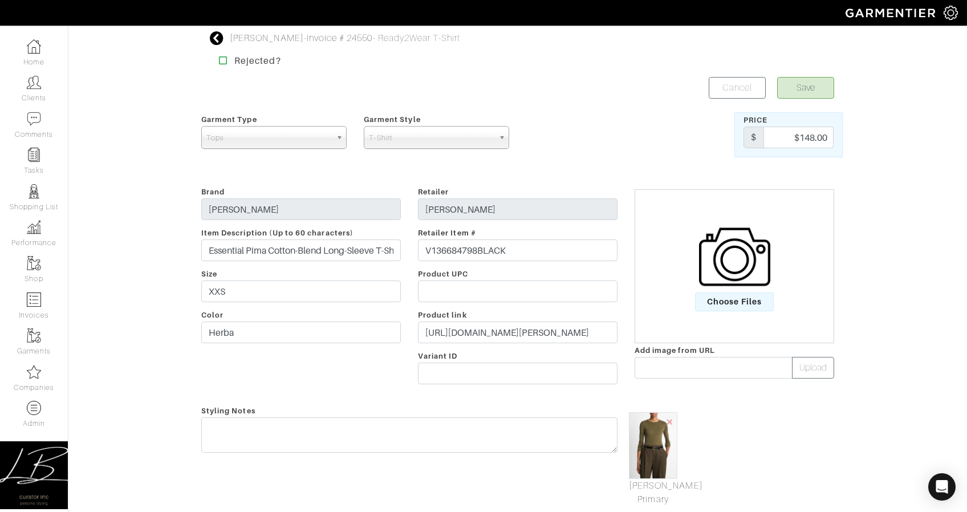
type input "111"
click at [807, 83] on button "Save" at bounding box center [805, 88] width 57 height 22
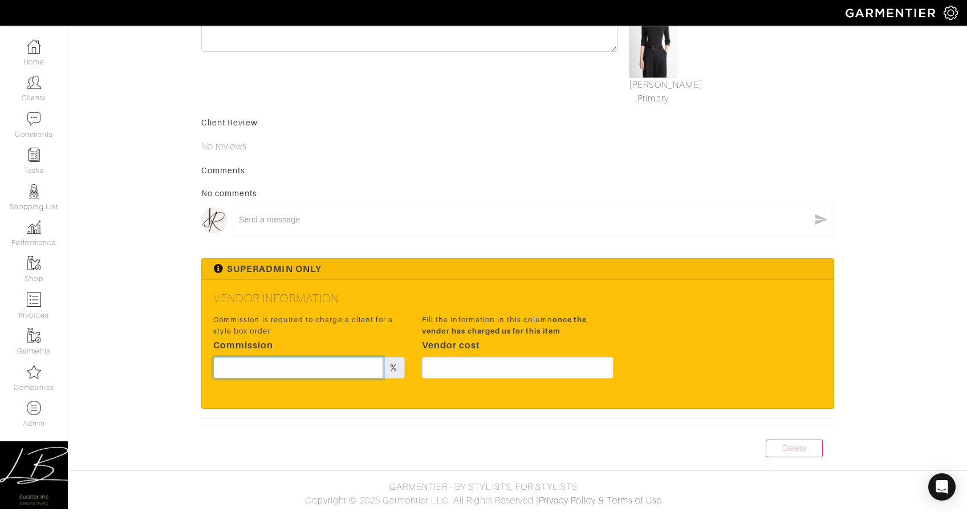
click at [306, 372] on input "text" at bounding box center [298, 368] width 170 height 22
type input "20"
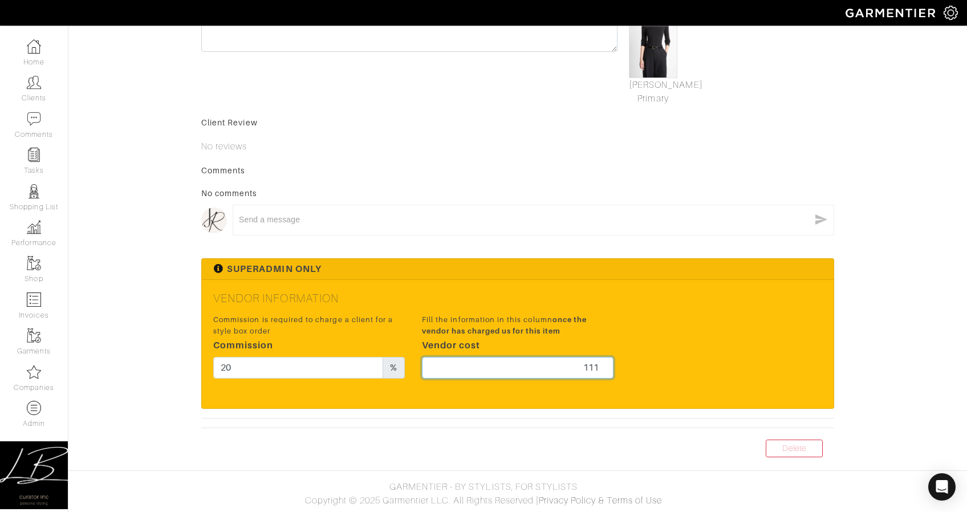
type input "111"
click at [632, 320] on div "Commission is required to charge a client for a style box order Commission 20 %…" at bounding box center [518, 349] width 626 height 75
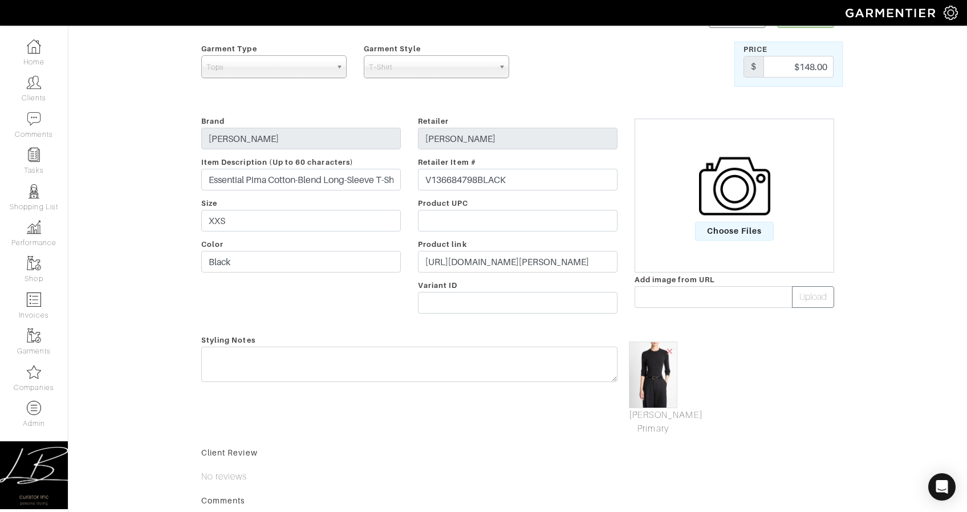
scroll to position [0, 0]
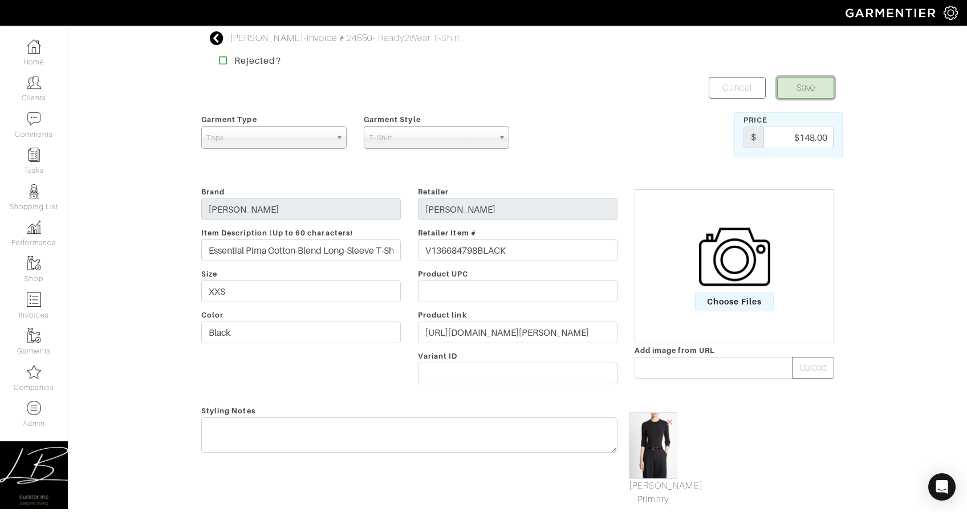
click at [806, 90] on button "Save" at bounding box center [805, 88] width 57 height 22
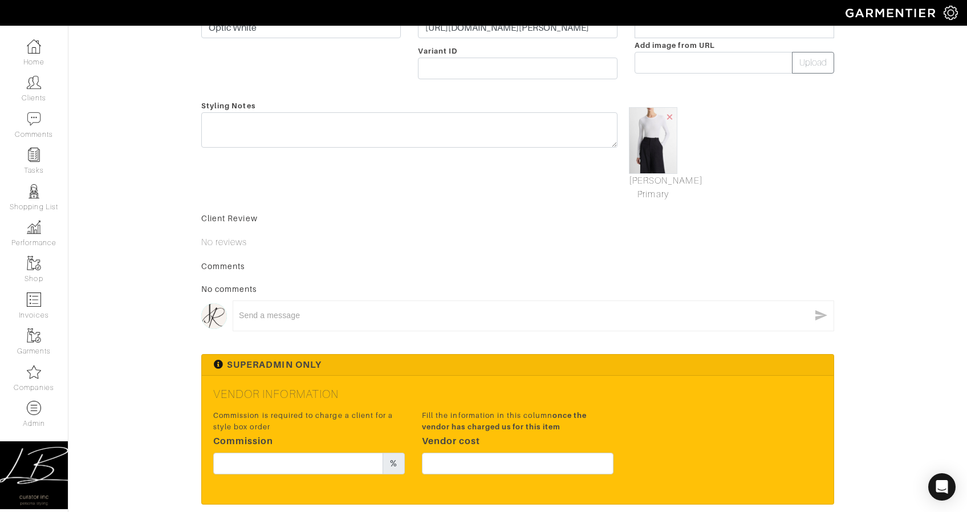
scroll to position [401, 0]
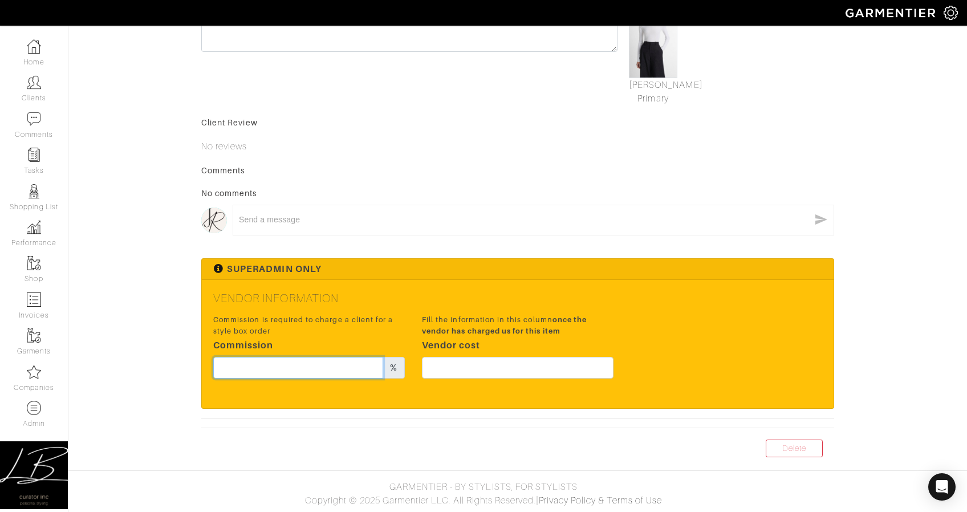
click at [312, 363] on input "text" at bounding box center [298, 368] width 170 height 22
type input "20"
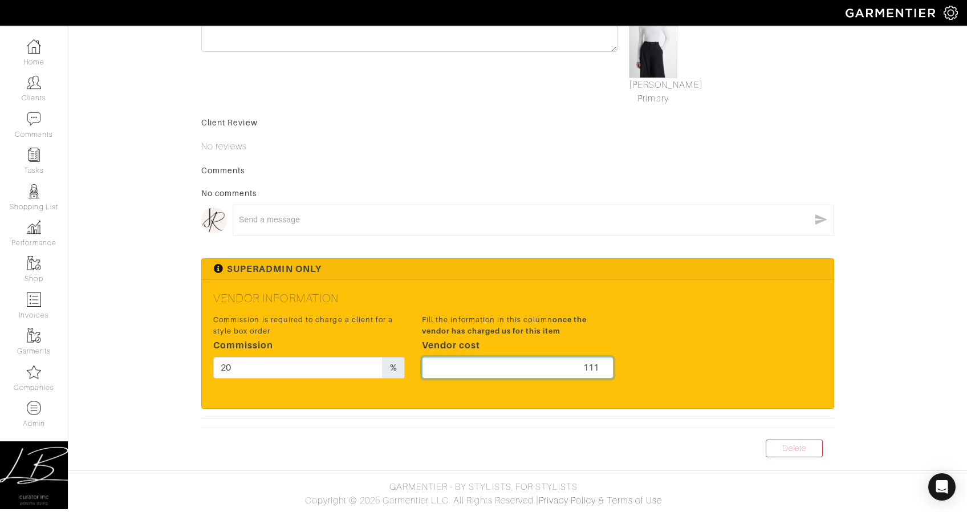
type input "111"
click at [697, 290] on div "Vendor Information Commission is required to charge a client for a style box or…" at bounding box center [518, 344] width 632 height 128
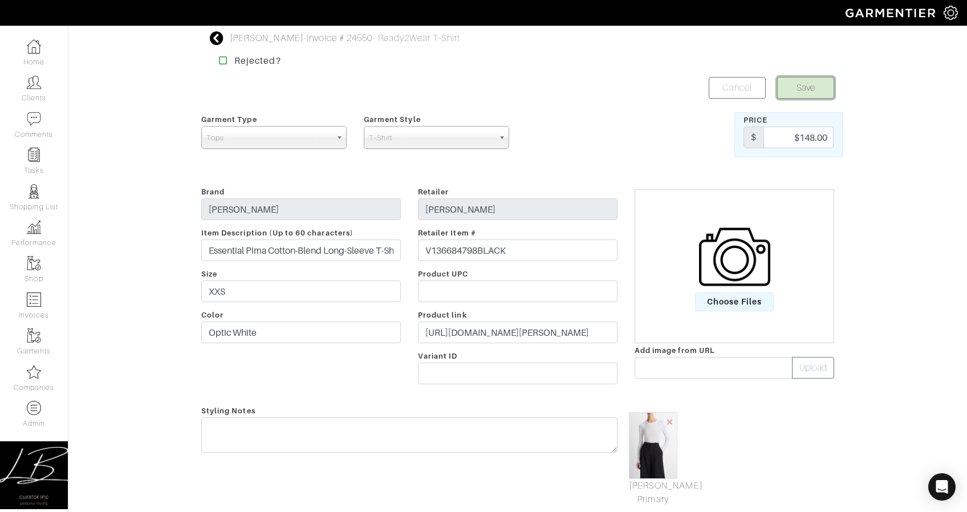
click at [783, 95] on button "Save" at bounding box center [805, 88] width 57 height 22
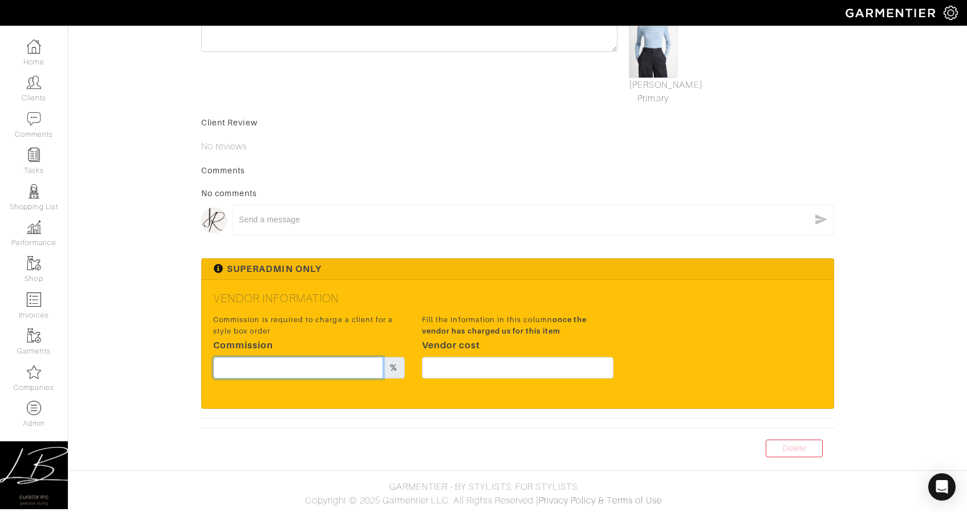
click at [318, 361] on input "text" at bounding box center [298, 368] width 170 height 22
type input "20"
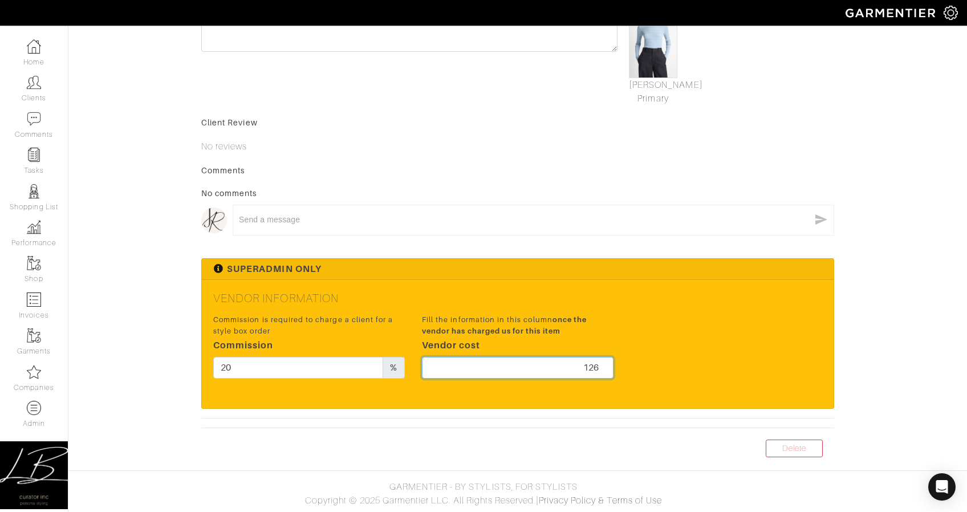
type input "126"
click at [700, 302] on h5 "Vendor Information" at bounding box center [517, 298] width 609 height 14
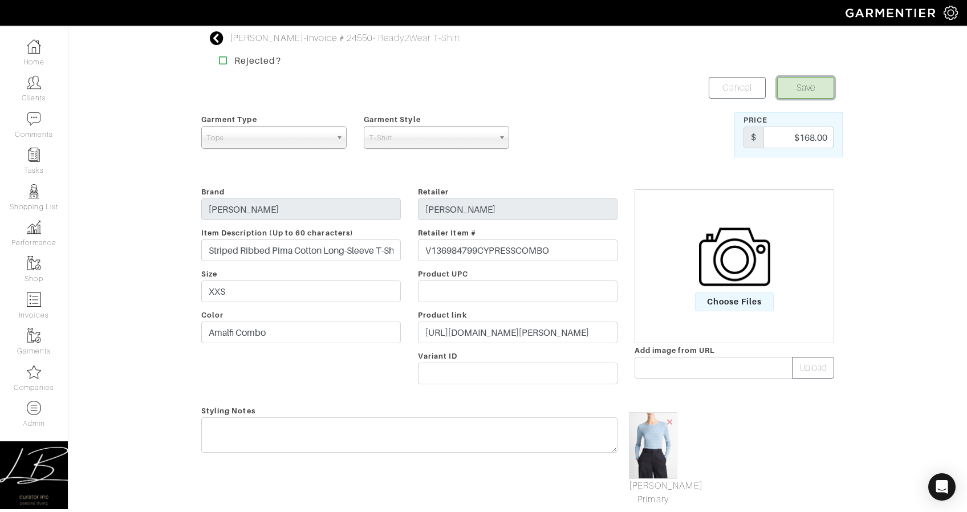
click at [807, 92] on button "Save" at bounding box center [805, 88] width 57 height 22
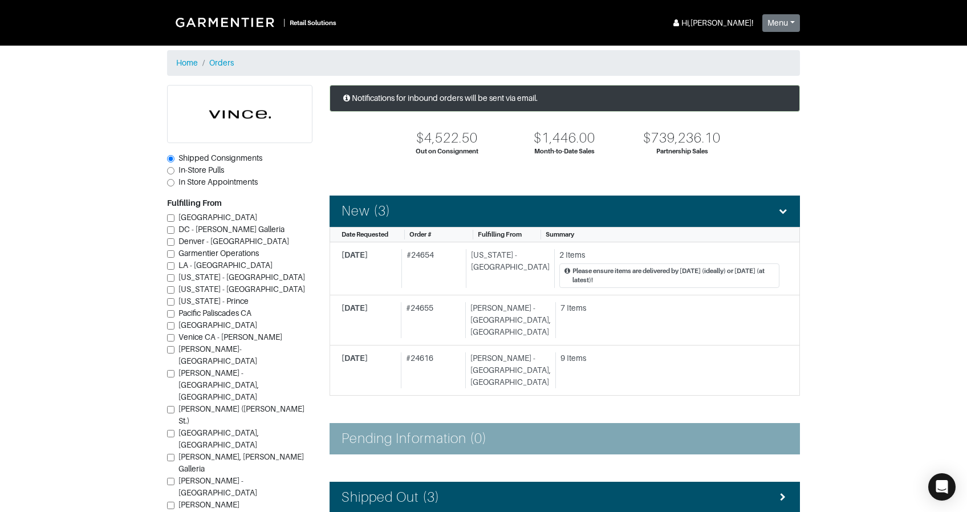
scroll to position [283, 0]
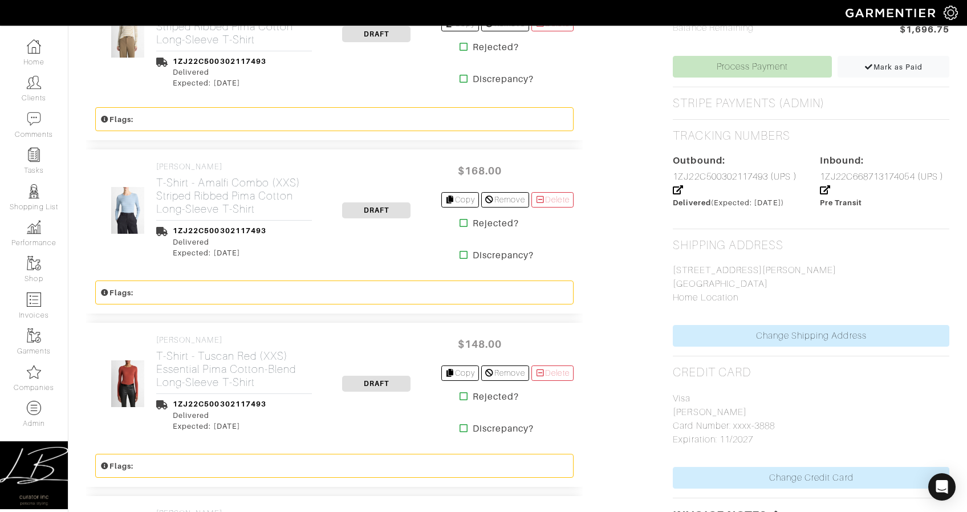
scroll to position [513, 0]
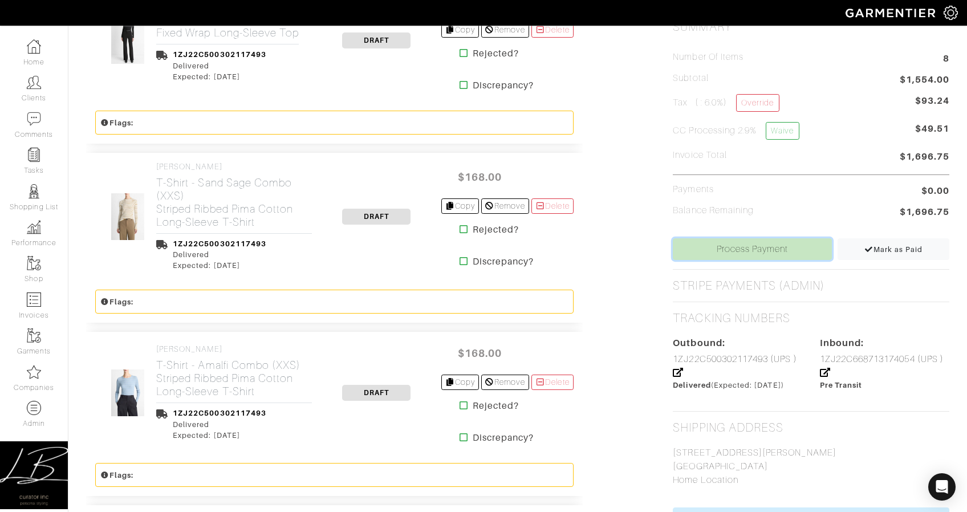
click at [749, 242] on link "Process Payment" at bounding box center [752, 249] width 159 height 22
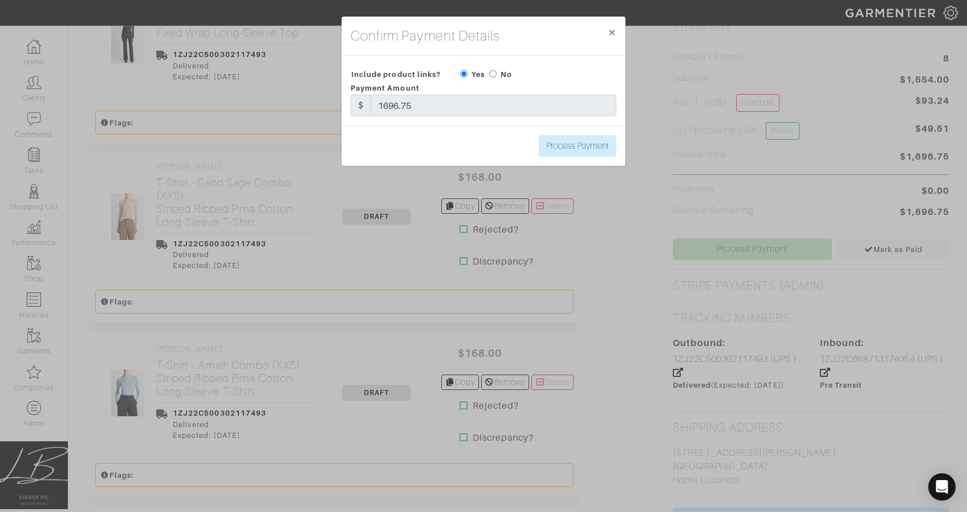
click at [494, 75] on input "radio" at bounding box center [492, 73] width 7 height 7
radio input "true"
click at [583, 150] on input "Process Payment" at bounding box center [578, 146] width 78 height 22
type input "Process Payment"
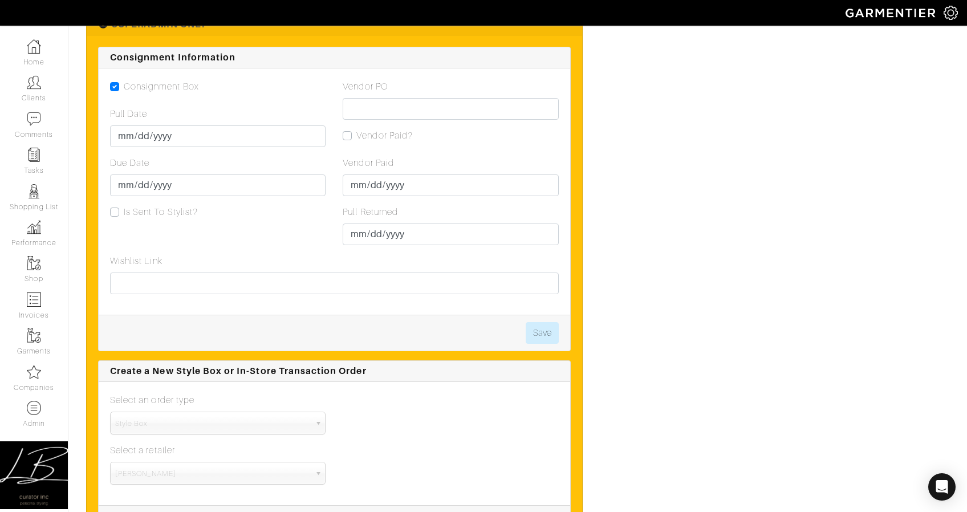
scroll to position [1786, 0]
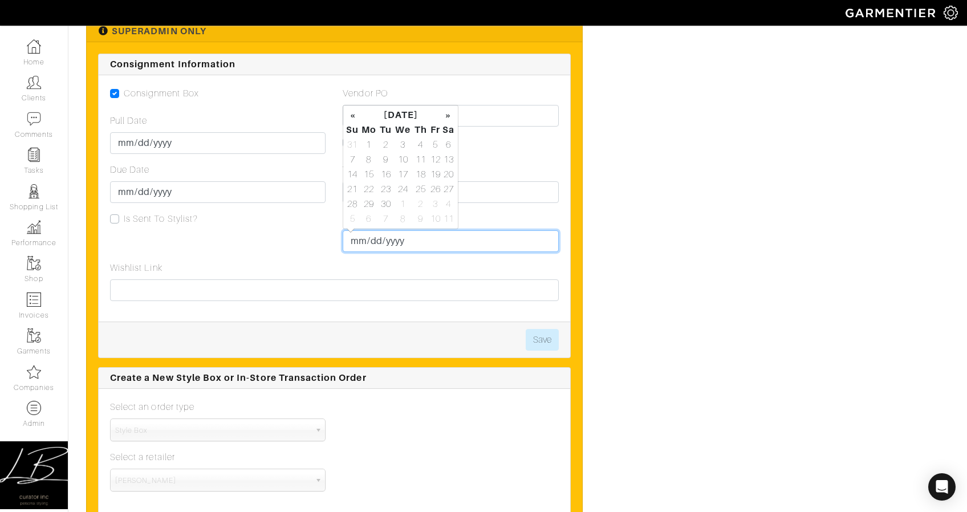
click at [356, 240] on input "Pull Returned" at bounding box center [451, 241] width 216 height 22
click at [386, 191] on td "23" at bounding box center [385, 189] width 15 height 15
type input "2025-09-23"
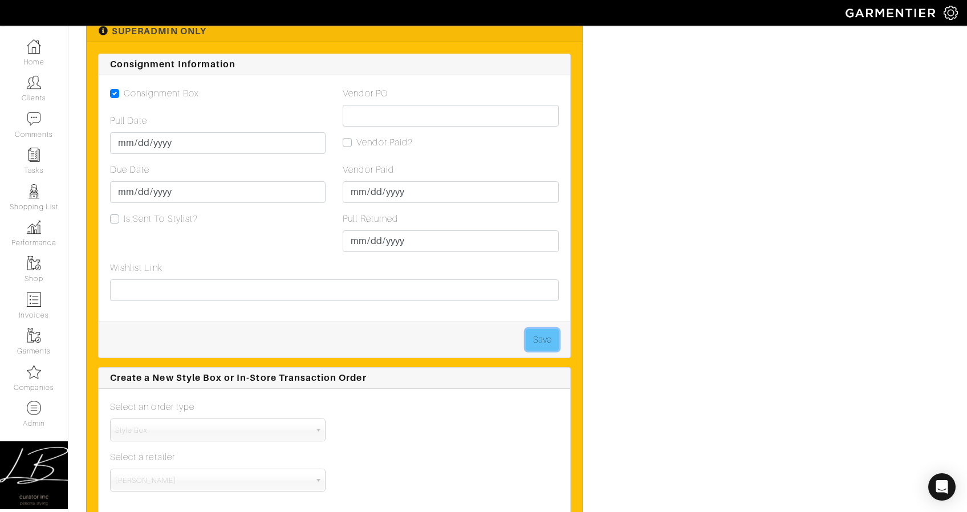
click at [531, 340] on button "Save" at bounding box center [542, 340] width 33 height 22
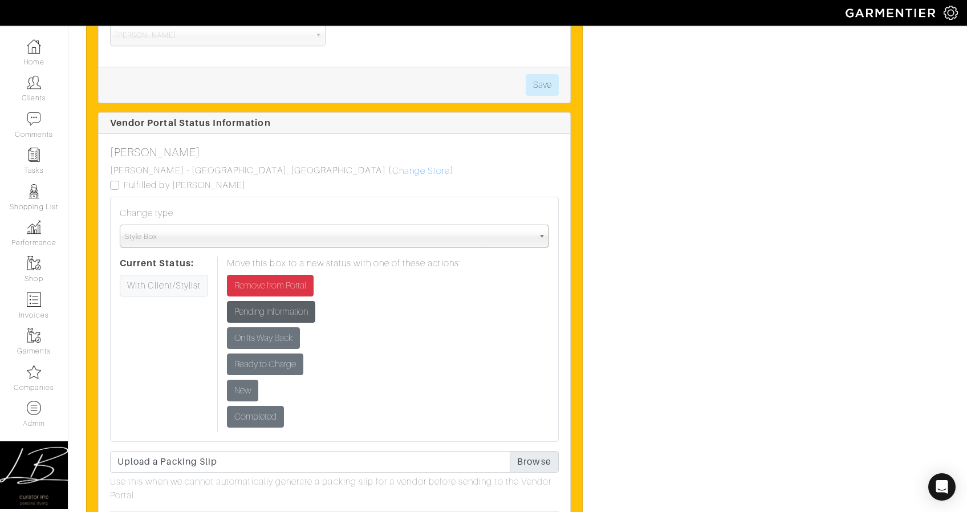
scroll to position [2231, 0]
click at [273, 360] on input "Ready to Charge" at bounding box center [265, 365] width 76 height 22
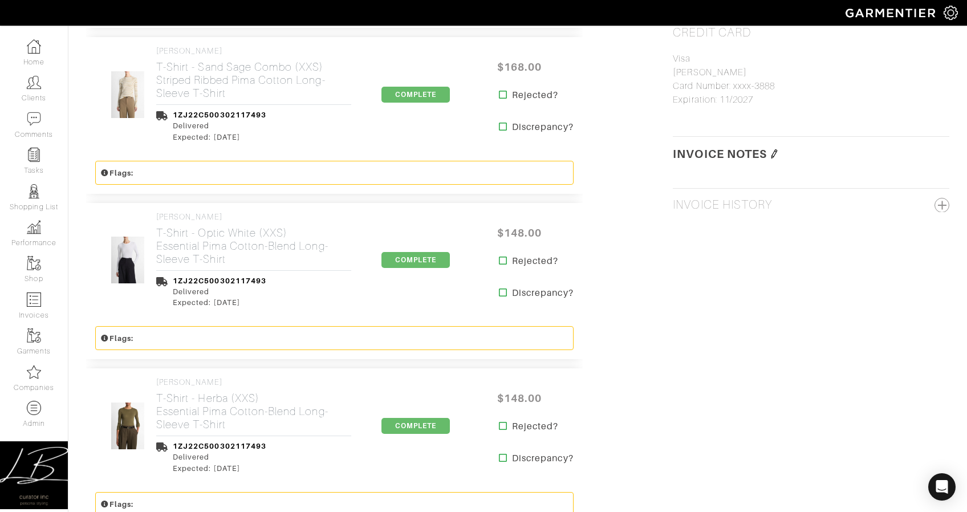
scroll to position [1045, 0]
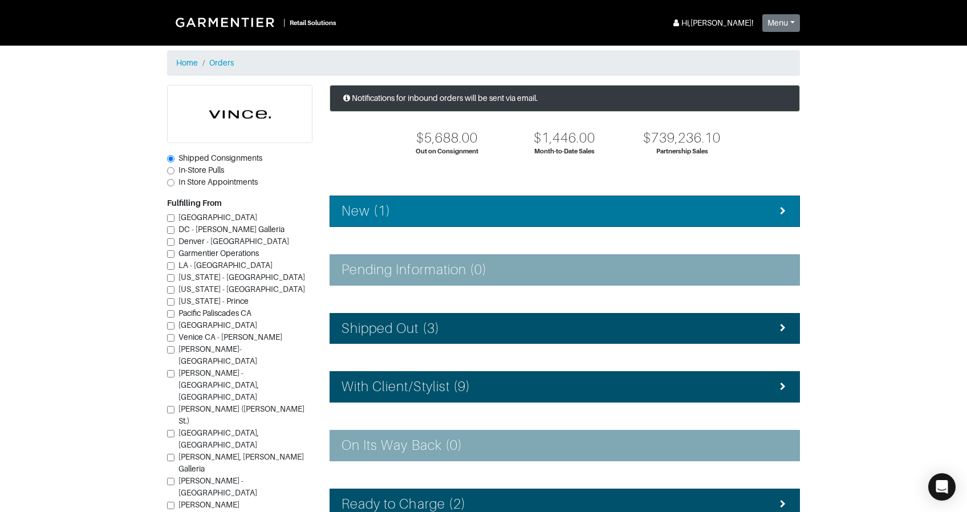
click at [425, 201] on li "New (1)" at bounding box center [565, 211] width 470 height 31
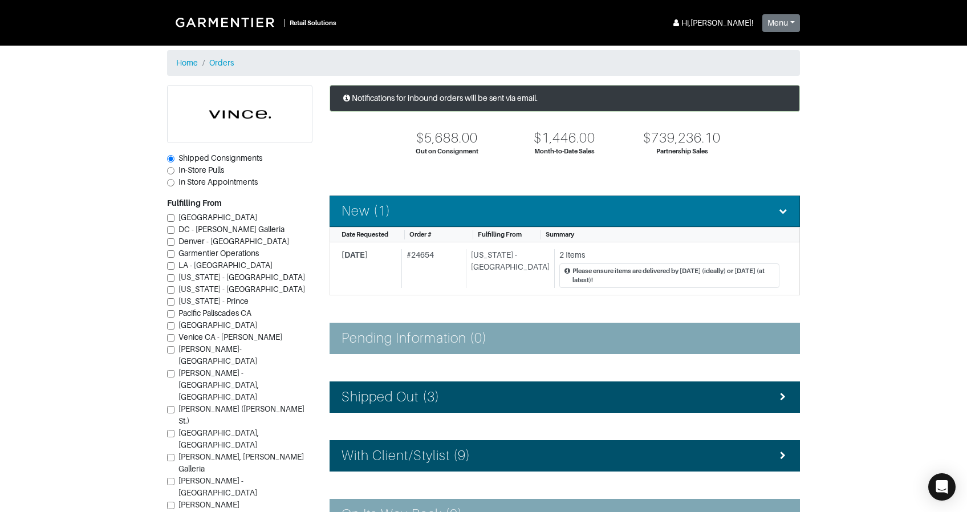
click at [425, 201] on li "New (1)" at bounding box center [565, 211] width 470 height 31
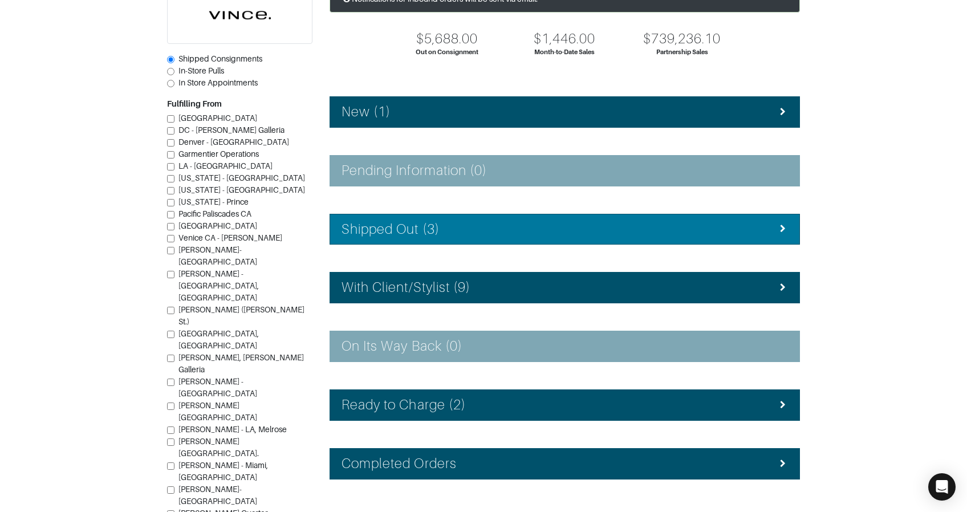
scroll to position [139, 0]
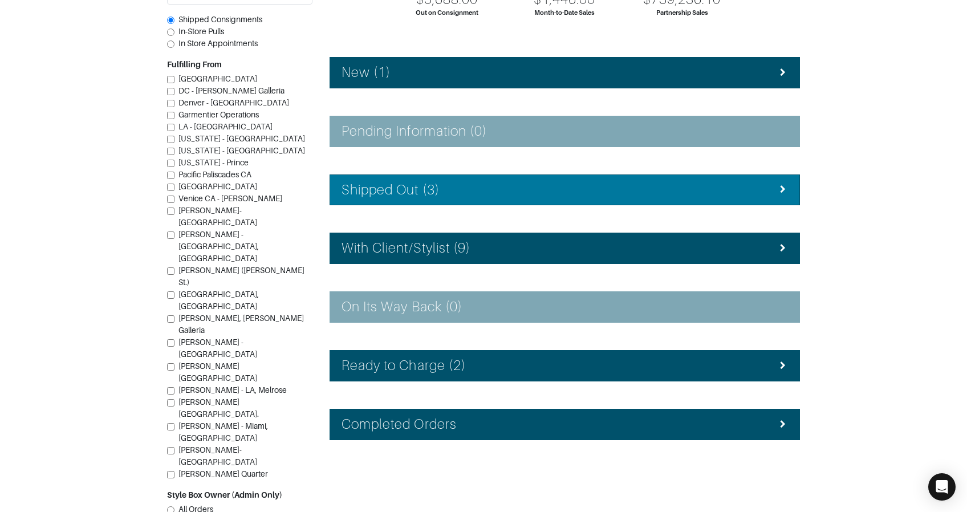
click at [429, 189] on h4 "Shipped Out (3)" at bounding box center [391, 190] width 98 height 17
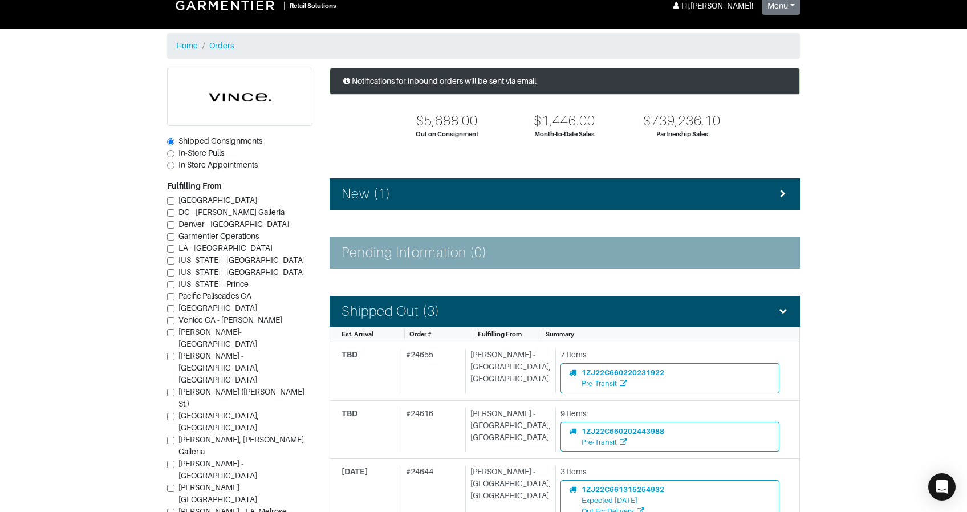
scroll to position [0, 0]
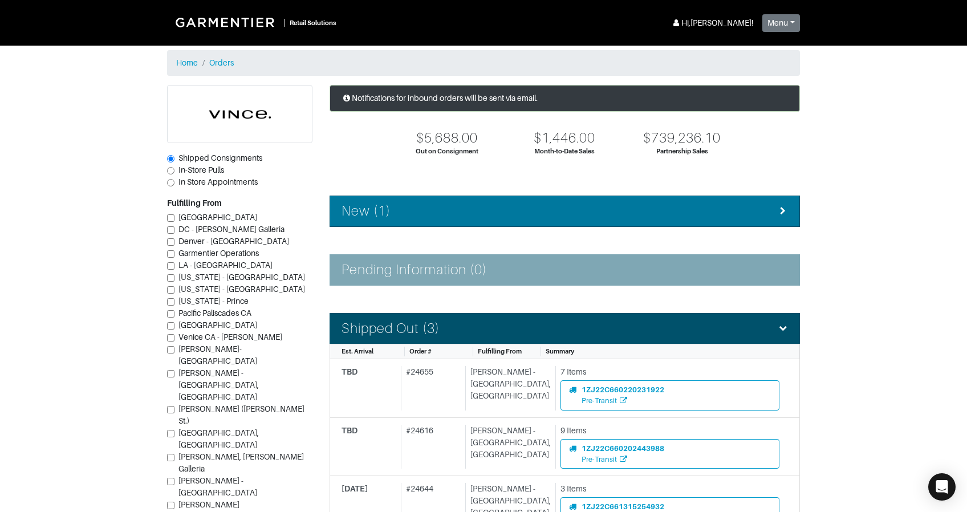
click at [512, 220] on li "New (1)" at bounding box center [565, 211] width 470 height 31
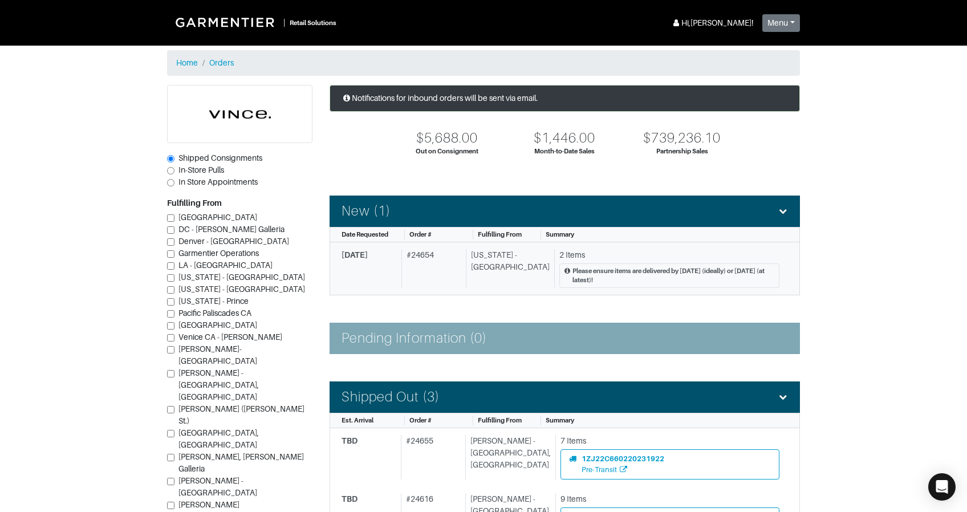
click at [679, 273] on div "Please ensure items are delivered by Thursday 9/25 (ideally) or Friday 9/26 (at…" at bounding box center [674, 275] width 202 height 19
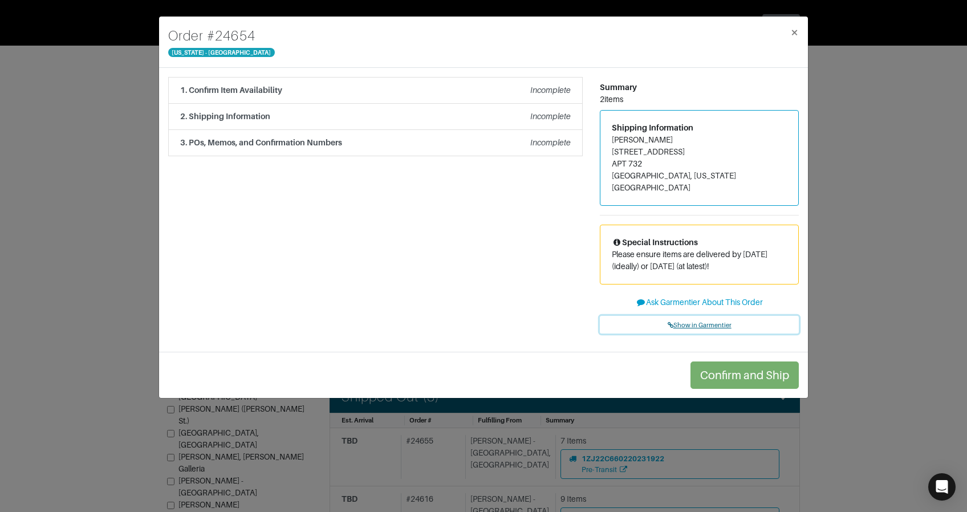
click at [684, 322] on span "Show in Garmentier" at bounding box center [700, 325] width 64 height 7
click at [95, 86] on div "Order # 24654 New York - 5th Avenue × 1. Confirm Item Availability Incomplete C…" at bounding box center [483, 256] width 967 height 512
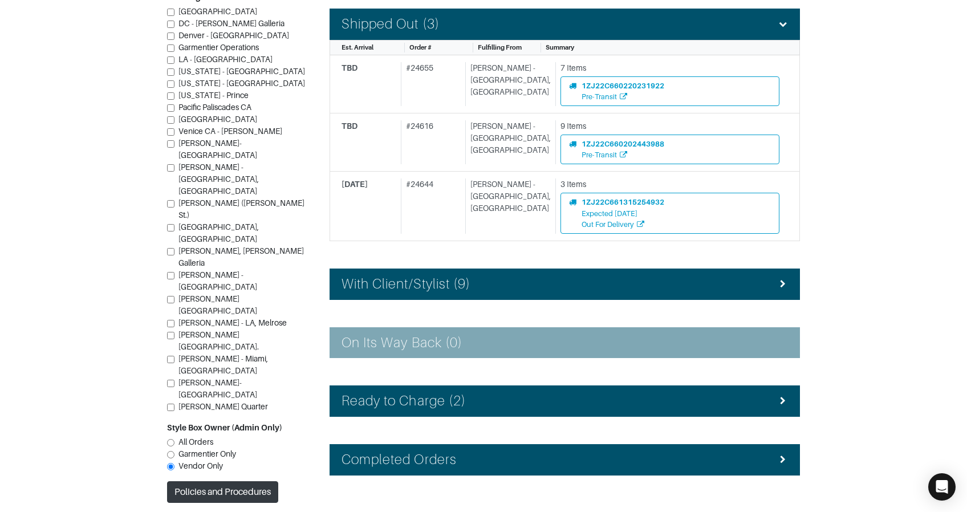
scroll to position [408, 0]
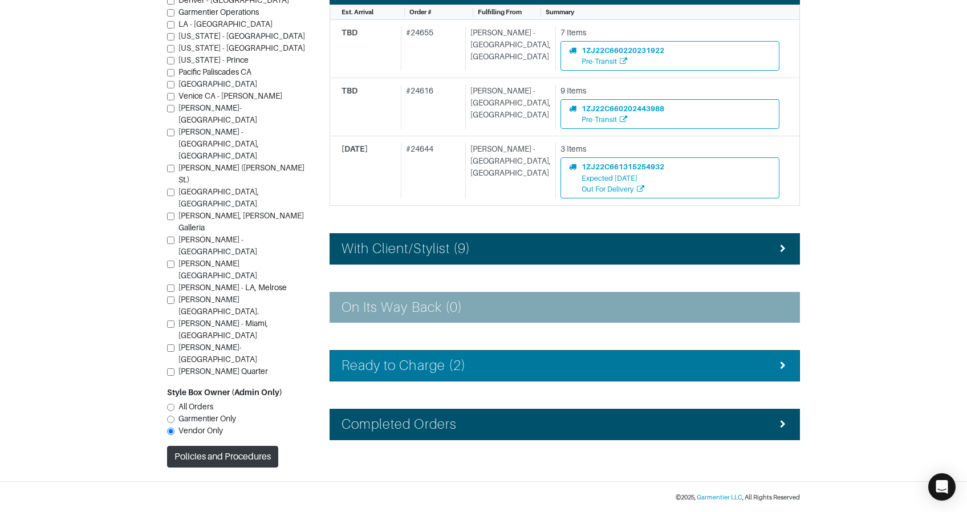
click at [487, 364] on div "Ready to Charge (2)" at bounding box center [565, 366] width 447 height 17
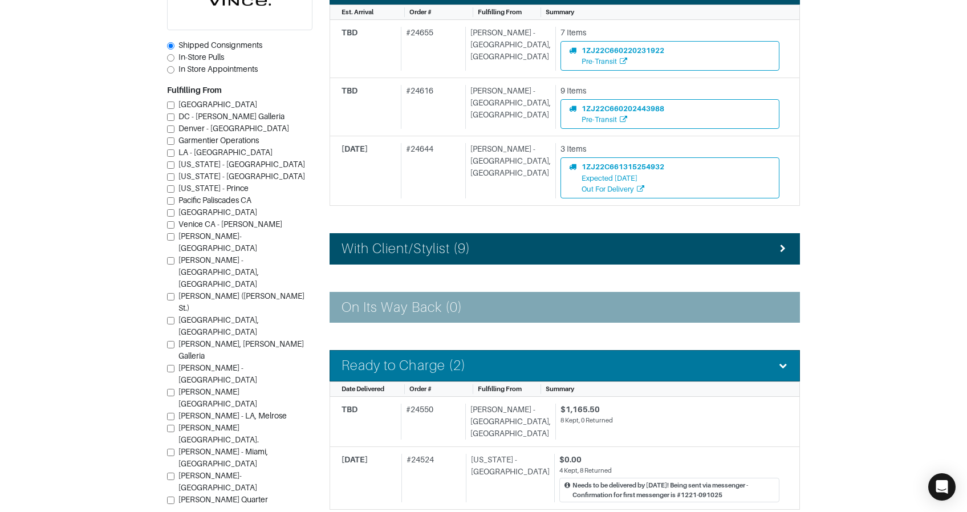
click at [485, 363] on div "Ready to Charge (2)" at bounding box center [565, 366] width 447 height 17
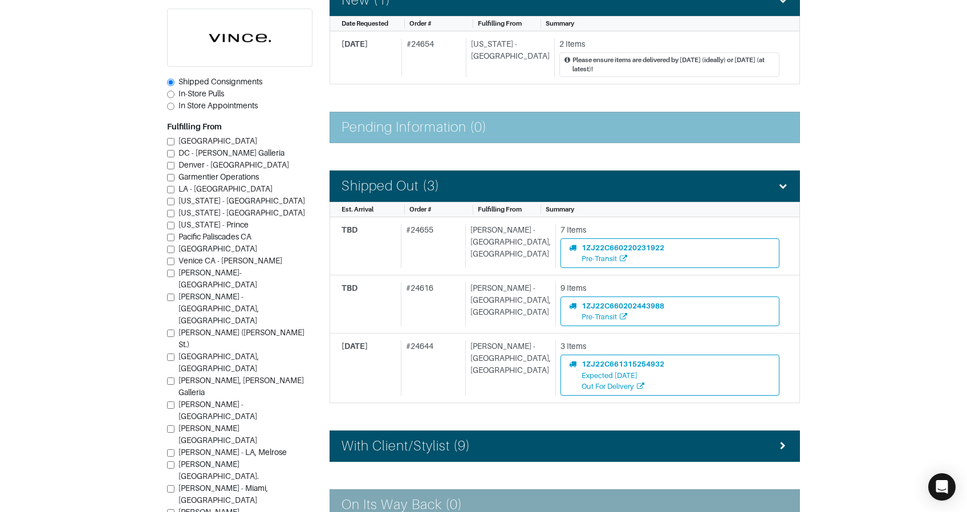
scroll to position [0, 0]
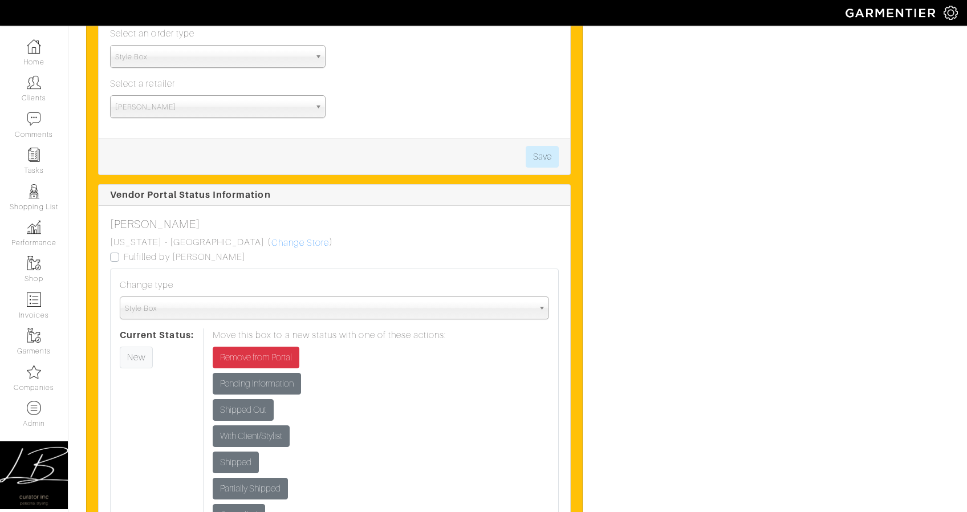
scroll to position [1222, 0]
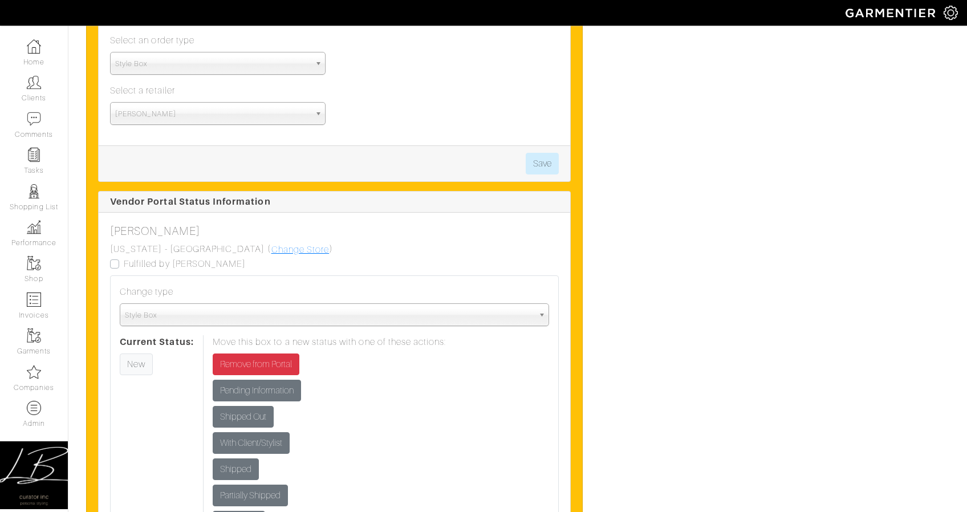
click at [271, 251] on link "Change Store" at bounding box center [300, 249] width 59 height 15
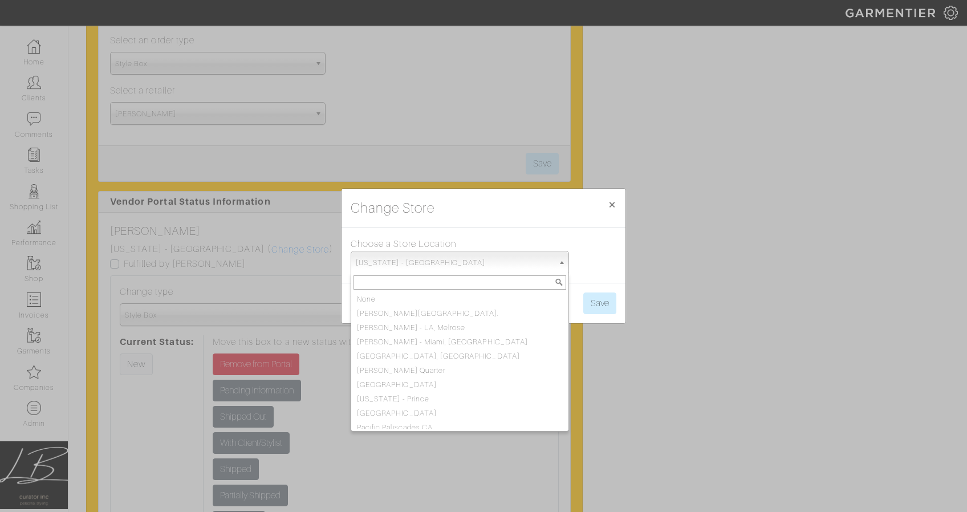
scroll to position [177, 0]
click at [388, 255] on span "[US_STATE] - [GEOGRAPHIC_DATA]" at bounding box center [455, 262] width 198 height 23
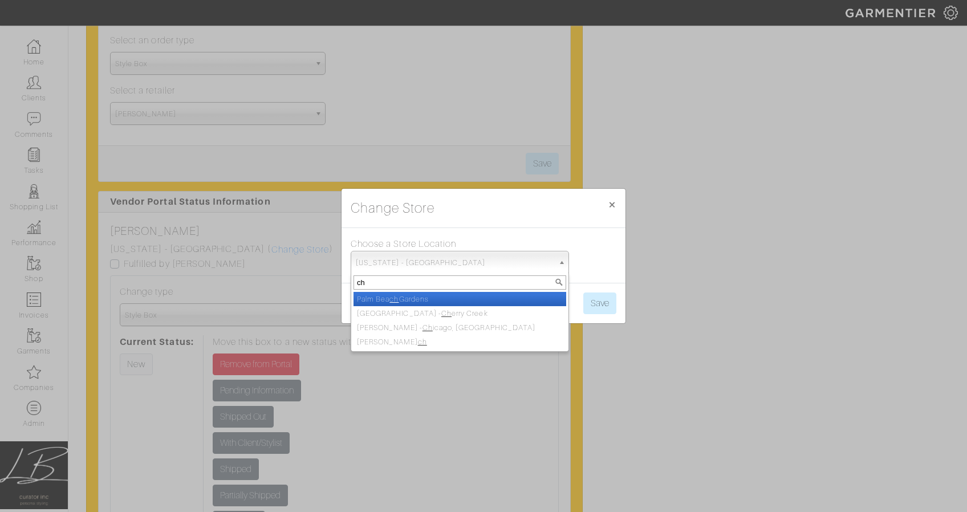
scroll to position [0, 0]
type input "chi"
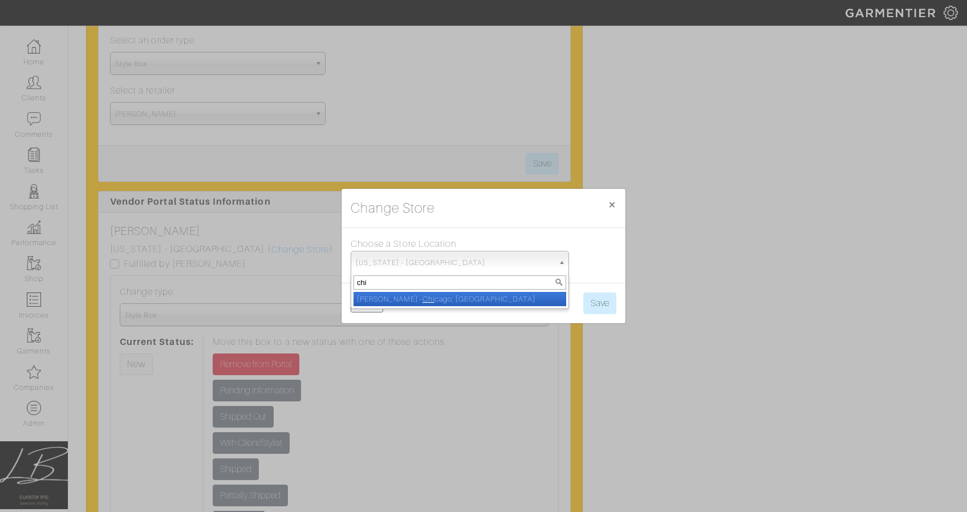
select select "5"
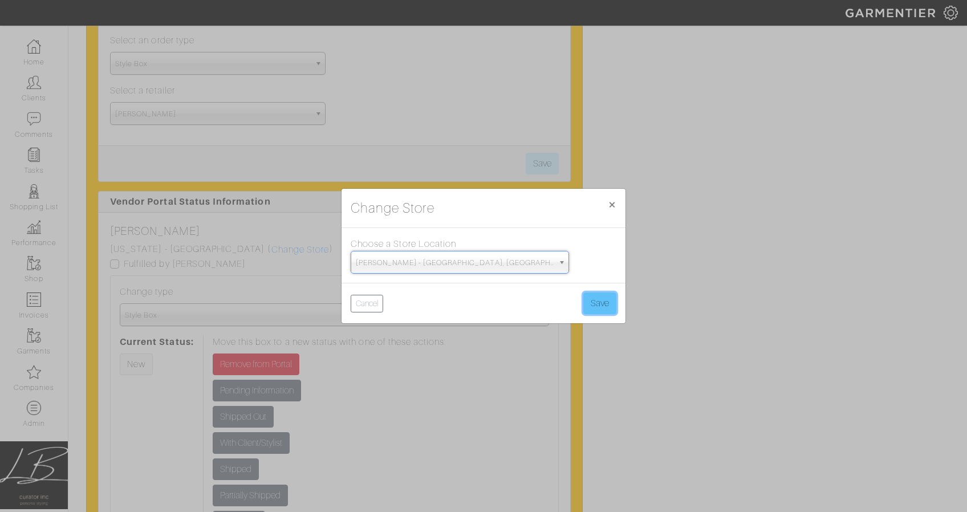
click at [601, 301] on button "Save" at bounding box center [599, 304] width 33 height 22
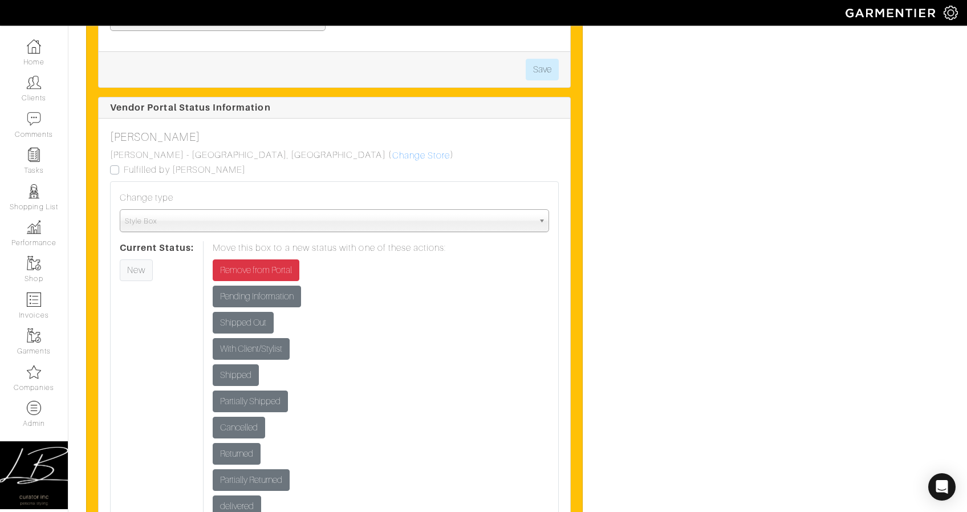
scroll to position [1317, 0]
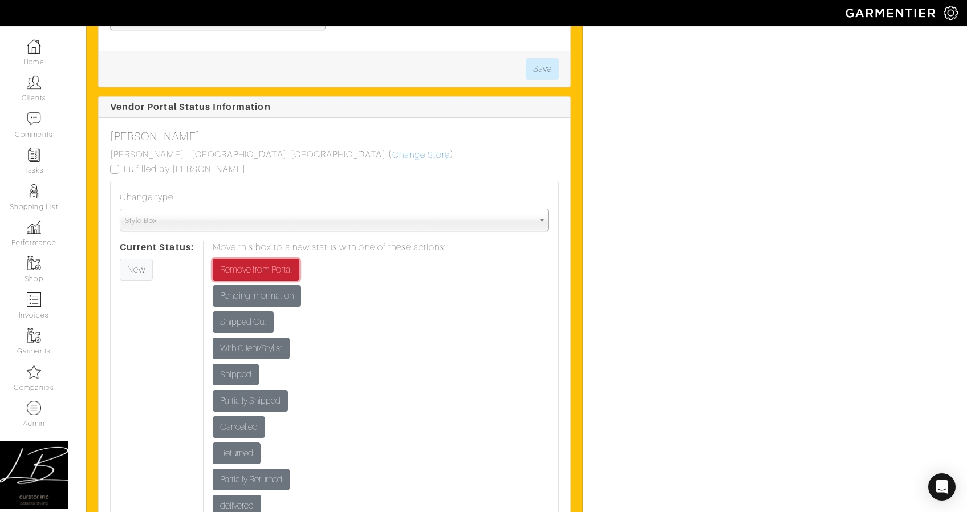
click at [262, 272] on input "Remove from Portal" at bounding box center [256, 270] width 87 height 22
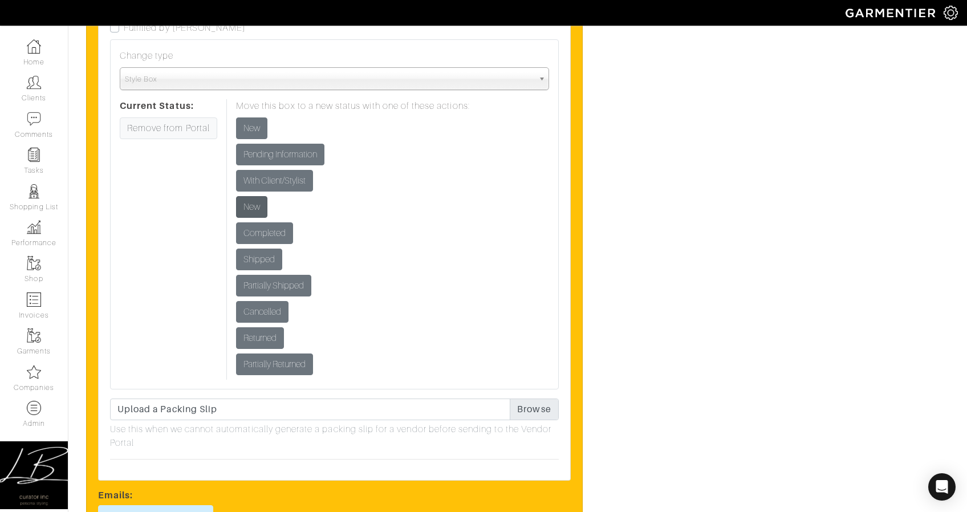
scroll to position [1370, 0]
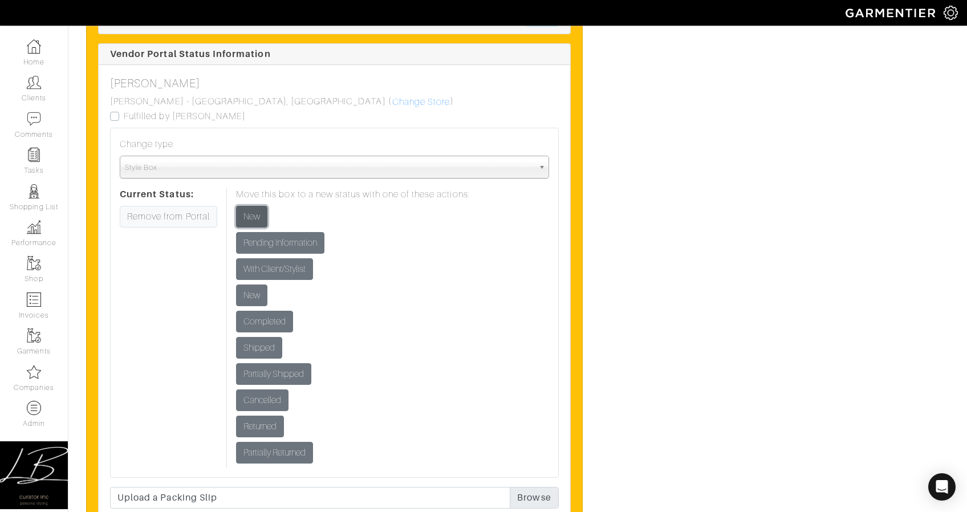
click at [256, 224] on input "New" at bounding box center [251, 217] width 31 height 22
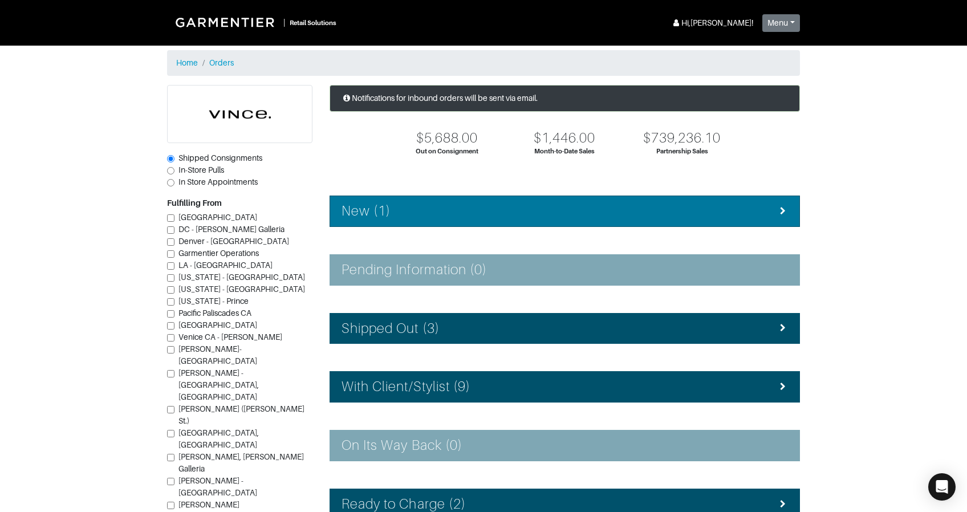
click at [512, 212] on div "New (1)" at bounding box center [565, 211] width 447 height 17
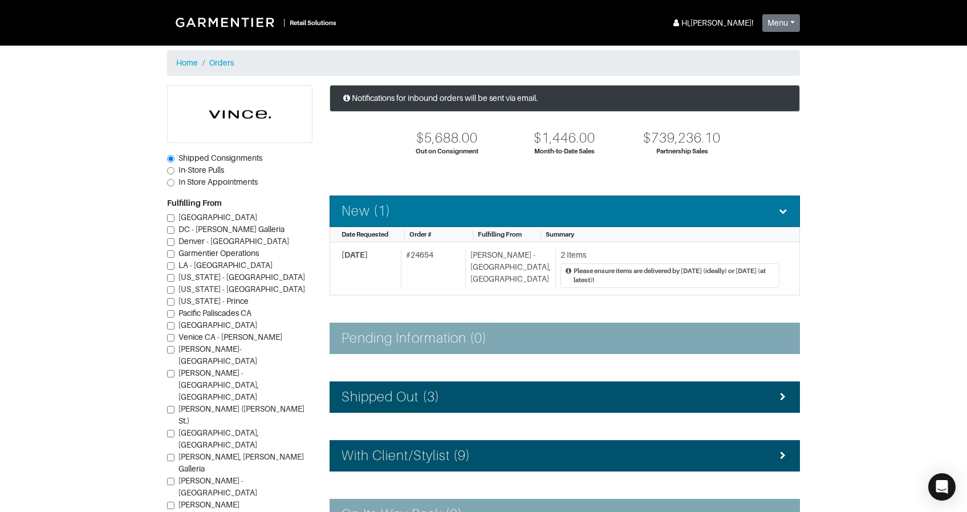
click at [513, 212] on div "New (1)" at bounding box center [565, 211] width 447 height 17
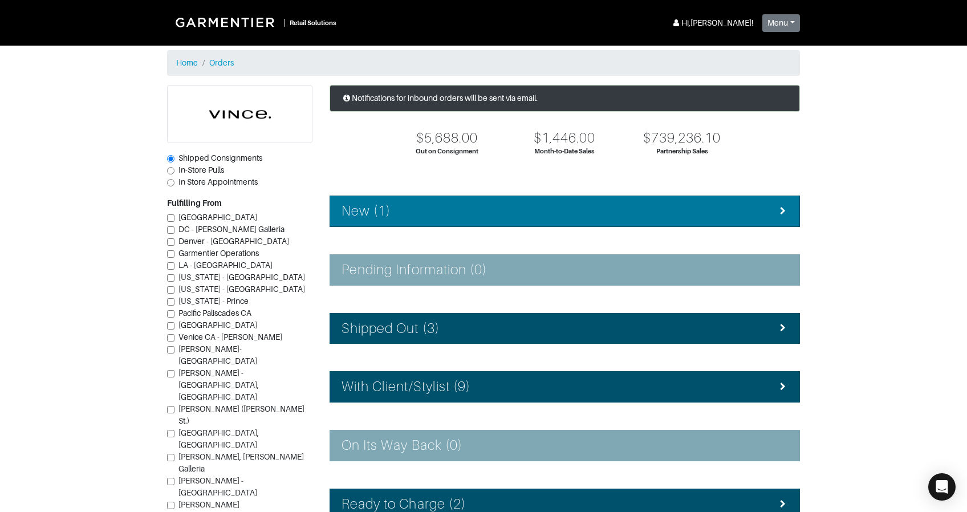
scroll to position [139, 0]
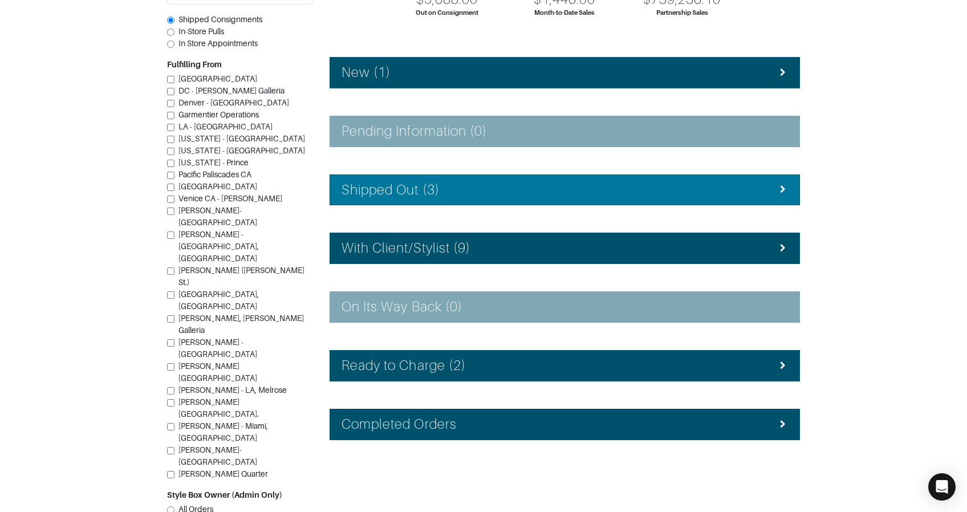
click at [488, 194] on div "Shipped Out (3)" at bounding box center [565, 190] width 447 height 17
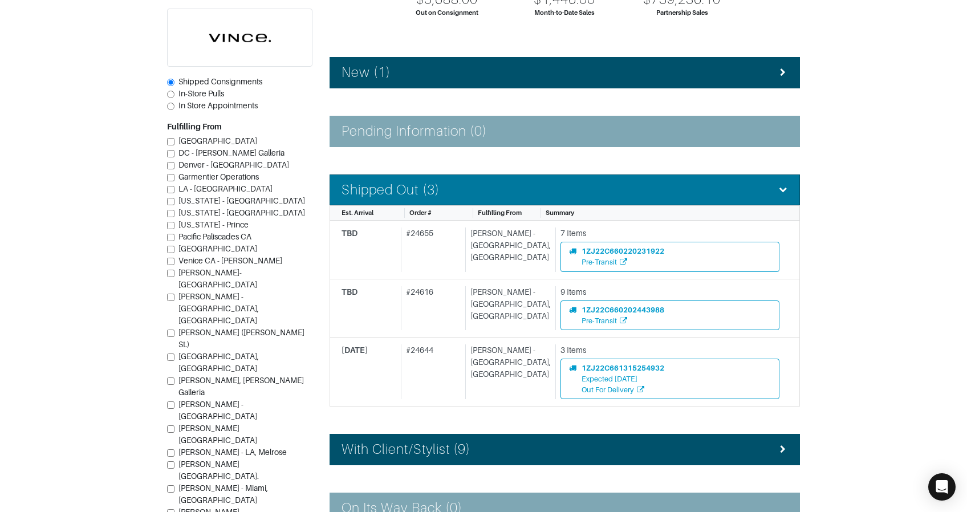
click at [488, 194] on div "Shipped Out (3)" at bounding box center [565, 190] width 447 height 17
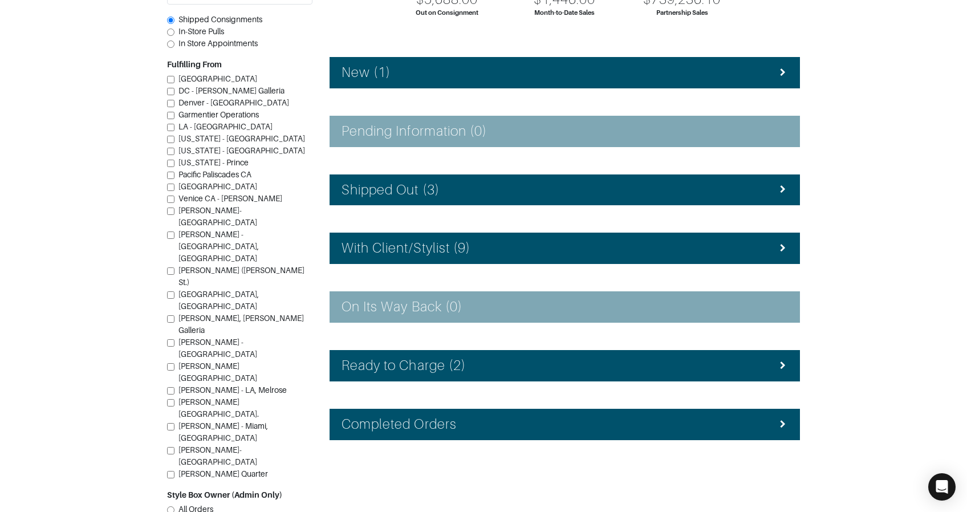
scroll to position [0, 0]
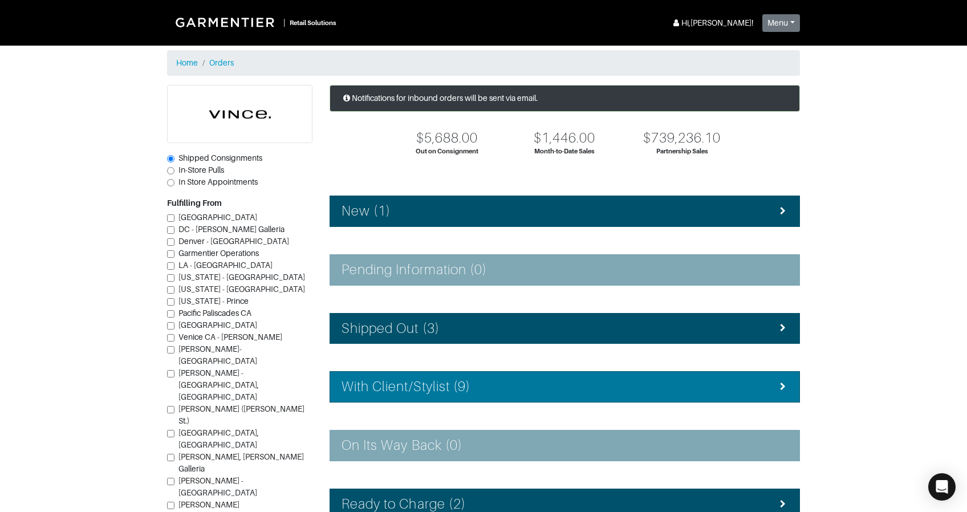
click at [425, 388] on h4 "With Client/Stylist (9)" at bounding box center [406, 387] width 129 height 17
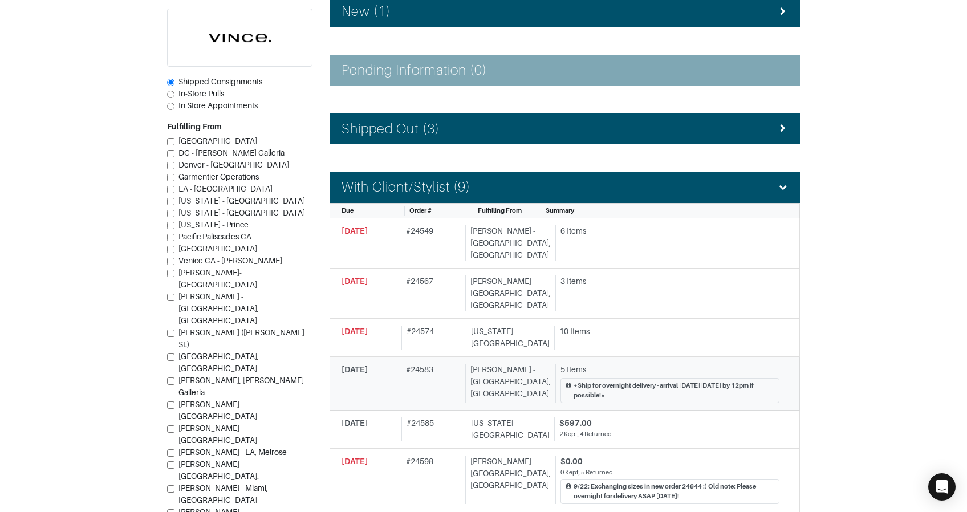
scroll to position [200, 0]
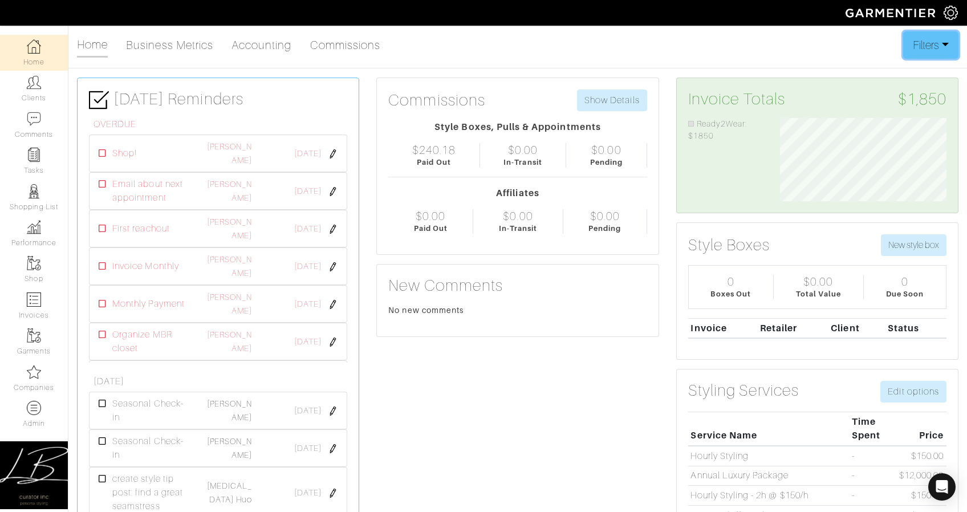
click at [924, 53] on button "Filters" at bounding box center [930, 44] width 55 height 27
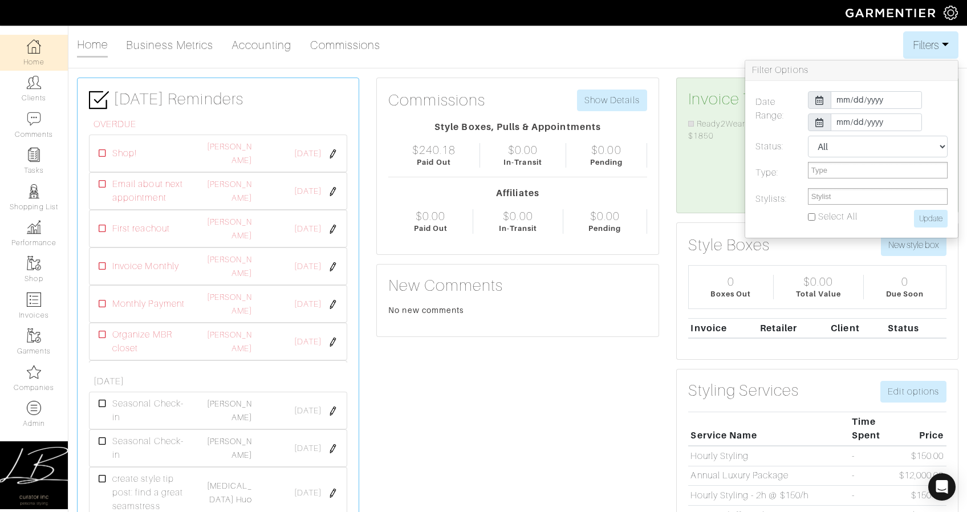
click at [811, 216] on input "Select All" at bounding box center [811, 216] width 7 height 7
checkbox input "true"
click at [936, 215] on input "Update" at bounding box center [931, 219] width 34 height 18
type input "Update"
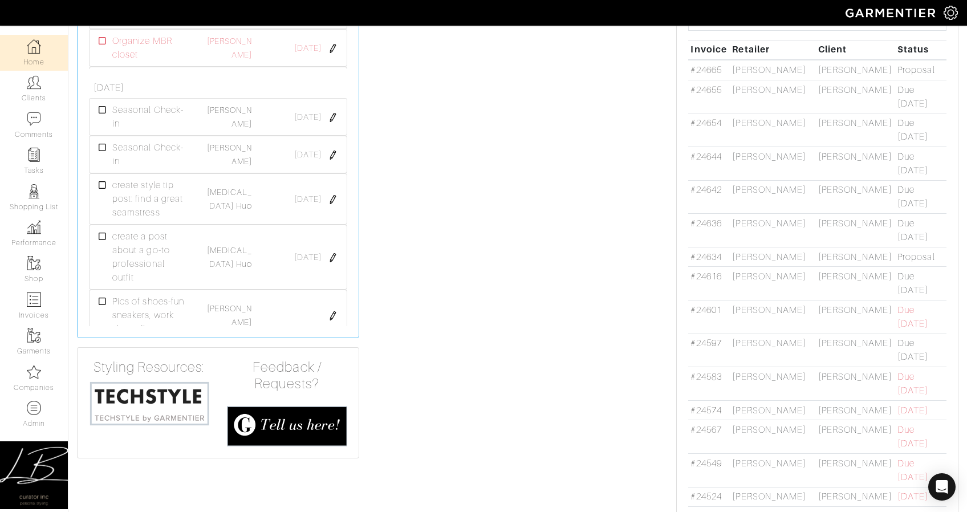
scroll to position [314, 0]
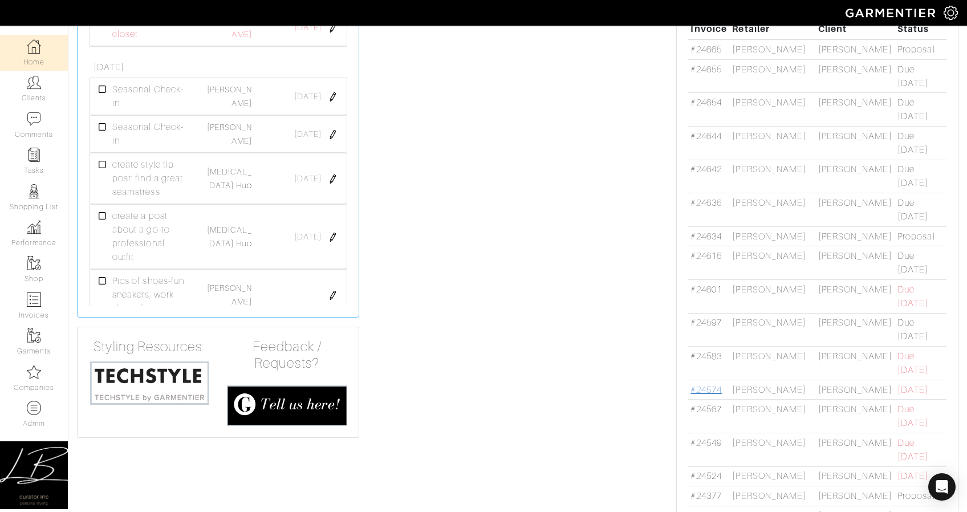
click at [708, 385] on link "#24574" at bounding box center [706, 390] width 31 height 10
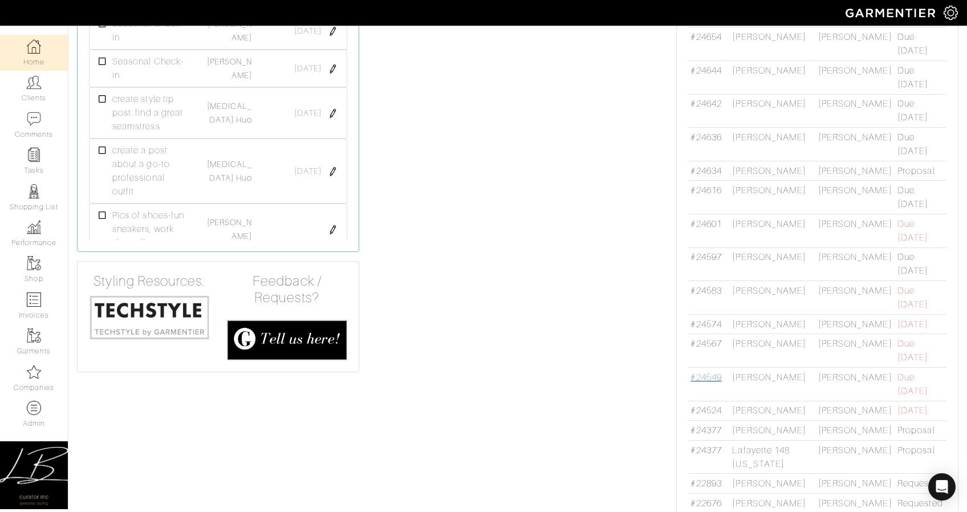
scroll to position [380, 0]
click at [712, 372] on link "#24549" at bounding box center [706, 377] width 31 height 10
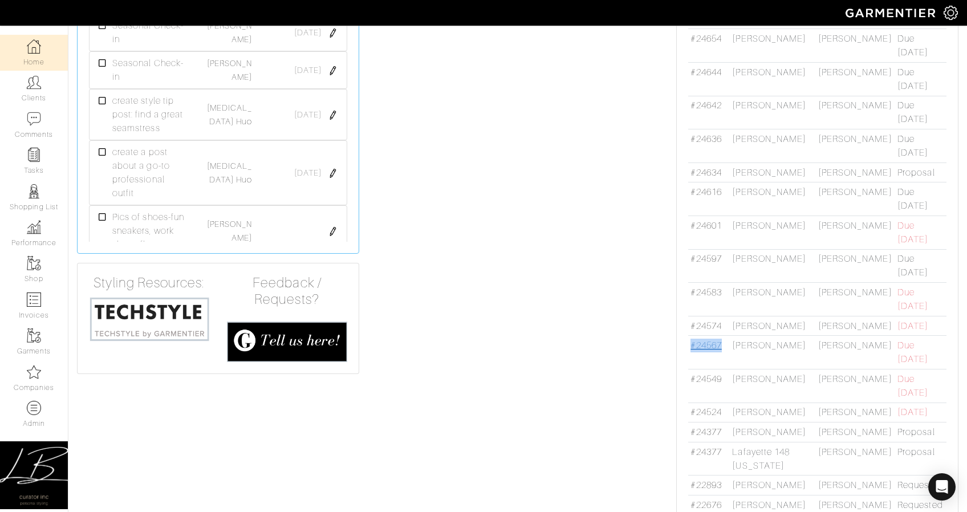
drag, startPoint x: 723, startPoint y: 343, endPoint x: 691, endPoint y: 344, distance: 31.9
click at [692, 344] on td "#24567" at bounding box center [709, 353] width 42 height 34
copy link "#24567"
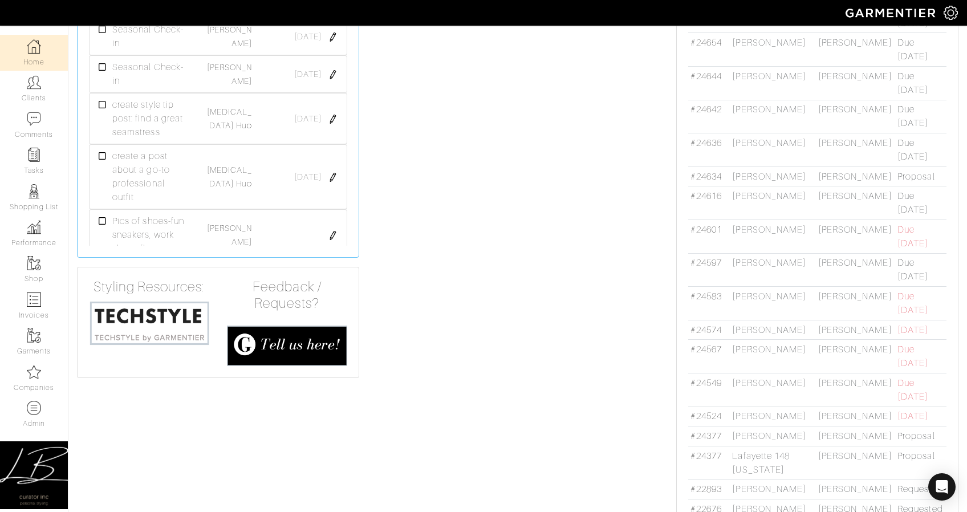
scroll to position [0, 0]
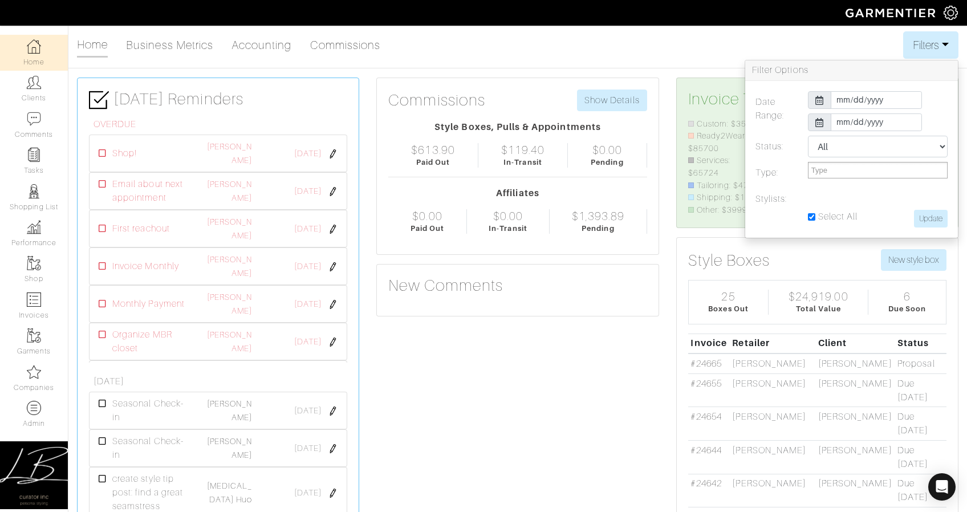
click at [595, 303] on div "New Comments" at bounding box center [517, 290] width 281 height 51
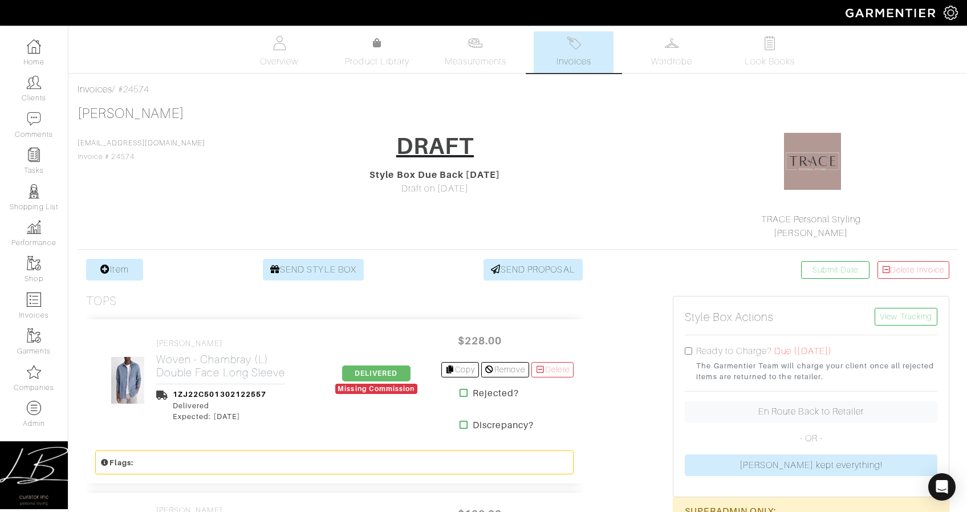
drag, startPoint x: 121, startPoint y: 86, endPoint x: 205, endPoint y: 105, distance: 85.9
copy div "#24574 [PERSON_NAME]"
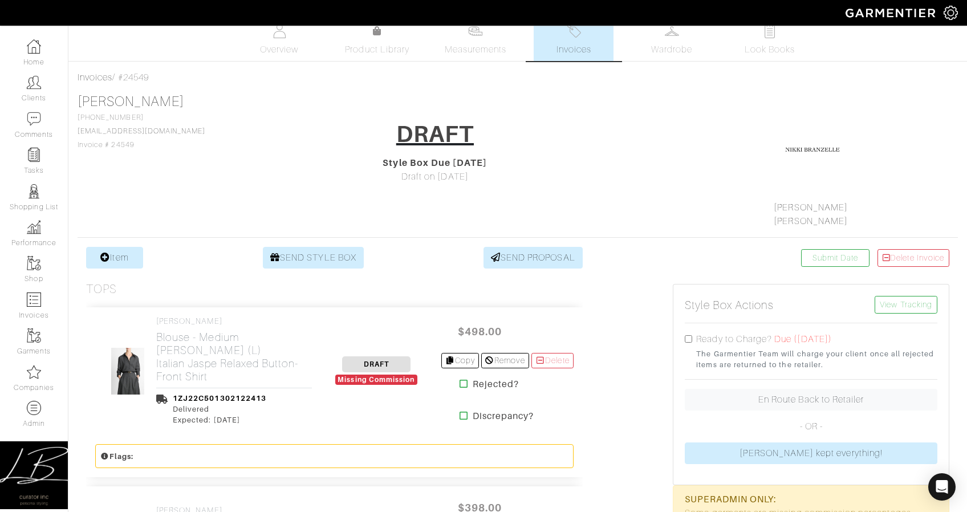
scroll to position [11, 0]
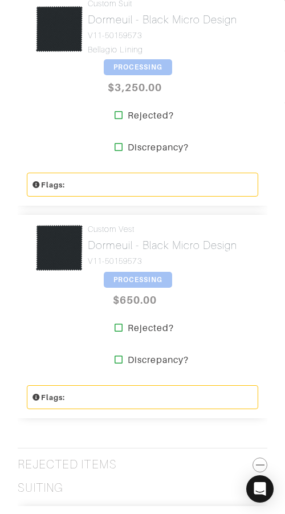
scroll to position [955, 0]
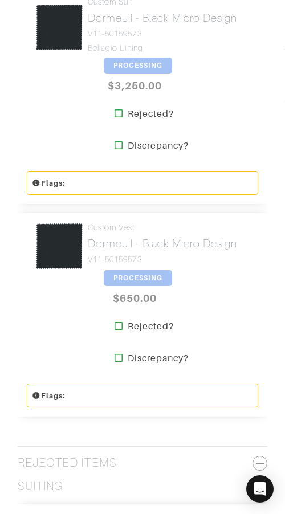
click at [140, 270] on span "PROCESSING" at bounding box center [138, 278] width 68 height 16
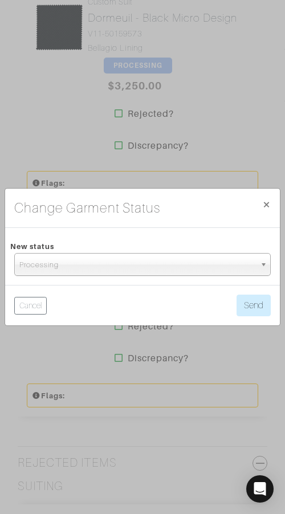
click at [148, 258] on span "Processing" at bounding box center [137, 265] width 236 height 23
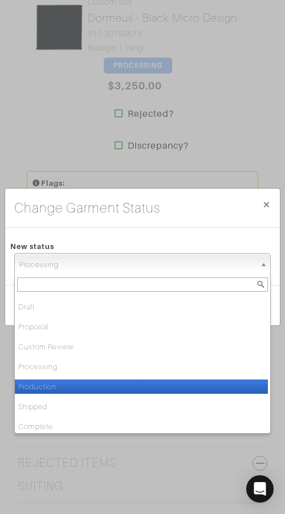
click at [133, 385] on li "Production" at bounding box center [141, 387] width 253 height 14
select select "Production"
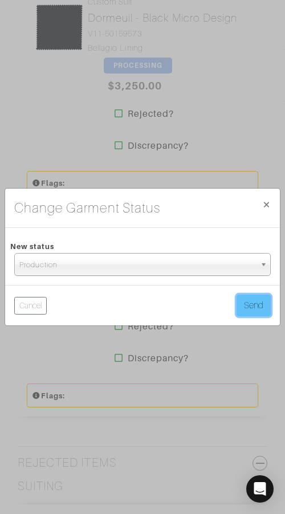
click at [251, 307] on button "Send" at bounding box center [254, 306] width 34 height 22
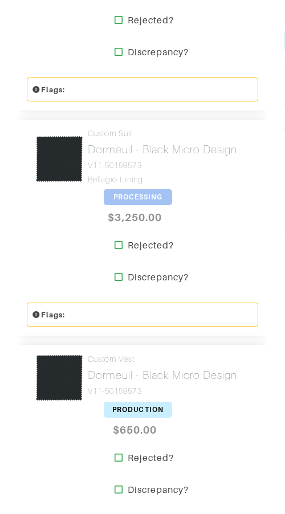
scroll to position [824, 0]
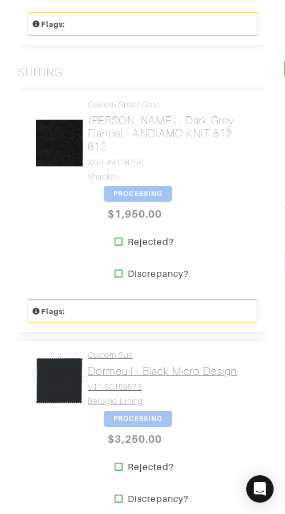
scroll to position [618, 0]
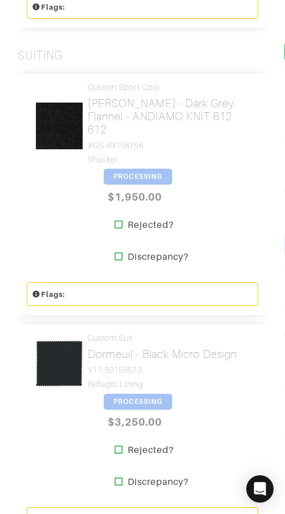
click at [132, 394] on span "PROCESSING" at bounding box center [138, 402] width 68 height 16
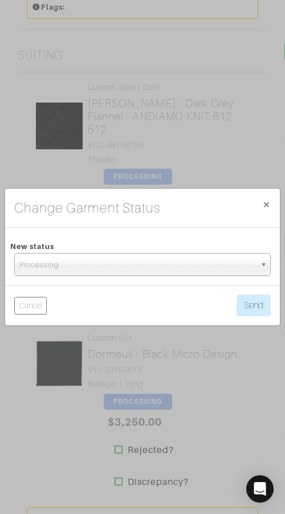
click at [168, 265] on span "Processing" at bounding box center [137, 265] width 236 height 23
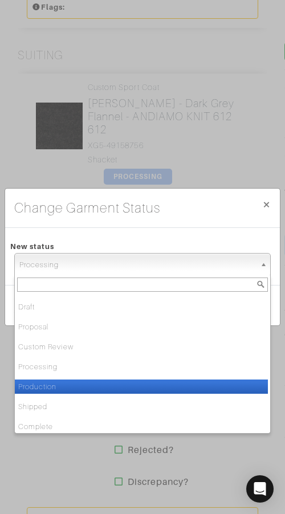
click at [160, 387] on li "Production" at bounding box center [141, 387] width 253 height 14
select select "Production"
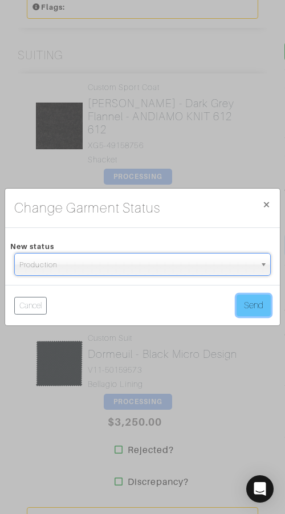
click at [254, 309] on button "Send" at bounding box center [254, 306] width 34 height 22
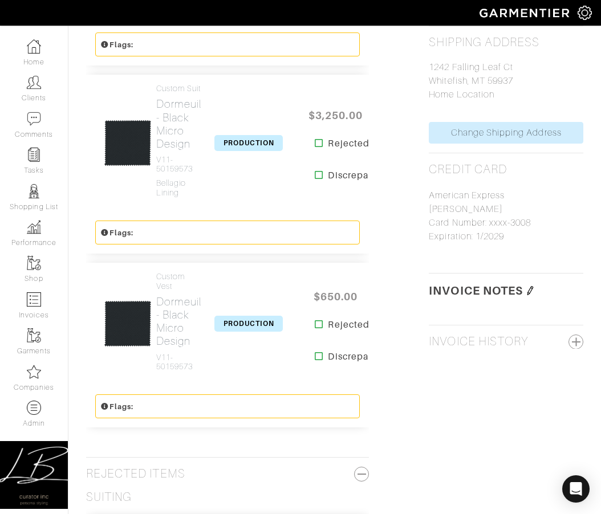
scroll to position [515, 0]
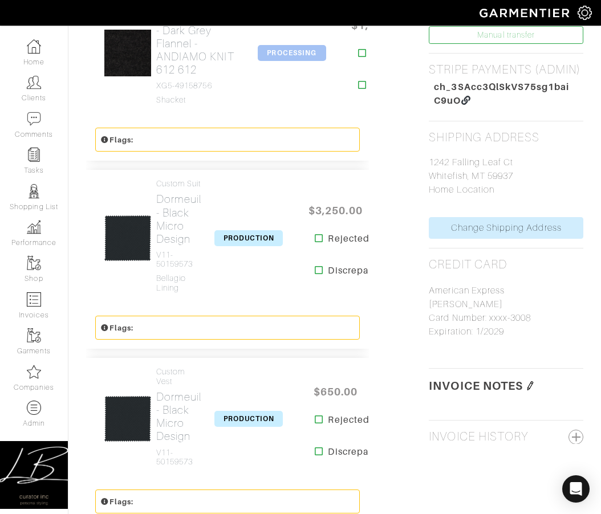
click at [285, 382] on img at bounding box center [530, 386] width 9 height 9
click at [285, 412] on textarea at bounding box center [506, 428] width 155 height 63
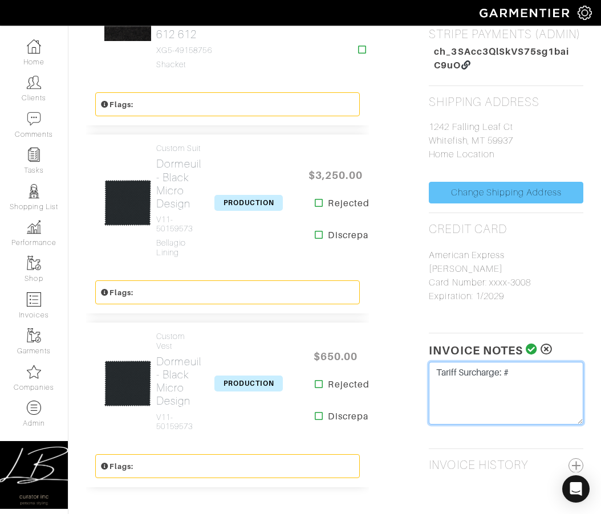
scroll to position [559, 0]
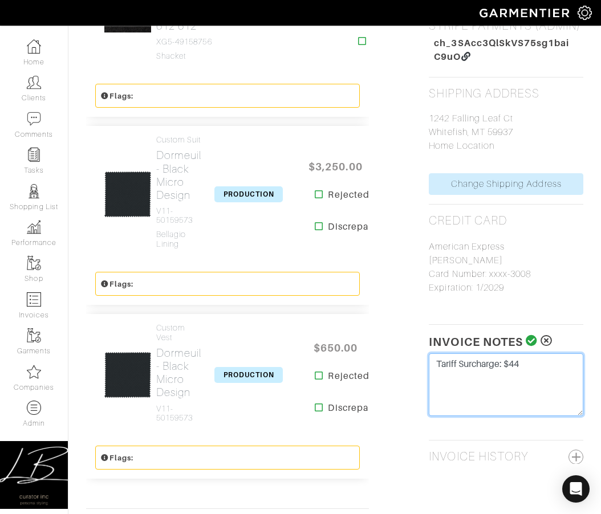
type textarea "Tariff Surcharge: $44"
click at [285, 342] on icon at bounding box center [532, 340] width 12 height 11
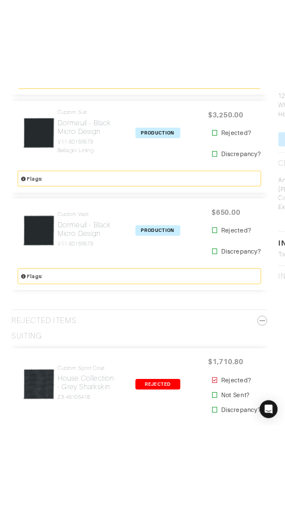
scroll to position [757, 0]
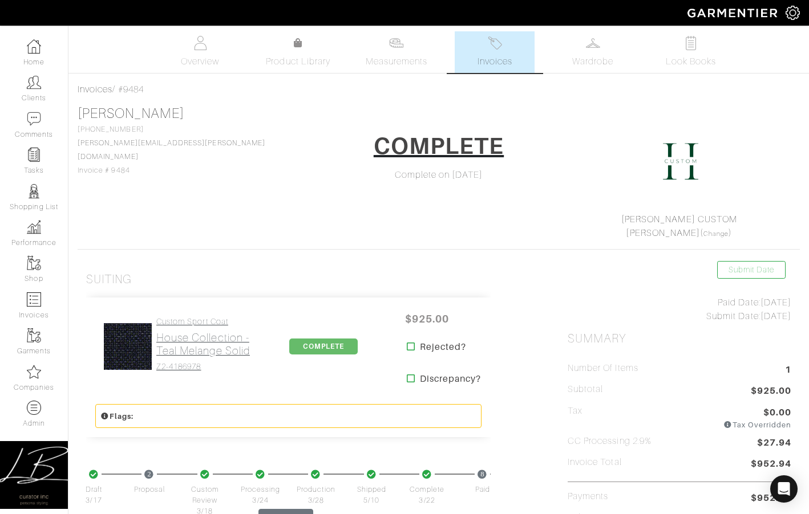
click at [208, 355] on h2 "House Collection - Teal Melange Solid" at bounding box center [207, 344] width 103 height 26
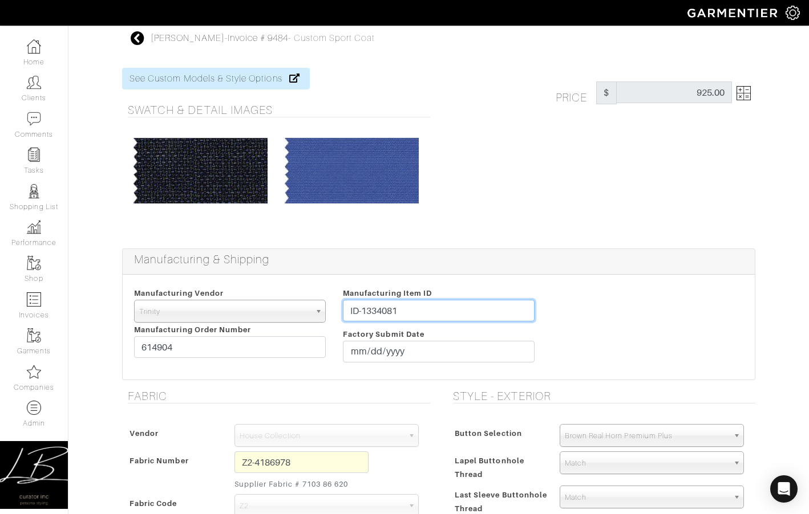
drag, startPoint x: 427, startPoint y: 309, endPoint x: 427, endPoint y: 294, distance: 14.8
click at [427, 293] on div "Manufacturing Item ID ID-1334081 Factory Submit Date" at bounding box center [438, 327] width 209 height 82
